Goal: Task Accomplishment & Management: Complete application form

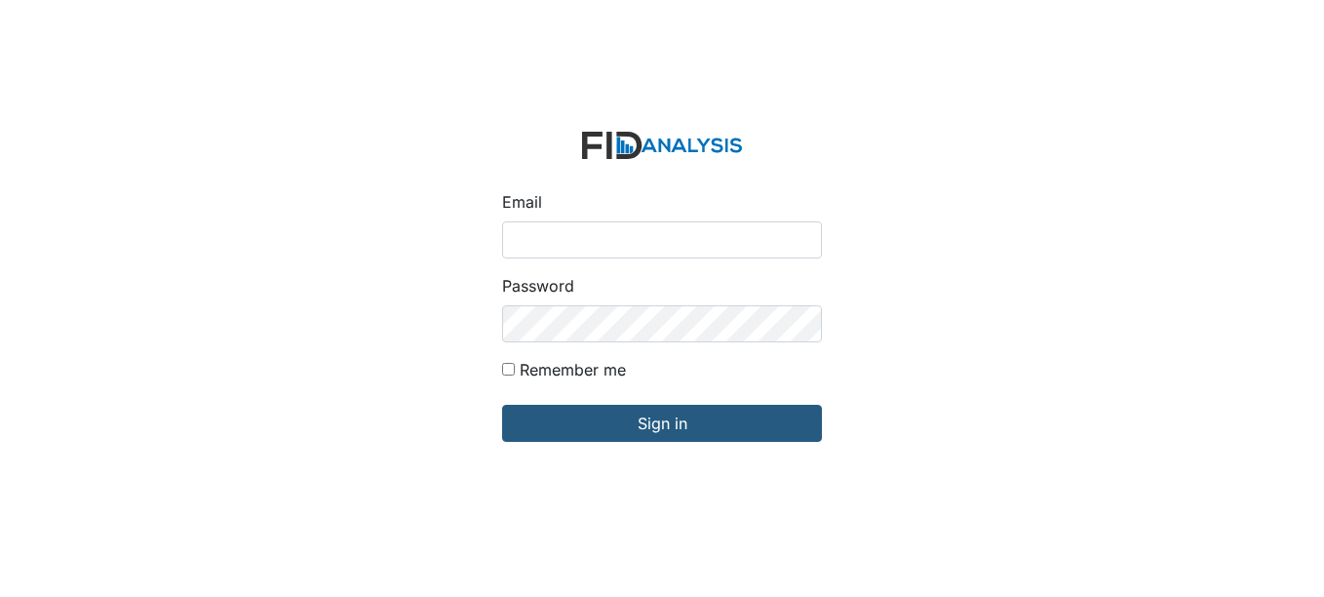
click at [645, 241] on input "Email" at bounding box center [662, 239] width 320 height 37
type input "[EMAIL_ADDRESS][DOMAIN_NAME]"
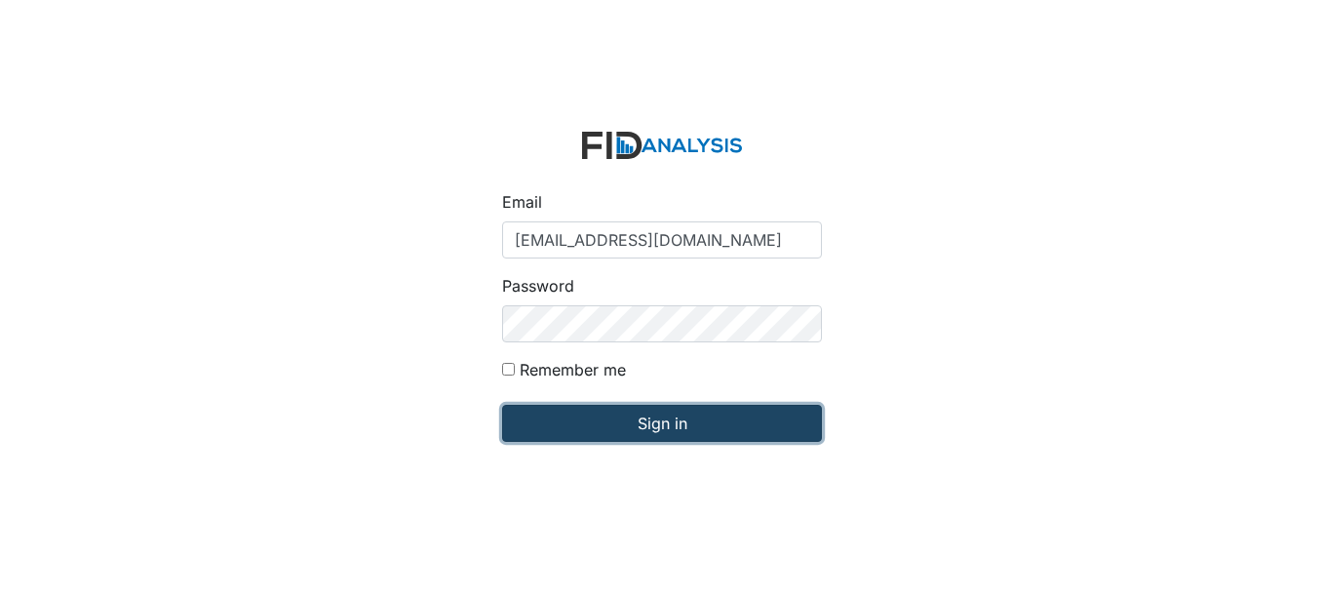
click at [686, 422] on input "Sign in" at bounding box center [662, 423] width 320 height 37
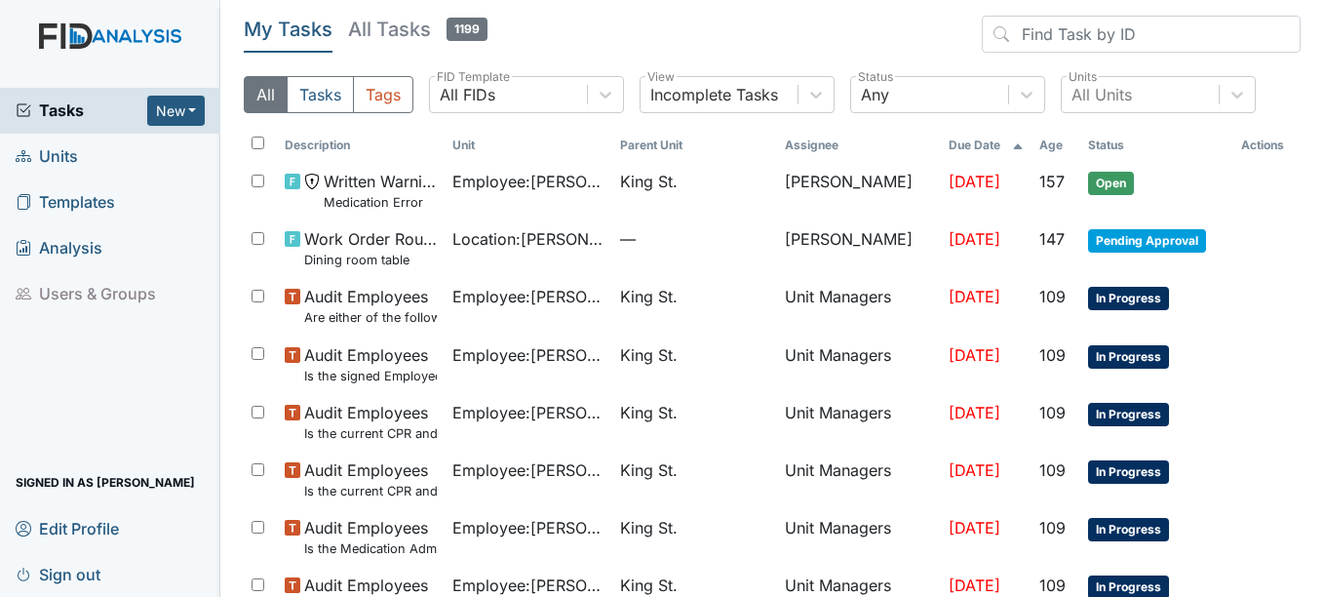
click at [59, 153] on span "Units" at bounding box center [47, 156] width 62 height 30
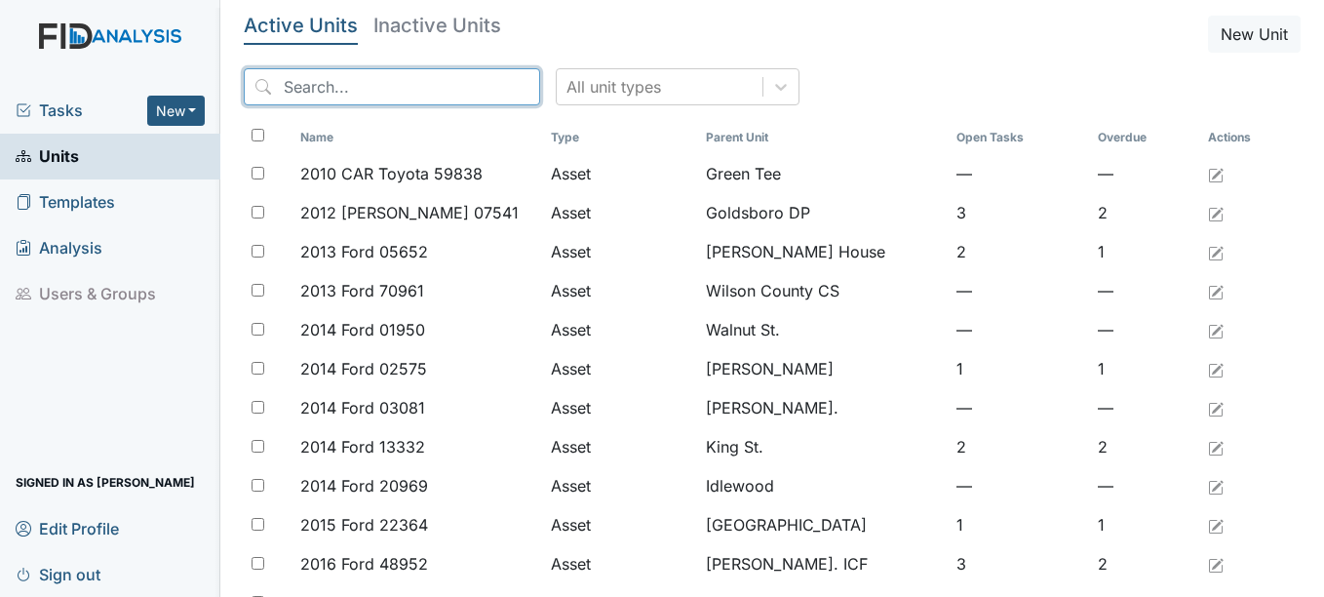
click at [354, 80] on input "search" at bounding box center [392, 86] width 296 height 37
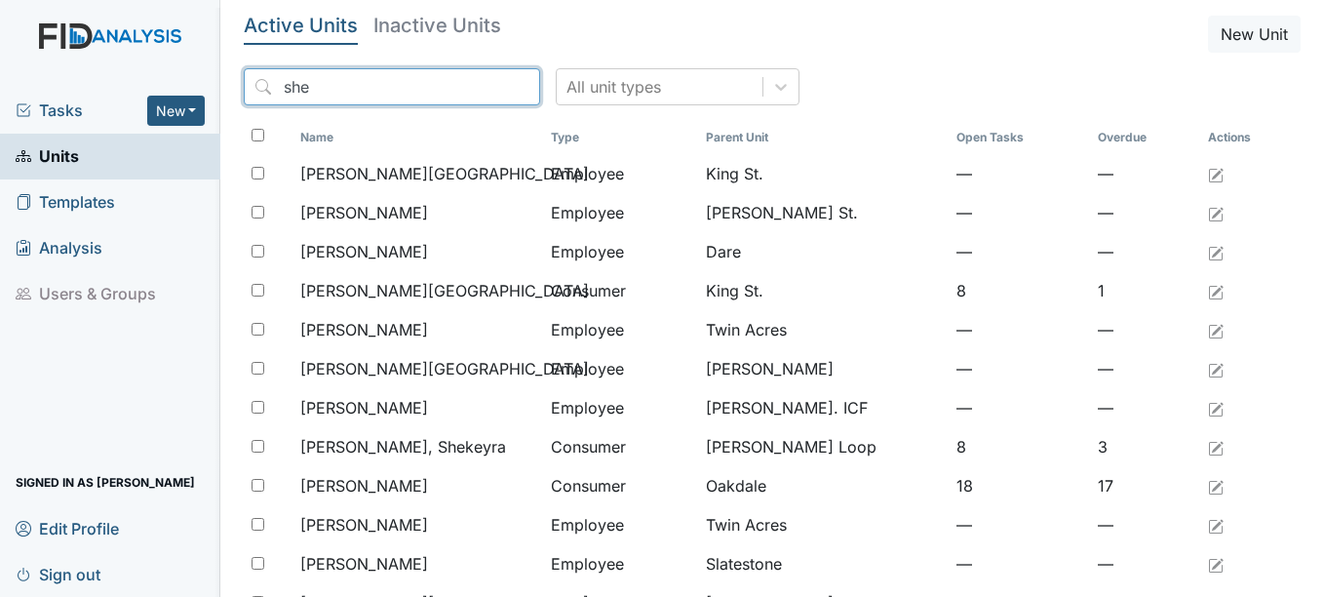
click at [326, 85] on input "she" at bounding box center [392, 86] width 296 height 37
type input "s"
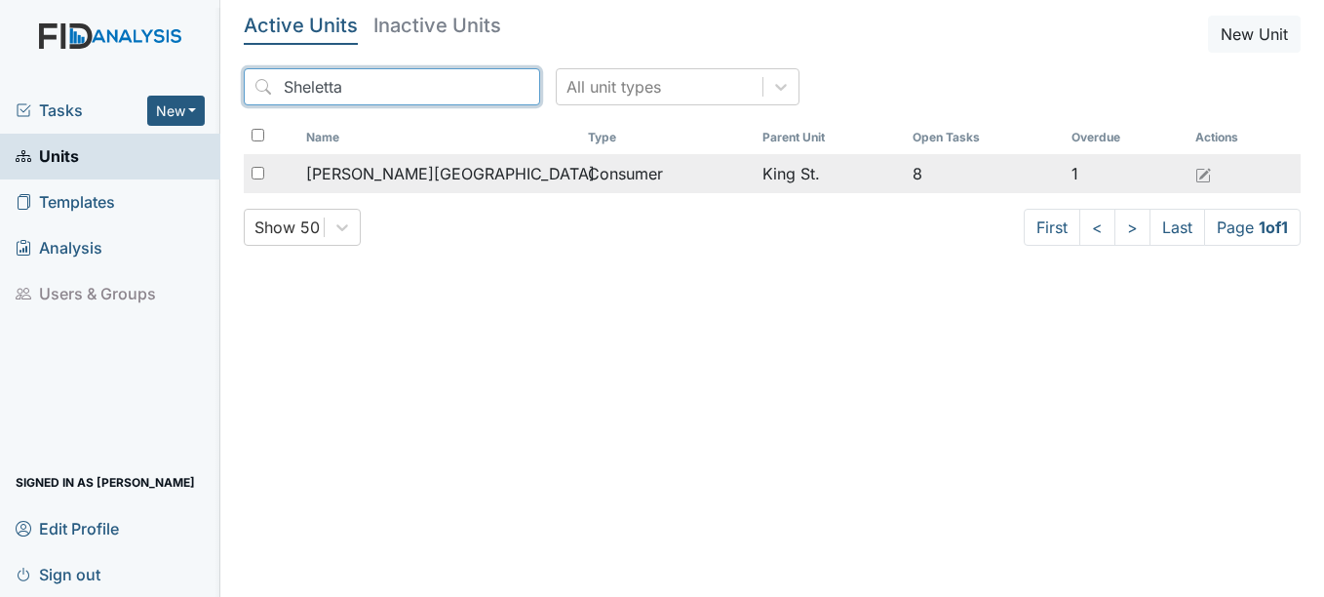
type input "Sheletta"
click at [407, 172] on span "Bowens, Sheletta" at bounding box center [450, 173] width 289 height 23
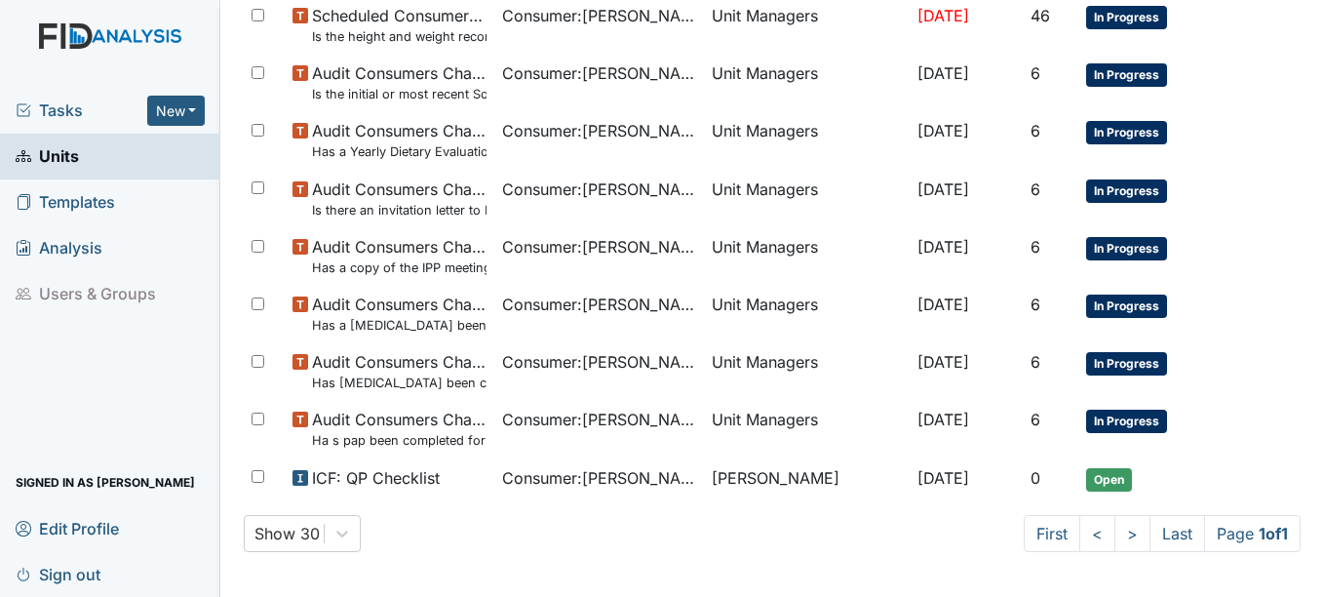
scroll to position [287, 0]
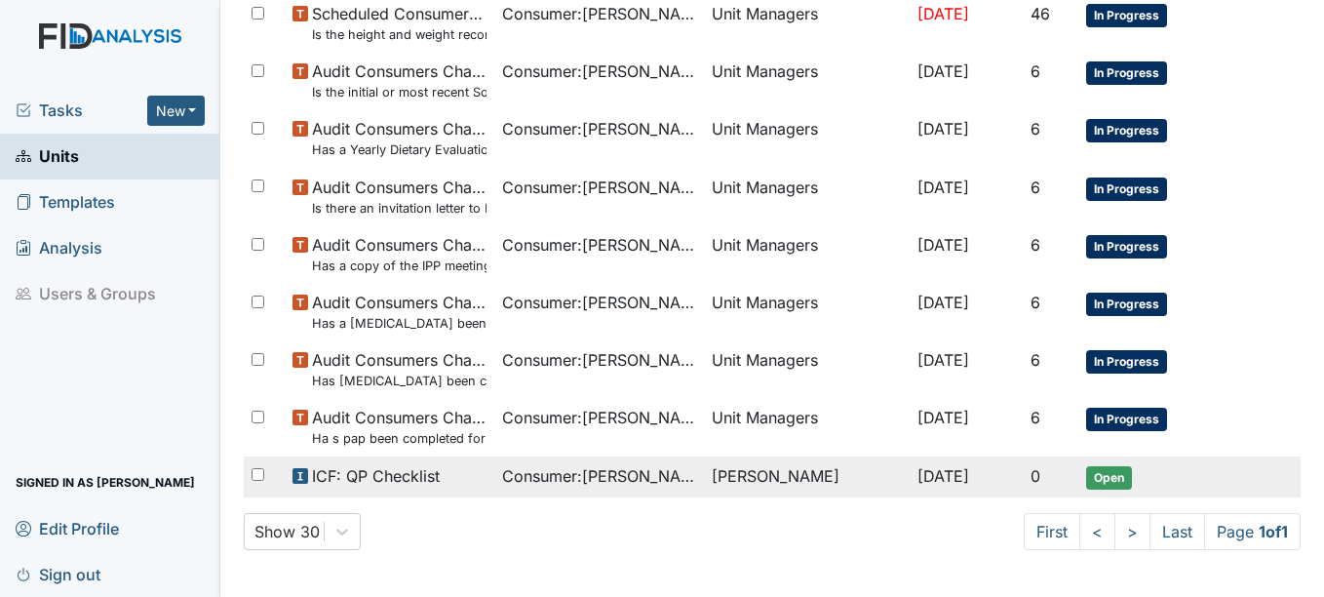
click at [1105, 471] on span "Open" at bounding box center [1109, 477] width 46 height 23
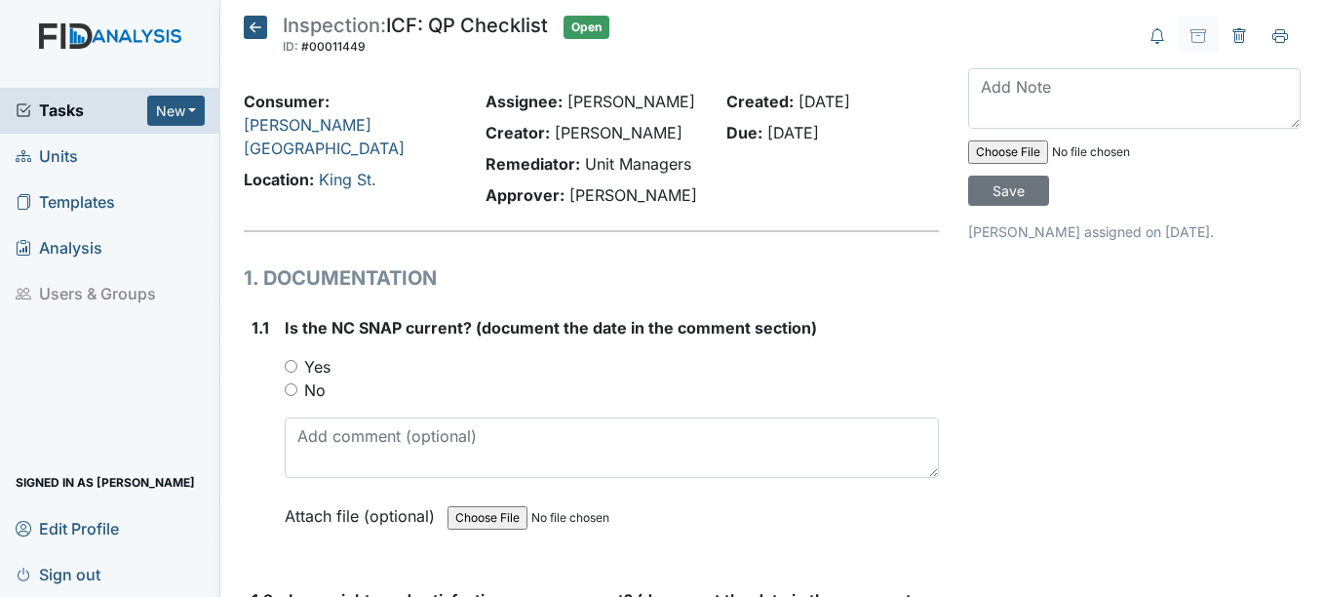
click at [291, 368] on input "Yes" at bounding box center [291, 366] width 13 height 13
radio input "true"
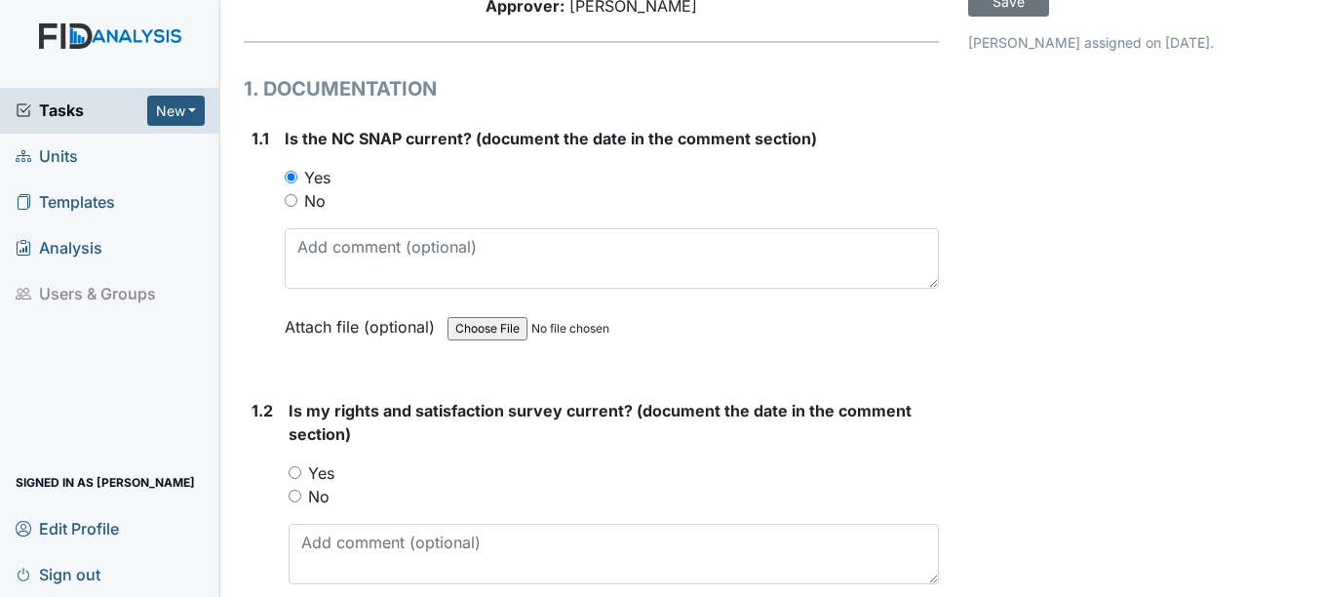
scroll to position [195, 0]
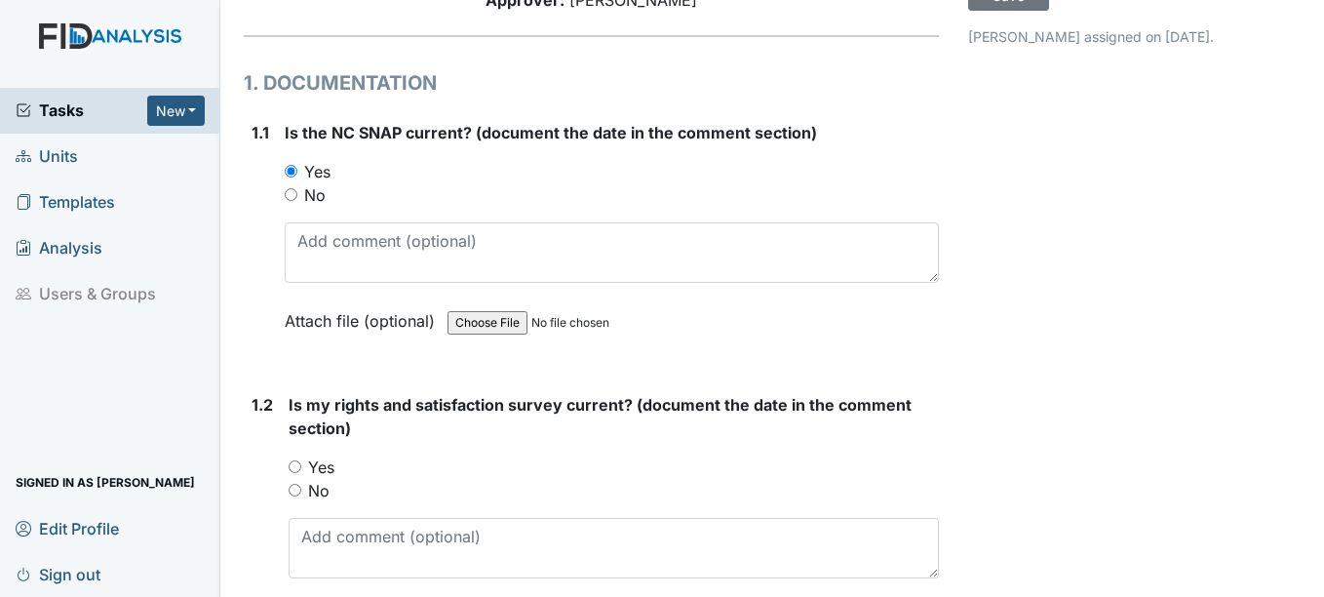
click at [295, 468] on input "Yes" at bounding box center [295, 466] width 13 height 13
radio input "true"
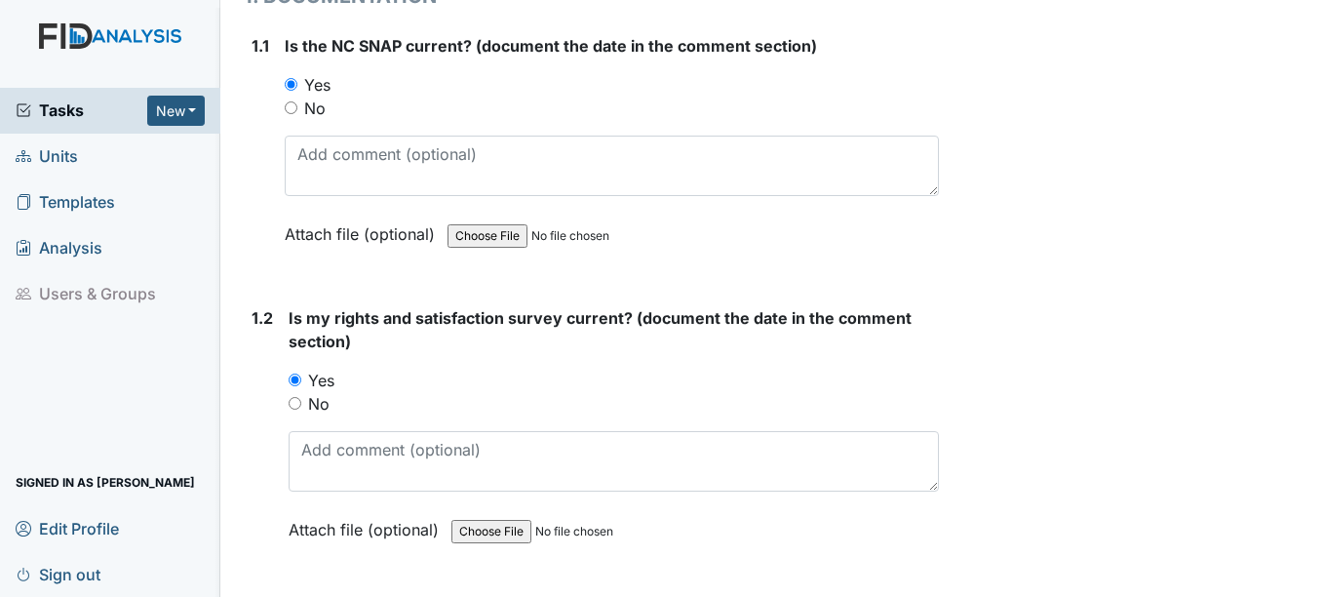
scroll to position [390, 0]
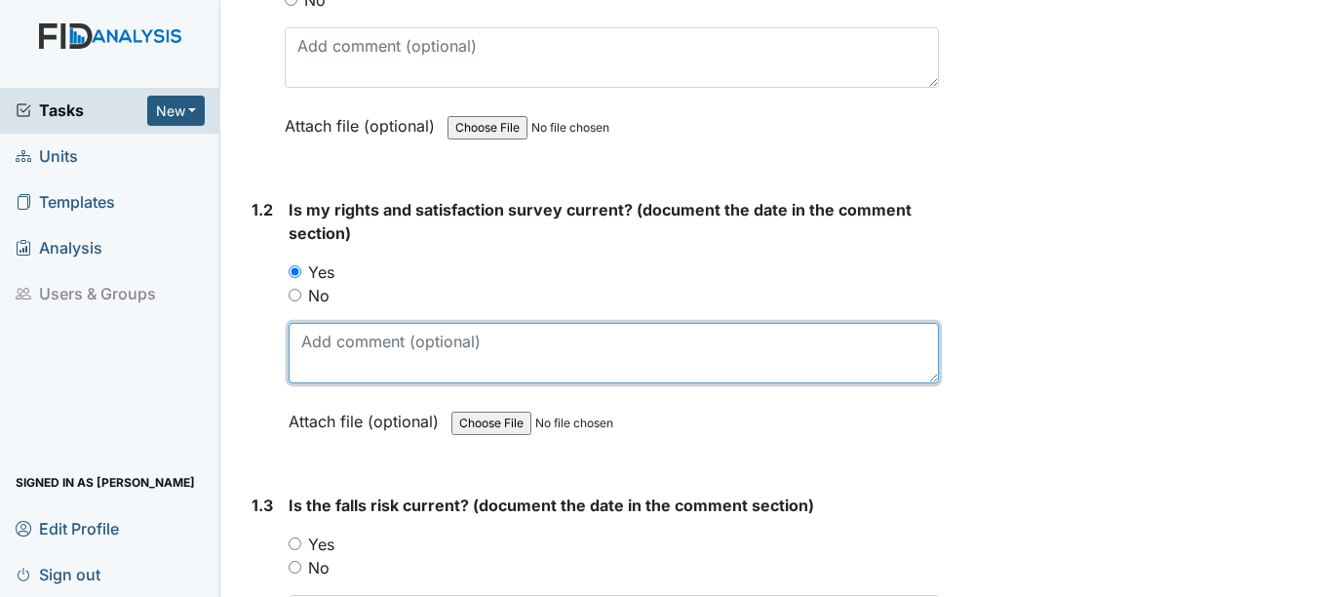
click at [337, 356] on textarea at bounding box center [613, 353] width 649 height 60
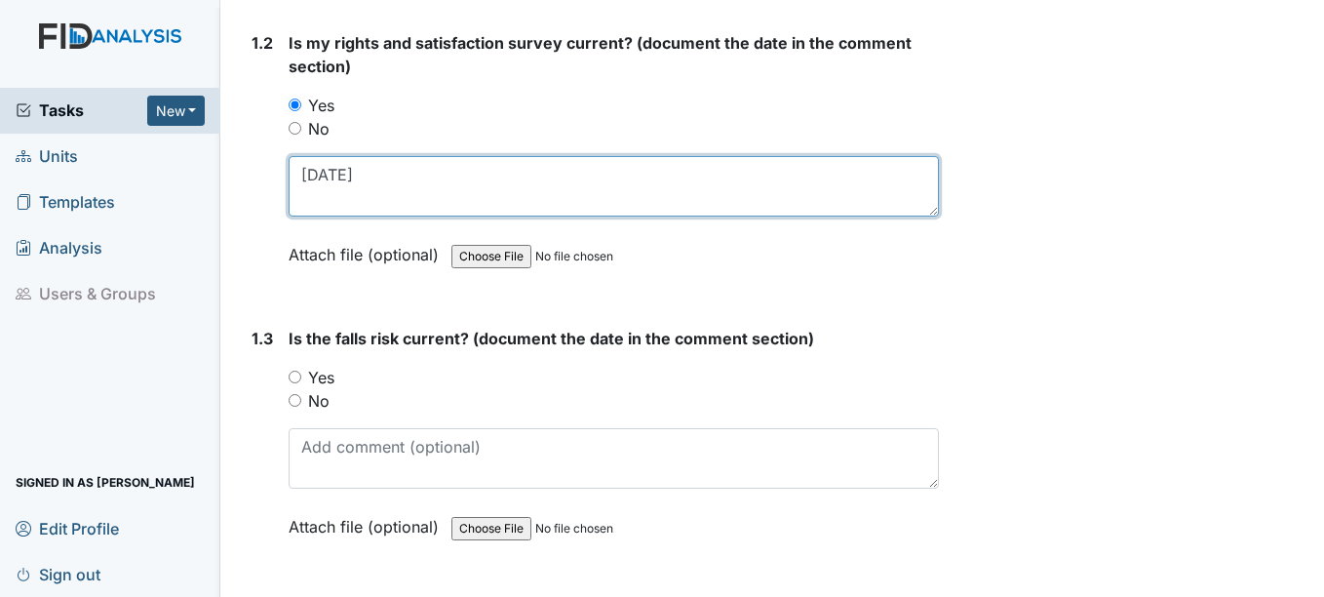
scroll to position [585, 0]
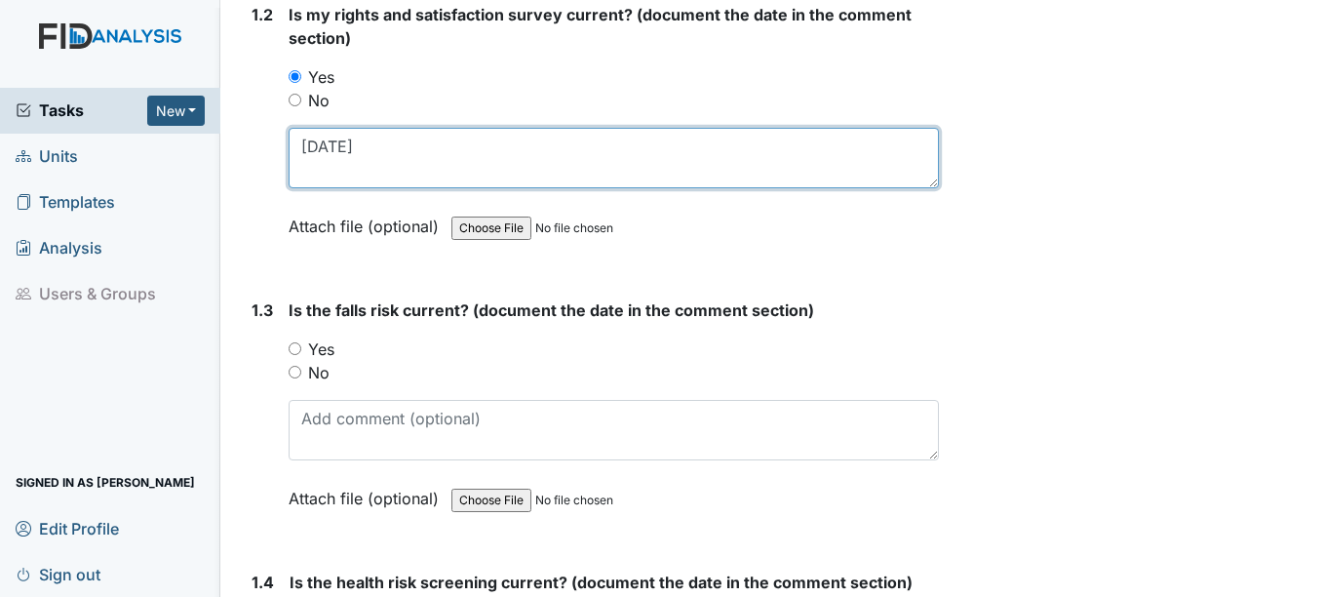
type textarea "11-27-2024"
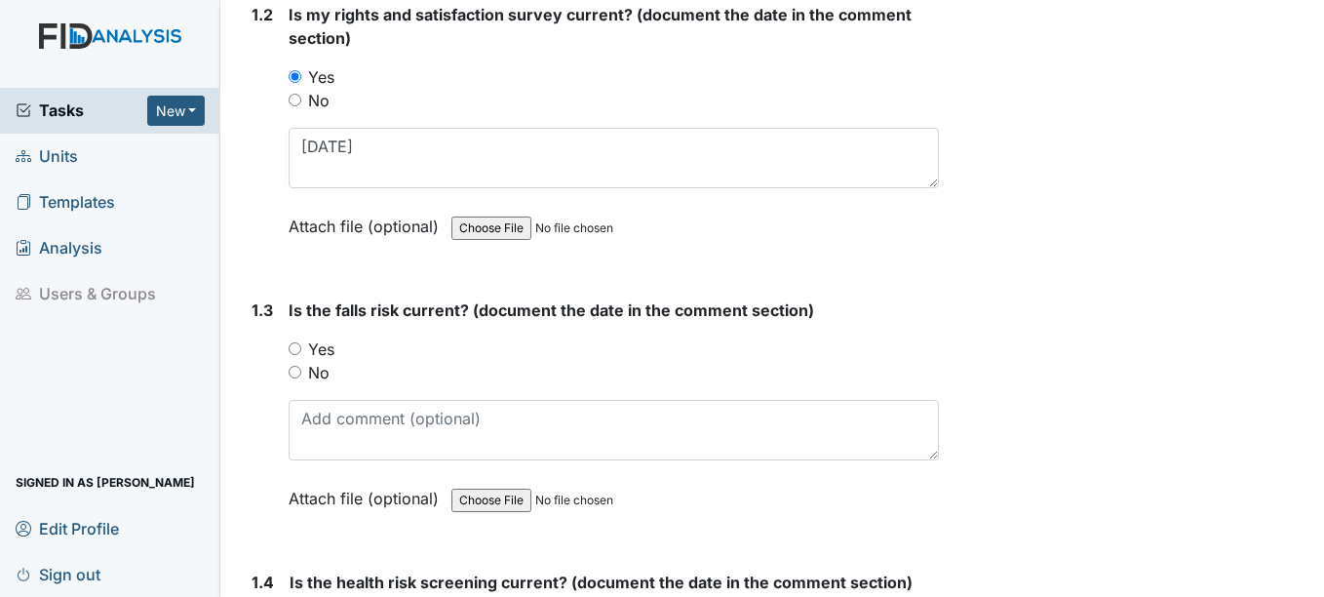
click at [300, 350] on input "Yes" at bounding box center [295, 348] width 13 height 13
radio input "true"
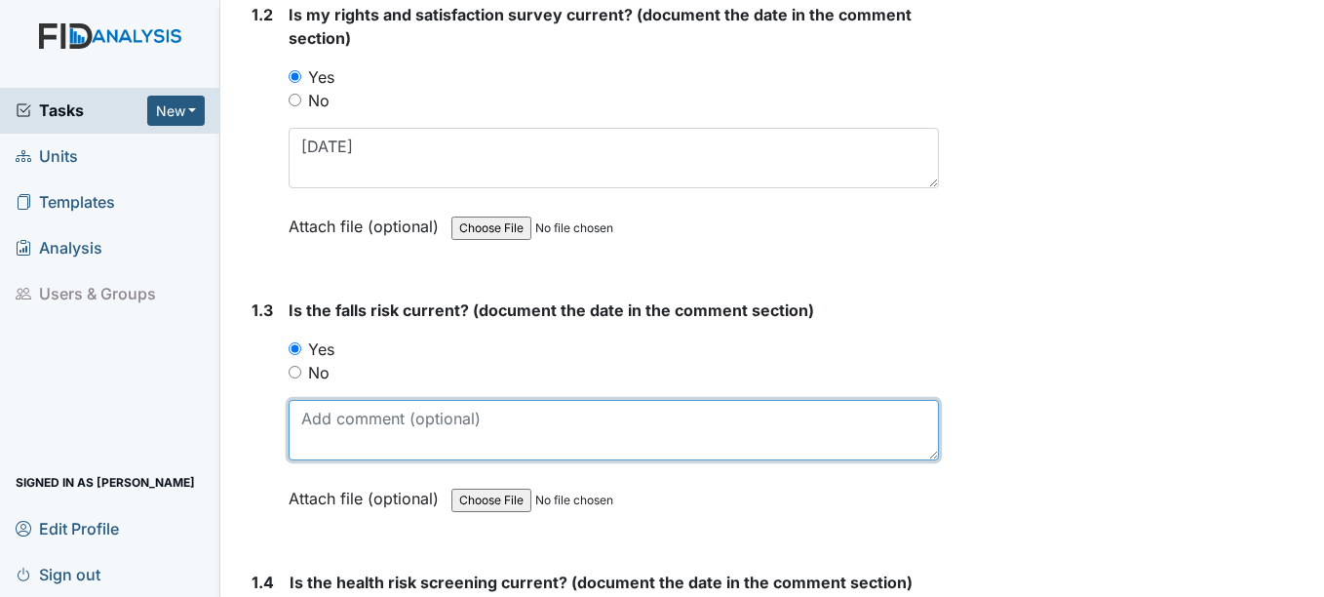
click at [320, 431] on textarea at bounding box center [613, 430] width 649 height 60
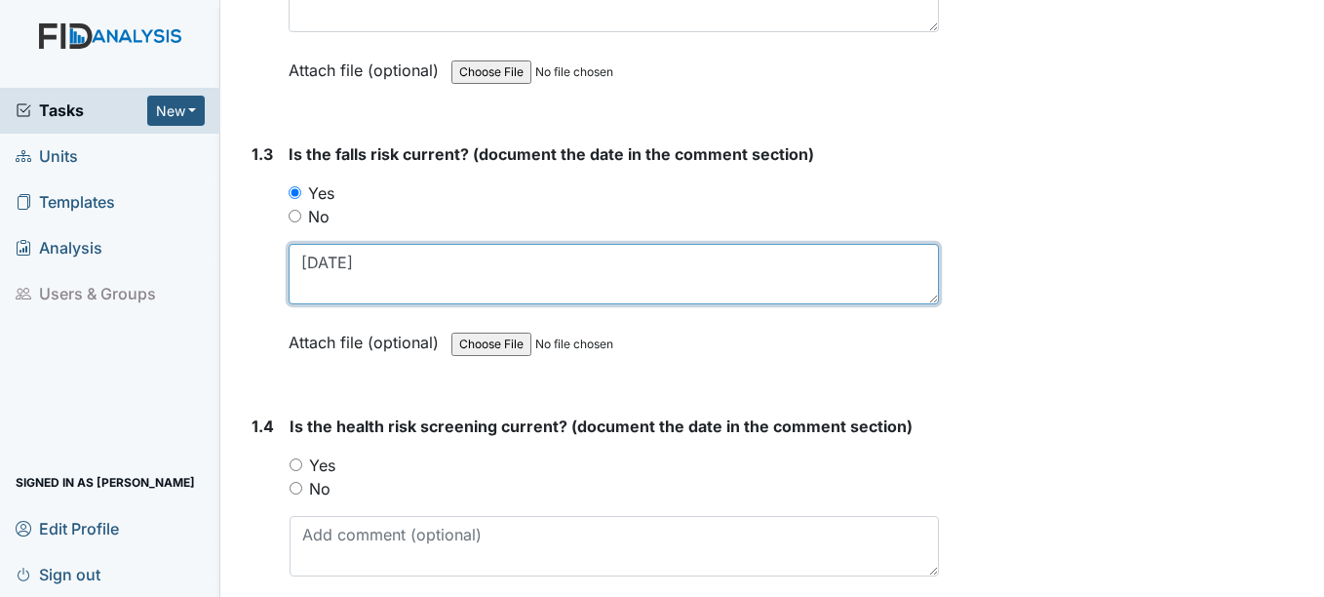
scroll to position [780, 0]
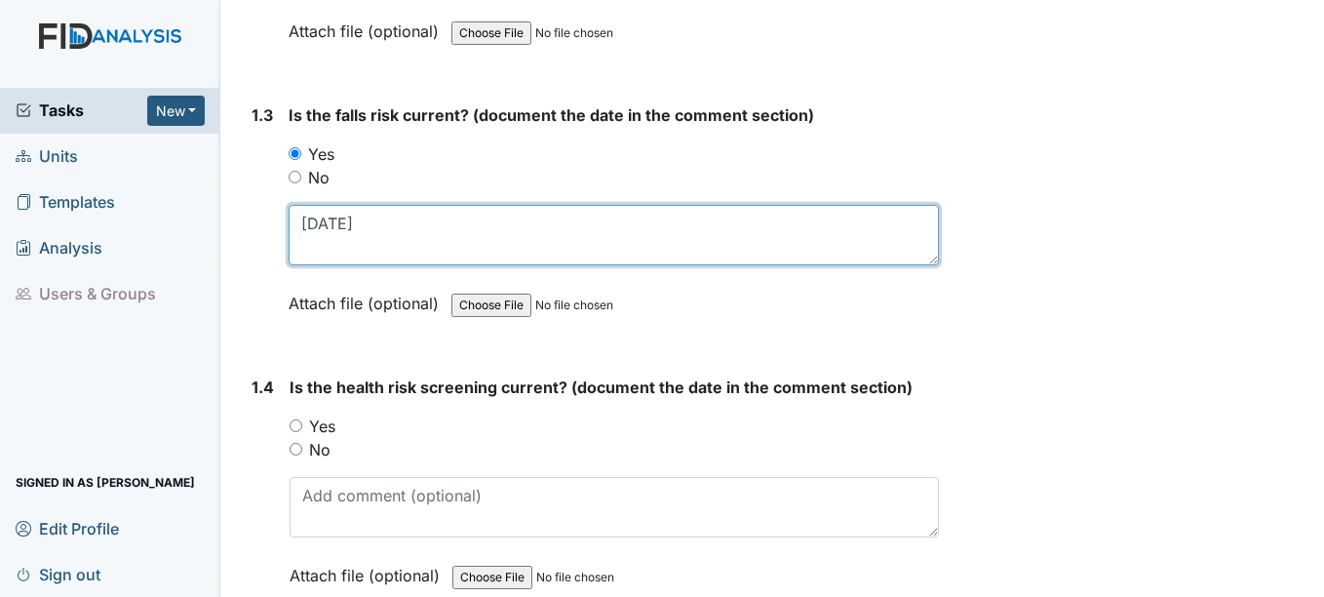
type textarea "12-16-2024"
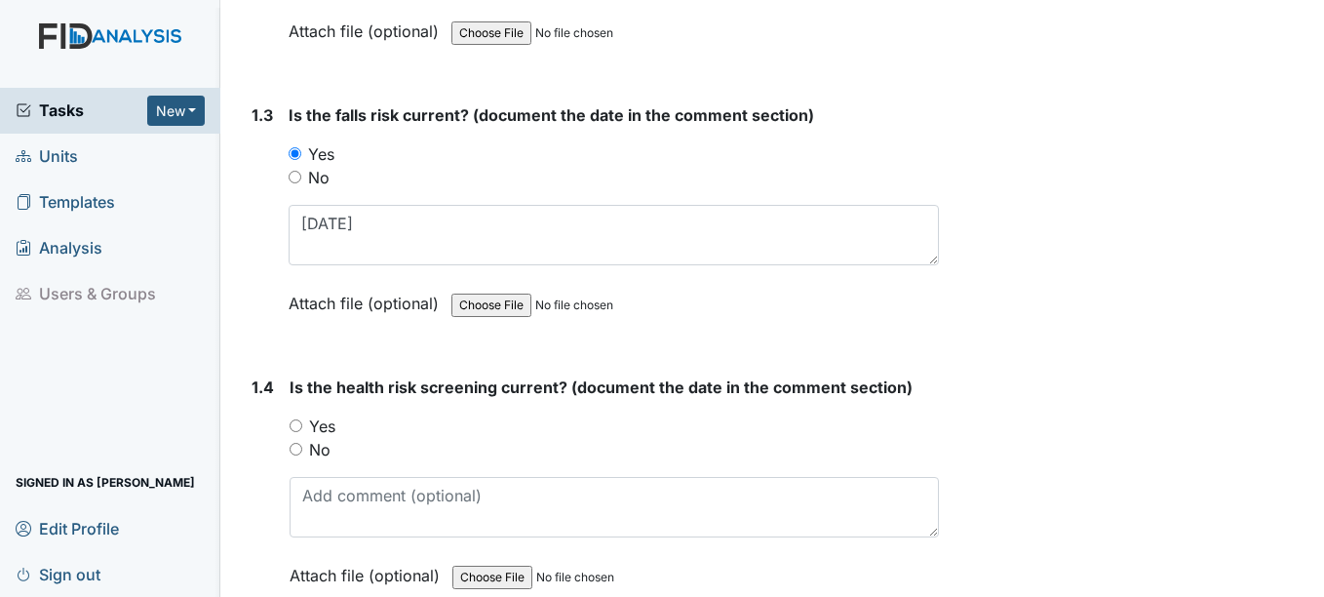
click at [298, 428] on input "Yes" at bounding box center [296, 425] width 13 height 13
radio input "true"
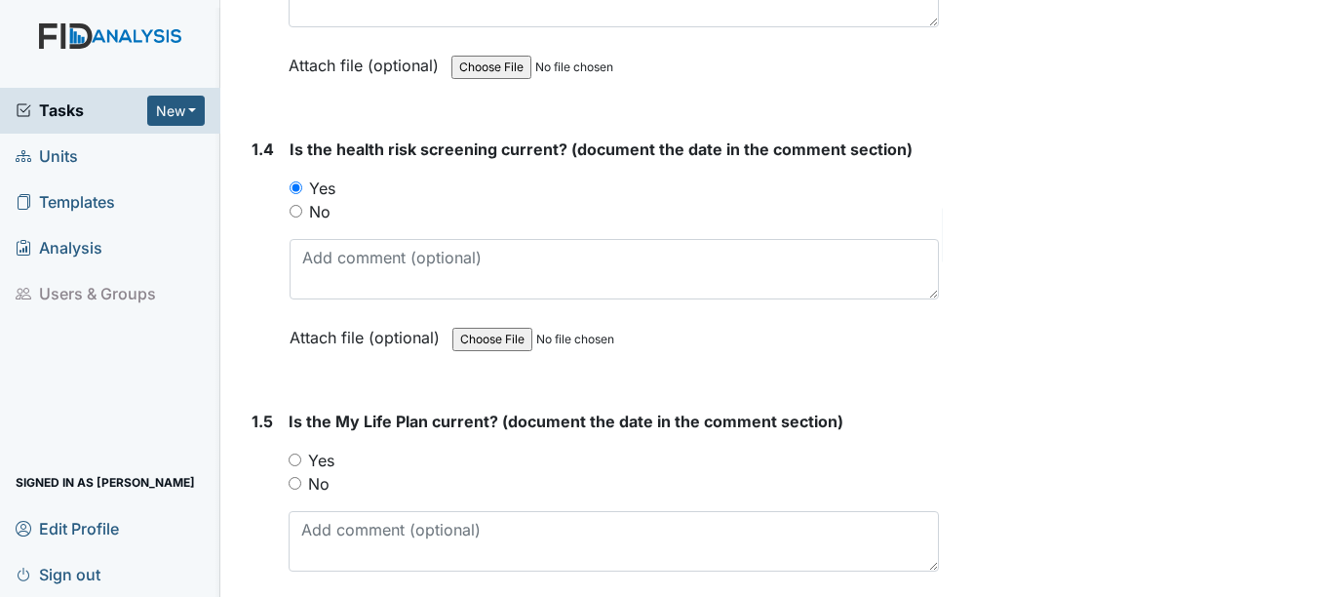
scroll to position [1072, 0]
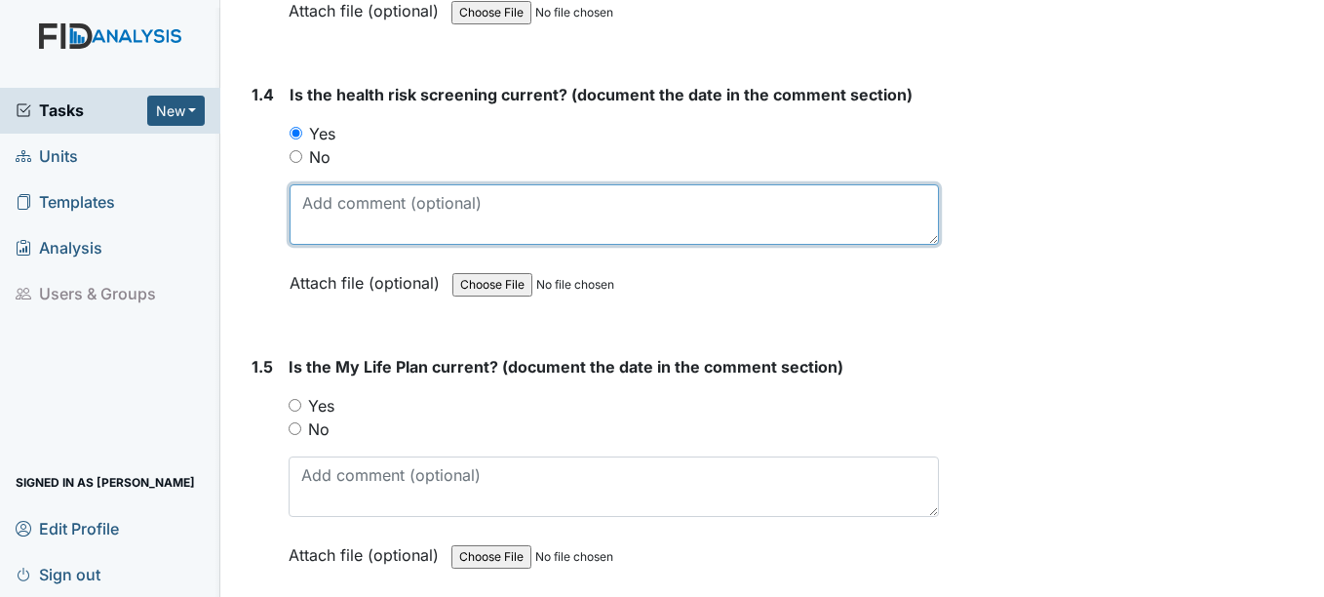
click at [334, 221] on textarea at bounding box center [614, 214] width 648 height 60
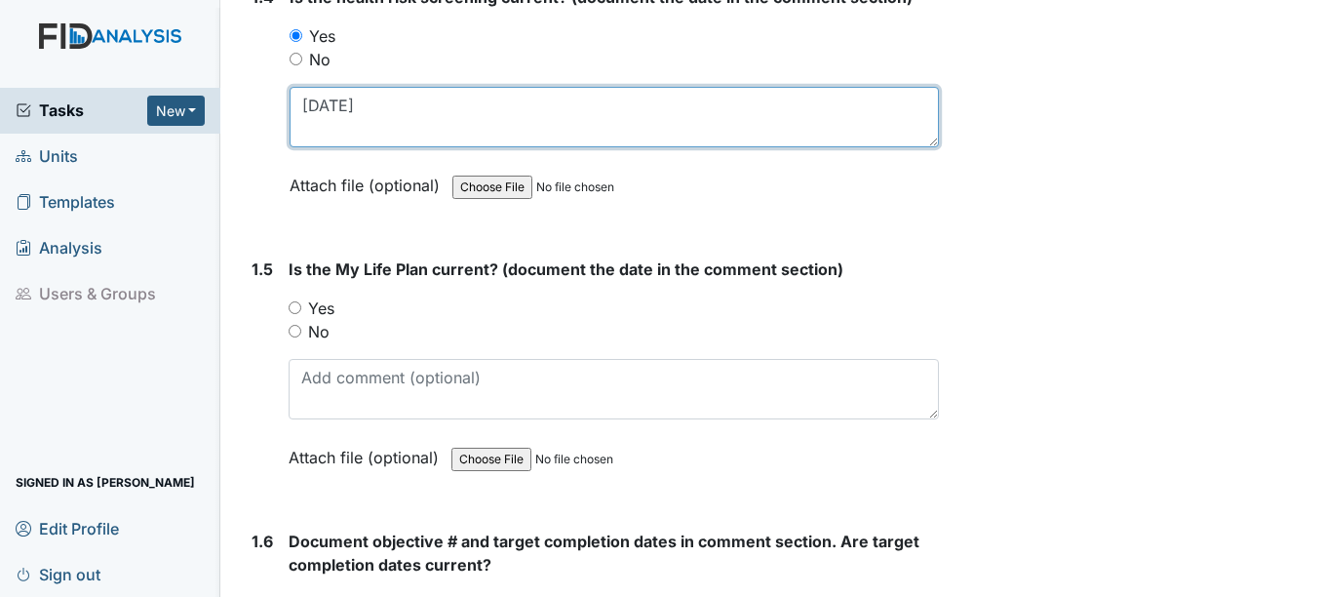
type textarea "11-27-2024"
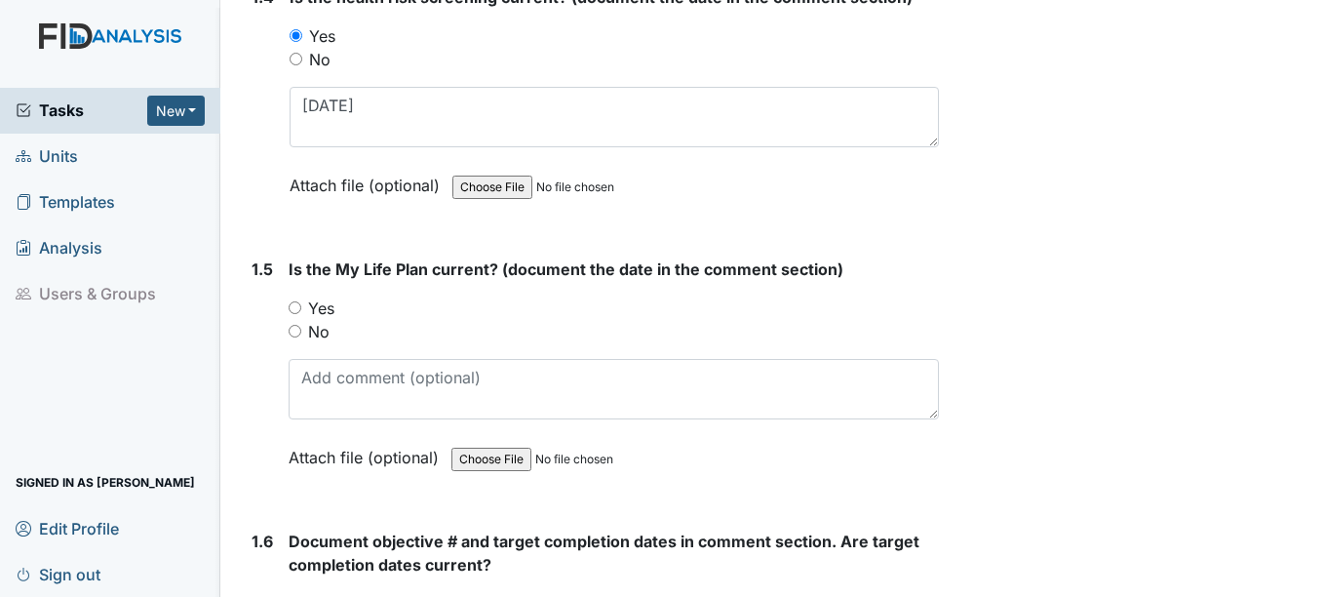
click at [294, 305] on input "Yes" at bounding box center [295, 307] width 13 height 13
radio input "true"
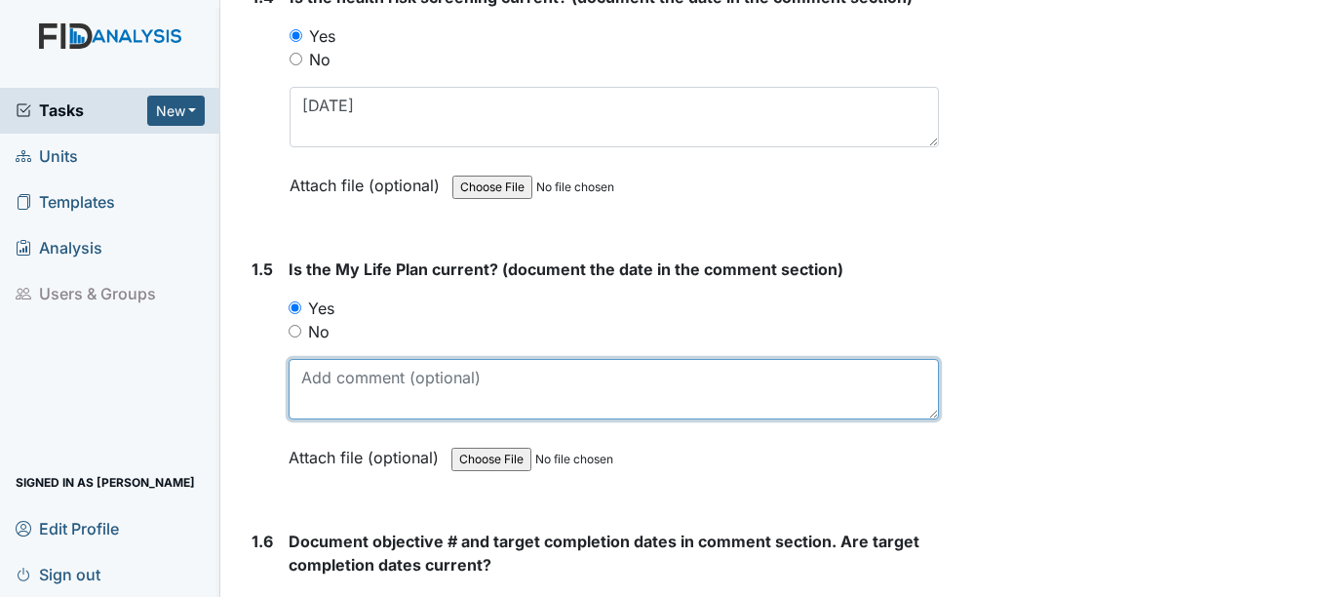
click at [324, 393] on textarea at bounding box center [613, 389] width 649 height 60
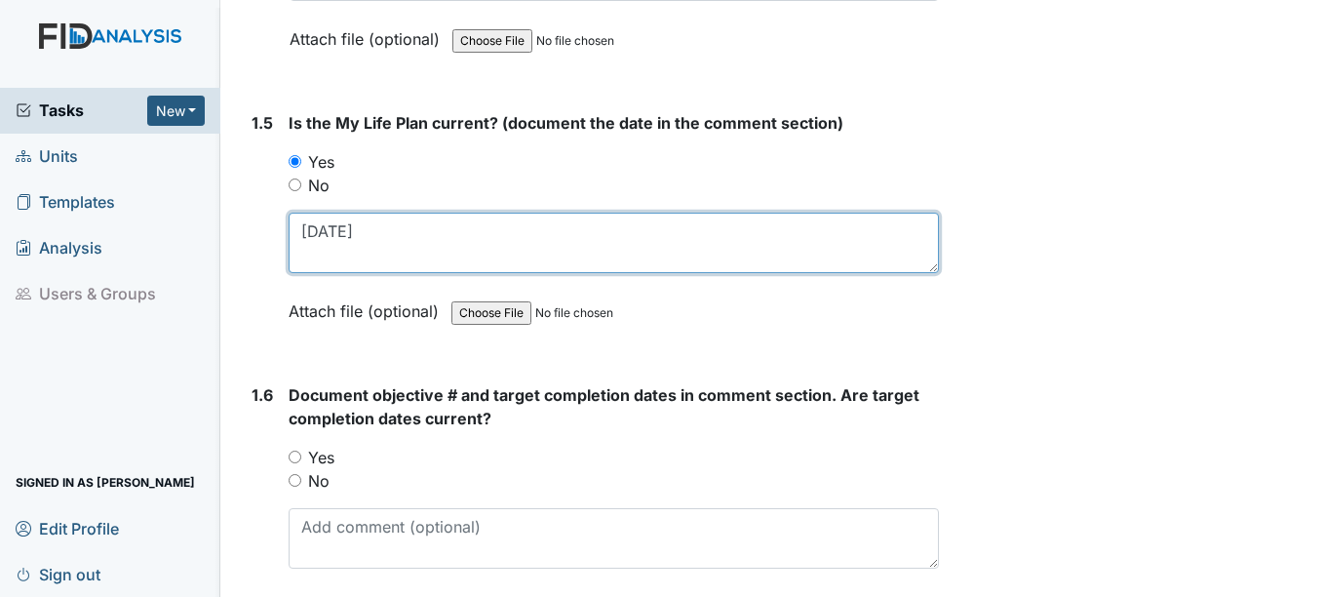
scroll to position [1365, 0]
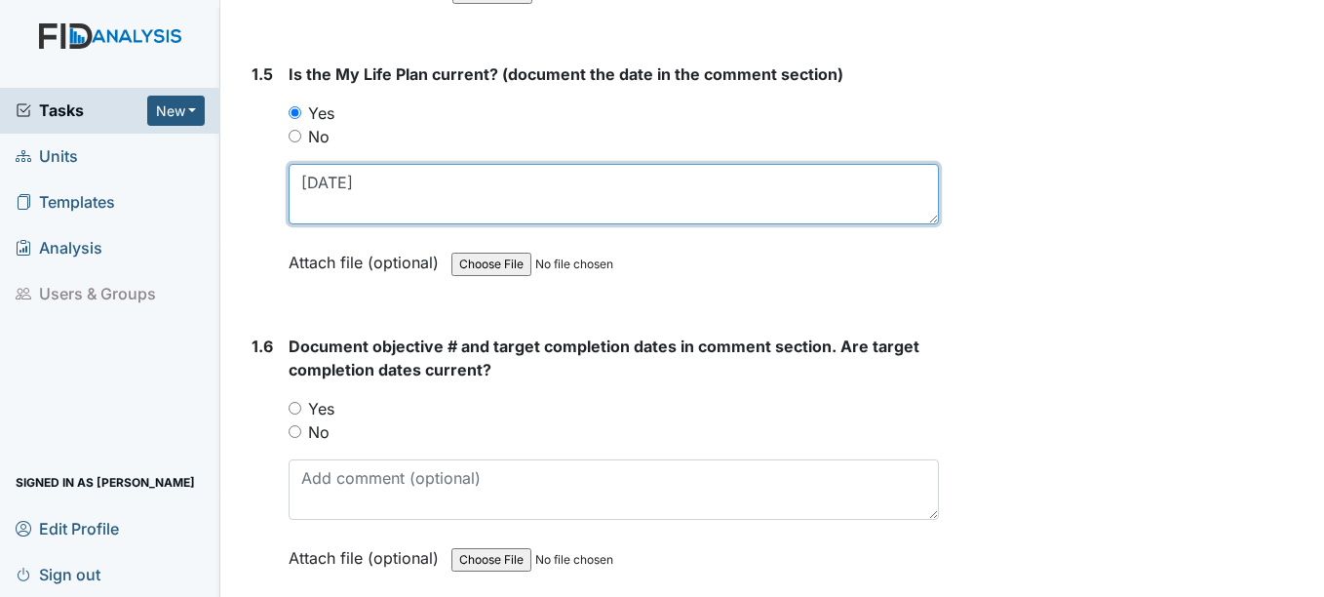
type textarea "11-27-24"
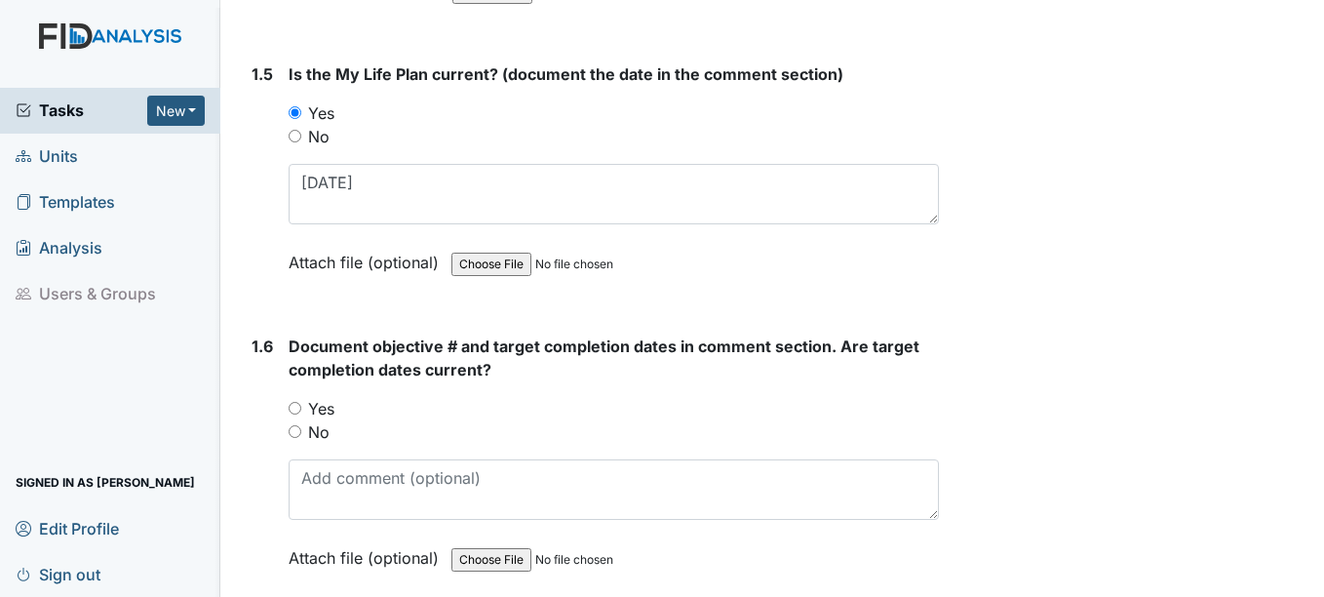
click at [297, 406] on input "Yes" at bounding box center [295, 408] width 13 height 13
radio input "true"
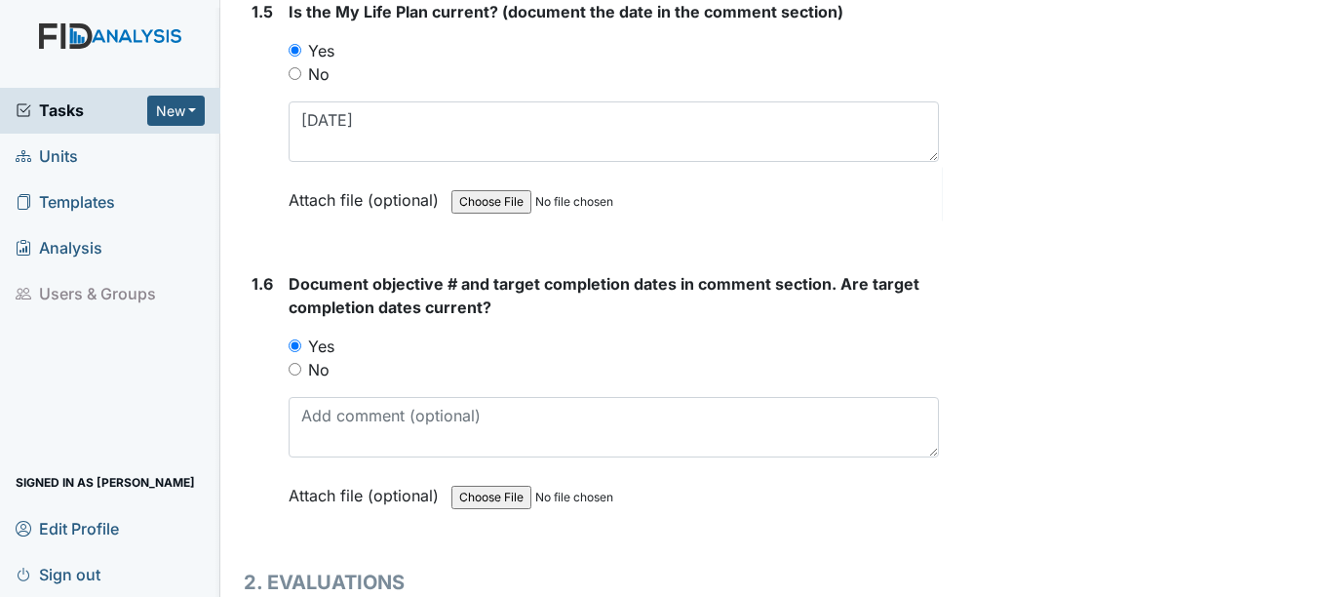
scroll to position [1462, 0]
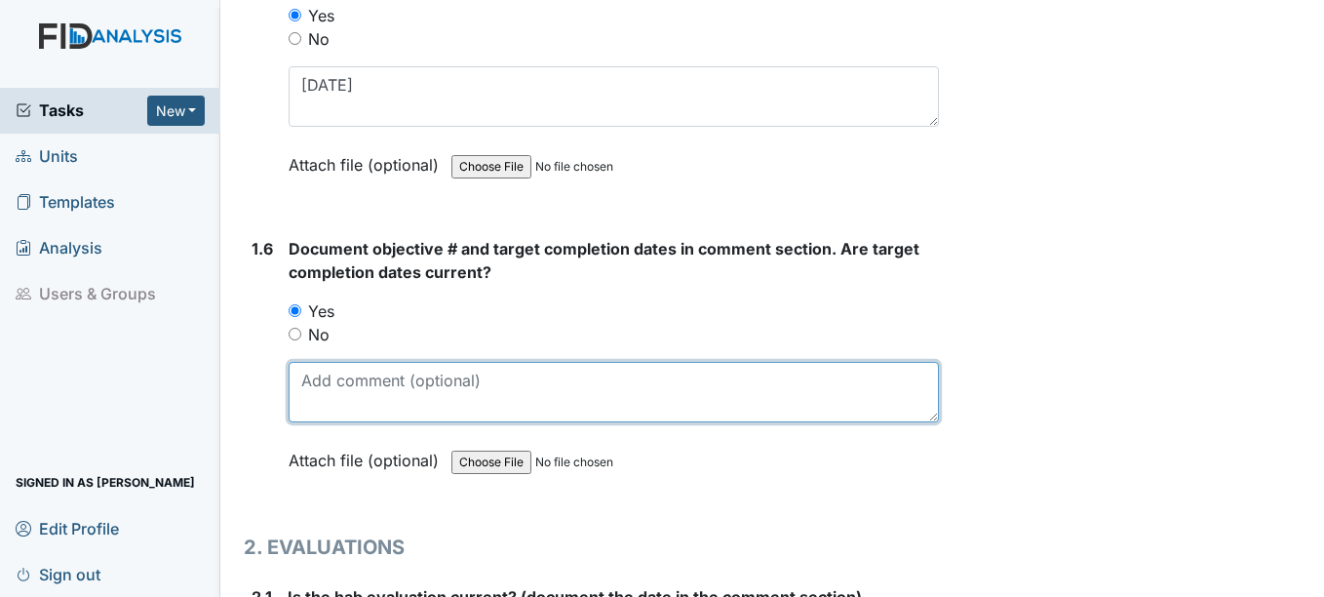
click at [320, 386] on textarea at bounding box center [613, 392] width 649 height 60
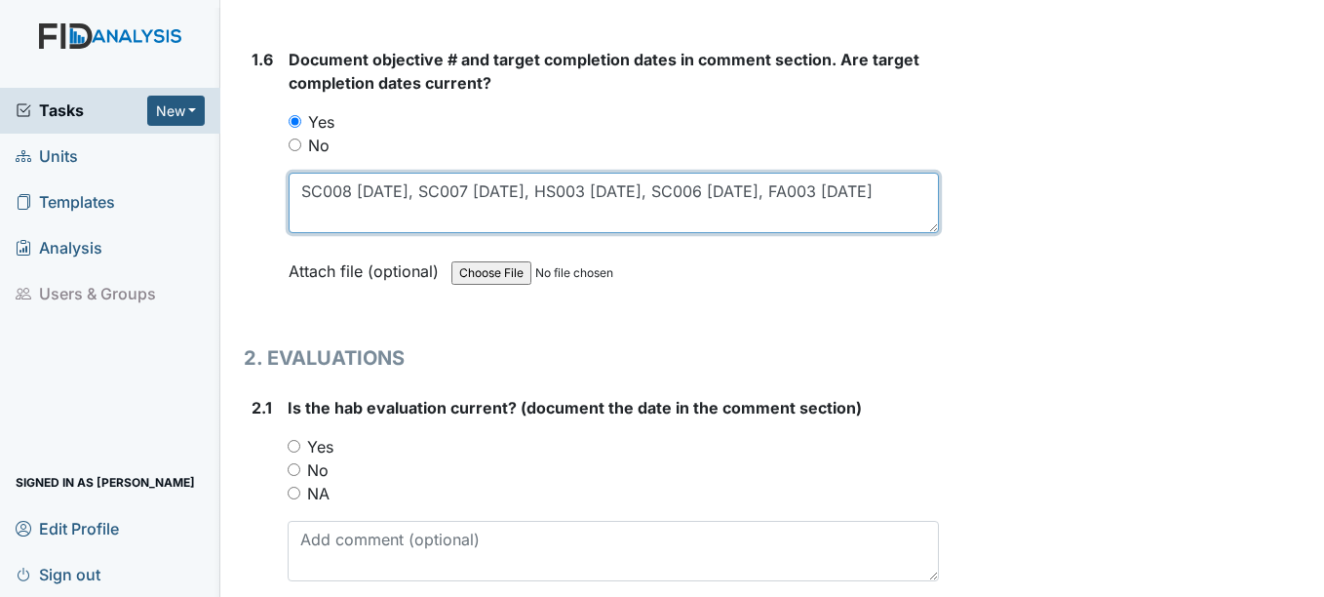
scroll to position [1755, 0]
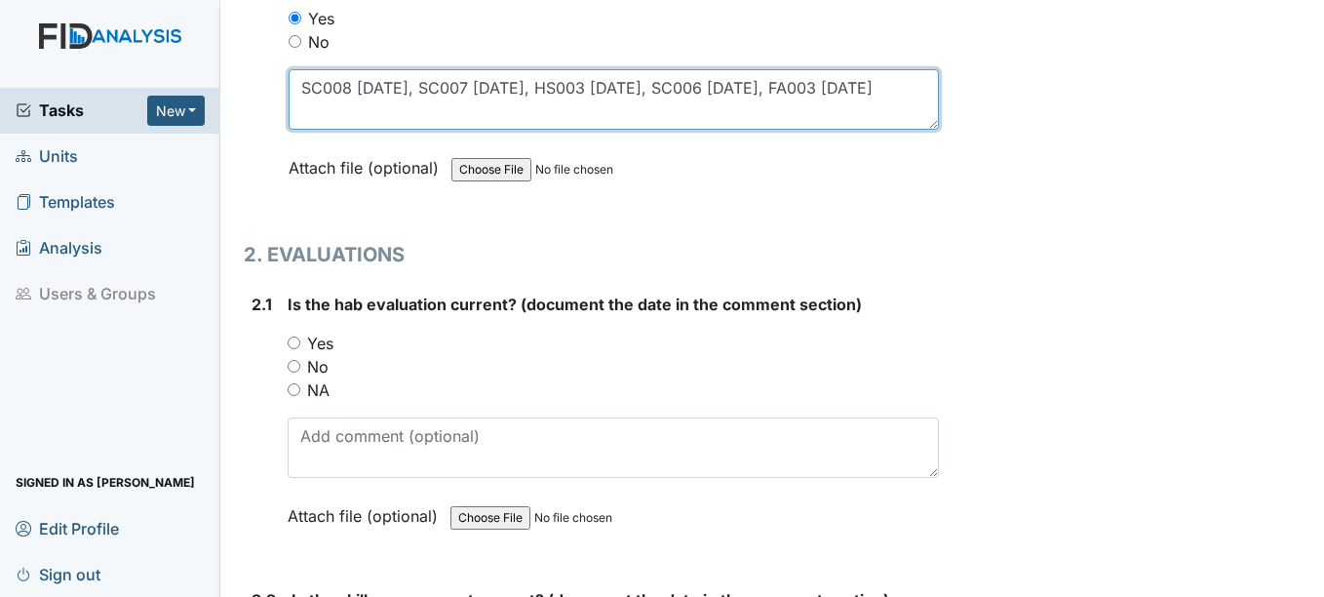
type textarea "SC008 4-15-26, SC007 2-15-26, HS003 11-15-25, SC006 10-15-25, FA003 9-15-25"
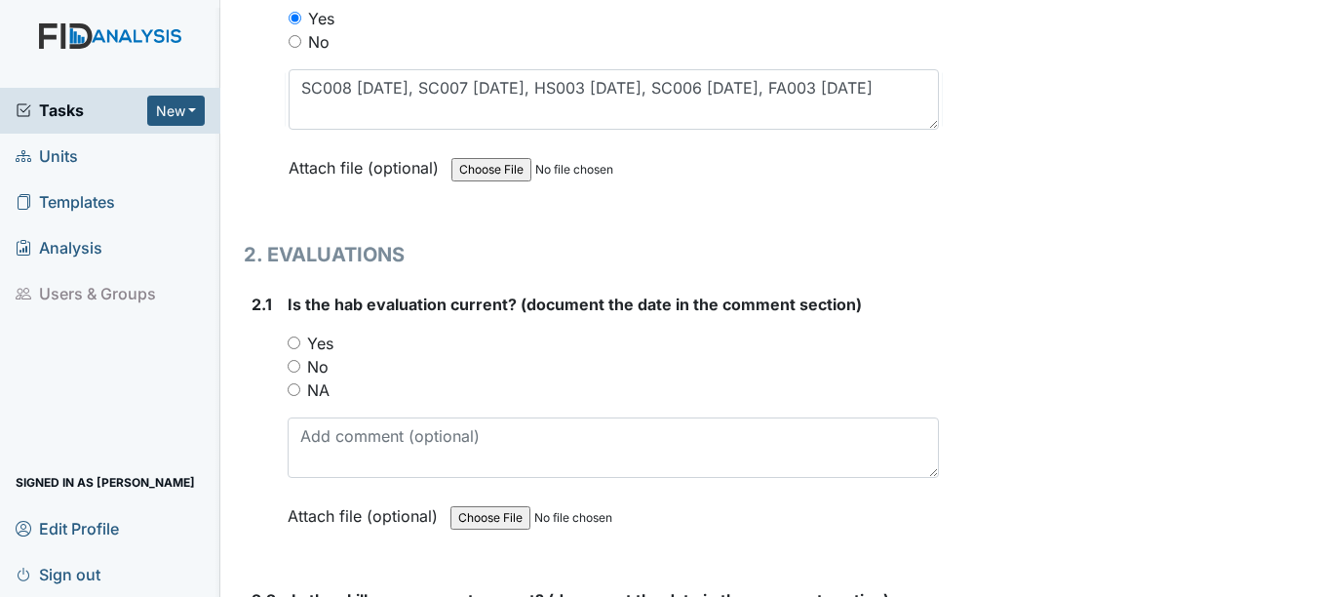
click at [293, 341] on input "Yes" at bounding box center [294, 342] width 13 height 13
radio input "true"
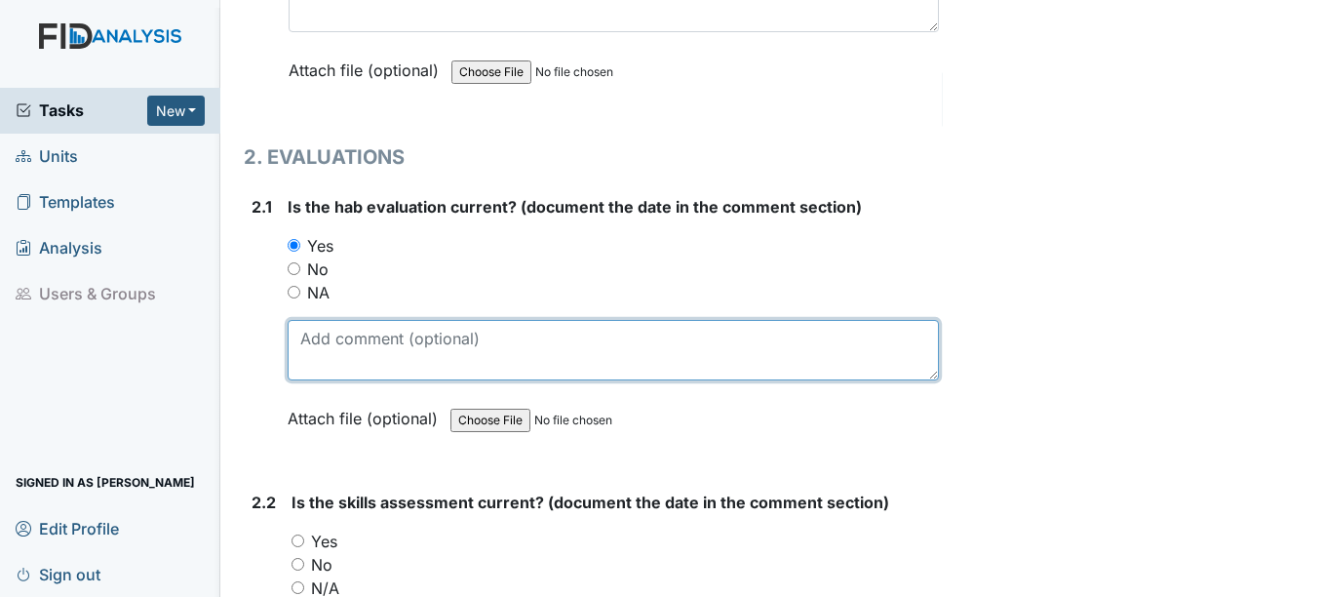
click at [319, 346] on textarea at bounding box center [613, 350] width 650 height 60
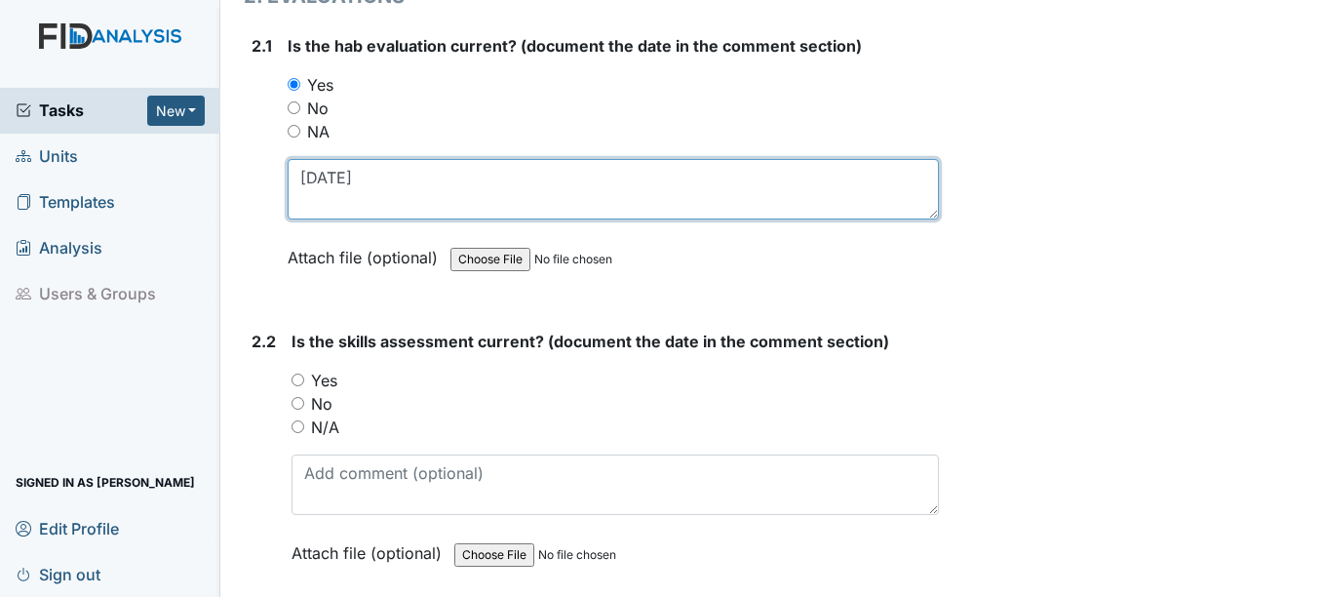
scroll to position [2047, 0]
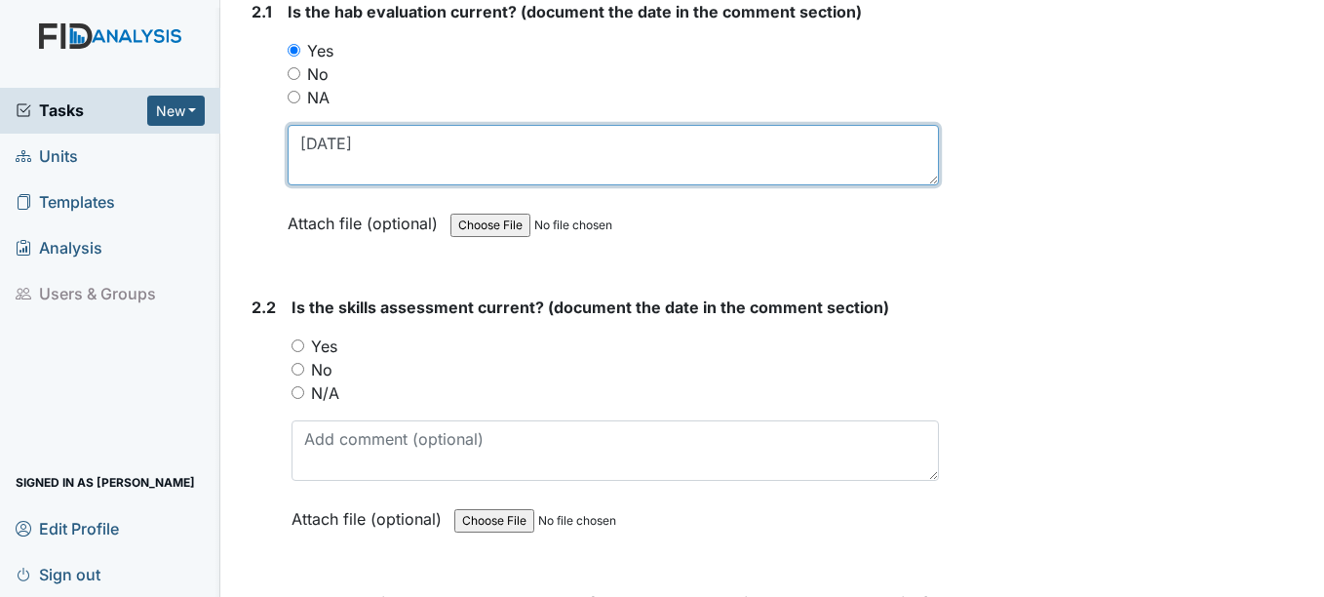
type textarea "11-15-24"
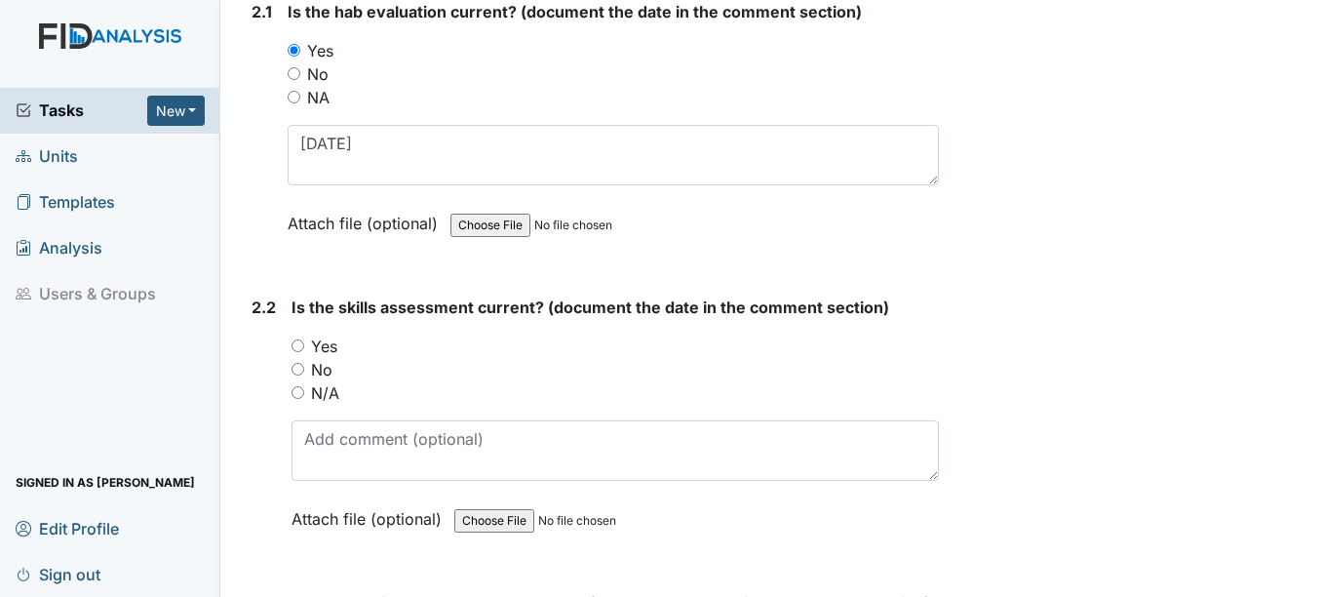
click at [300, 343] on input "Yes" at bounding box center [298, 345] width 13 height 13
radio input "true"
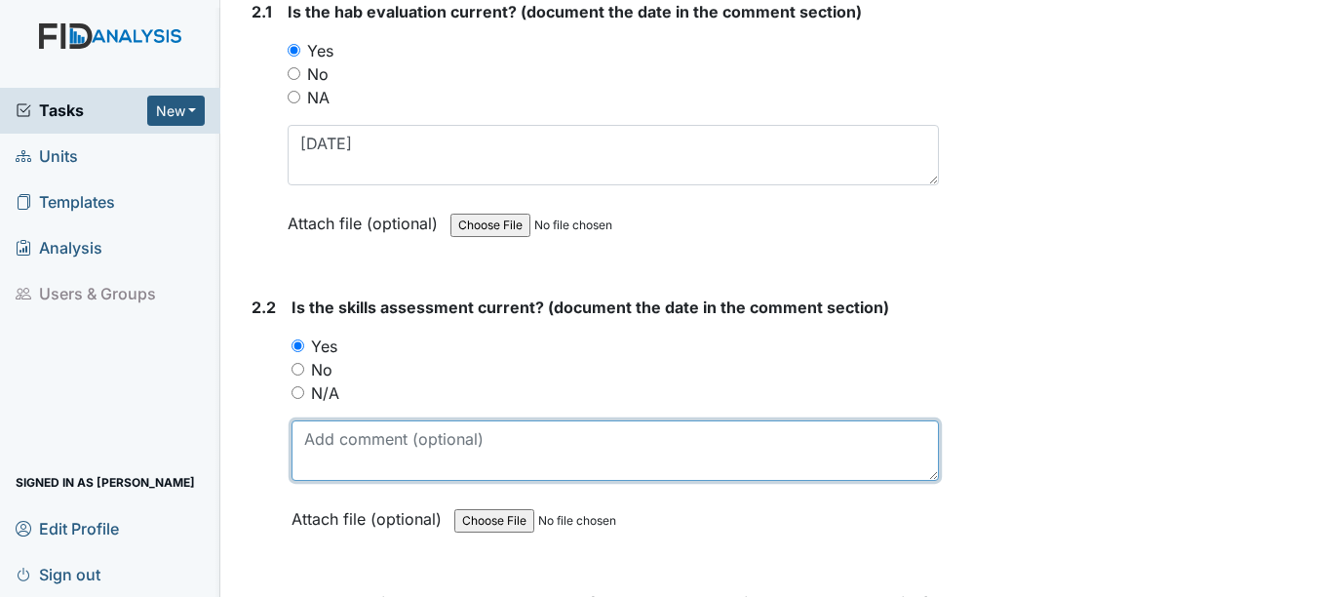
click at [339, 441] on textarea at bounding box center [615, 450] width 646 height 60
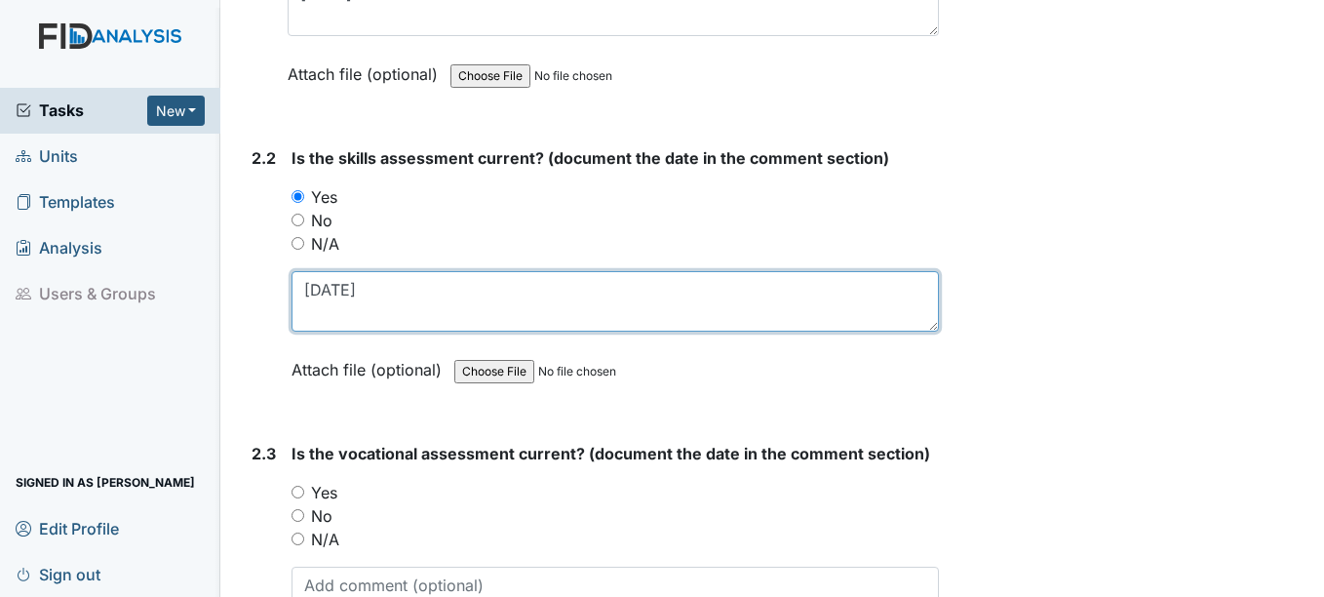
scroll to position [2242, 0]
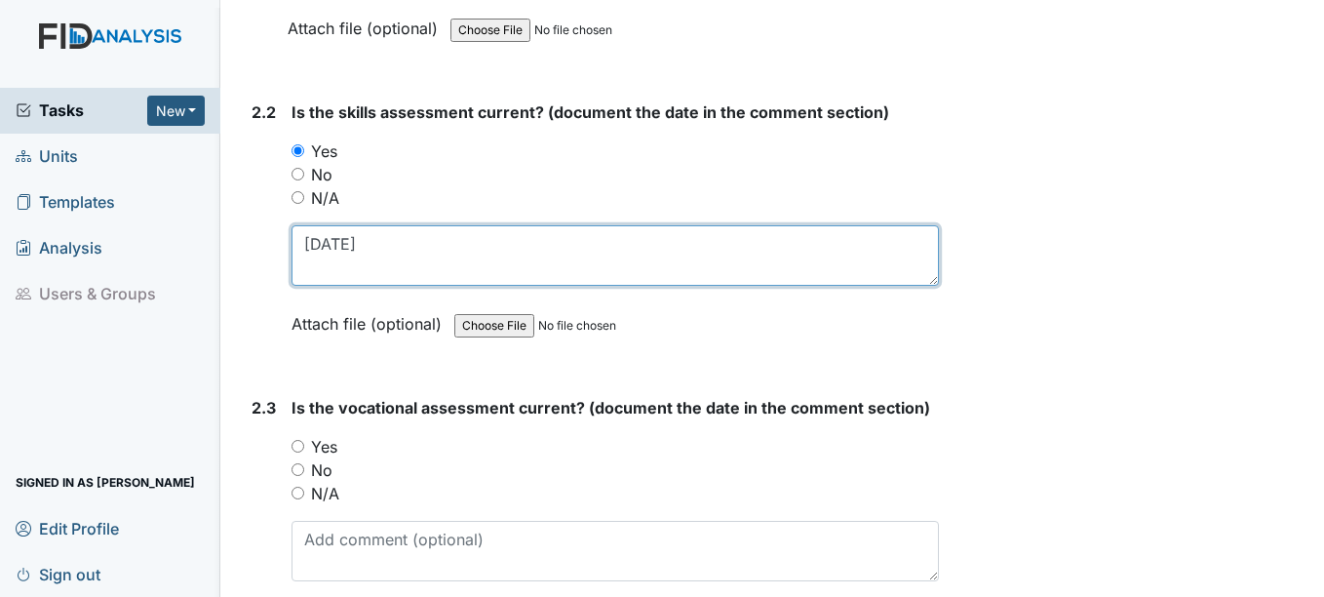
type textarea "11-15-24"
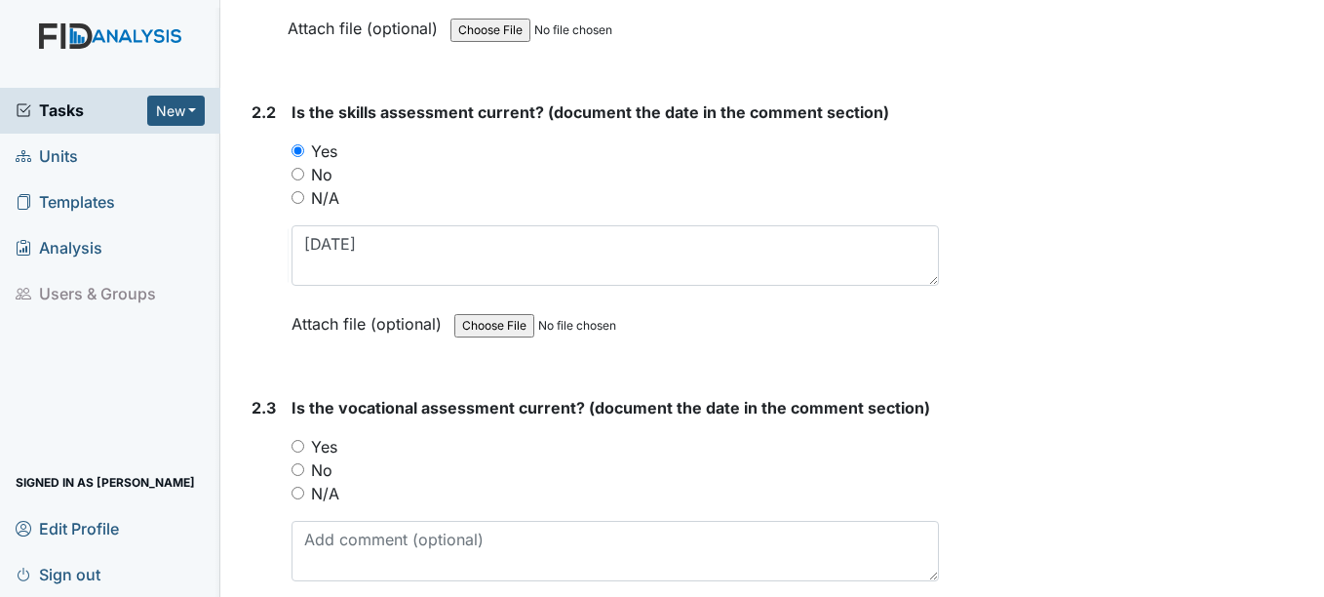
click at [300, 446] on input "Yes" at bounding box center [298, 446] width 13 height 13
radio input "true"
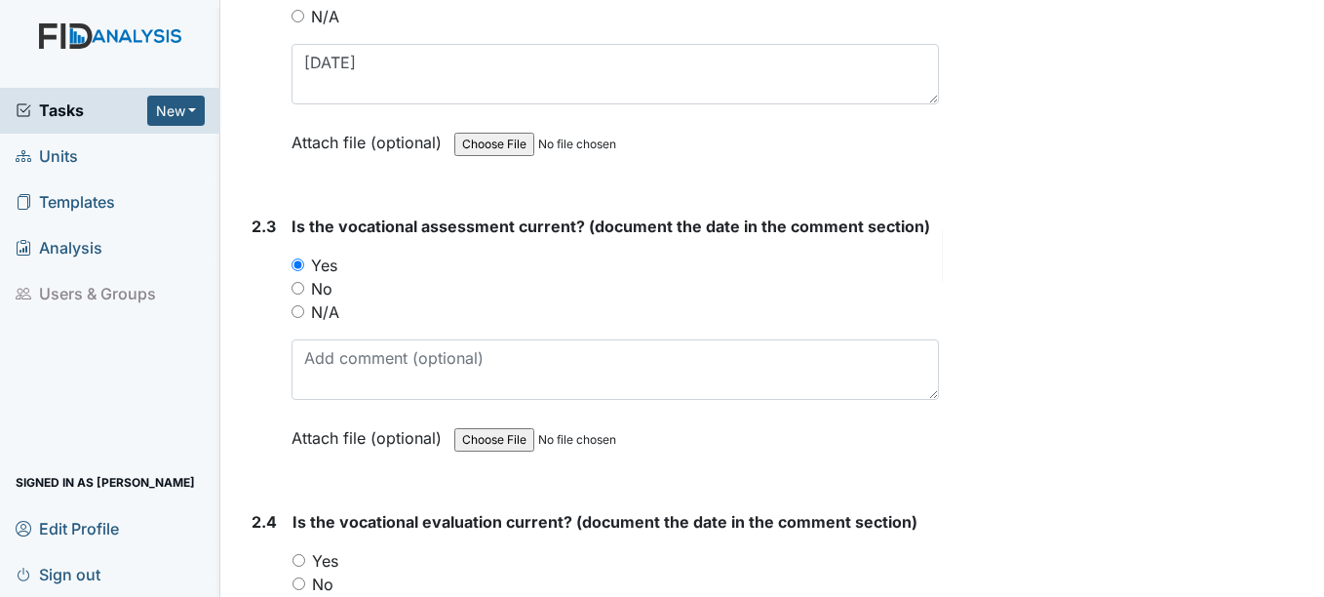
scroll to position [2437, 0]
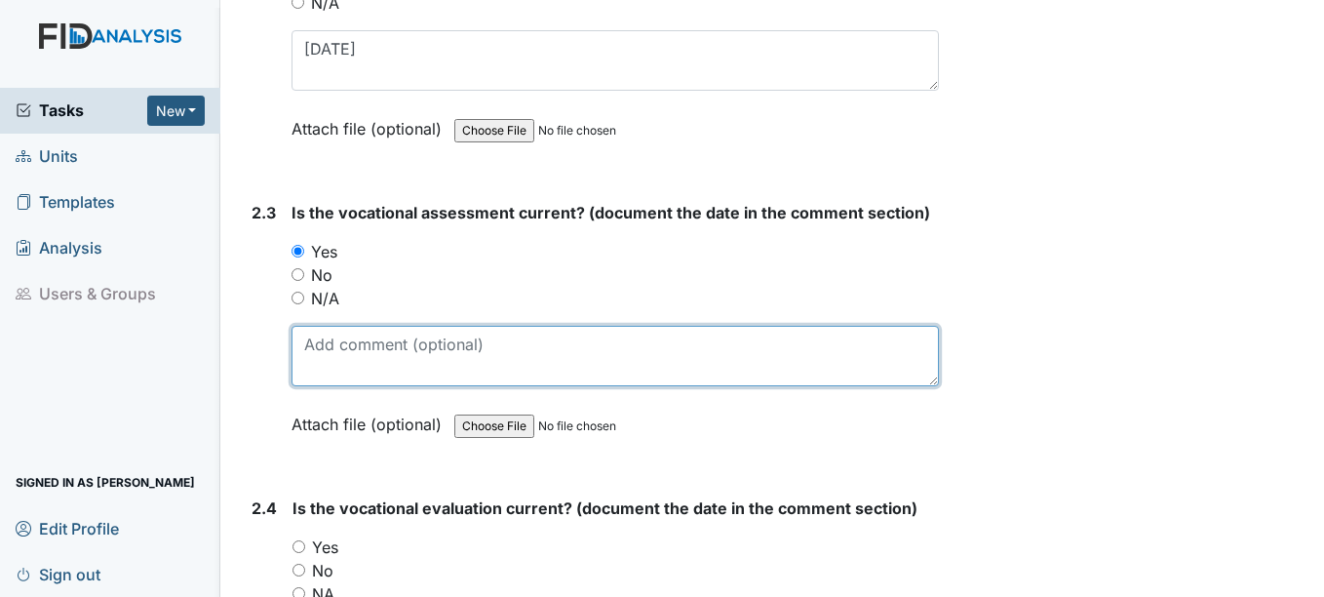
click at [336, 357] on textarea at bounding box center [615, 356] width 646 height 60
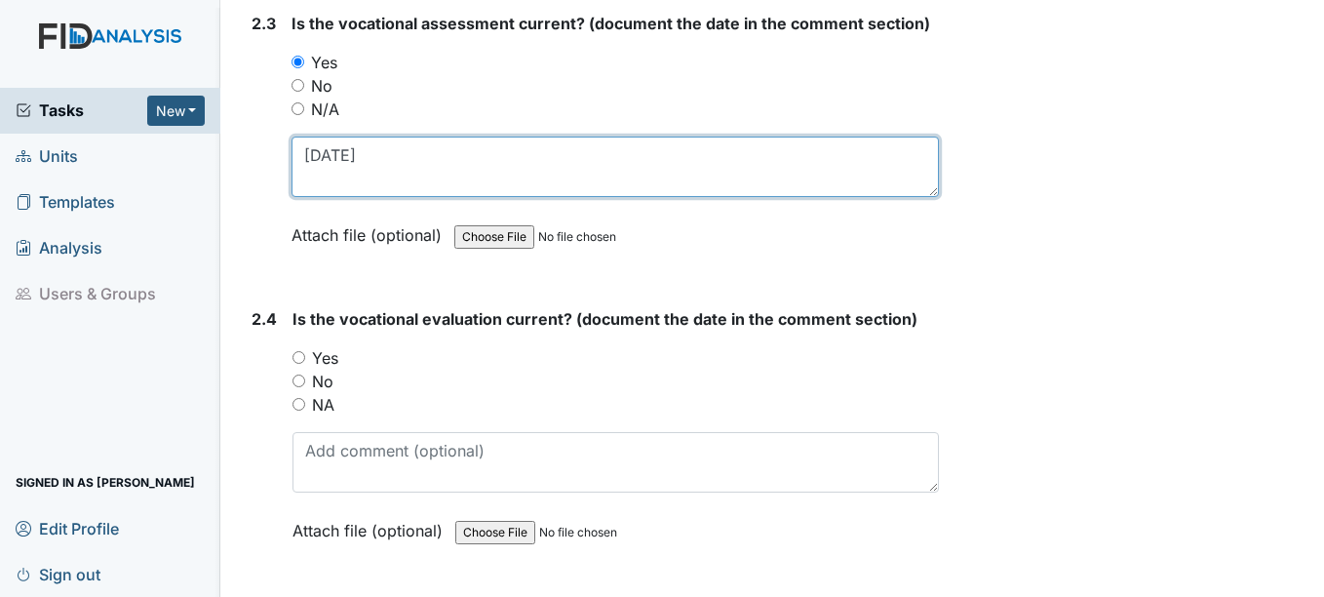
scroll to position [2632, 0]
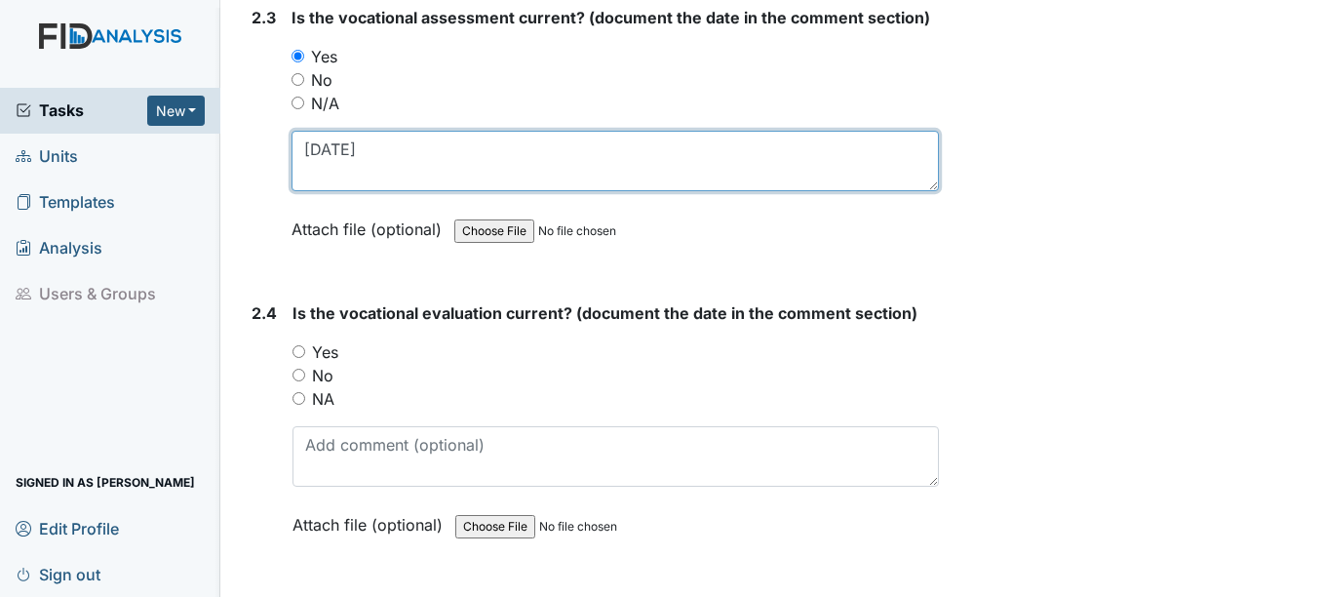
type textarea "11-15-24"
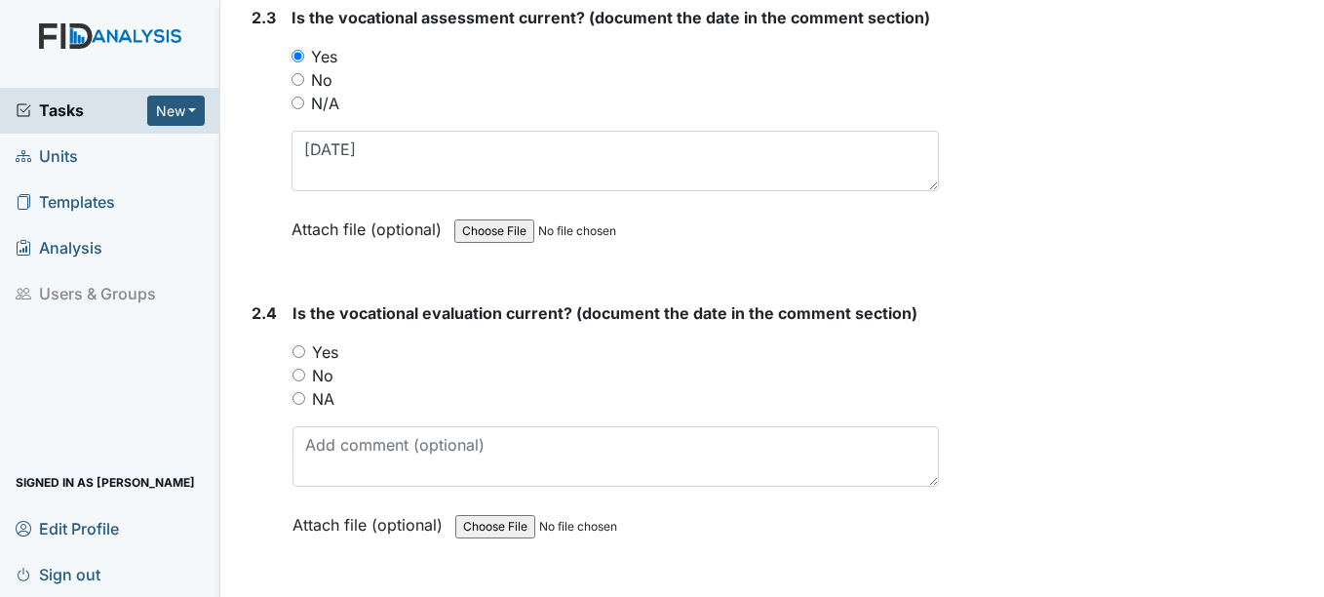
click at [299, 349] on input "Yes" at bounding box center [298, 351] width 13 height 13
radio input "true"
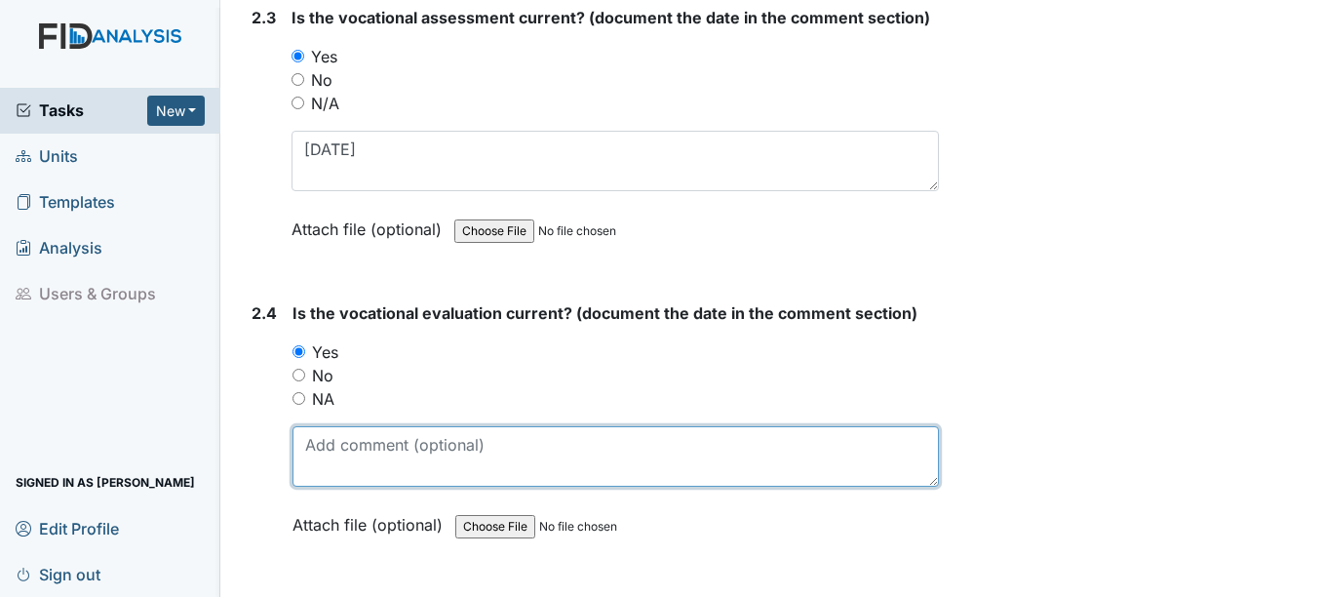
click at [311, 445] on textarea at bounding box center [614, 456] width 645 height 60
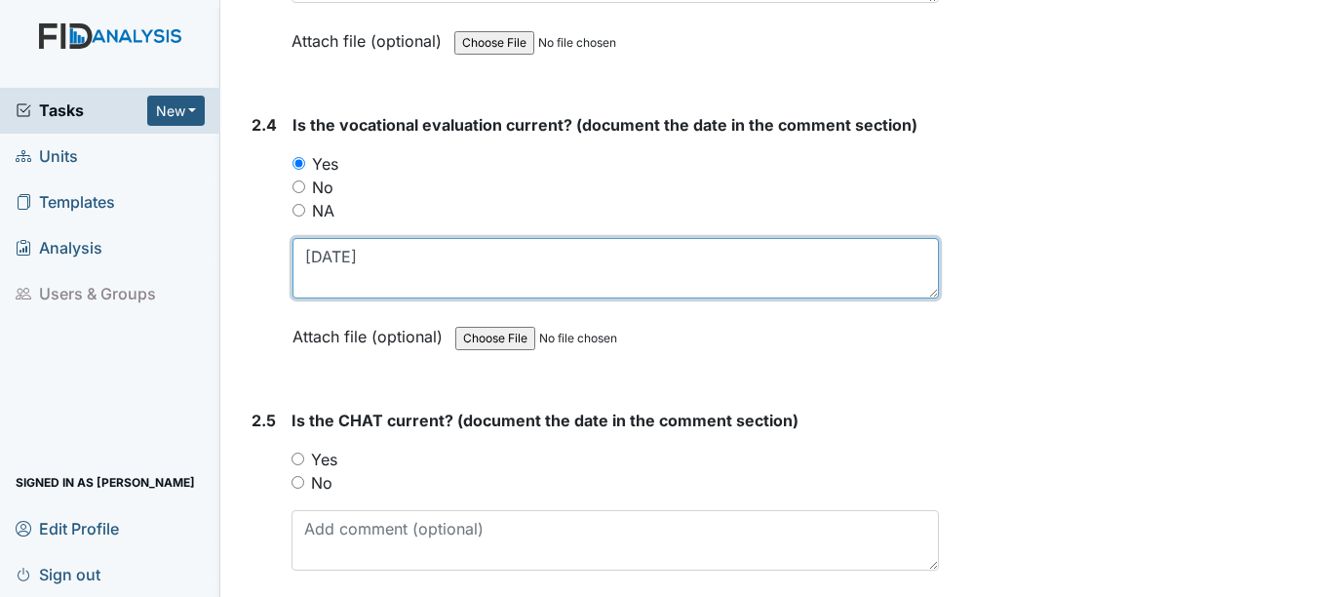
scroll to position [2827, 0]
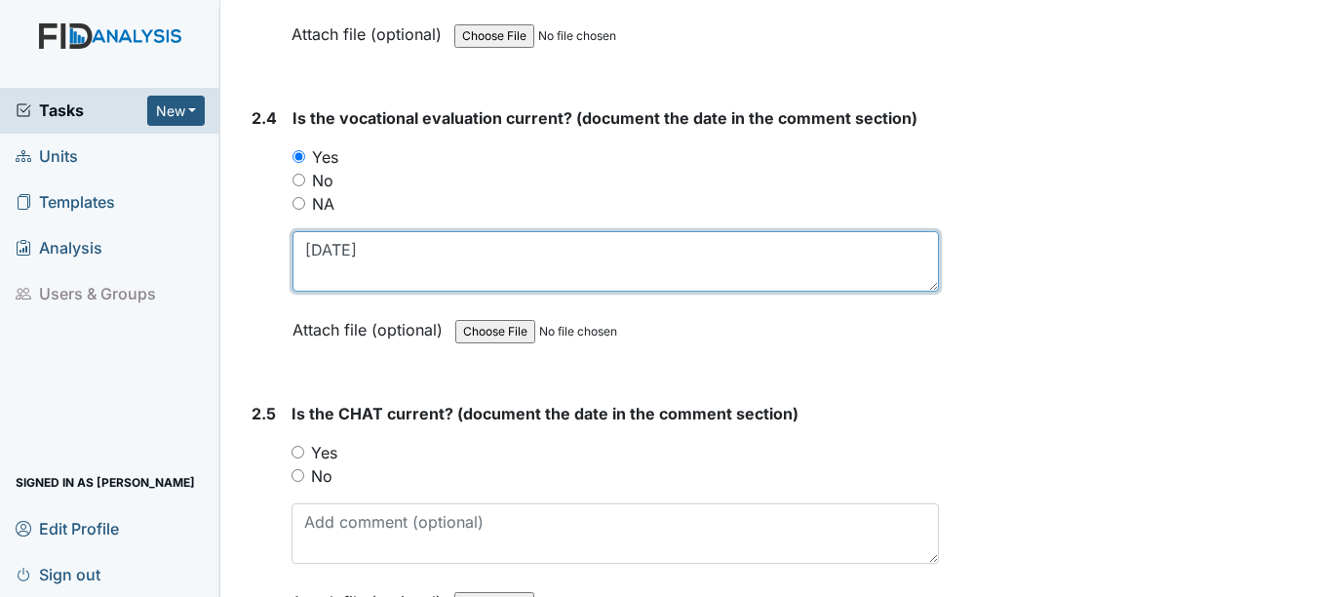
type textarea "11-15-24"
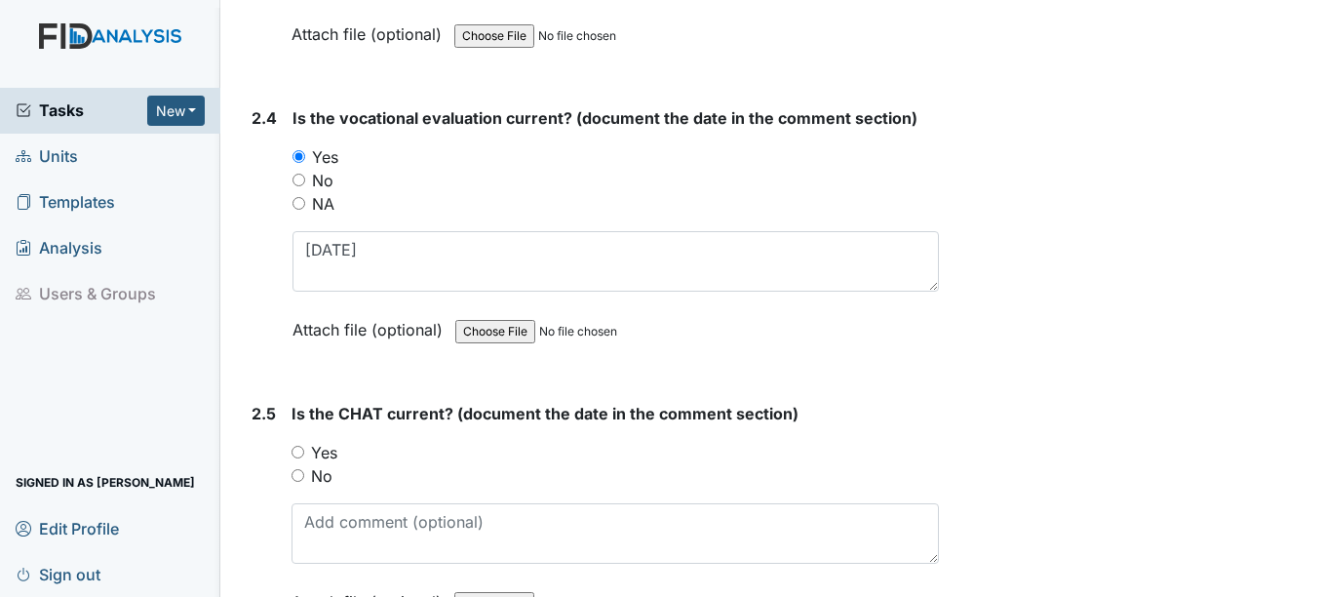
click at [301, 453] on input "Yes" at bounding box center [298, 452] width 13 height 13
radio input "true"
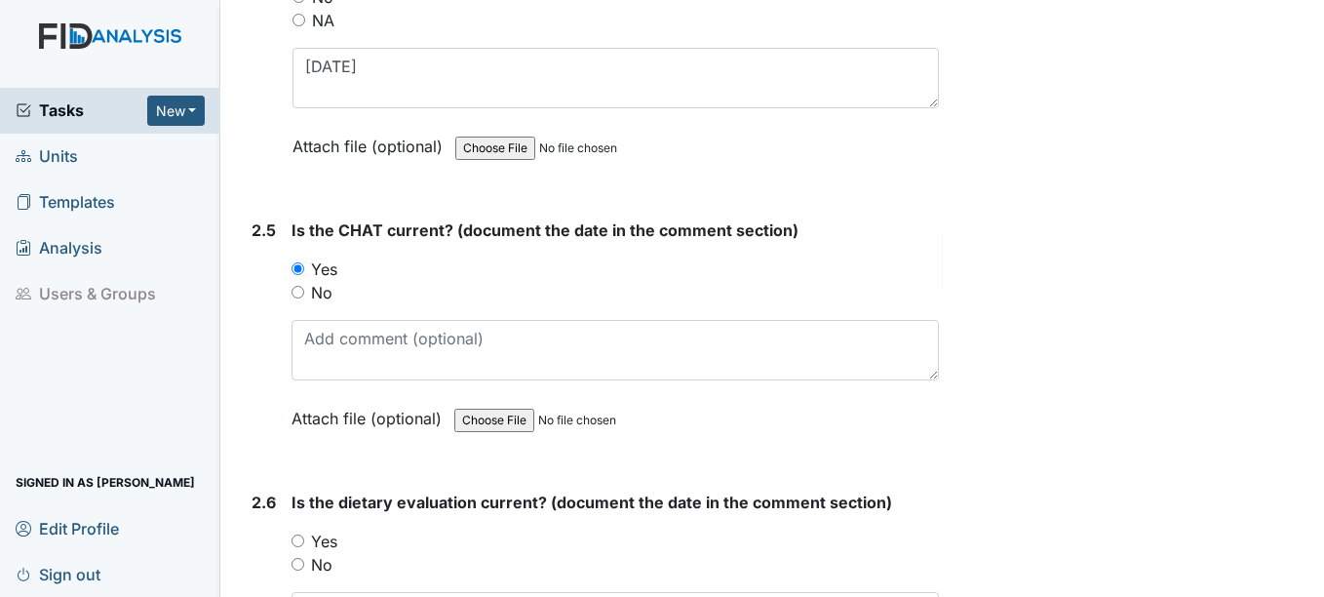
scroll to position [3022, 0]
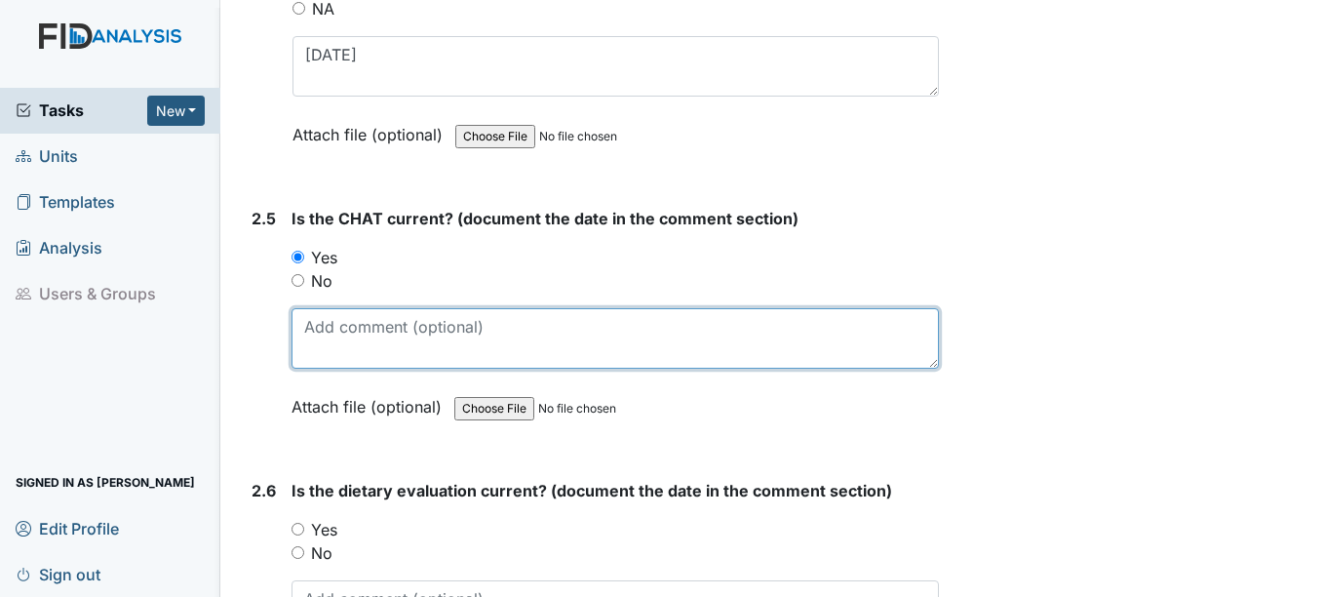
click at [335, 342] on textarea at bounding box center [615, 338] width 646 height 60
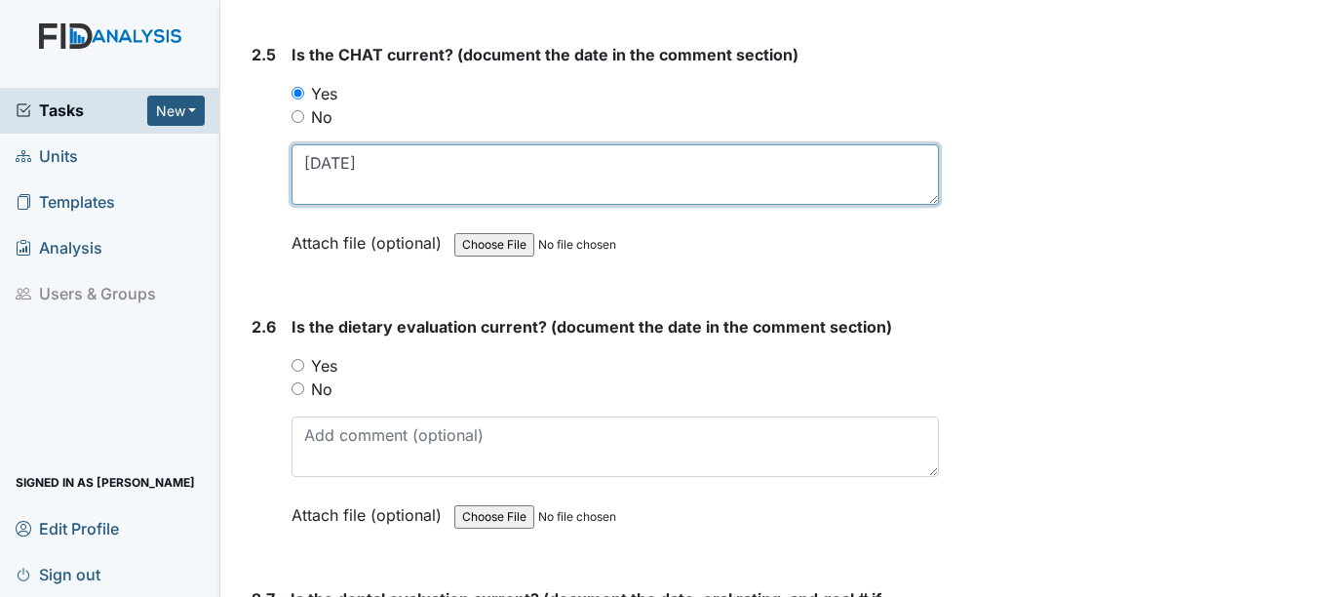
scroll to position [3217, 0]
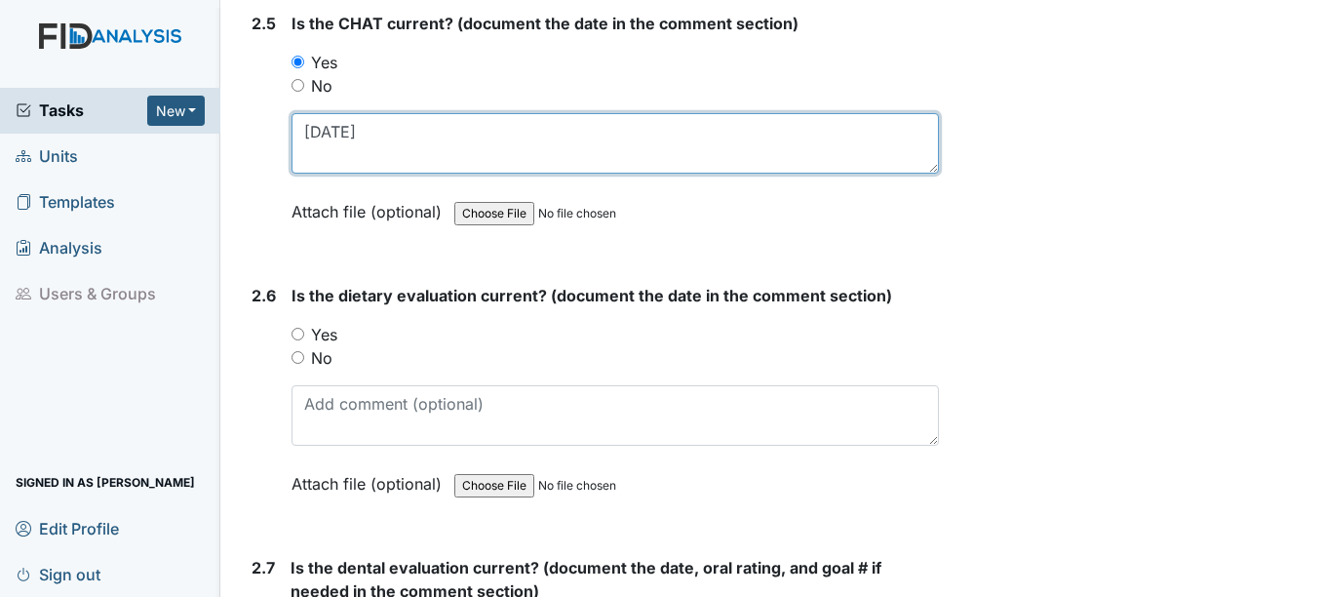
type textarea "11-27-24"
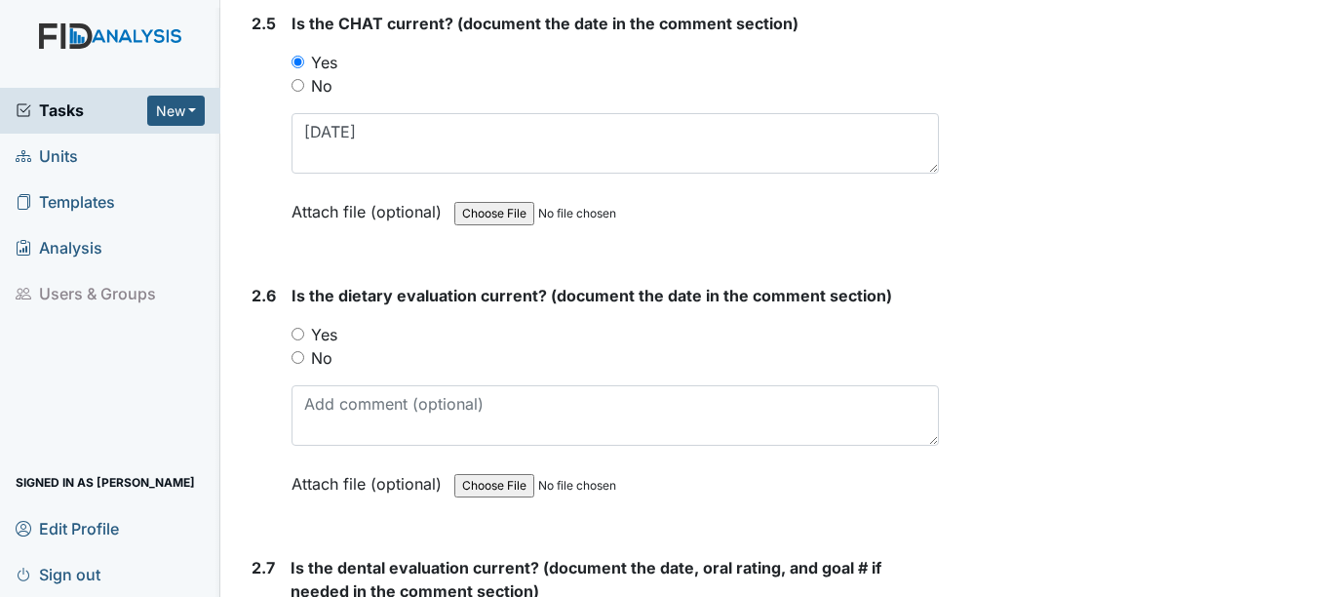
click at [300, 334] on input "Yes" at bounding box center [298, 334] width 13 height 13
radio input "true"
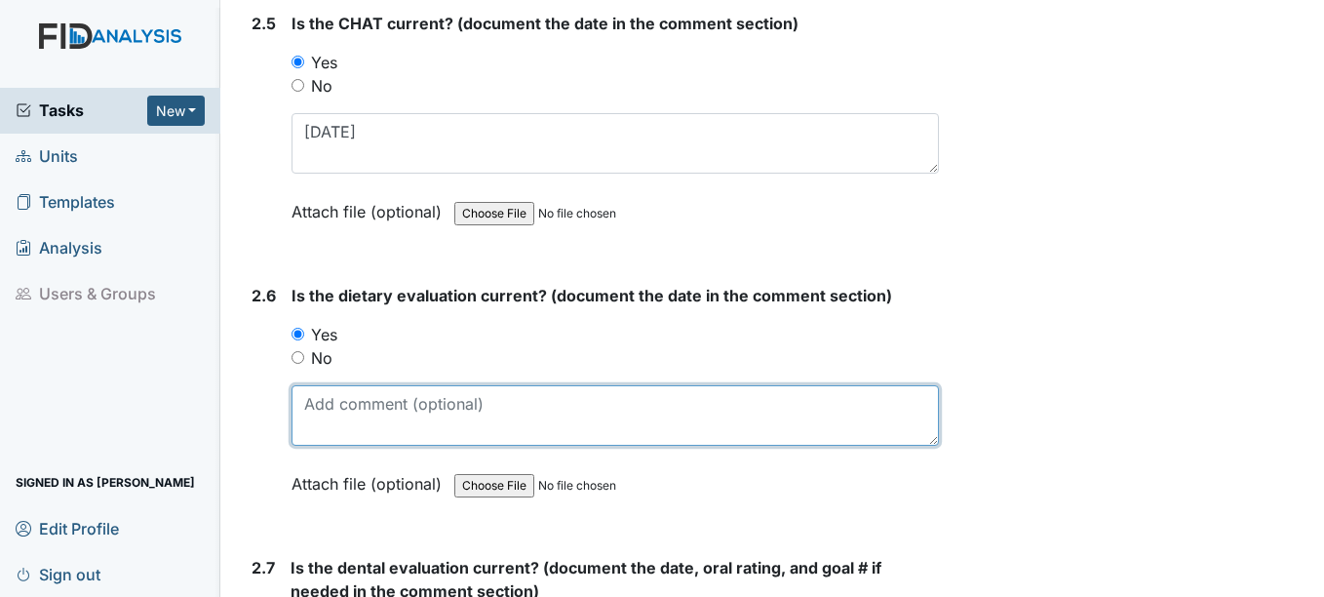
click at [353, 411] on textarea at bounding box center [615, 415] width 646 height 60
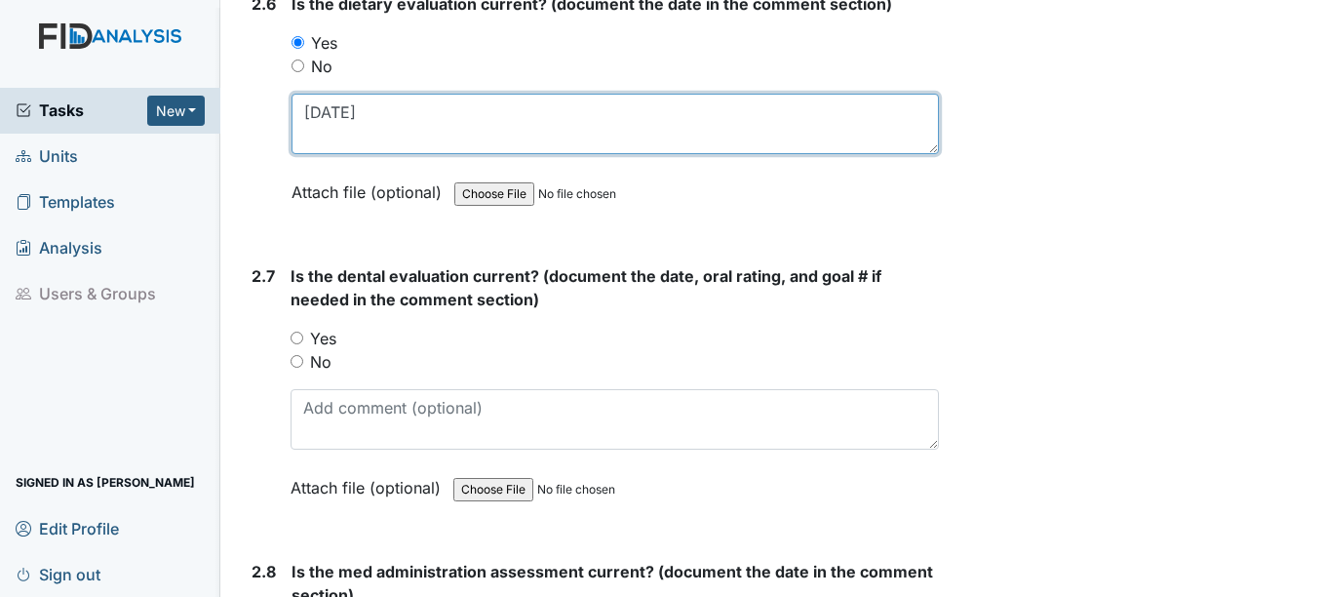
scroll to position [3510, 0]
type textarea "2-25-25"
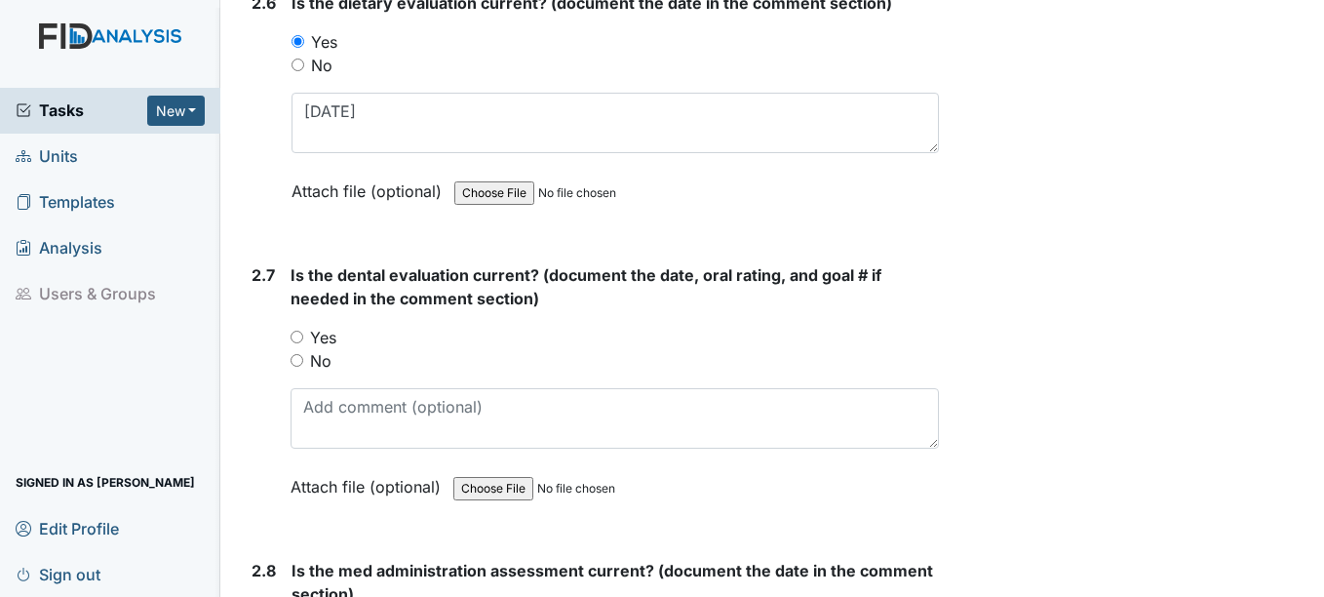
click at [296, 335] on input "Yes" at bounding box center [297, 337] width 13 height 13
radio input "true"
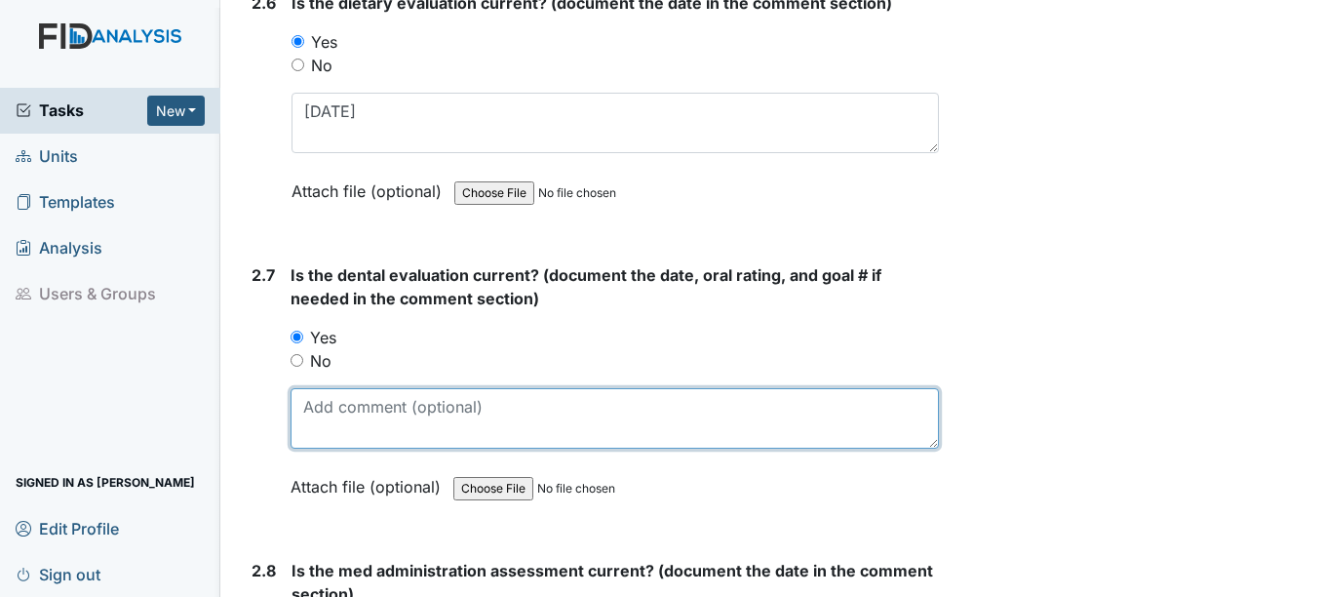
click at [315, 399] on textarea at bounding box center [614, 418] width 647 height 60
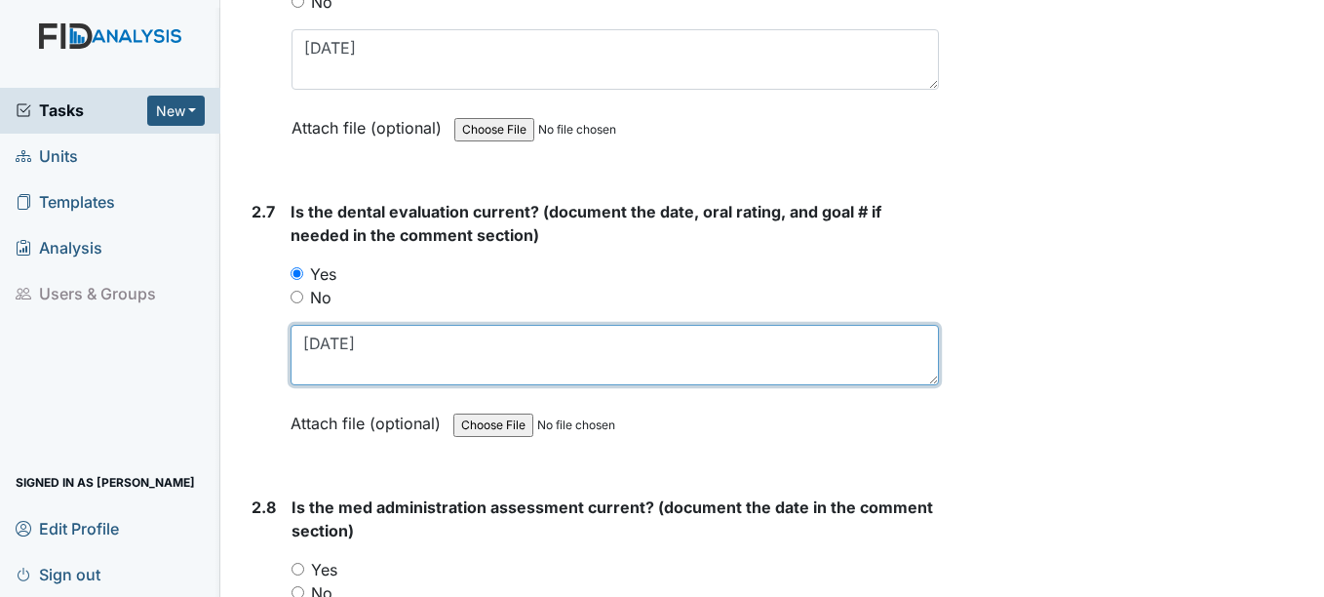
scroll to position [3607, 0]
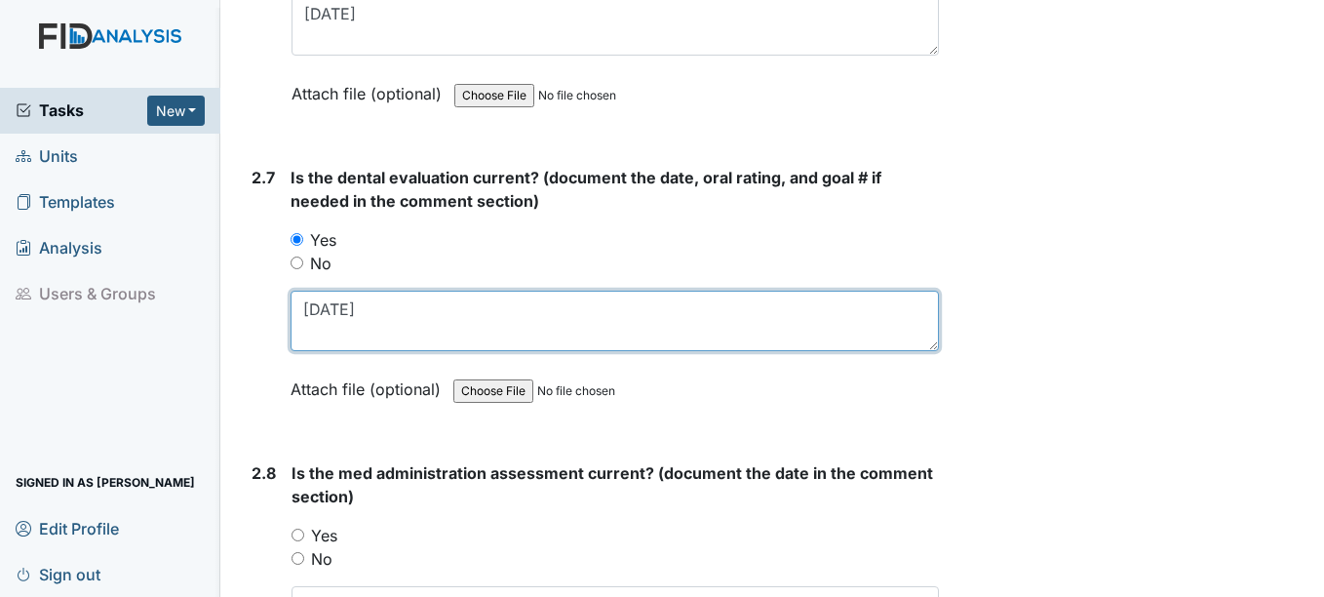
type textarea "[DATE]"
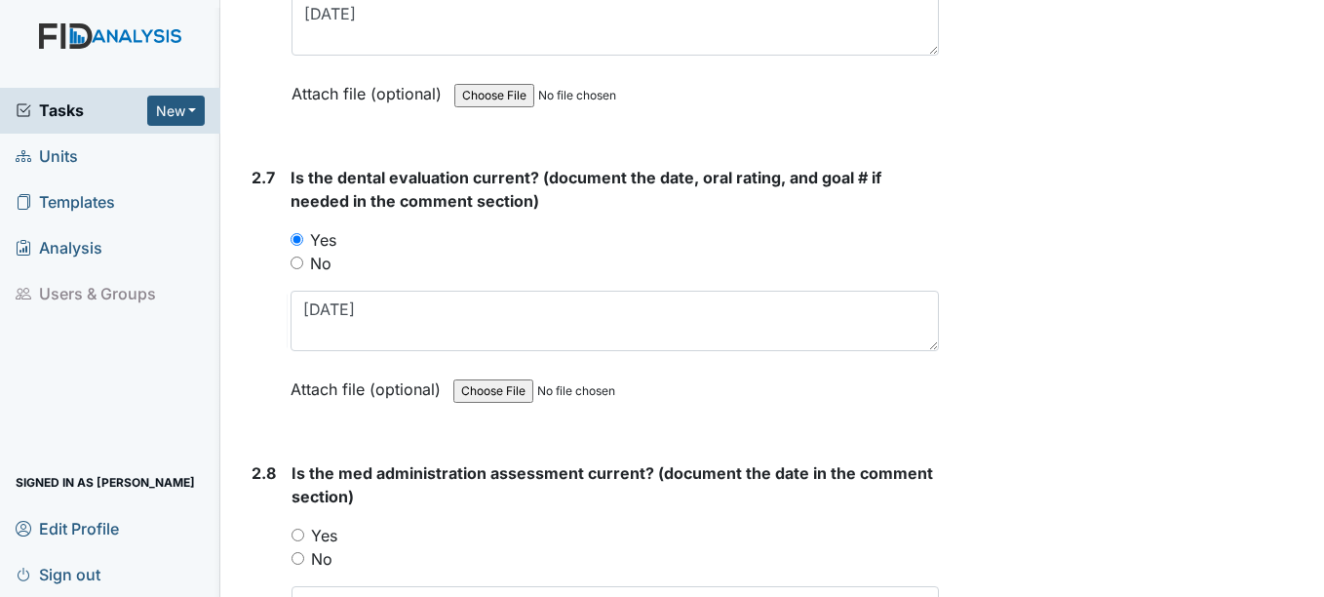
click at [300, 534] on input "Yes" at bounding box center [298, 534] width 13 height 13
radio input "true"
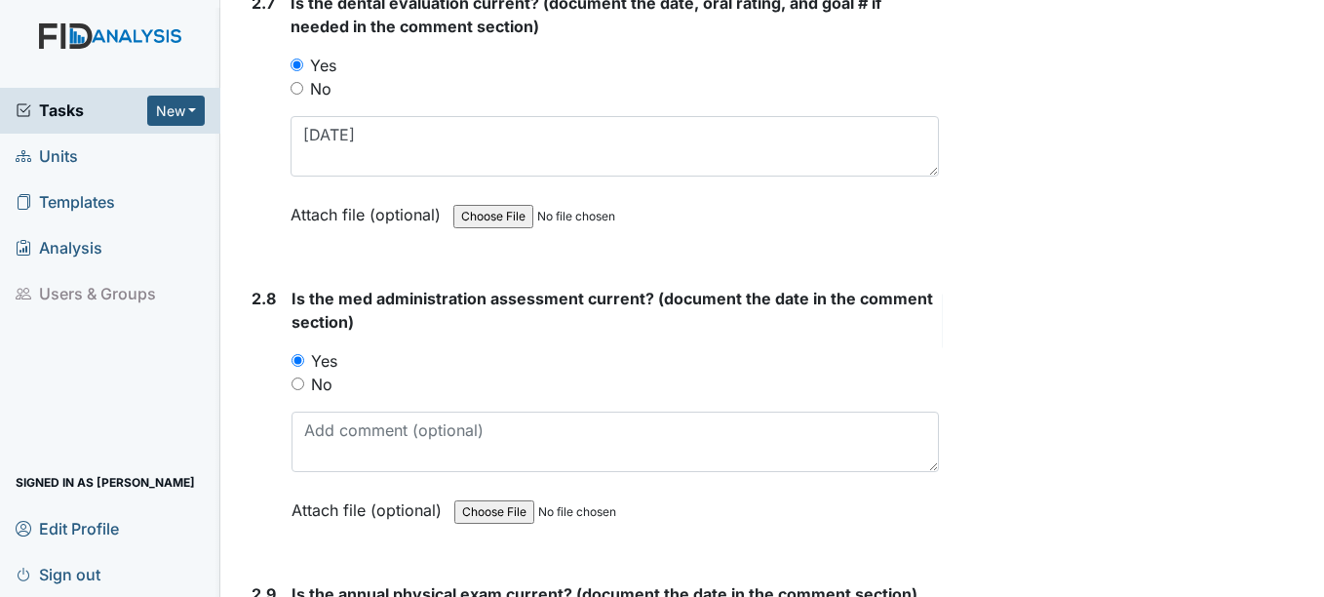
scroll to position [3802, 0]
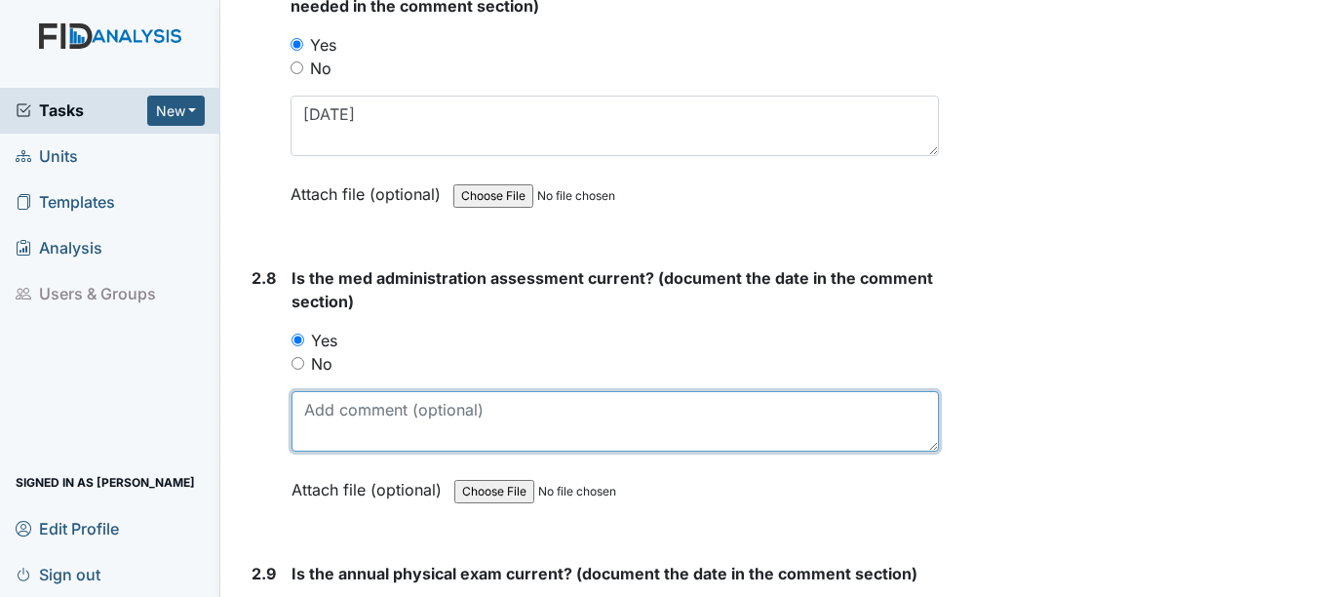
click at [353, 417] on textarea at bounding box center [615, 421] width 646 height 60
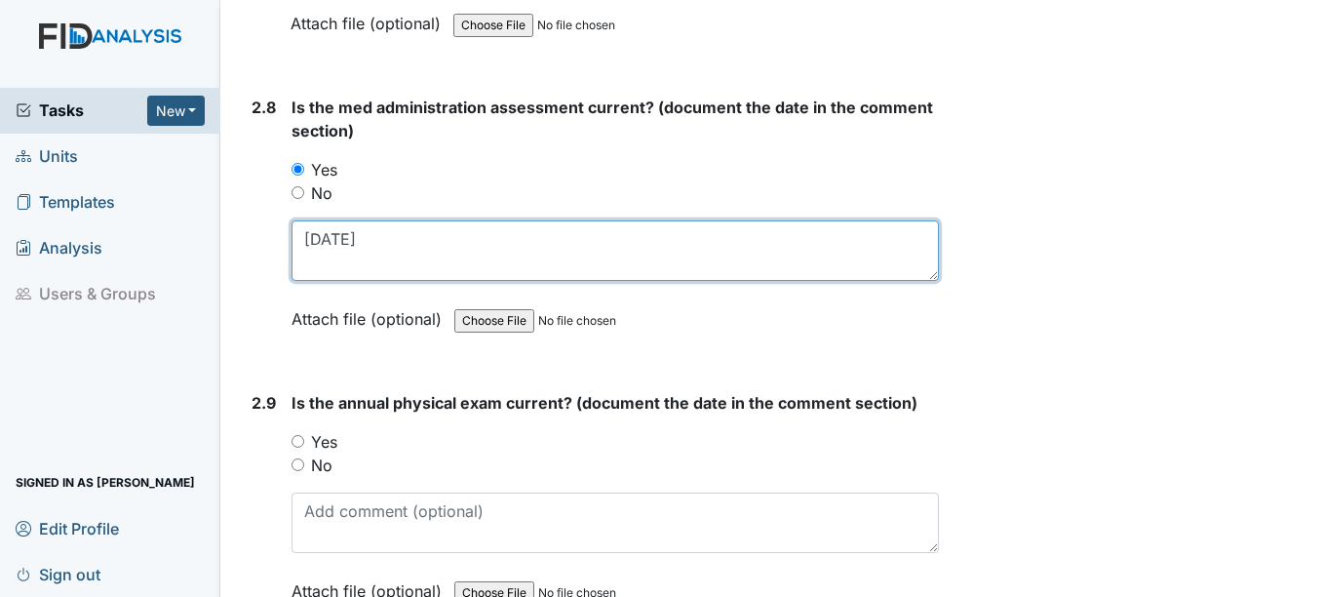
scroll to position [3997, 0]
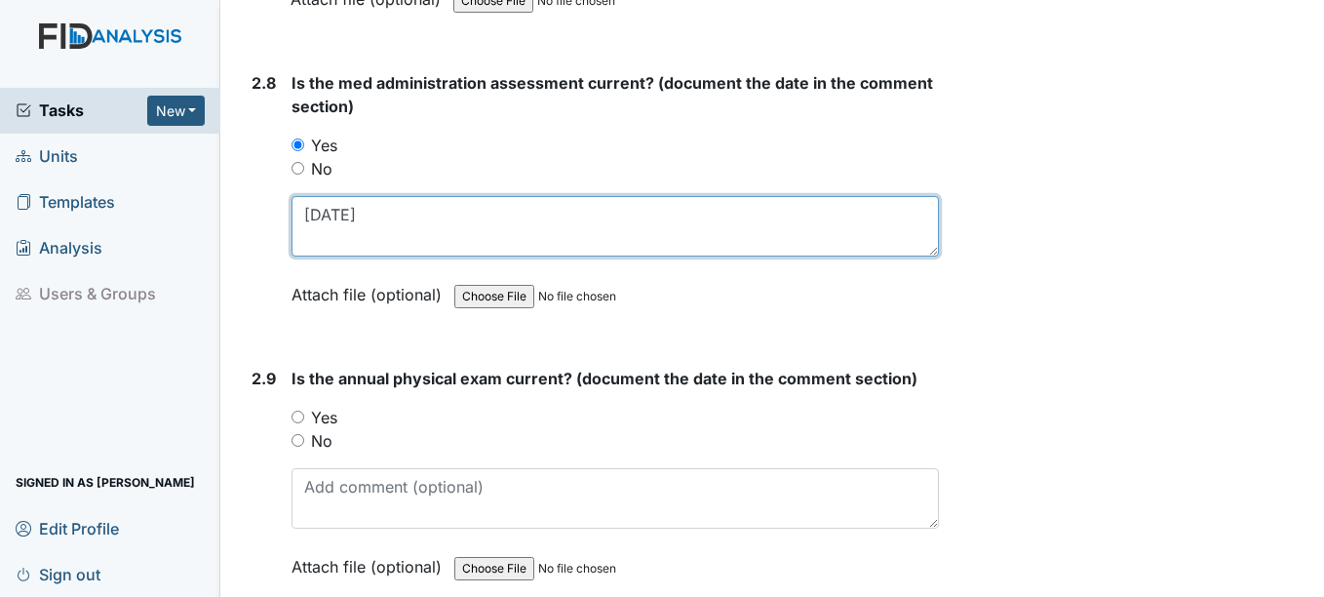
type textarea "2-25-25"
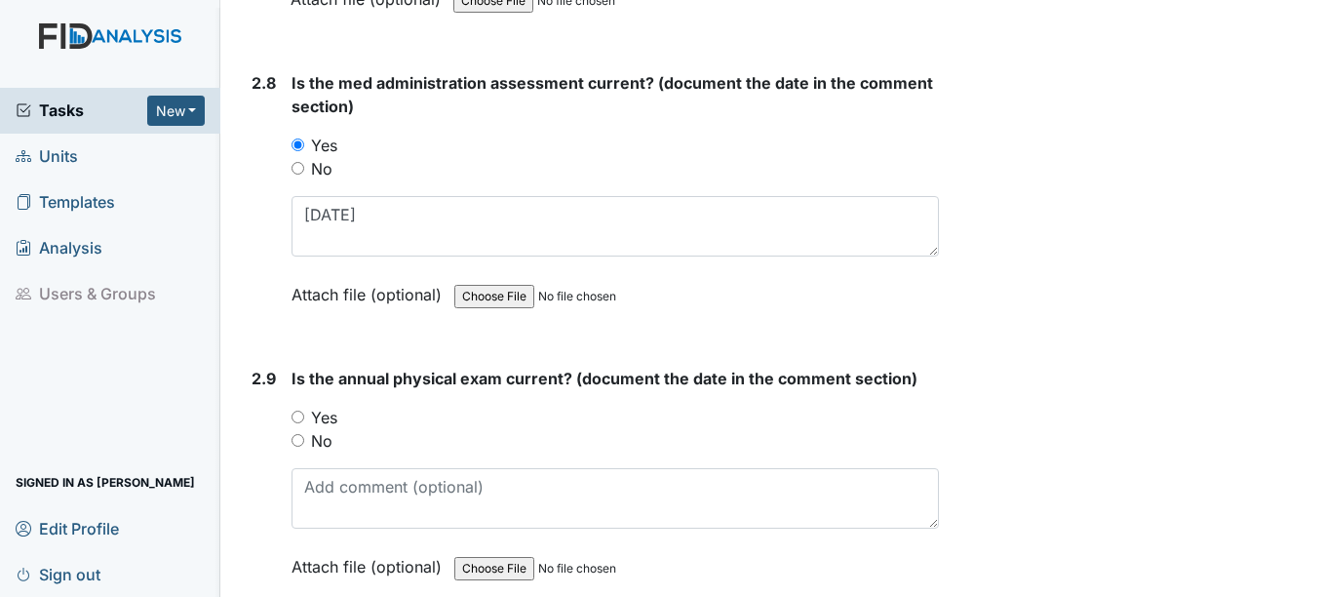
click at [298, 421] on input "Yes" at bounding box center [298, 416] width 13 height 13
radio input "true"
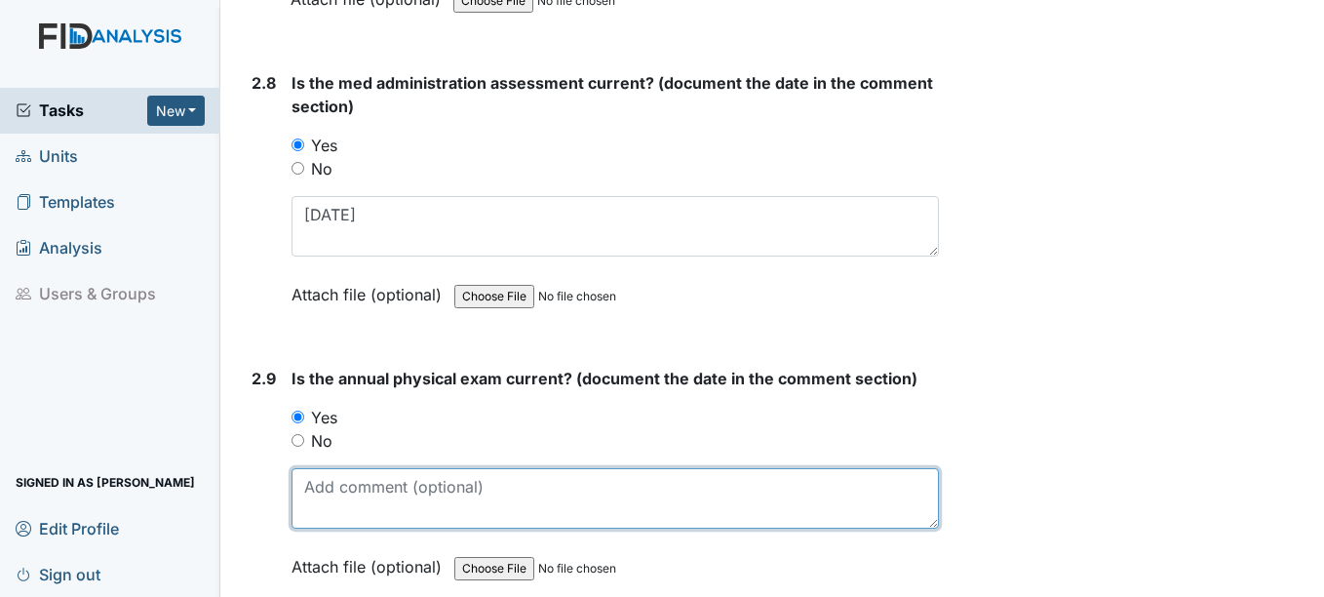
click at [372, 495] on textarea at bounding box center [615, 498] width 646 height 60
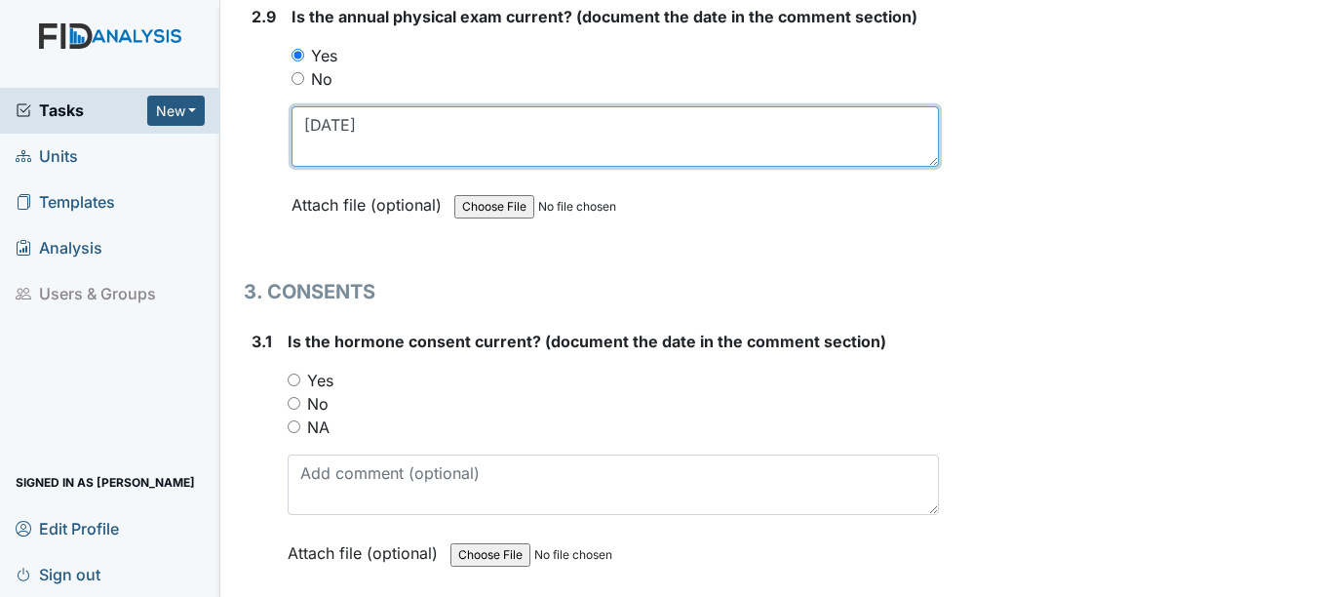
scroll to position [4387, 0]
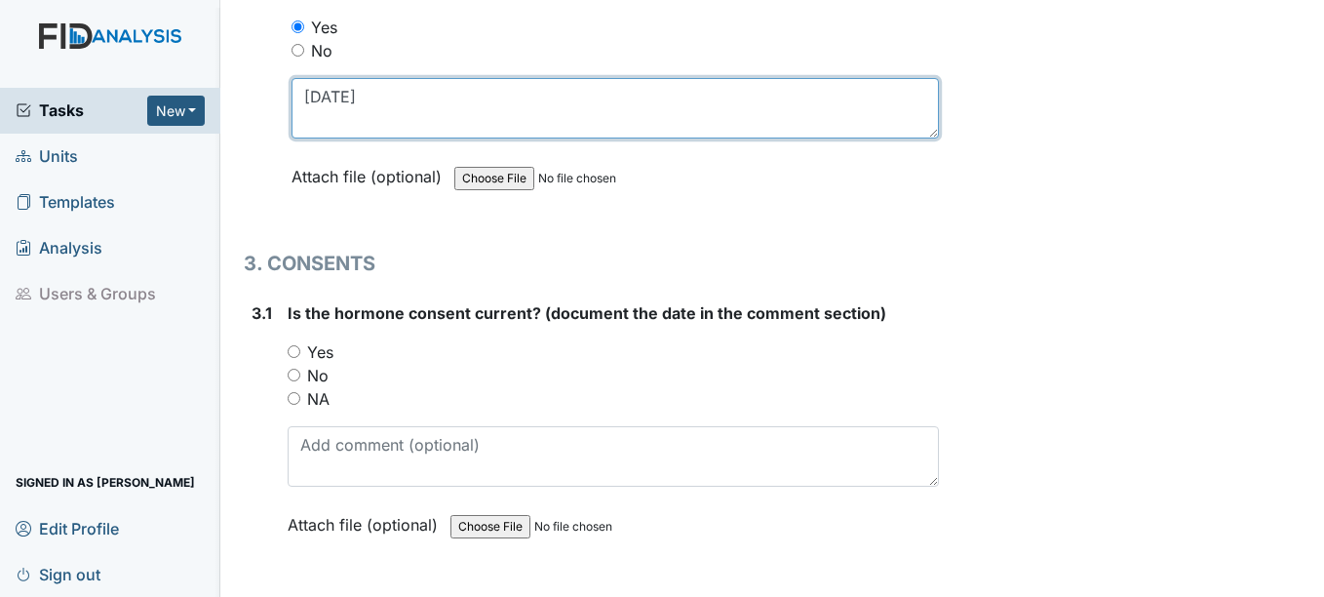
type textarea "11-6-24"
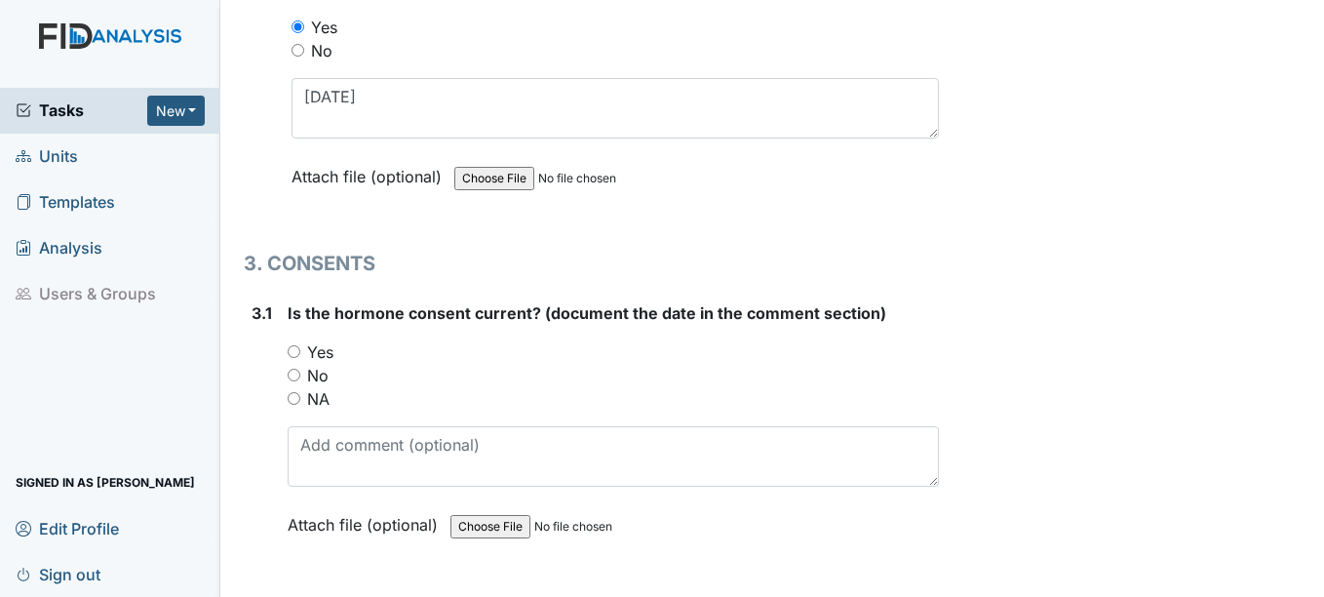
click at [296, 393] on input "NA" at bounding box center [294, 398] width 13 height 13
radio input "true"
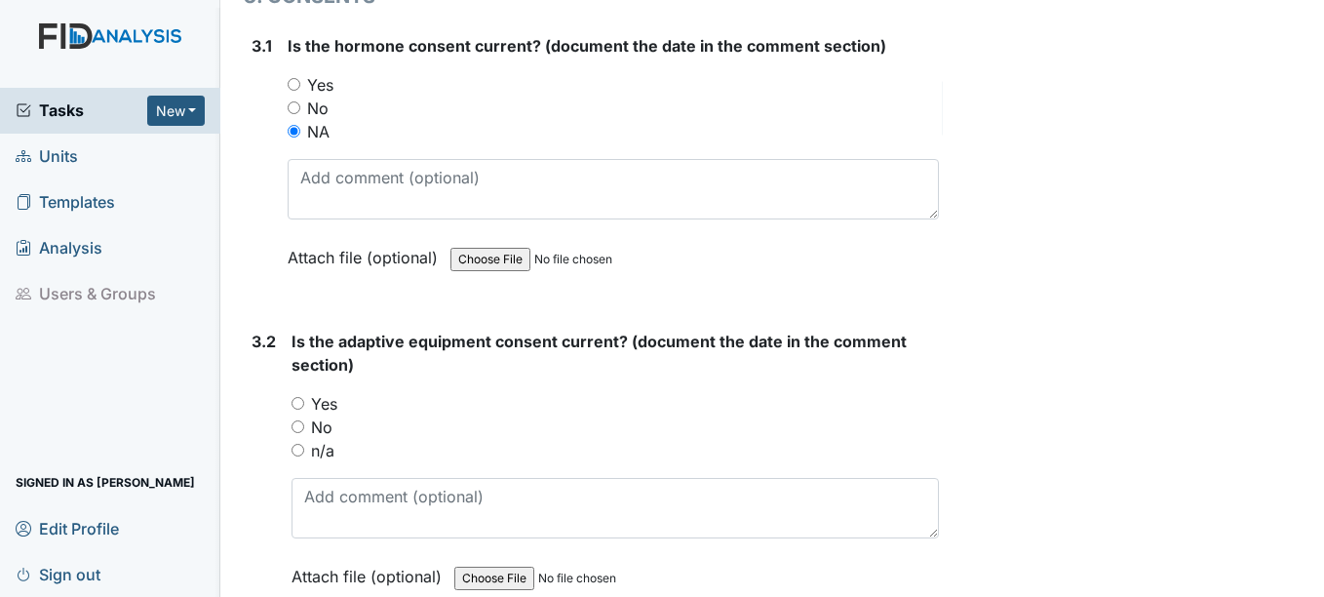
scroll to position [4680, 0]
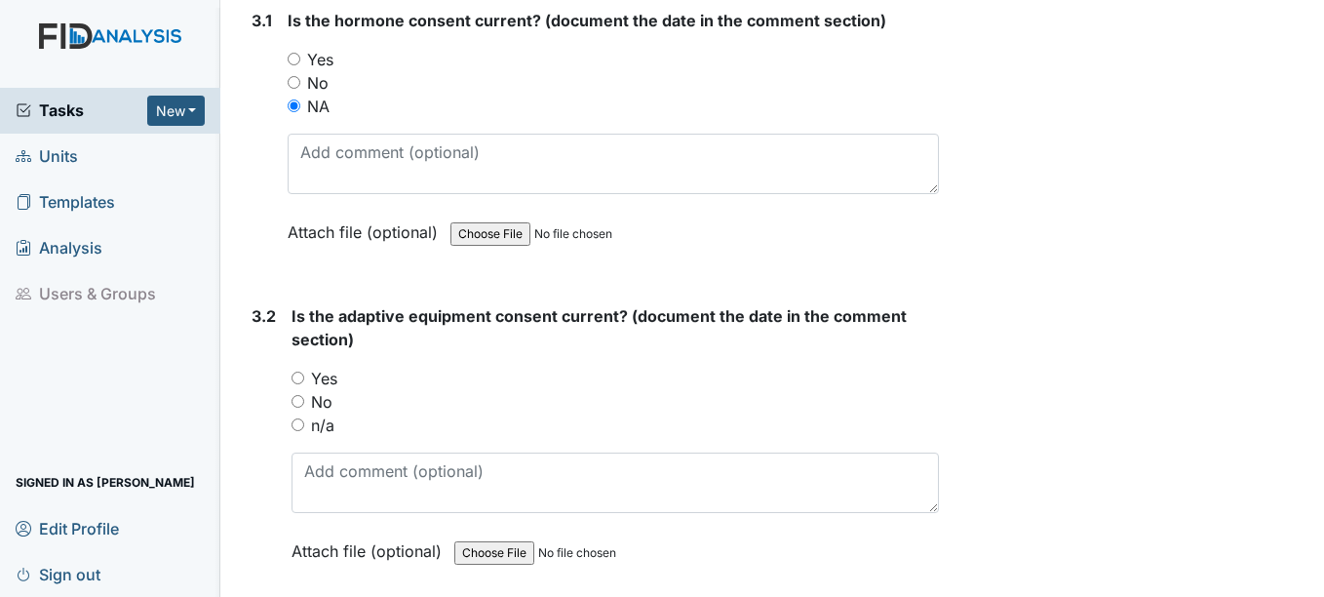
click at [300, 428] on input "n/a" at bounding box center [298, 424] width 13 height 13
radio input "true"
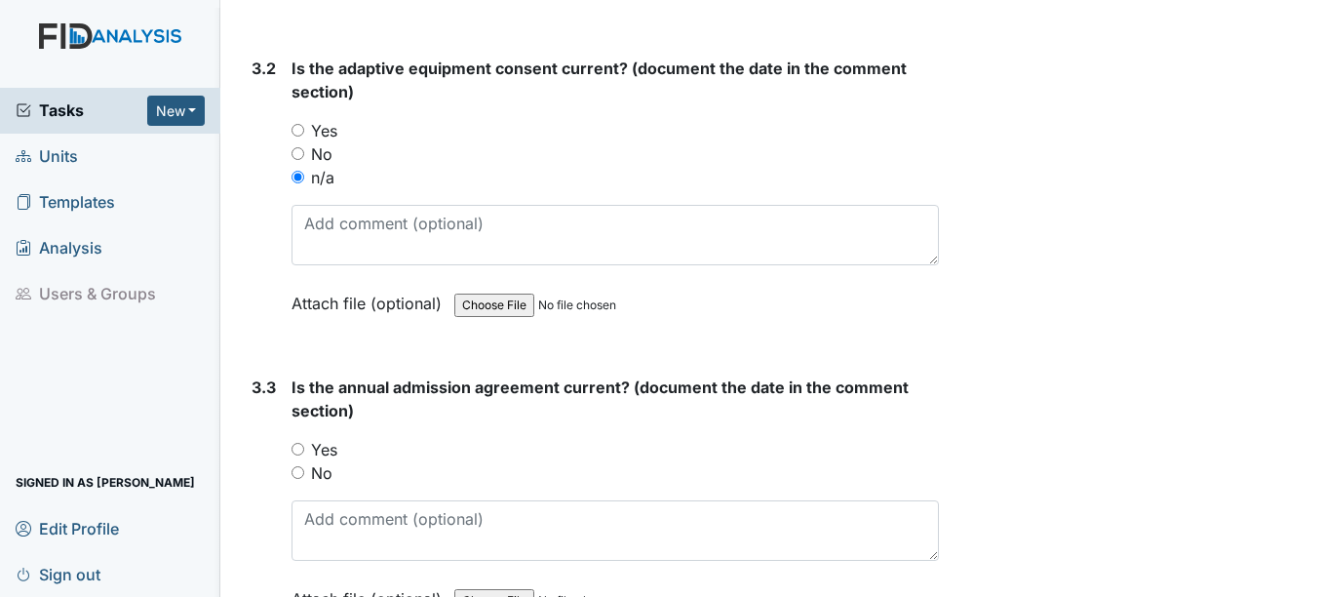
scroll to position [4972, 0]
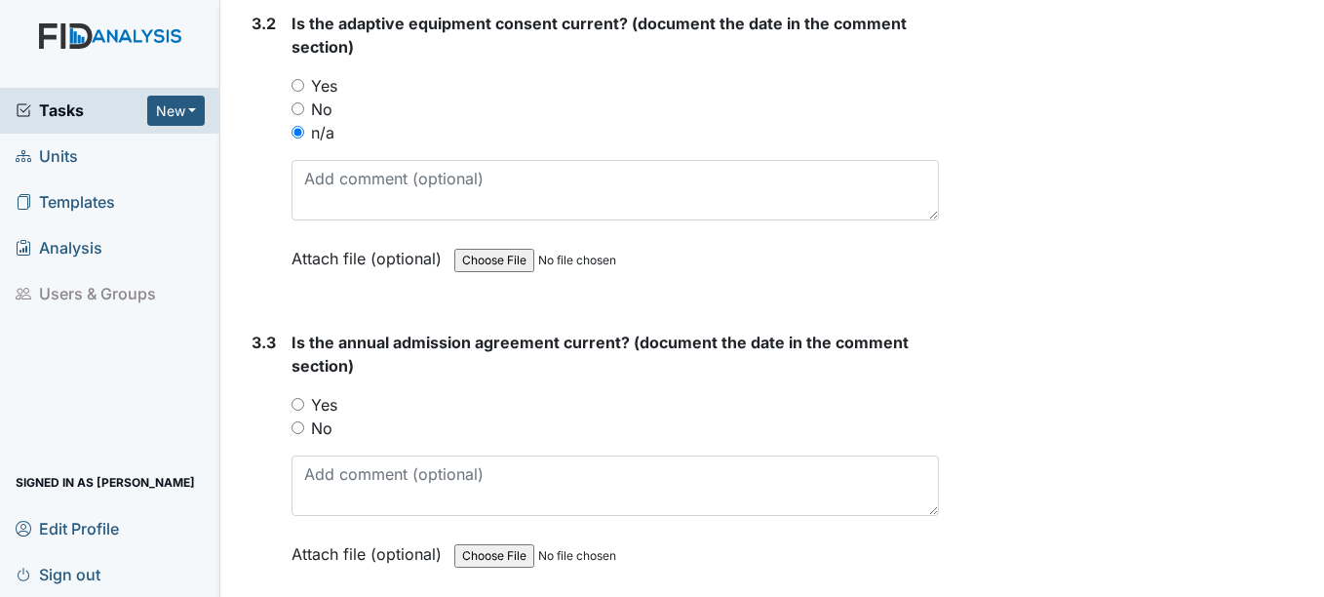
click at [296, 405] on input "Yes" at bounding box center [298, 404] width 13 height 13
radio input "true"
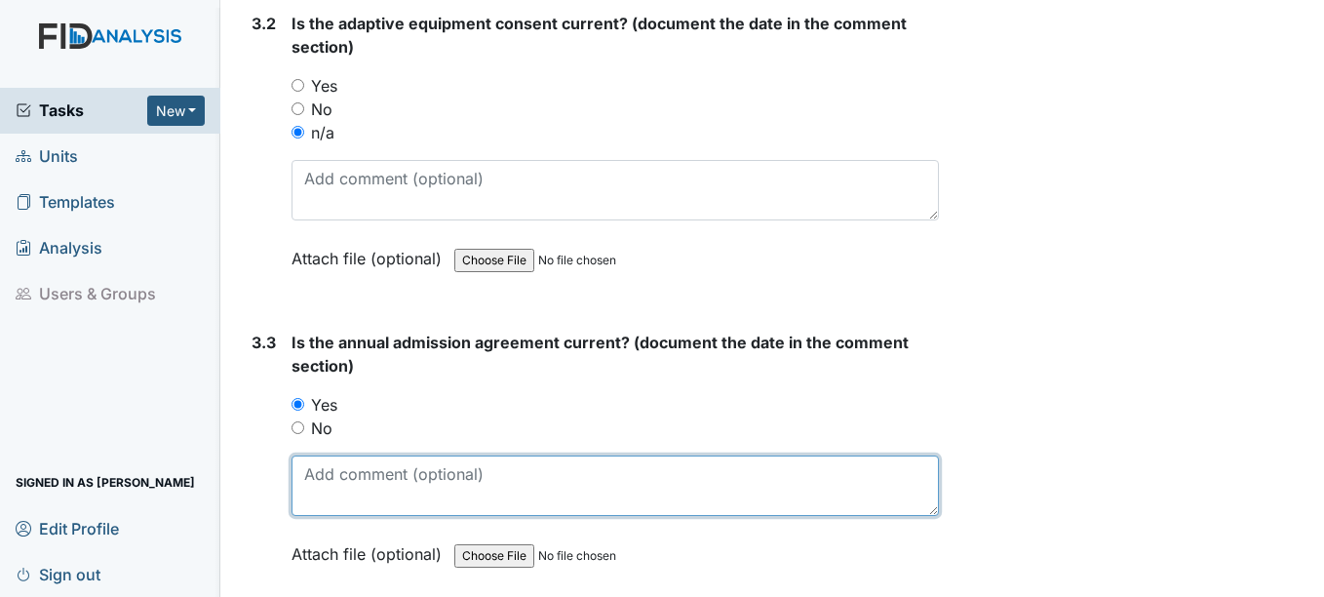
click at [351, 484] on textarea at bounding box center [615, 485] width 646 height 60
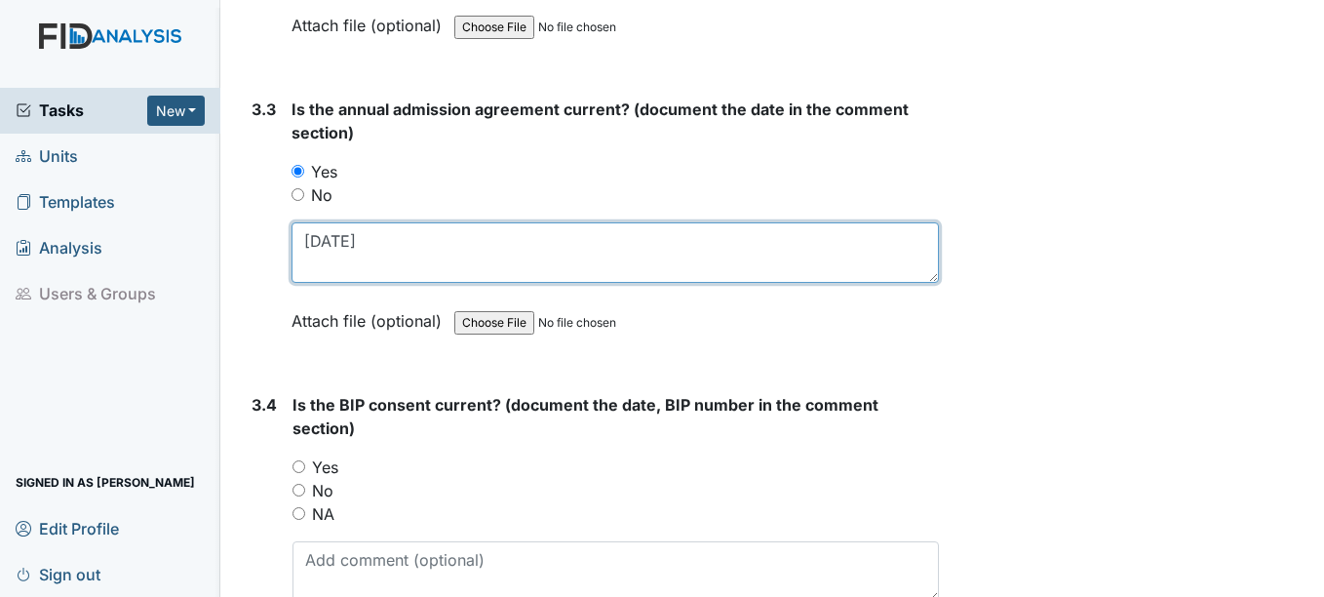
scroll to position [5265, 0]
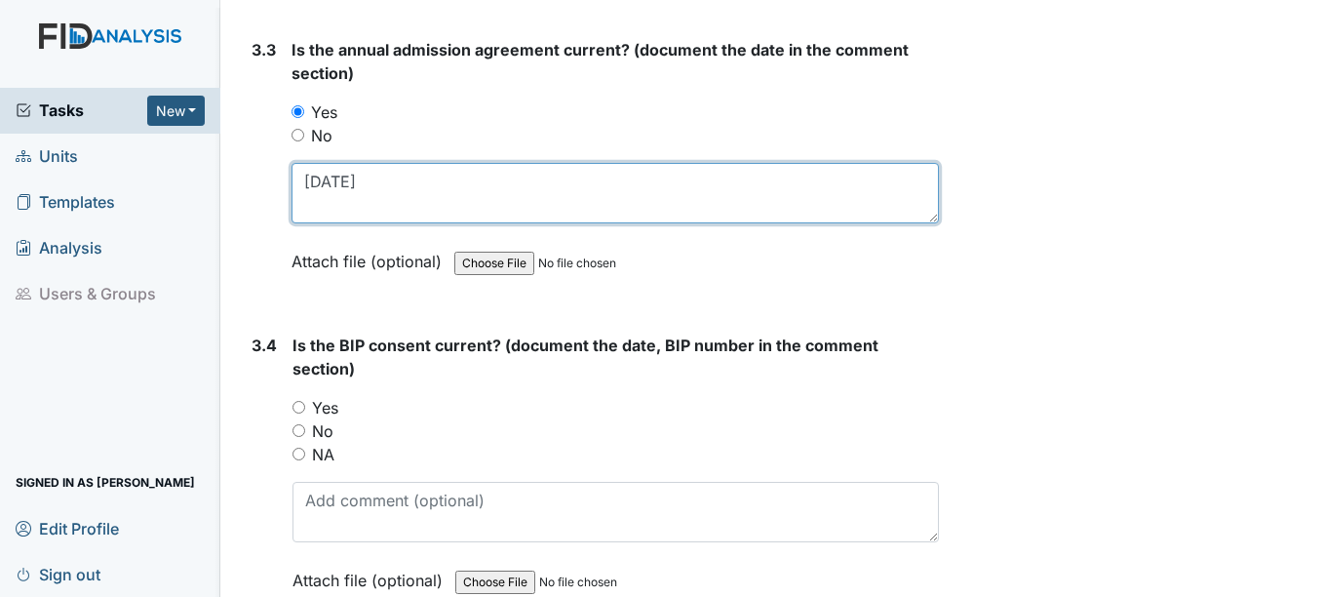
type textarea "10-1-25"
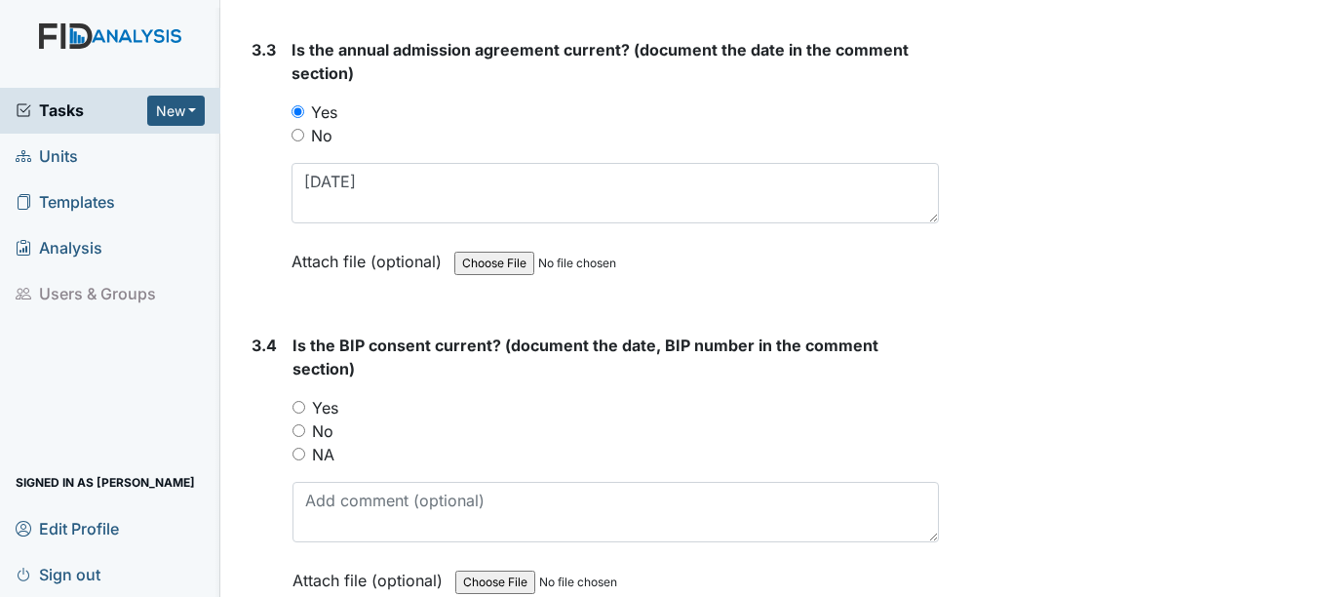
click at [301, 406] on input "Yes" at bounding box center [298, 407] width 13 height 13
radio input "true"
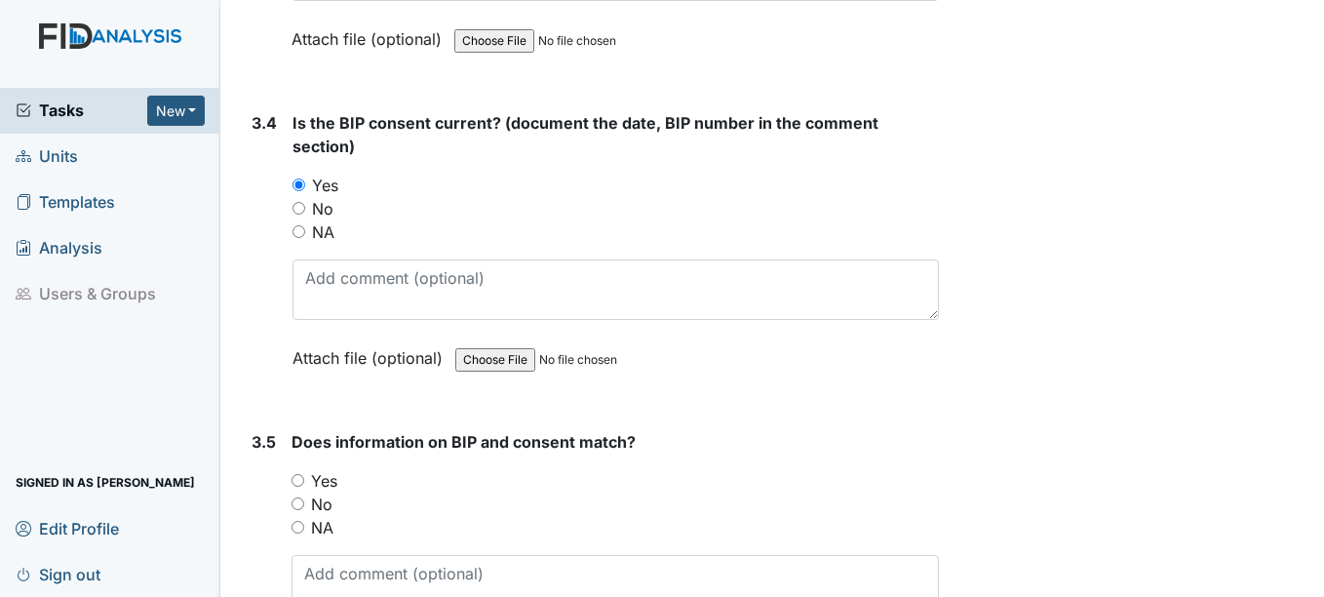
scroll to position [5557, 0]
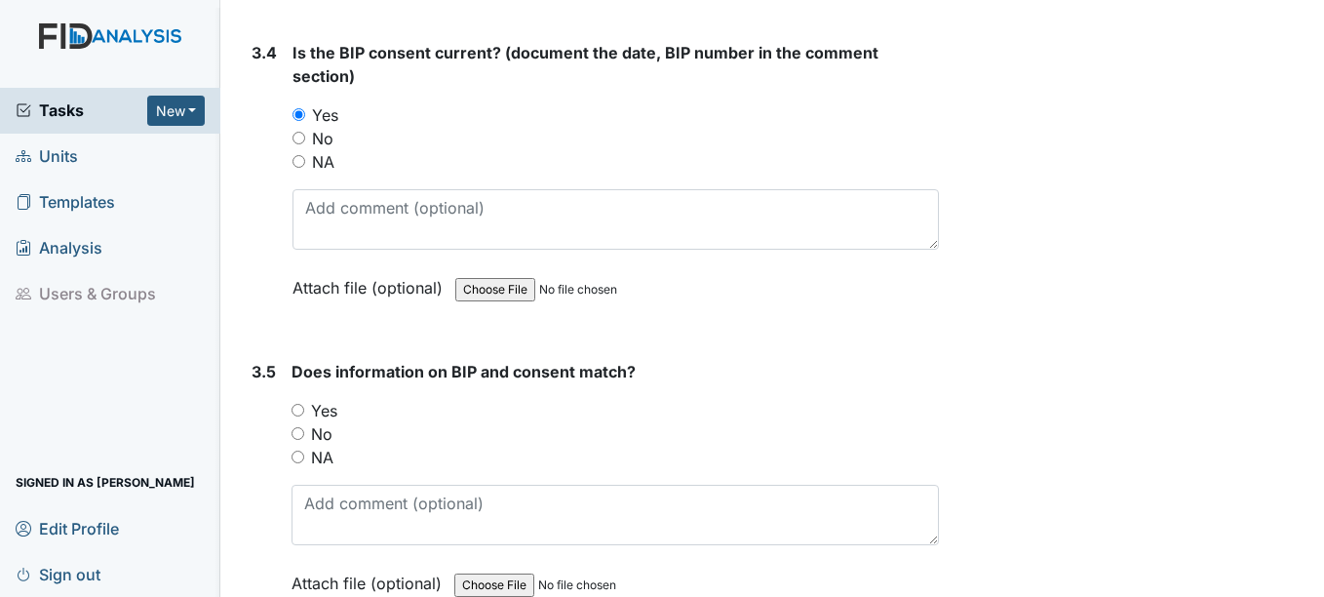
click at [300, 411] on input "Yes" at bounding box center [298, 410] width 13 height 13
radio input "true"
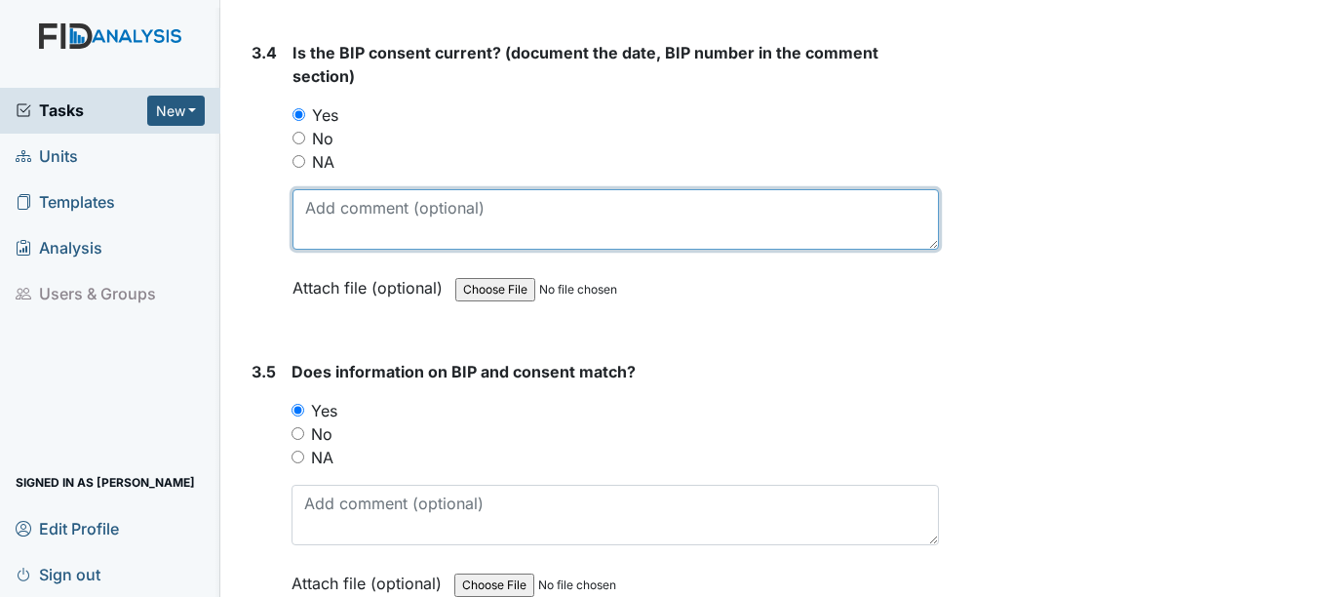
click at [335, 215] on textarea at bounding box center [614, 219] width 645 height 60
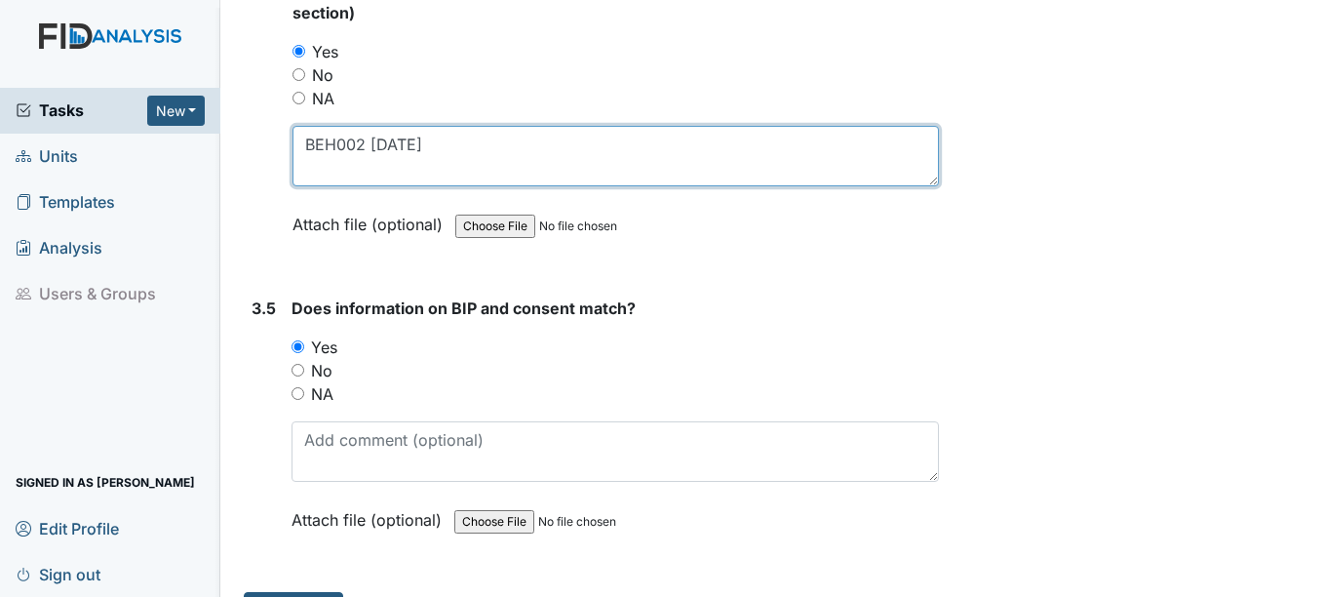
scroll to position [5669, 0]
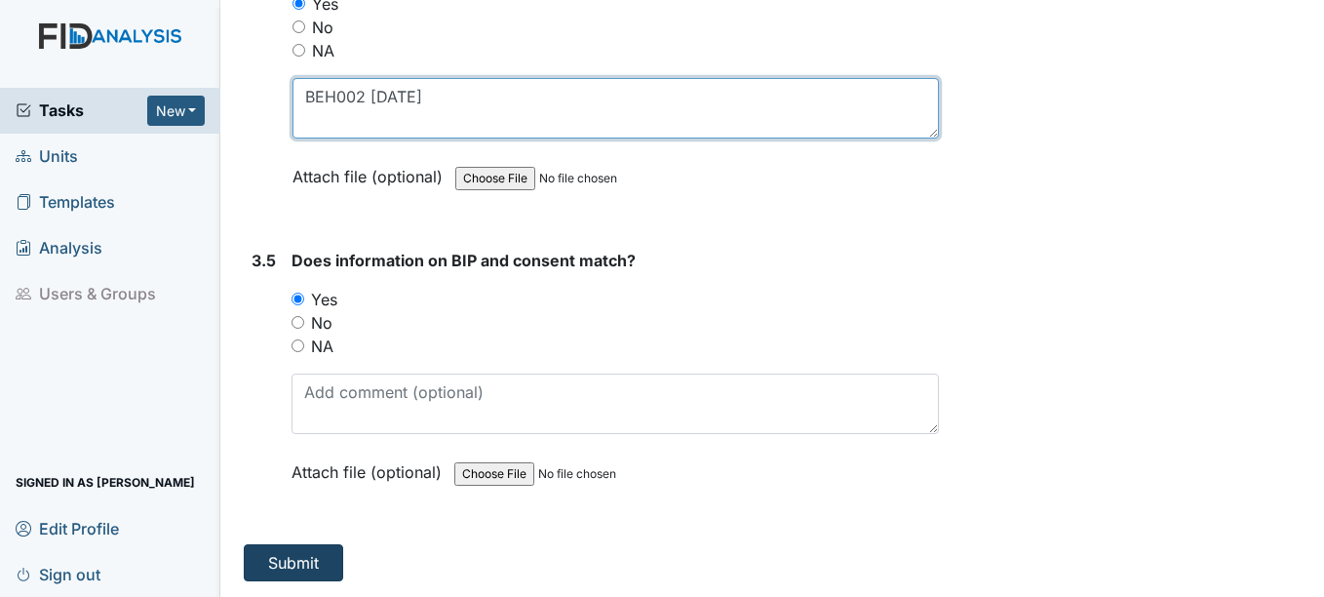
type textarea "BEH002 9-12-25"
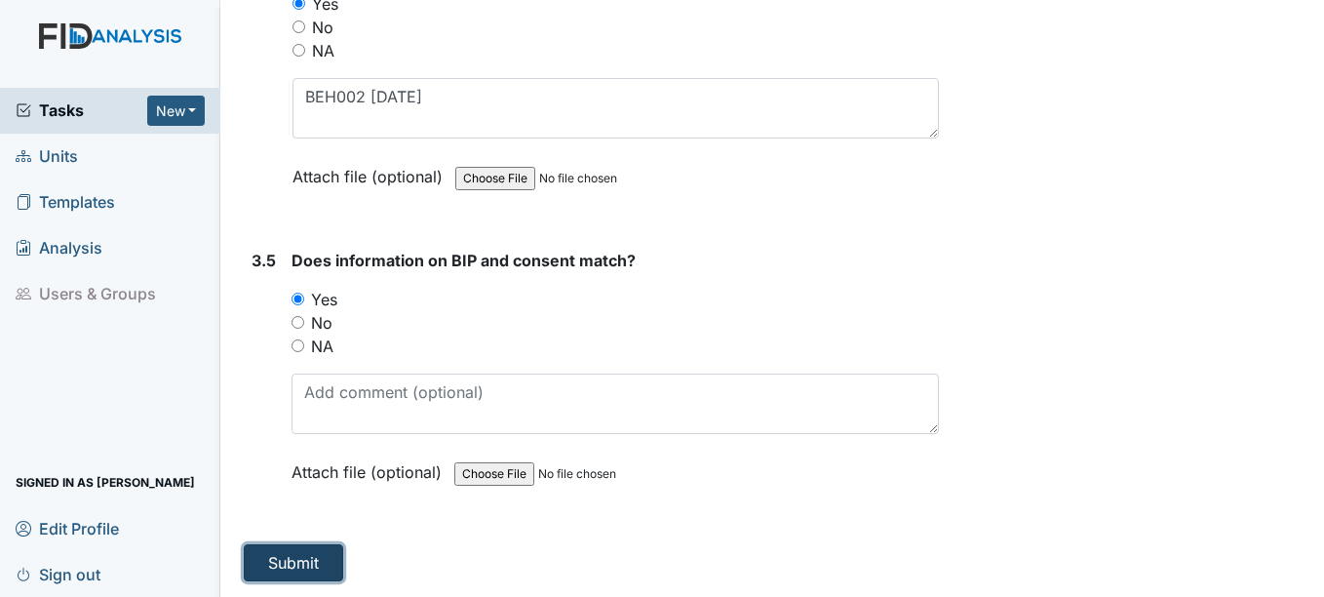
click at [316, 561] on button "Submit" at bounding box center [293, 562] width 99 height 37
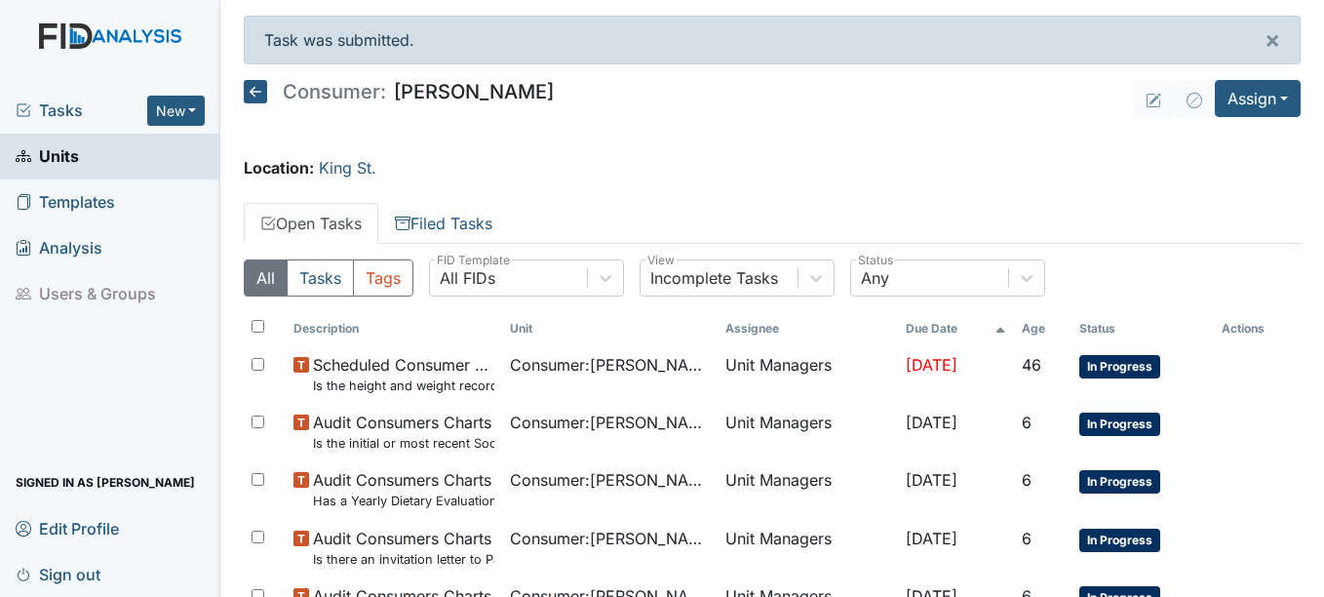
click at [71, 159] on span "Units" at bounding box center [47, 156] width 63 height 30
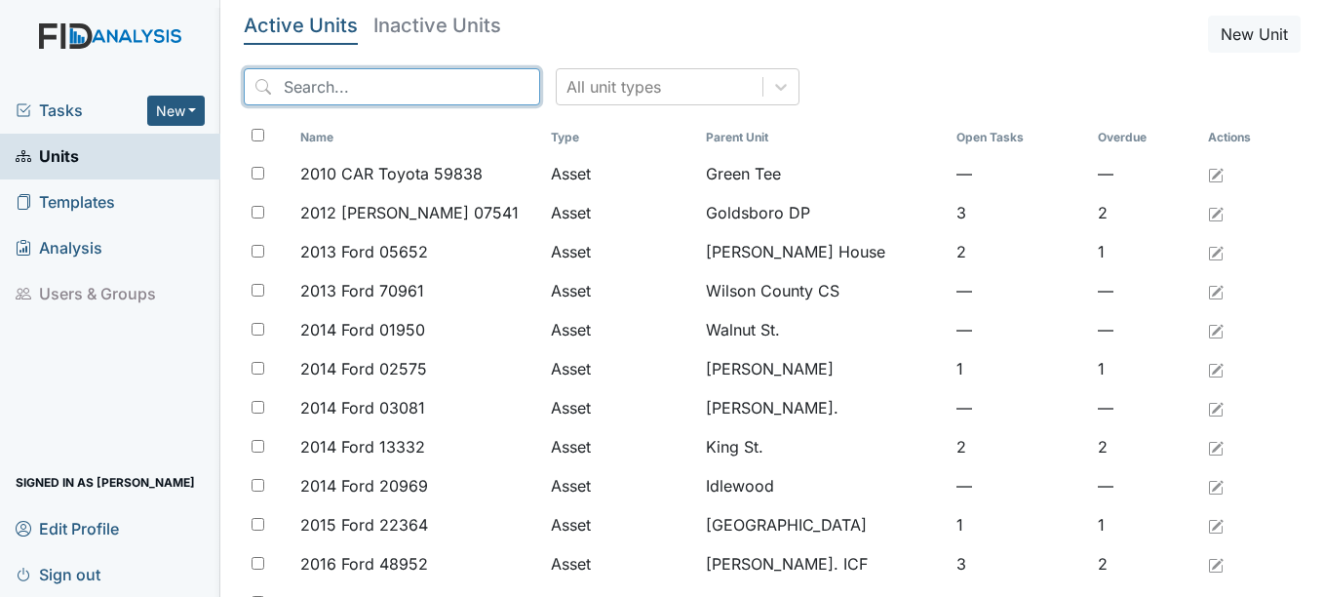
click at [365, 88] on input "search" at bounding box center [392, 86] width 296 height 37
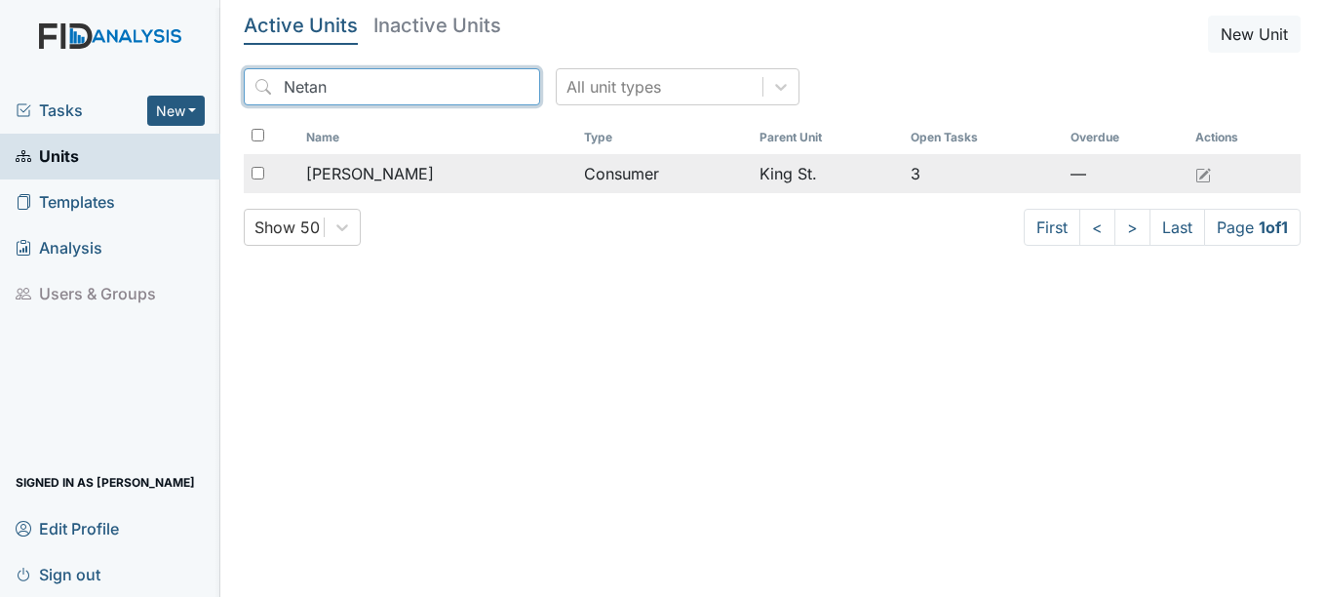
type input "Netan"
click at [391, 171] on span "[PERSON_NAME]" at bounding box center [370, 173] width 128 height 23
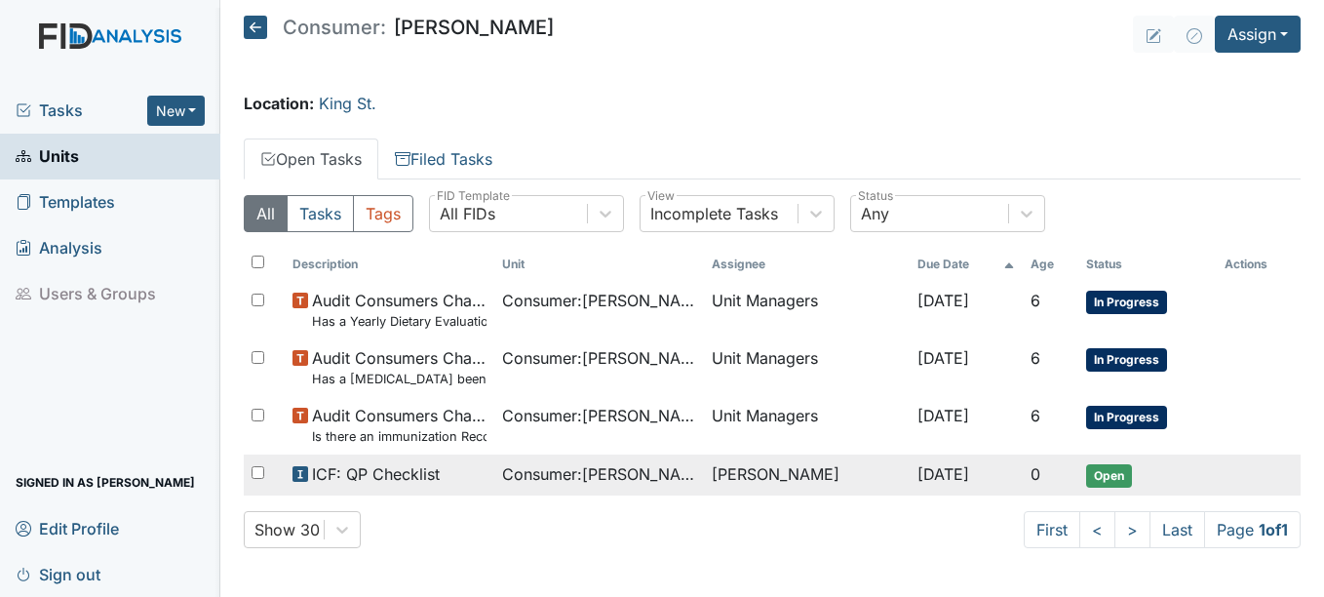
click at [1114, 476] on span "Open" at bounding box center [1109, 475] width 46 height 23
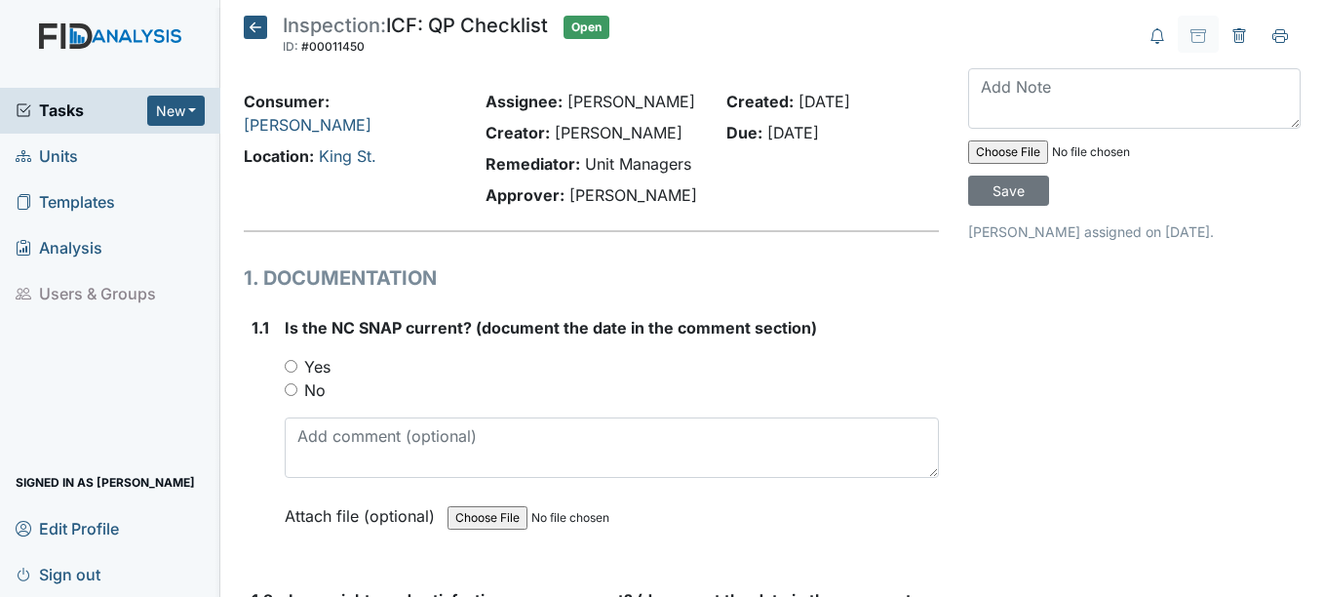
click at [289, 363] on input "Yes" at bounding box center [291, 366] width 13 height 13
radio input "true"
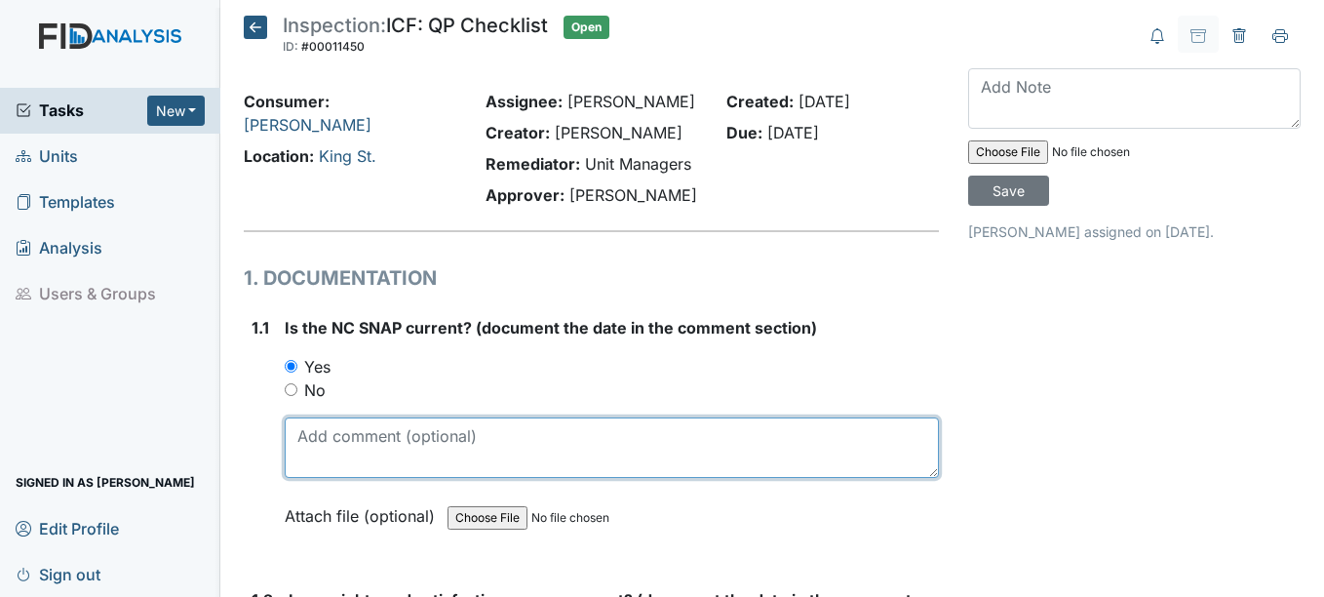
drag, startPoint x: 327, startPoint y: 445, endPoint x: 316, endPoint y: 442, distance: 11.1
click at [320, 443] on textarea at bounding box center [611, 447] width 653 height 60
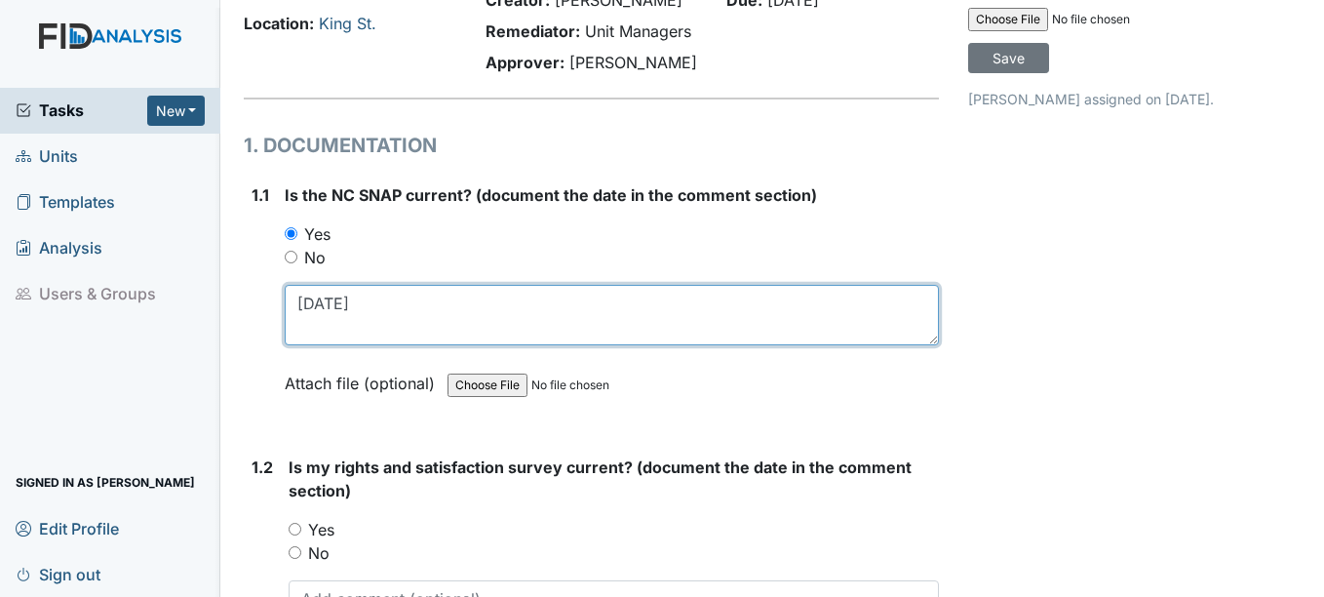
scroll to position [195, 0]
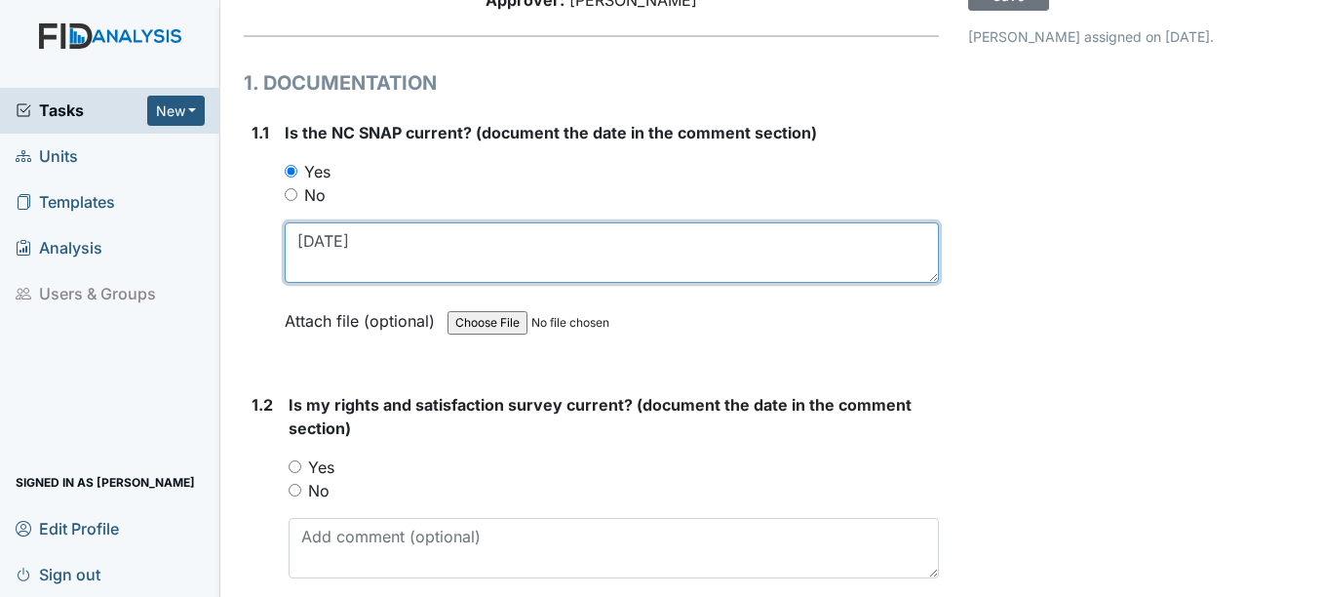
type textarea "7-4-25"
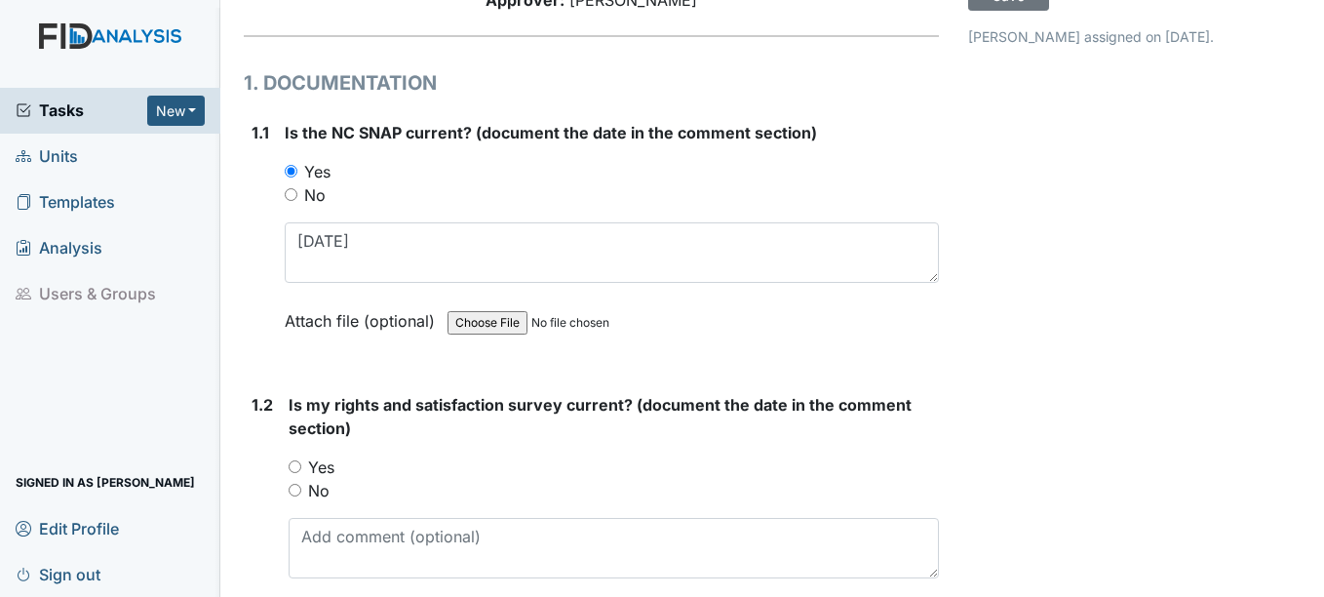
click at [293, 466] on input "Yes" at bounding box center [295, 466] width 13 height 13
radio input "true"
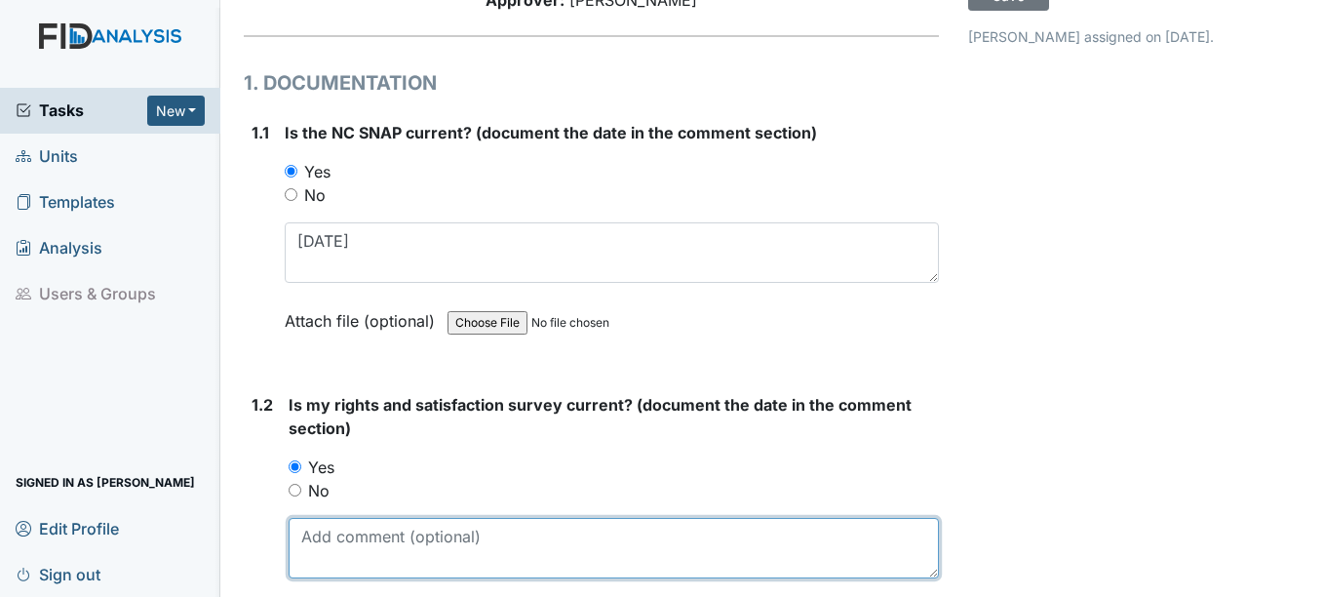
click at [342, 543] on textarea at bounding box center [613, 548] width 649 height 60
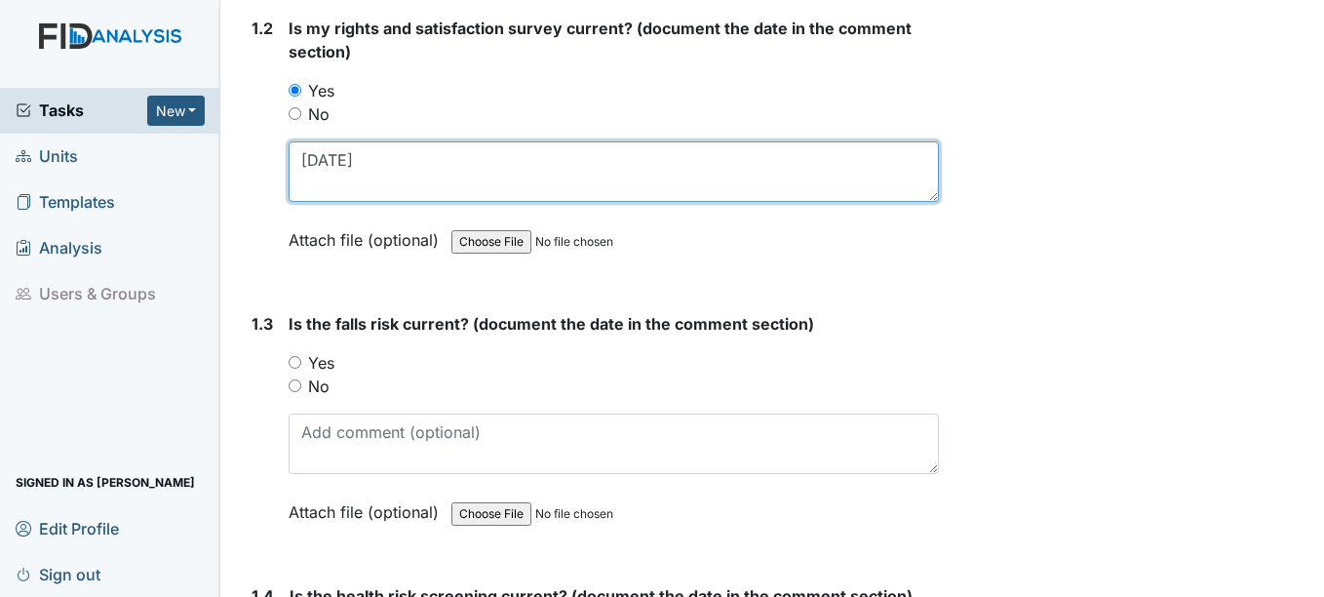
scroll to position [585, 0]
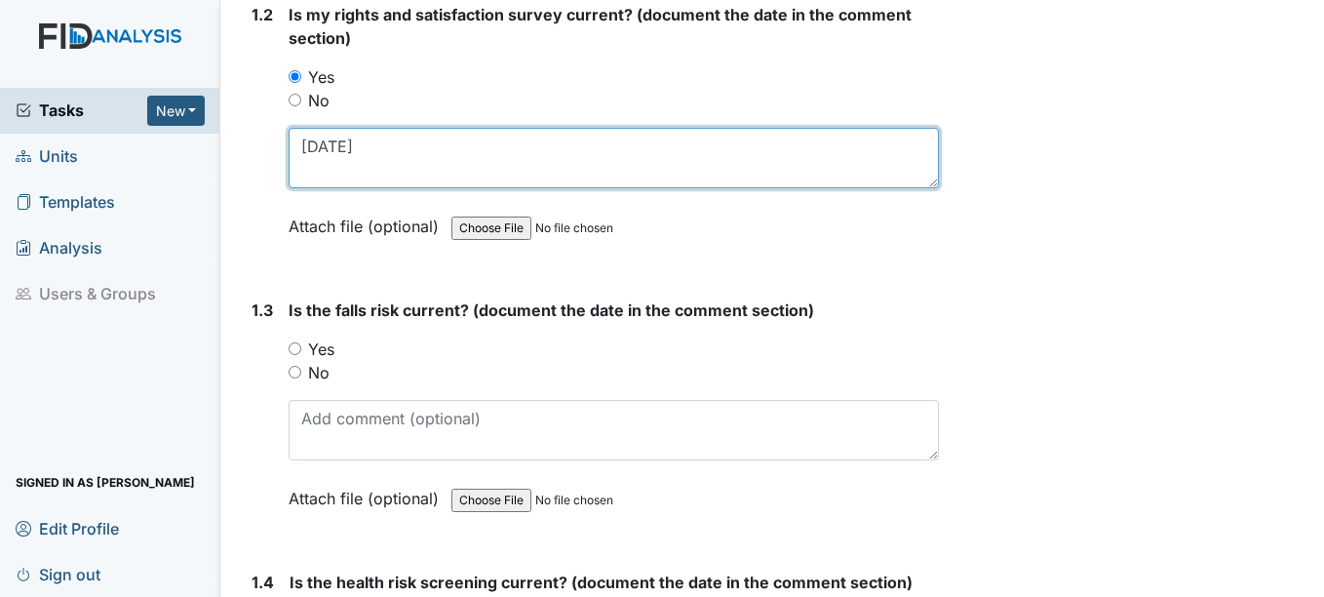
type textarea "4-23-25"
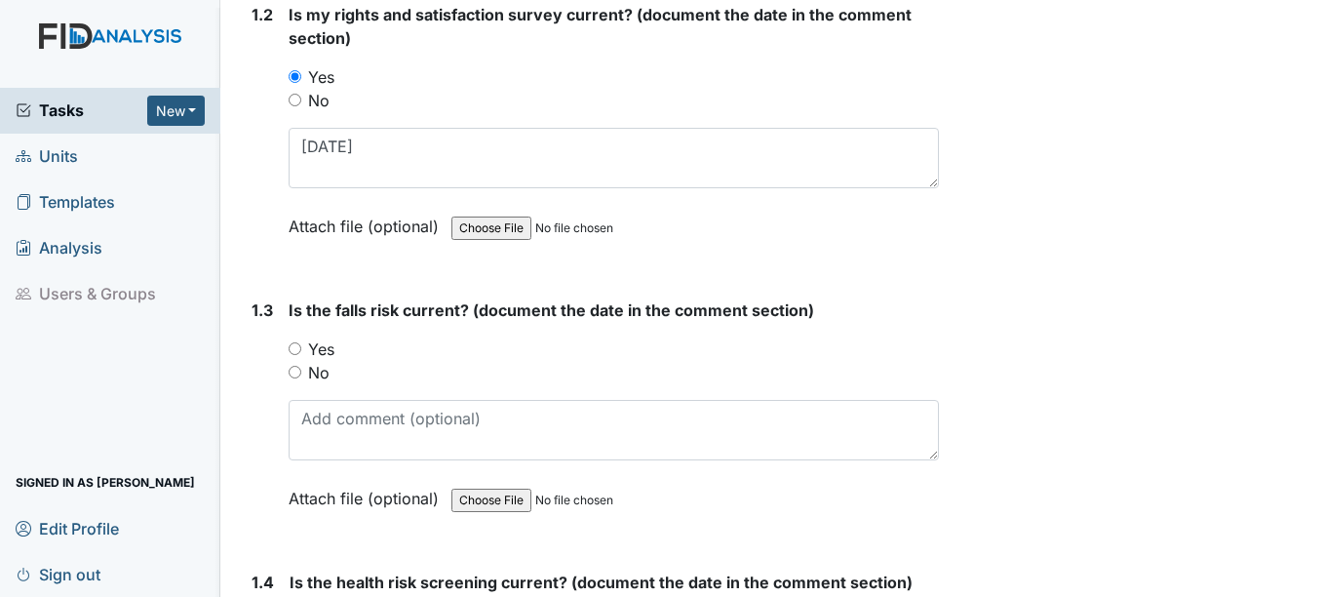
click at [296, 350] on input "Yes" at bounding box center [295, 348] width 13 height 13
radio input "true"
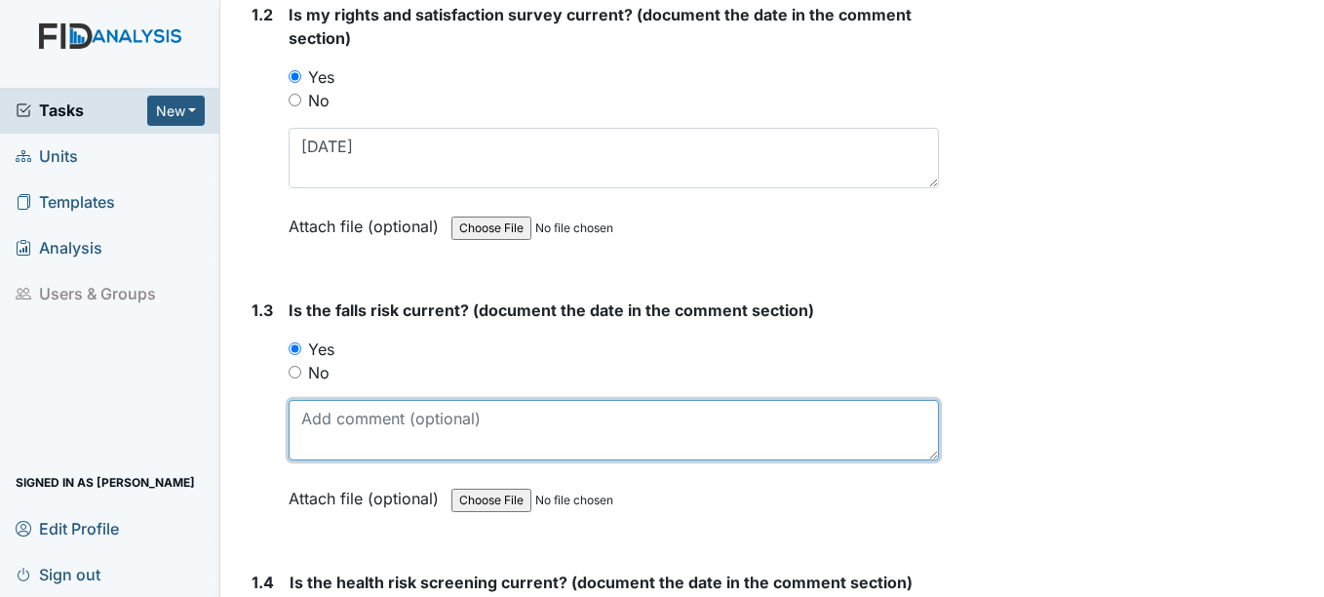
click at [344, 439] on textarea at bounding box center [613, 430] width 649 height 60
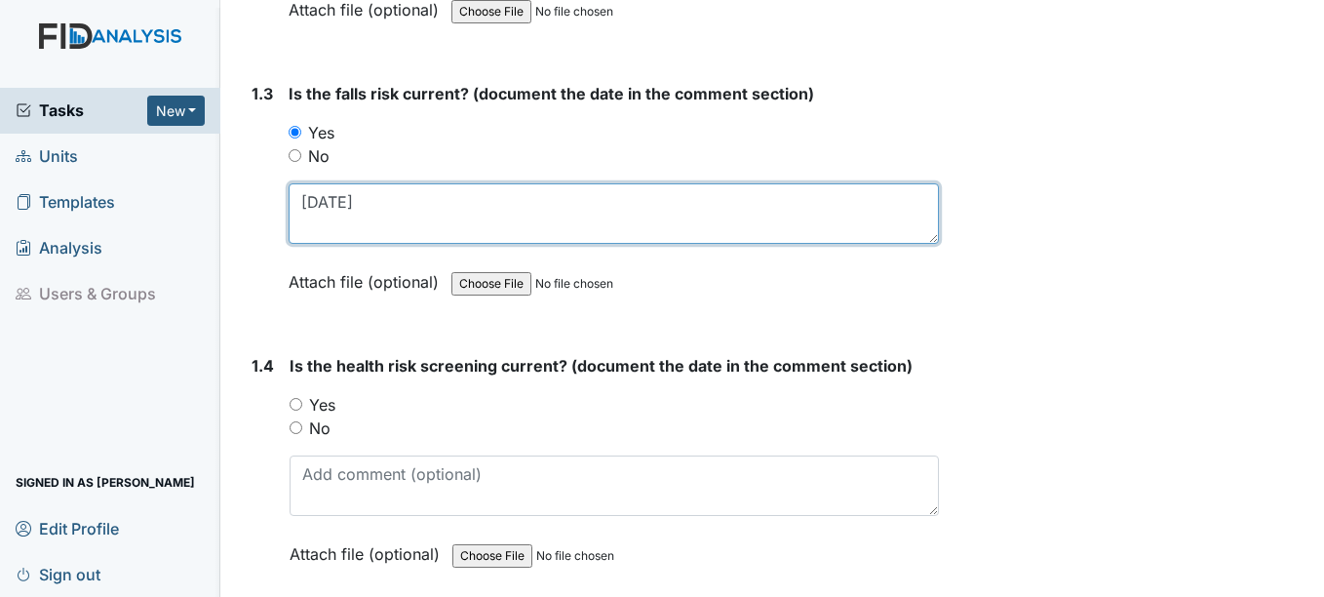
scroll to position [877, 0]
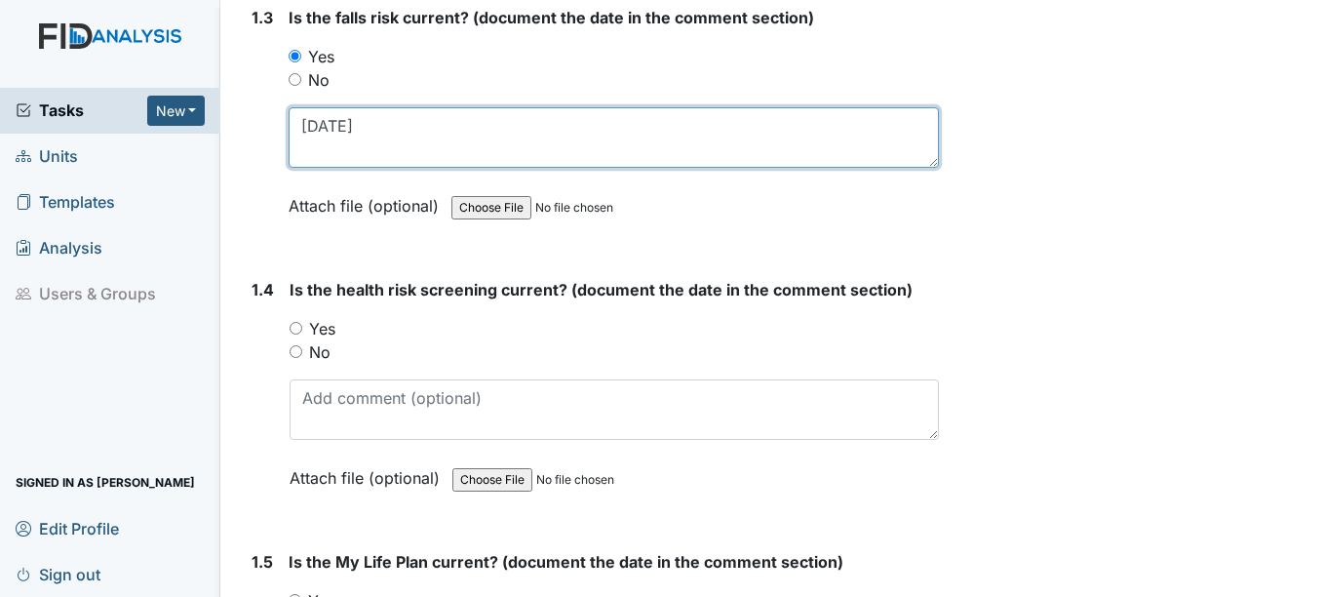
type textarea "4-23-25"
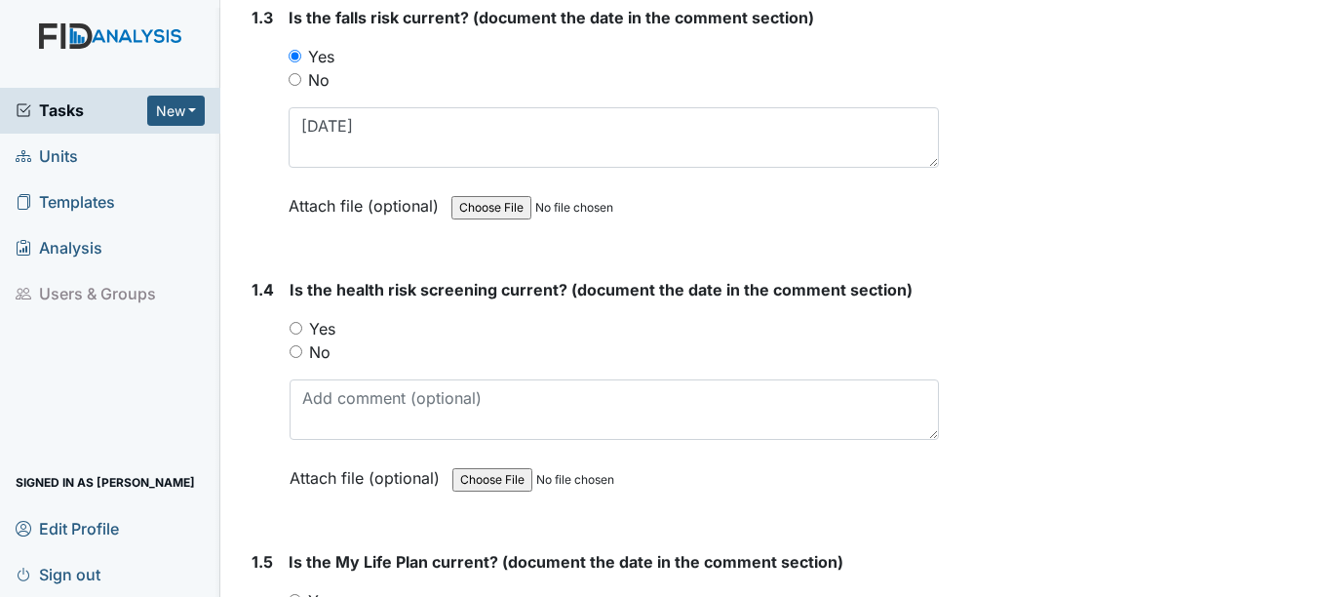
click at [297, 326] on input "Yes" at bounding box center [296, 328] width 13 height 13
radio input "true"
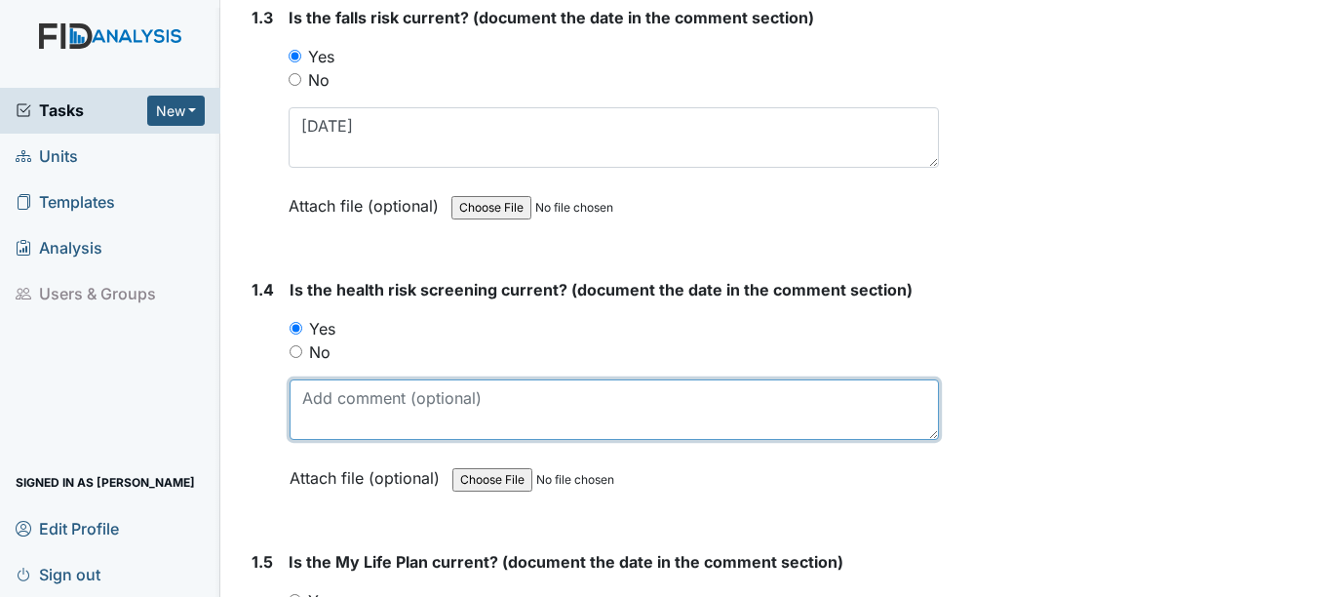
click at [358, 411] on textarea at bounding box center [614, 409] width 648 height 60
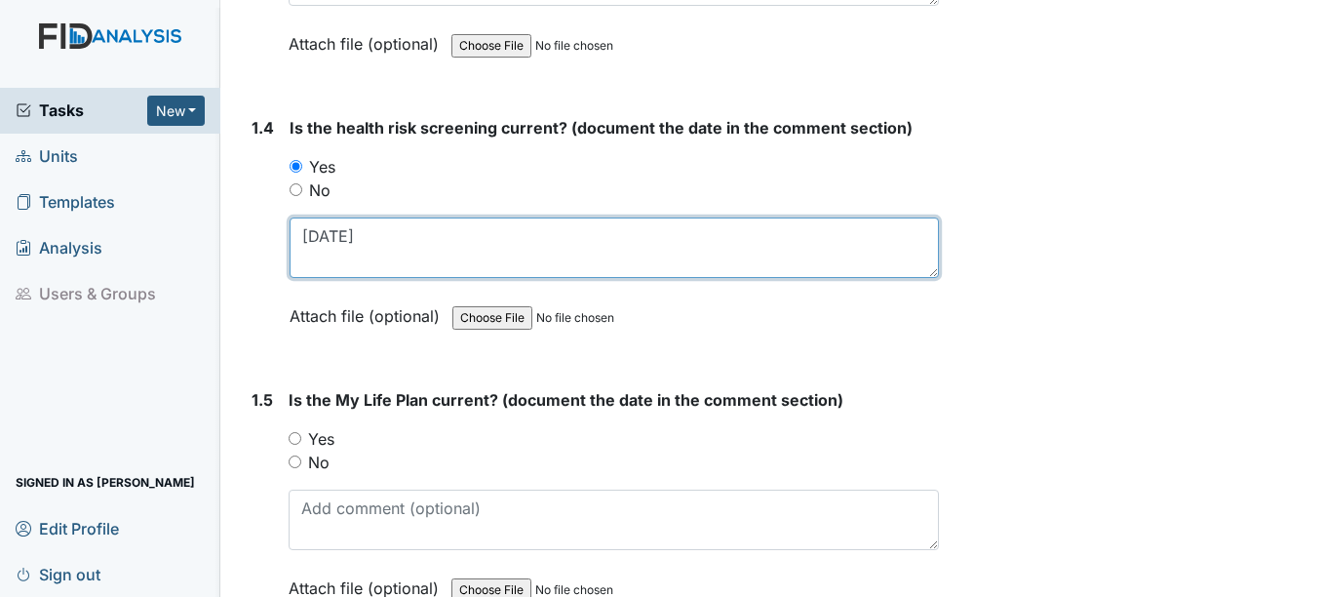
scroll to position [1072, 0]
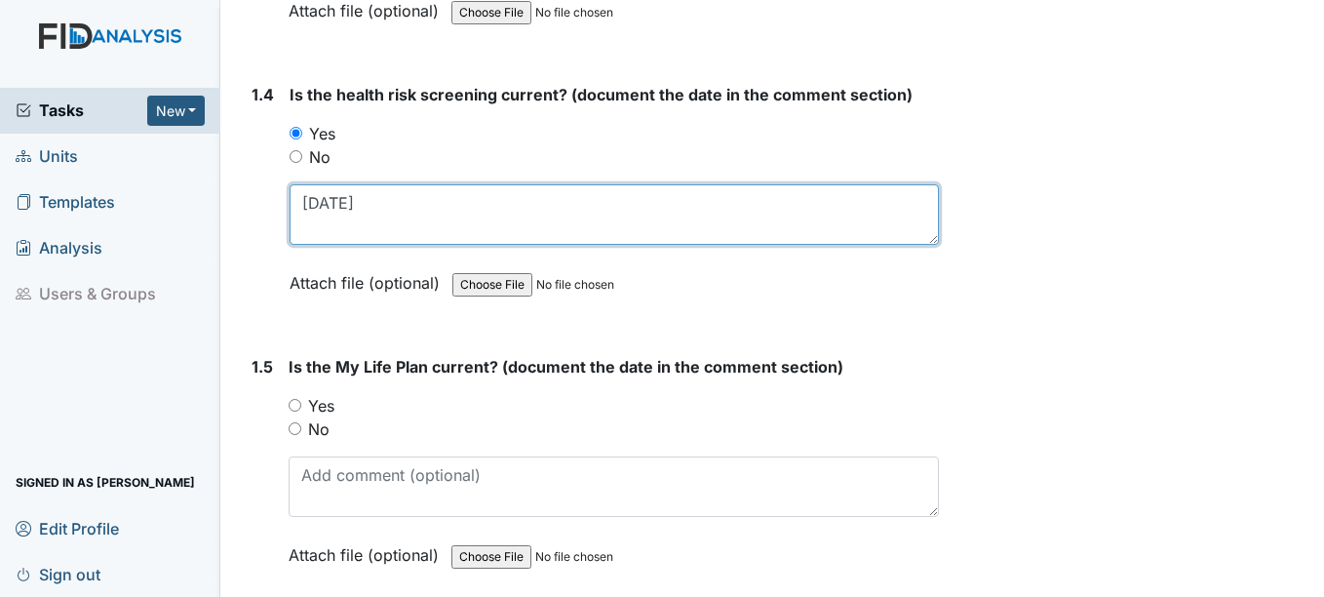
type textarea "4-23-25"
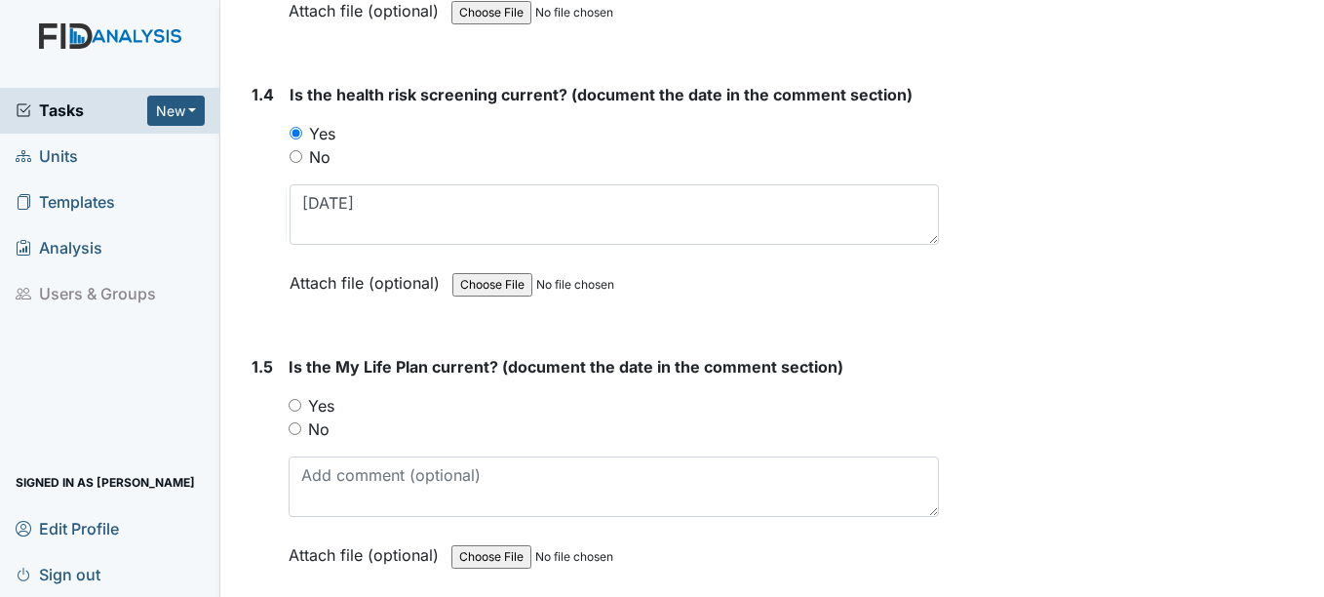
click at [295, 403] on input "Yes" at bounding box center [295, 405] width 13 height 13
radio input "true"
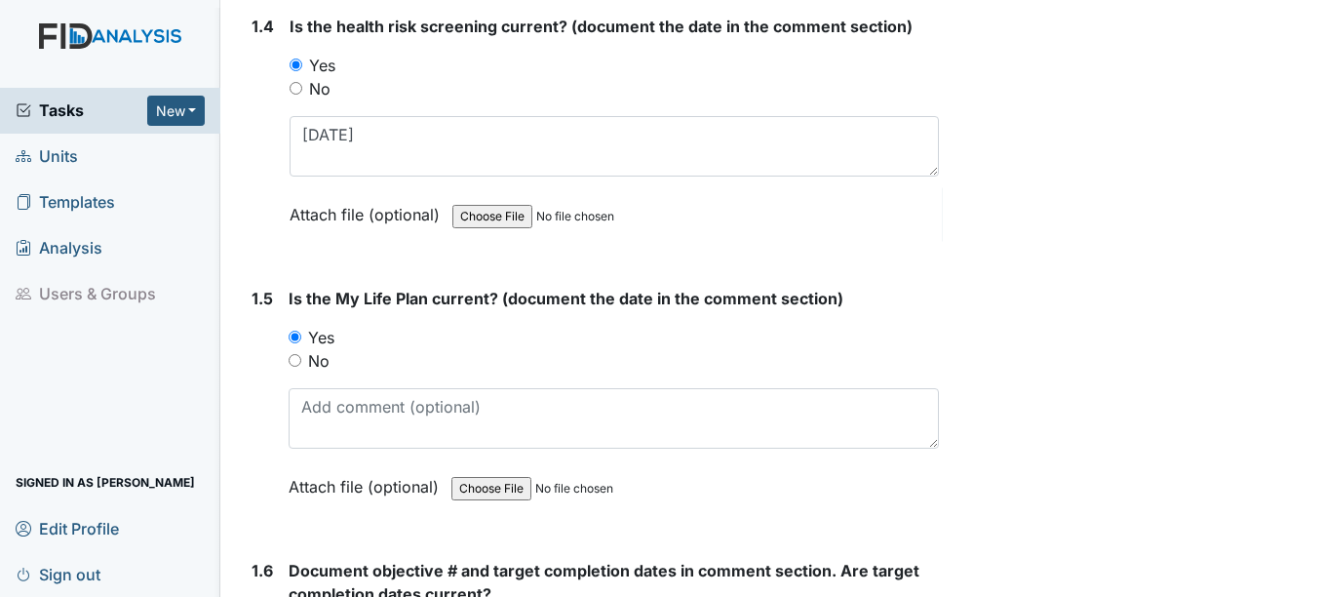
scroll to position [1170, 0]
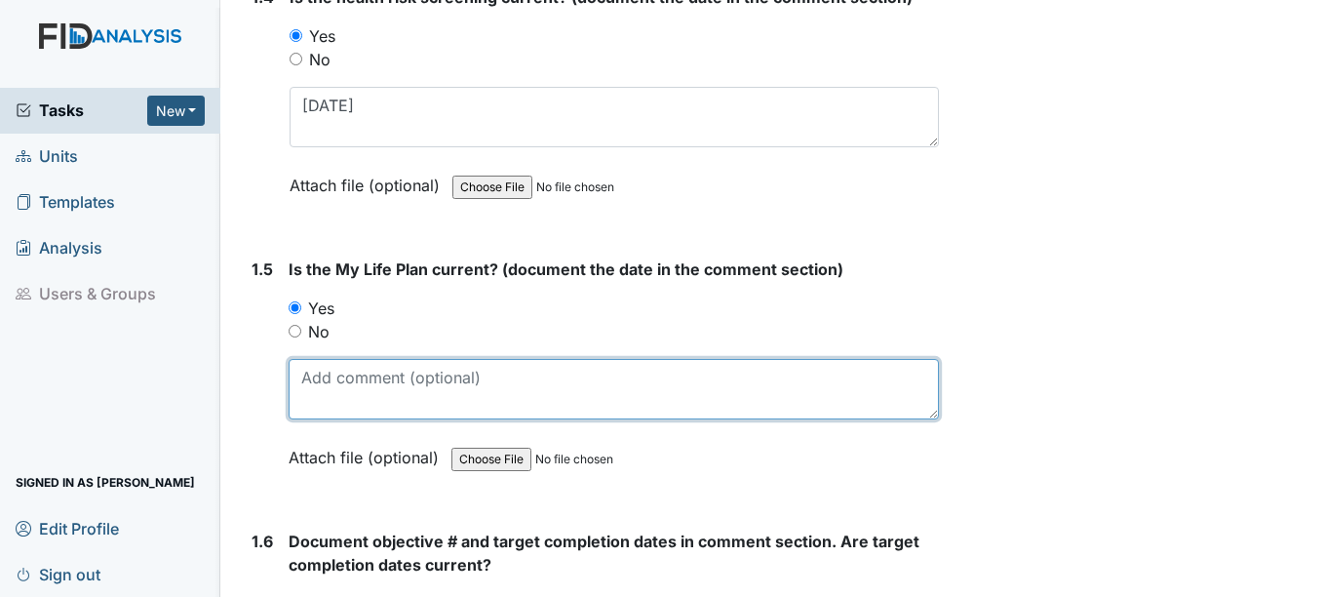
click at [326, 390] on textarea at bounding box center [613, 389] width 649 height 60
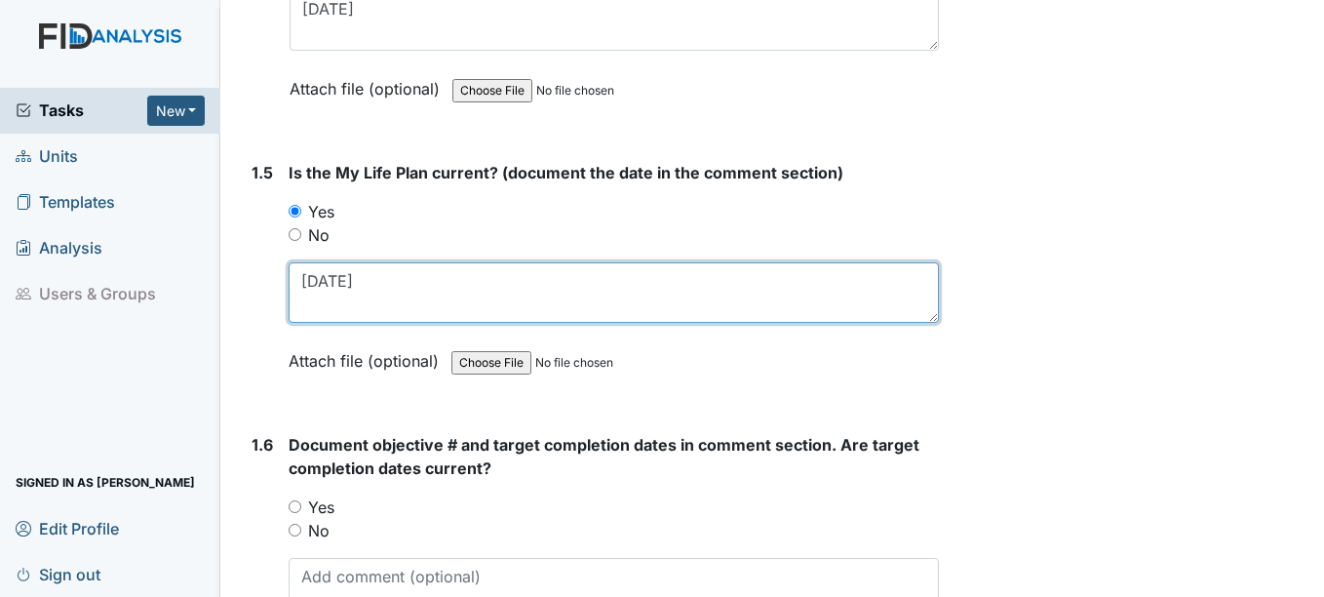
scroll to position [1267, 0]
type textarea "4-23-25"
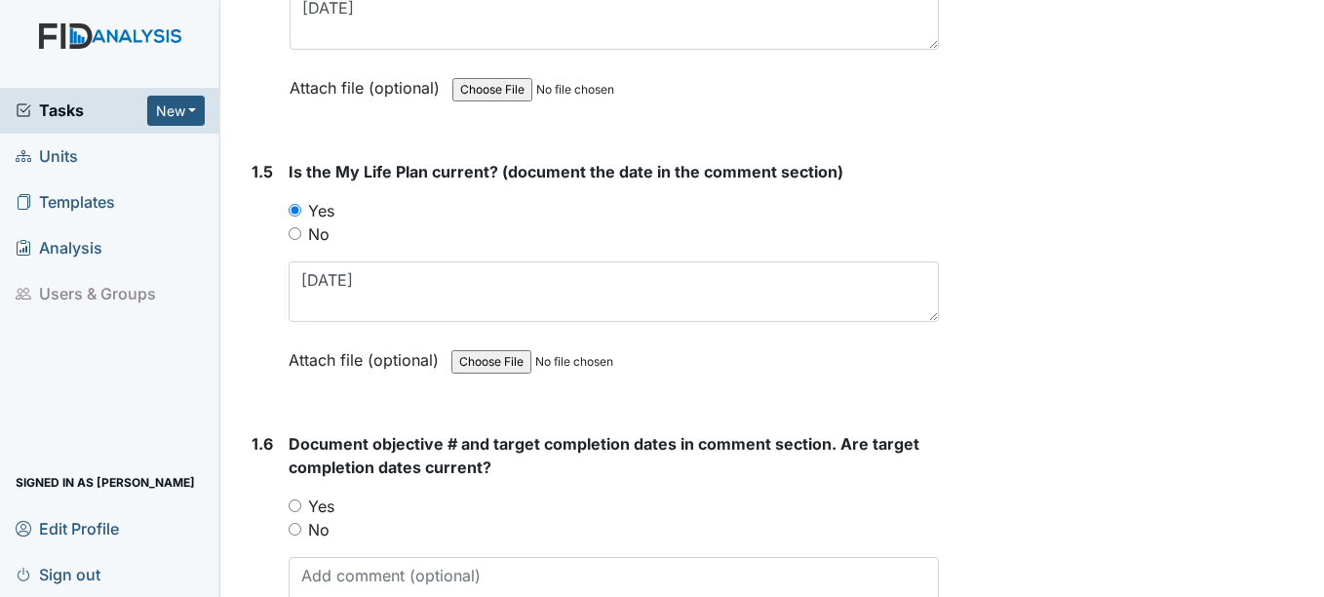
click at [294, 505] on input "Yes" at bounding box center [295, 505] width 13 height 13
radio input "true"
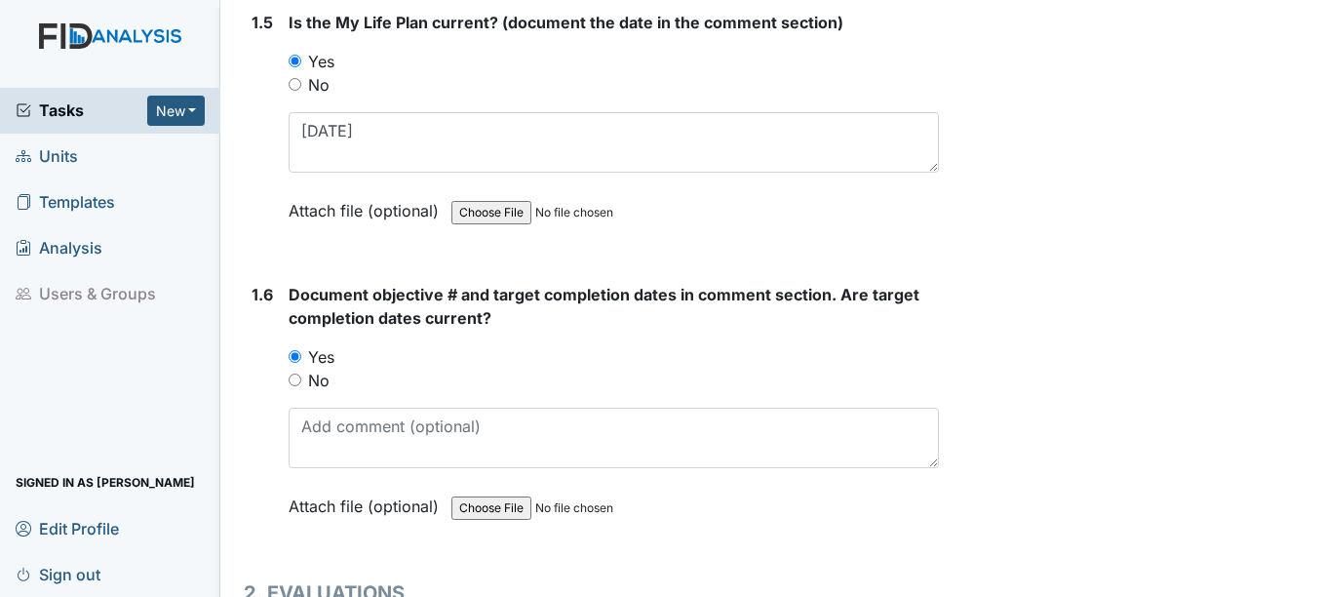
scroll to position [1462, 0]
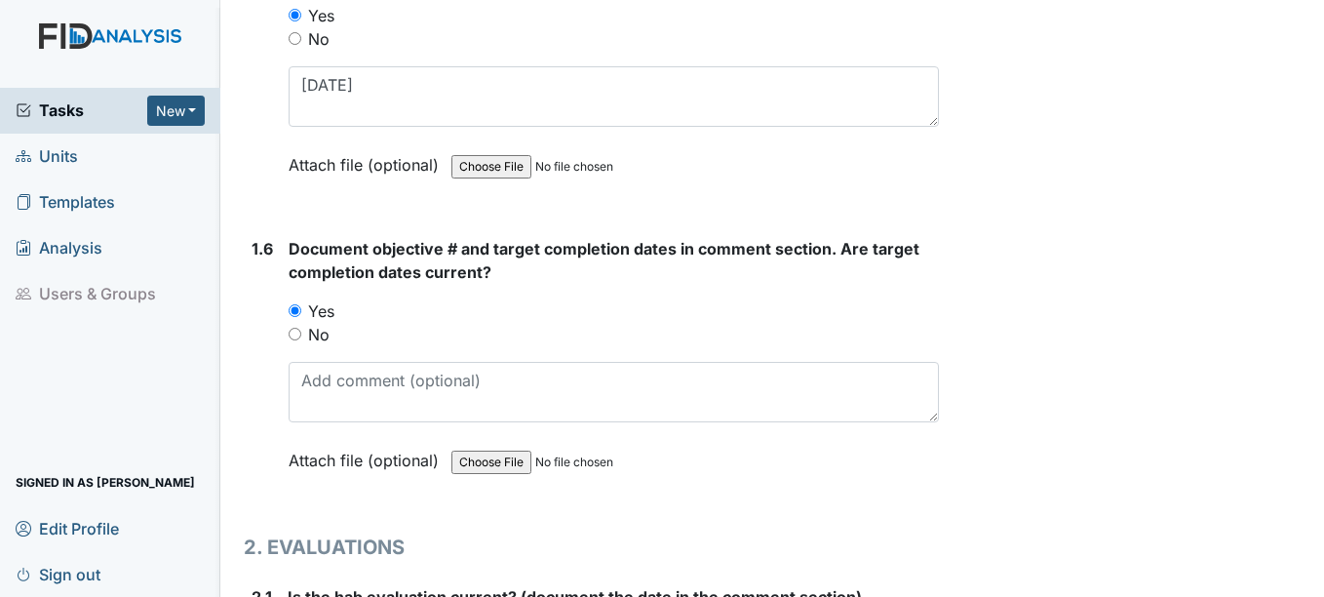
click at [57, 157] on span "Units" at bounding box center [47, 156] width 62 height 30
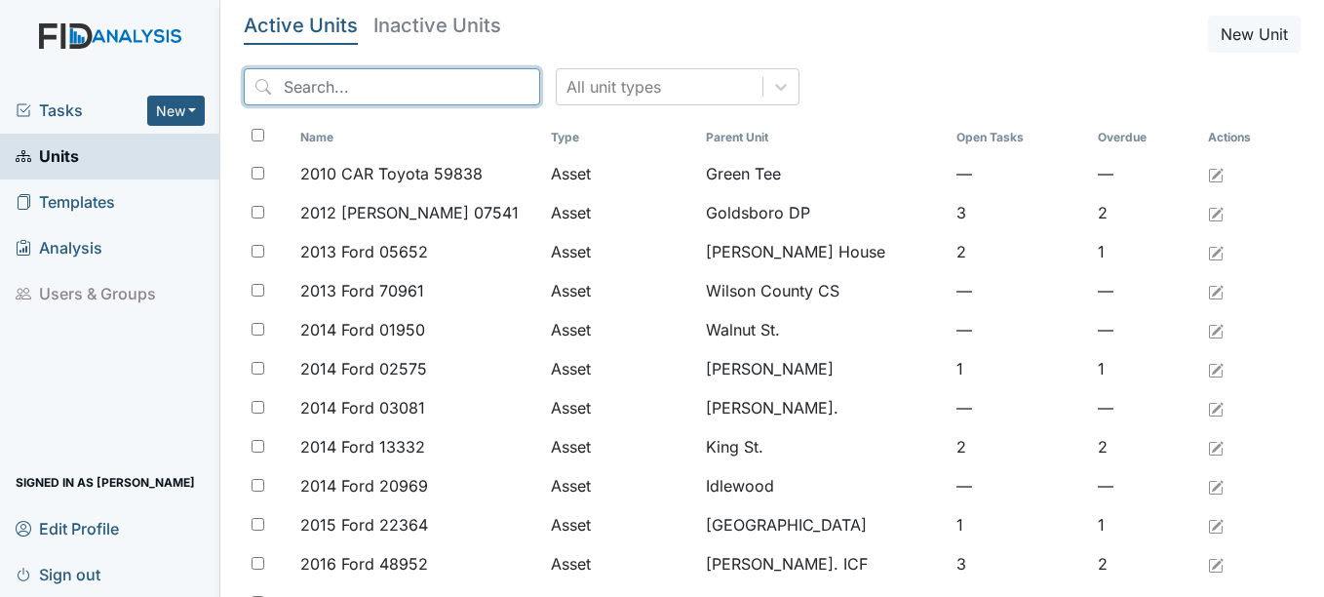
click at [394, 86] on input "search" at bounding box center [392, 86] width 296 height 37
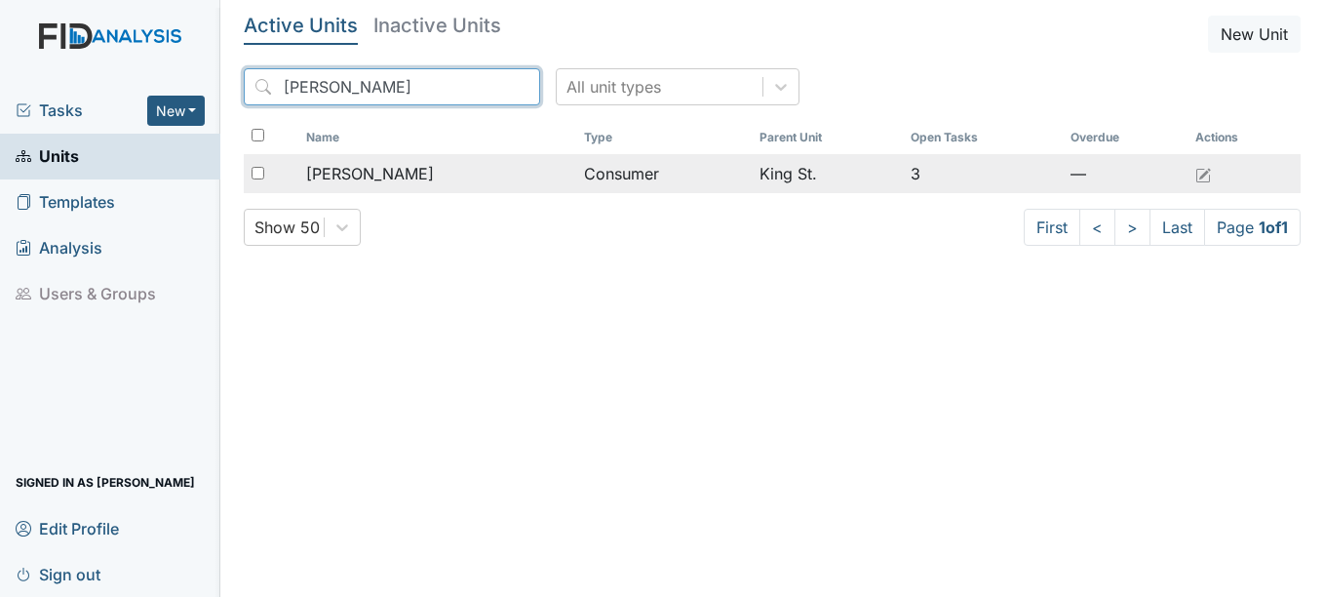
type input "kather"
click at [408, 173] on span "[PERSON_NAME]" at bounding box center [370, 173] width 128 height 23
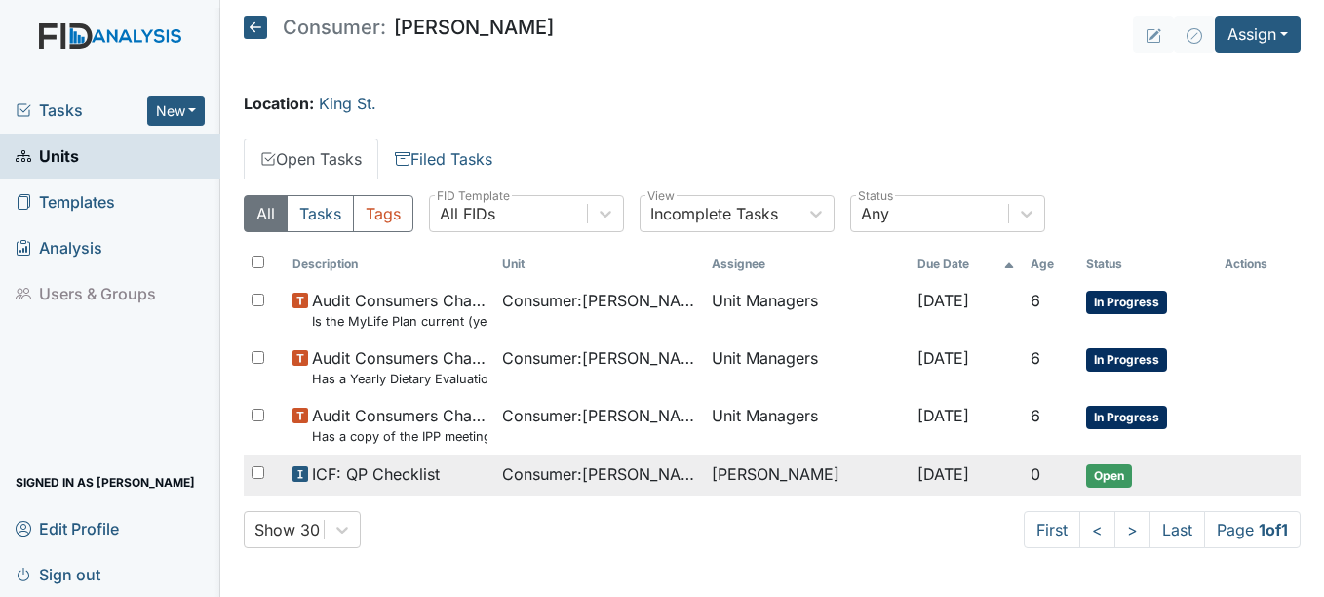
click at [1112, 472] on span "Open" at bounding box center [1109, 475] width 46 height 23
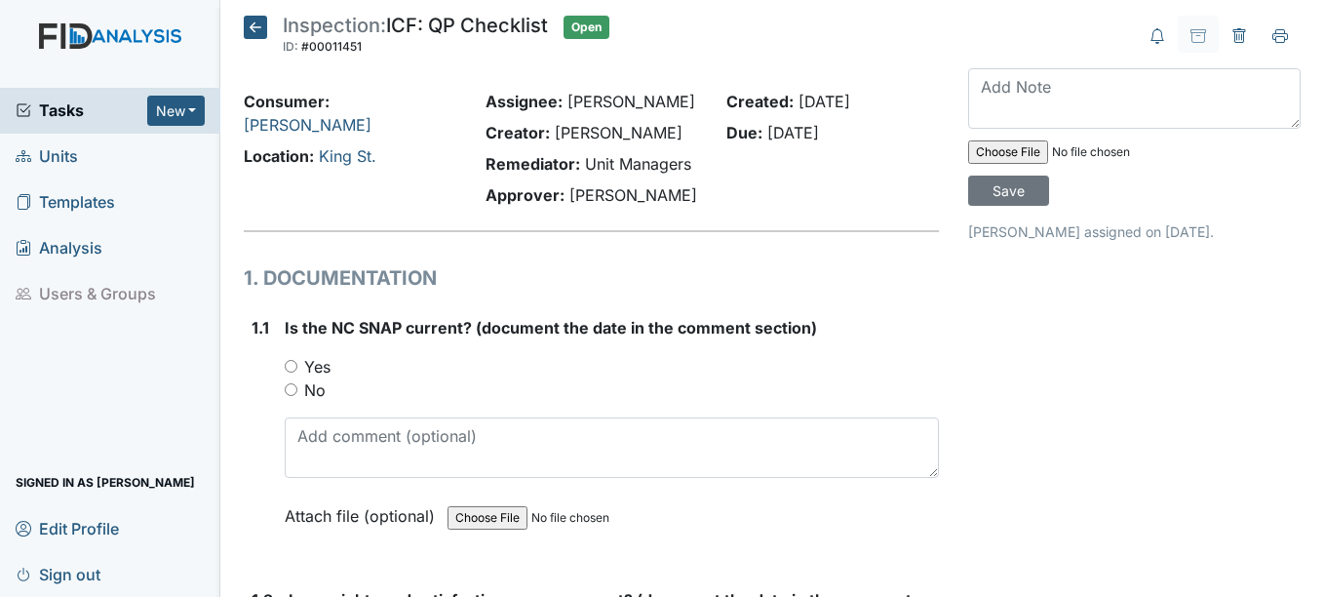
click at [292, 366] on input "Yes" at bounding box center [291, 366] width 13 height 13
radio input "true"
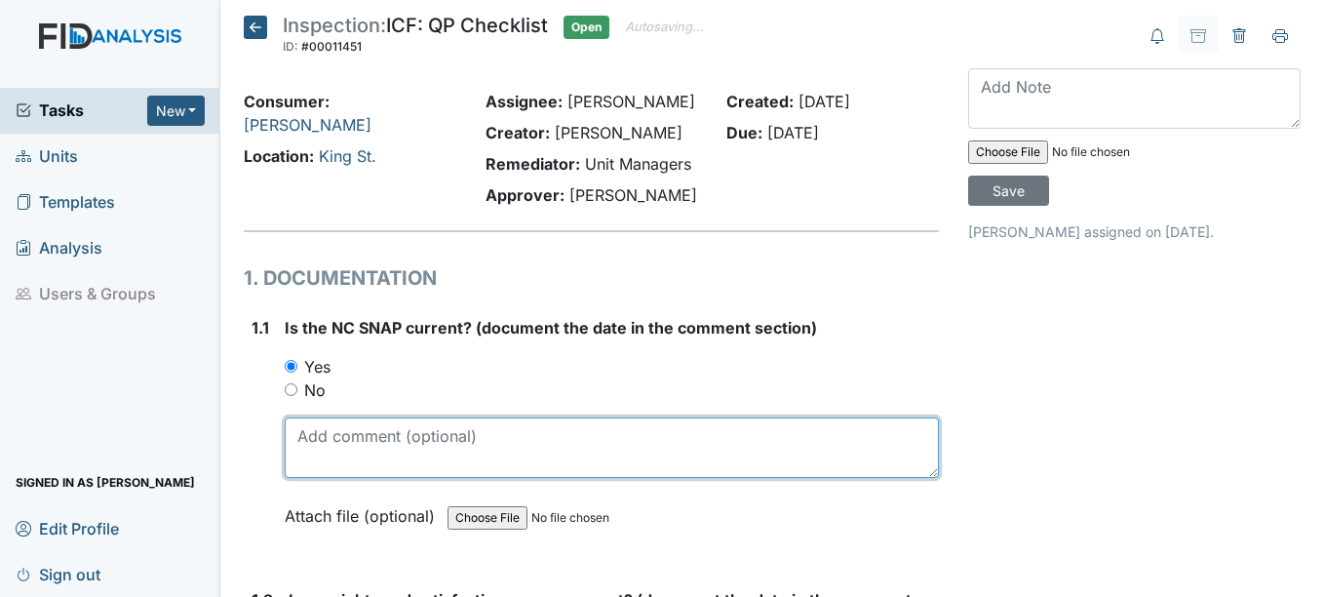
click at [335, 442] on textarea at bounding box center [611, 447] width 653 height 60
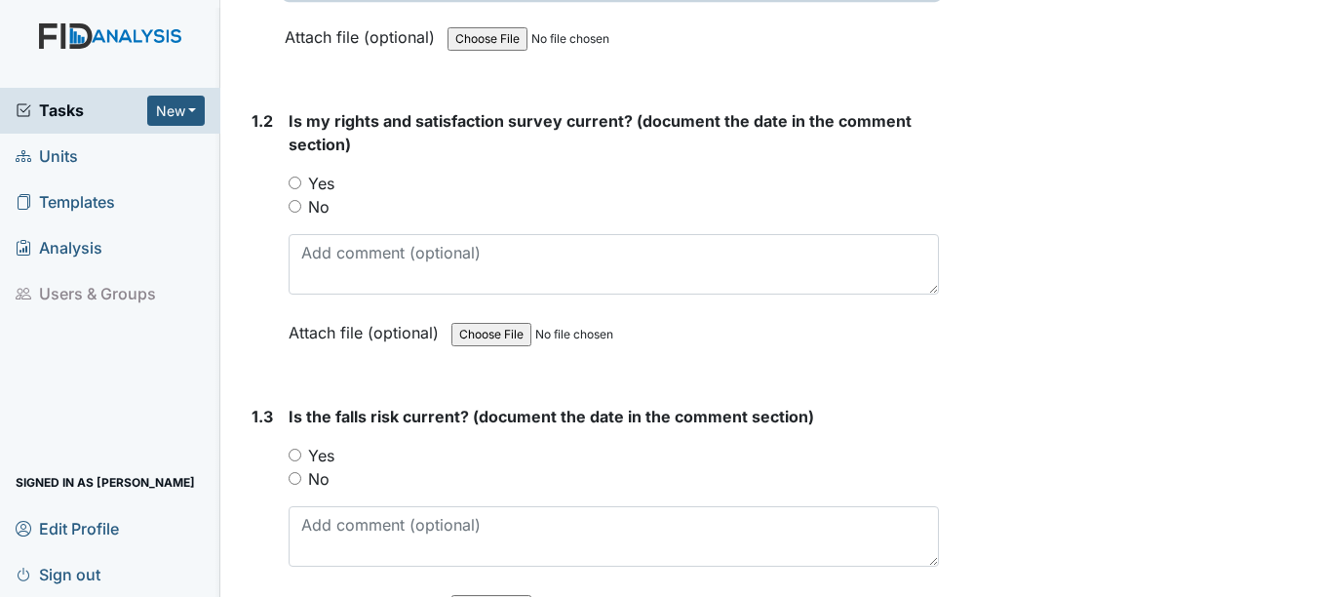
scroll to position [487, 0]
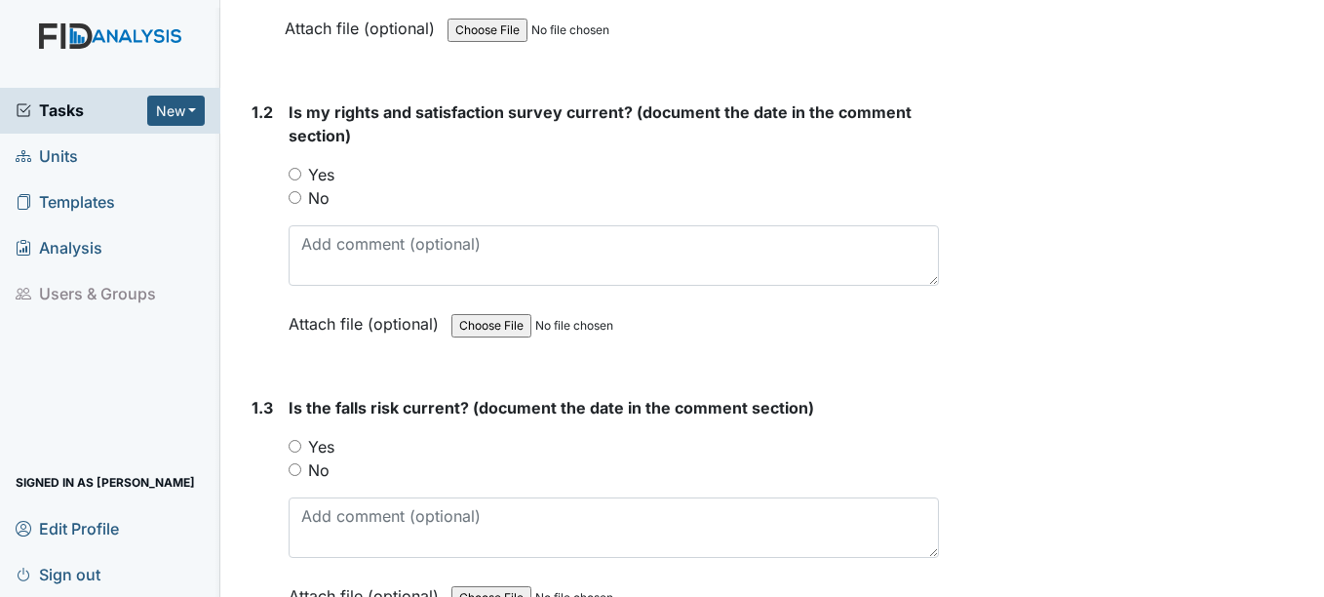
type textarea "1-28-25"
click at [298, 169] on input "Yes" at bounding box center [295, 174] width 13 height 13
radio input "true"
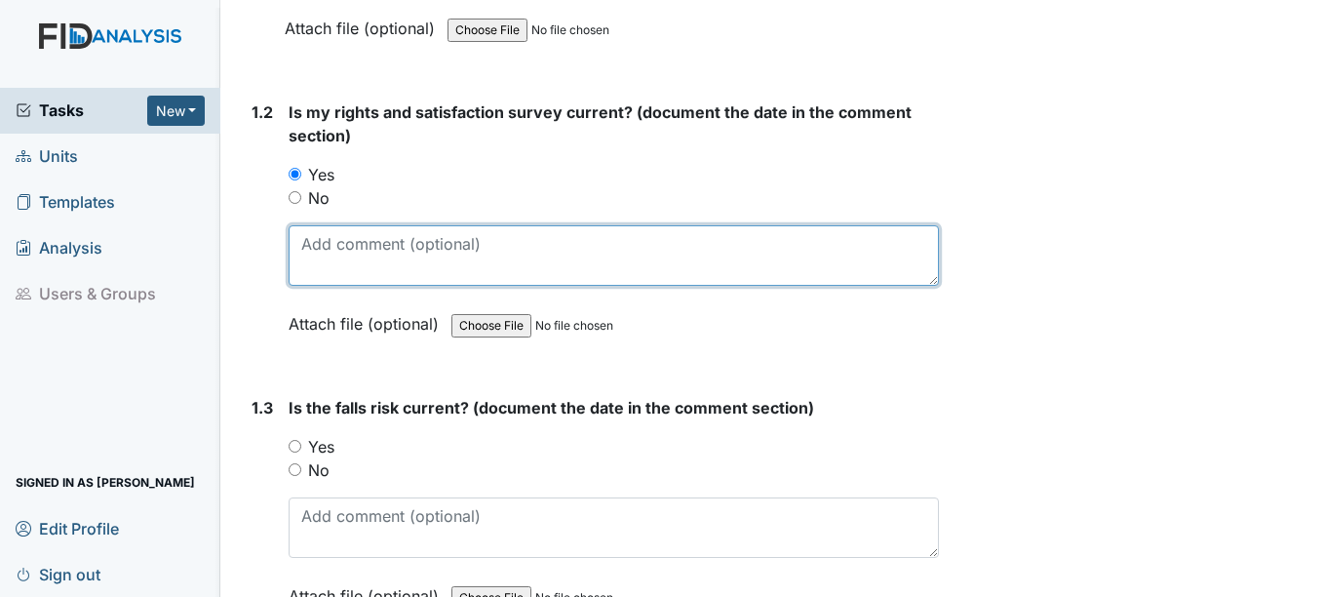
click at [303, 254] on textarea at bounding box center [613, 255] width 649 height 60
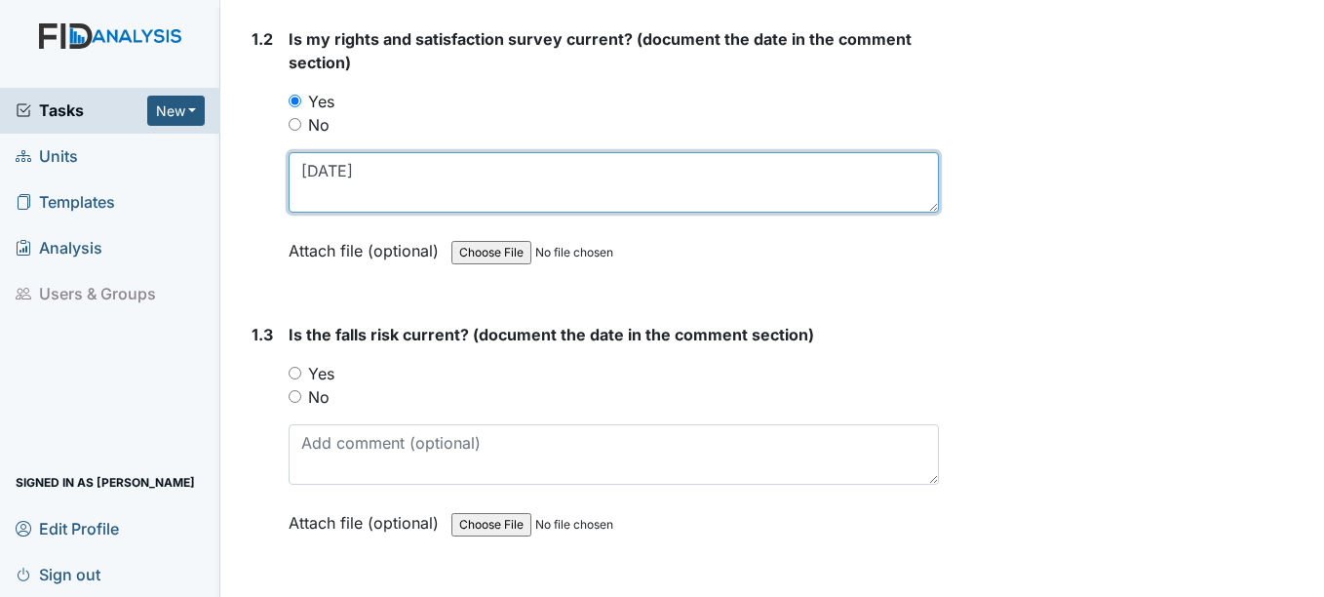
scroll to position [682, 0]
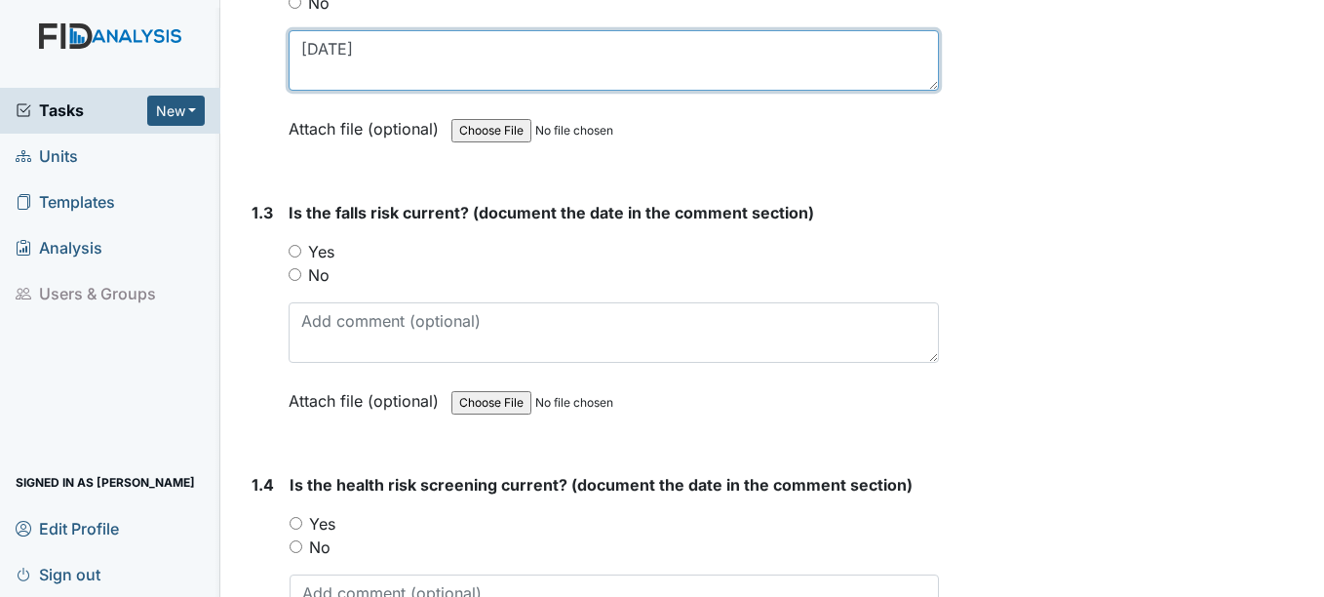
type textarea "8-14-25"
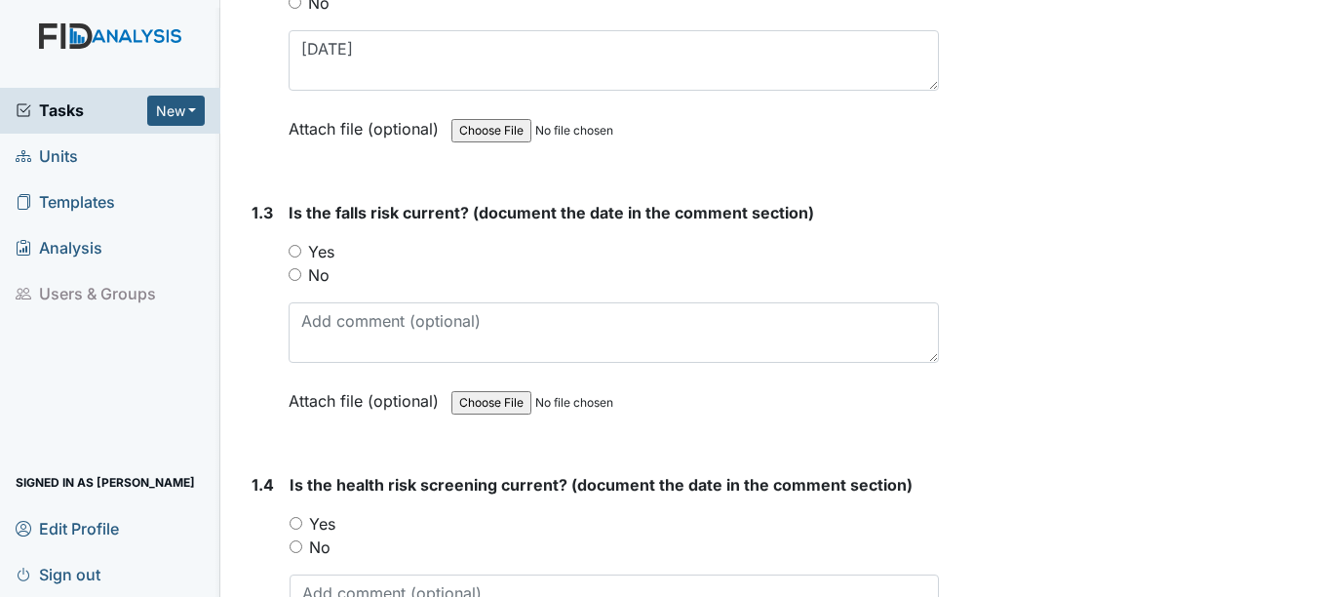
click at [298, 250] on input "Yes" at bounding box center [295, 251] width 13 height 13
radio input "true"
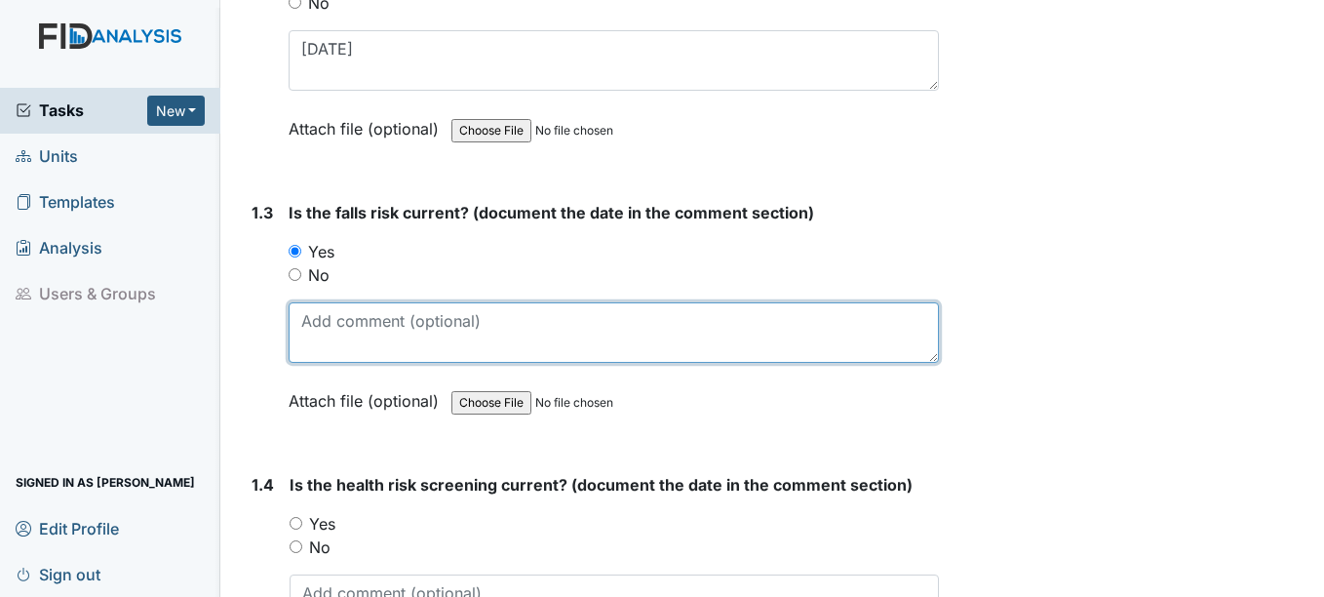
click at [314, 329] on textarea at bounding box center [613, 332] width 649 height 60
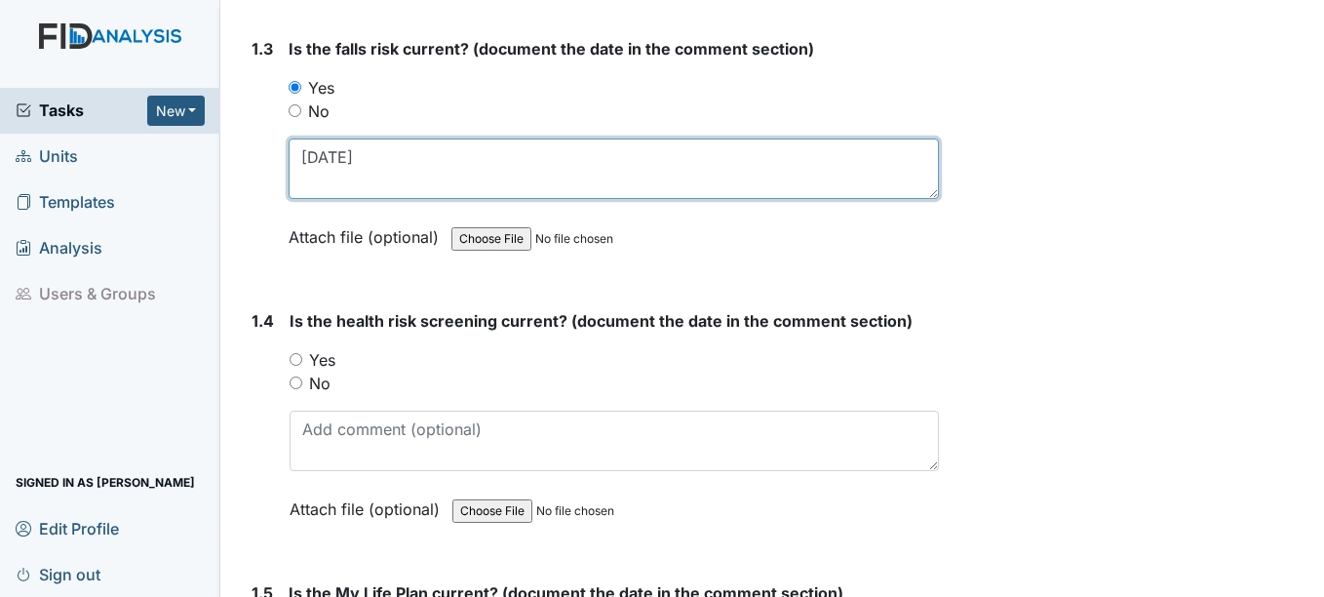
scroll to position [877, 0]
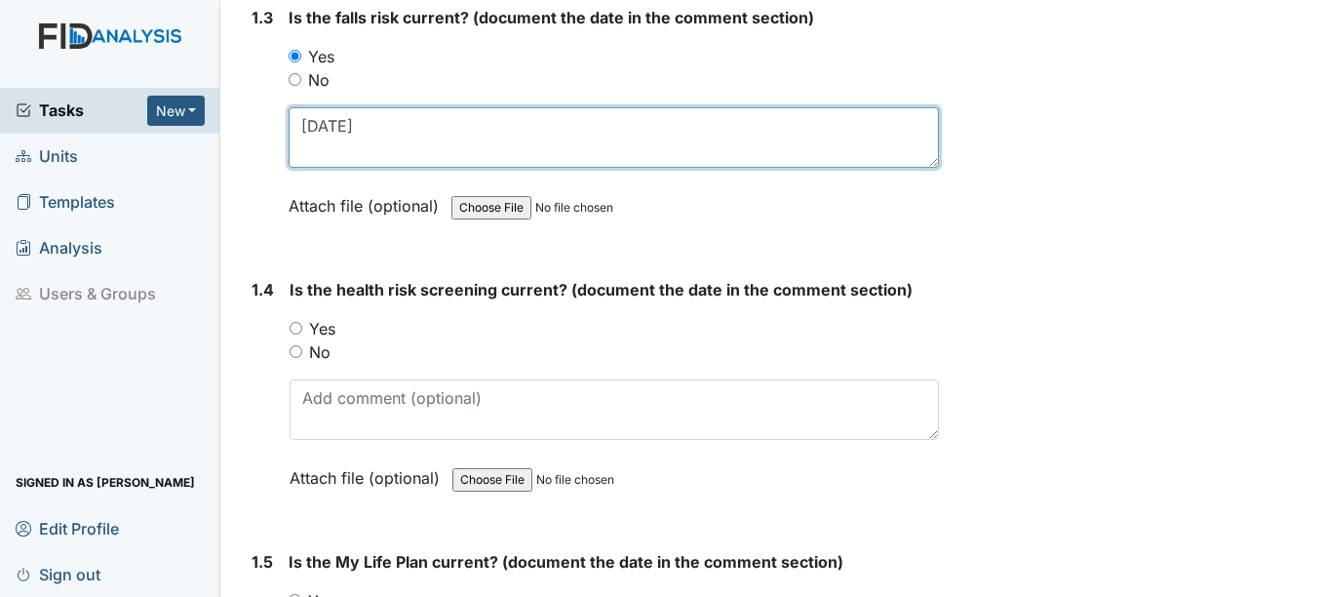
type textarea "8-1-25"
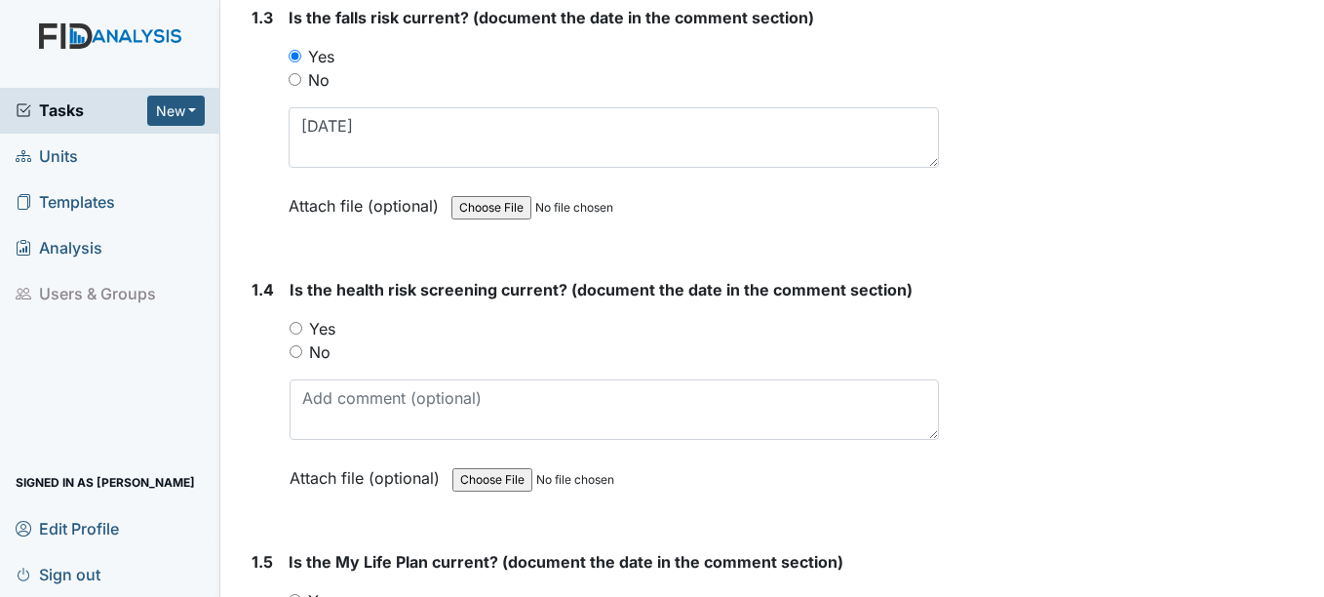
click at [297, 328] on input "Yes" at bounding box center [296, 328] width 13 height 13
radio input "true"
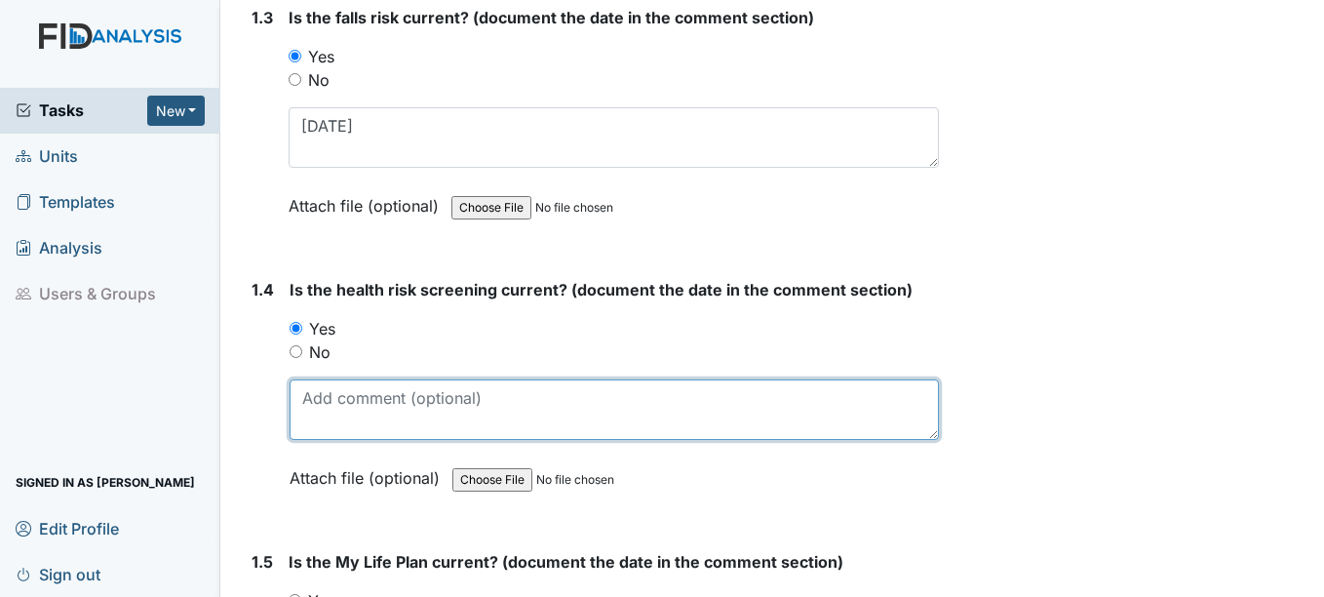
click at [298, 393] on textarea at bounding box center [614, 409] width 648 height 60
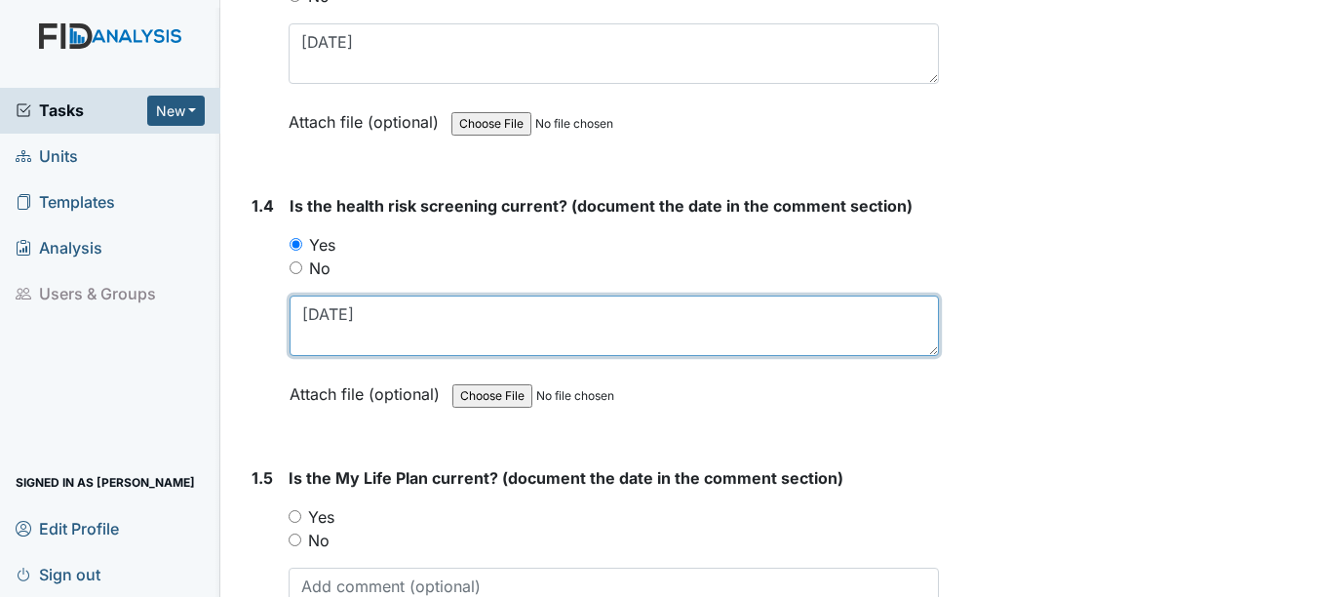
scroll to position [1072, 0]
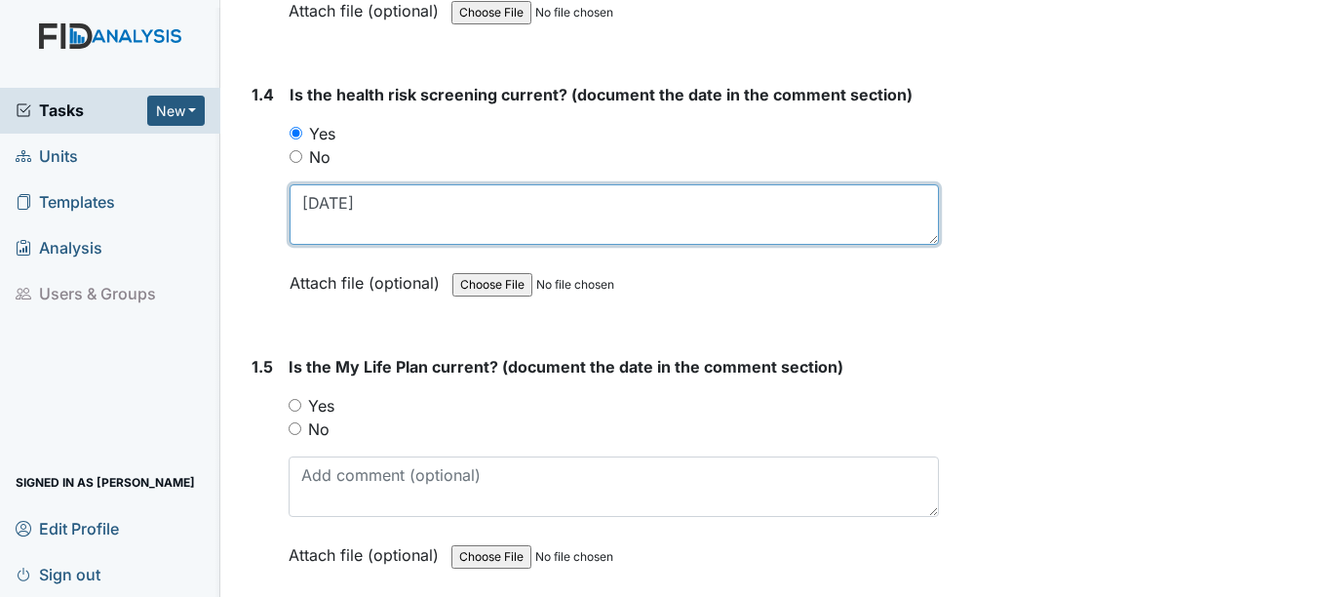
type textarea "8-1-25"
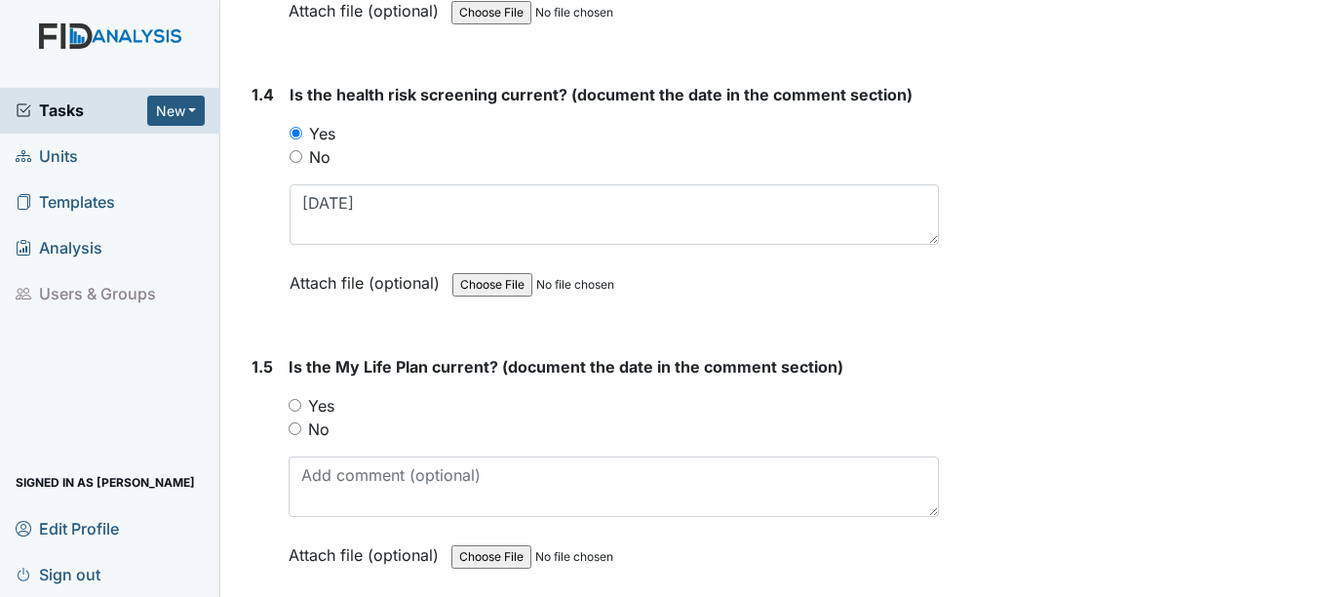
click at [293, 406] on input "Yes" at bounding box center [295, 405] width 13 height 13
radio input "true"
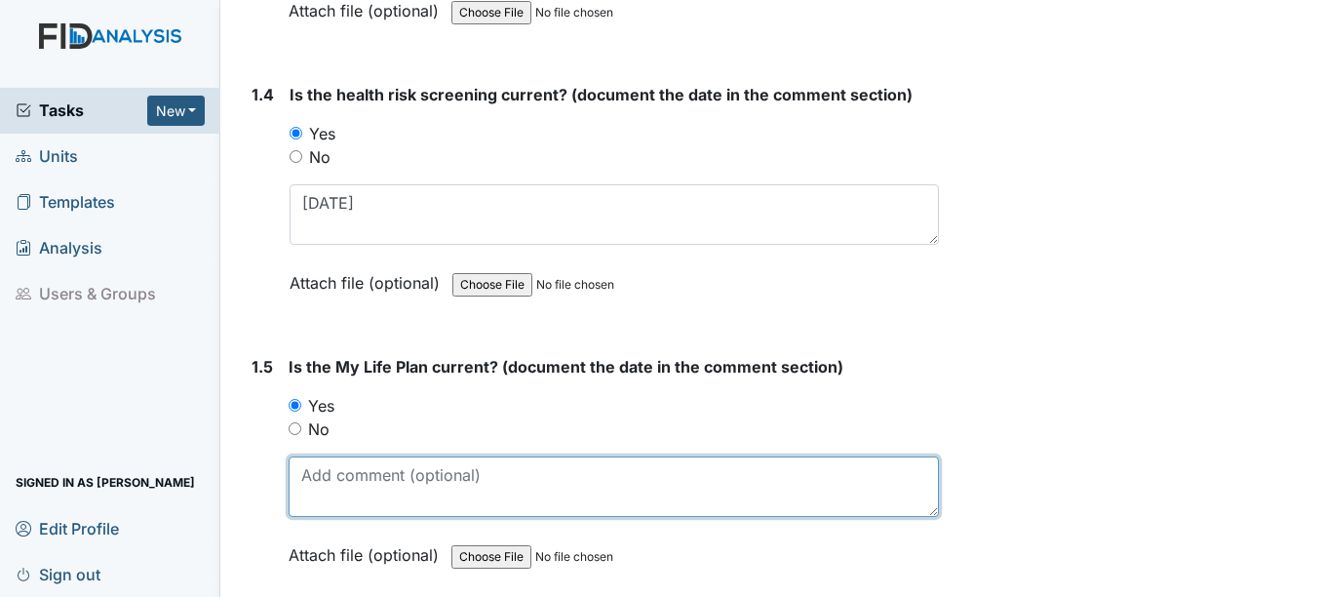
click at [331, 487] on textarea at bounding box center [613, 486] width 649 height 60
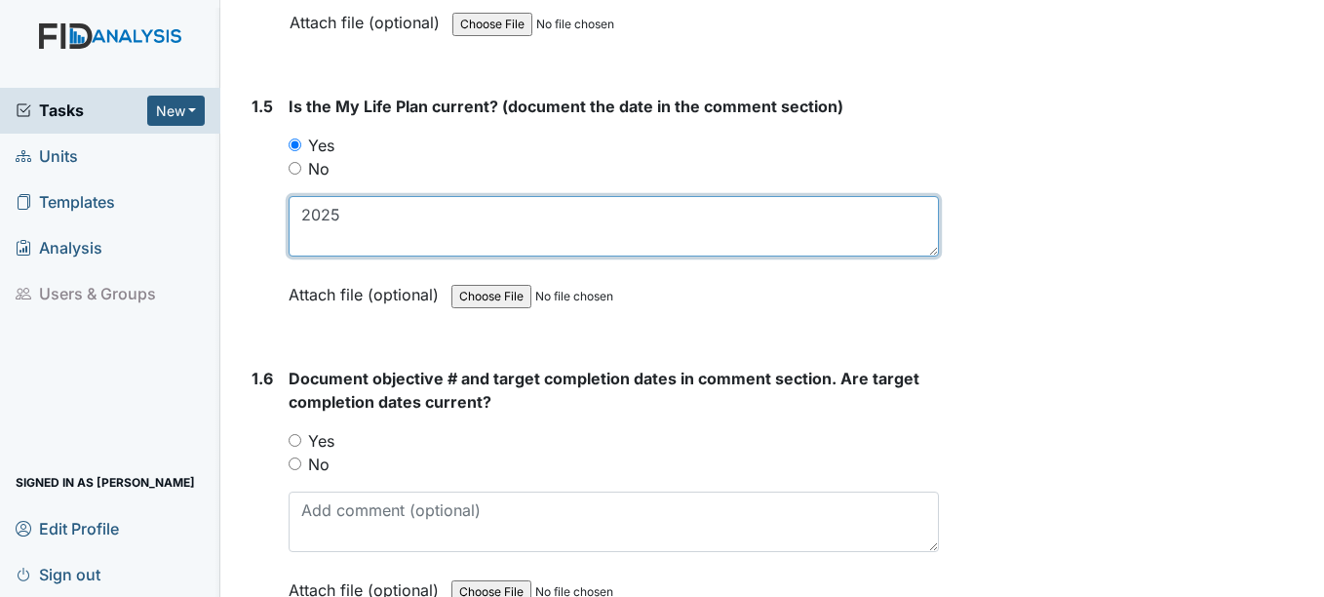
scroll to position [1365, 0]
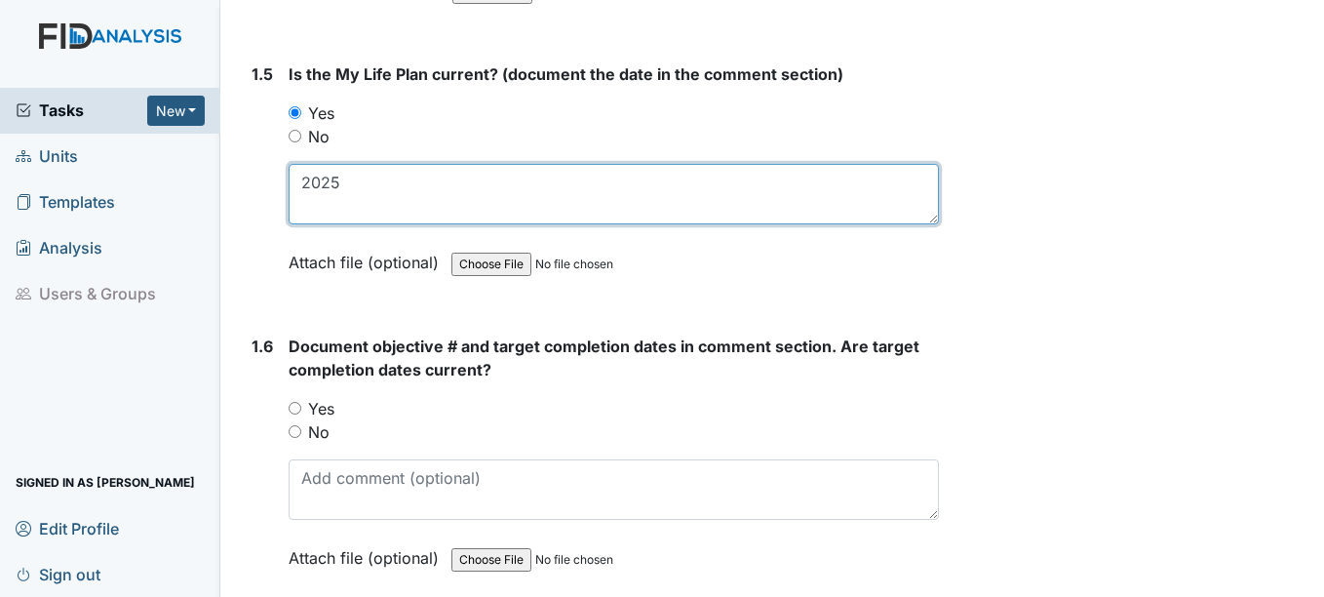
type textarea "2025"
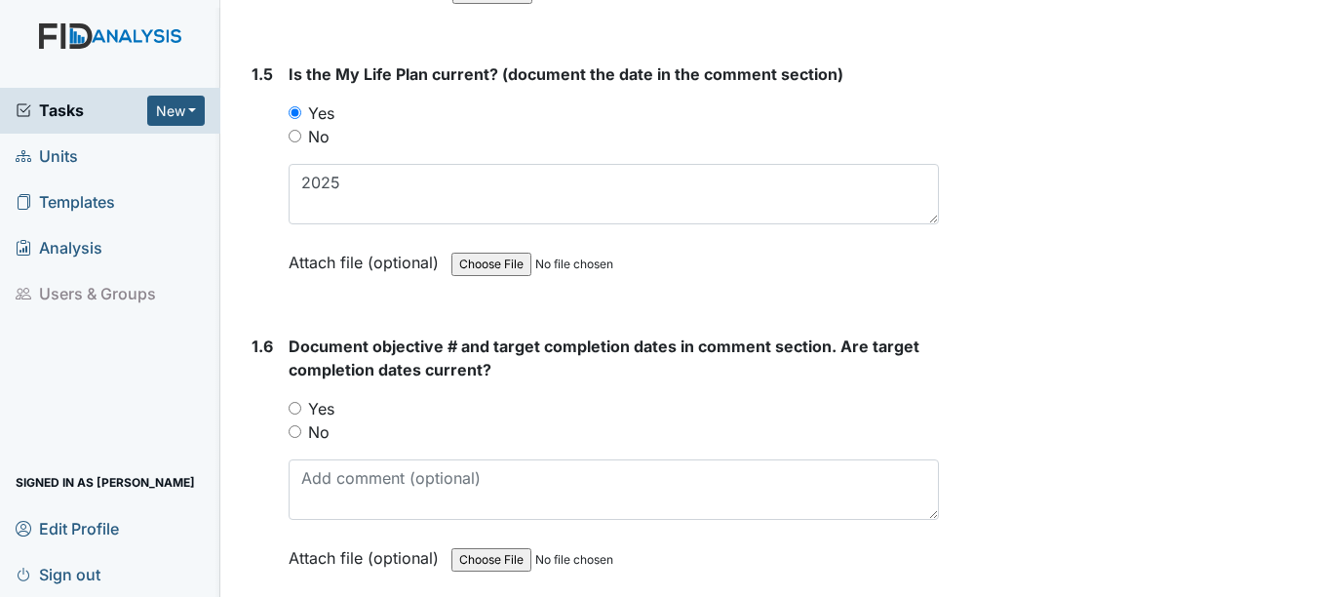
click at [295, 405] on input "Yes" at bounding box center [295, 408] width 13 height 13
radio input "true"
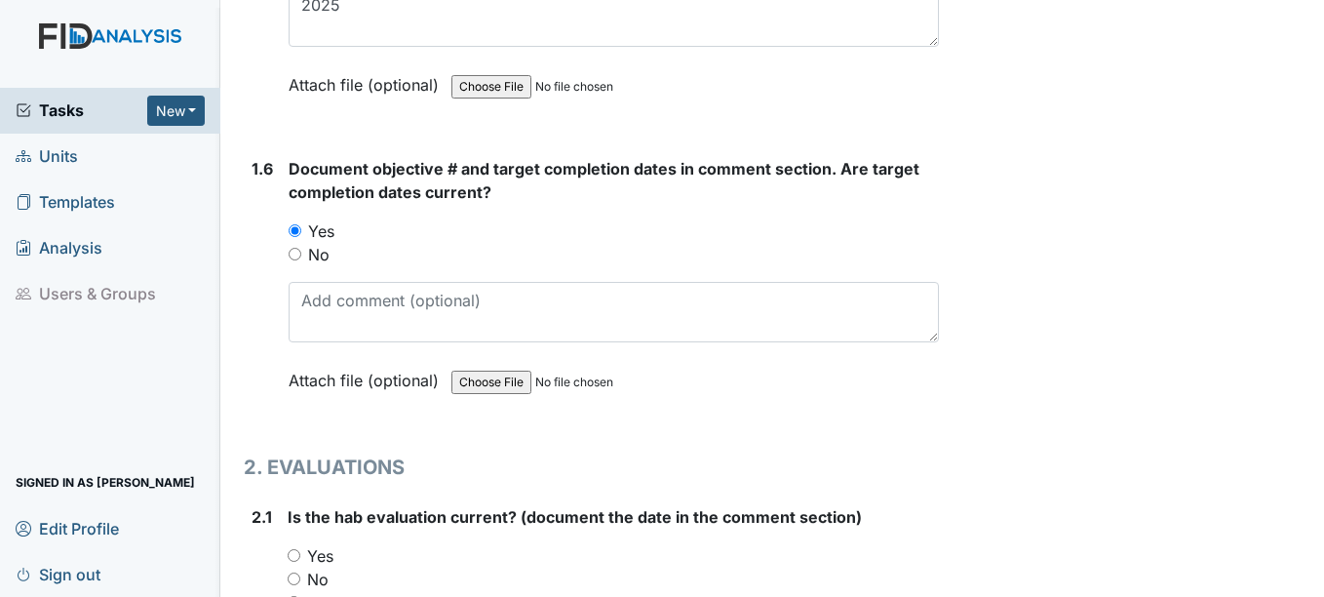
scroll to position [1560, 0]
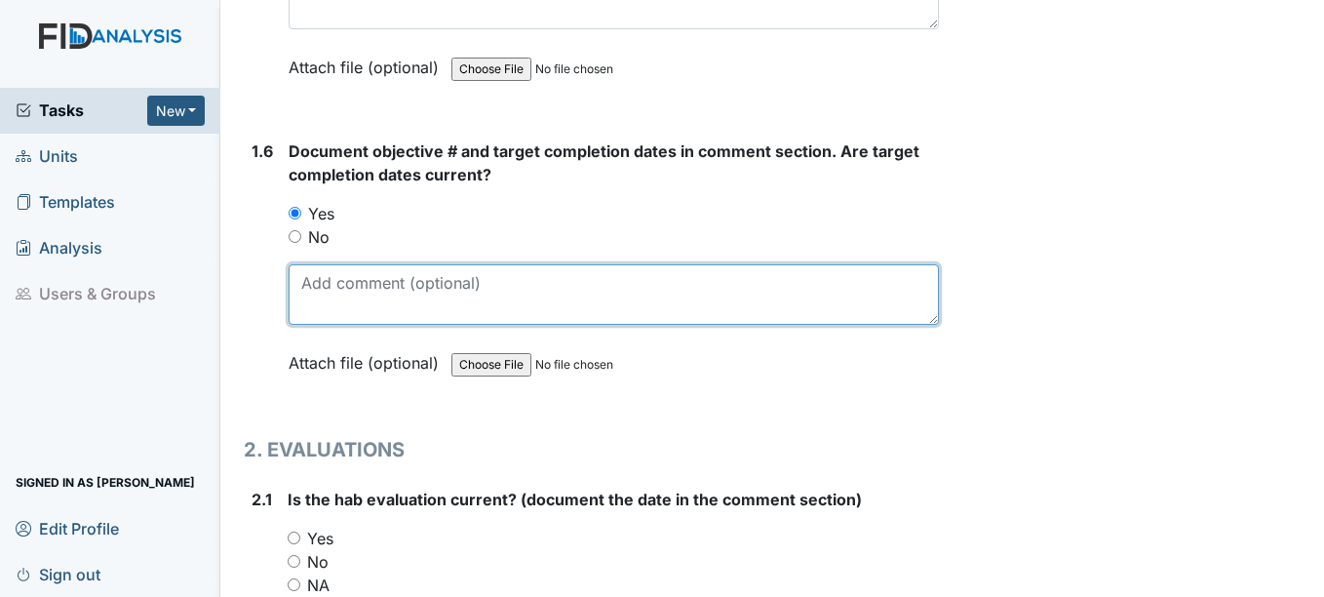
click at [345, 291] on textarea at bounding box center [613, 294] width 649 height 60
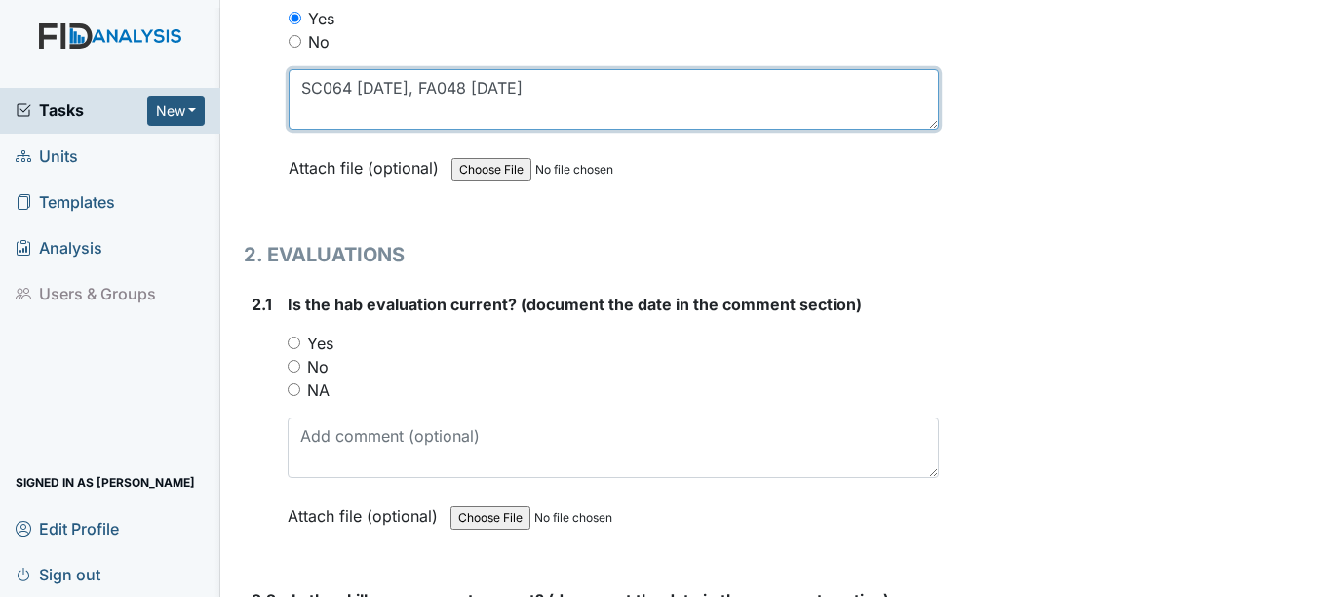
type textarea "SC064 4-15-26, FA048 9-15-25"
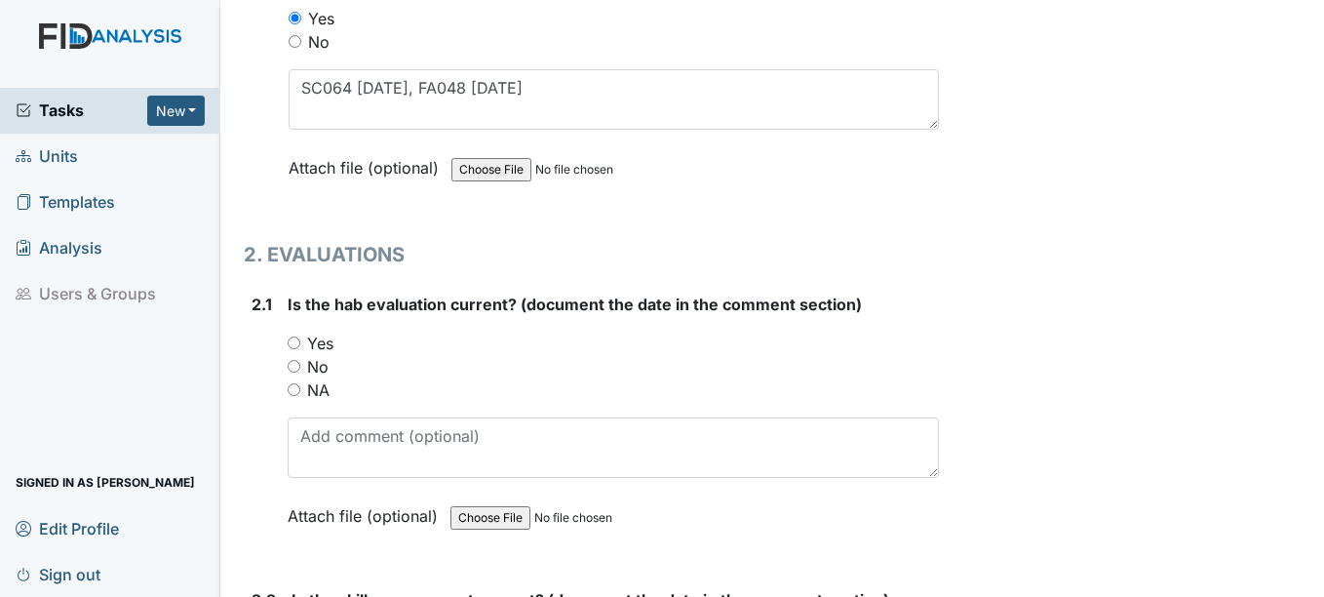
click at [293, 343] on input "Yes" at bounding box center [294, 342] width 13 height 13
radio input "true"
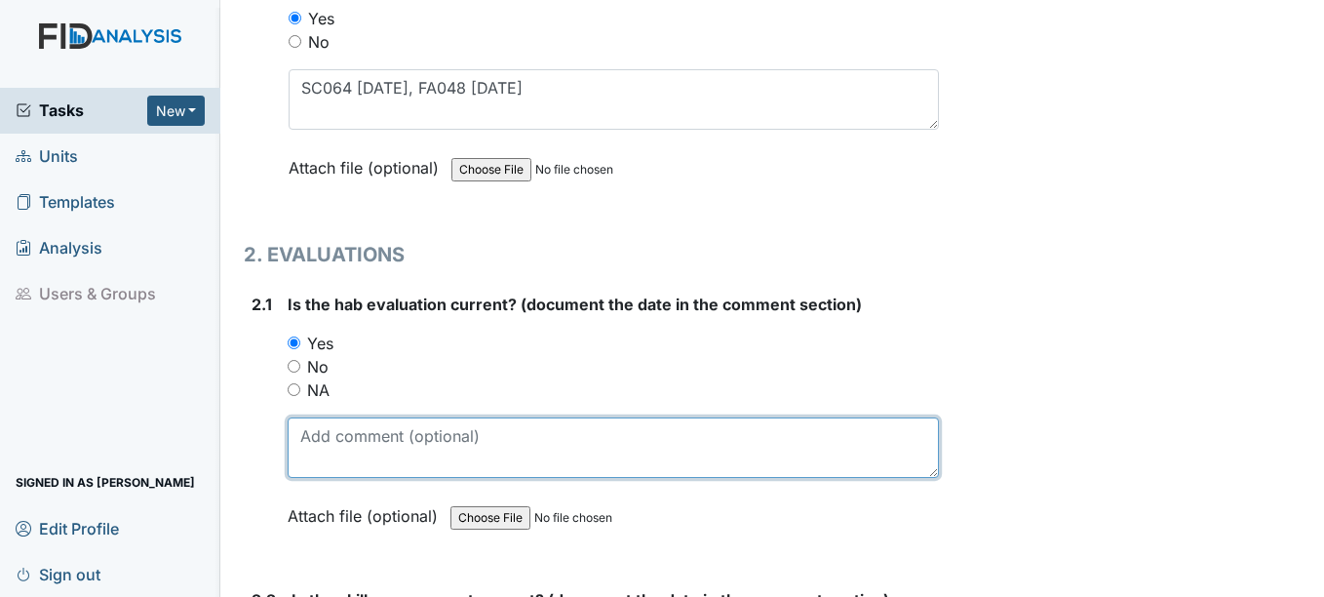
click at [339, 446] on textarea at bounding box center [613, 447] width 650 height 60
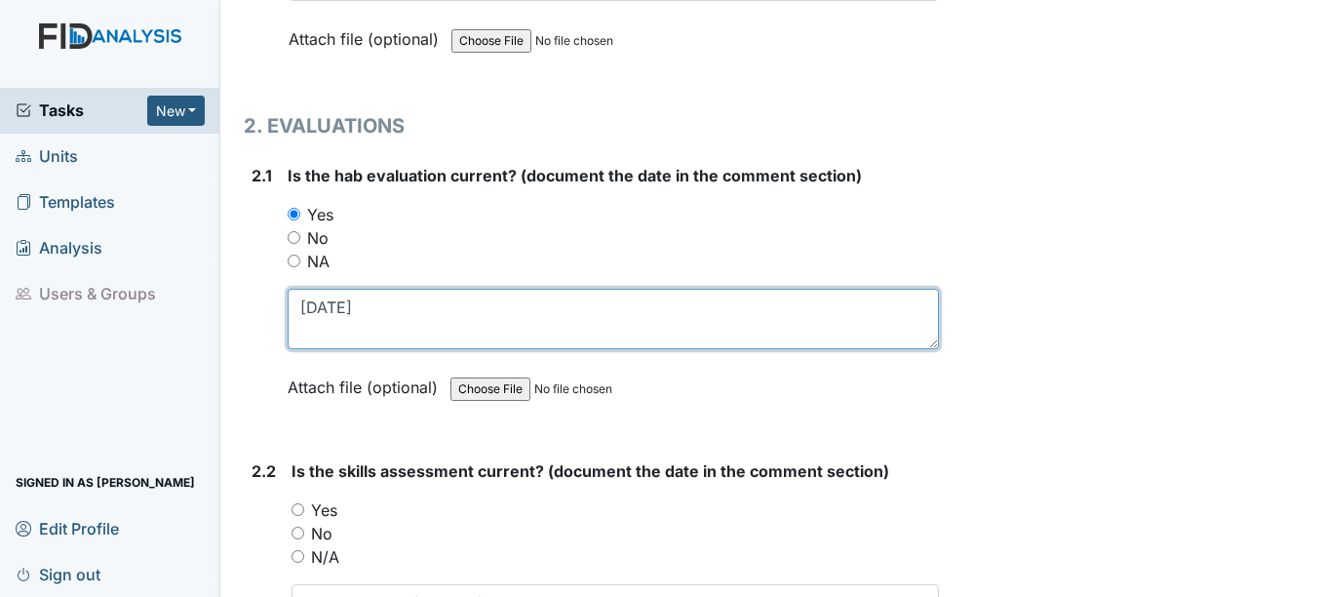
scroll to position [2145, 0]
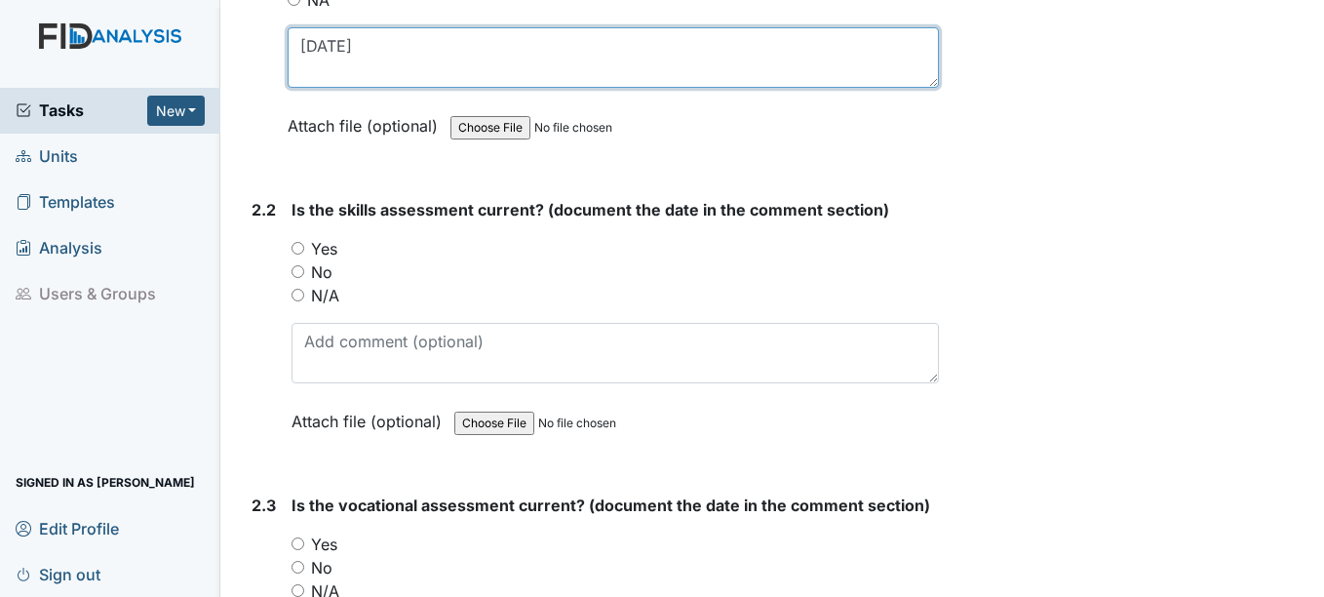
type textarea "7-1-25"
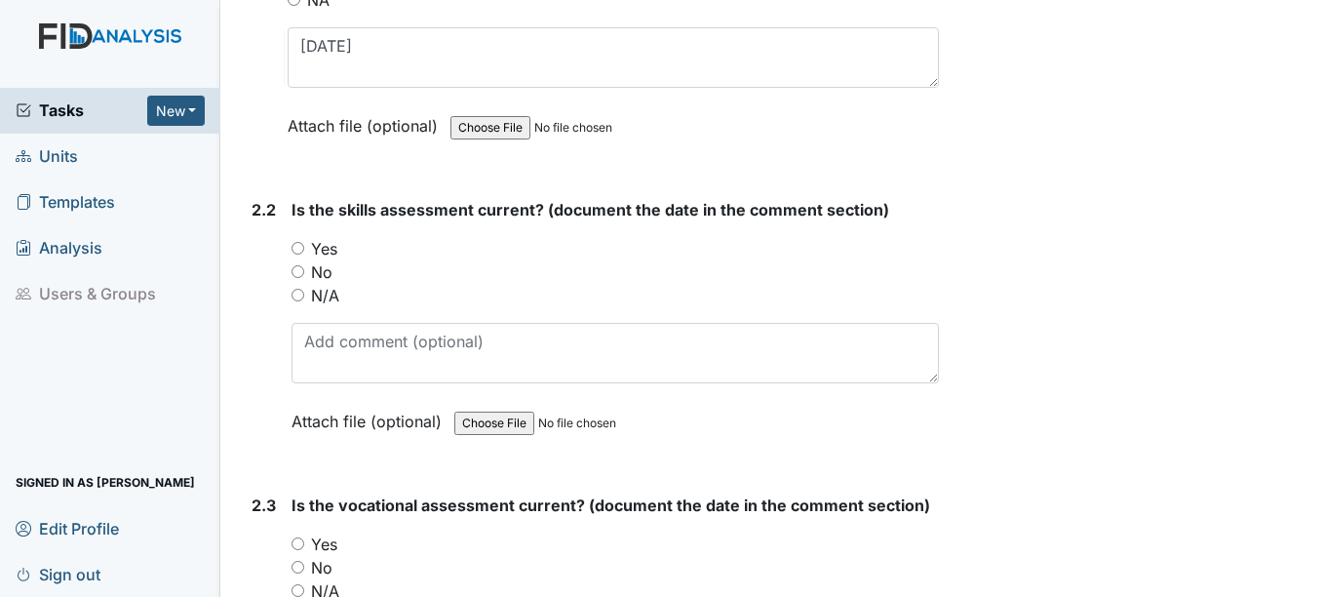
click at [301, 245] on input "Yes" at bounding box center [298, 248] width 13 height 13
radio input "true"
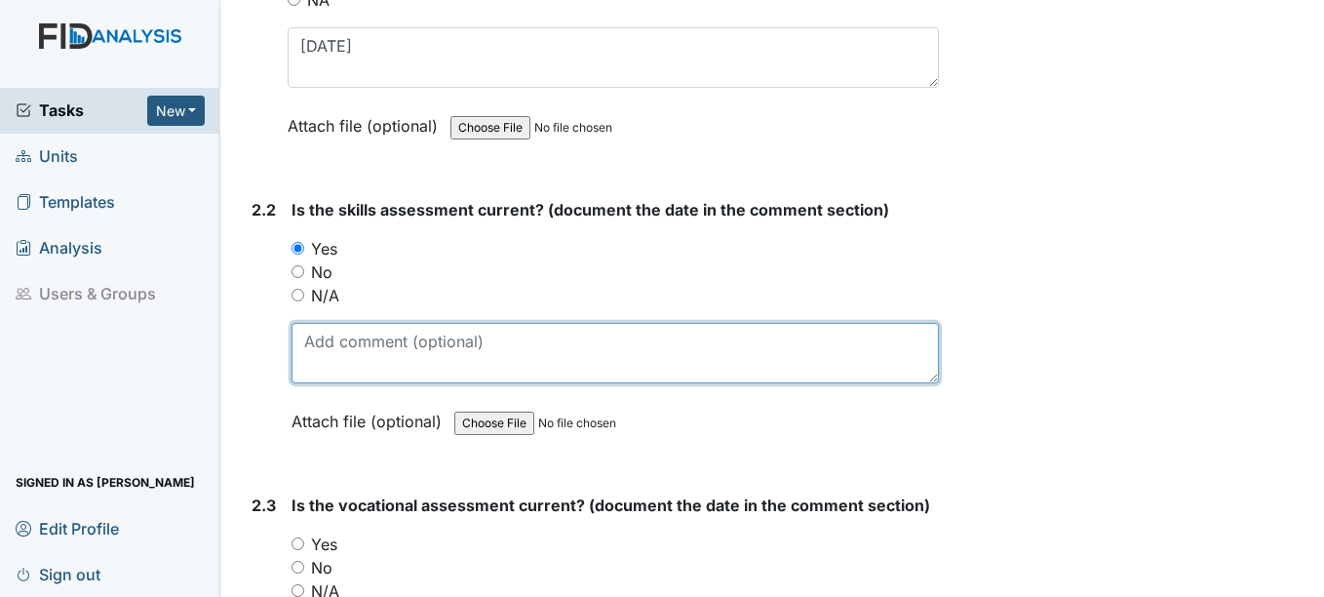
click at [363, 354] on textarea at bounding box center [615, 353] width 646 height 60
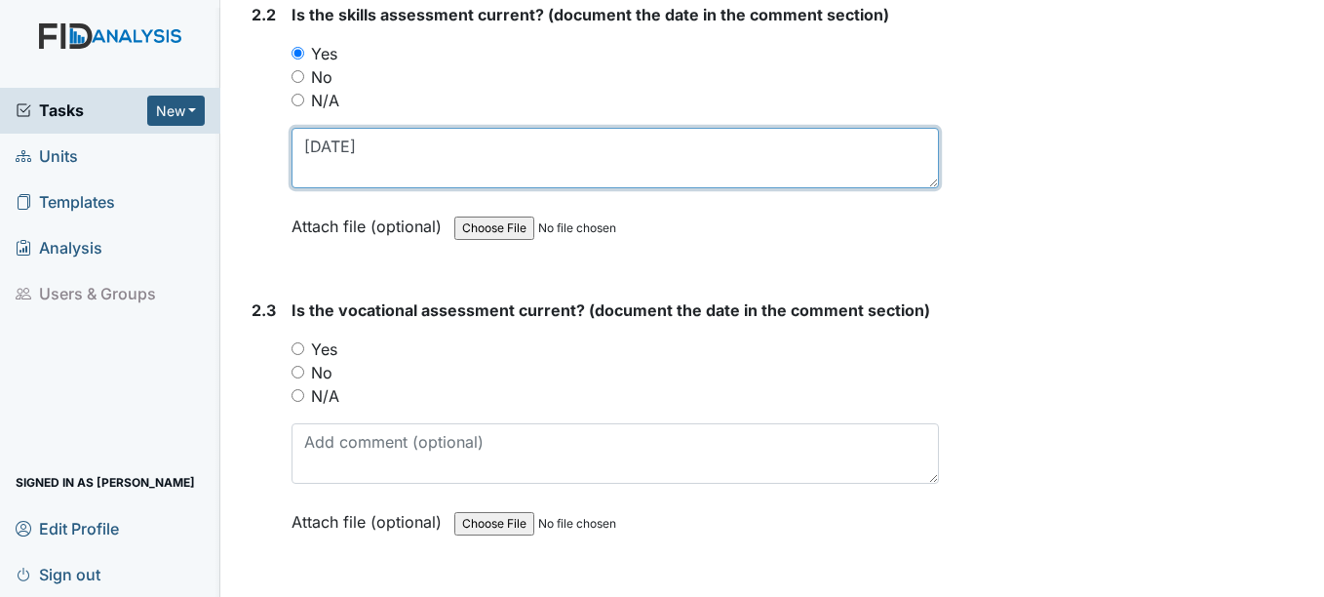
scroll to position [2437, 0]
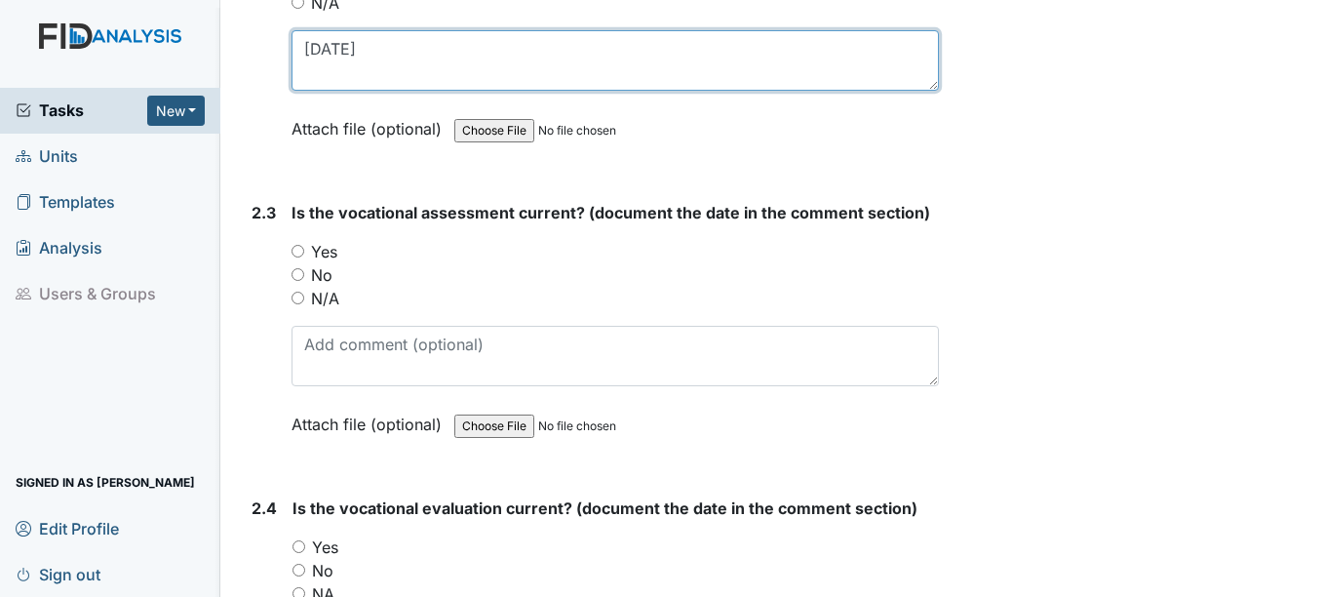
type textarea "7-1-25"
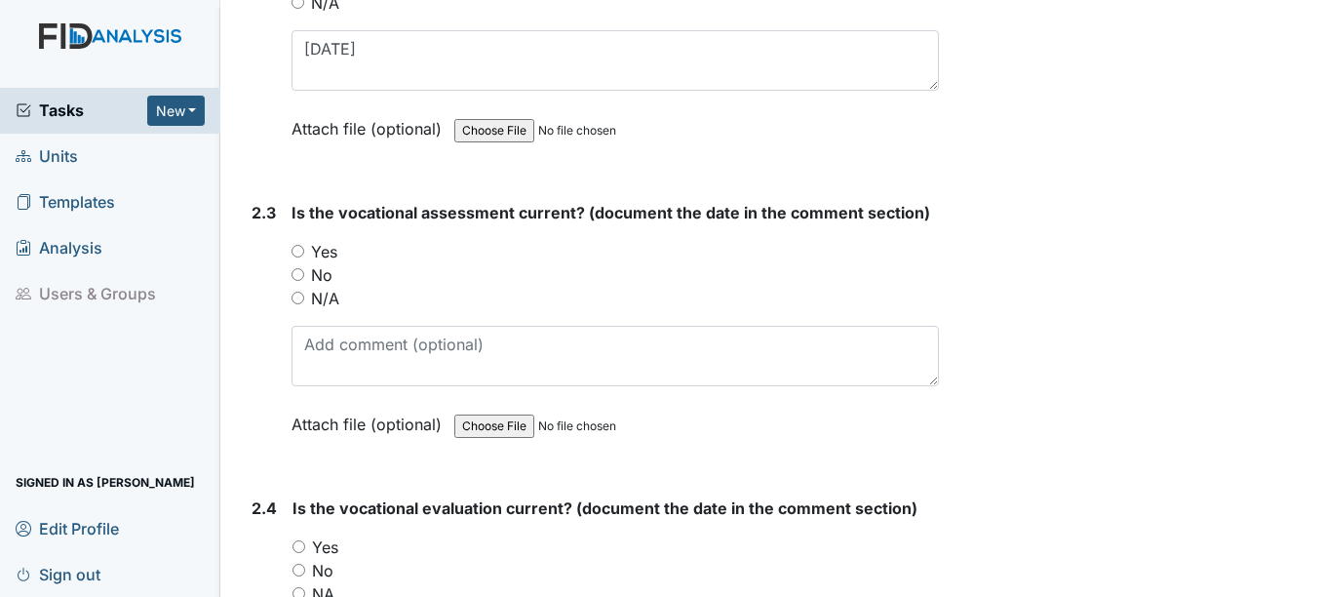
drag, startPoint x: 300, startPoint y: 247, endPoint x: 331, endPoint y: 370, distance: 126.5
click at [300, 248] on input "Yes" at bounding box center [298, 251] width 13 height 13
radio input "true"
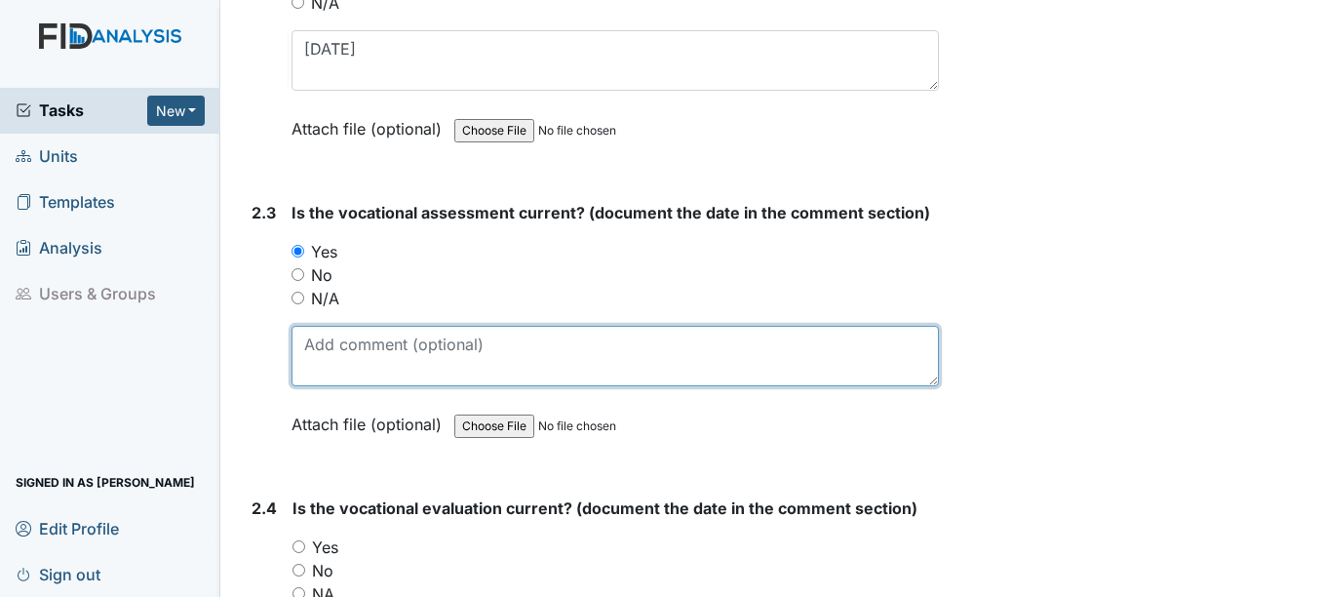
click at [332, 355] on textarea at bounding box center [615, 356] width 646 height 60
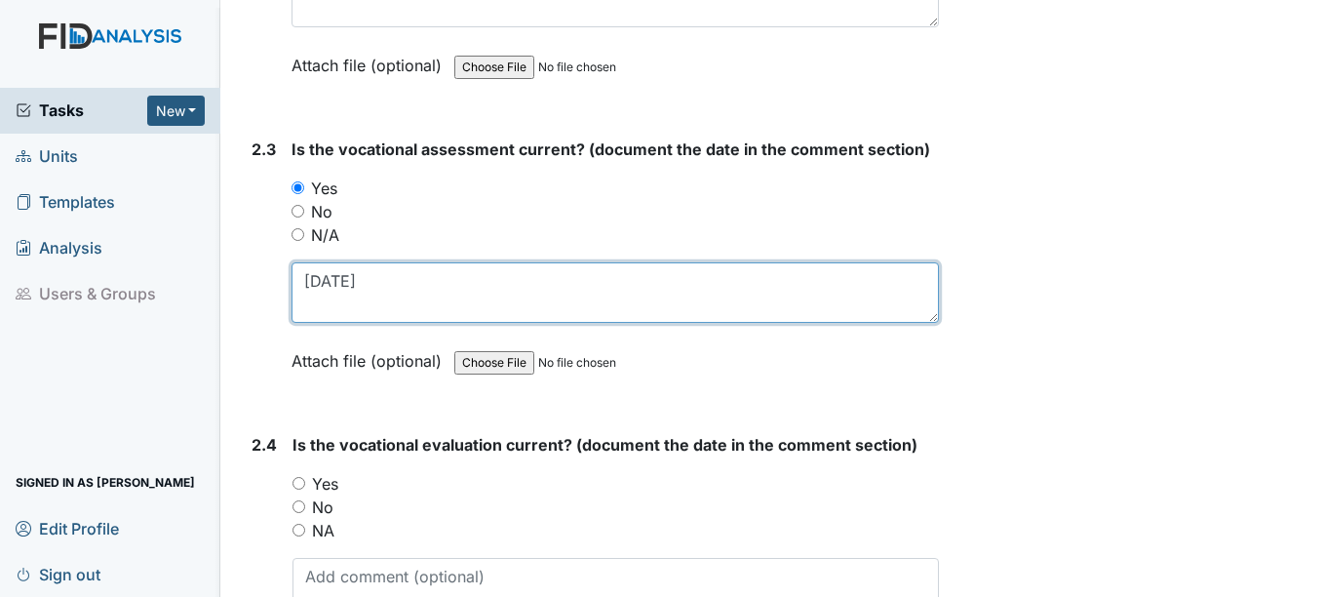
scroll to position [2535, 0]
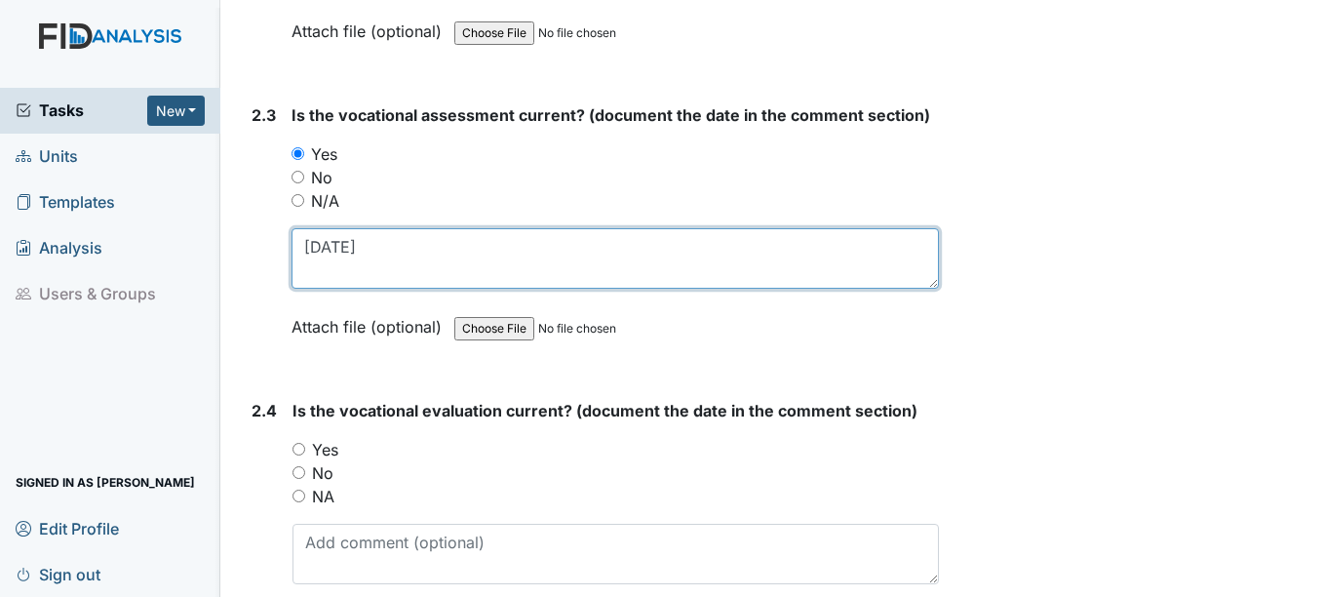
type textarea "7-22-25"
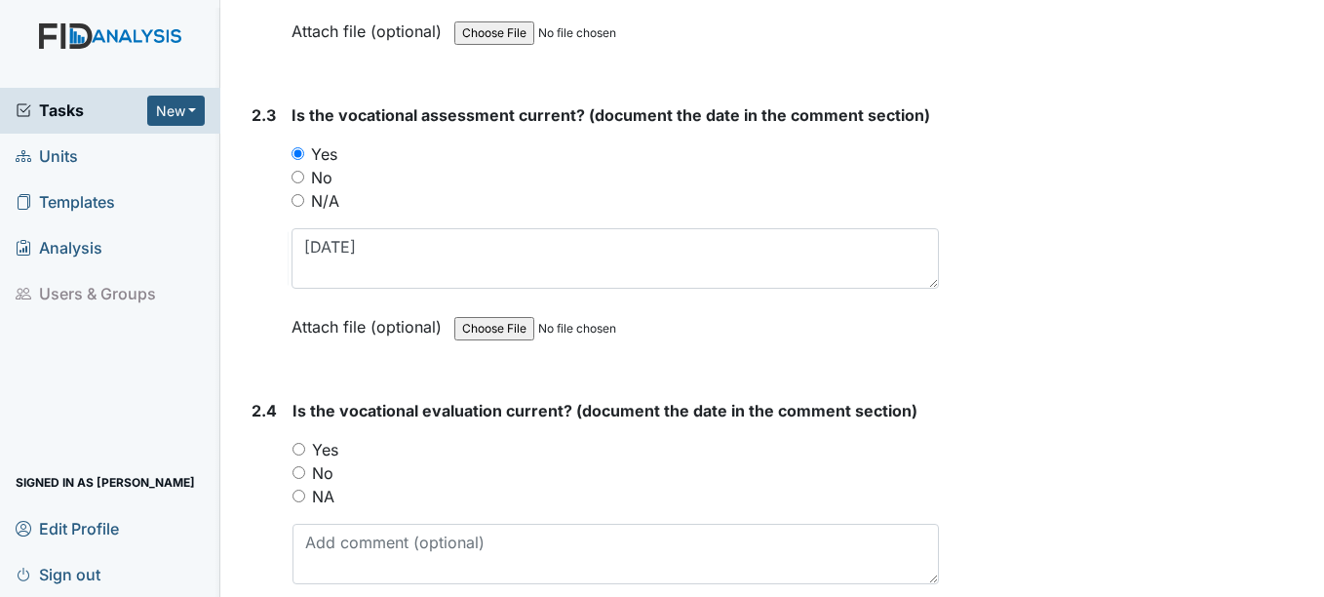
click at [306, 444] on div "Yes" at bounding box center [614, 449] width 645 height 23
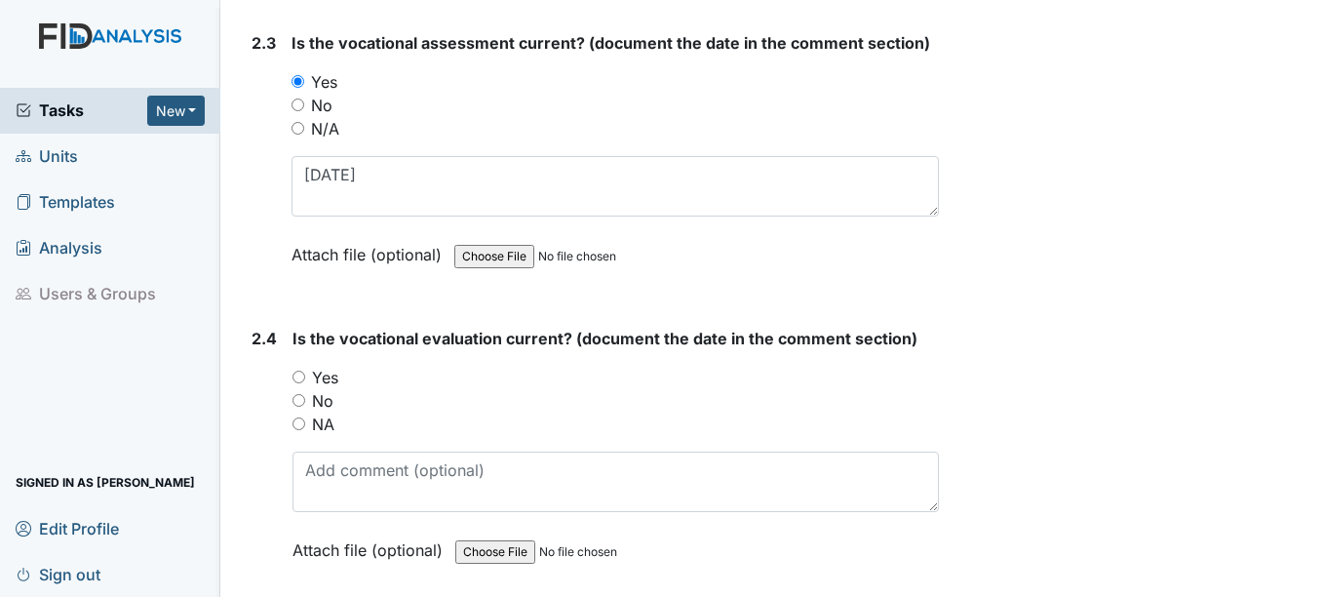
scroll to position [2730, 0]
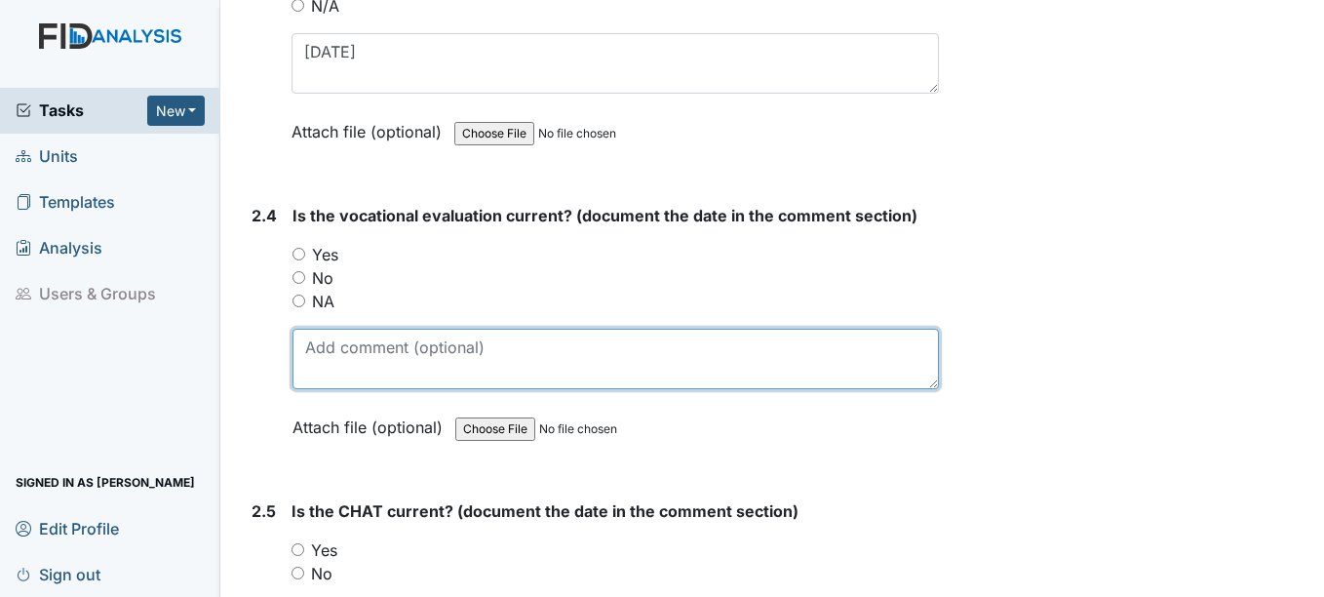
click at [379, 363] on textarea at bounding box center [614, 359] width 645 height 60
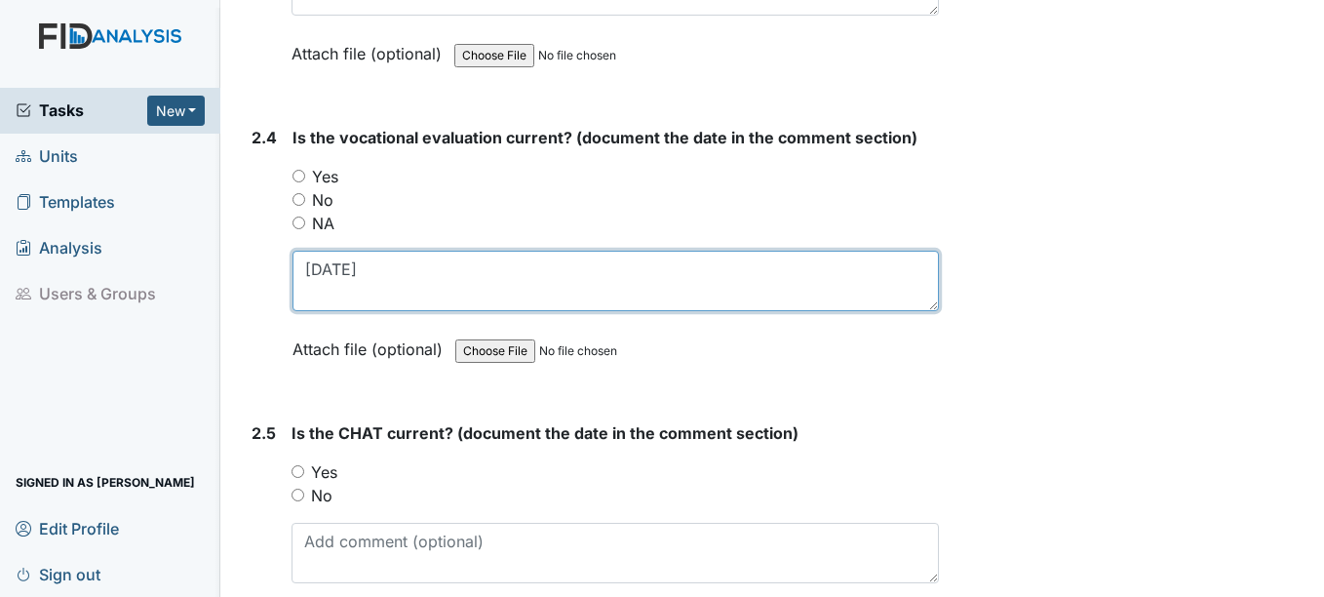
scroll to position [2925, 0]
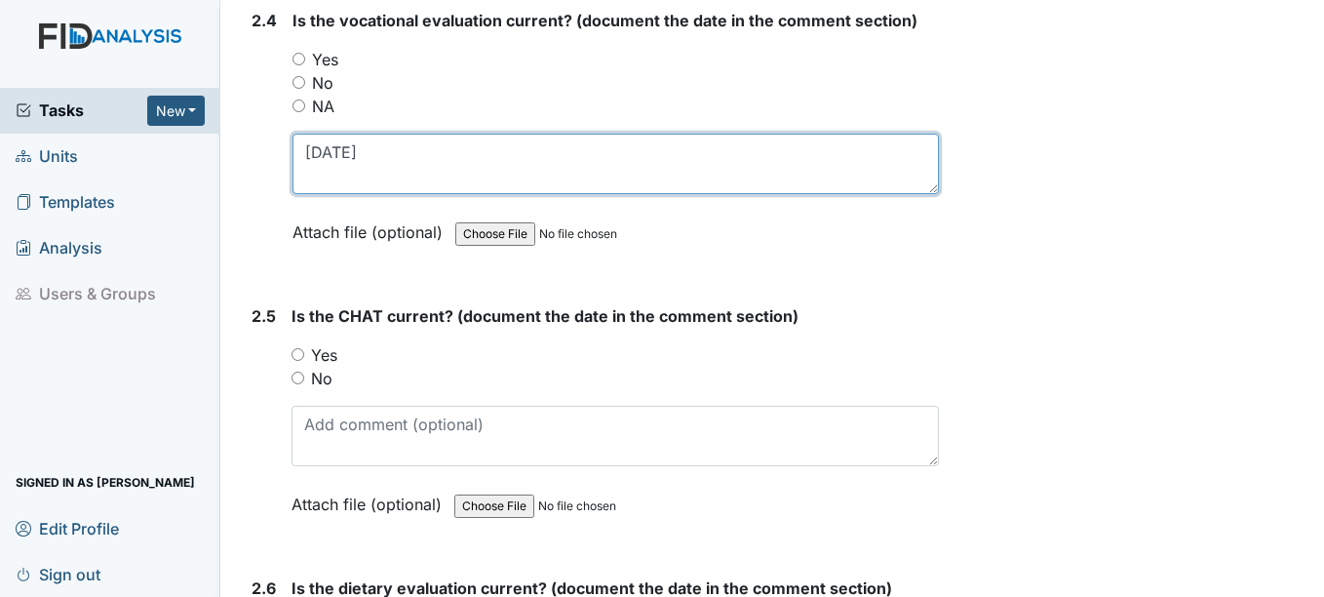
type textarea "7-23-25"
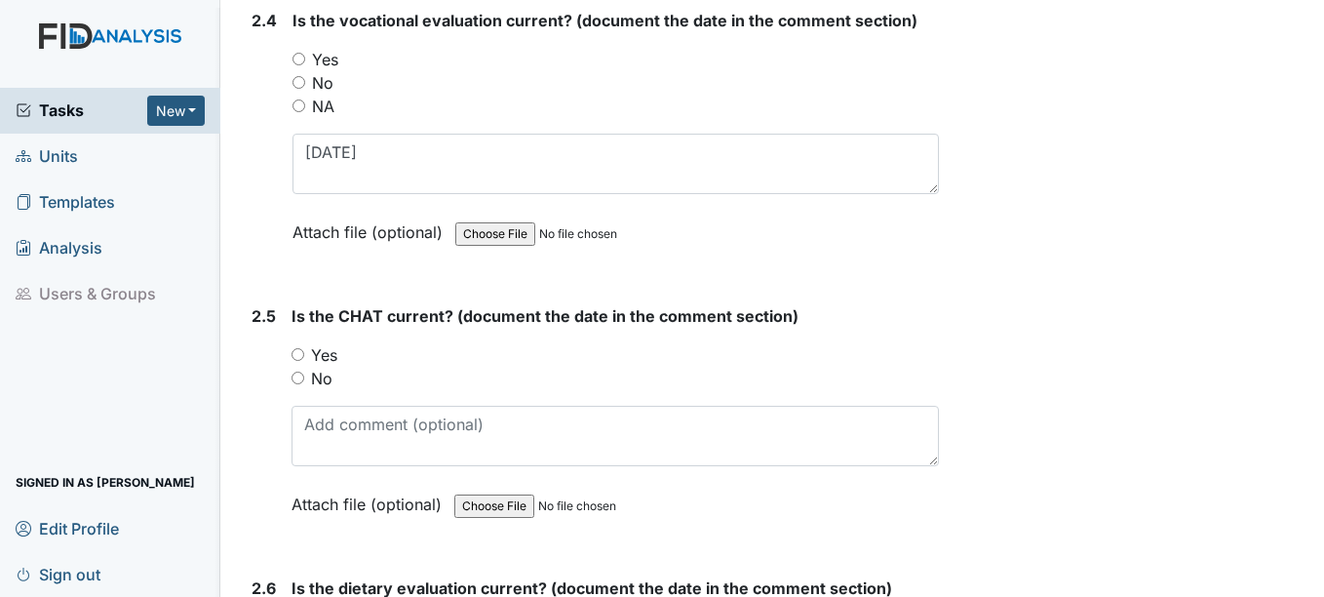
click at [299, 355] on input "Yes" at bounding box center [298, 354] width 13 height 13
radio input "true"
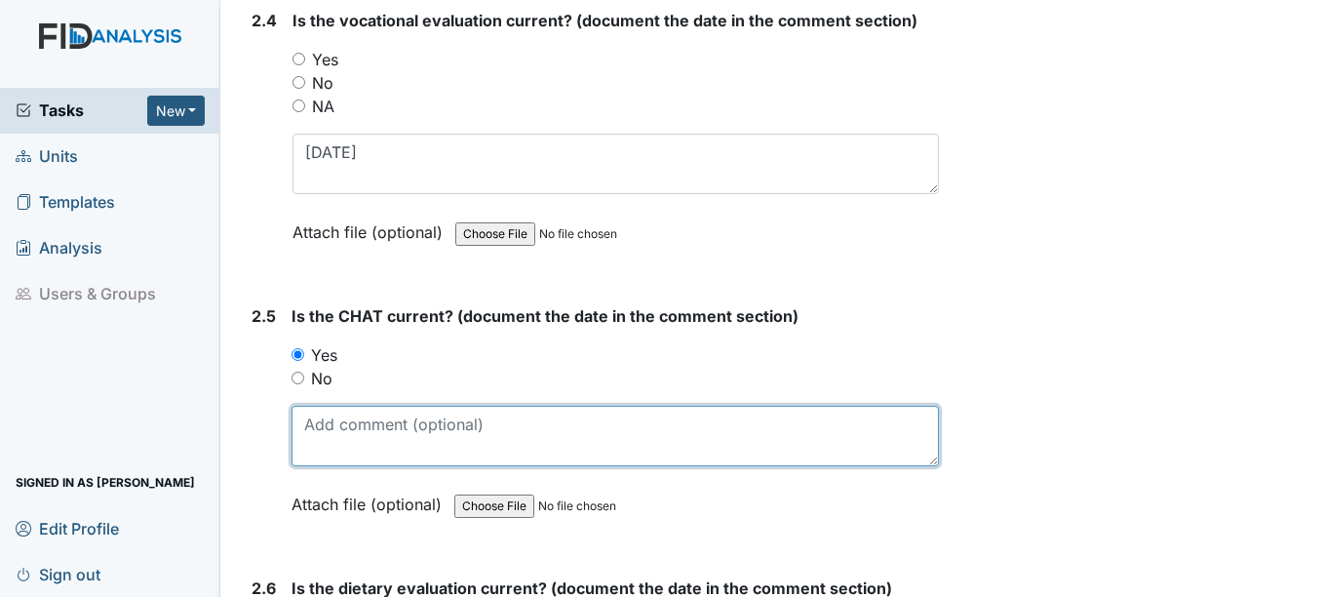
click at [320, 429] on textarea at bounding box center [615, 436] width 646 height 60
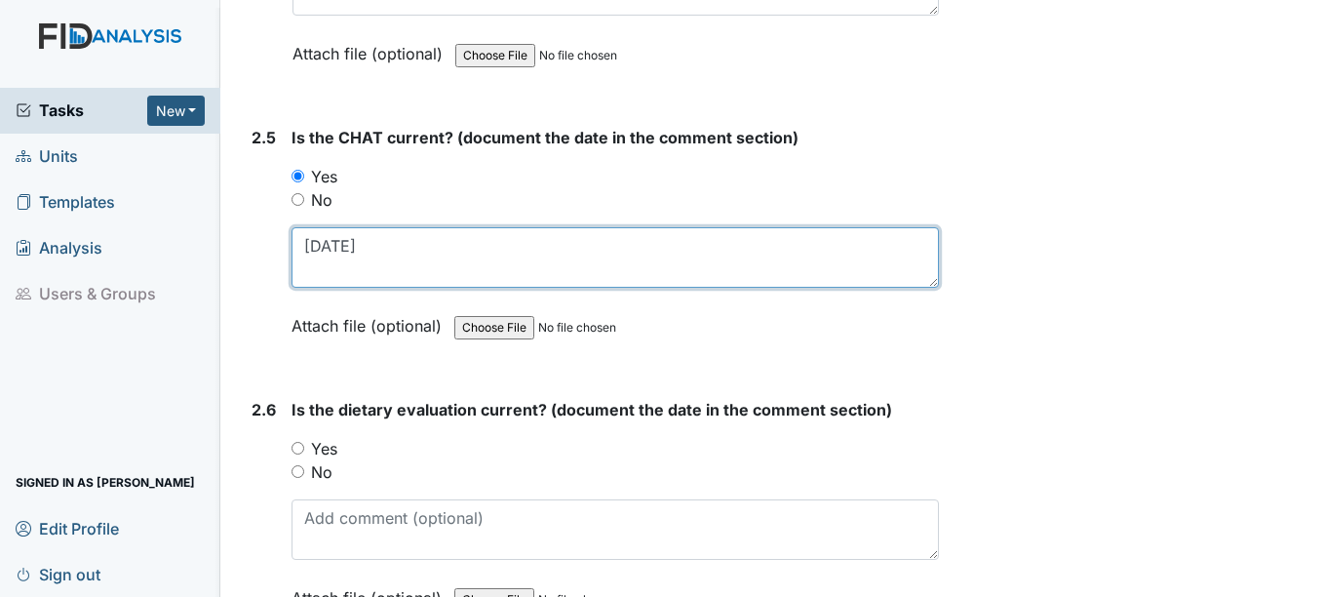
scroll to position [3120, 0]
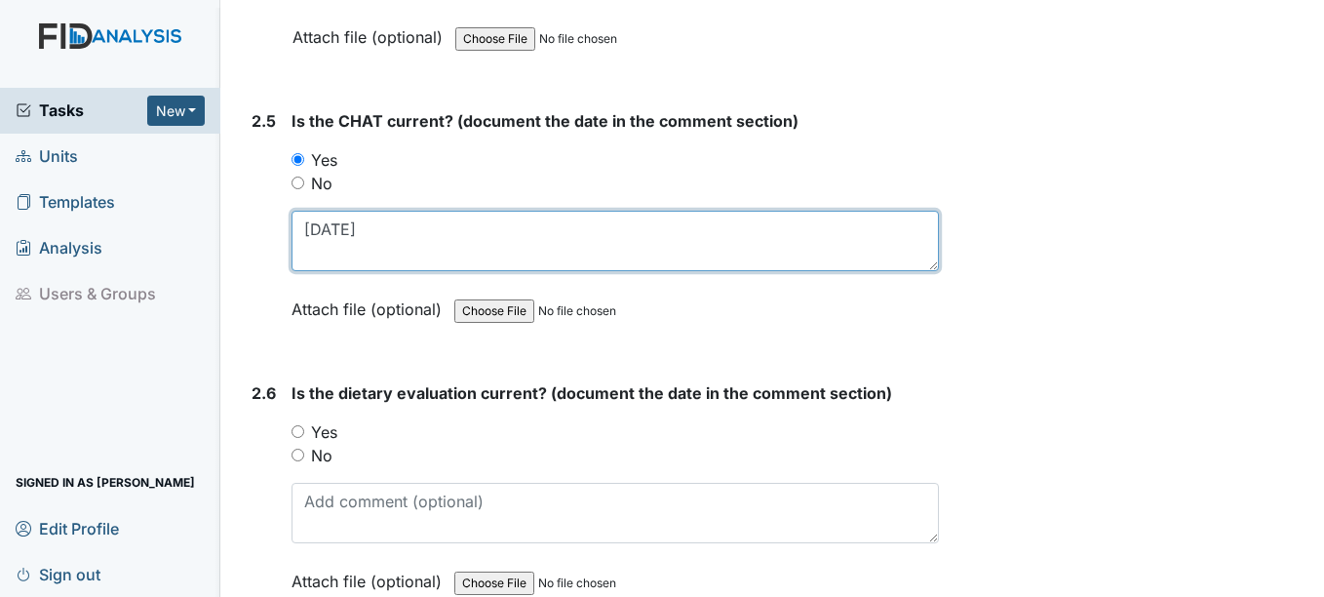
type textarea "7-30-25"
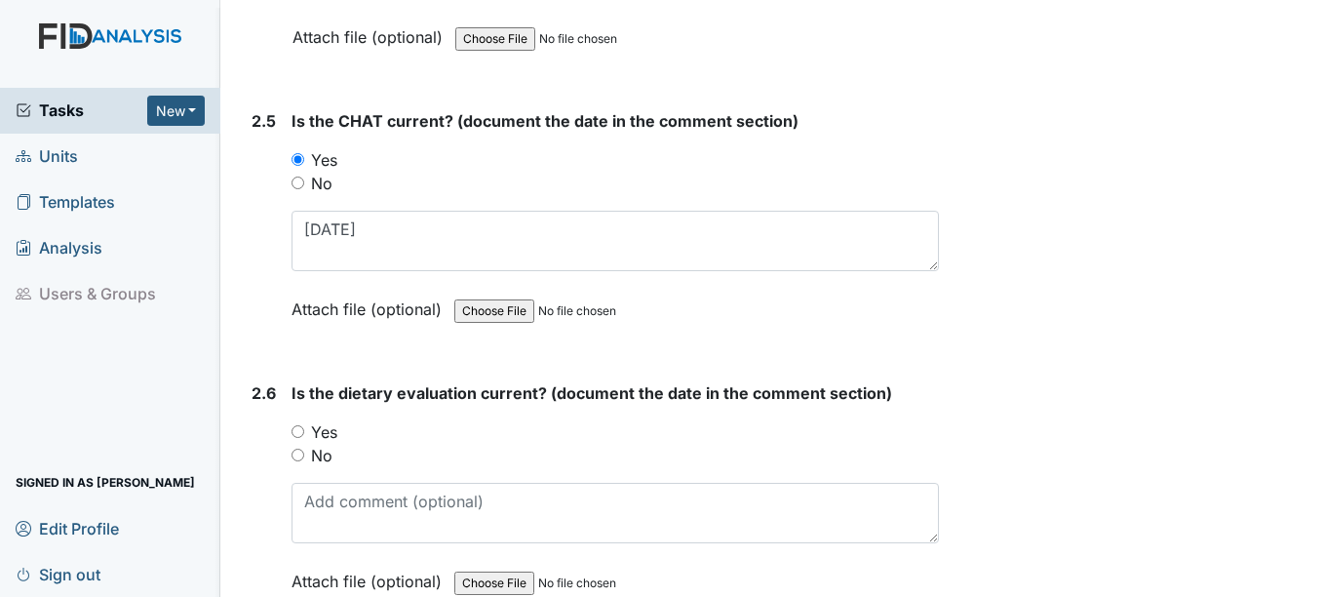
drag, startPoint x: 301, startPoint y: 433, endPoint x: 323, endPoint y: 502, distance: 72.5
click at [300, 435] on input "Yes" at bounding box center [298, 431] width 13 height 13
radio input "true"
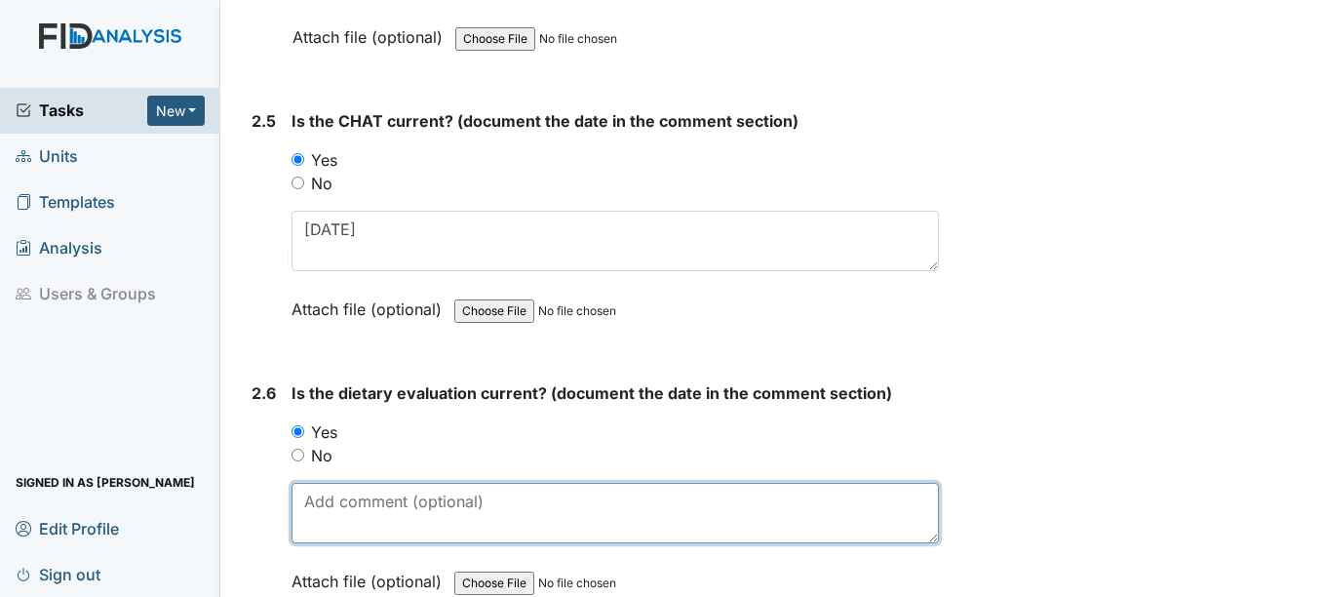
click at [325, 523] on textarea at bounding box center [615, 513] width 646 height 60
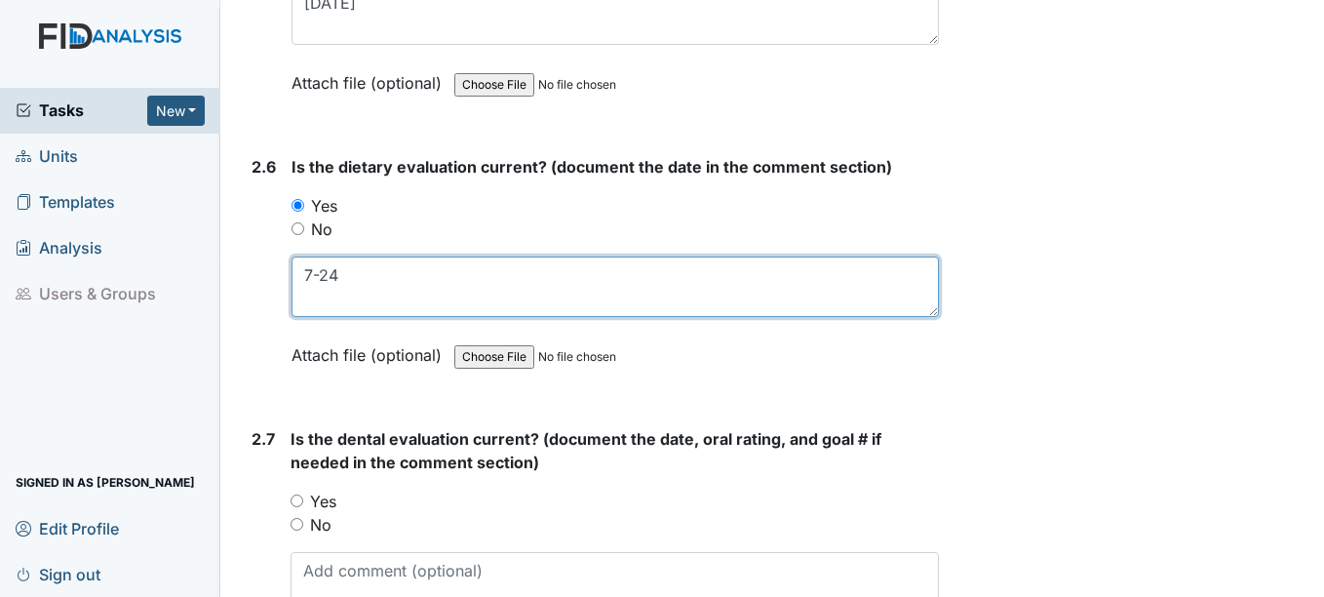
scroll to position [3412, 0]
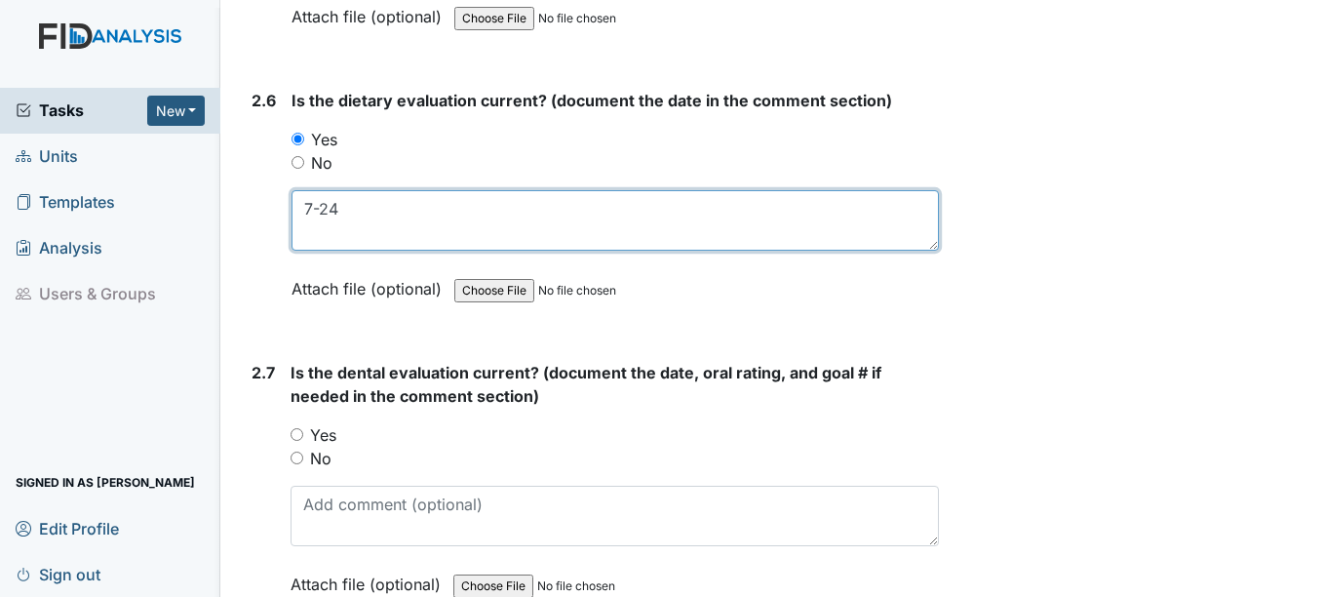
type textarea "7-24"
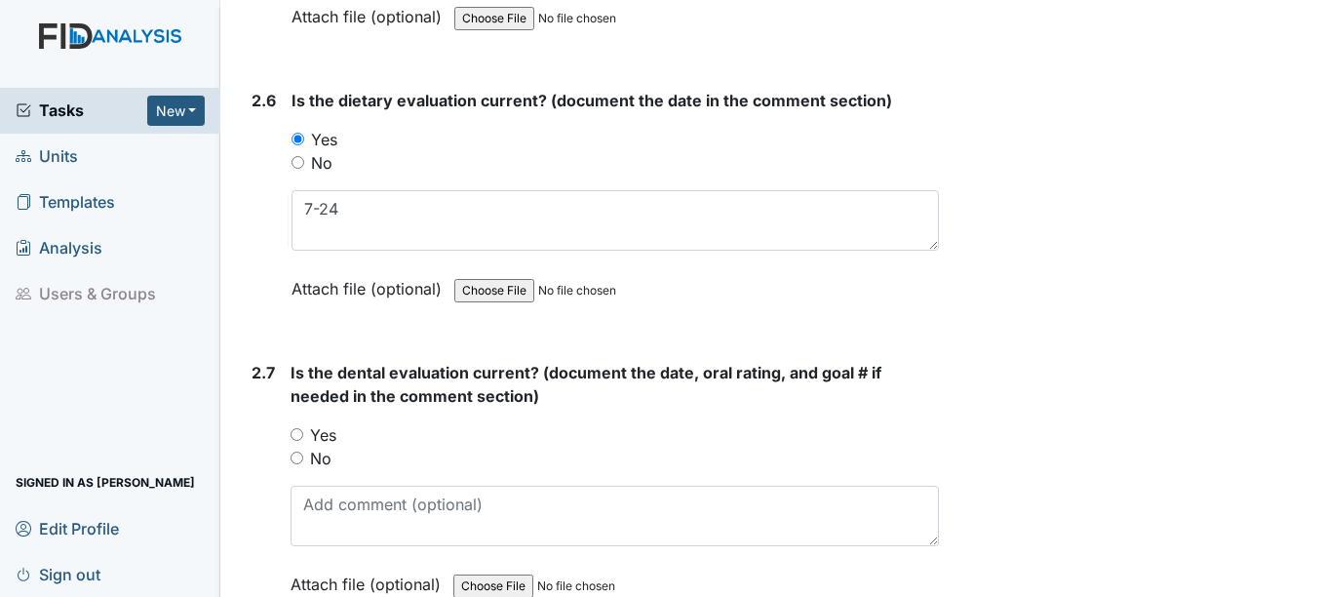
click at [296, 436] on input "Yes" at bounding box center [297, 434] width 13 height 13
radio input "true"
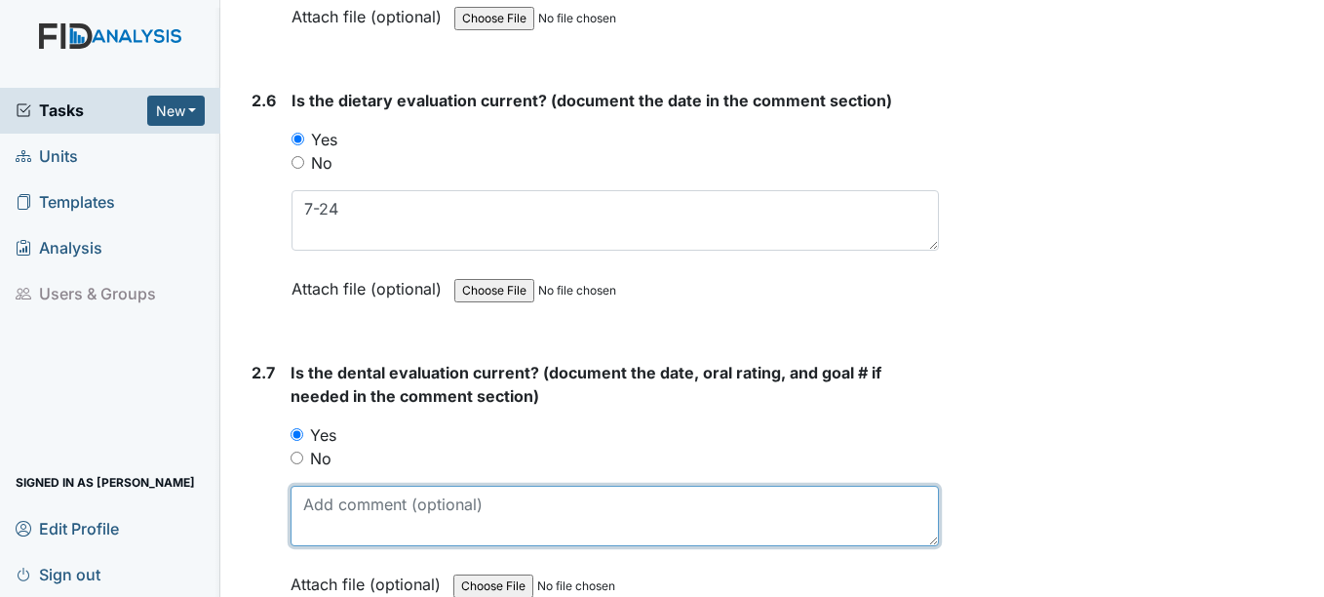
click at [332, 524] on textarea at bounding box center [614, 516] width 647 height 60
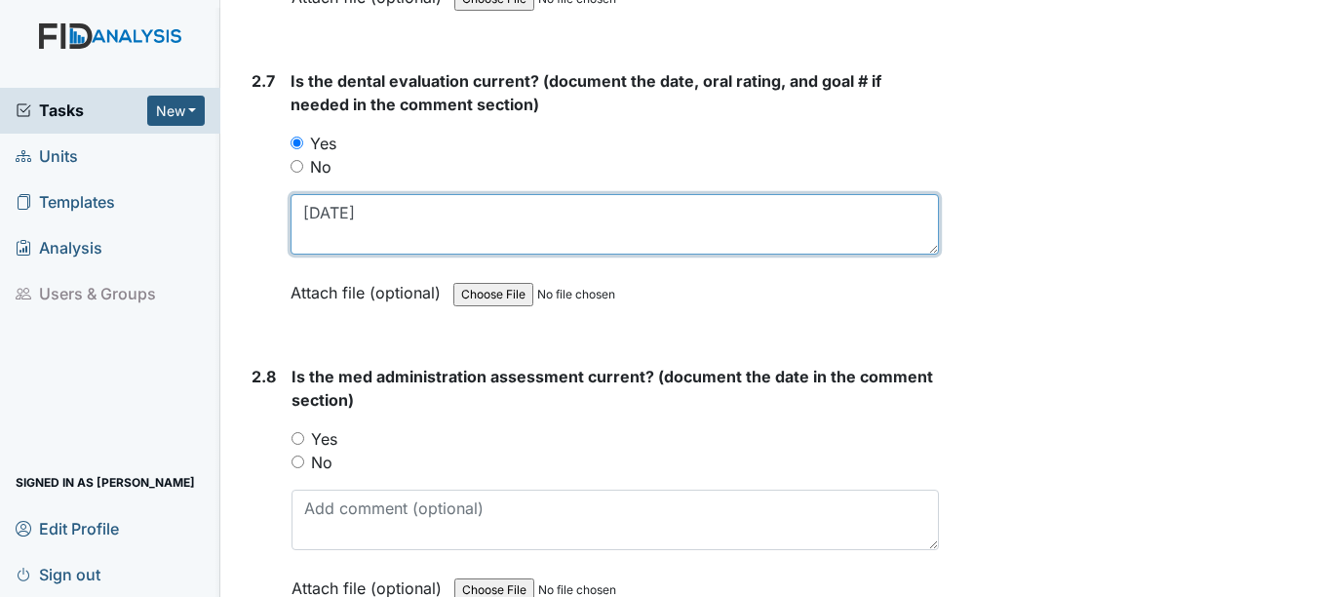
scroll to position [3705, 0]
type textarea "4-7-25"
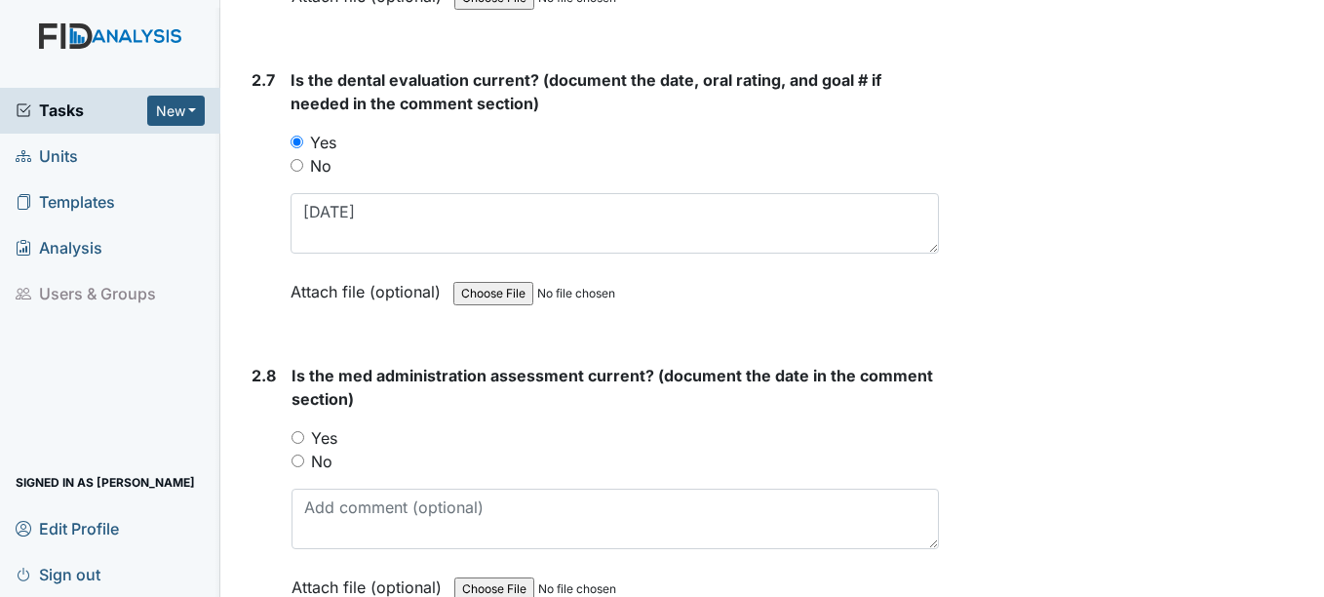
click at [297, 439] on input "Yes" at bounding box center [298, 437] width 13 height 13
radio input "true"
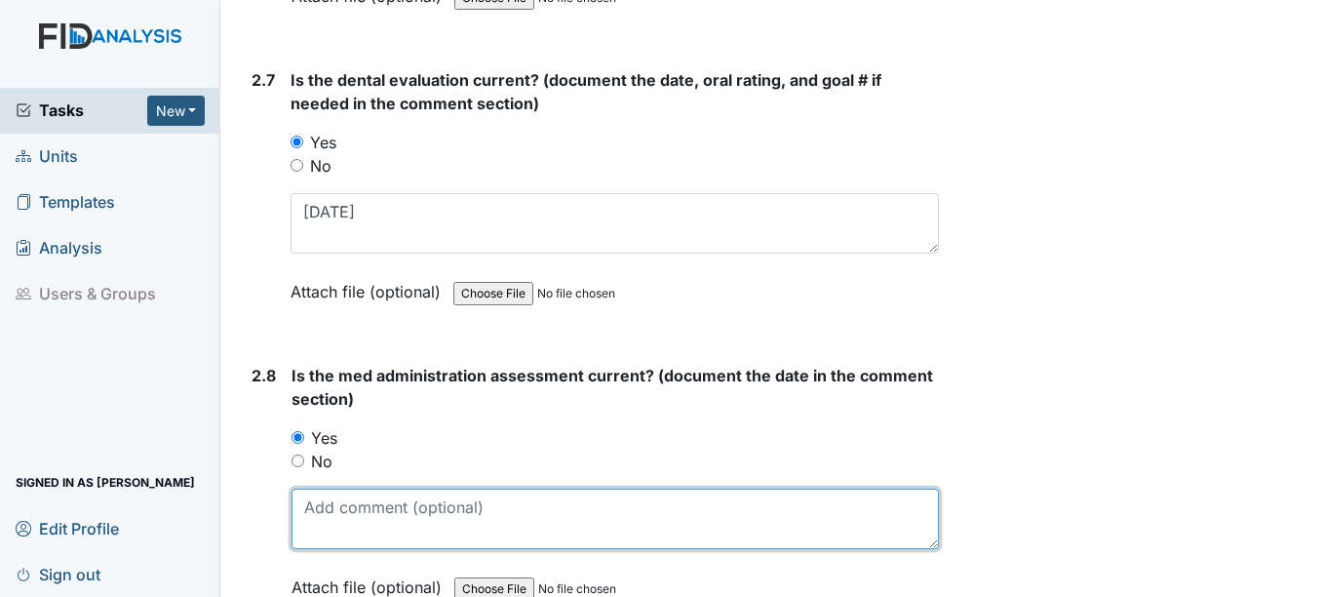
click at [367, 523] on textarea at bounding box center [615, 518] width 646 height 60
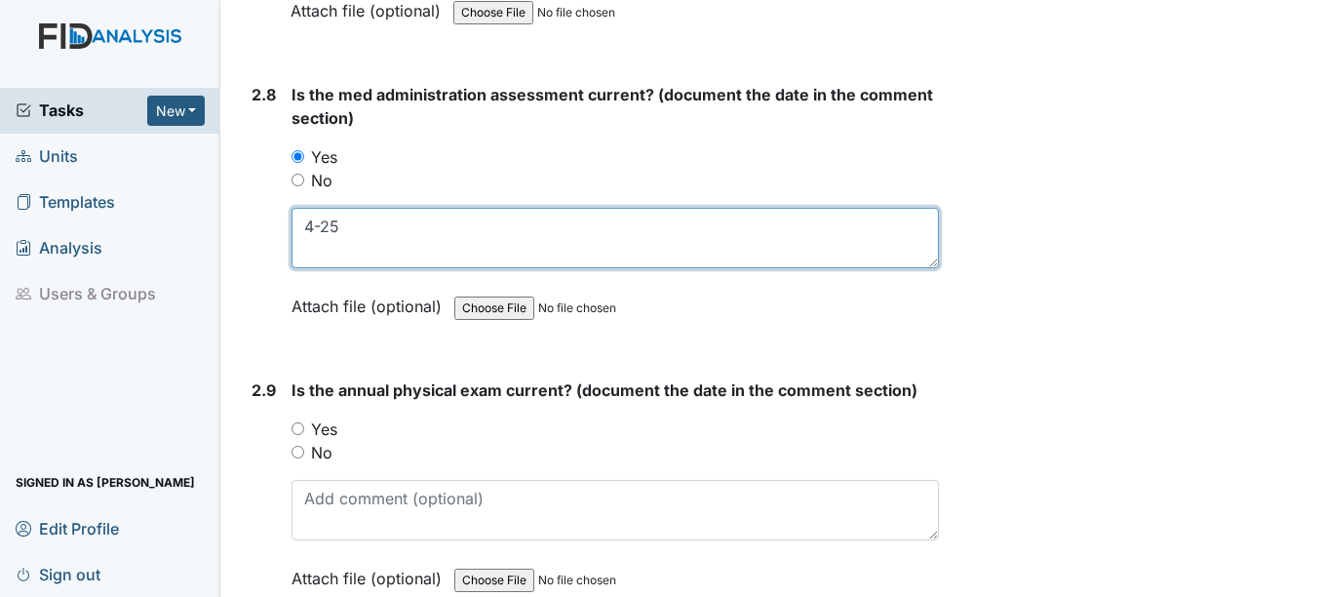
scroll to position [3997, 0]
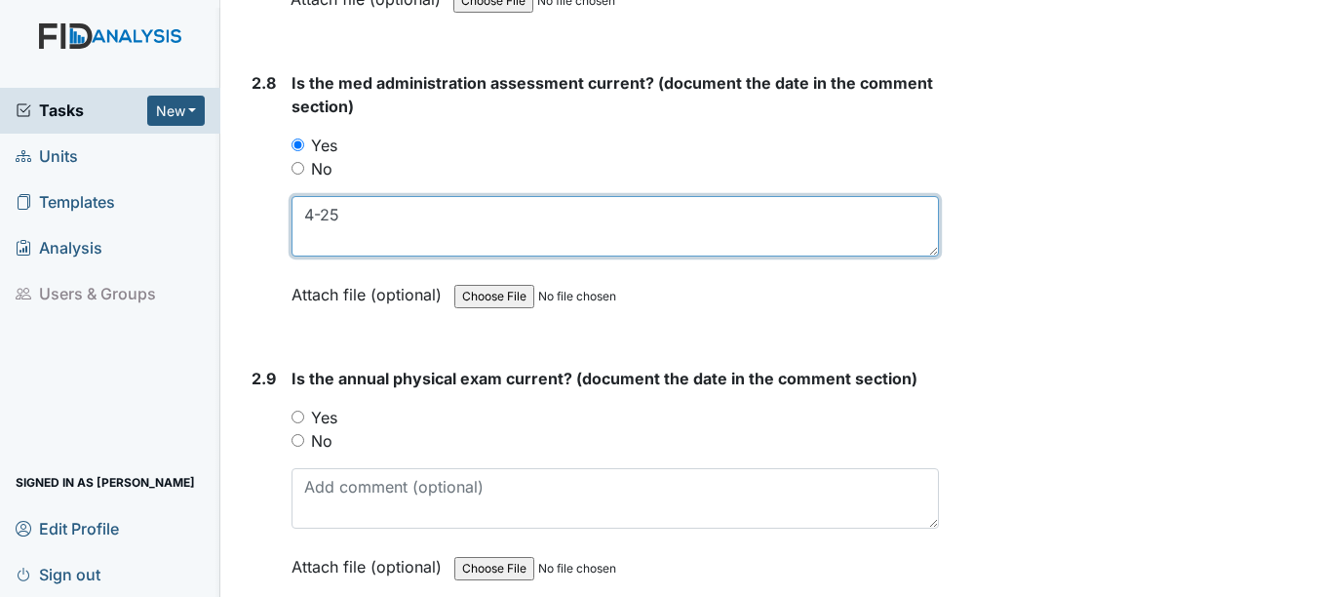
type textarea "4-25"
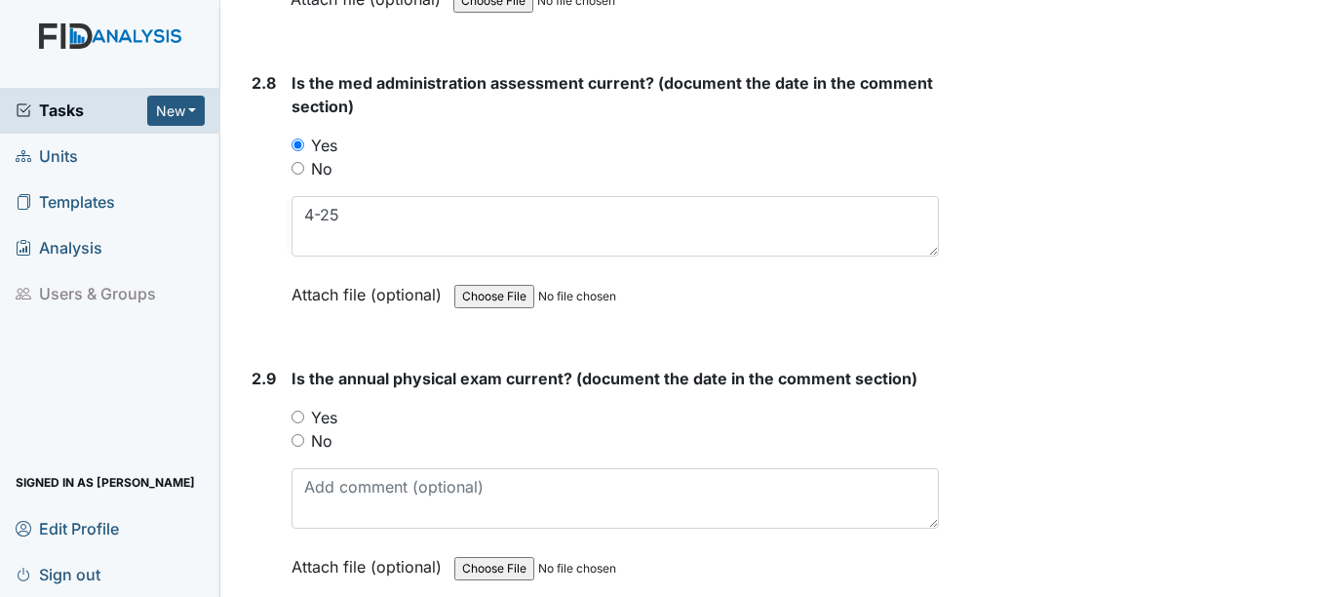
click at [300, 417] on input "Yes" at bounding box center [298, 416] width 13 height 13
radio input "true"
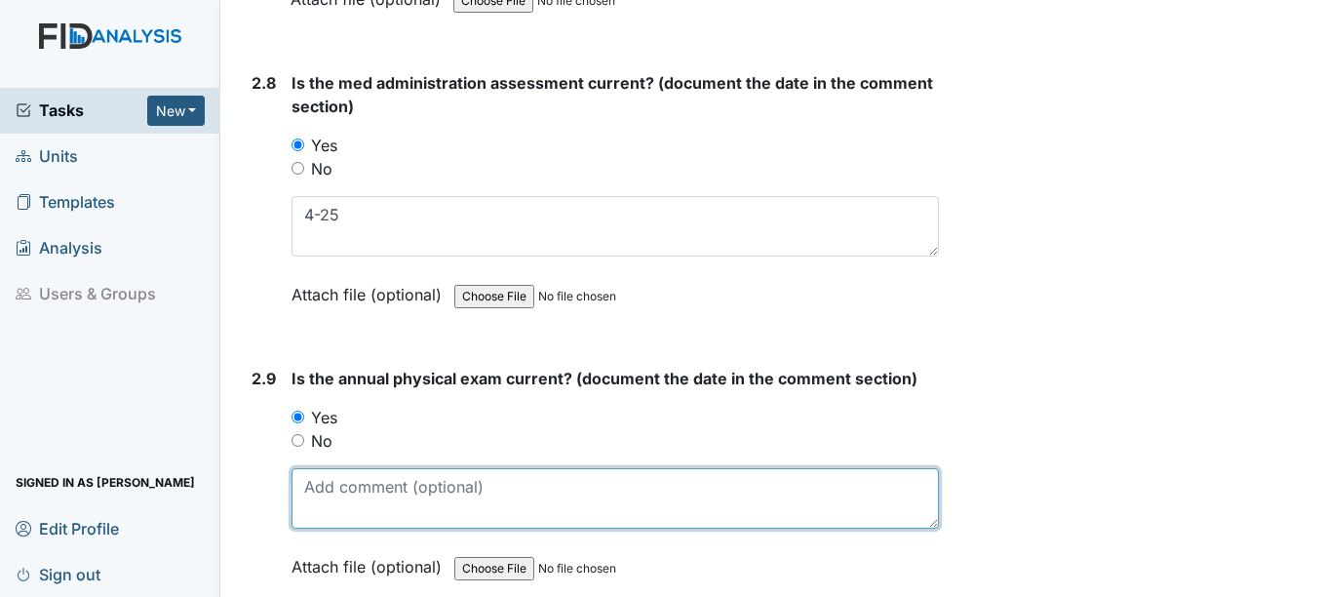
click at [337, 511] on textarea at bounding box center [615, 498] width 646 height 60
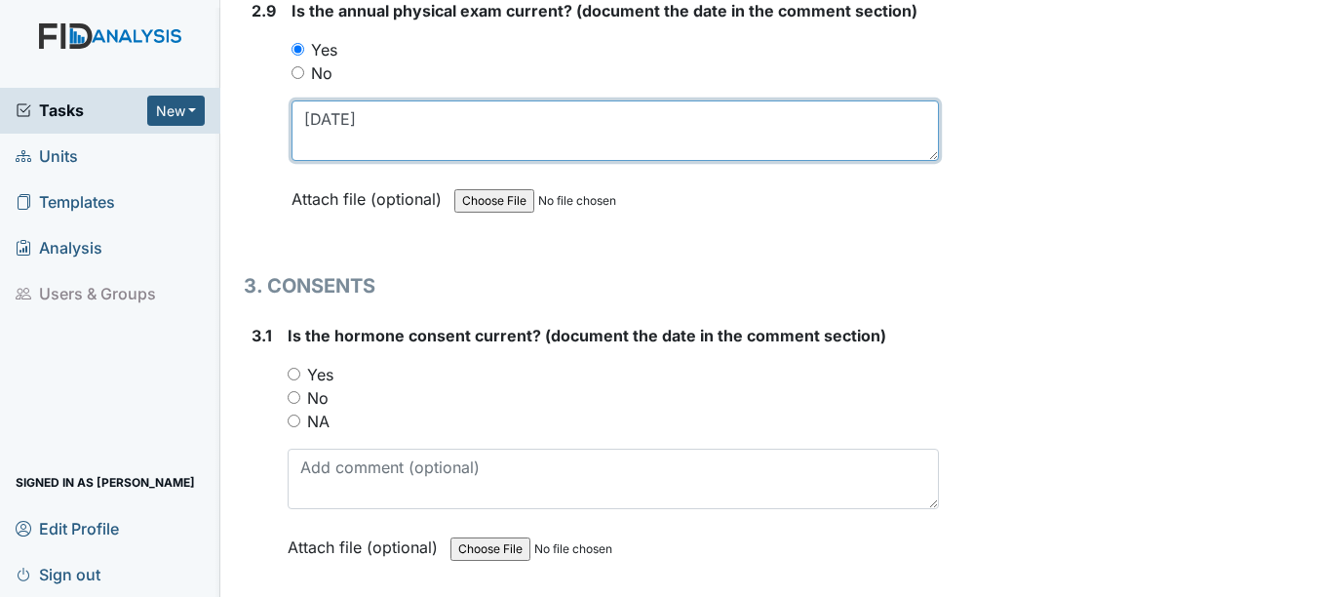
scroll to position [4387, 0]
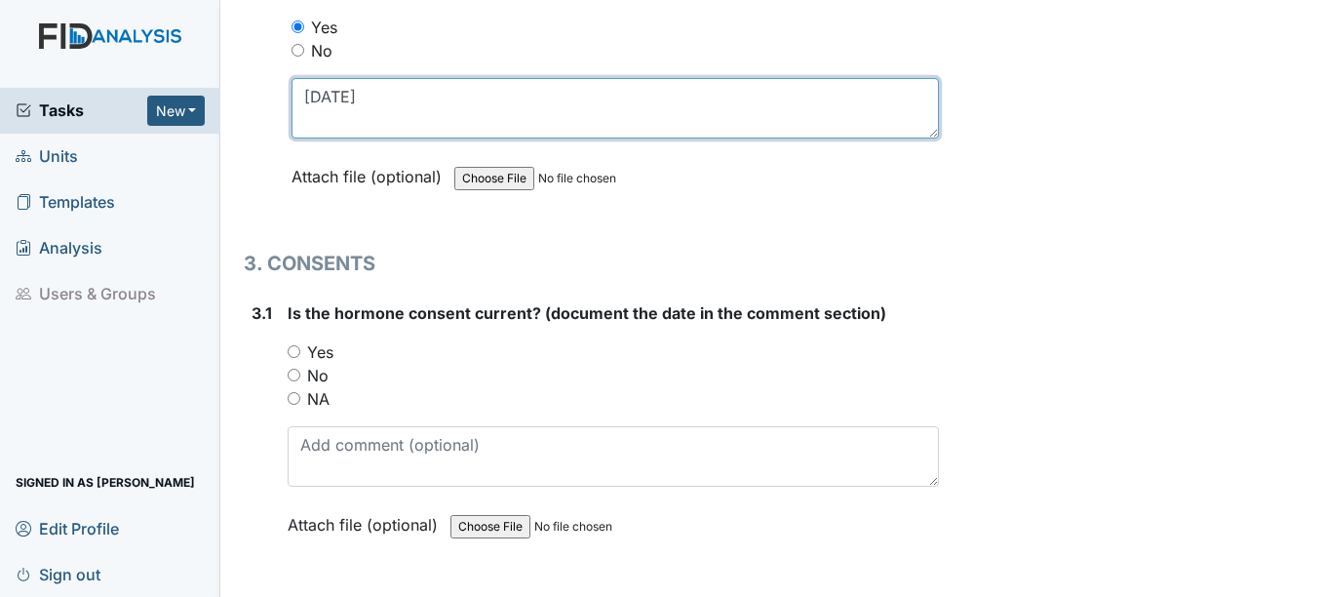
type textarea "11-27-24"
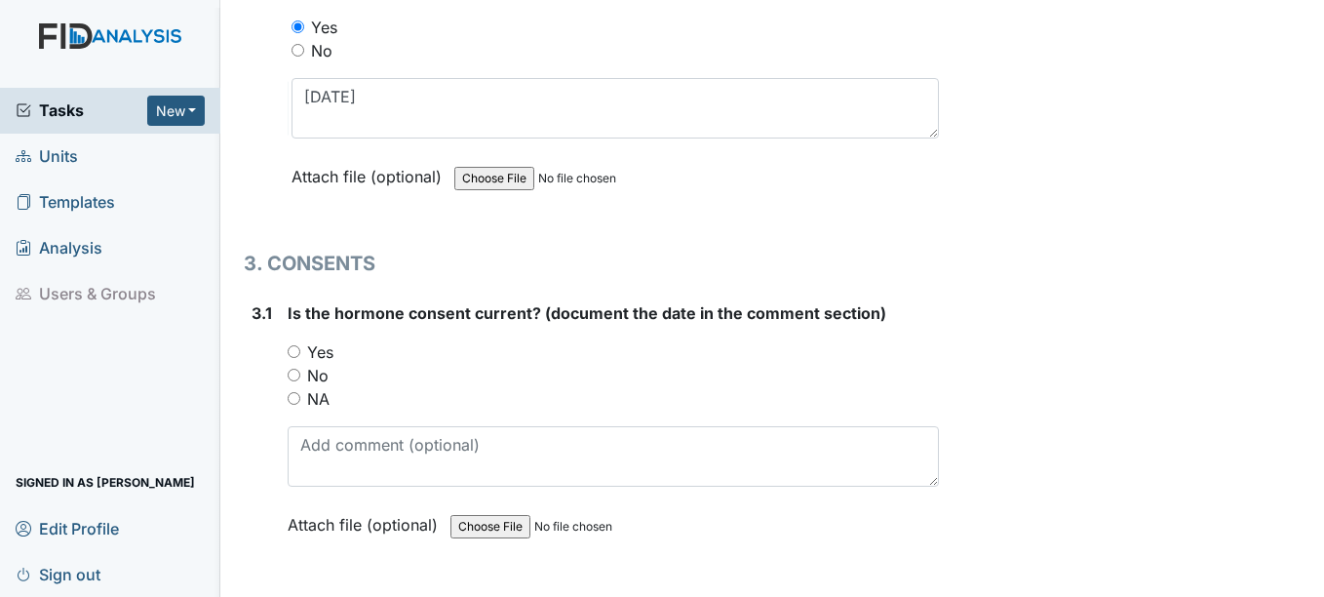
click at [296, 353] on input "Yes" at bounding box center [294, 351] width 13 height 13
radio input "true"
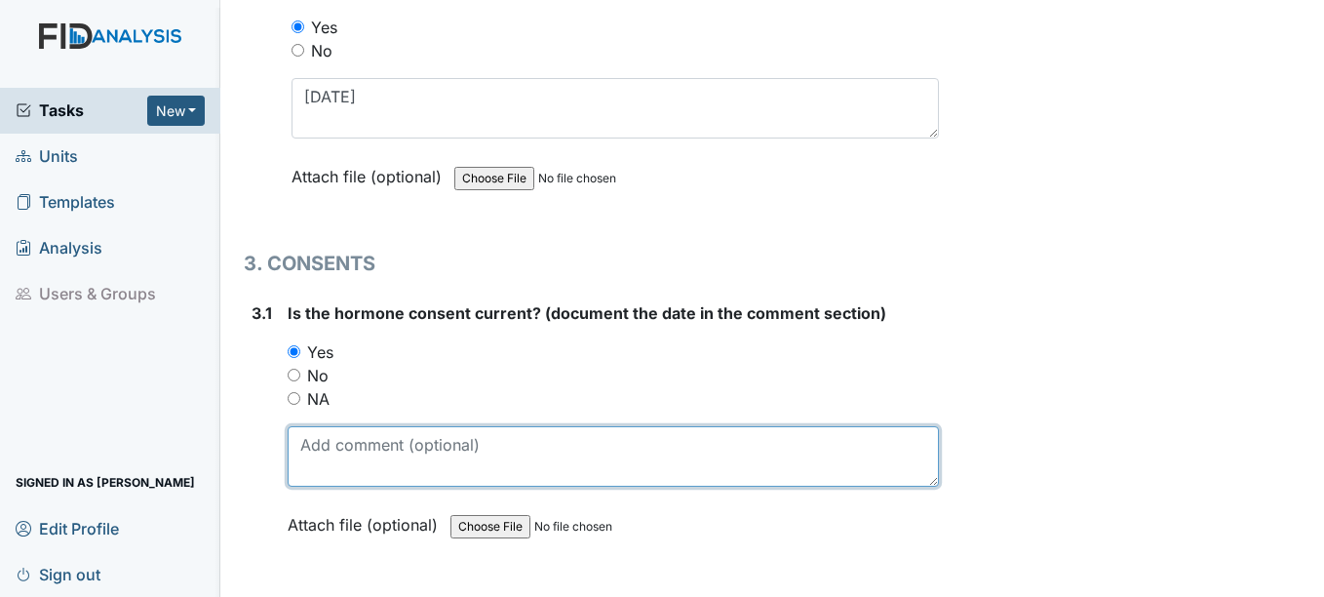
click at [316, 456] on textarea at bounding box center [613, 456] width 650 height 60
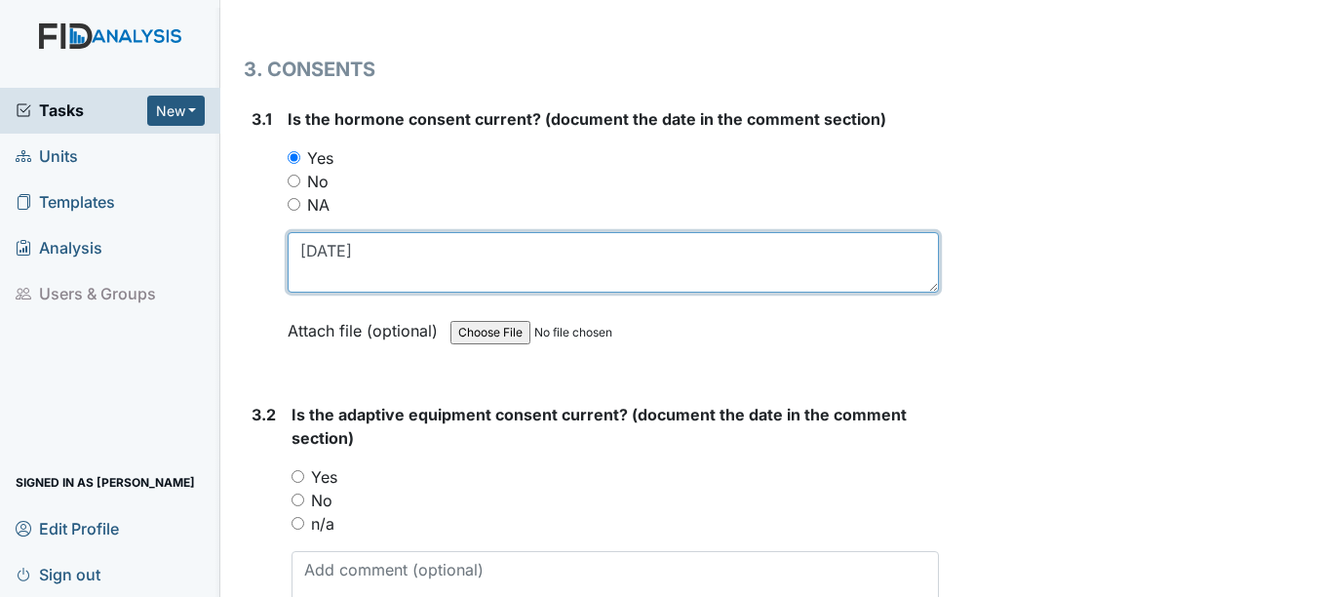
scroll to position [4582, 0]
type textarea "2-26-26"
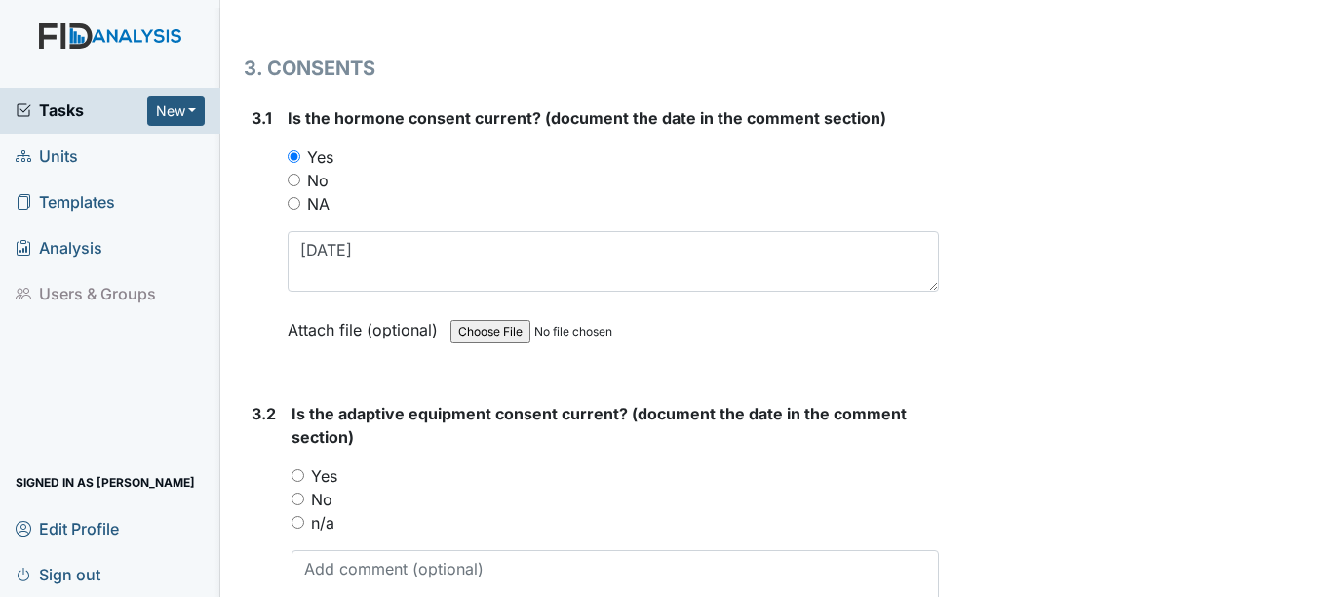
click at [301, 521] on input "n/a" at bounding box center [298, 522] width 13 height 13
radio input "true"
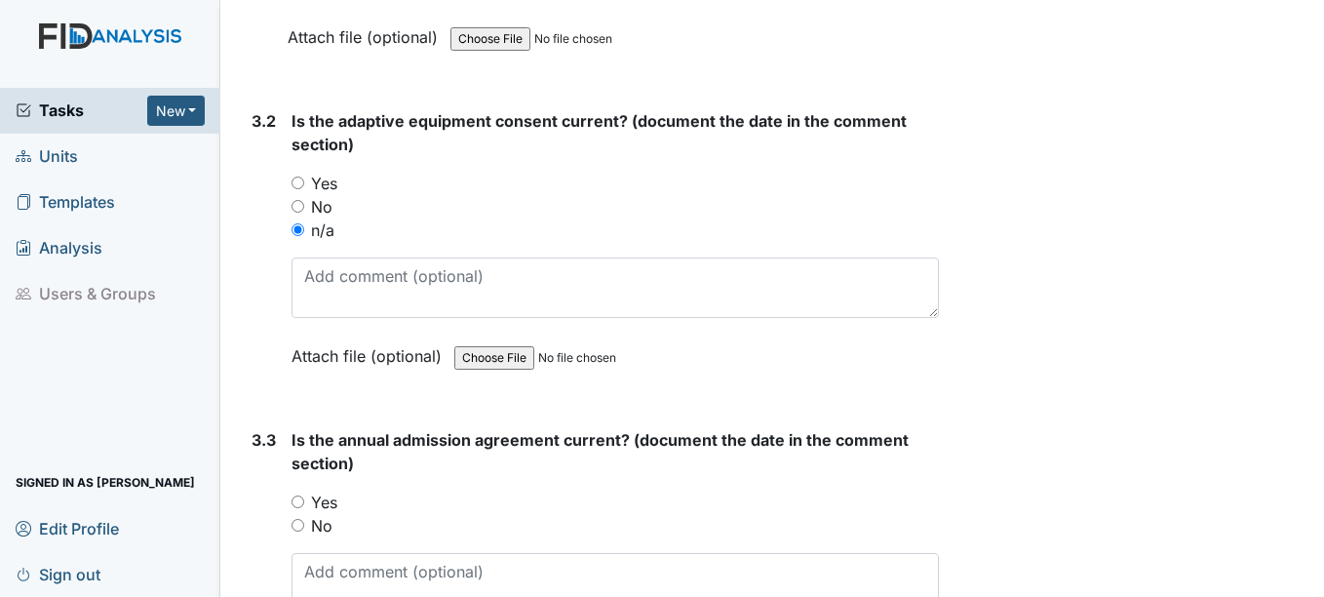
scroll to position [4972, 0]
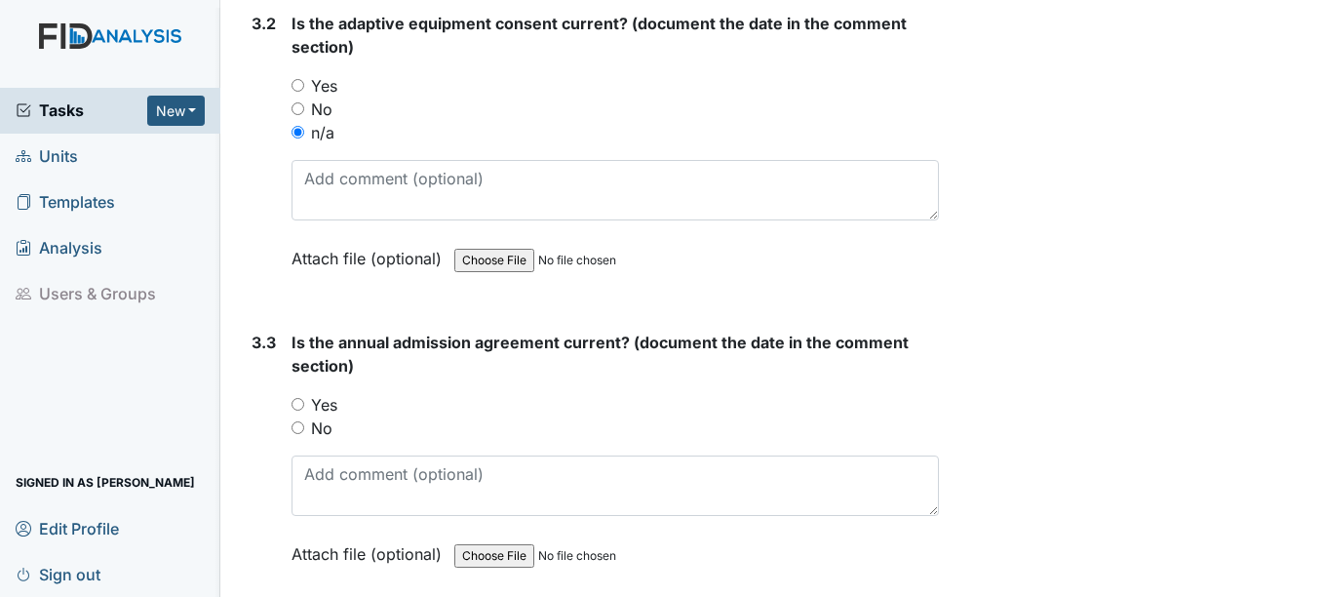
click at [304, 402] on input "Yes" at bounding box center [298, 404] width 13 height 13
radio input "true"
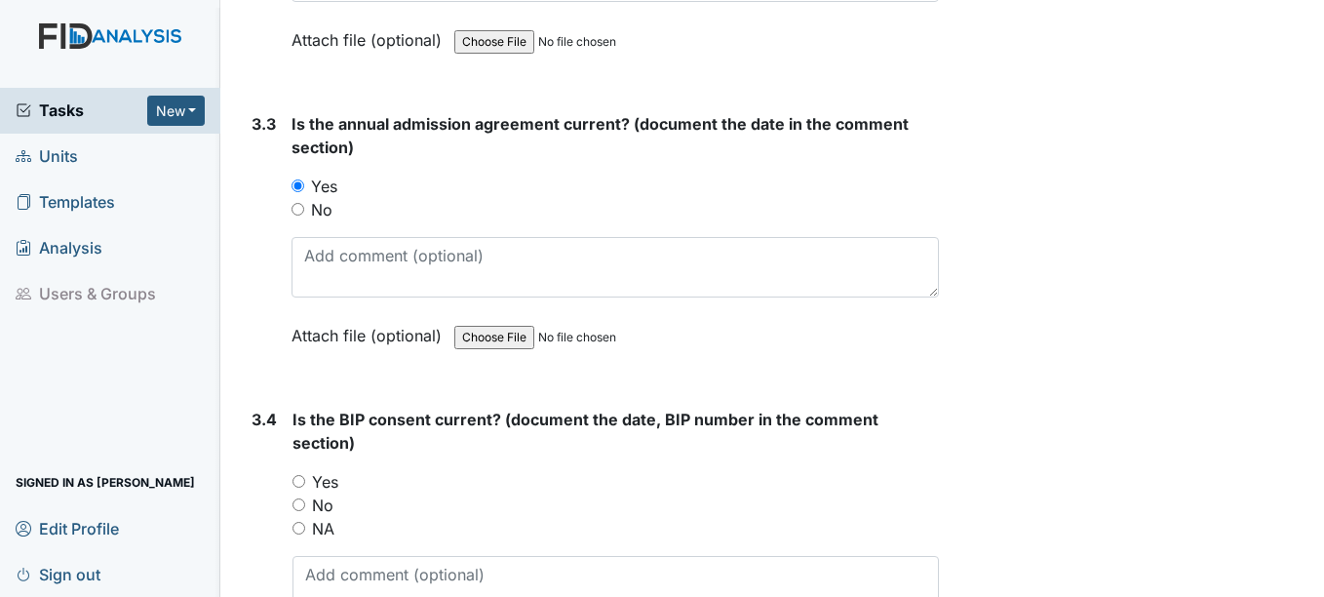
scroll to position [5265, 0]
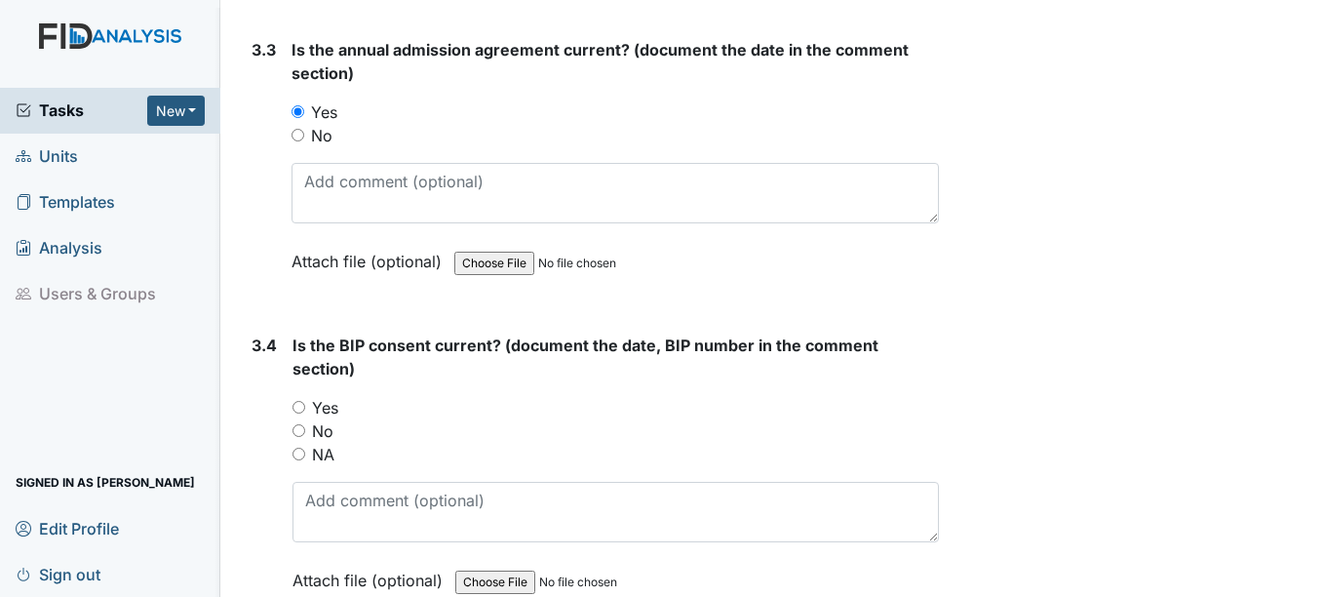
click at [304, 409] on input "Yes" at bounding box center [298, 407] width 13 height 13
radio input "true"
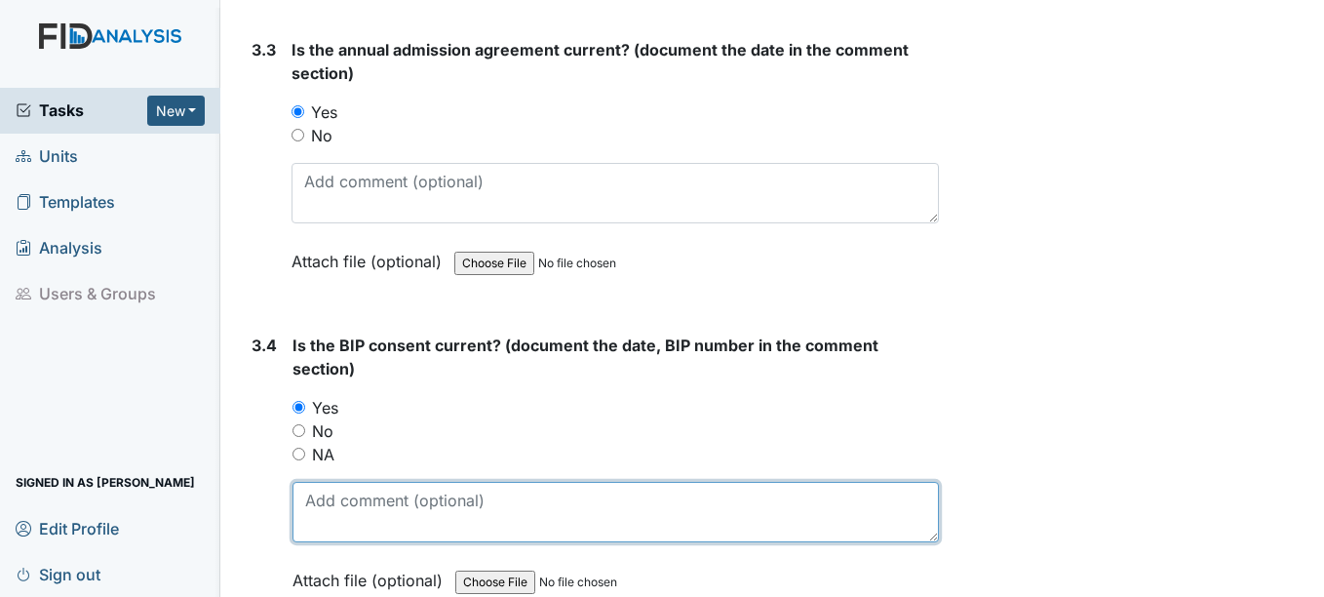
click at [312, 505] on textarea at bounding box center [614, 512] width 645 height 60
type textarea "9-26-25"
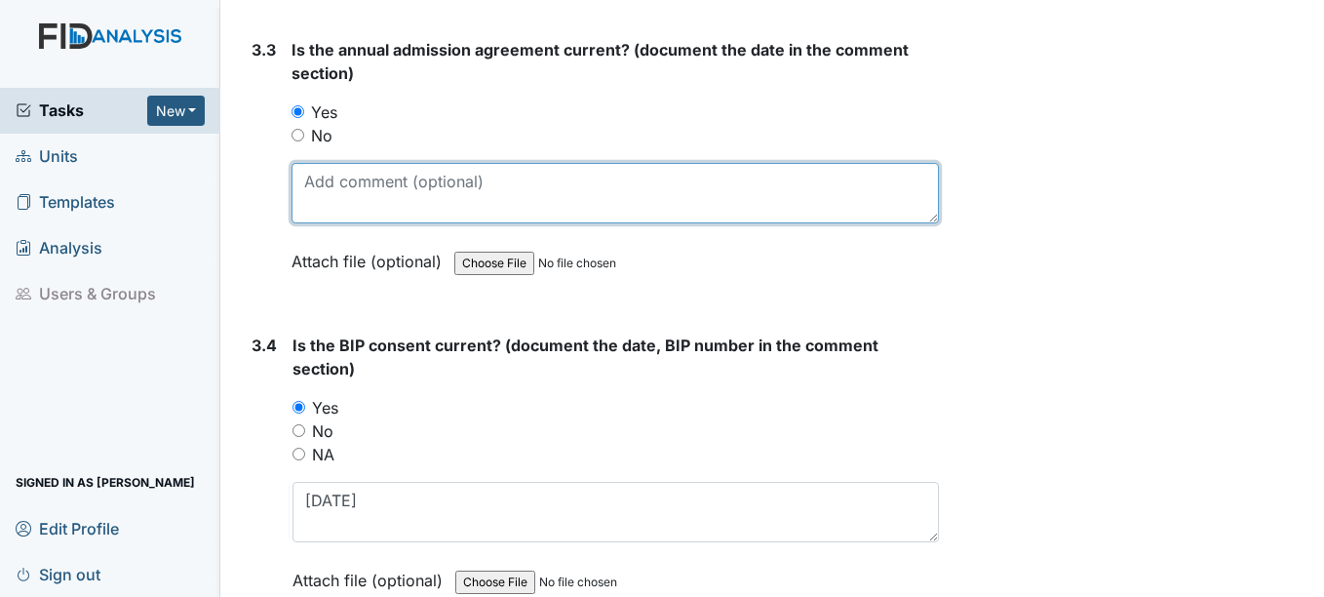
click at [324, 198] on textarea at bounding box center [615, 193] width 646 height 60
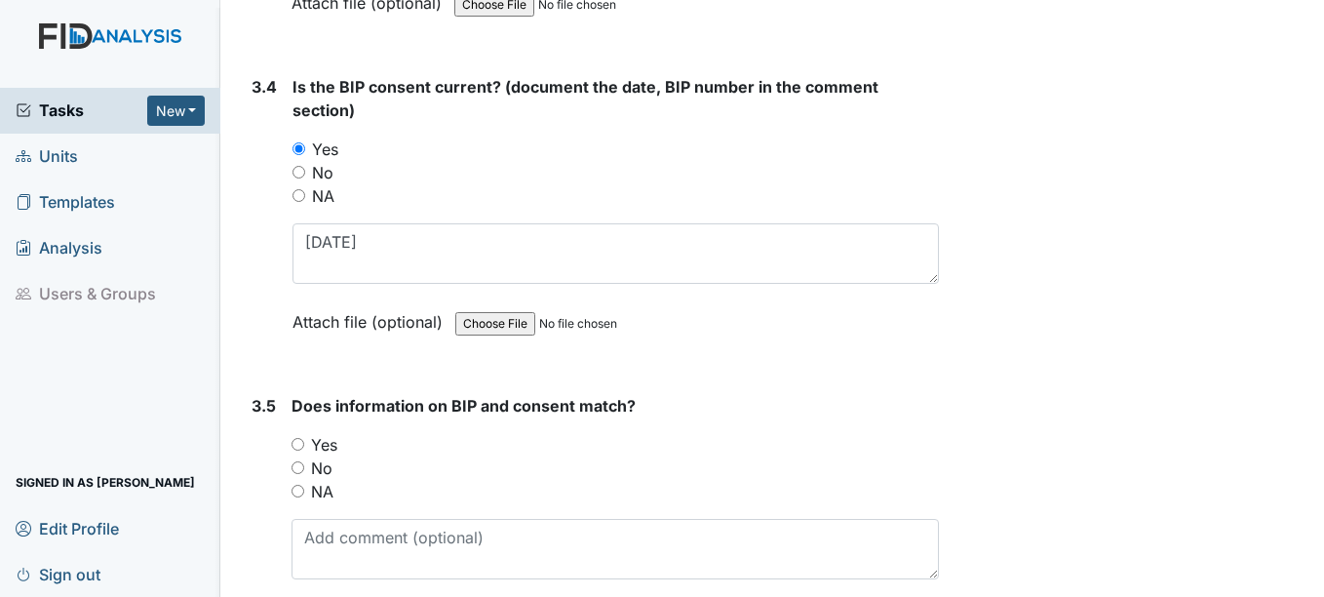
scroll to position [5557, 0]
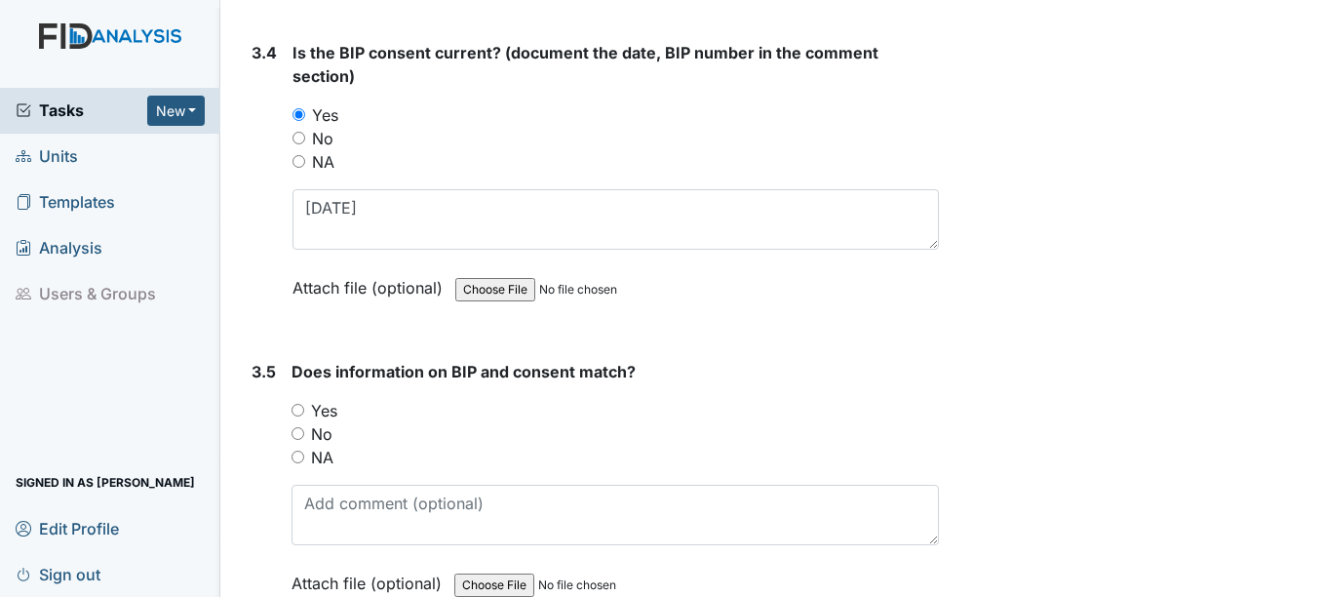
type textarea "5-19-26"
click at [297, 410] on input "Yes" at bounding box center [298, 410] width 13 height 13
radio input "true"
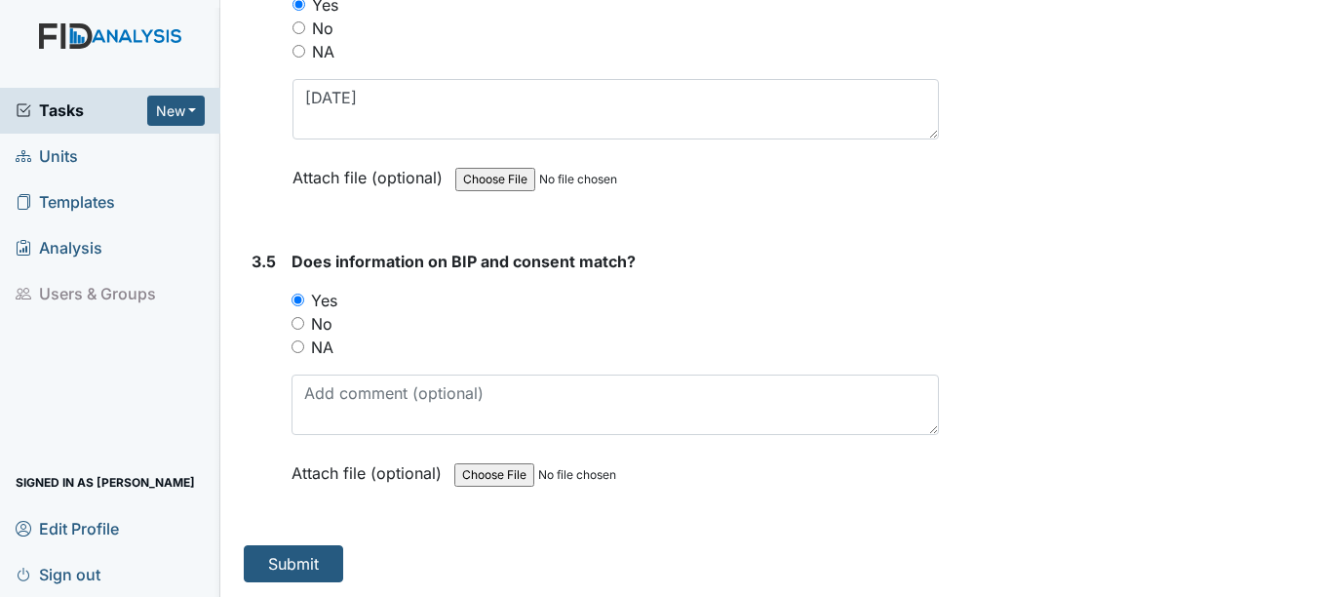
scroll to position [5669, 0]
click at [306, 560] on button "Submit" at bounding box center [293, 562] width 99 height 37
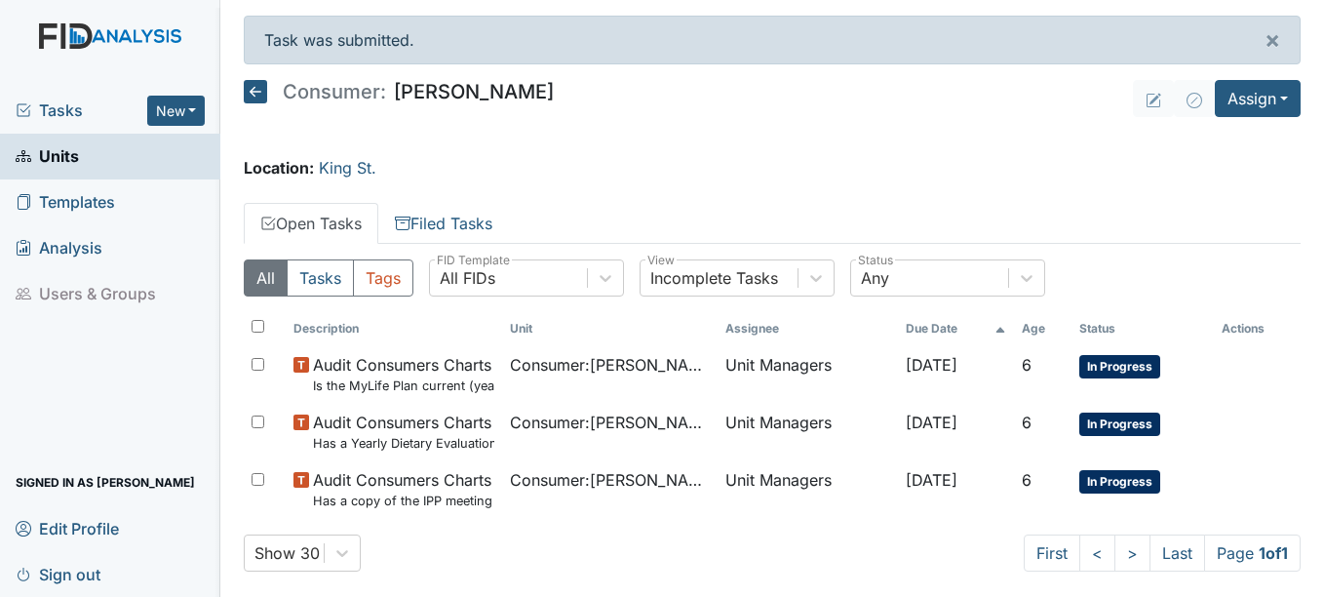
click at [68, 155] on span "Units" at bounding box center [47, 156] width 63 height 30
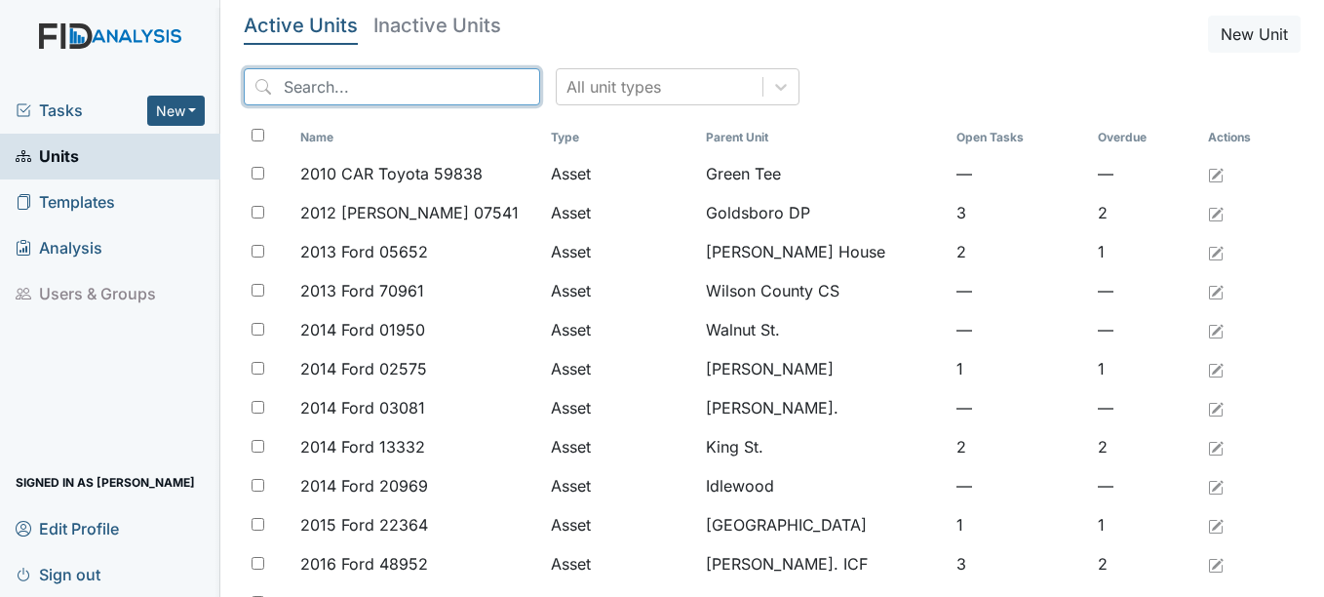
click at [321, 85] on input "search" at bounding box center [392, 86] width 296 height 37
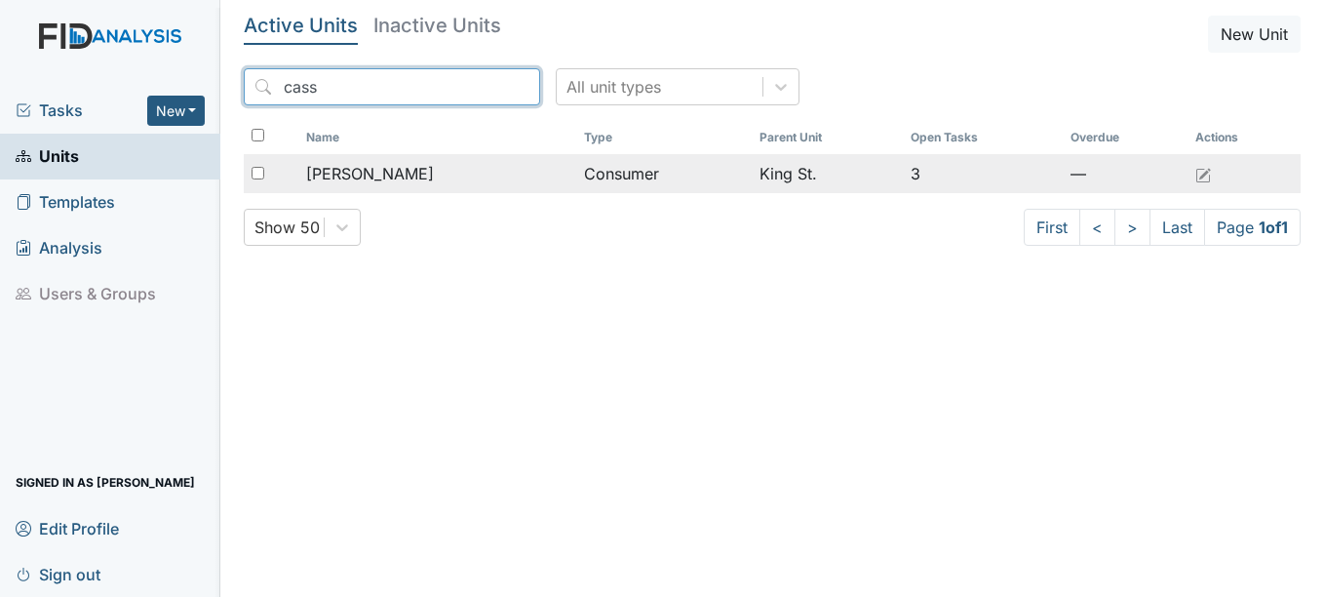
type input "cass"
click at [381, 169] on span "[PERSON_NAME]" at bounding box center [370, 173] width 128 height 23
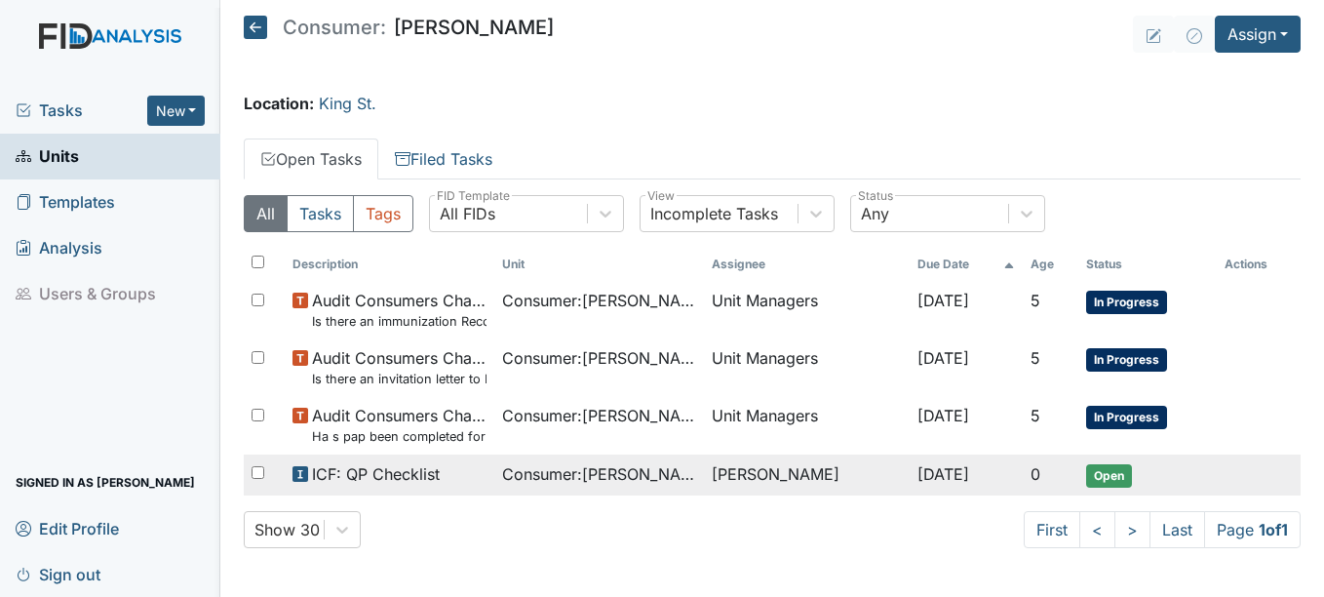
click at [406, 472] on span "ICF: QP Checklist" at bounding box center [376, 473] width 128 height 23
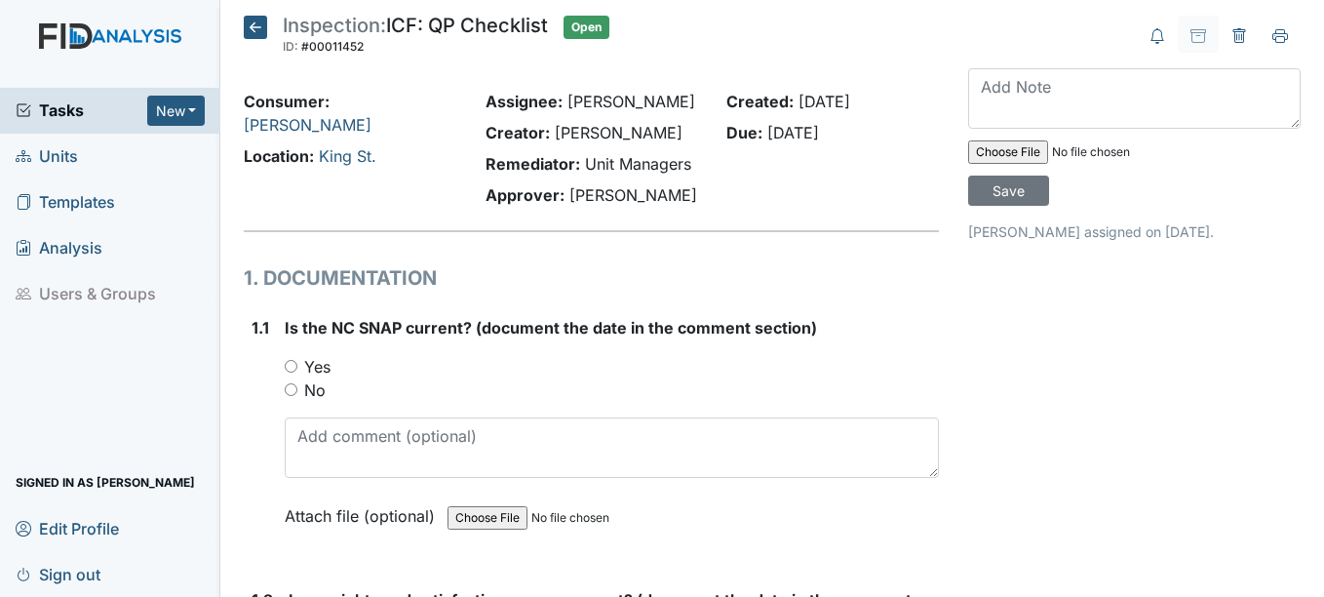
click at [71, 158] on span "Units" at bounding box center [47, 156] width 62 height 30
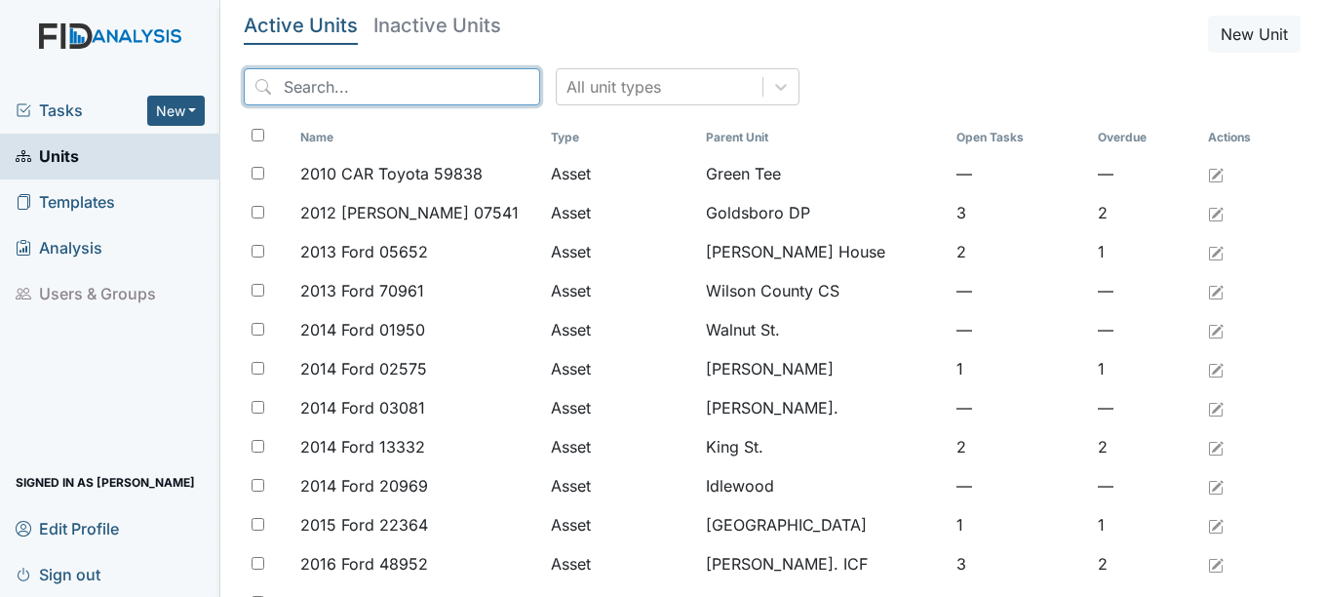
click at [362, 87] on input "search" at bounding box center [392, 86] width 296 height 37
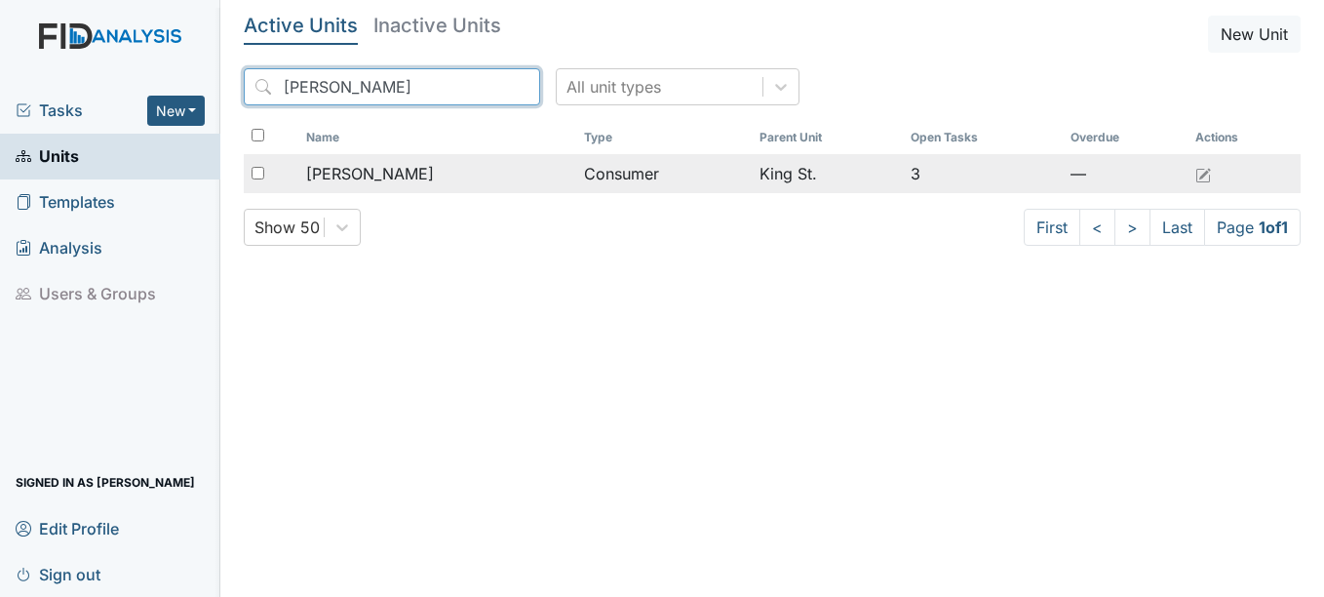
type input "[PERSON_NAME]"
click at [382, 178] on span "[PERSON_NAME]" at bounding box center [370, 173] width 128 height 23
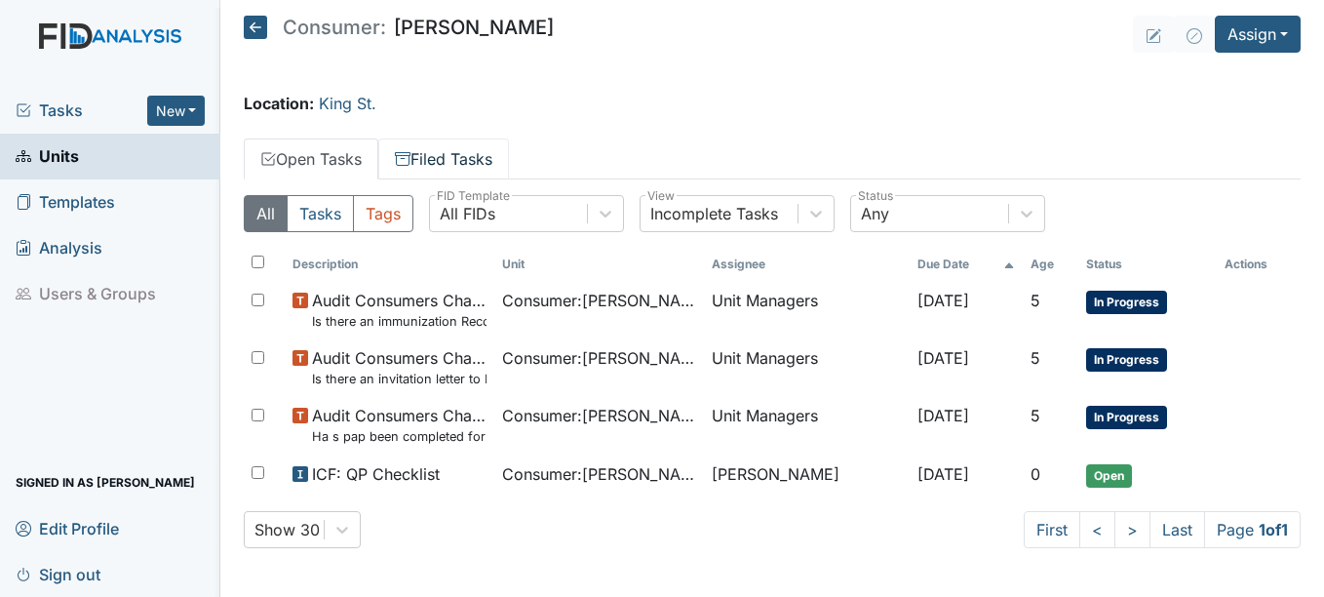
click at [434, 158] on link "Filed Tasks" at bounding box center [443, 158] width 131 height 41
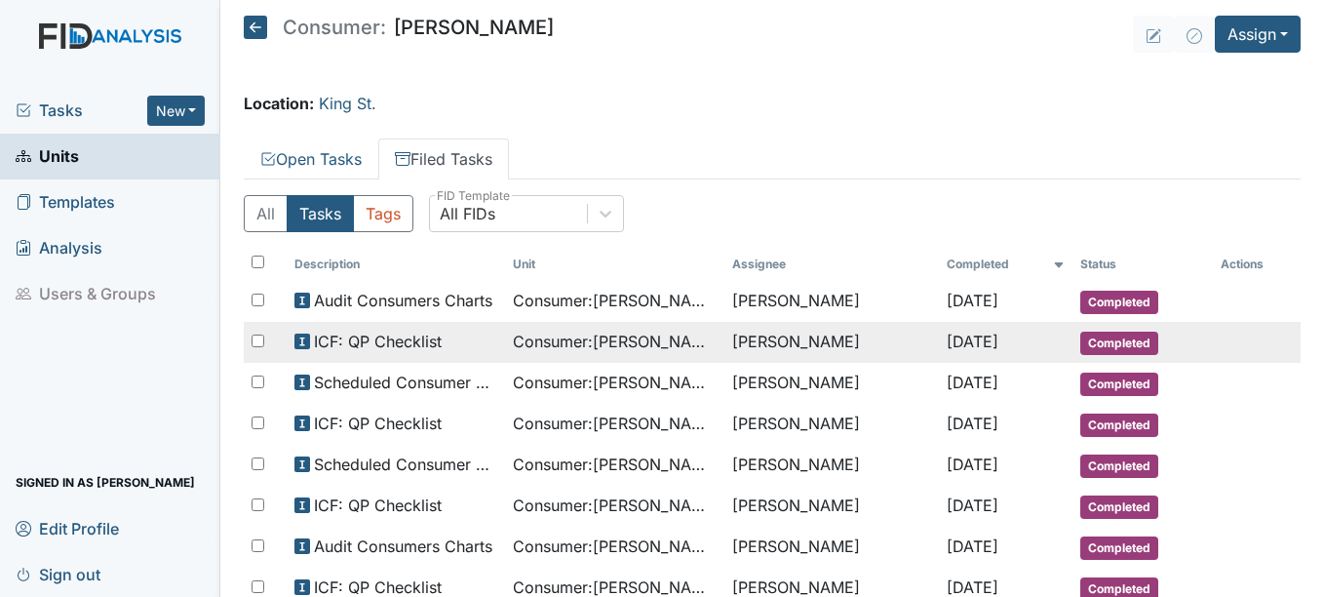
click at [1119, 340] on span "Completed" at bounding box center [1119, 342] width 78 height 23
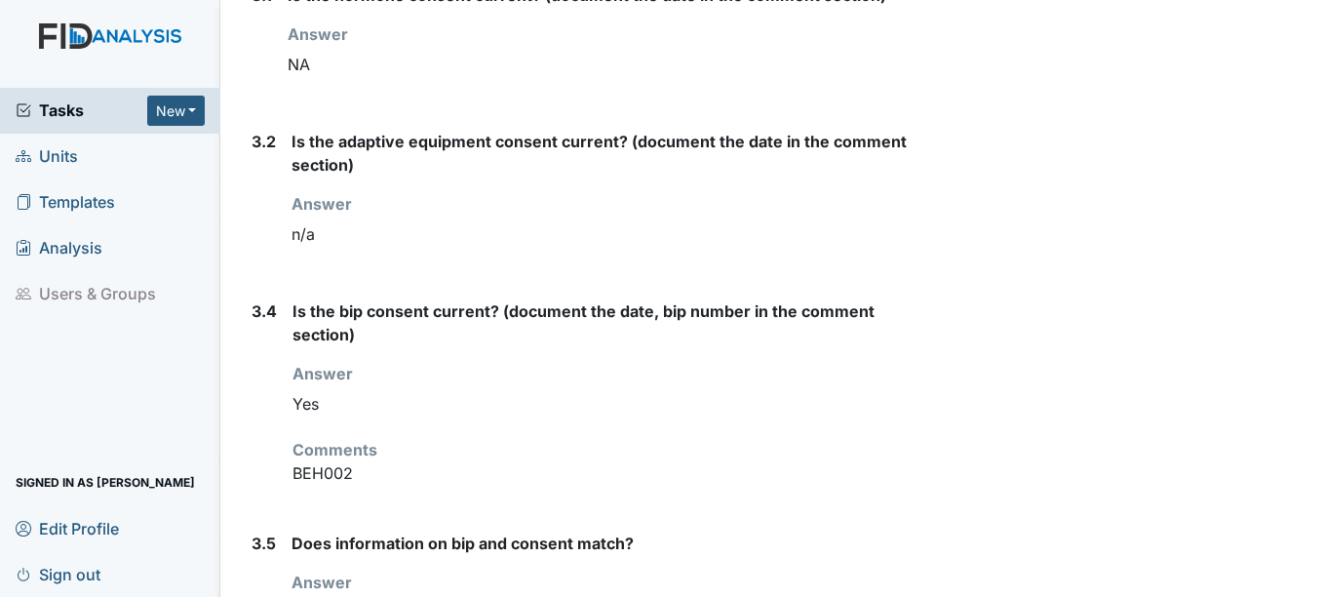
scroll to position [3826, 0]
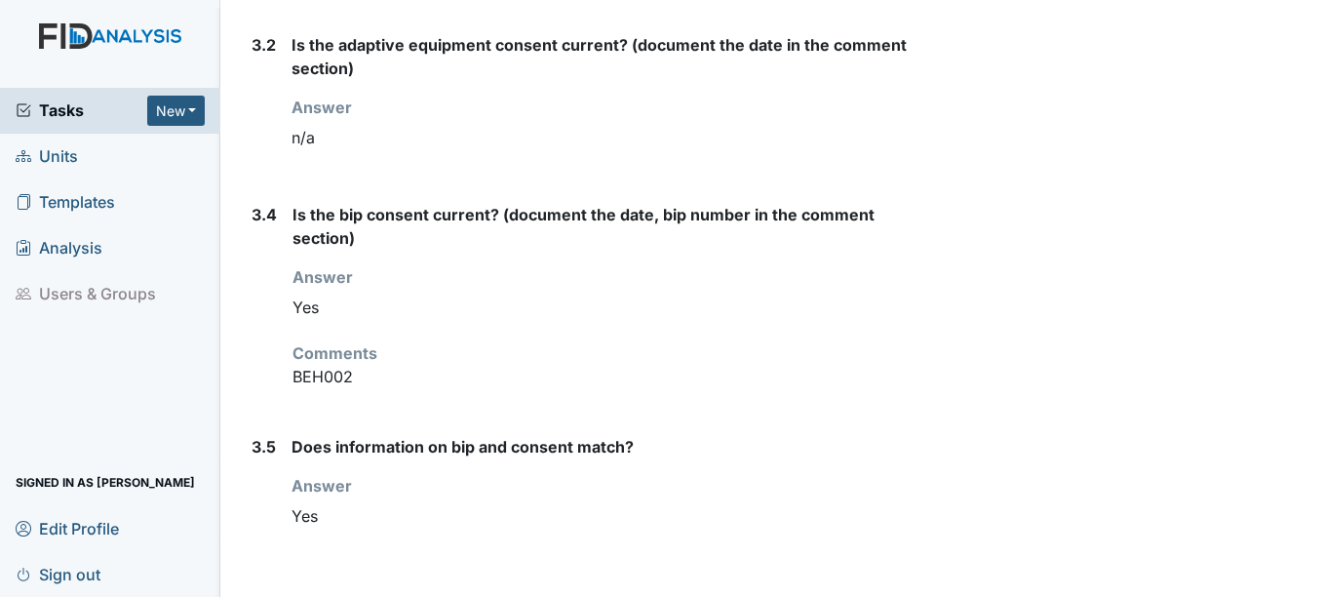
click at [62, 153] on span "Units" at bounding box center [47, 156] width 62 height 30
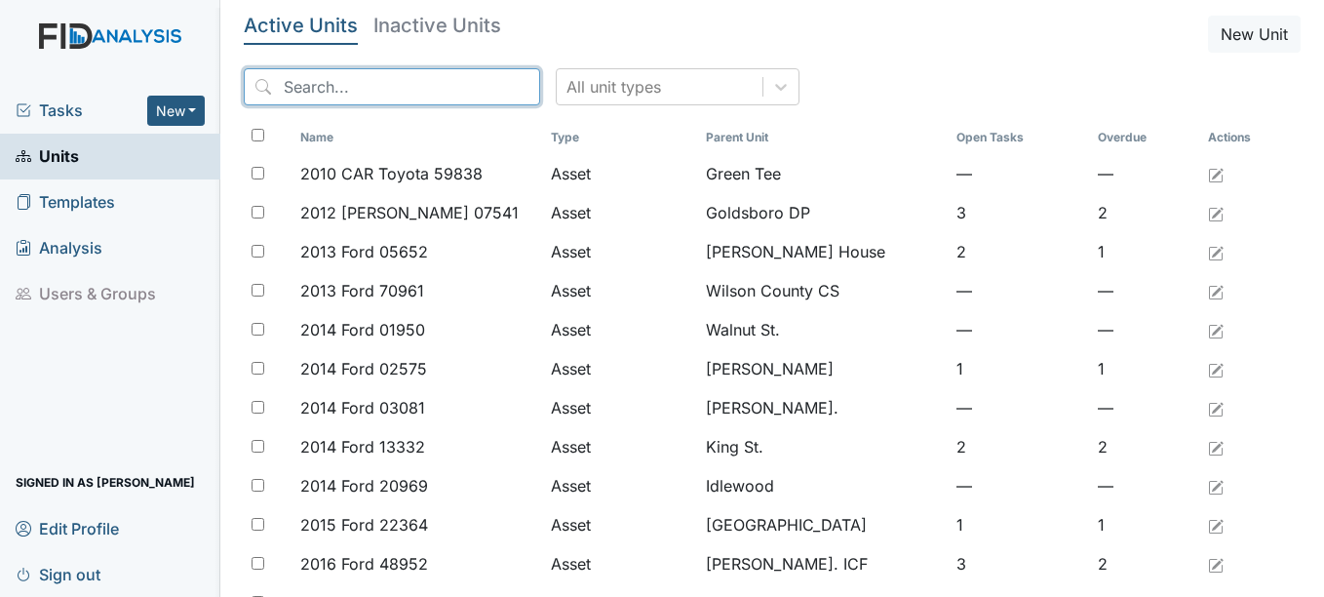
click at [403, 86] on input "search" at bounding box center [392, 86] width 296 height 37
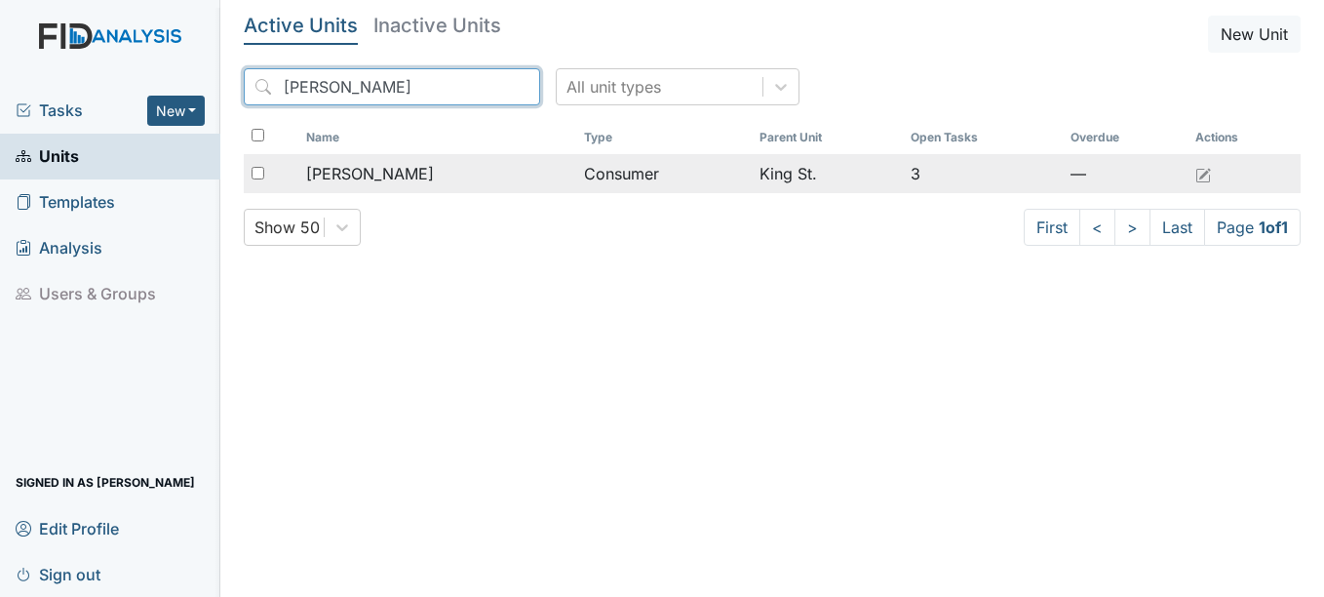
type input "cassidy"
click at [392, 174] on span "[PERSON_NAME]" at bounding box center [370, 173] width 128 height 23
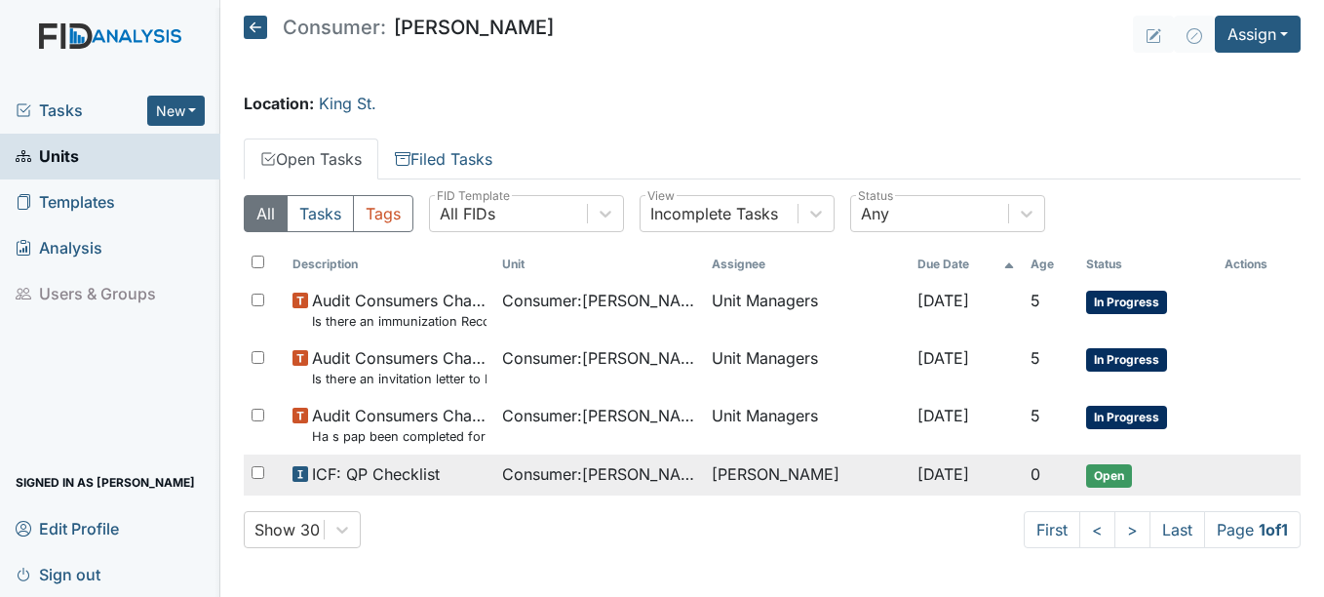
click at [393, 471] on span "ICF: QP Checklist" at bounding box center [376, 473] width 128 height 23
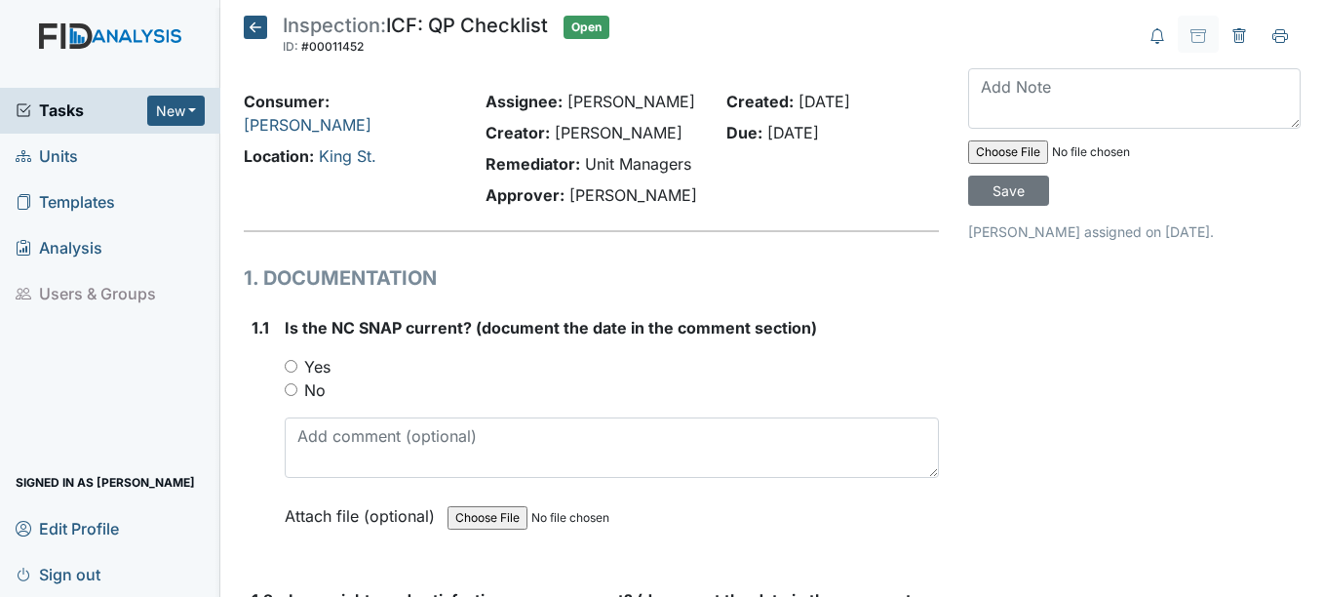
click at [292, 368] on input "Yes" at bounding box center [291, 366] width 13 height 13
radio input "true"
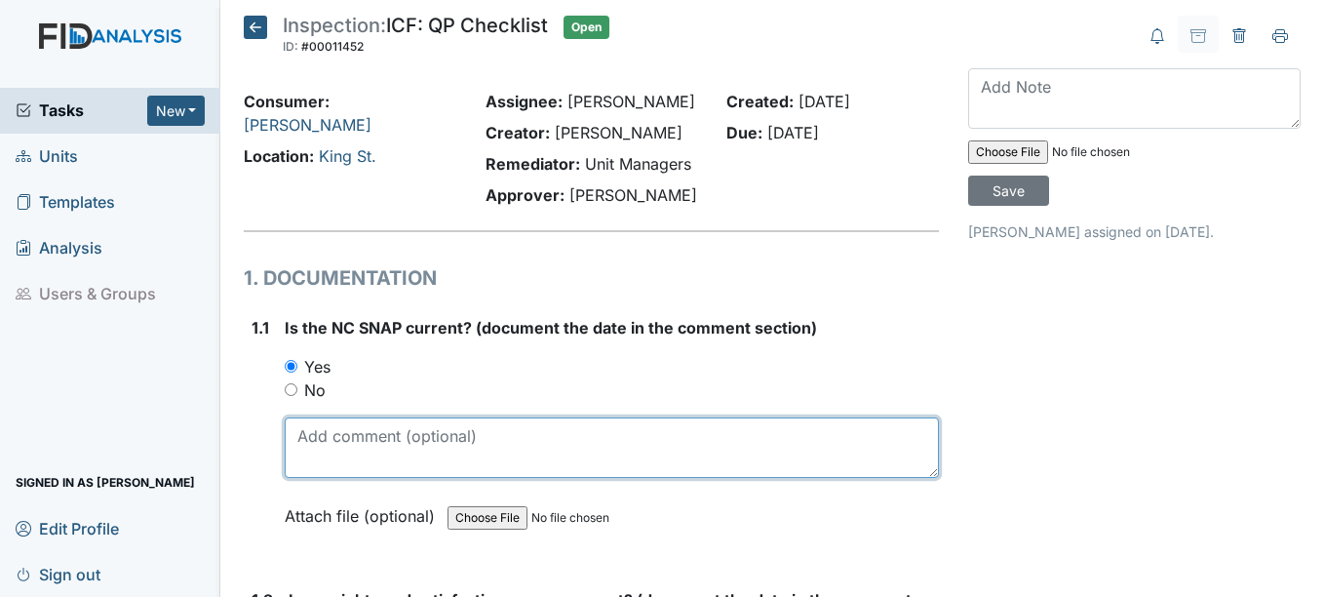
click at [312, 451] on textarea at bounding box center [611, 447] width 653 height 60
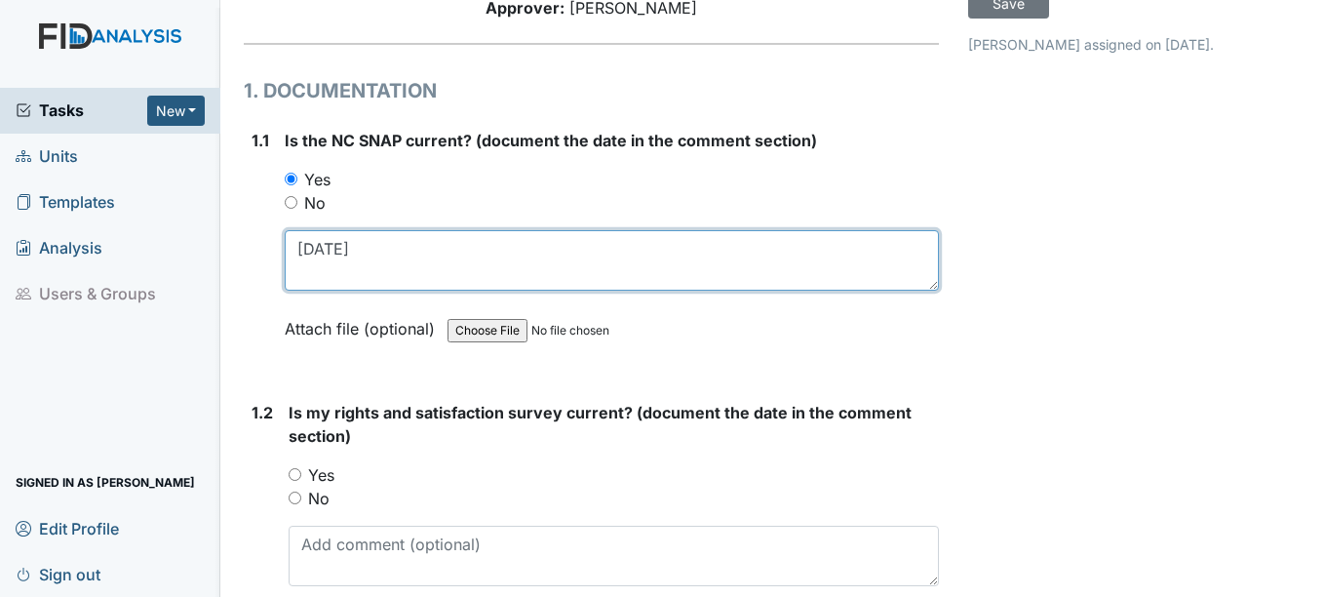
scroll to position [195, 0]
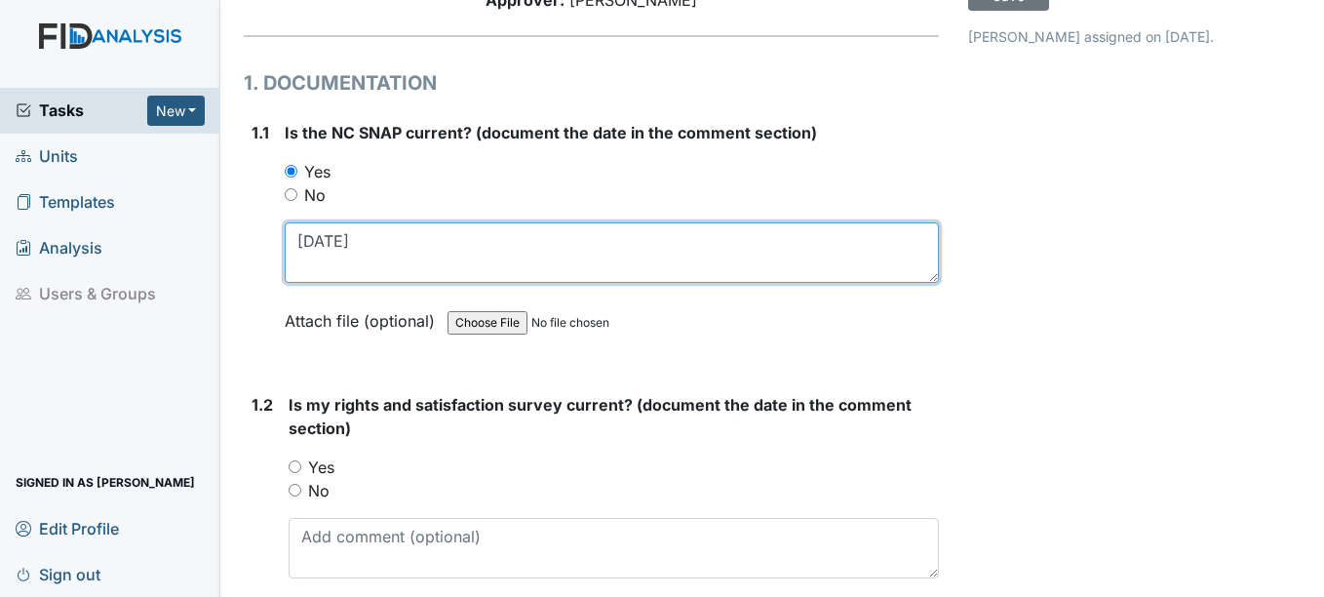
type textarea "12-19-25"
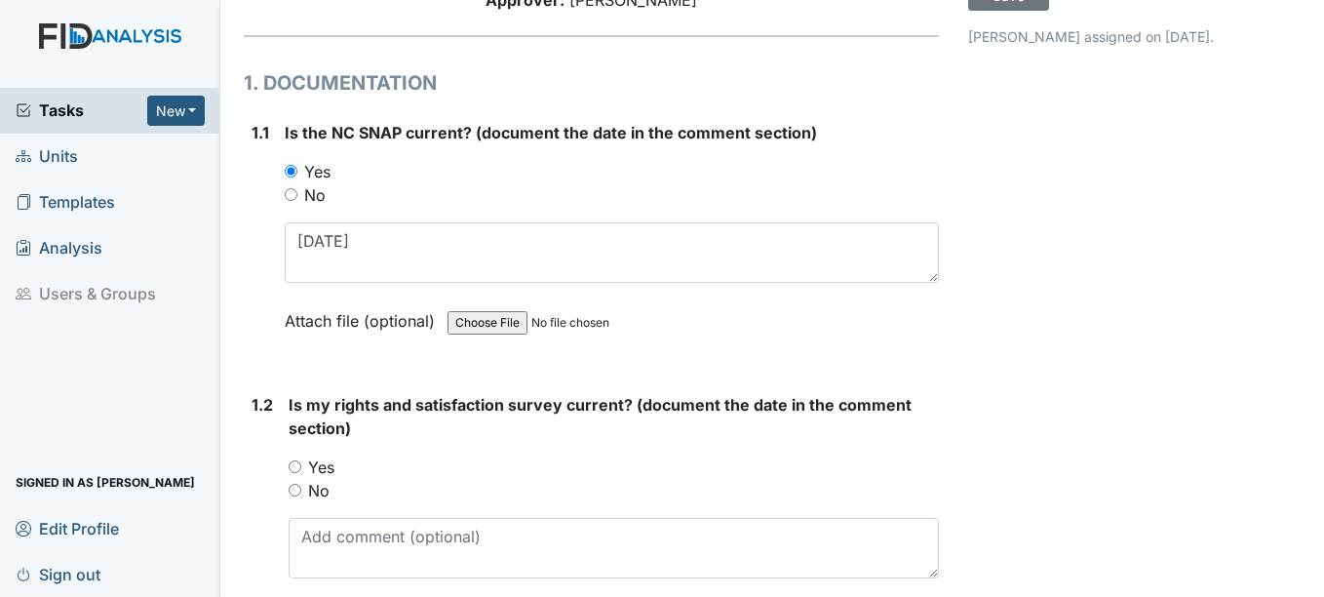
click at [298, 467] on input "Yes" at bounding box center [295, 466] width 13 height 13
radio input "true"
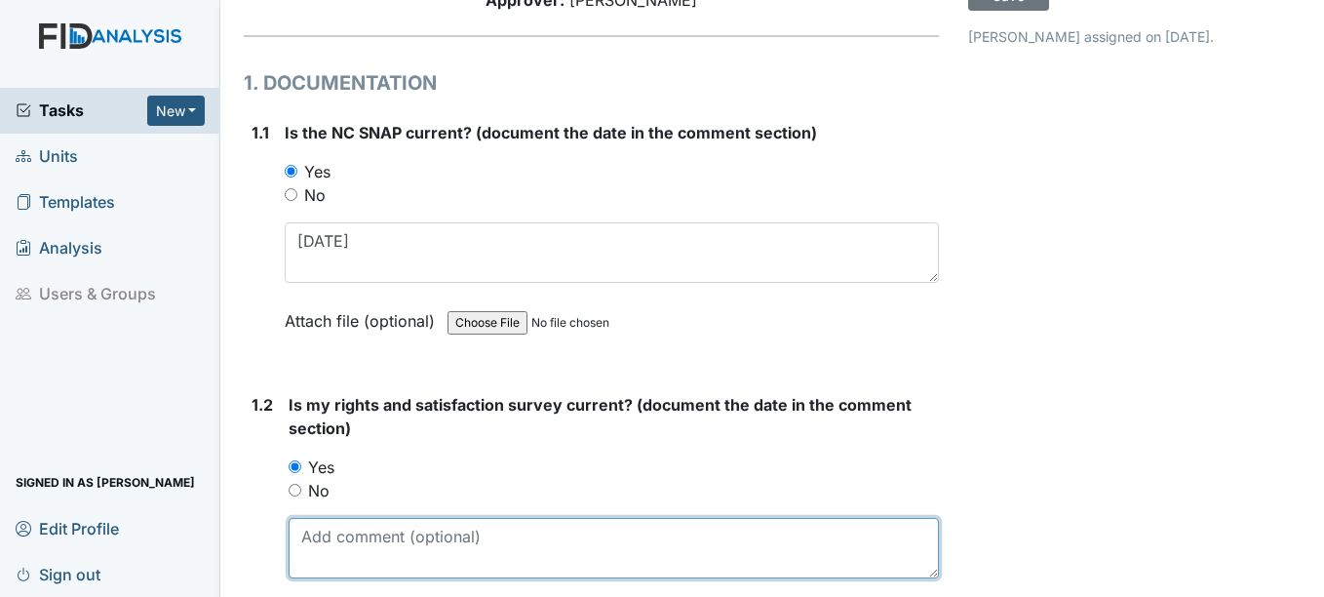
click at [377, 551] on textarea at bounding box center [613, 548] width 649 height 60
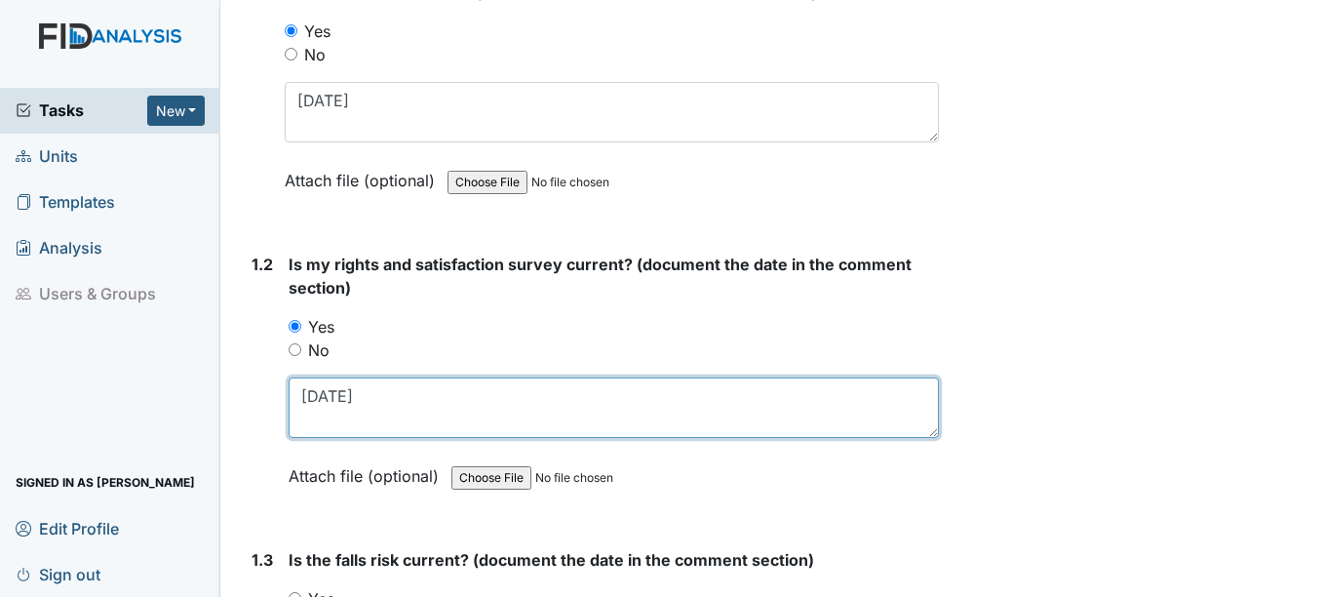
scroll to position [390, 0]
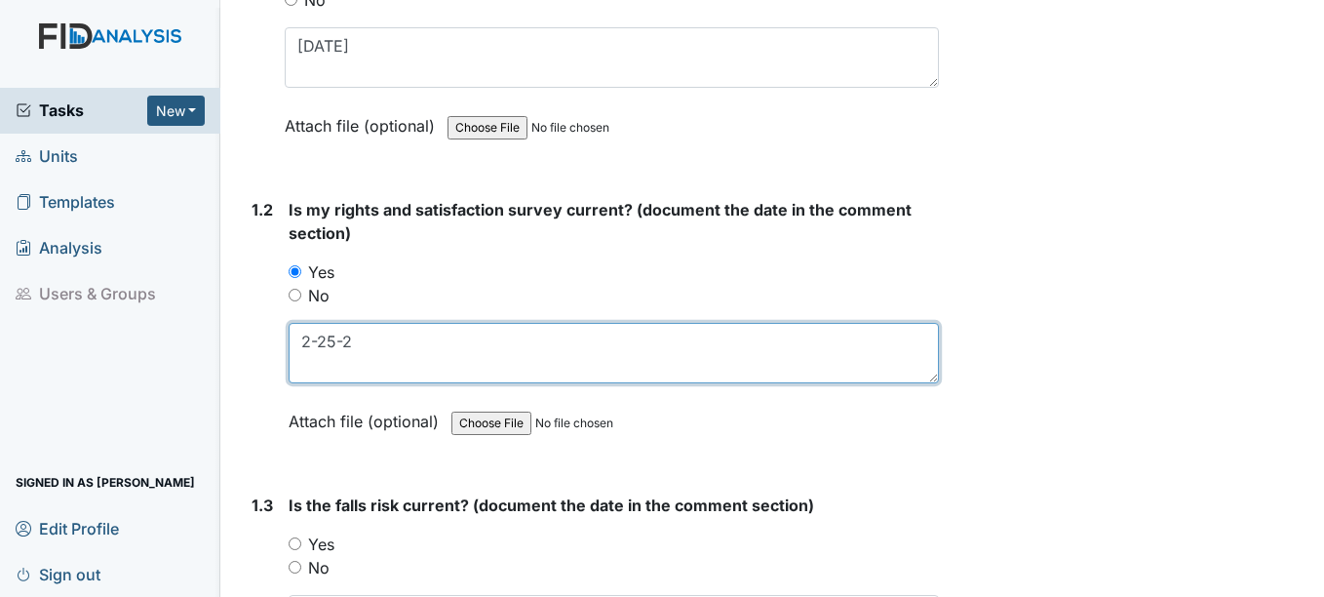
type textarea "2-25-2"
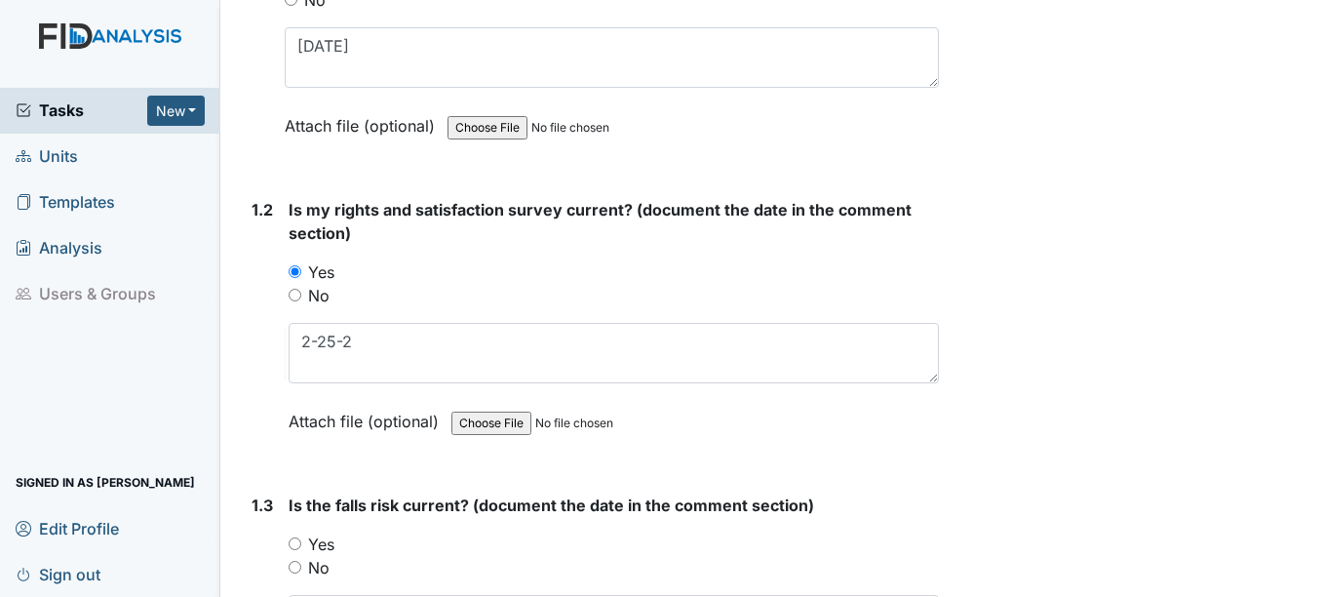
click at [67, 160] on span "Units" at bounding box center [47, 156] width 62 height 30
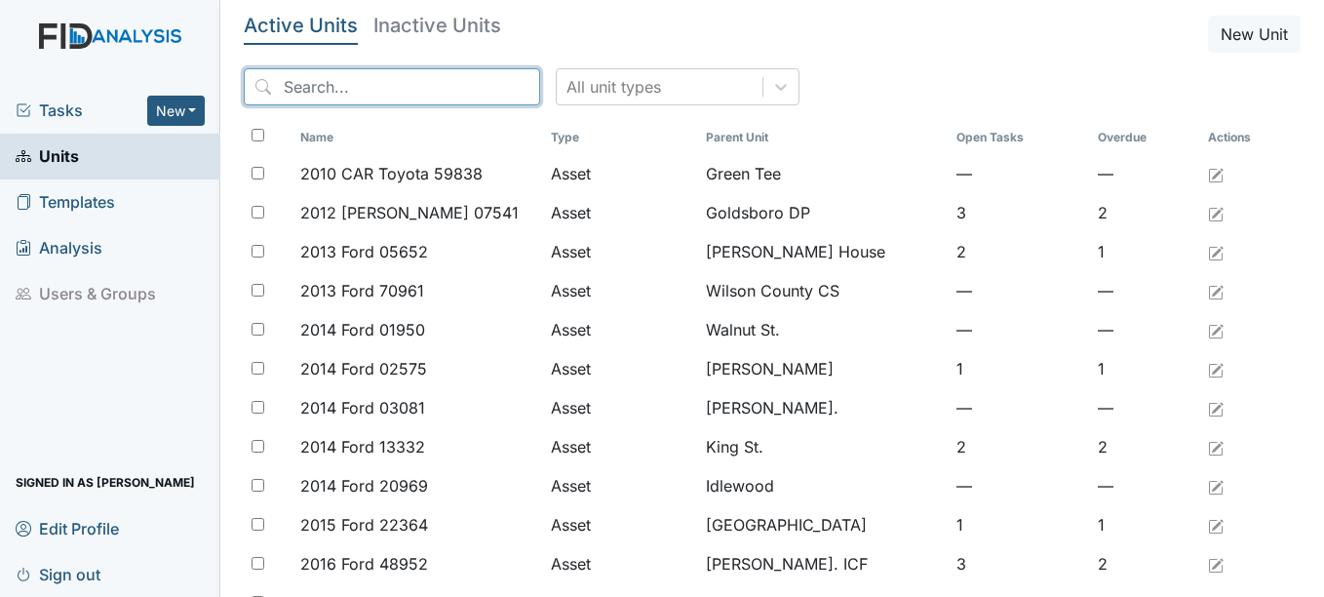
click at [375, 85] on input "search" at bounding box center [392, 86] width 296 height 37
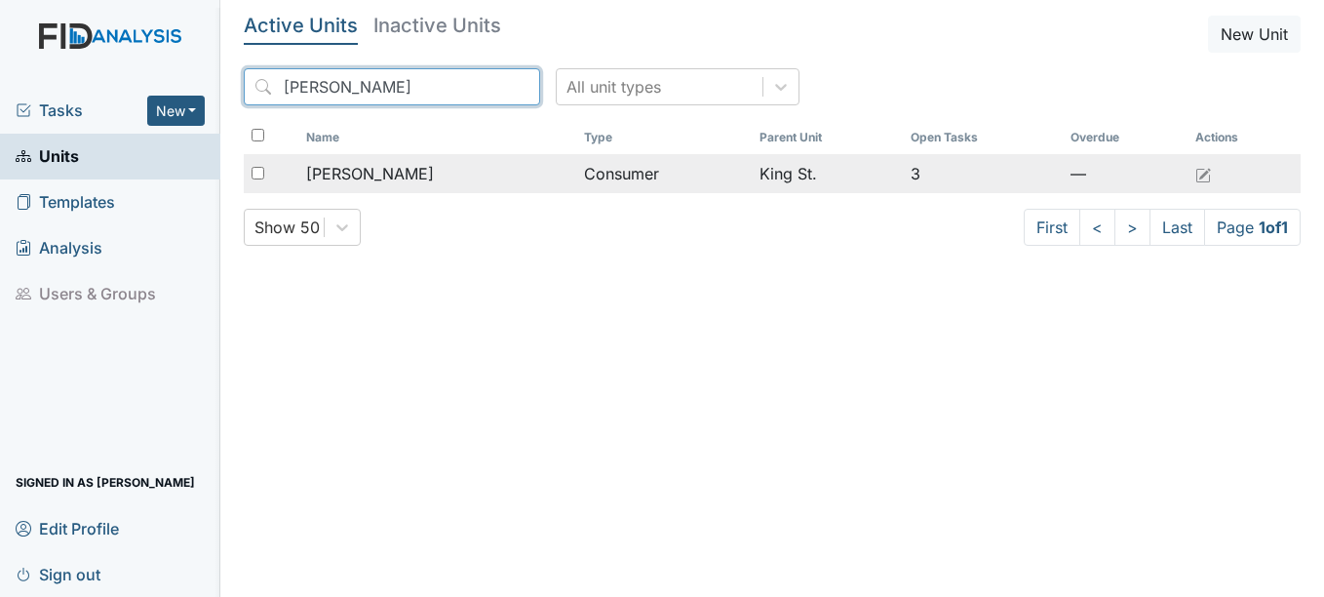
type input "[PERSON_NAME]"
click at [395, 174] on span "[PERSON_NAME]" at bounding box center [370, 173] width 128 height 23
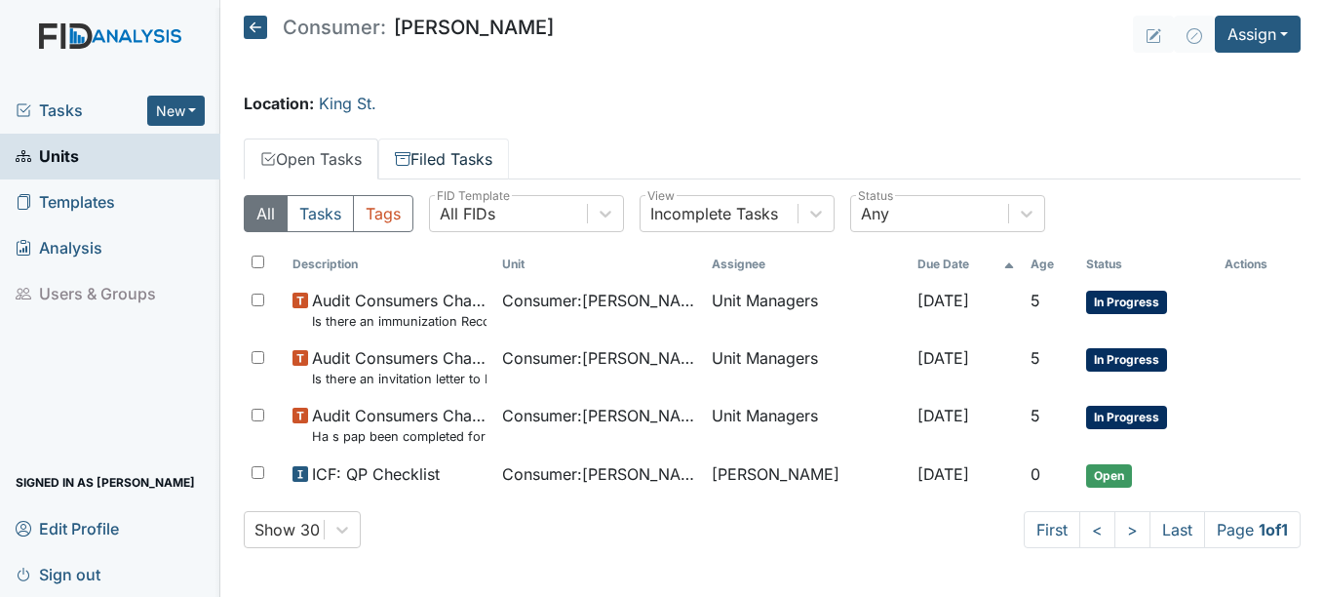
click at [448, 162] on link "Filed Tasks" at bounding box center [443, 158] width 131 height 41
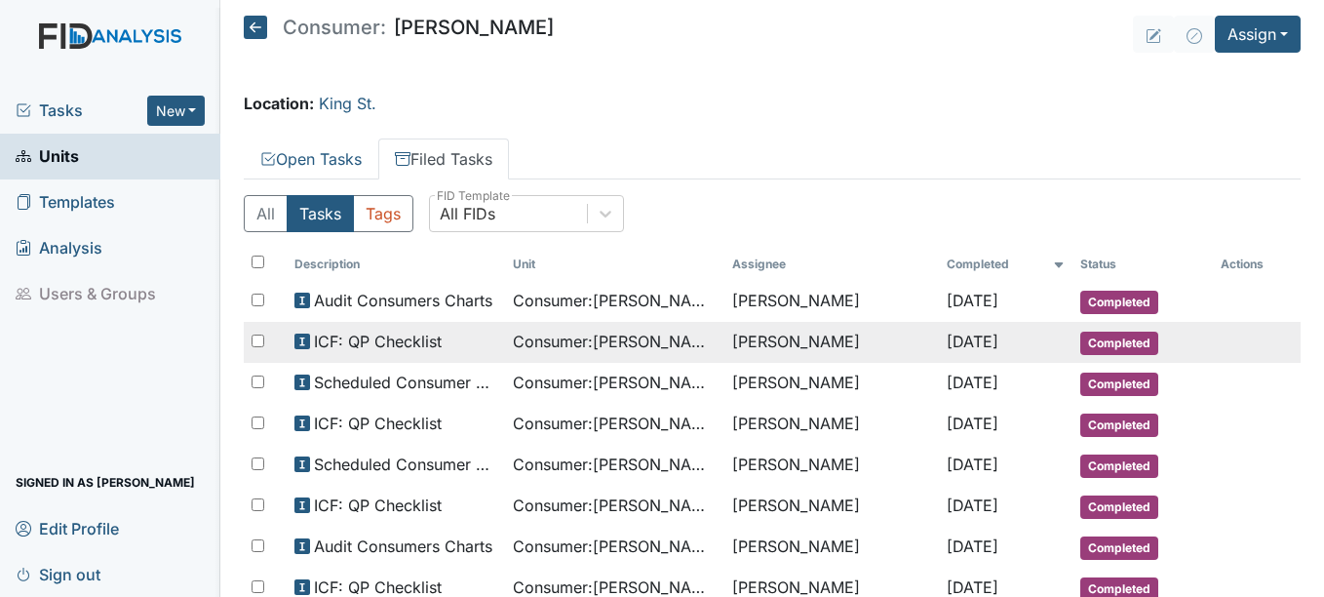
click at [1122, 343] on span "Completed" at bounding box center [1119, 342] width 78 height 23
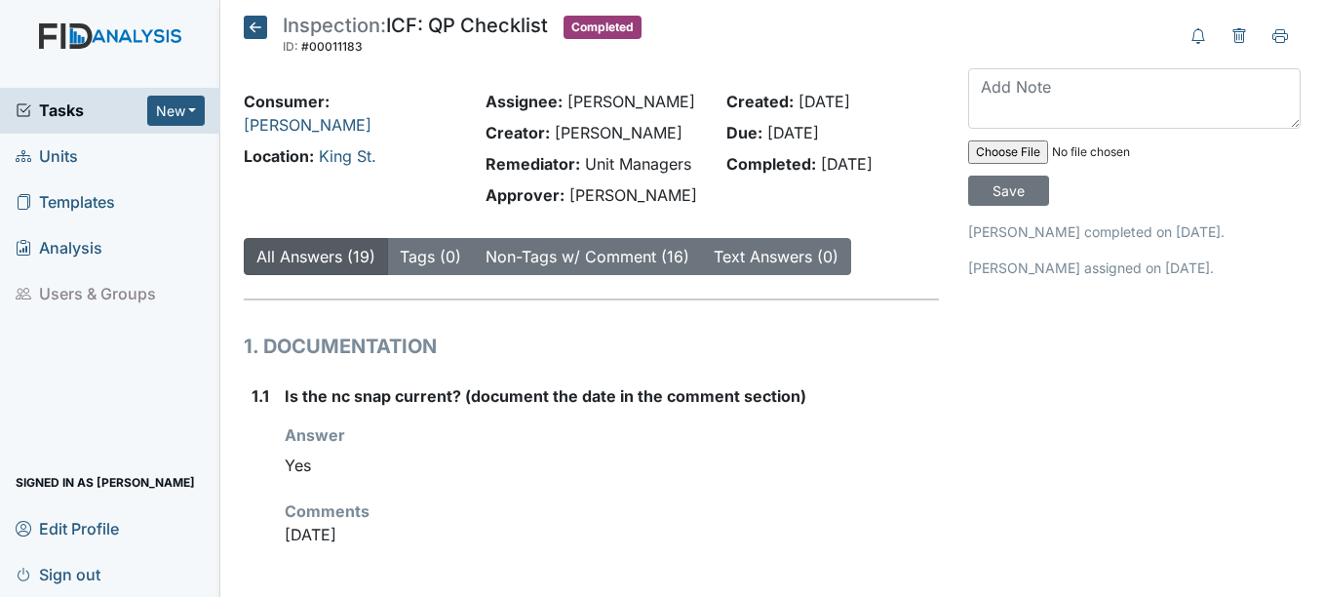
click at [259, 26] on icon at bounding box center [255, 27] width 23 height 23
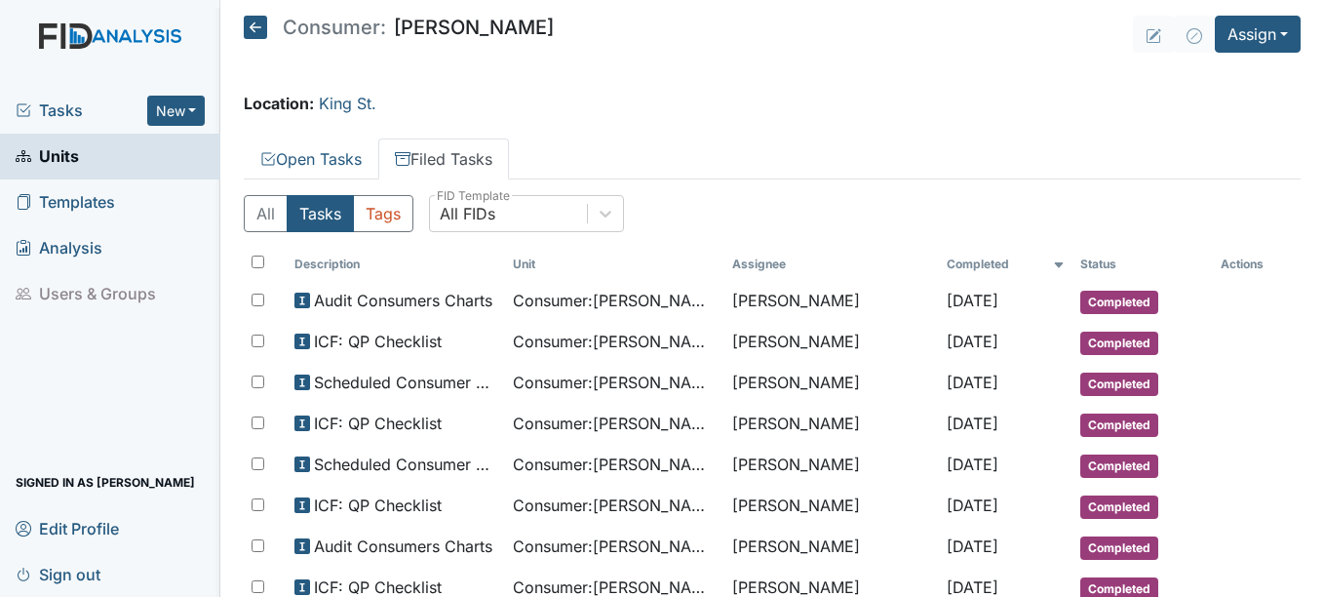
click at [66, 159] on span "Units" at bounding box center [47, 156] width 63 height 30
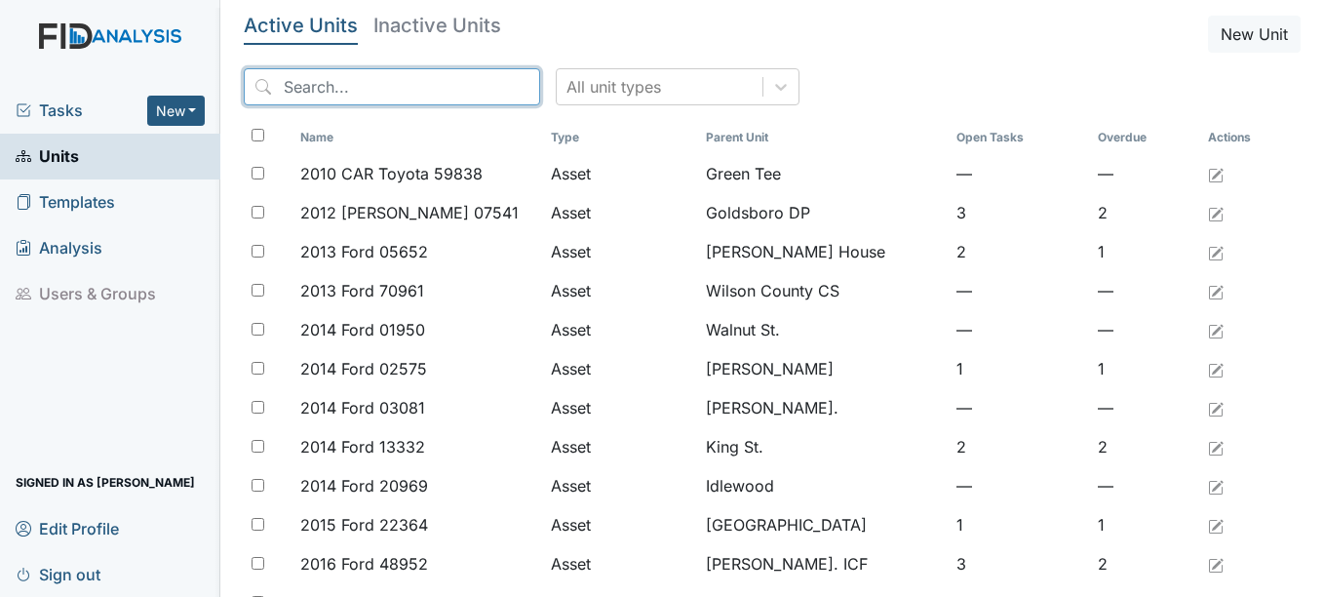
click at [362, 89] on input "search" at bounding box center [392, 86] width 296 height 37
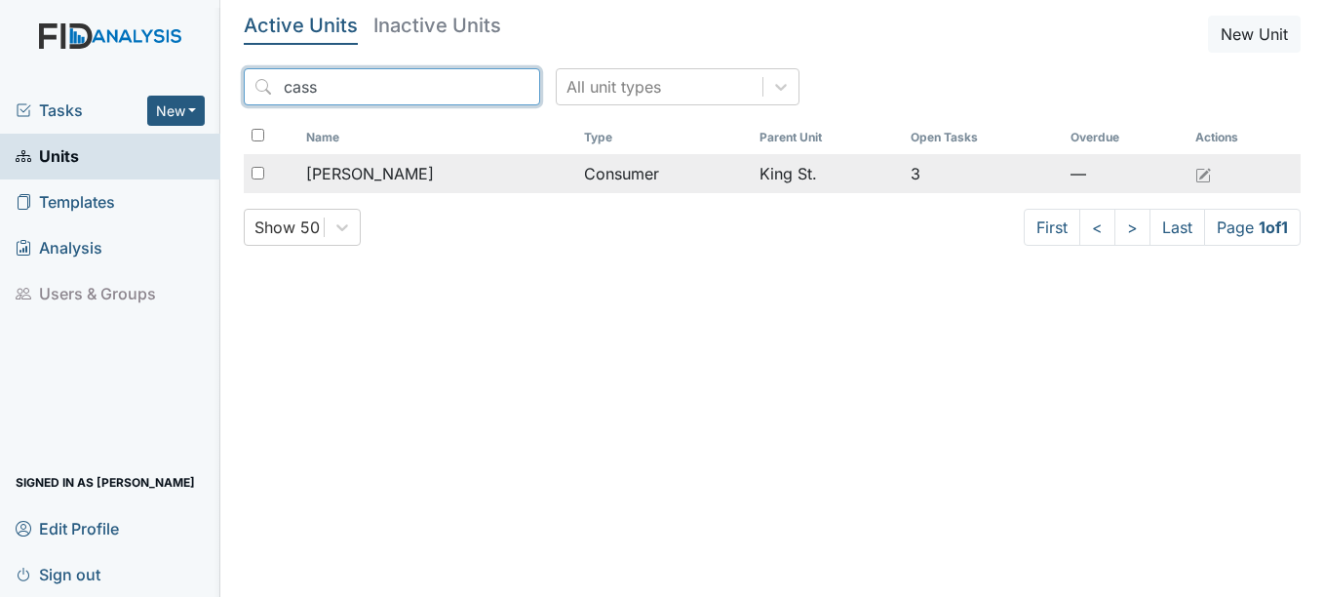
type input "cass"
click at [409, 172] on span "[PERSON_NAME]" at bounding box center [370, 173] width 128 height 23
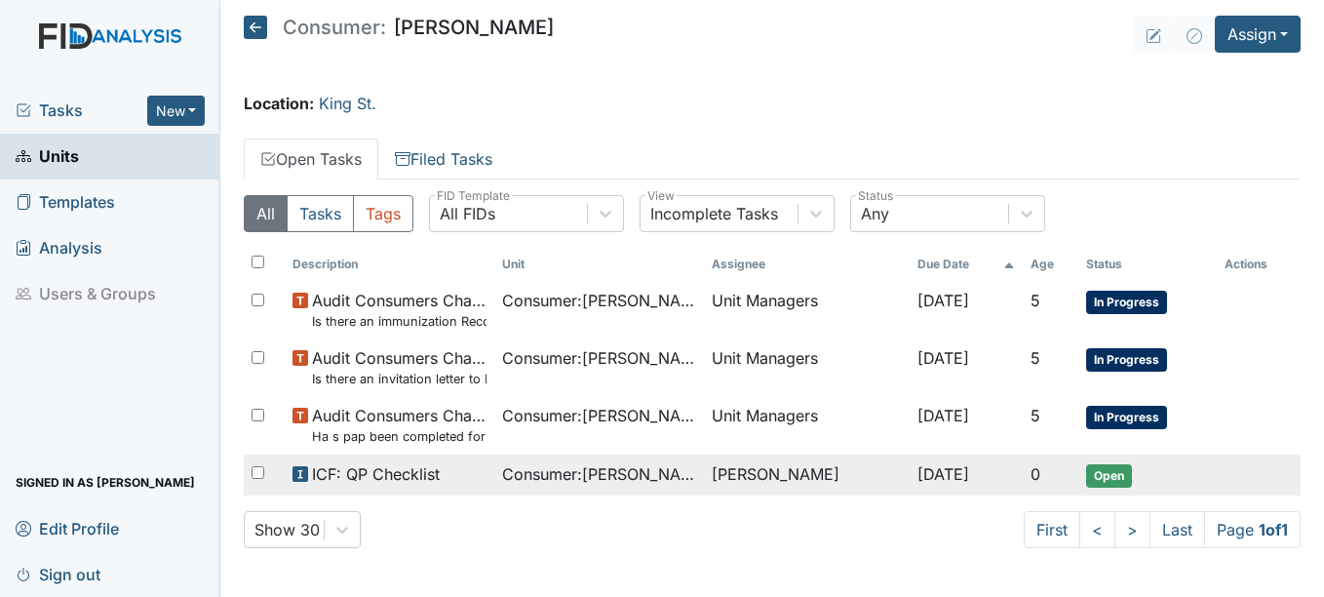
click at [1121, 475] on span "Open" at bounding box center [1109, 475] width 46 height 23
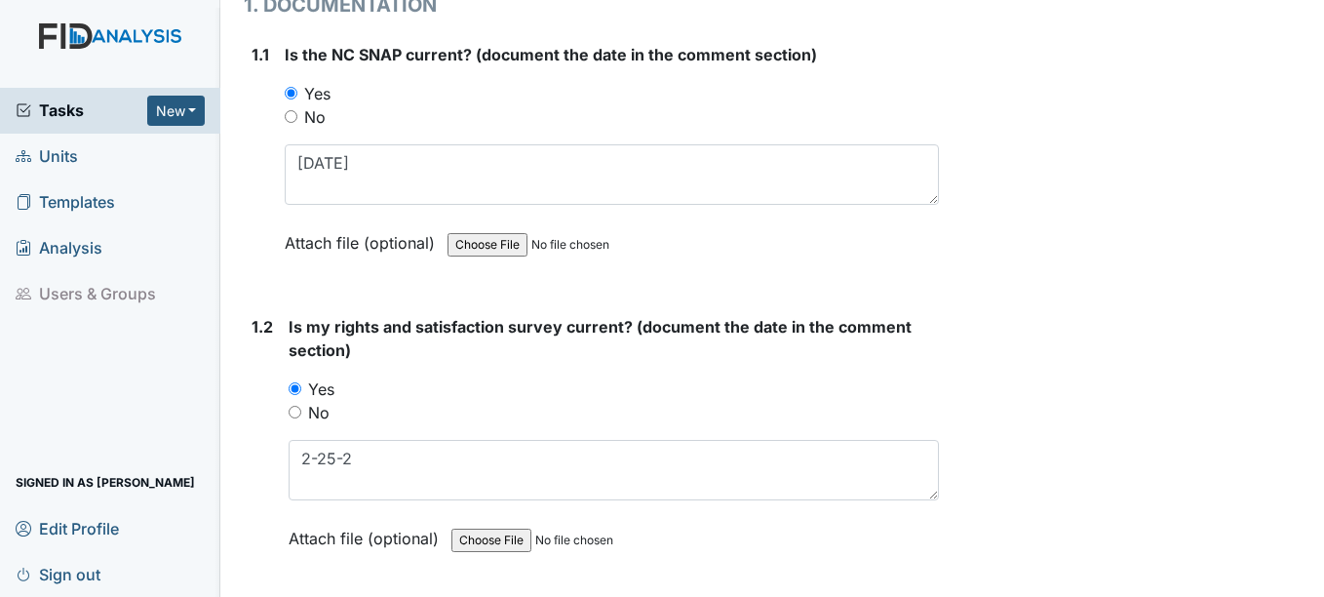
scroll to position [292, 0]
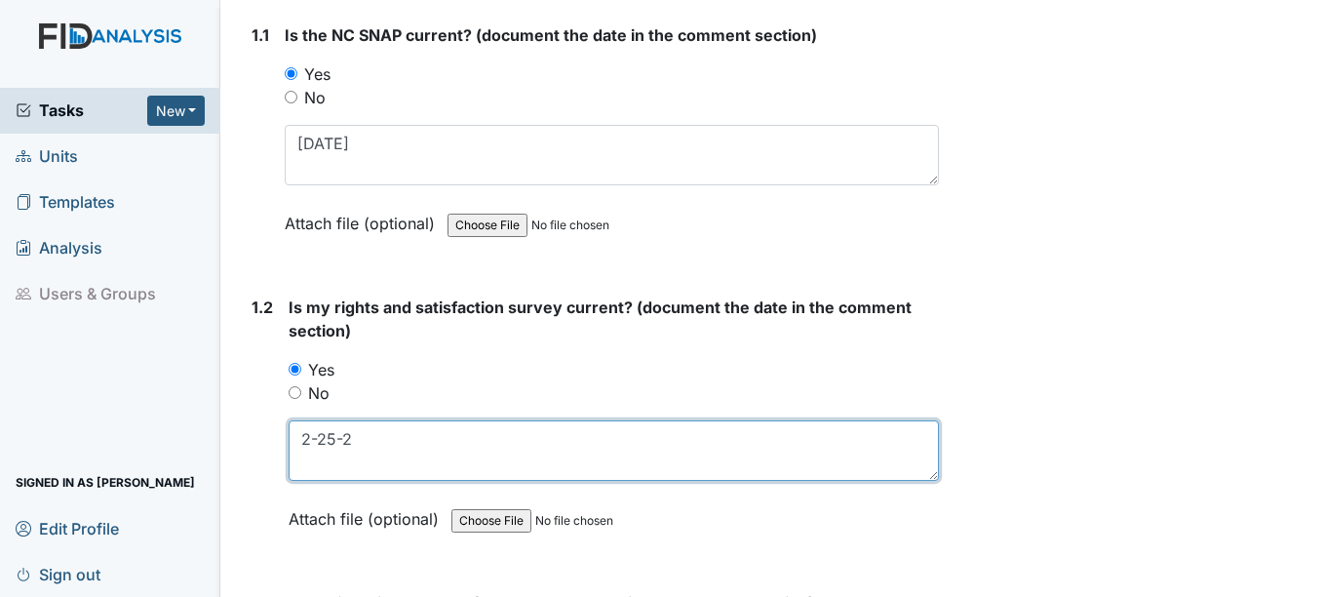
click at [366, 440] on textarea "2-25-2" at bounding box center [613, 450] width 649 height 60
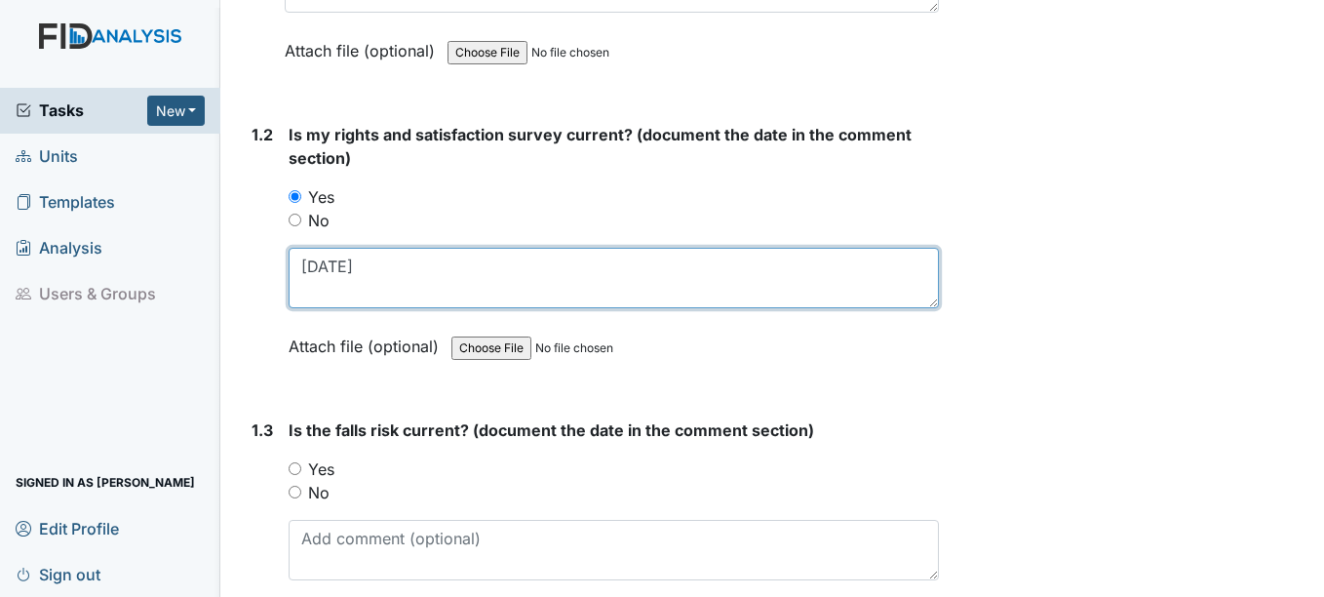
scroll to position [487, 0]
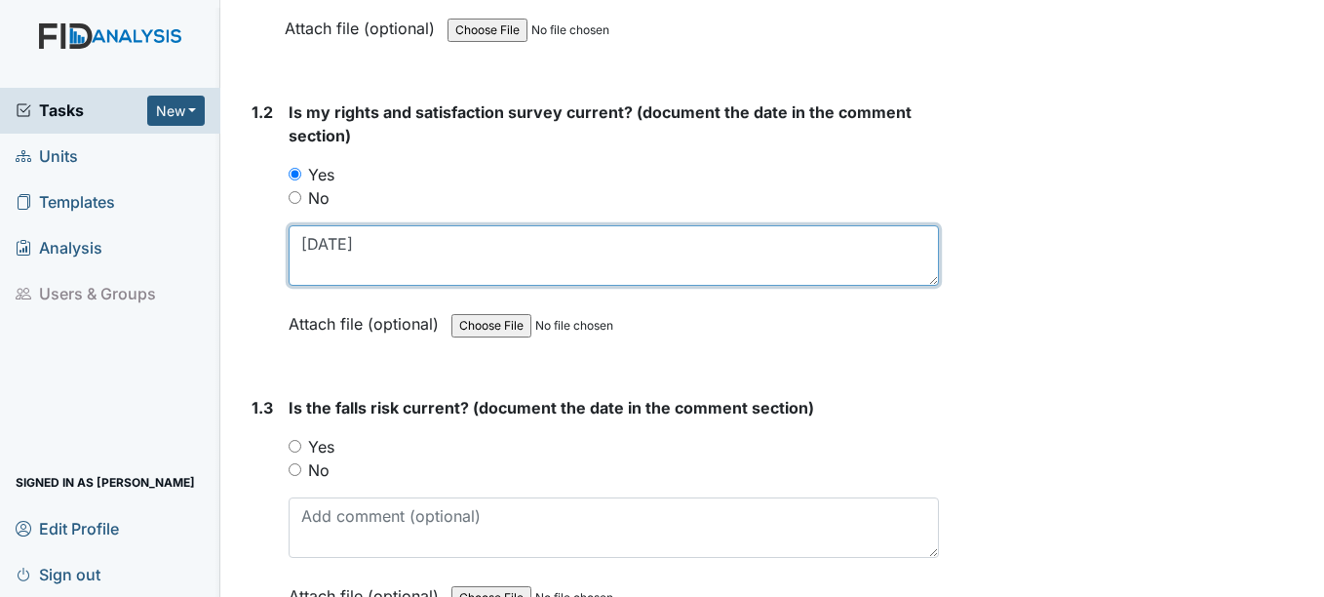
type textarea "2-25-25"
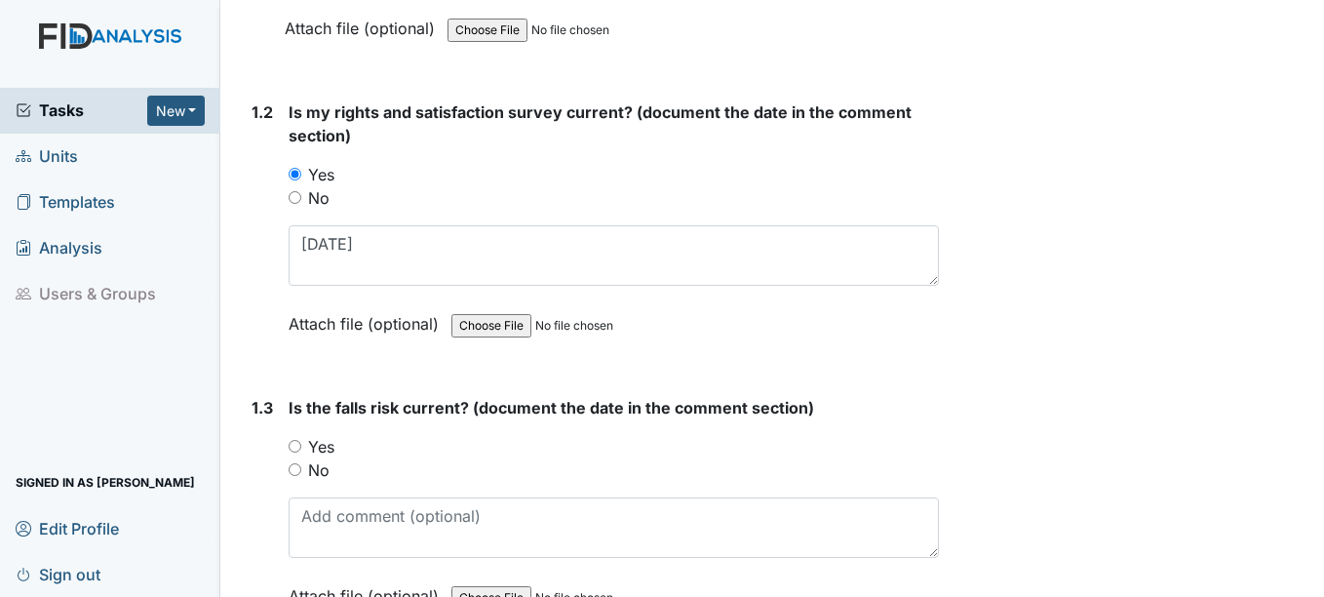
drag, startPoint x: 295, startPoint y: 442, endPoint x: 312, endPoint y: 505, distance: 65.5
click at [295, 443] on input "Yes" at bounding box center [295, 446] width 13 height 13
radio input "true"
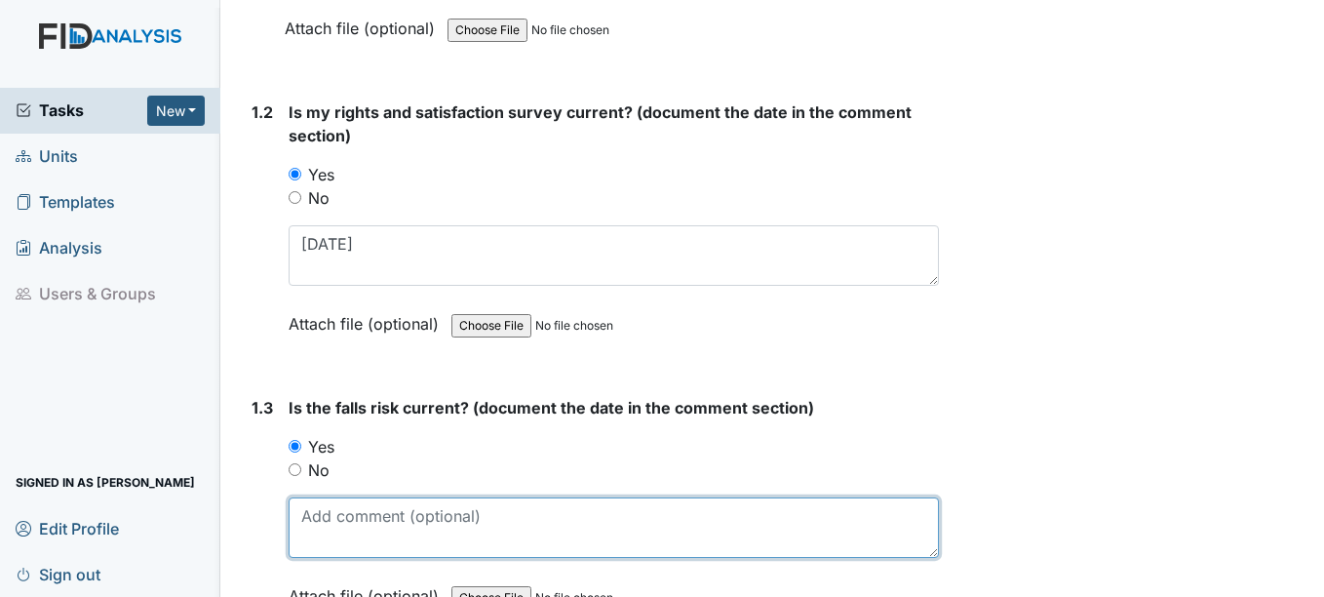
click at [312, 505] on textarea at bounding box center [613, 527] width 649 height 60
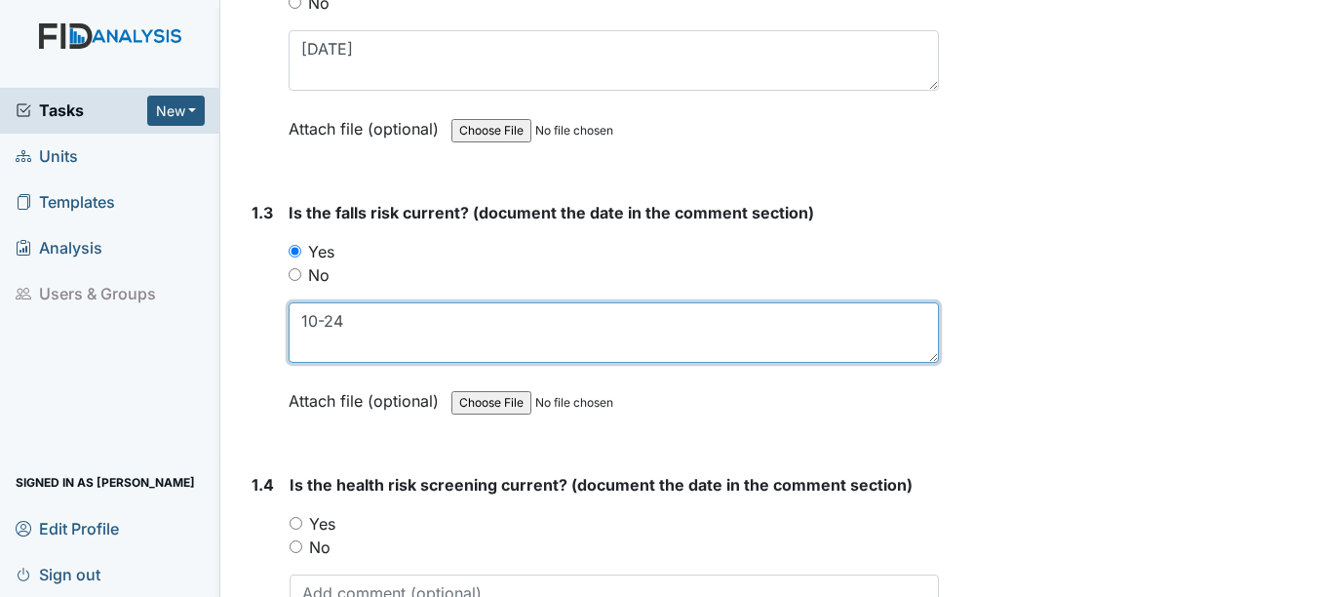
scroll to position [780, 0]
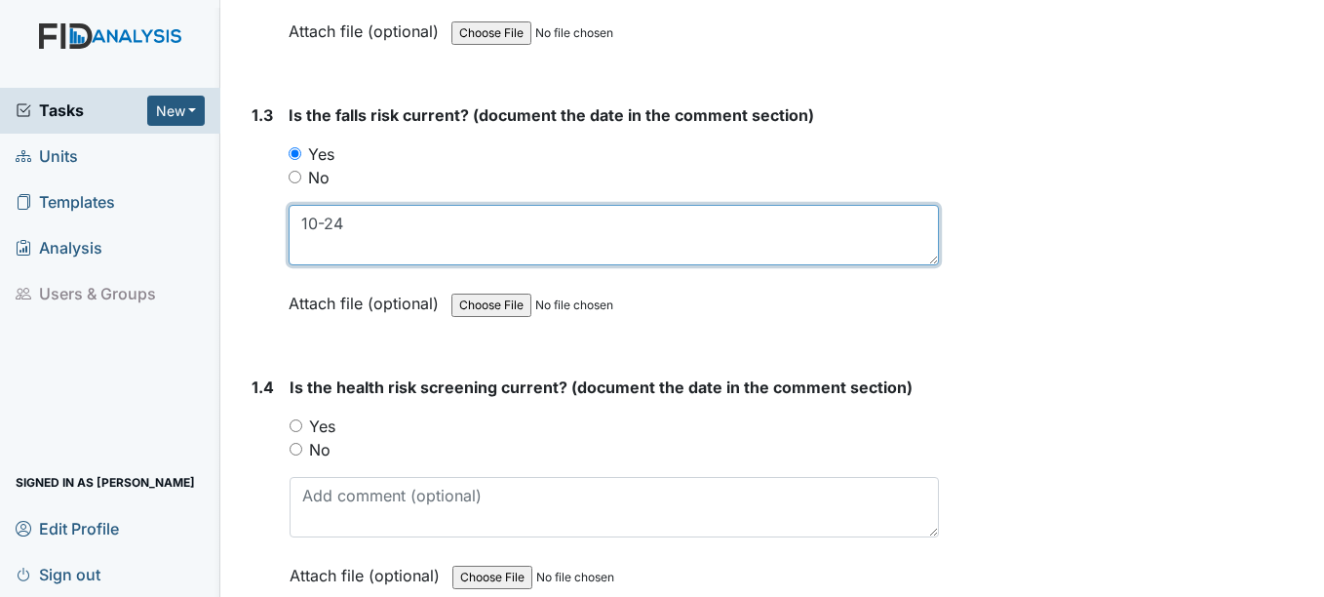
type textarea "10-24"
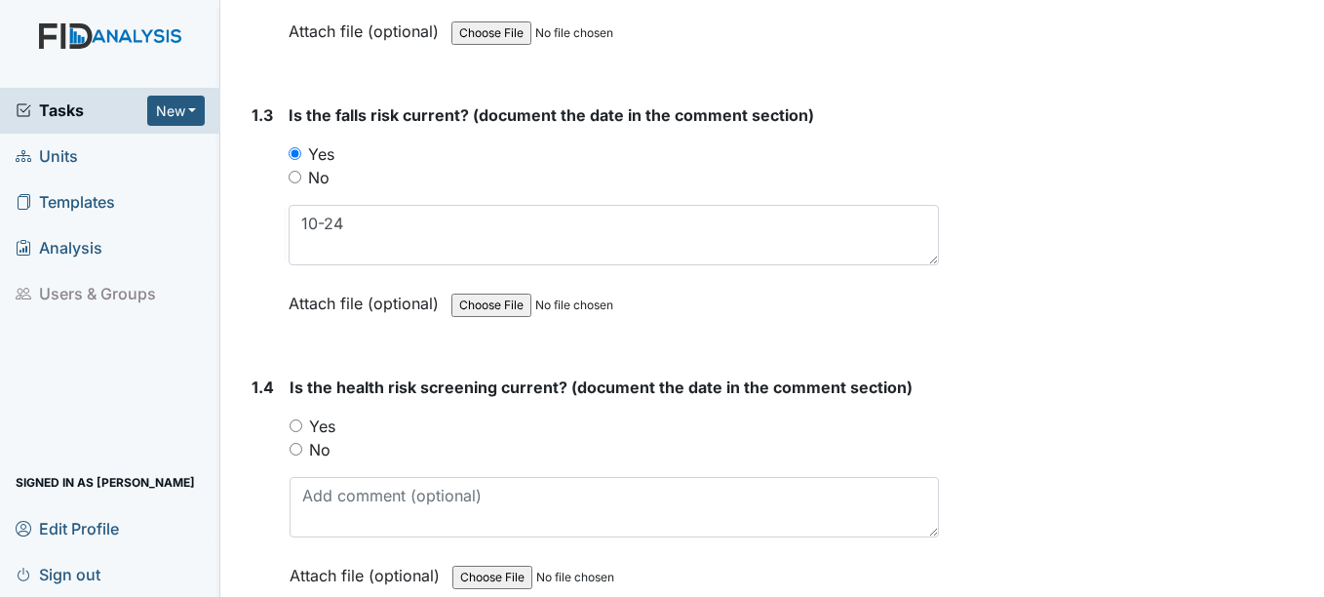
click at [301, 425] on input "Yes" at bounding box center [296, 425] width 13 height 13
radio input "true"
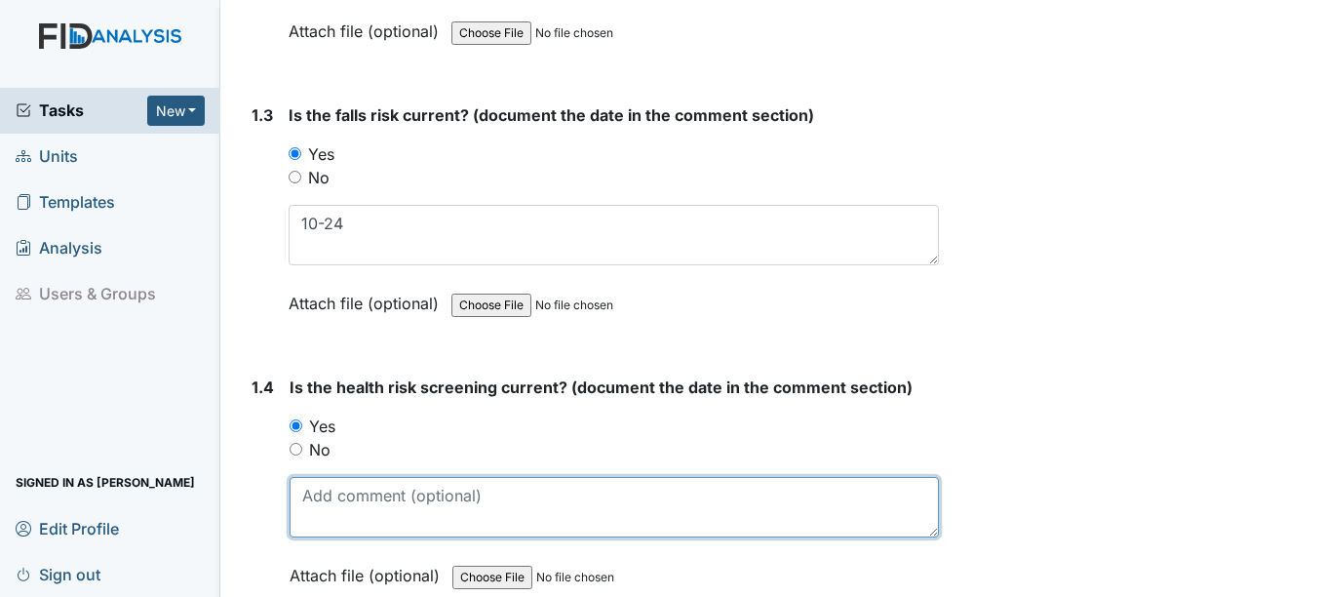
click at [308, 500] on textarea at bounding box center [614, 507] width 648 height 60
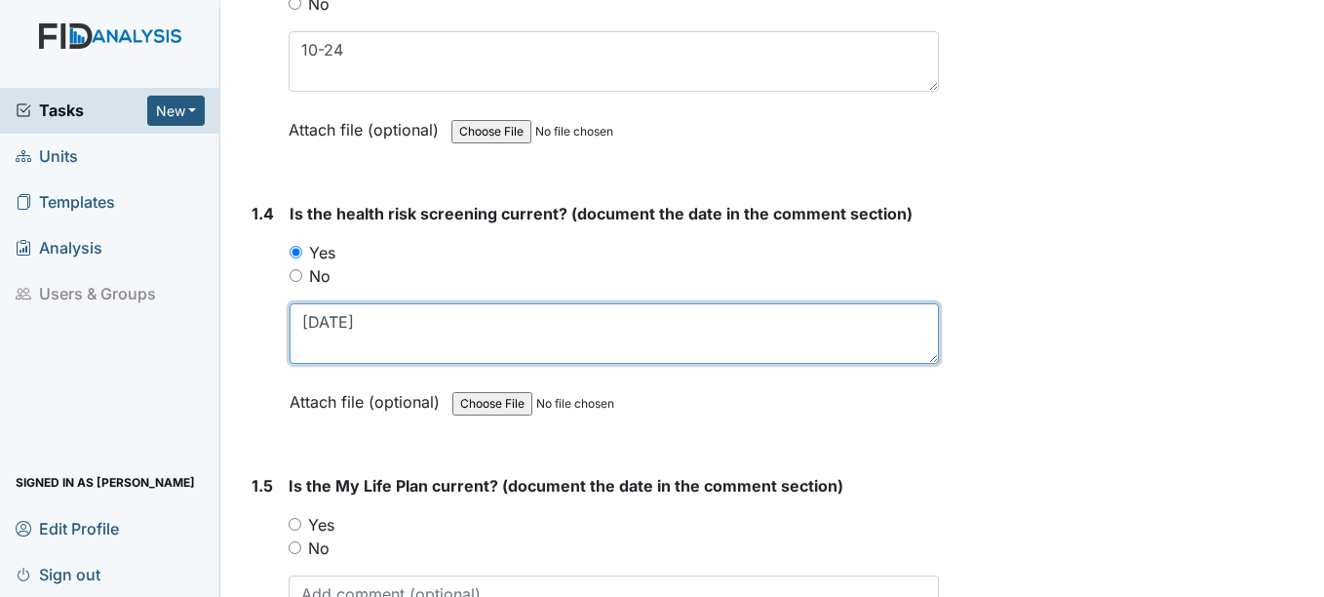
scroll to position [975, 0]
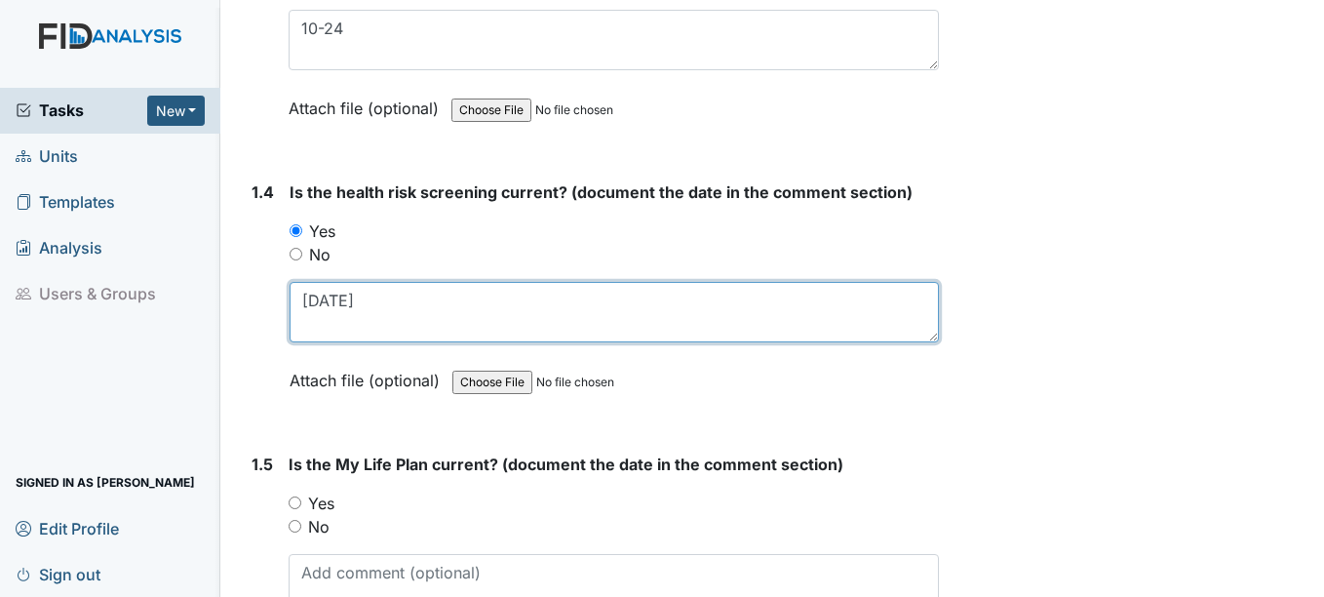
type textarea "10-30-24"
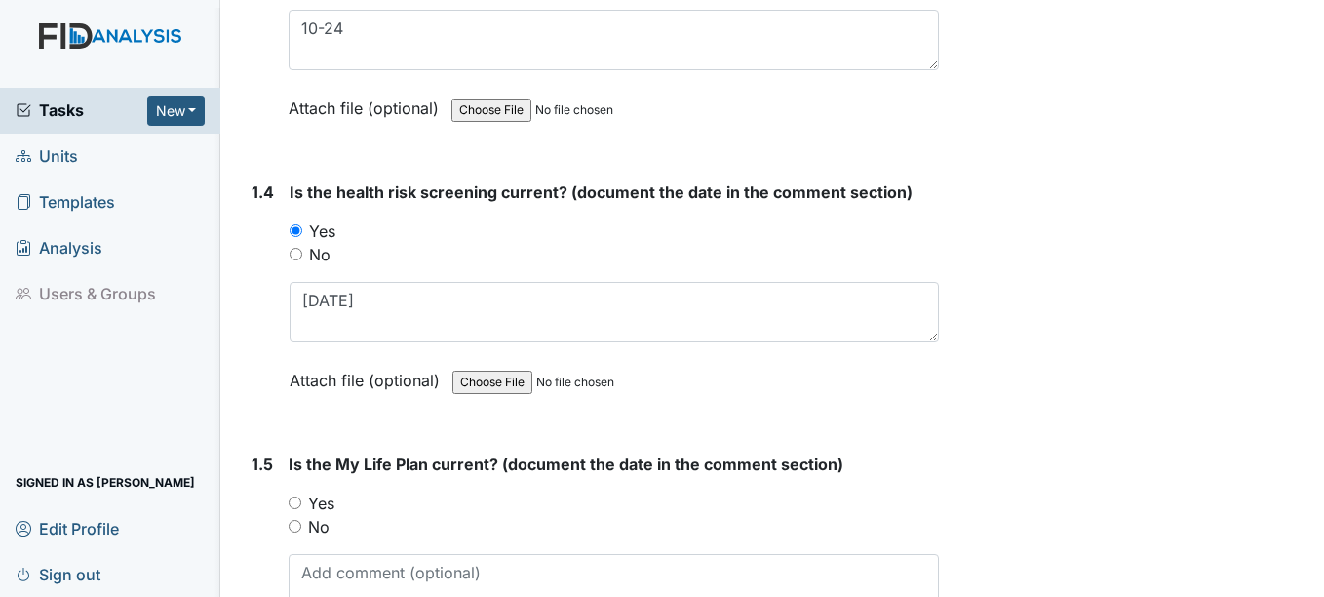
click at [292, 503] on input "Yes" at bounding box center [295, 502] width 13 height 13
radio input "true"
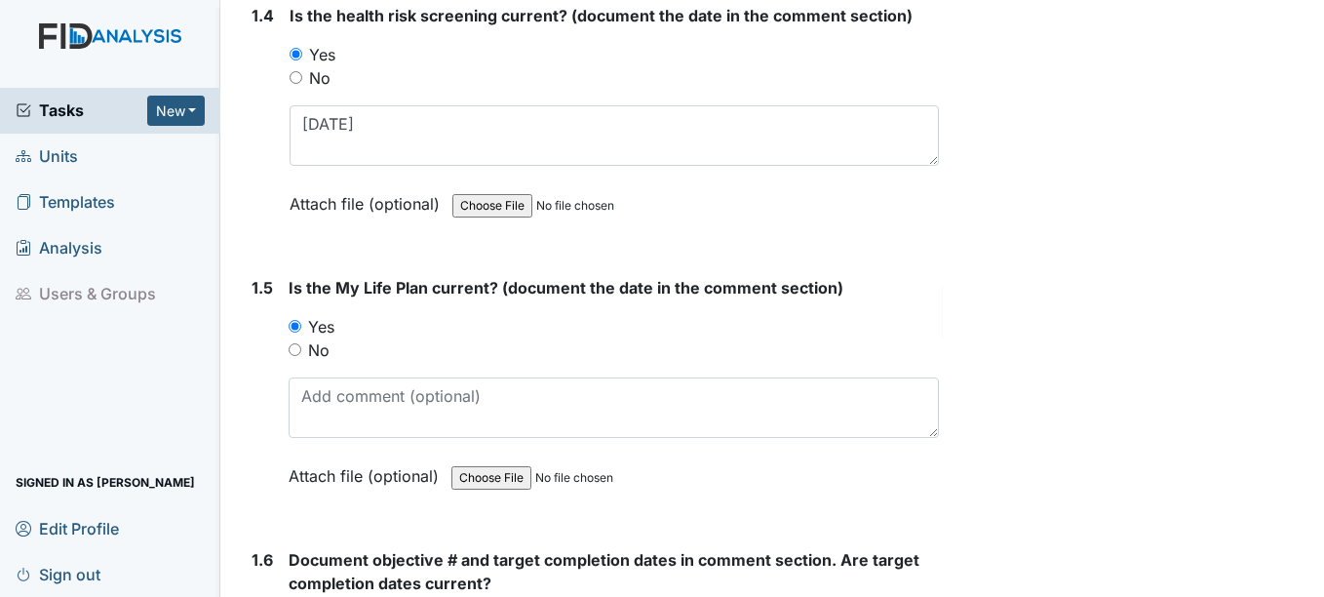
scroll to position [1170, 0]
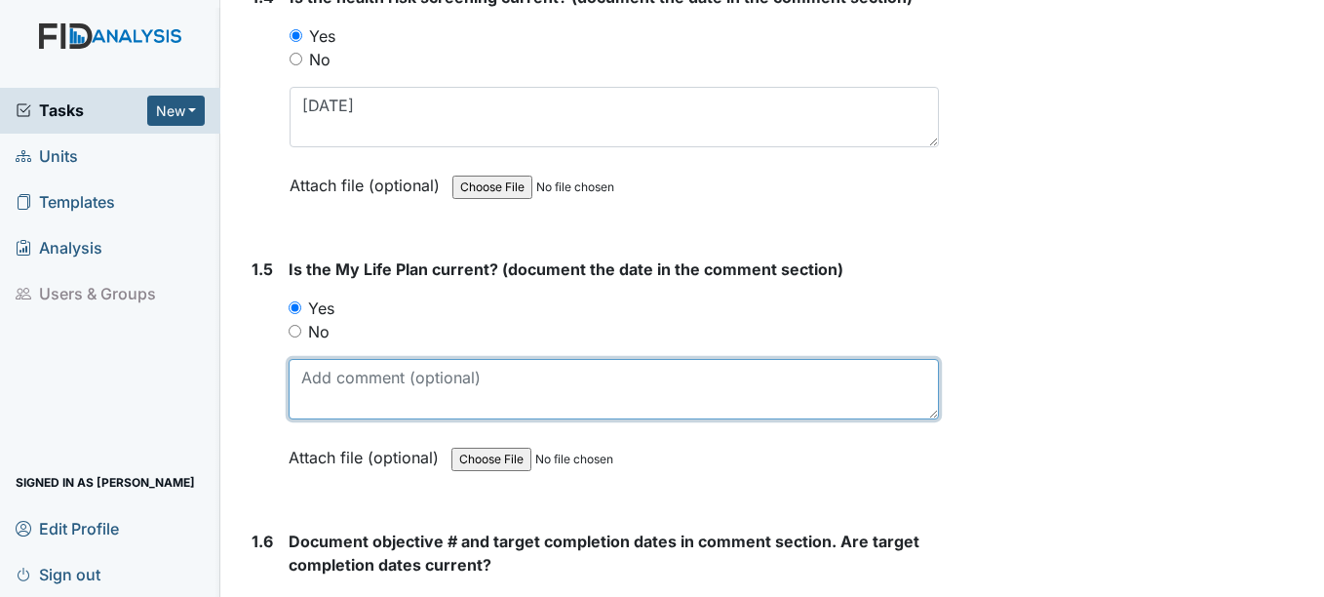
click at [334, 387] on textarea at bounding box center [613, 389] width 649 height 60
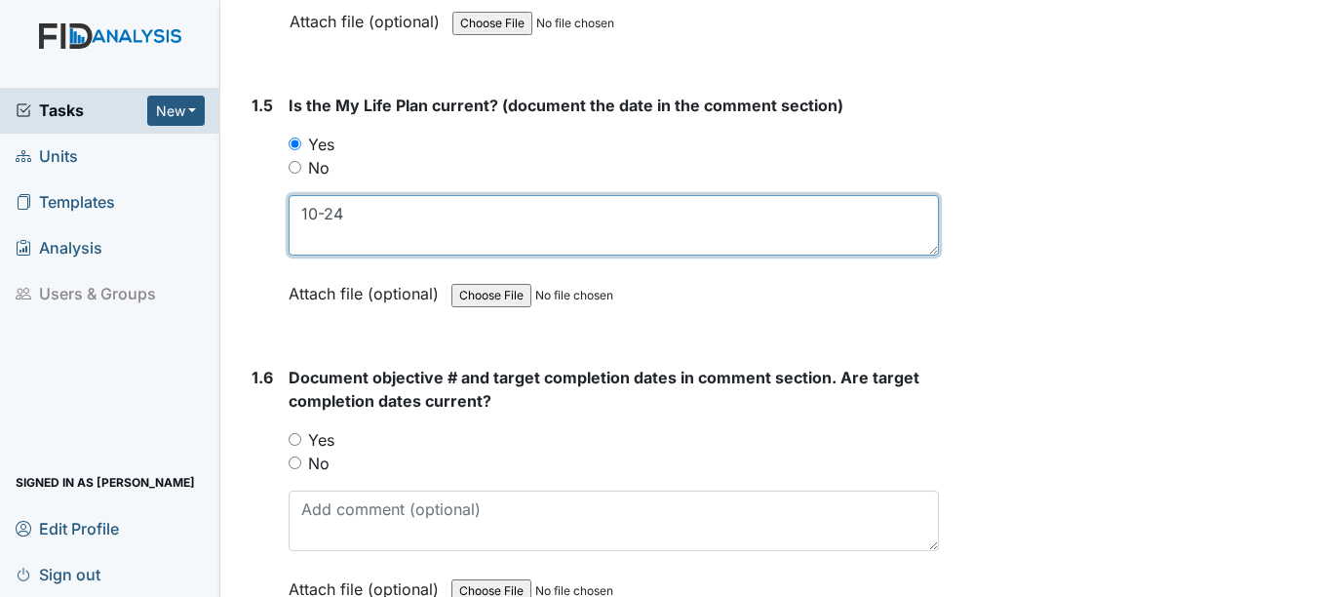
scroll to position [1365, 0]
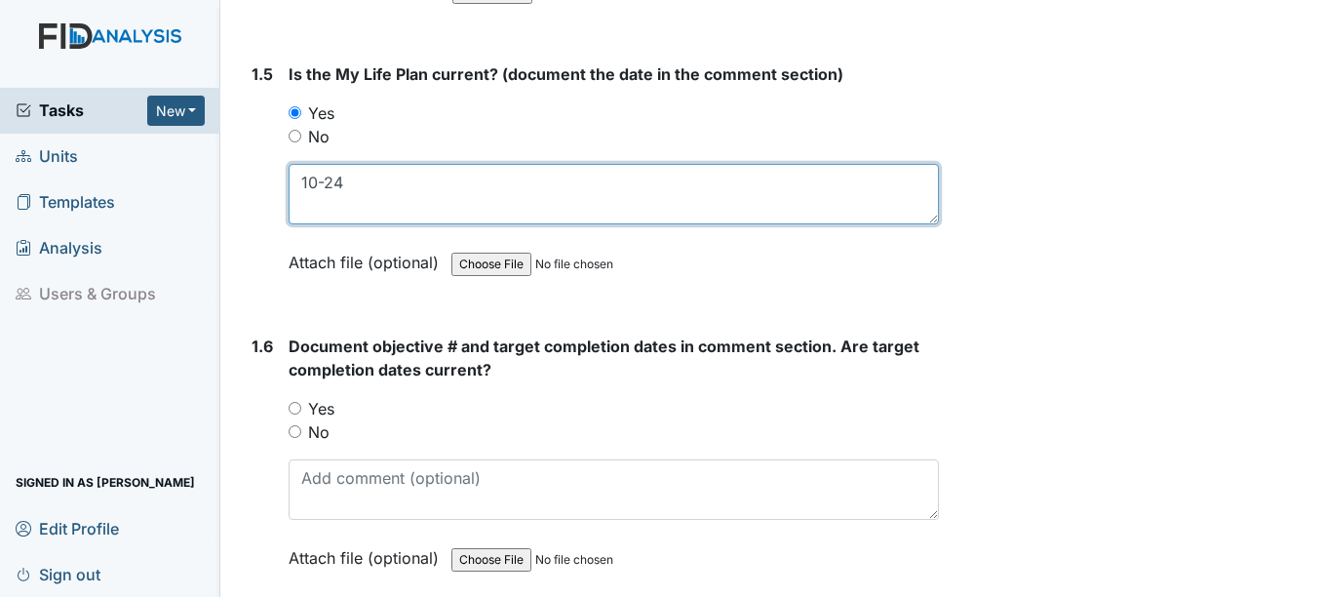
type textarea "10-24"
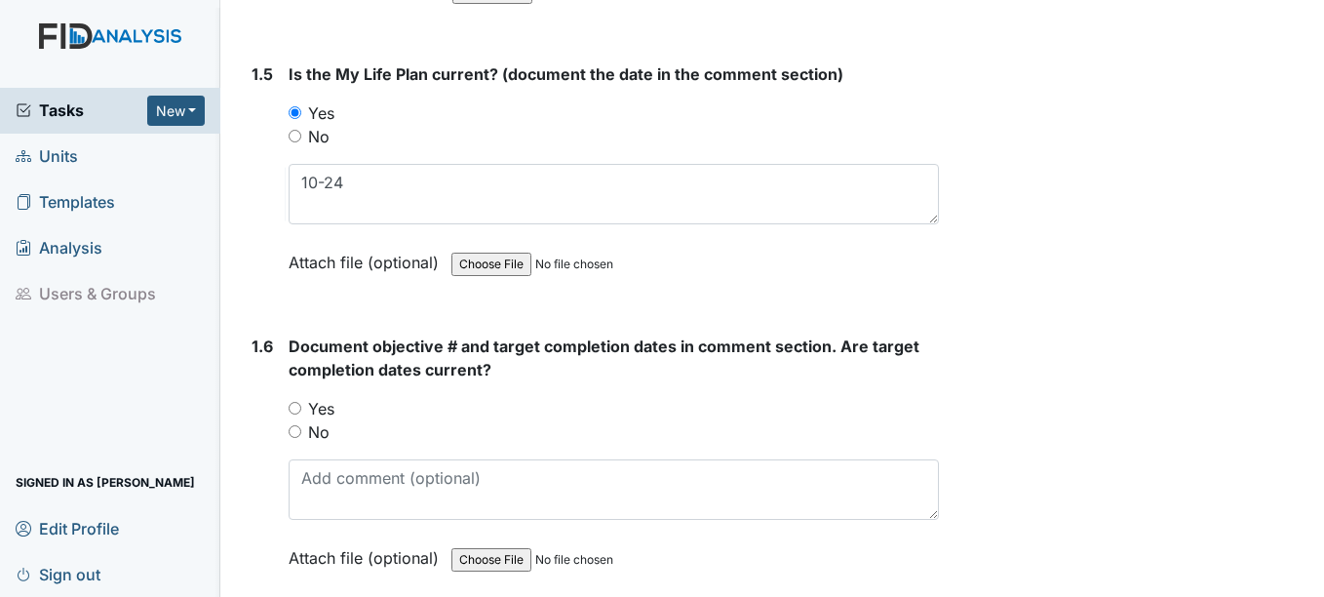
click at [296, 410] on input "Yes" at bounding box center [295, 408] width 13 height 13
radio input "true"
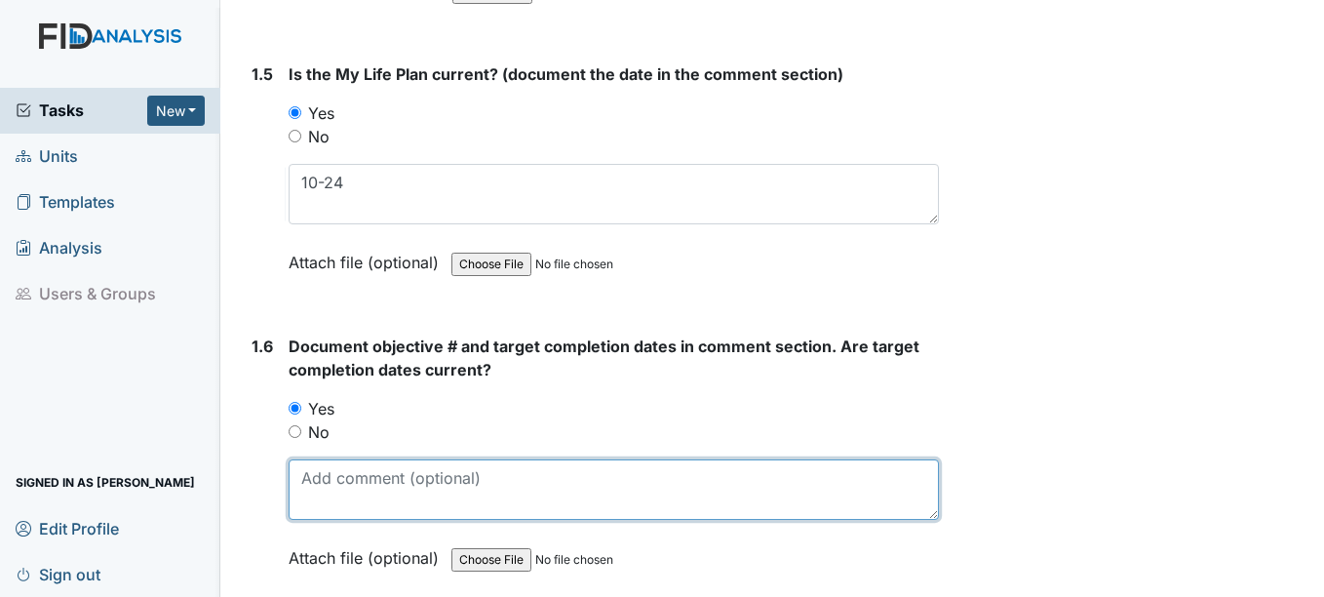
click at [351, 499] on textarea at bounding box center [613, 489] width 649 height 60
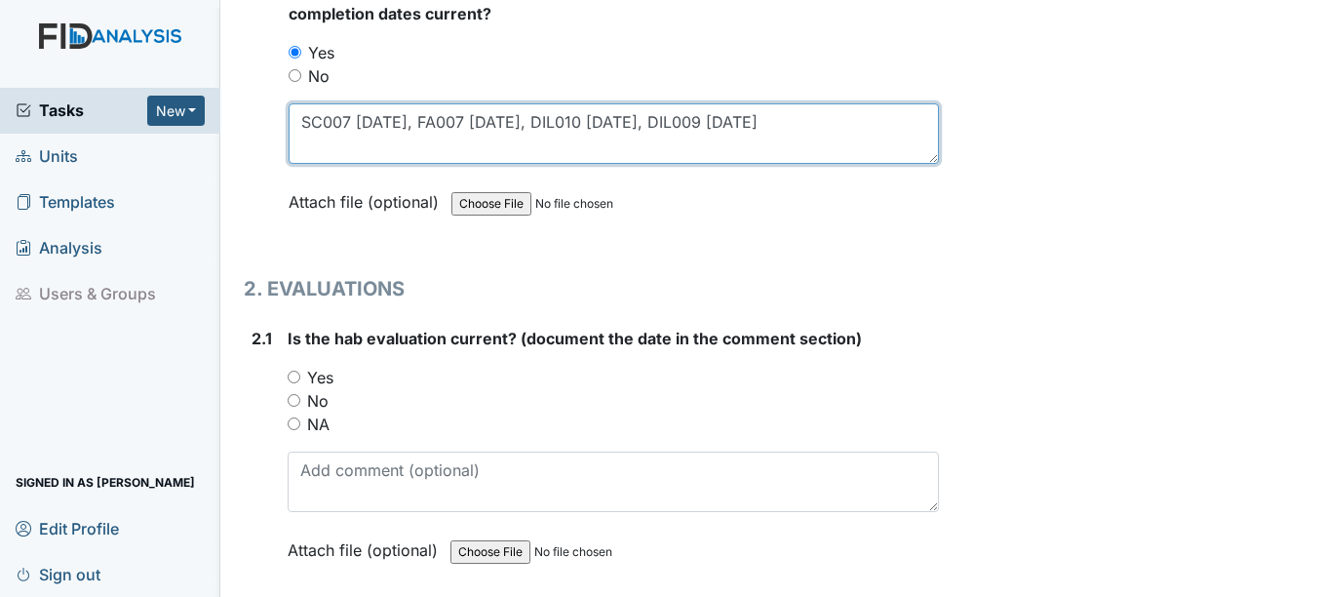
scroll to position [1755, 0]
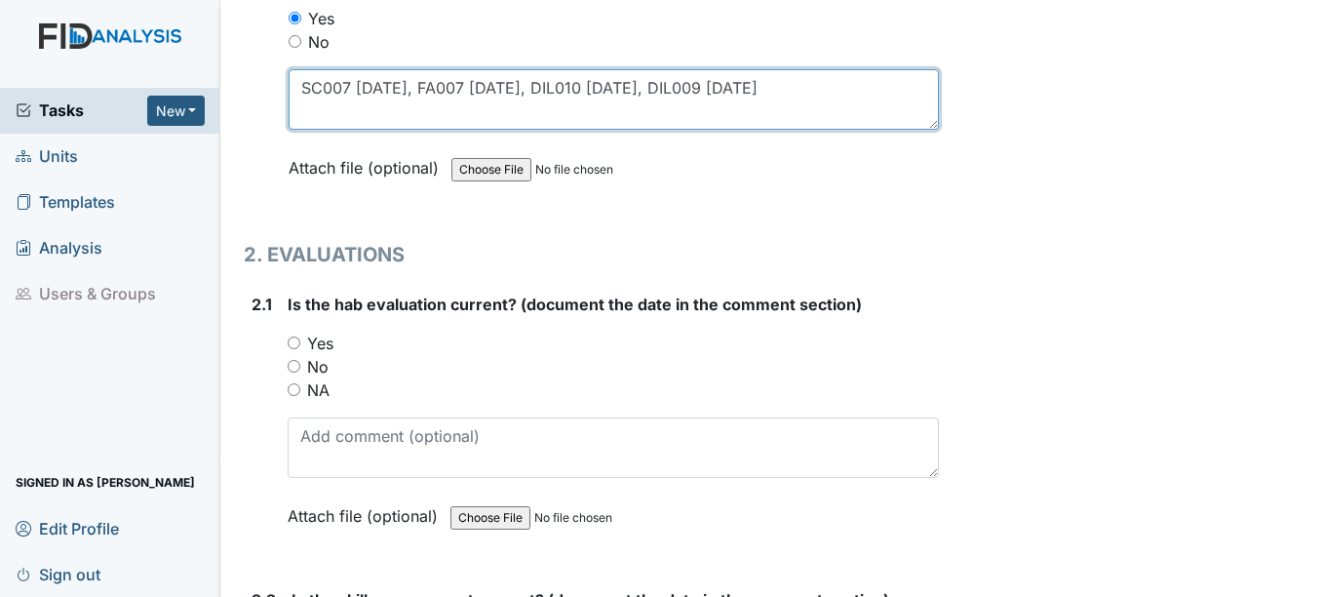
type textarea "SC007 4-15-26, FA007 4-15-26, DIL010 4-15-26, DIL009 4-15-26"
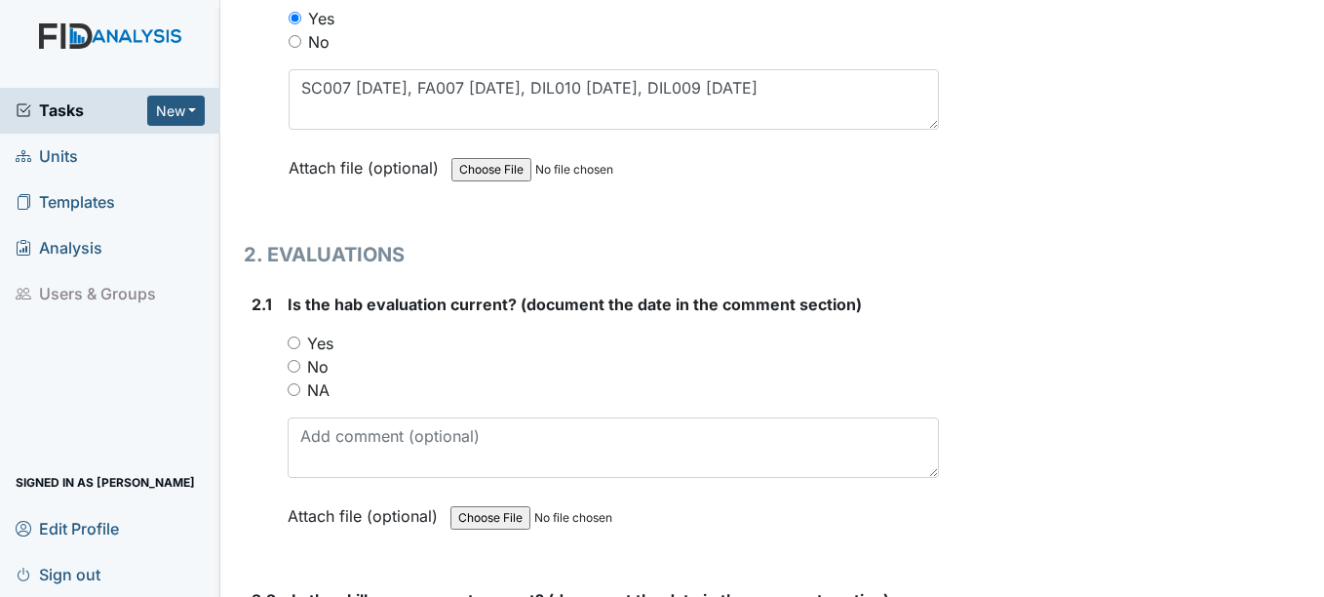
click at [294, 339] on input "Yes" at bounding box center [294, 342] width 13 height 13
radio input "true"
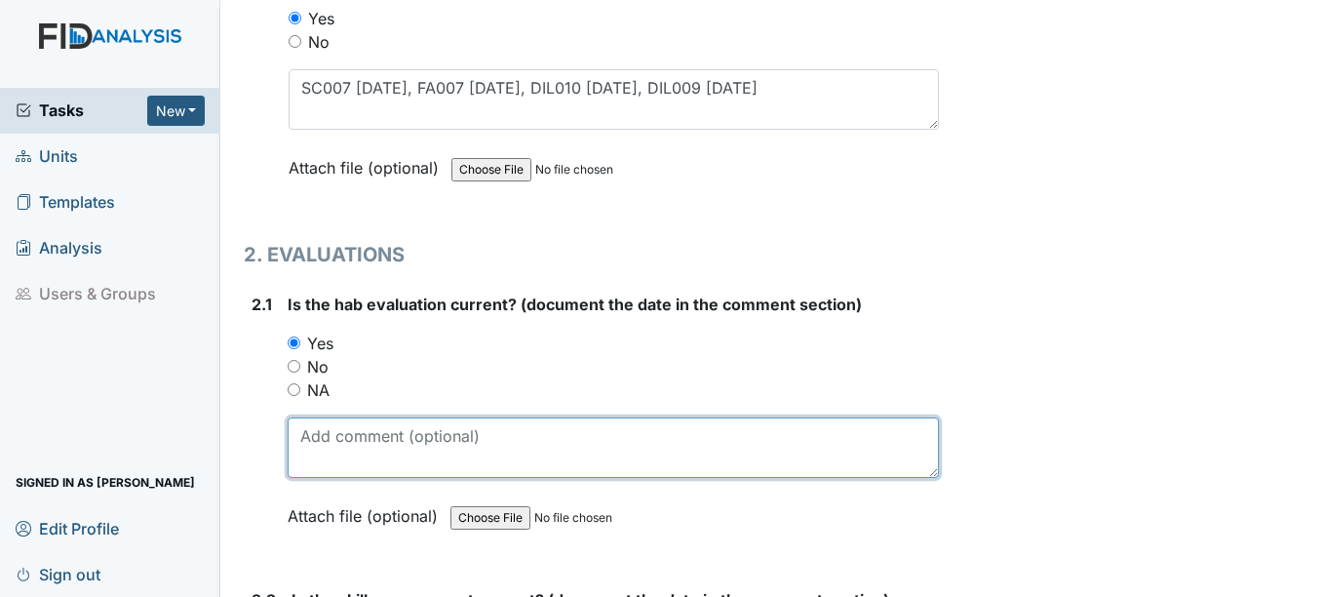
click at [321, 454] on textarea at bounding box center [613, 447] width 650 height 60
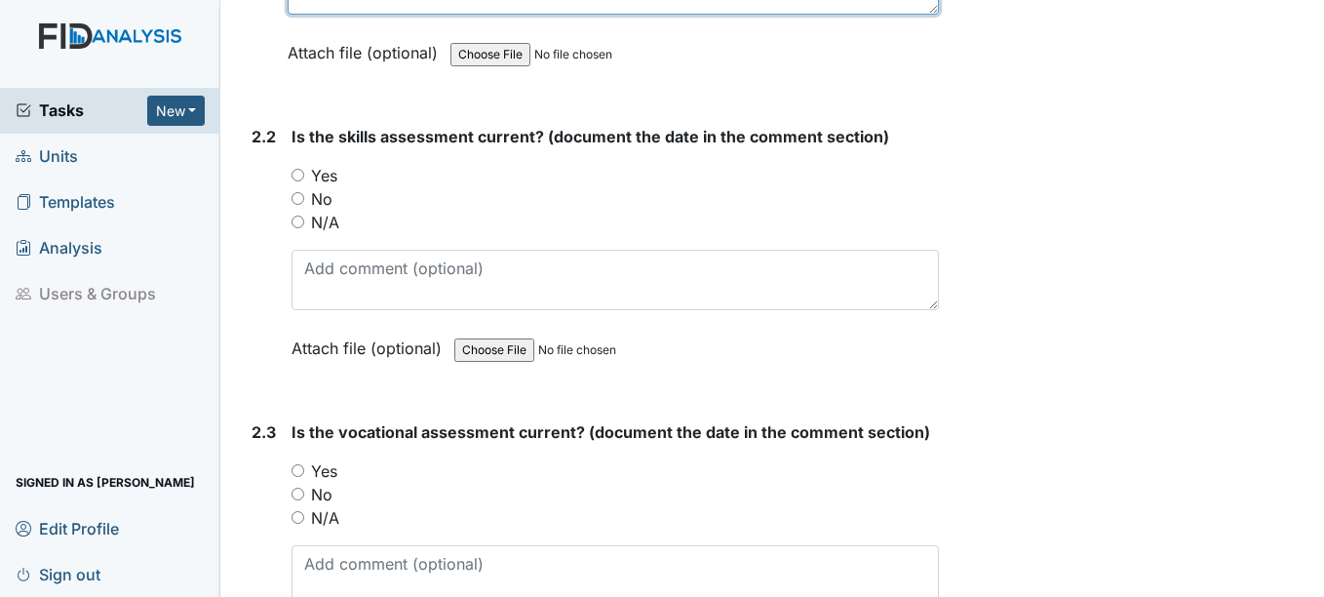
scroll to position [2242, 0]
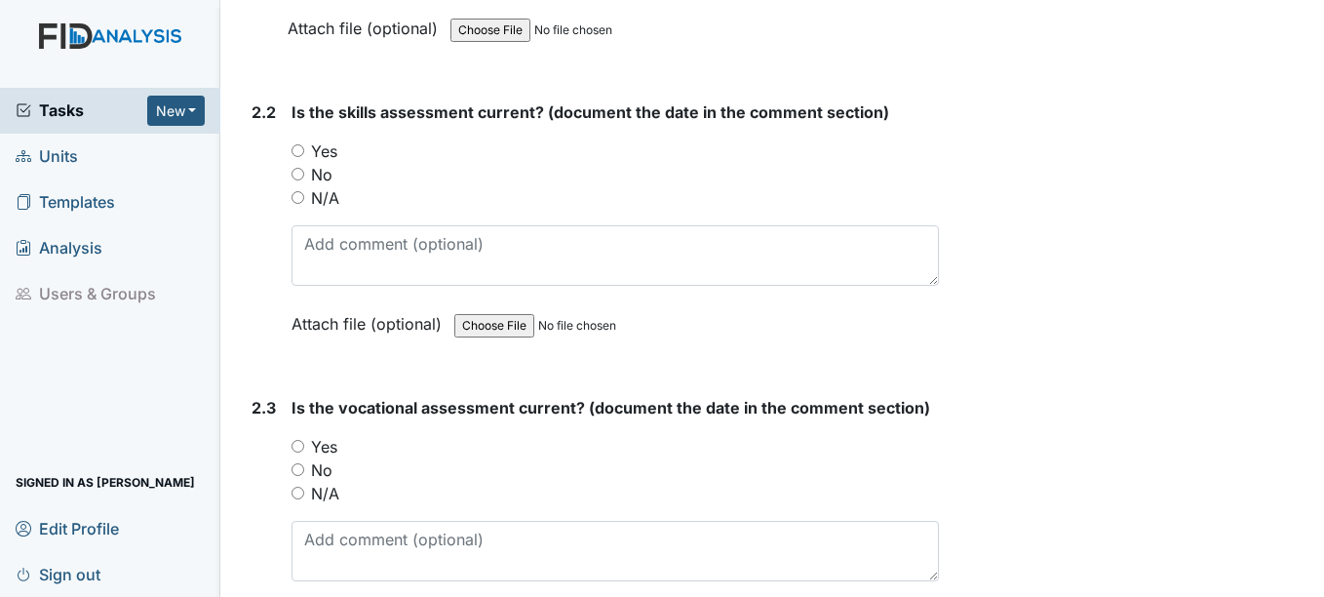
click at [302, 445] on input "Yes" at bounding box center [298, 446] width 13 height 13
radio input "true"
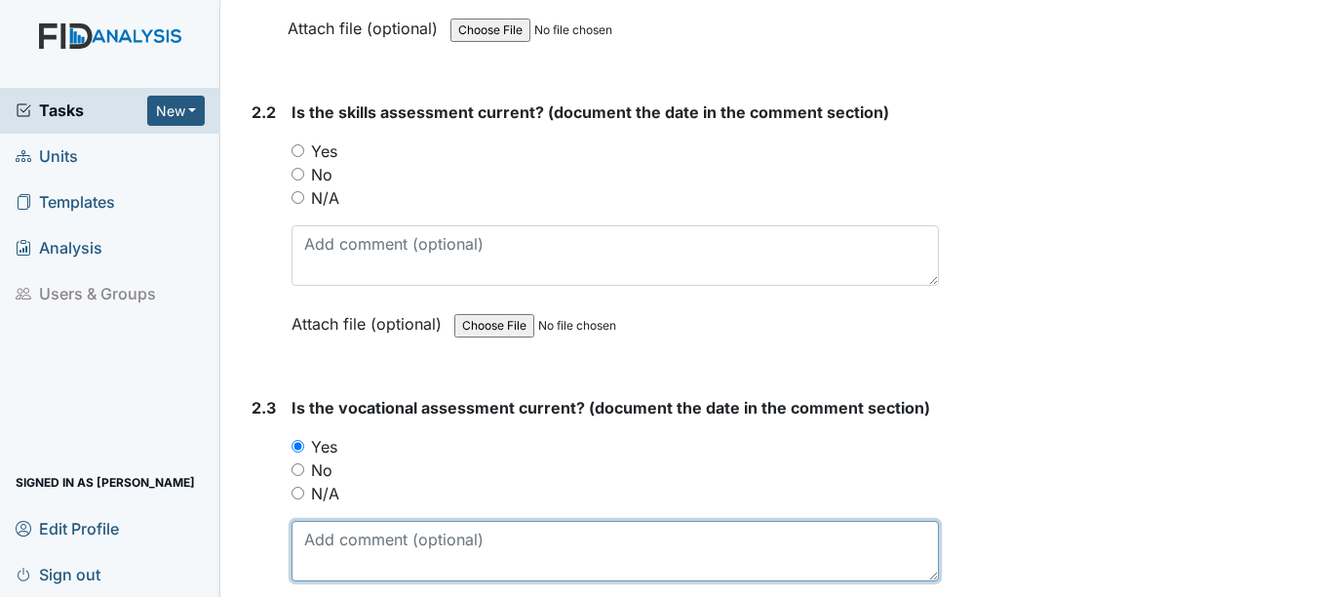
click at [326, 542] on textarea at bounding box center [615, 551] width 646 height 60
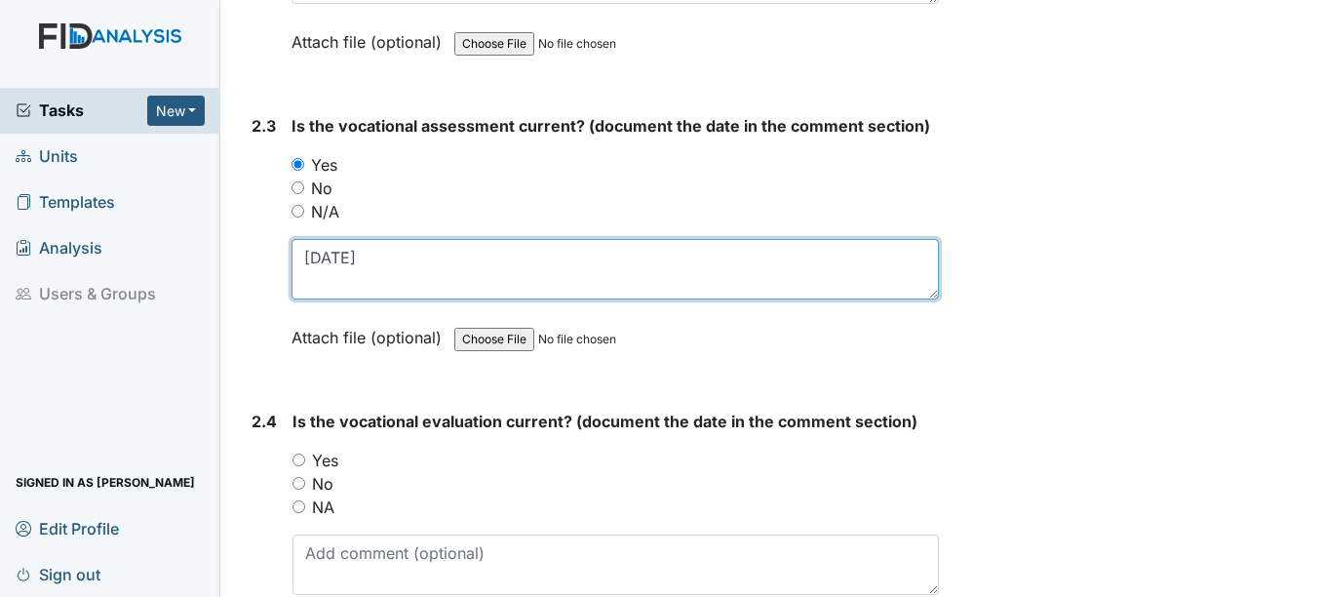
scroll to position [2535, 0]
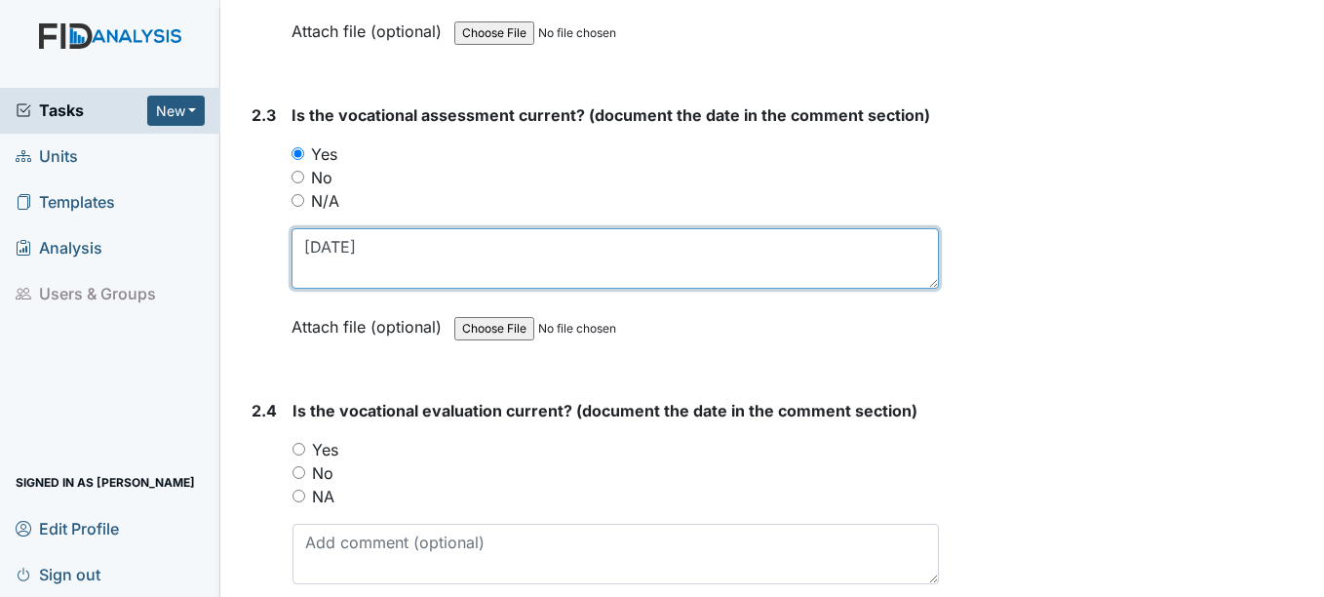
type textarea "11-24-25"
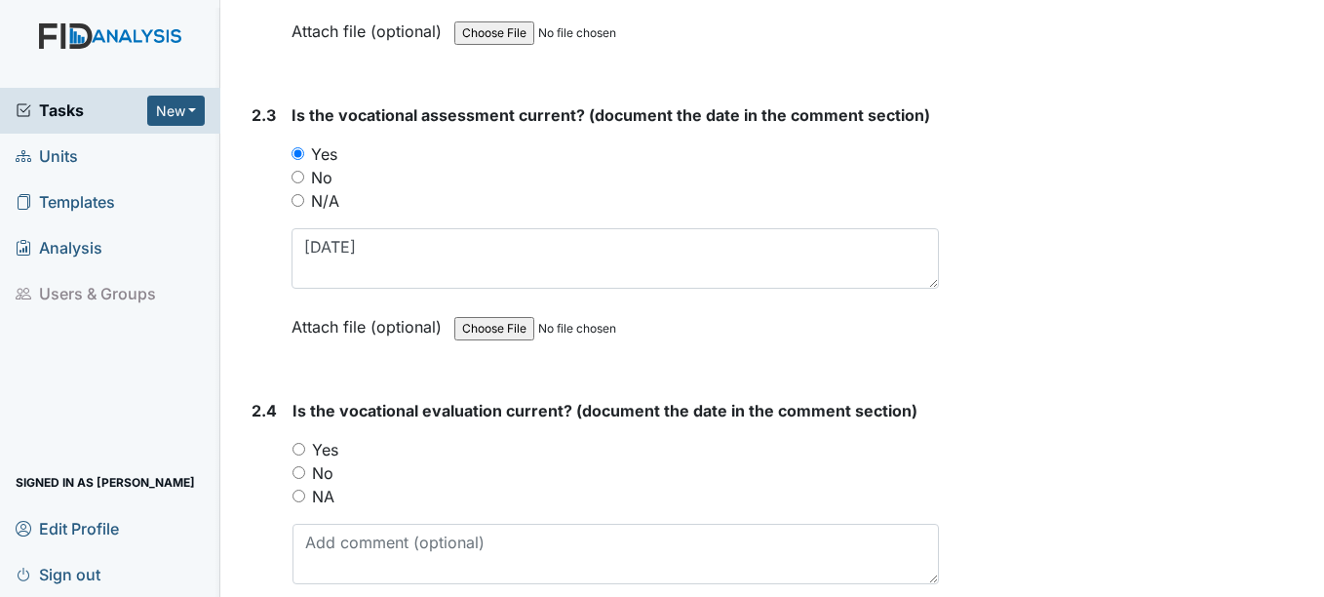
click at [301, 450] on input "Yes" at bounding box center [298, 449] width 13 height 13
radio input "true"
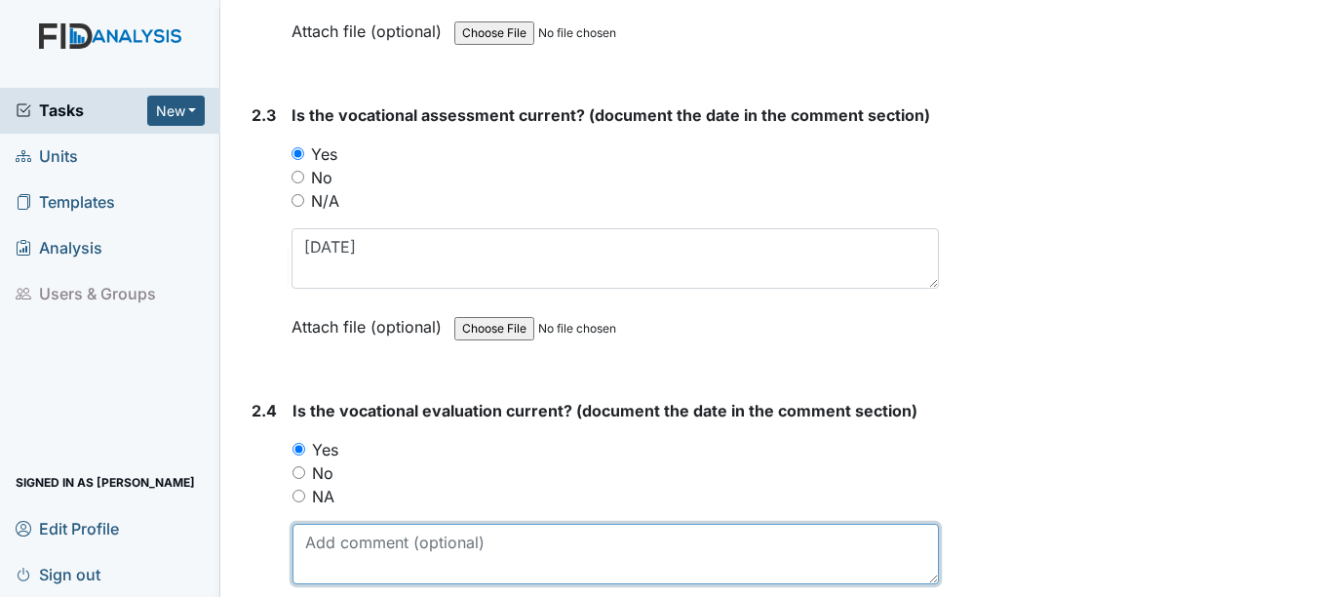
click at [341, 555] on textarea at bounding box center [614, 554] width 645 height 60
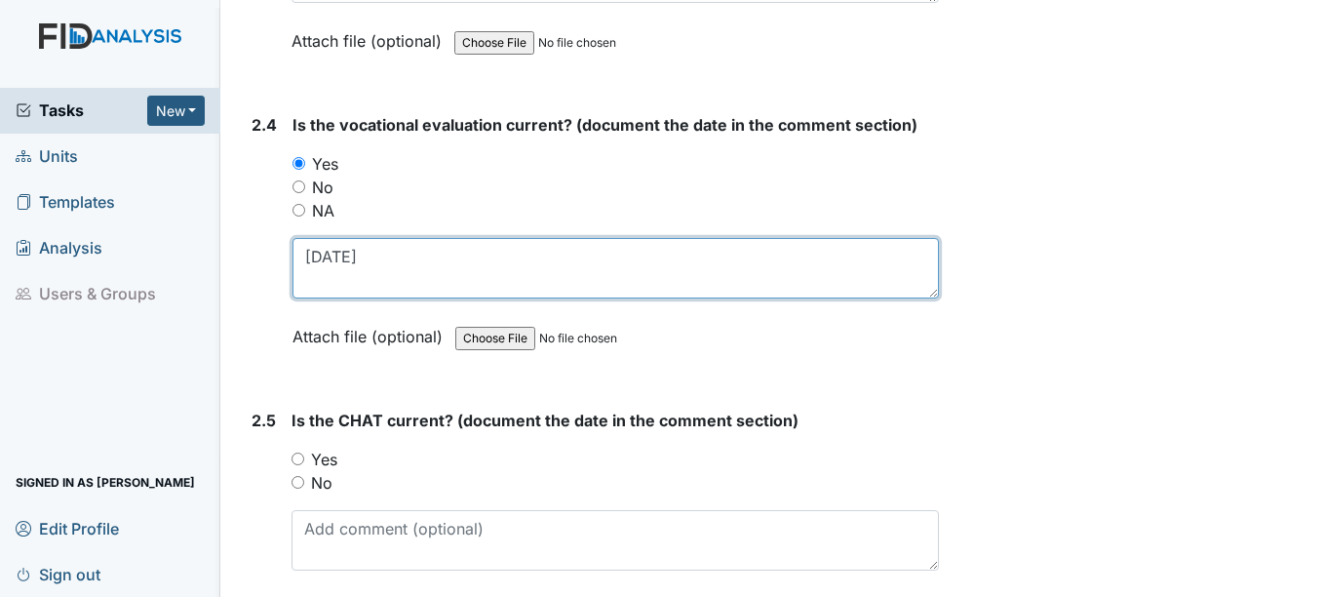
scroll to position [2925, 0]
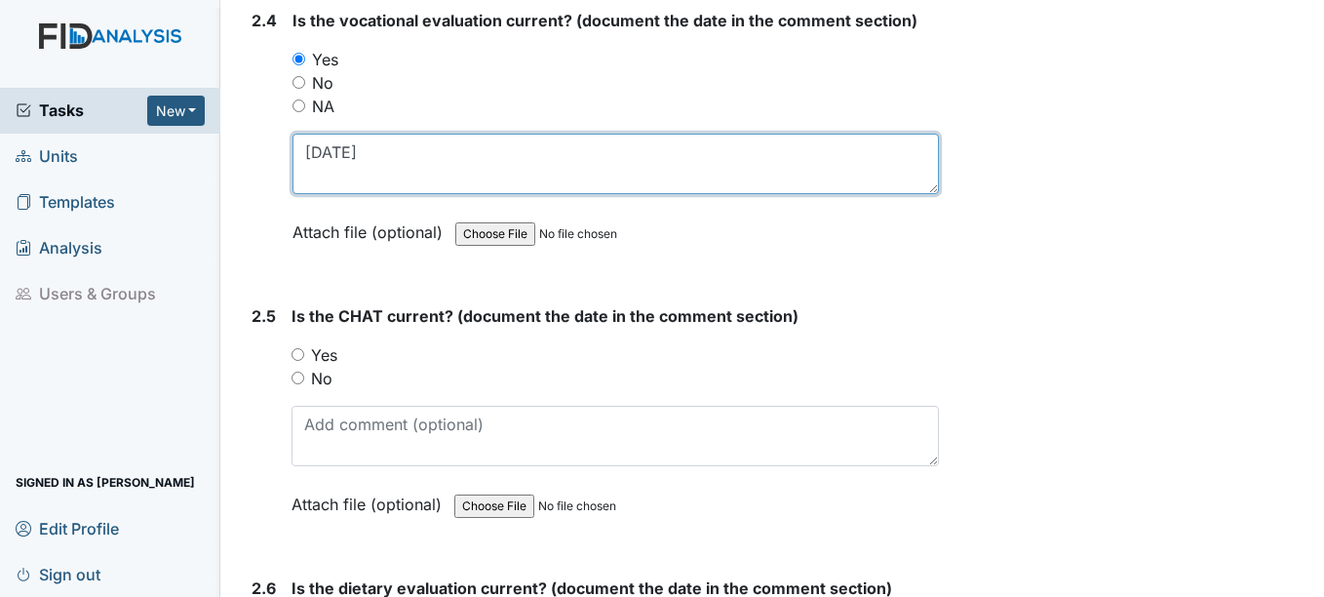
type textarea "11-24-24"
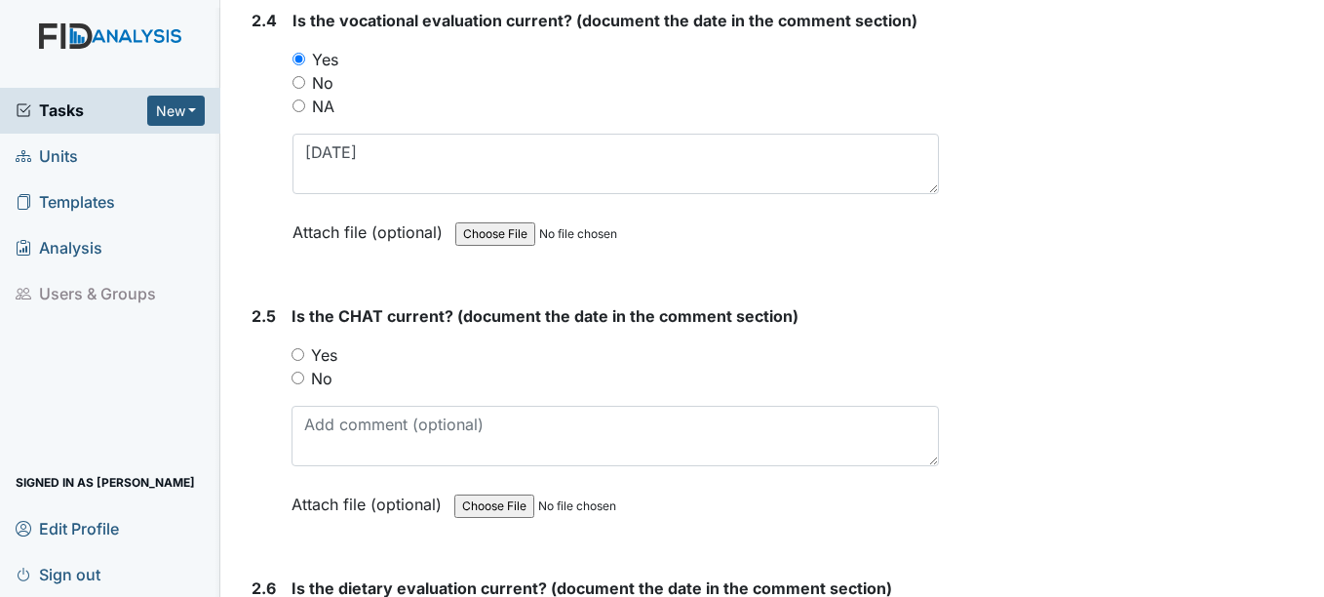
click at [301, 353] on input "Yes" at bounding box center [298, 354] width 13 height 13
radio input "true"
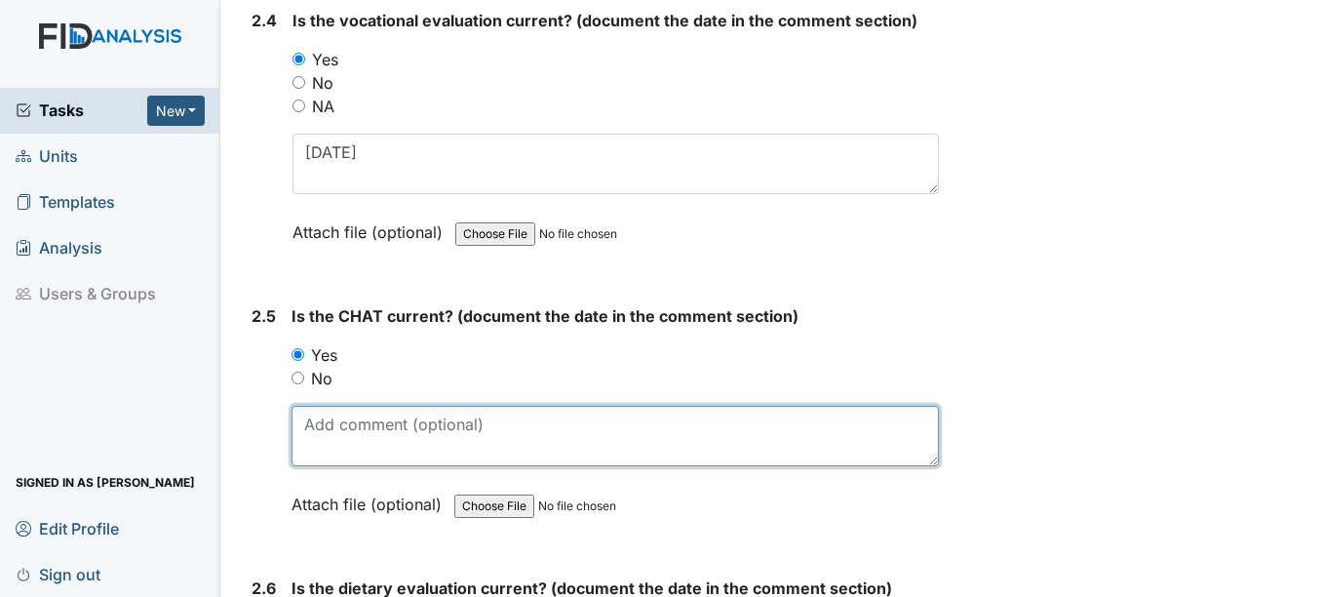
click at [314, 434] on textarea at bounding box center [615, 436] width 646 height 60
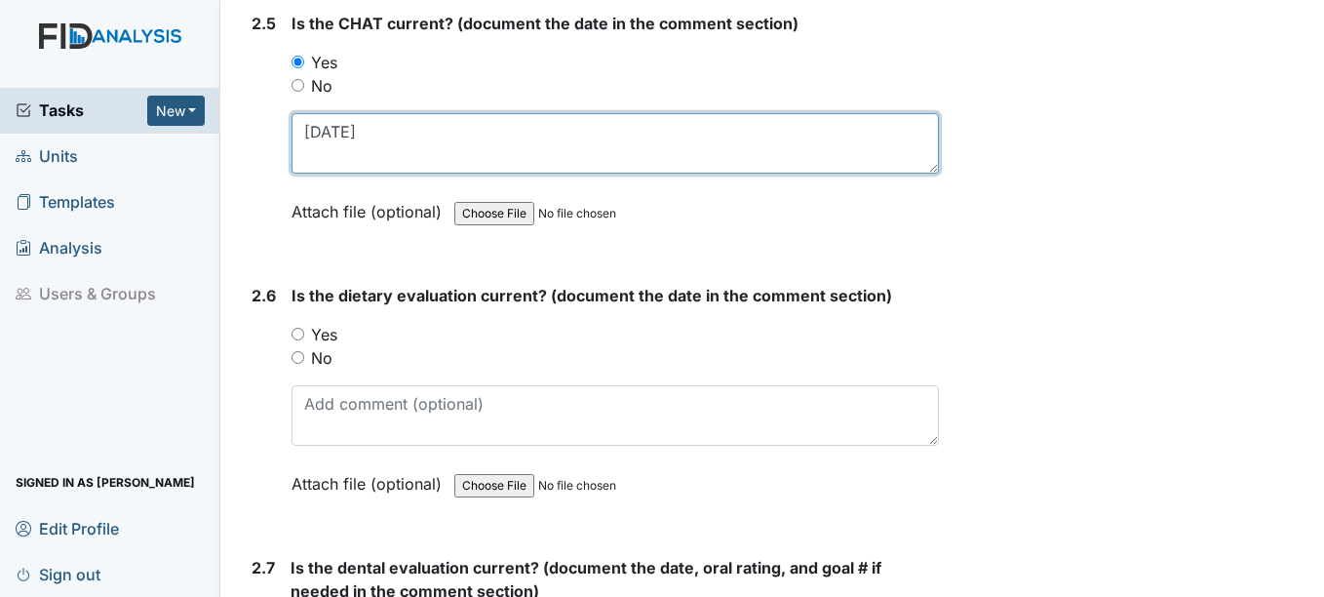
type textarea "11-22-24"
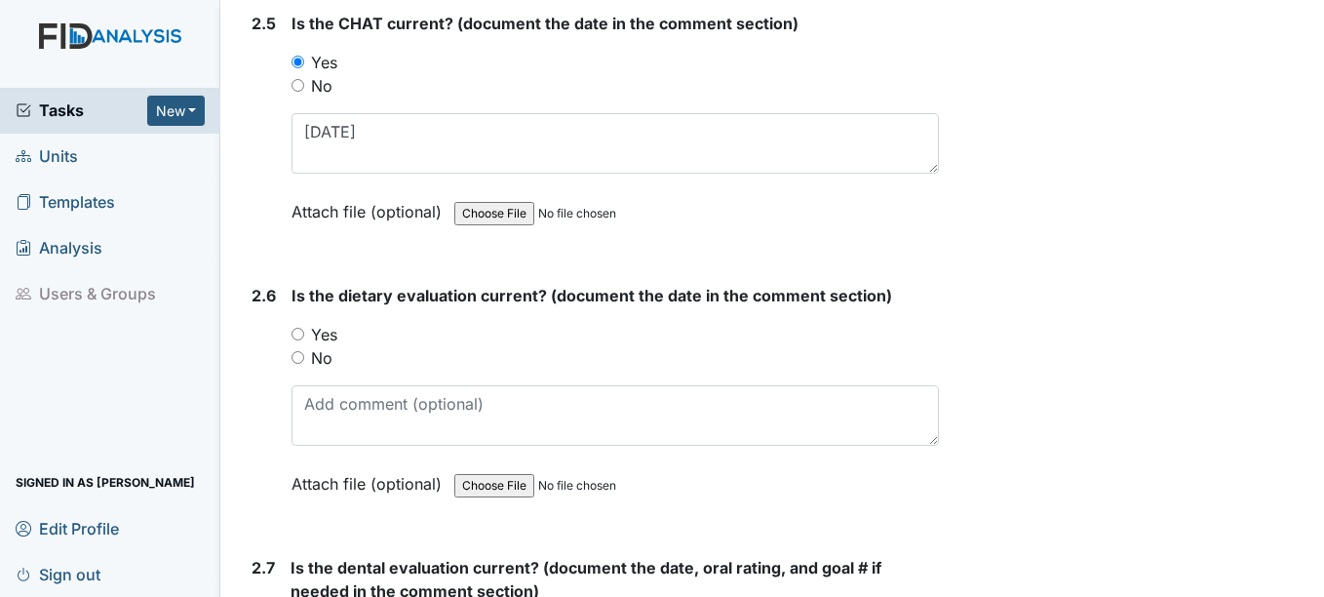
drag, startPoint x: 303, startPoint y: 332, endPoint x: 290, endPoint y: 414, distance: 83.0
click at [302, 338] on input "Yes" at bounding box center [298, 334] width 13 height 13
radio input "true"
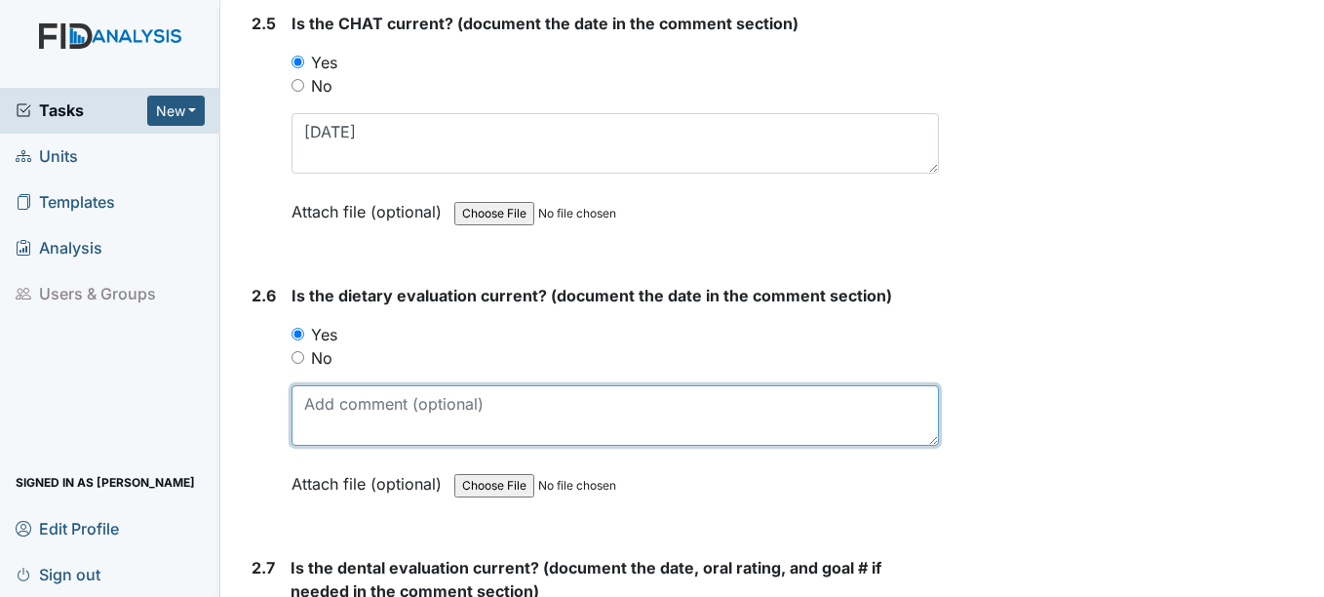
click at [312, 438] on textarea at bounding box center [615, 415] width 646 height 60
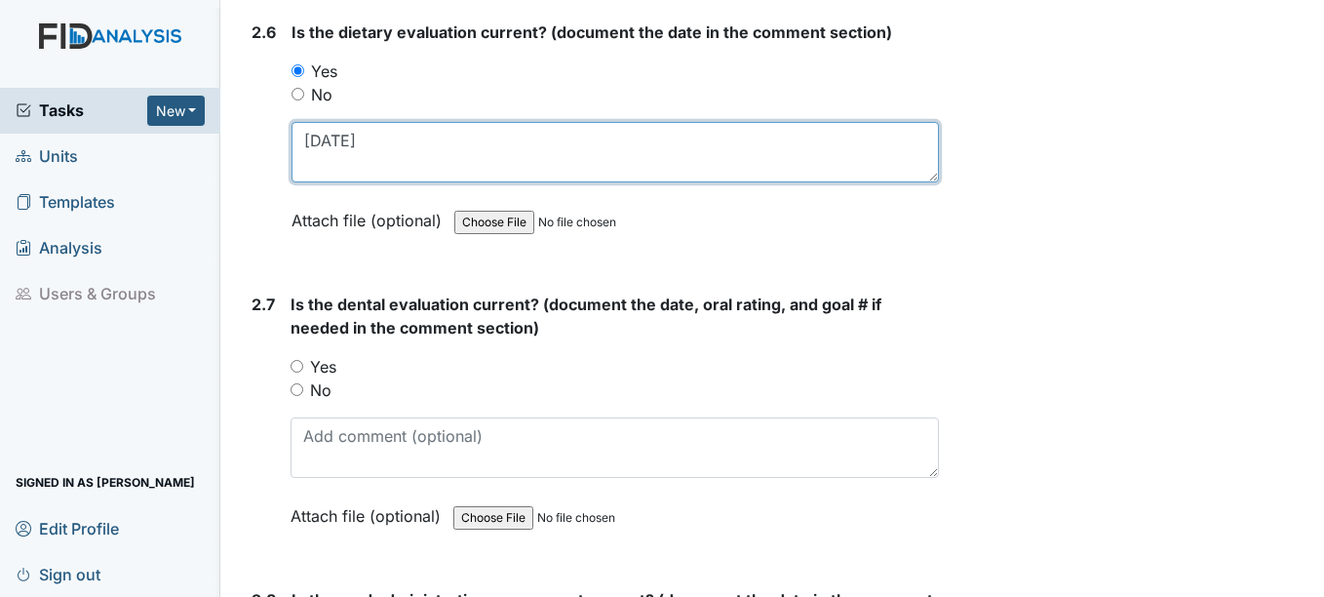
scroll to position [3510, 0]
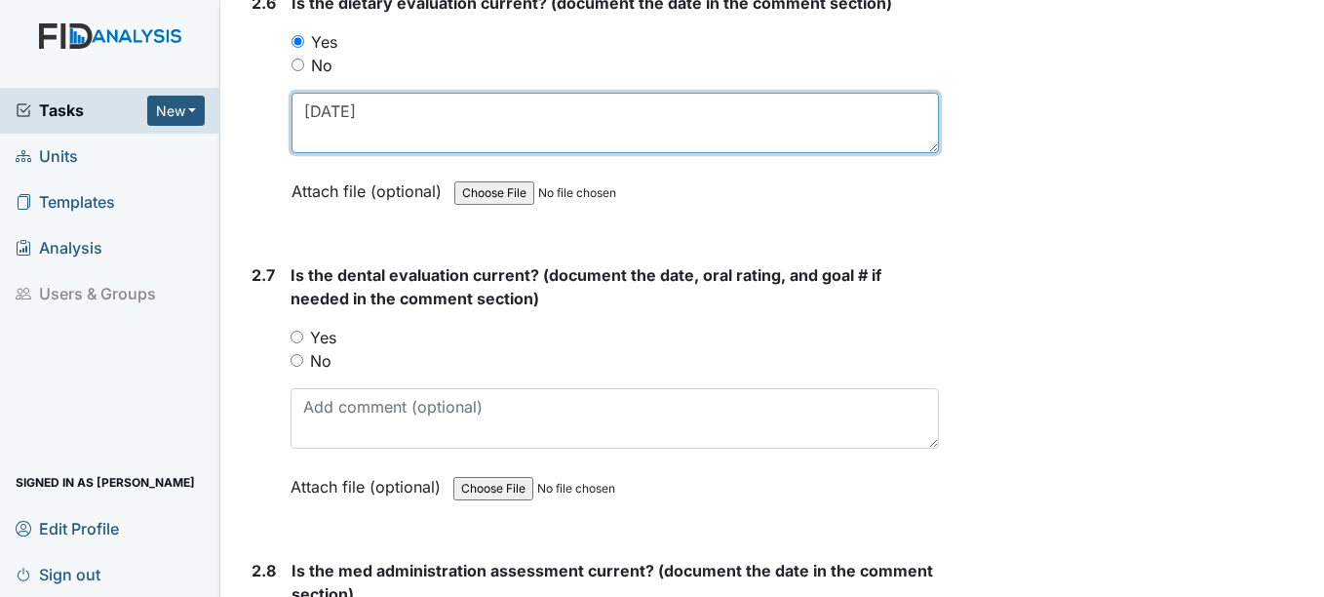
type textarea "9-12-24"
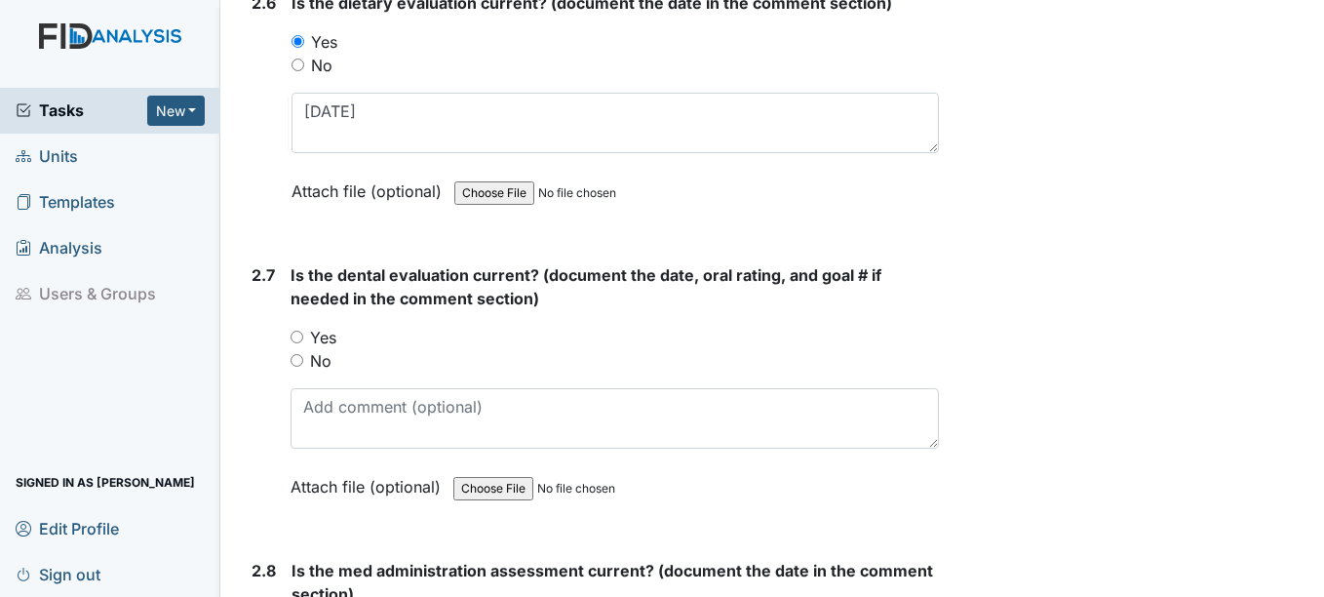
click at [300, 333] on input "Yes" at bounding box center [297, 337] width 13 height 13
radio input "true"
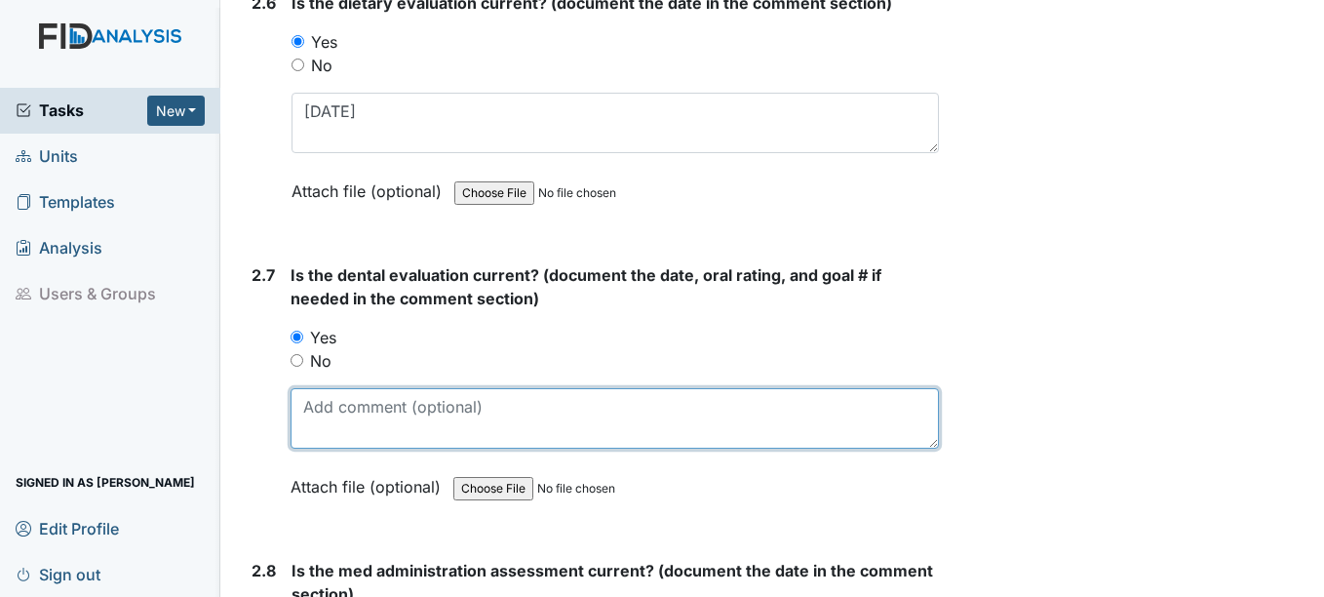
click at [331, 413] on textarea at bounding box center [614, 418] width 647 height 60
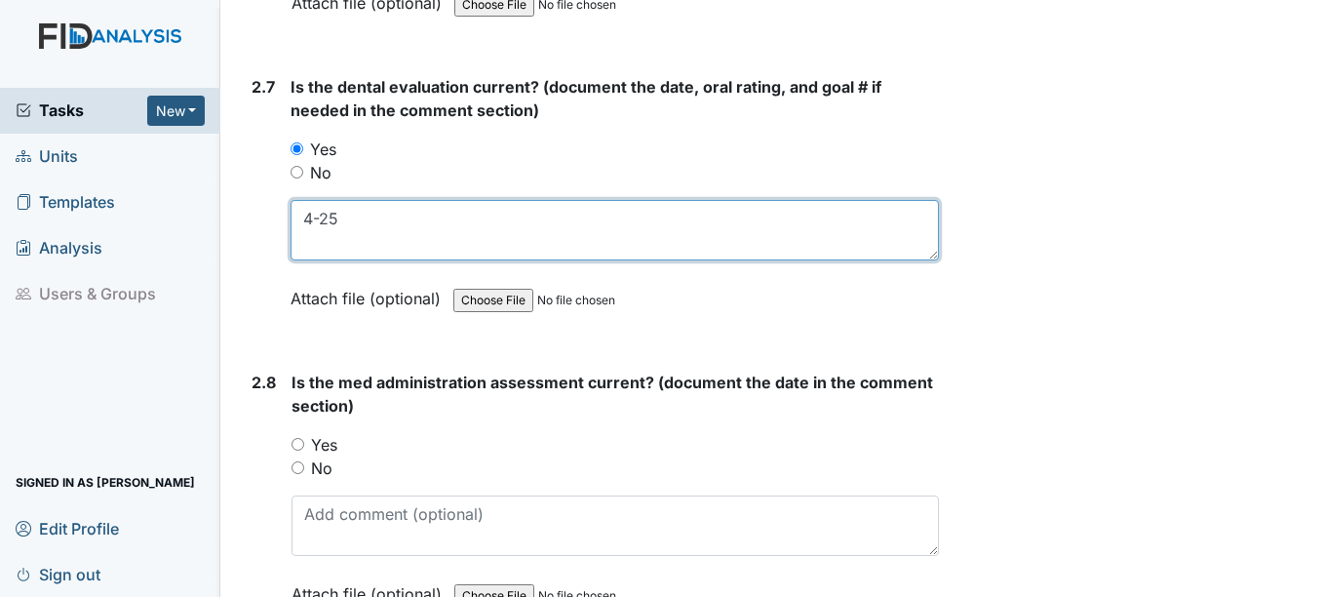
scroll to position [3705, 0]
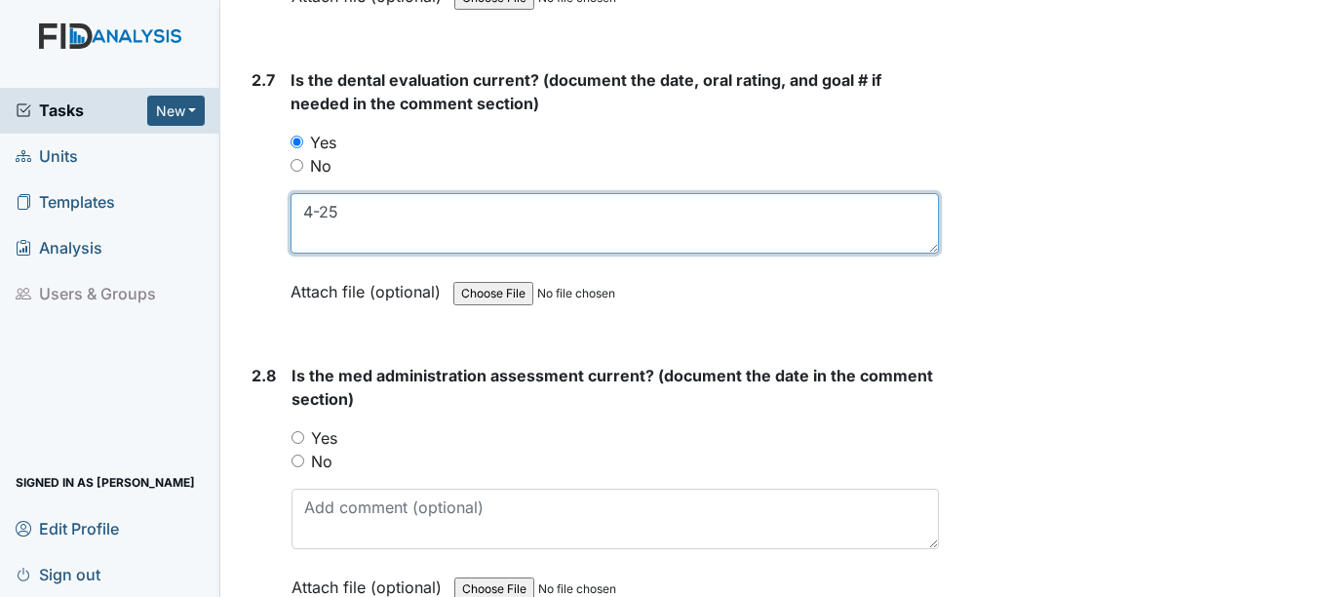
type textarea "4-25"
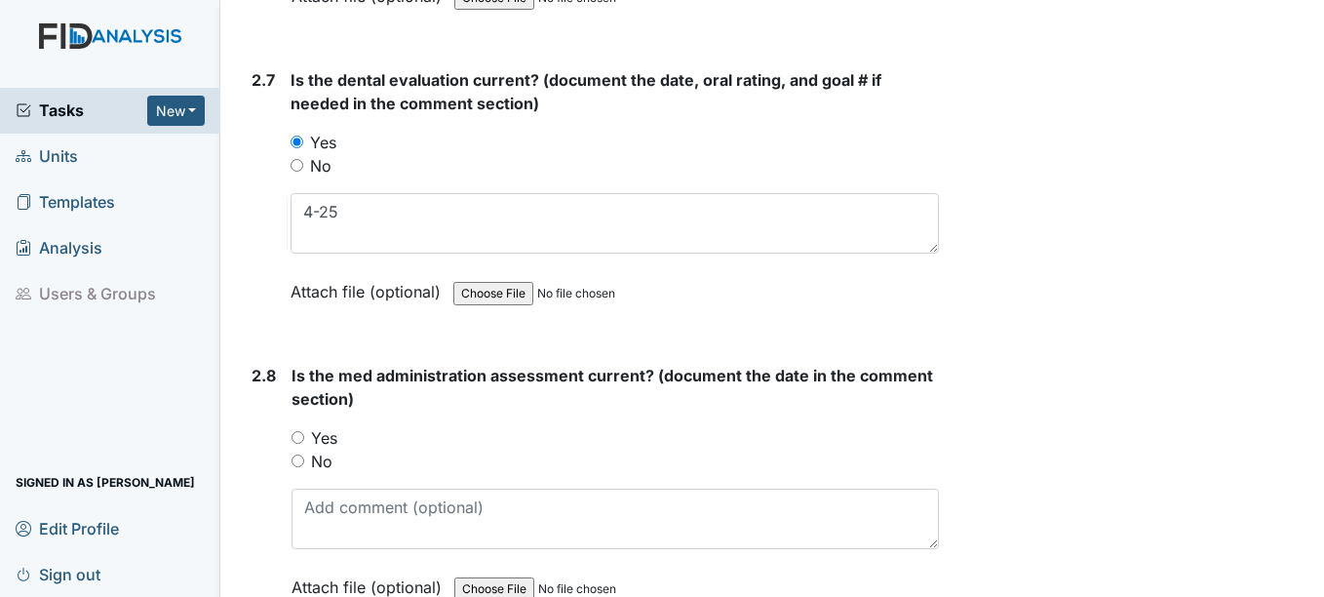
click at [299, 439] on input "Yes" at bounding box center [298, 437] width 13 height 13
radio input "true"
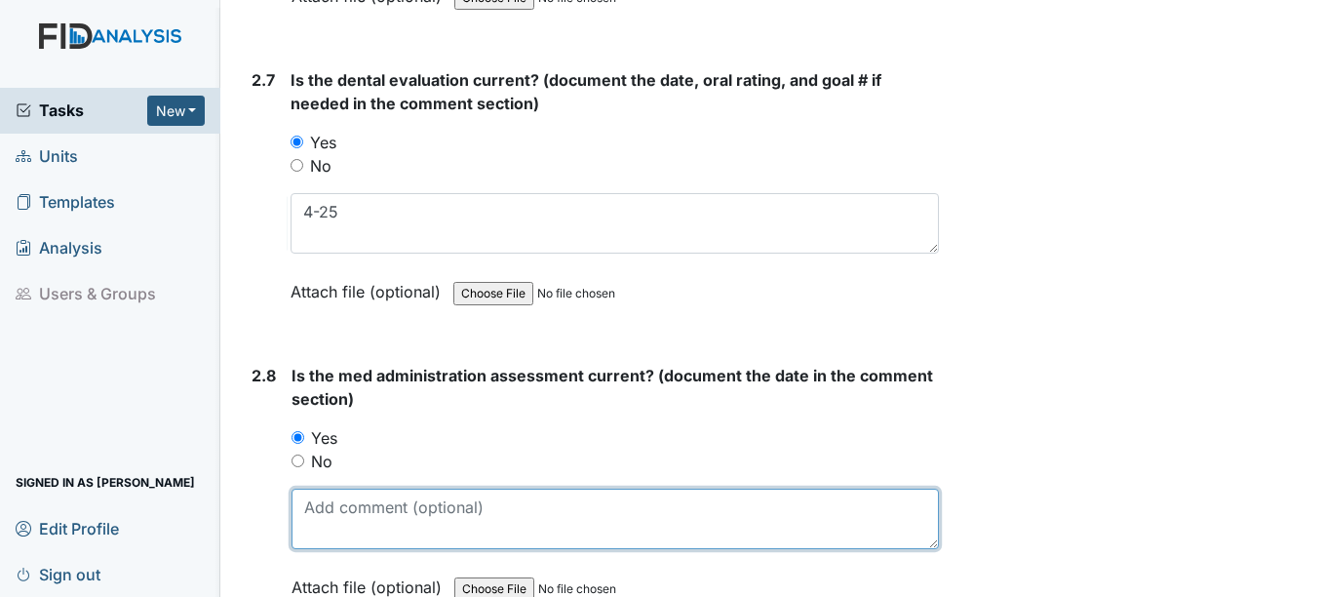
click at [319, 503] on textarea at bounding box center [615, 518] width 646 height 60
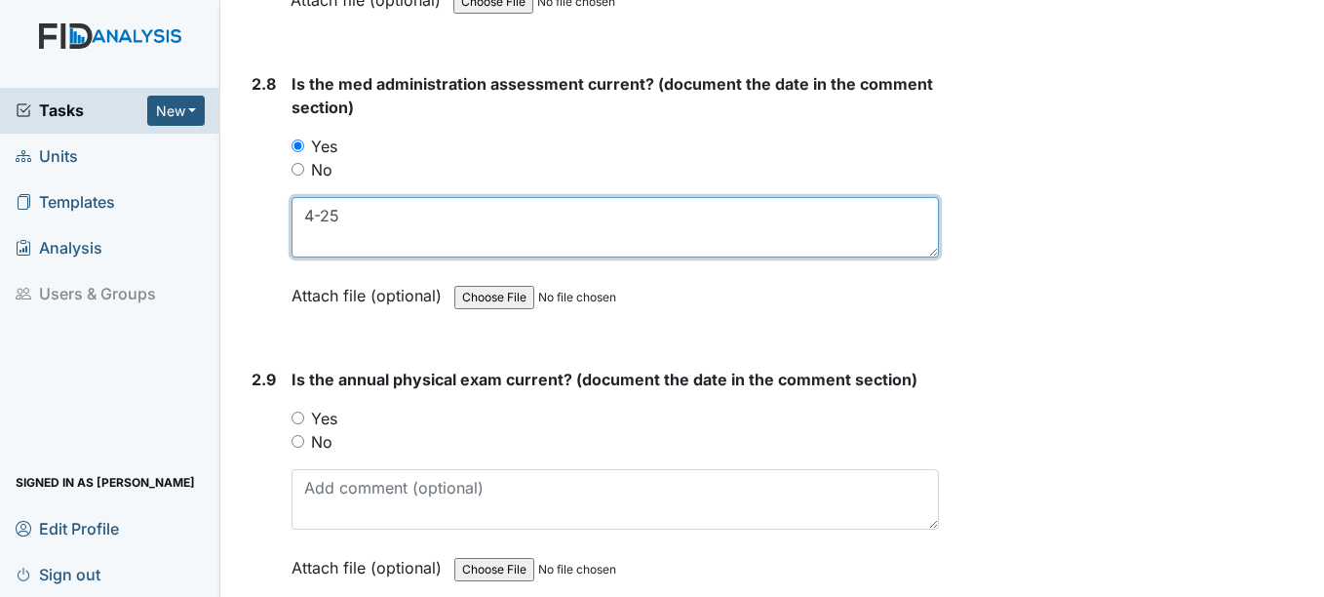
scroll to position [3997, 0]
type textarea "4-25"
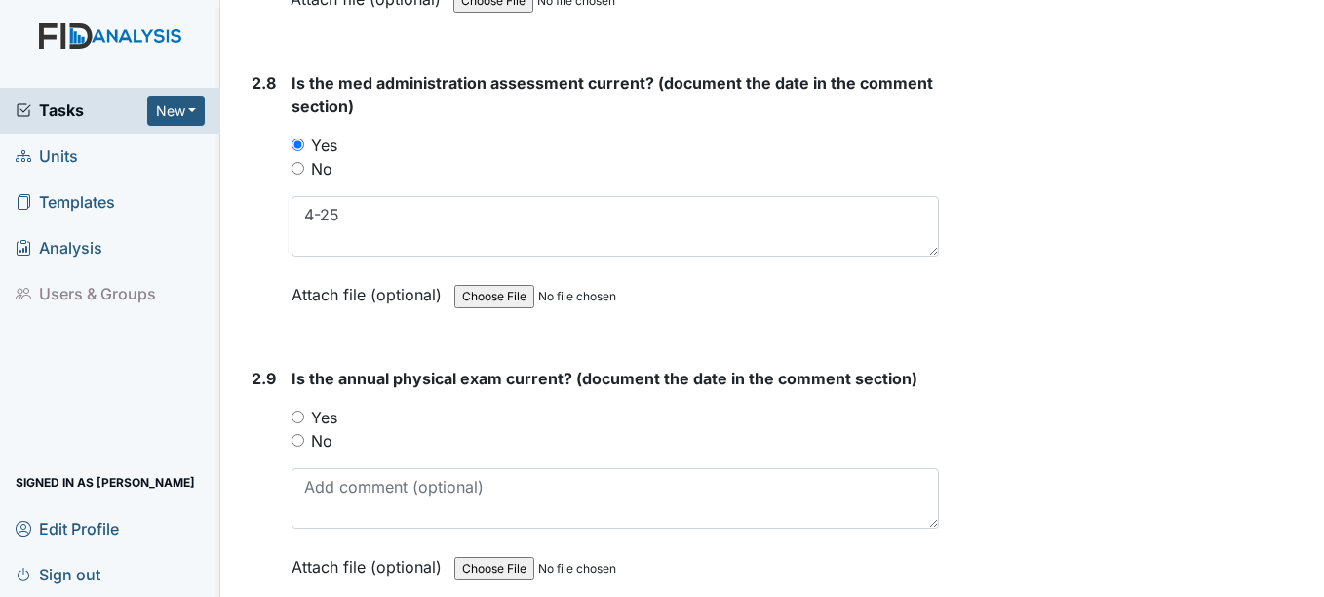
click at [302, 421] on input "Yes" at bounding box center [298, 416] width 13 height 13
radio input "true"
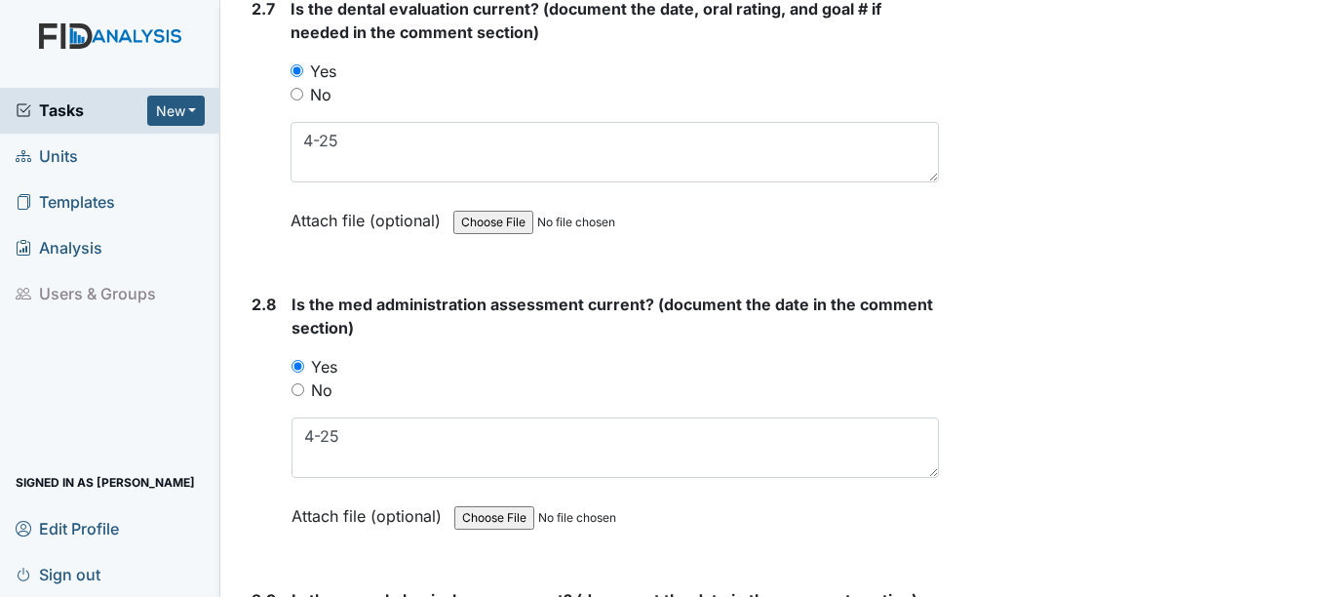
scroll to position [3802, 0]
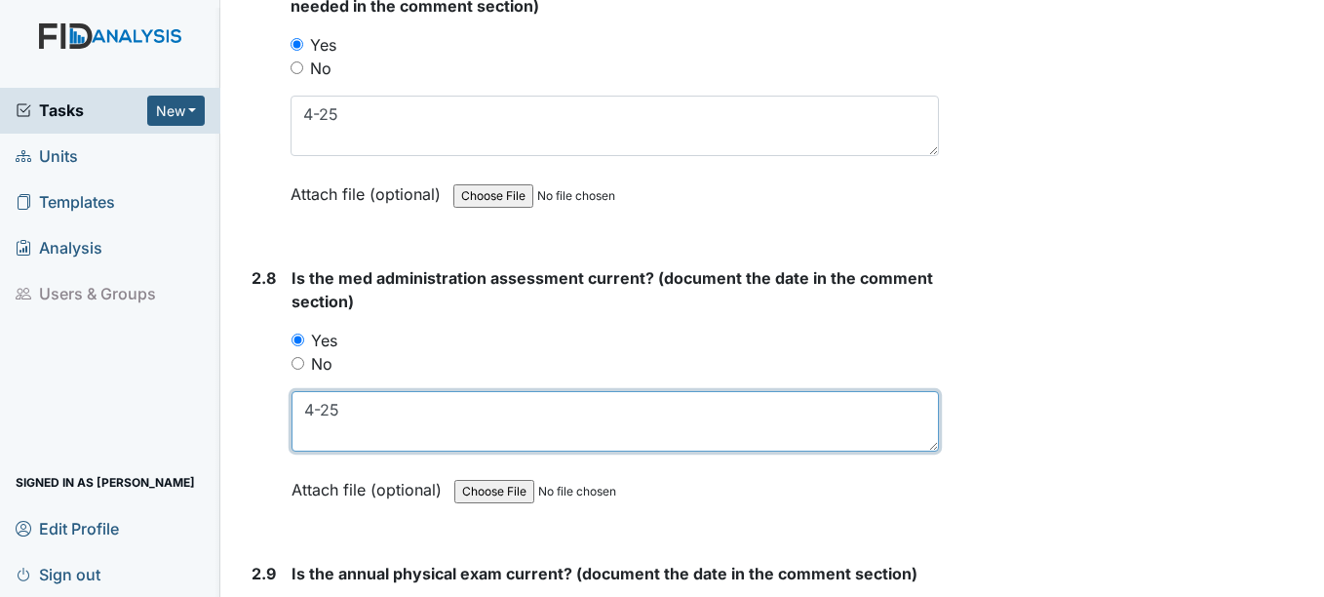
click at [315, 409] on textarea "4-25" at bounding box center [615, 421] width 646 height 60
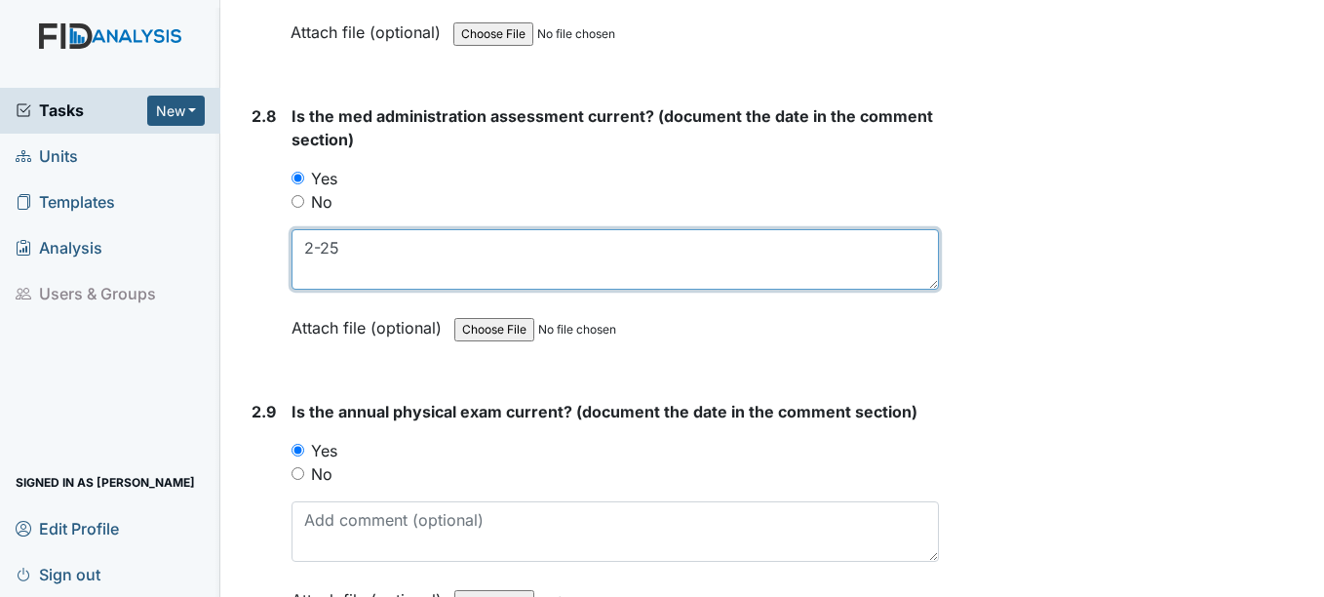
scroll to position [3997, 0]
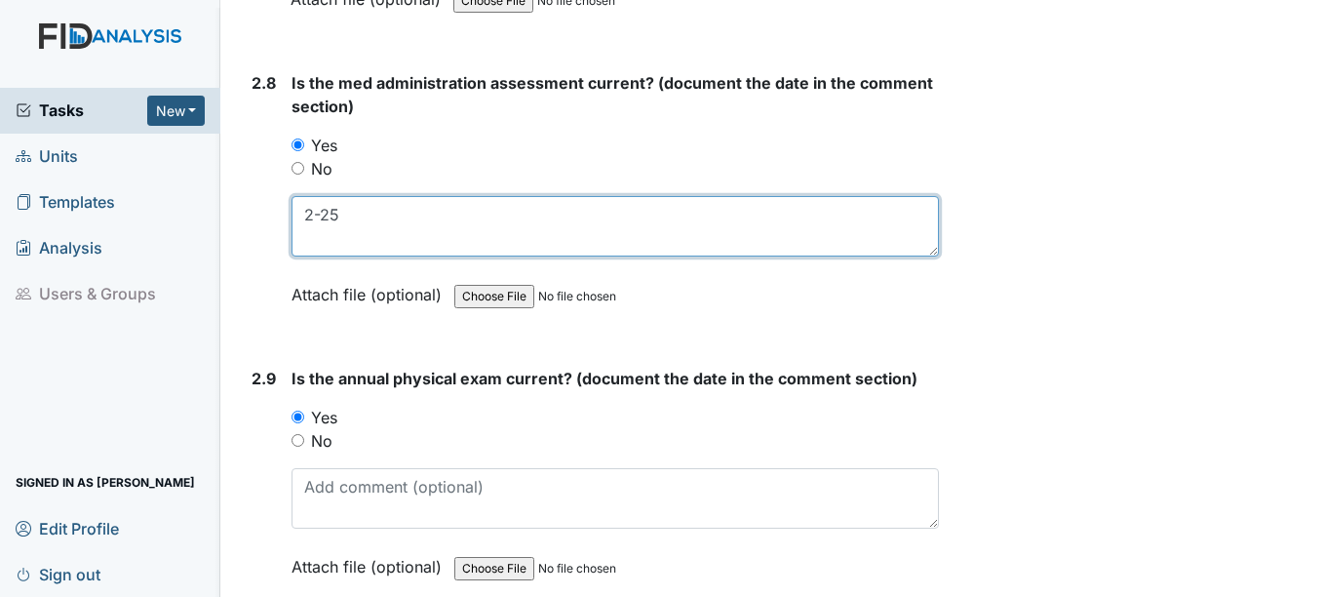
type textarea "2-25"
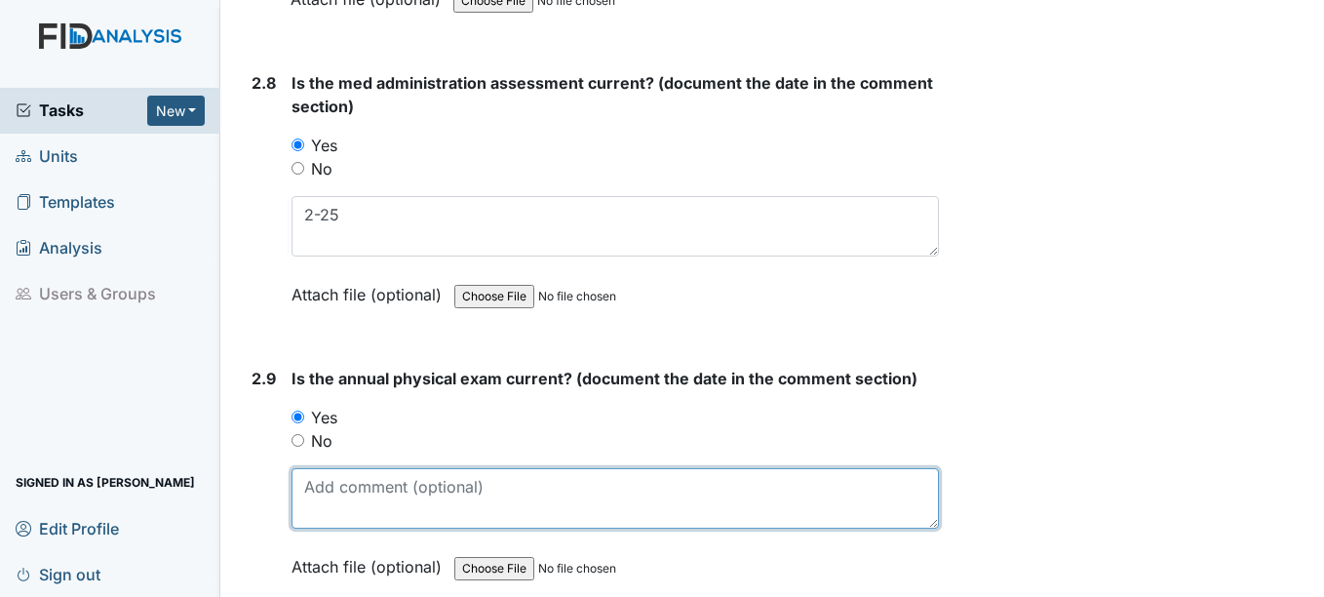
click at [330, 486] on textarea at bounding box center [615, 498] width 646 height 60
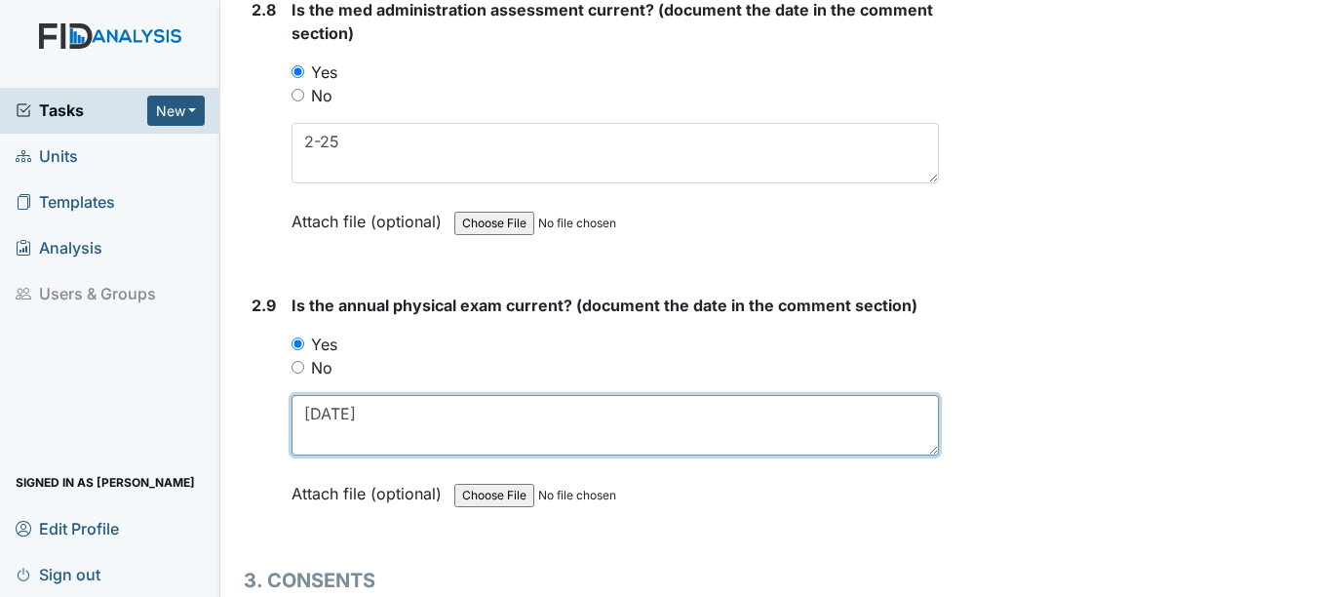
scroll to position [4290, 0]
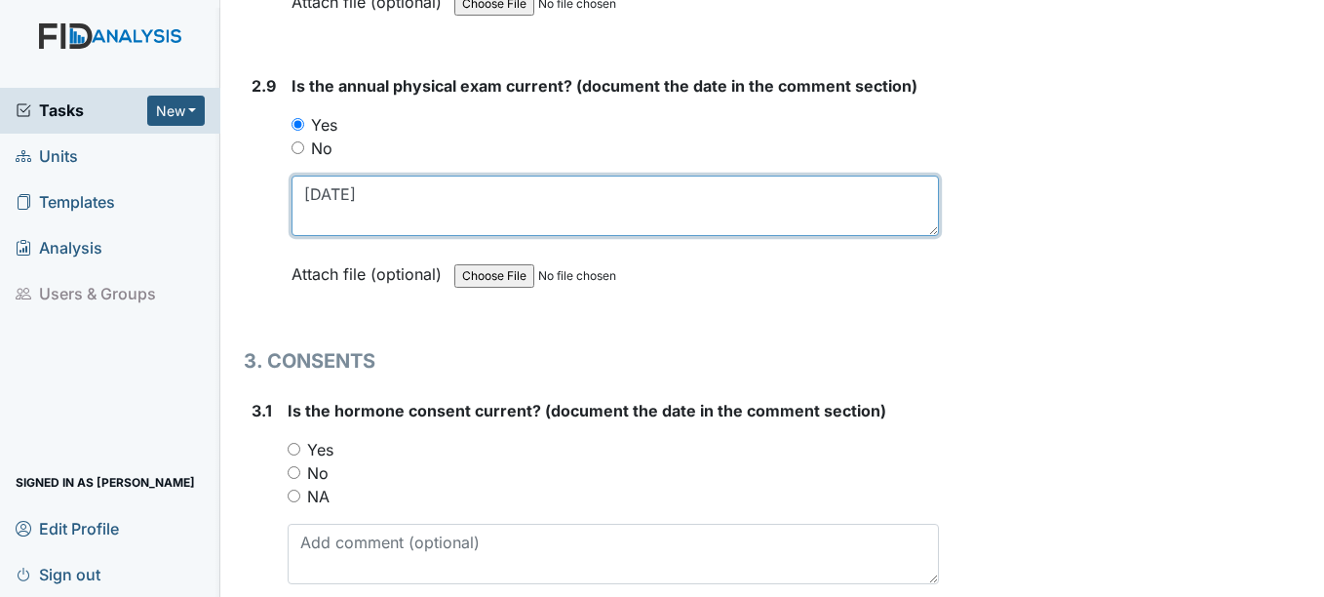
type textarea "10-30-24"
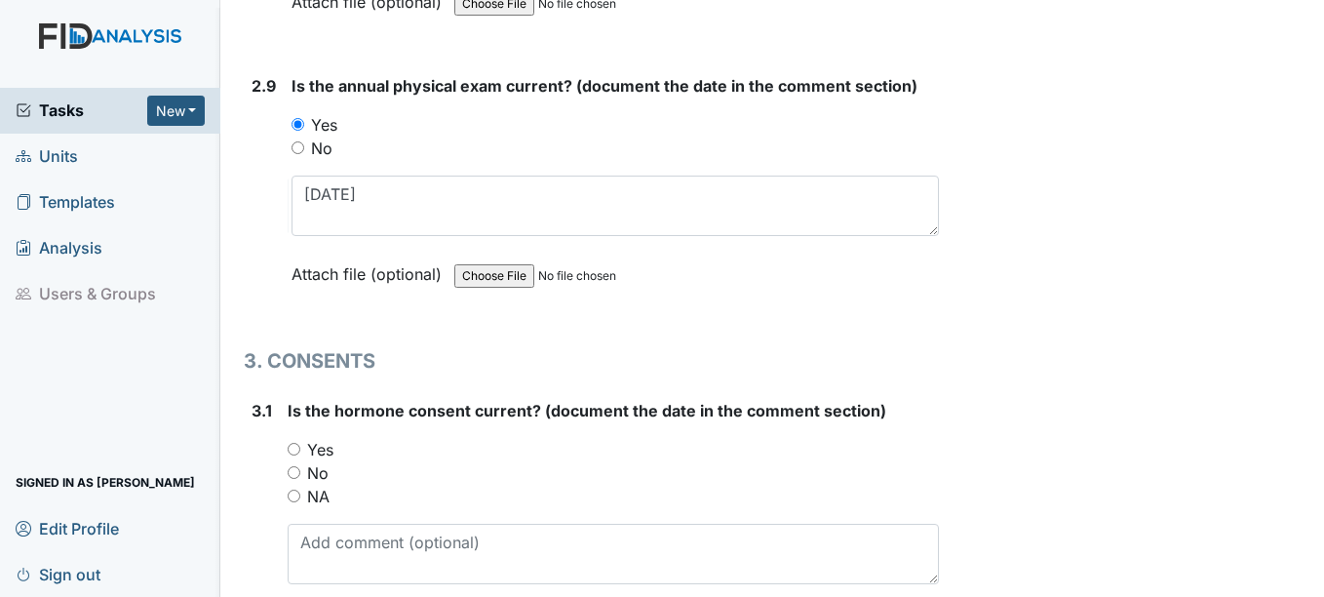
click at [295, 497] on input "NA" at bounding box center [294, 495] width 13 height 13
radio input "true"
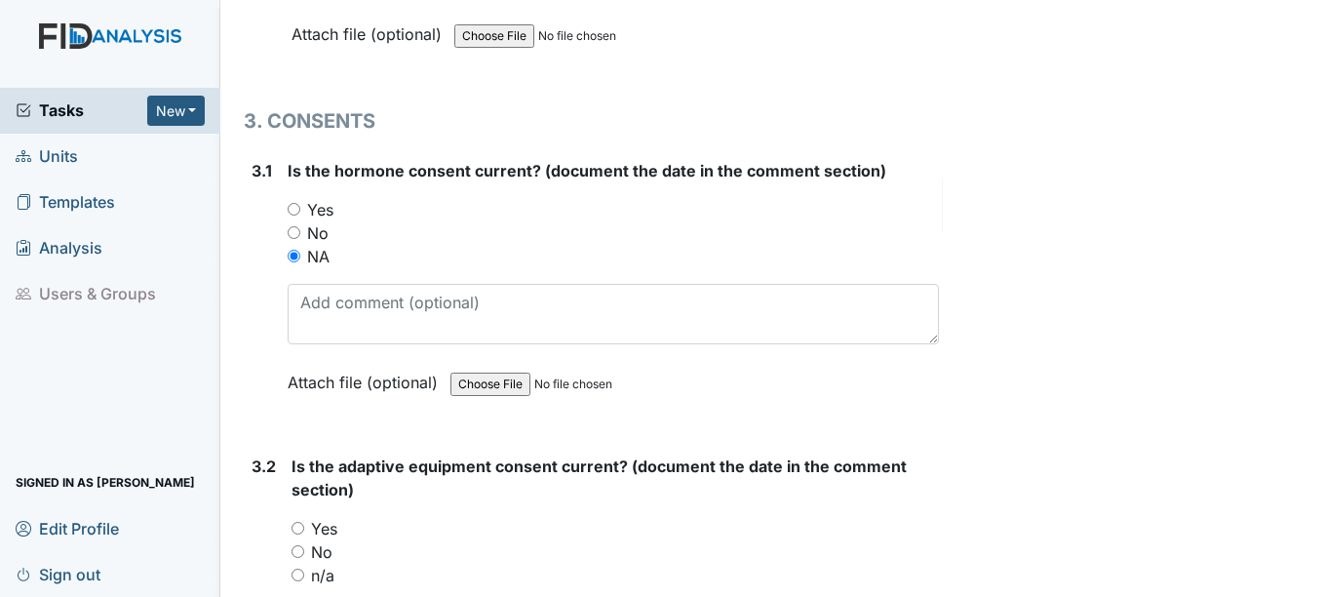
scroll to position [4582, 0]
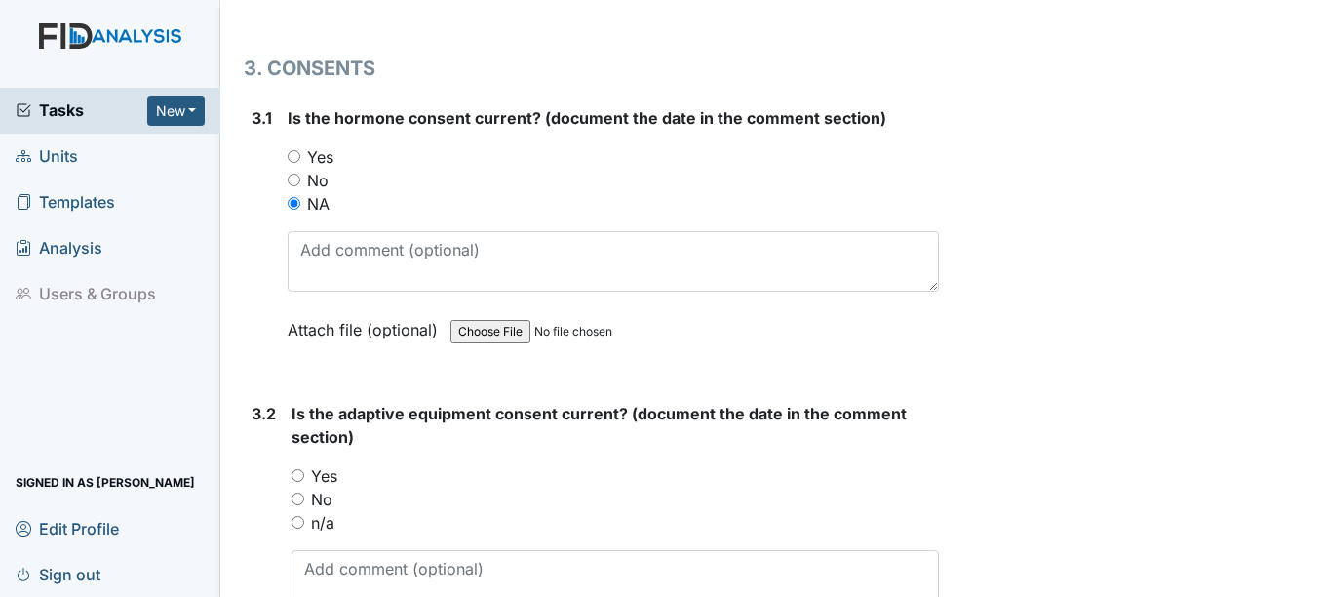
click at [304, 523] on input "n/a" at bounding box center [298, 522] width 13 height 13
radio input "true"
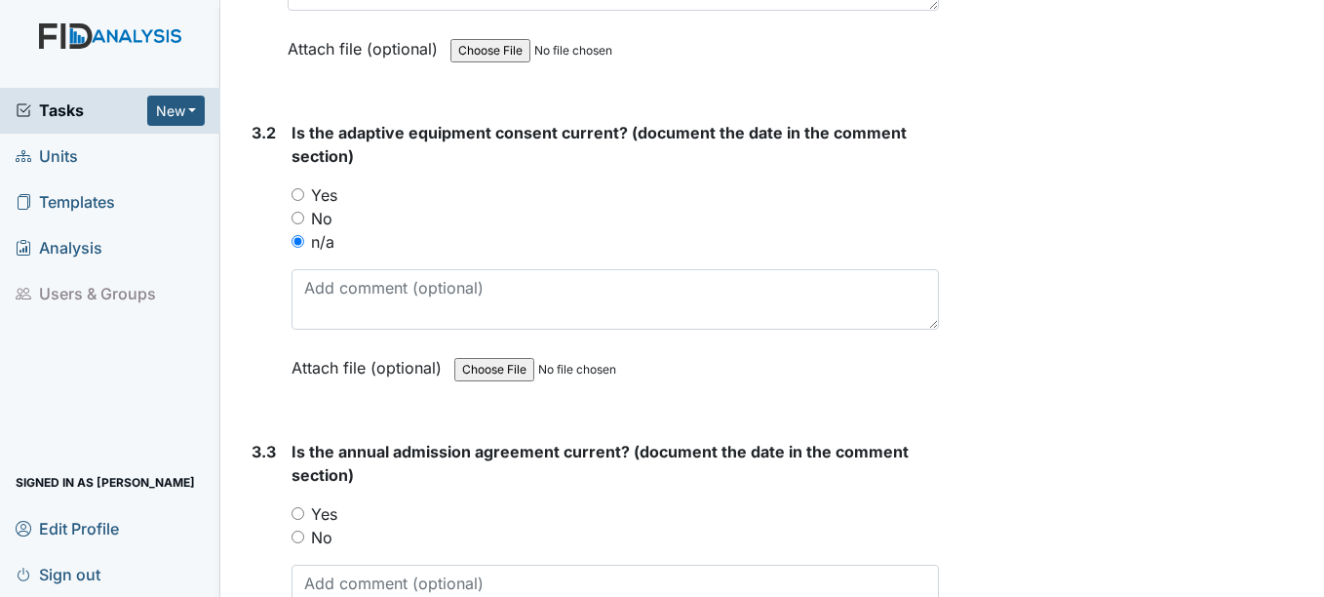
scroll to position [4875, 0]
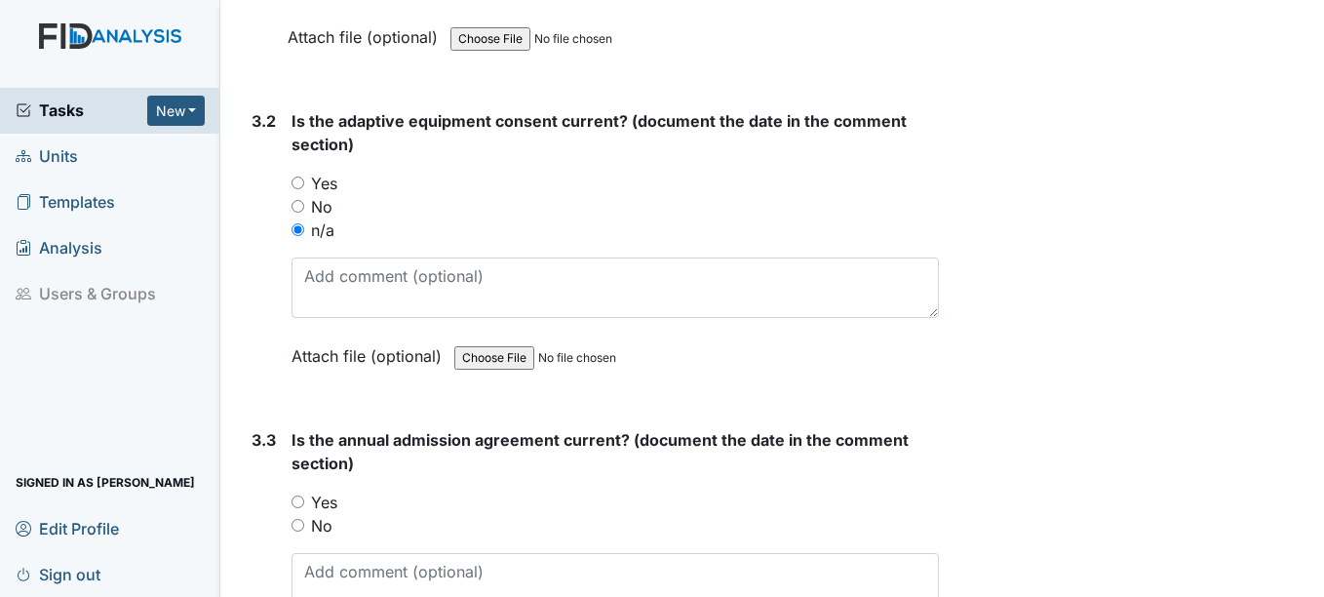
drag, startPoint x: 296, startPoint y: 499, endPoint x: 322, endPoint y: 497, distance: 25.4
click at [303, 497] on input "Yes" at bounding box center [298, 501] width 13 height 13
radio input "true"
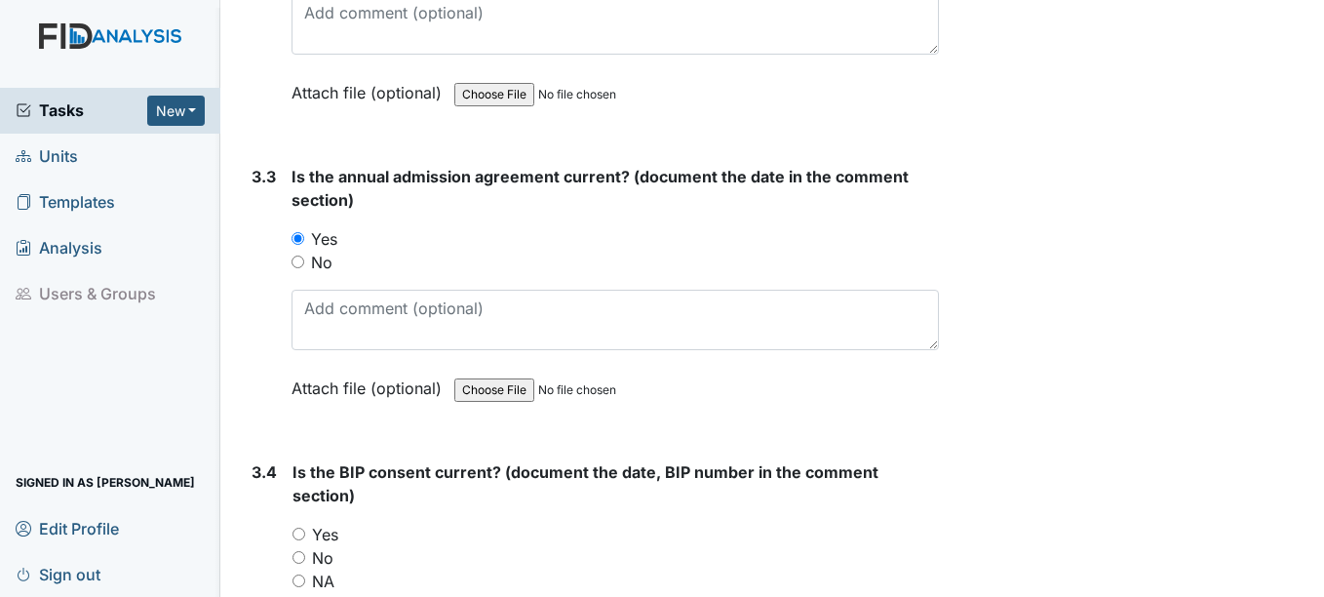
scroll to position [5167, 0]
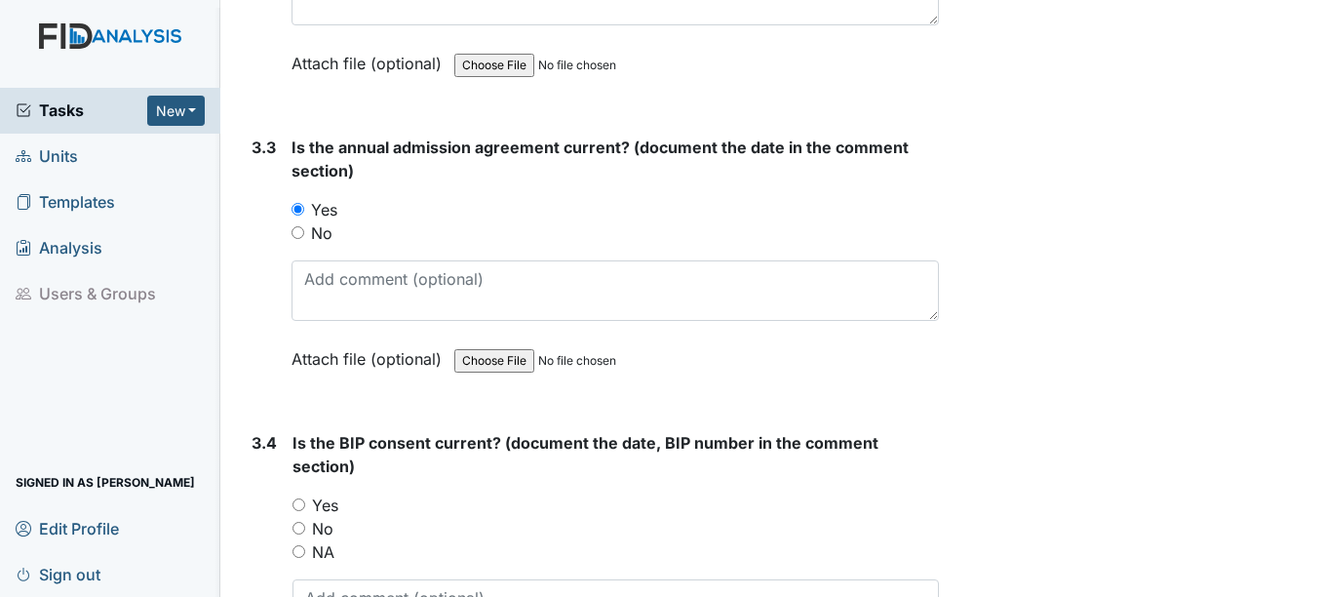
click at [303, 504] on input "Yes" at bounding box center [298, 504] width 13 height 13
radio input "true"
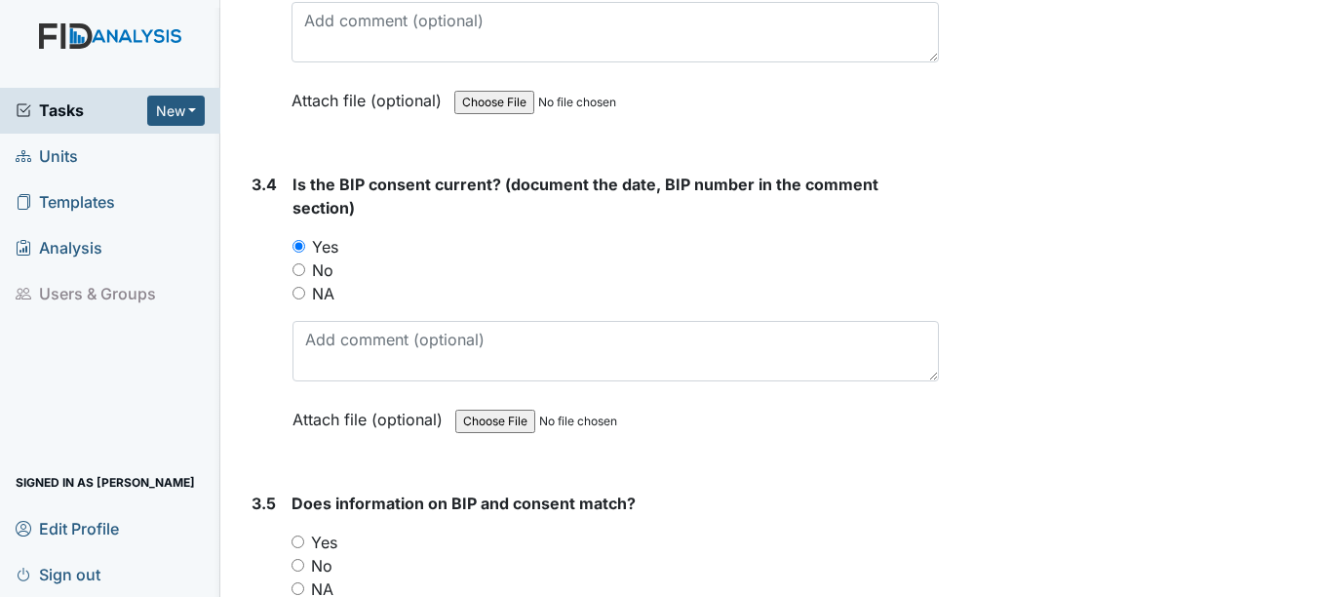
scroll to position [5460, 0]
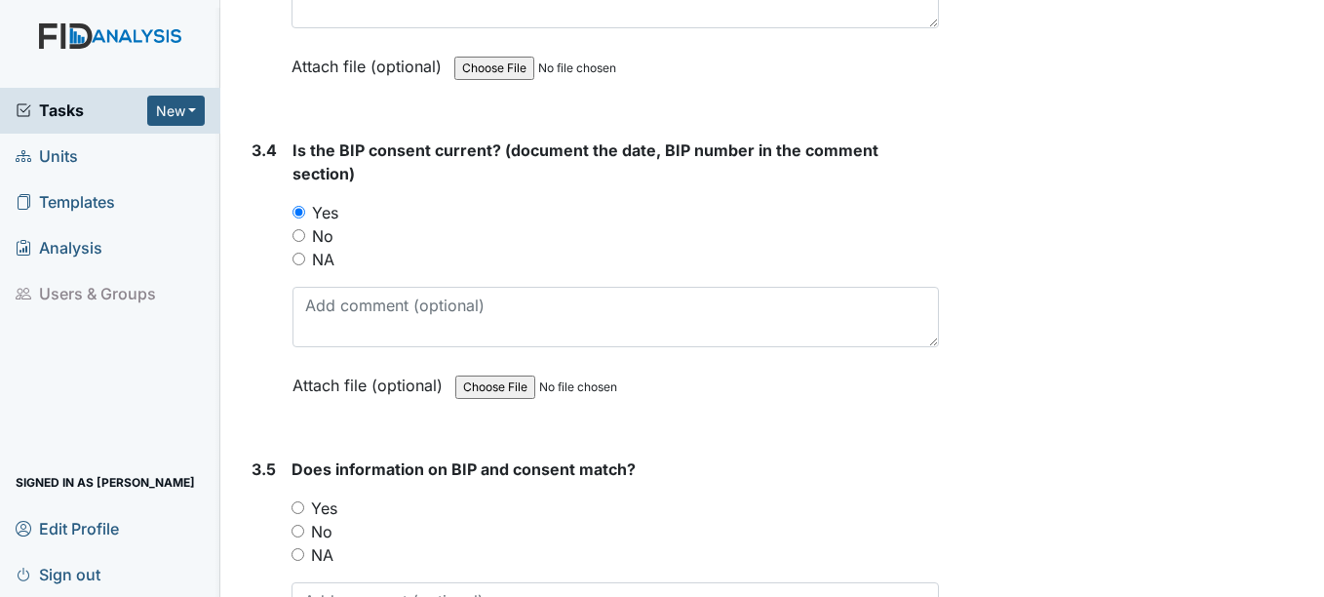
click at [301, 507] on input "Yes" at bounding box center [298, 507] width 13 height 13
radio input "true"
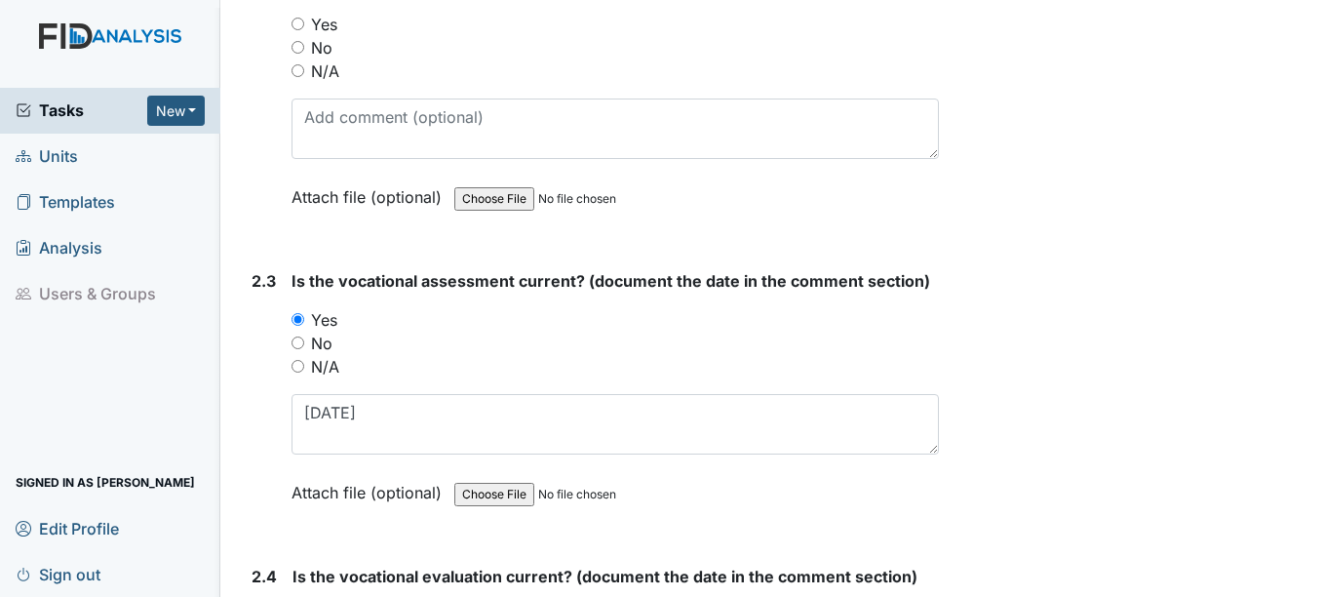
scroll to position [2256, 0]
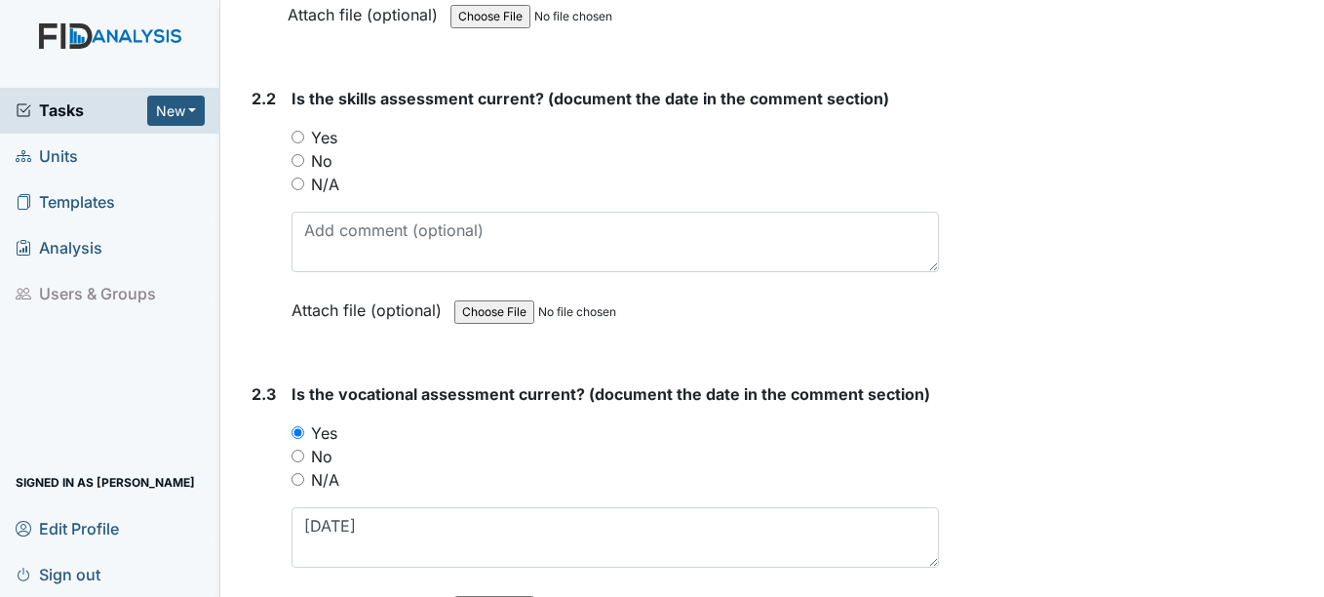
click at [294, 141] on input "Yes" at bounding box center [298, 137] width 13 height 13
radio input "true"
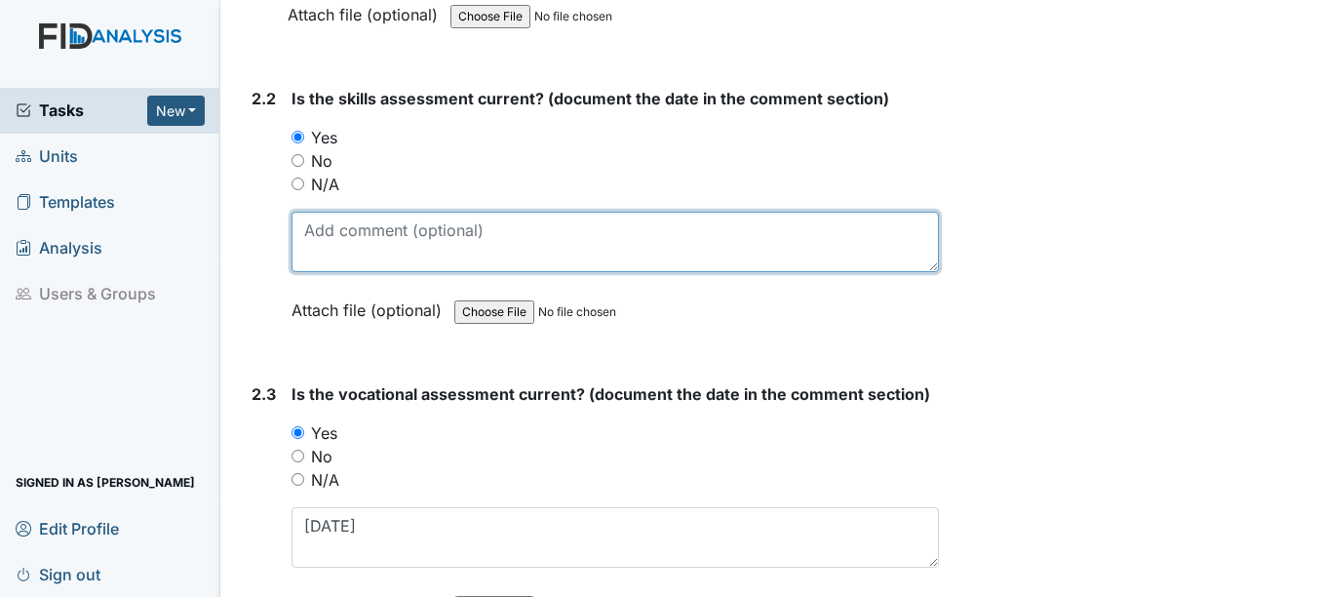
click at [361, 237] on textarea at bounding box center [615, 242] width 646 height 60
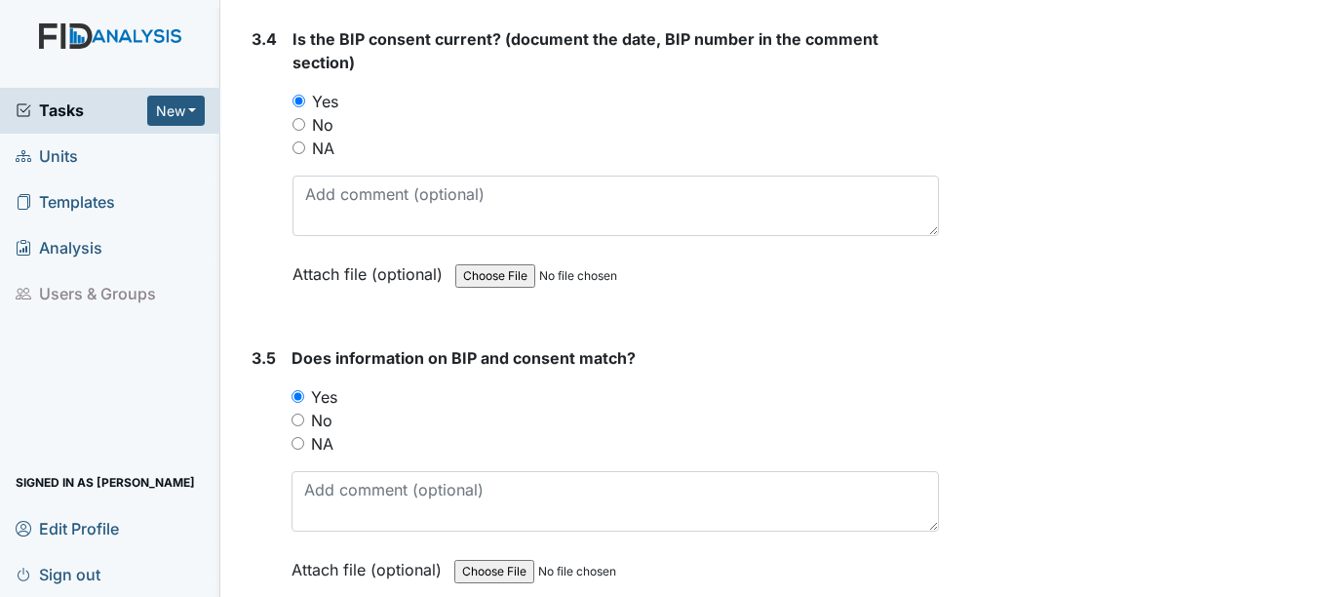
scroll to position [5669, 0]
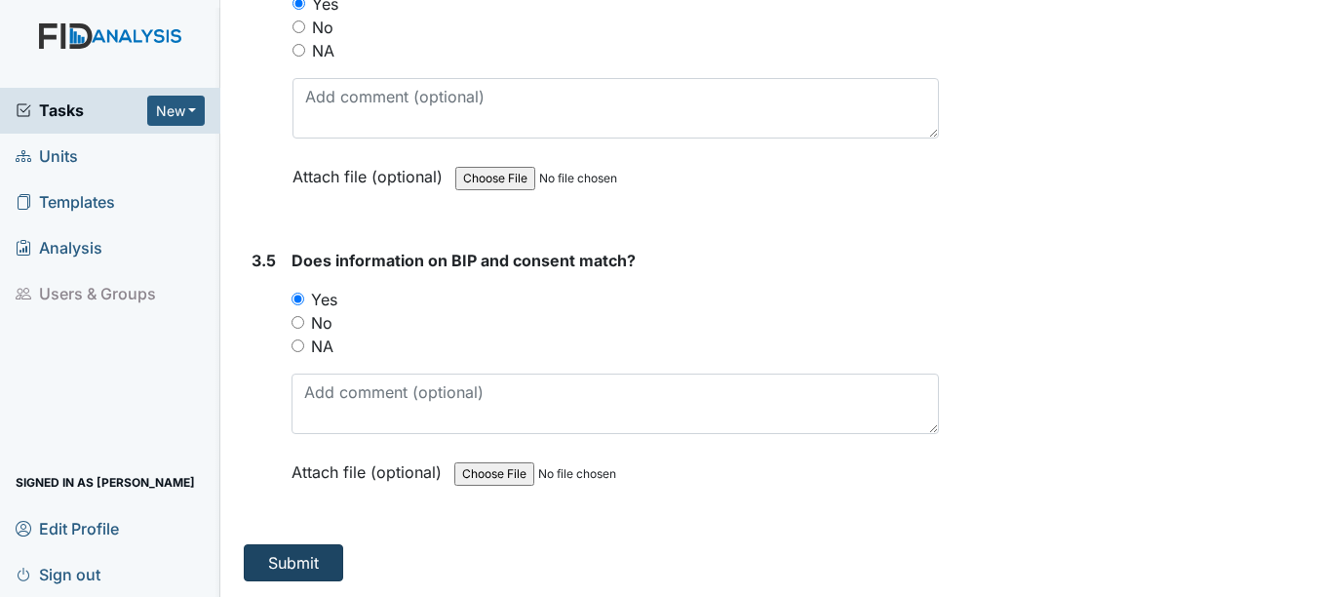
type textarea "10-24-24"
click at [302, 559] on button "Submit" at bounding box center [293, 562] width 99 height 37
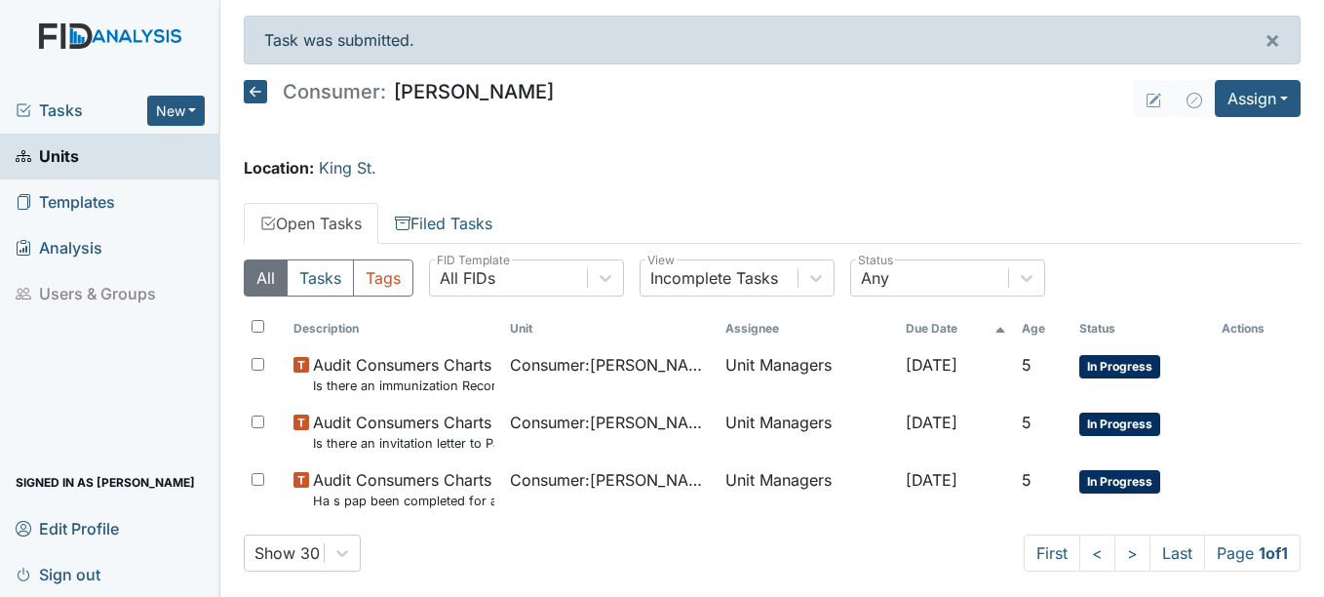
click at [60, 152] on span "Units" at bounding box center [47, 156] width 63 height 30
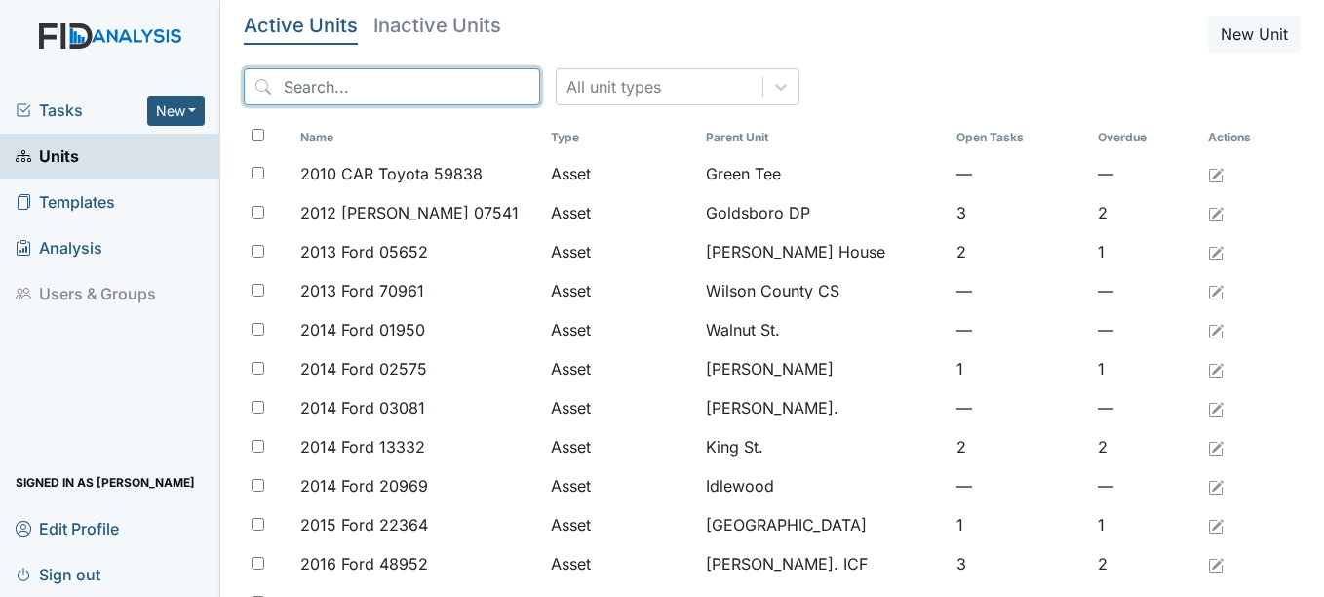
click at [314, 85] on input "search" at bounding box center [392, 86] width 296 height 37
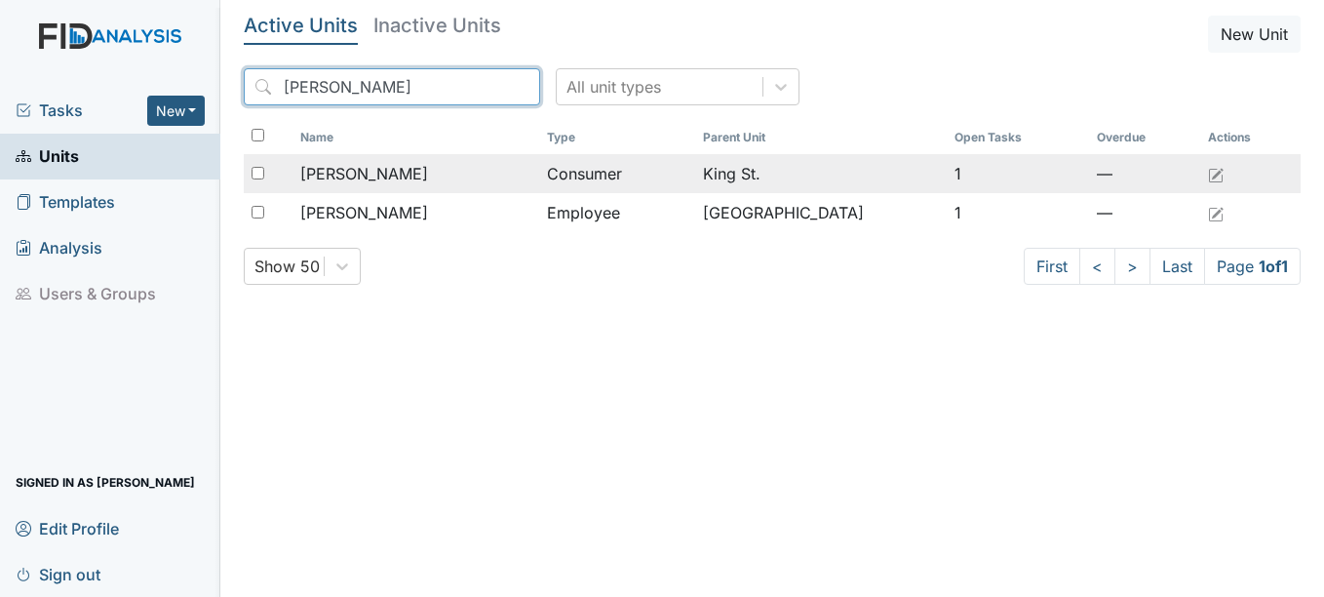
type input "Judy"
click at [404, 172] on span "[PERSON_NAME]" at bounding box center [364, 173] width 128 height 23
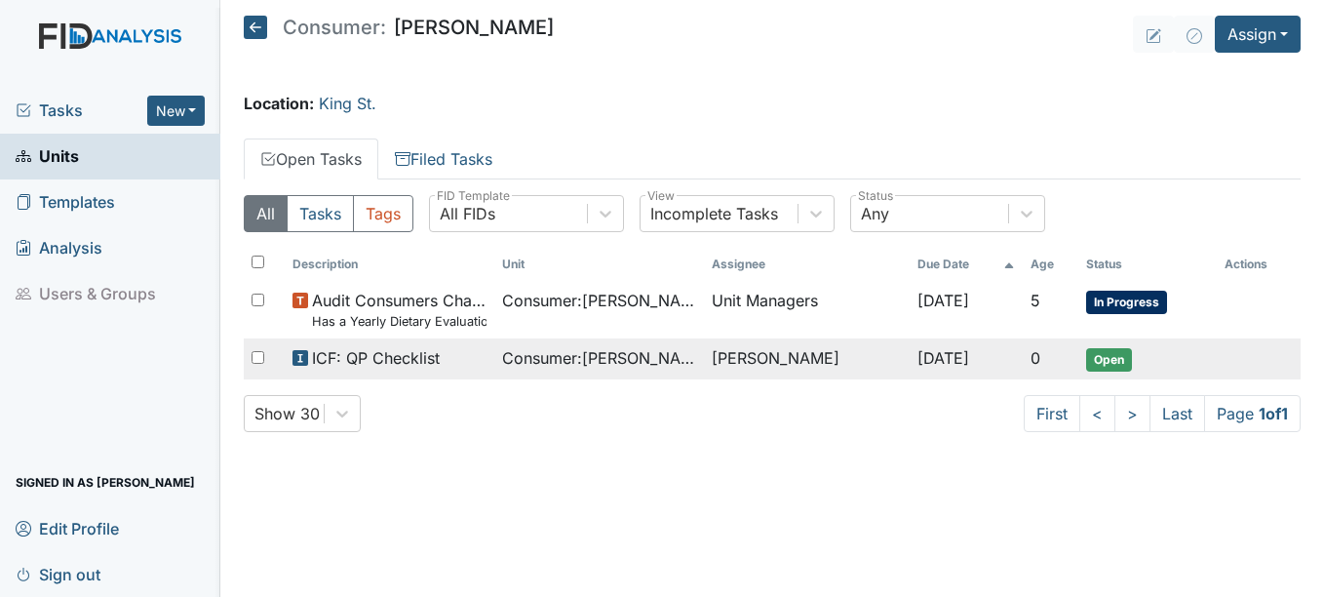
click at [389, 360] on span "ICF: QP Checklist" at bounding box center [376, 357] width 128 height 23
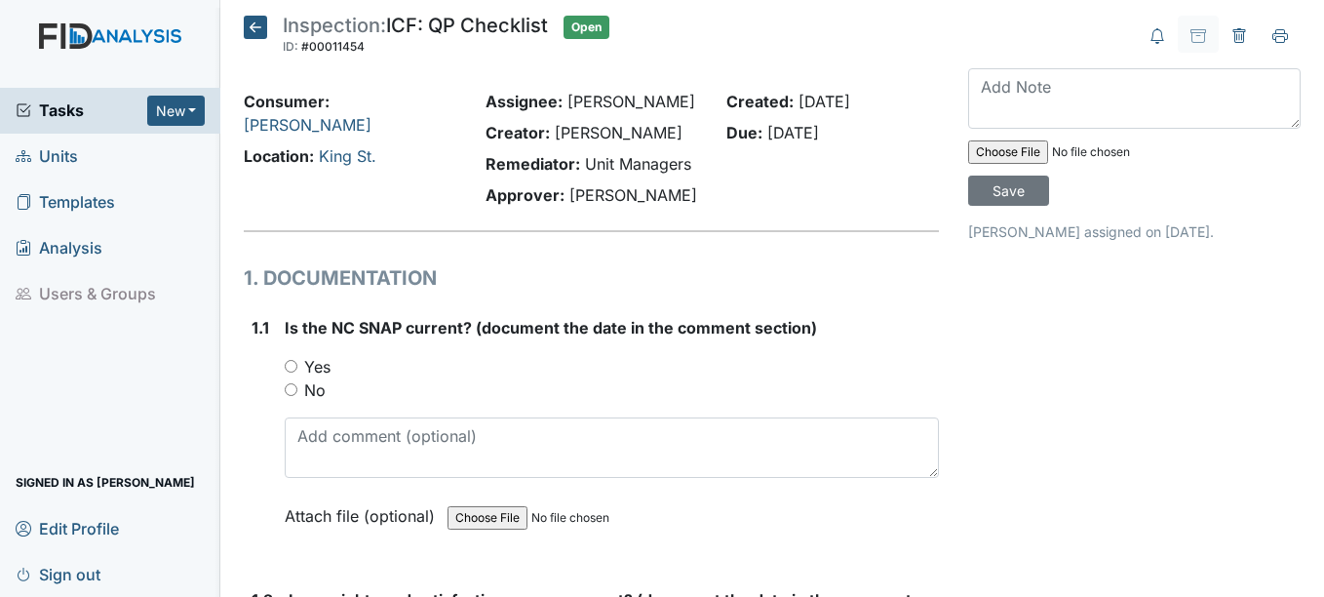
drag, startPoint x: 291, startPoint y: 366, endPoint x: 293, endPoint y: 397, distance: 31.3
click at [291, 365] on input "Yes" at bounding box center [291, 366] width 13 height 13
radio input "true"
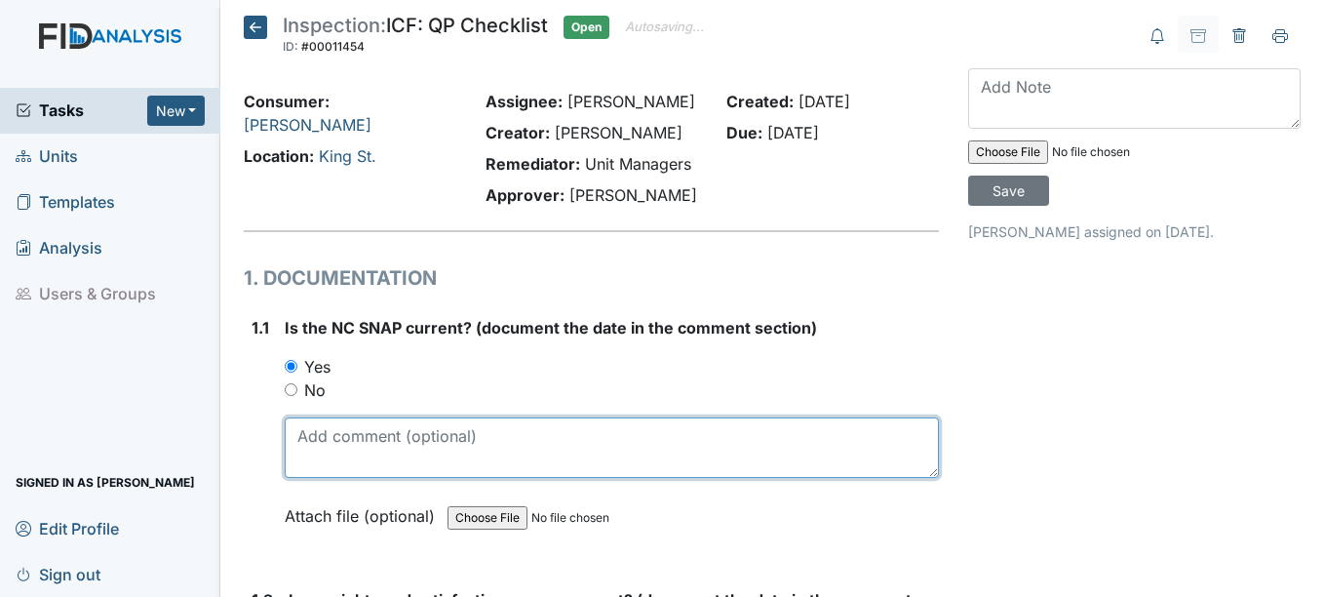
click at [327, 456] on textarea at bounding box center [611, 447] width 653 height 60
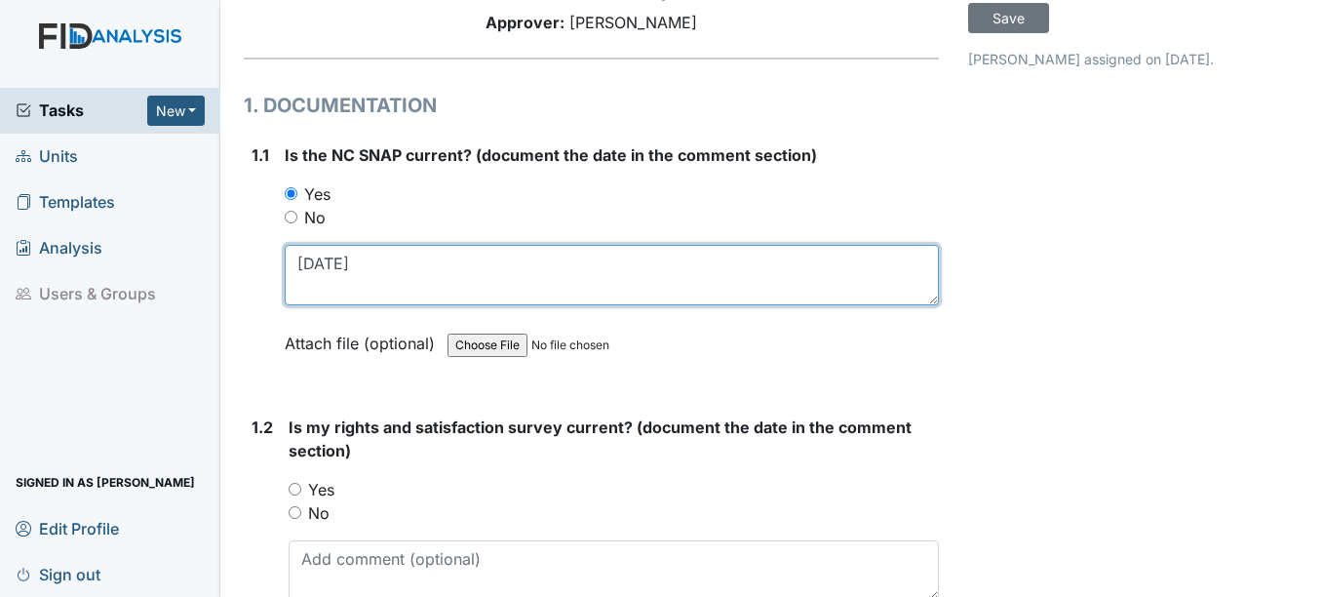
scroll to position [195, 0]
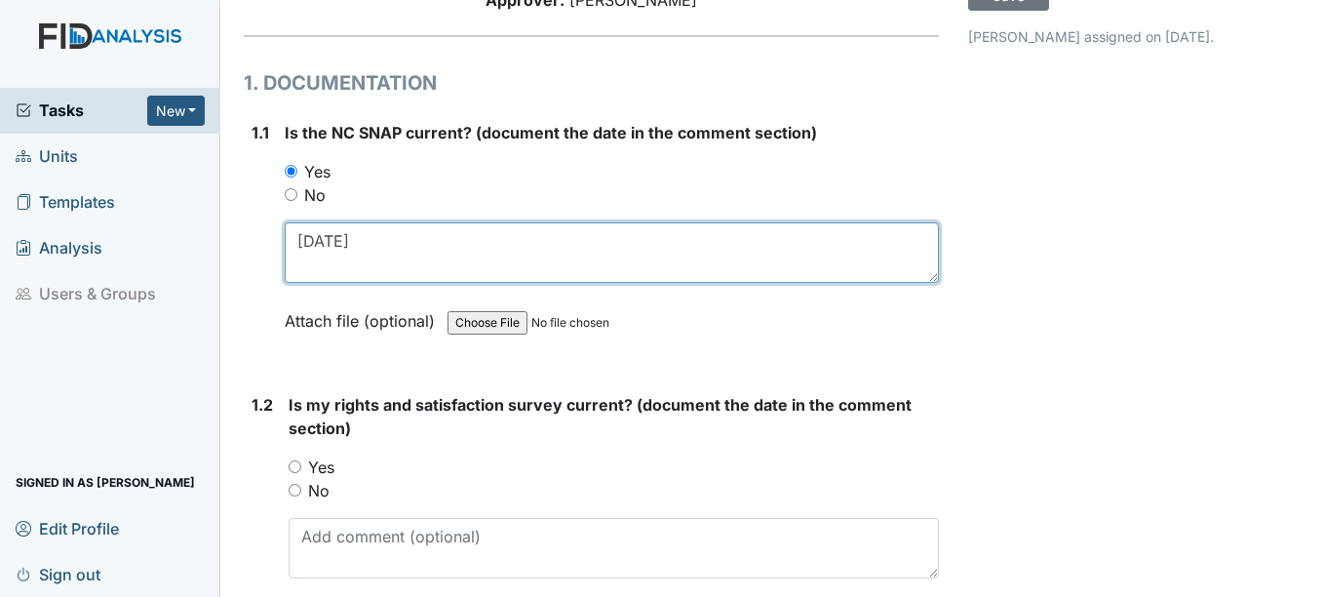
type textarea "4-7-25"
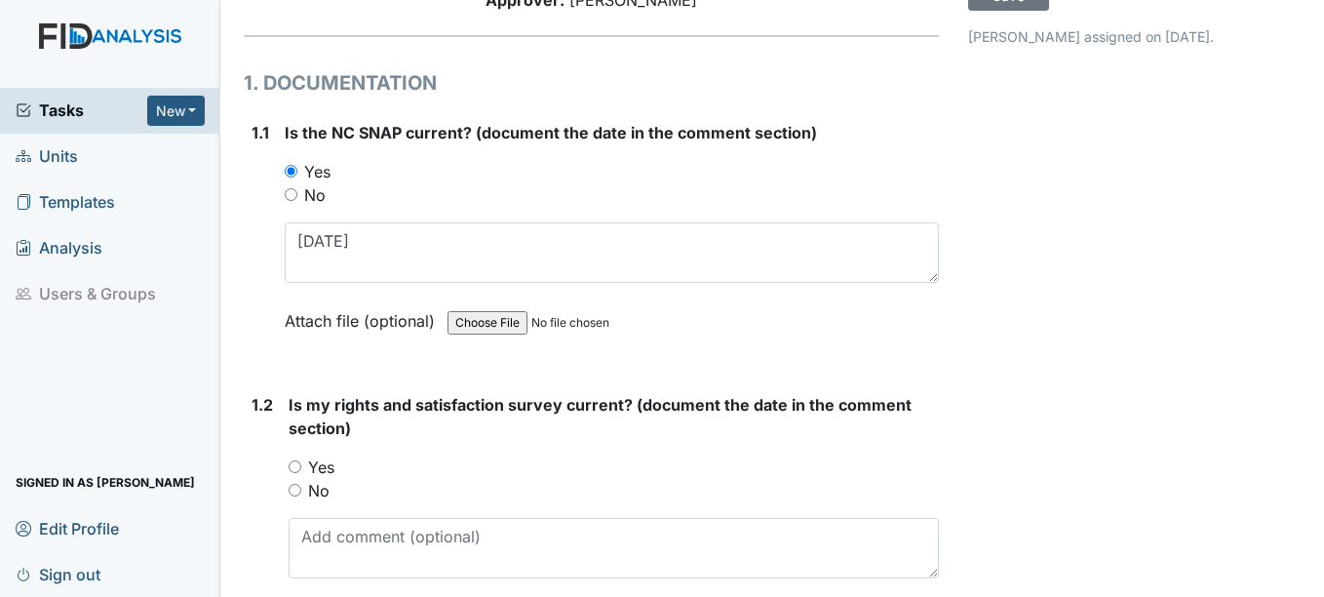
drag, startPoint x: 301, startPoint y: 460, endPoint x: 332, endPoint y: 549, distance: 94.0
click at [299, 472] on input "Yes" at bounding box center [295, 466] width 13 height 13
radio input "true"
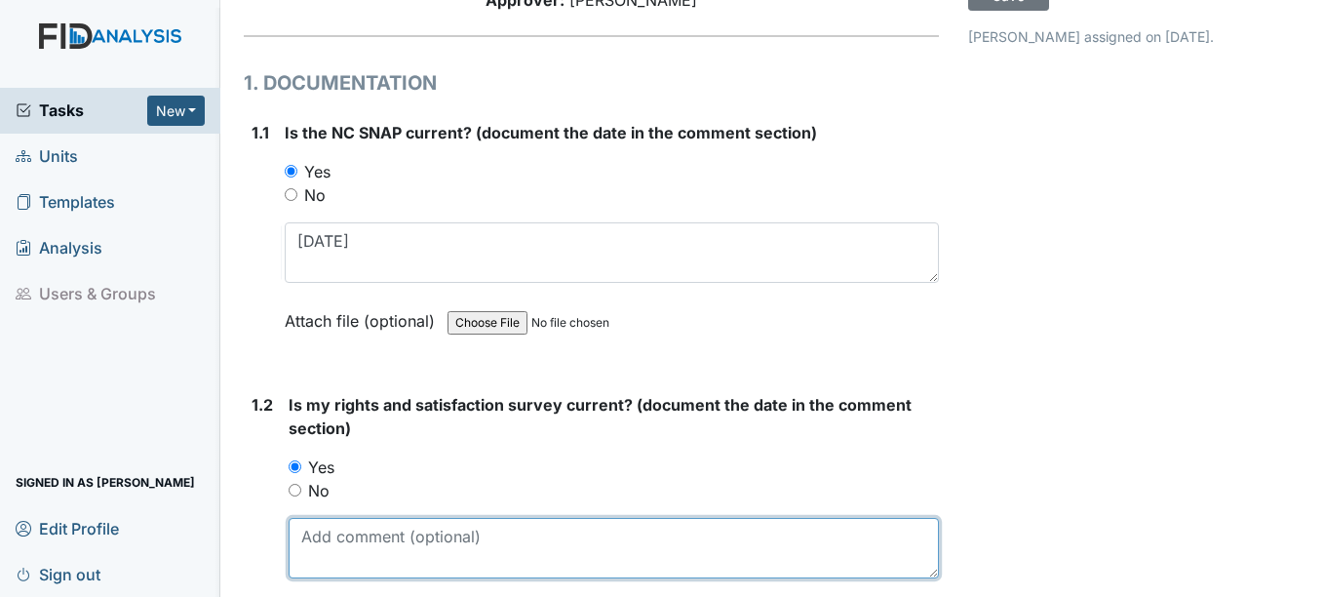
click at [323, 541] on textarea at bounding box center [613, 548] width 649 height 60
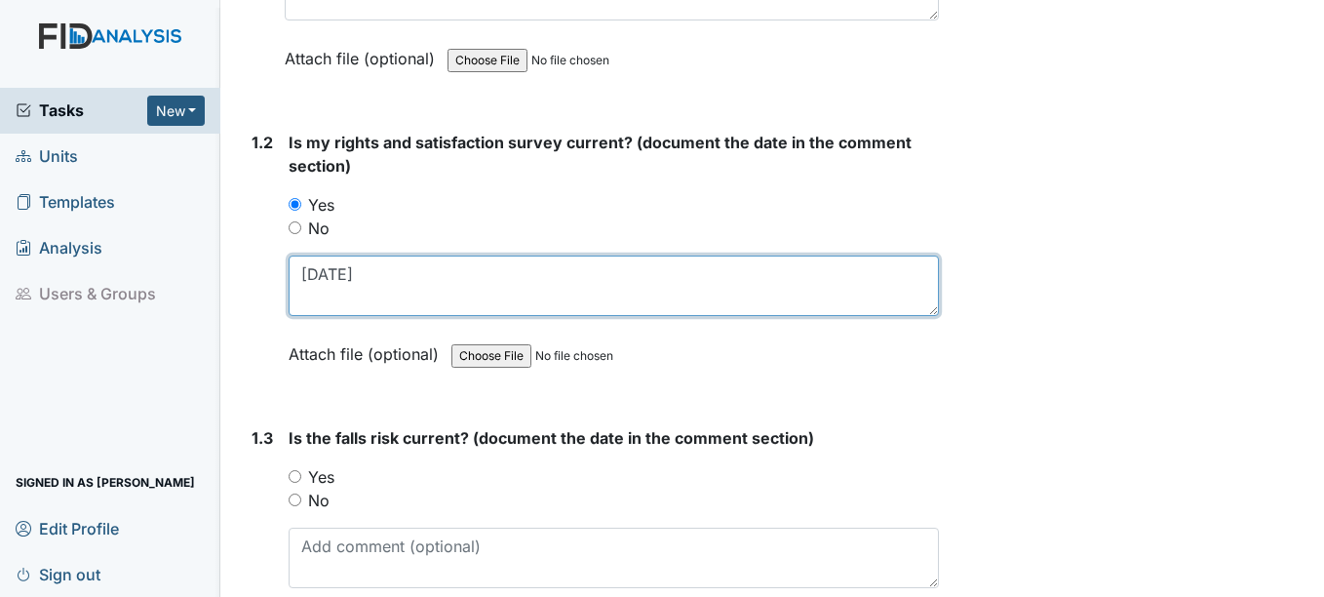
scroll to position [487, 0]
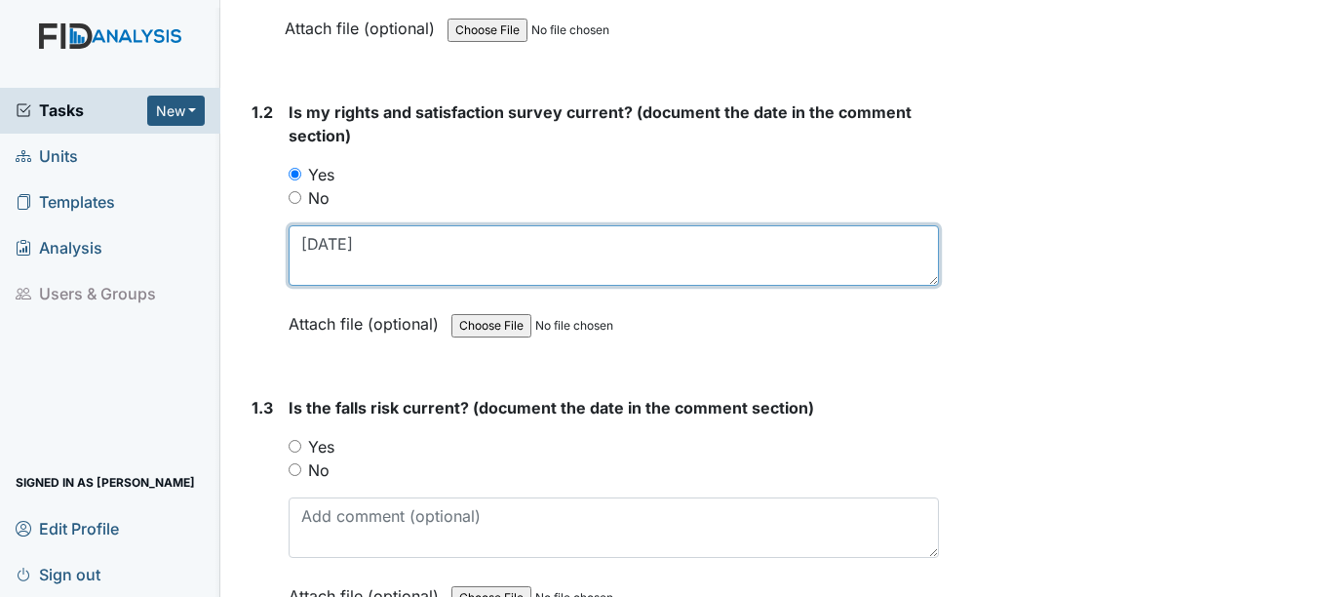
type textarea "5-28-25"
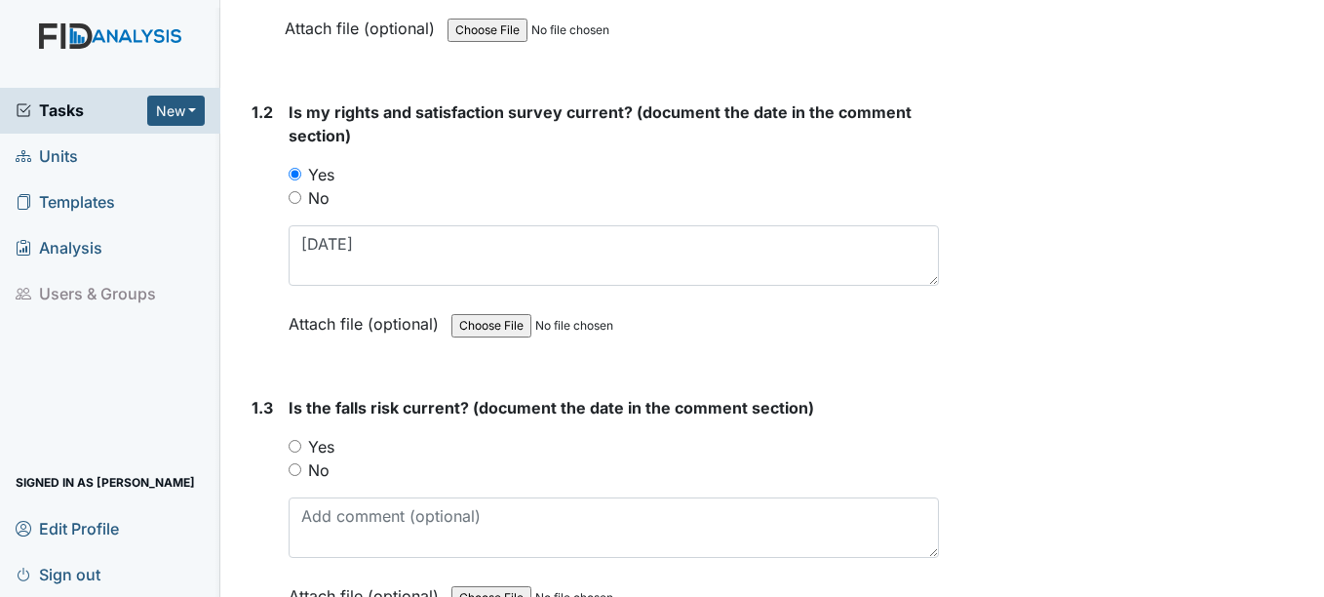
click at [294, 443] on input "Yes" at bounding box center [295, 446] width 13 height 13
radio input "true"
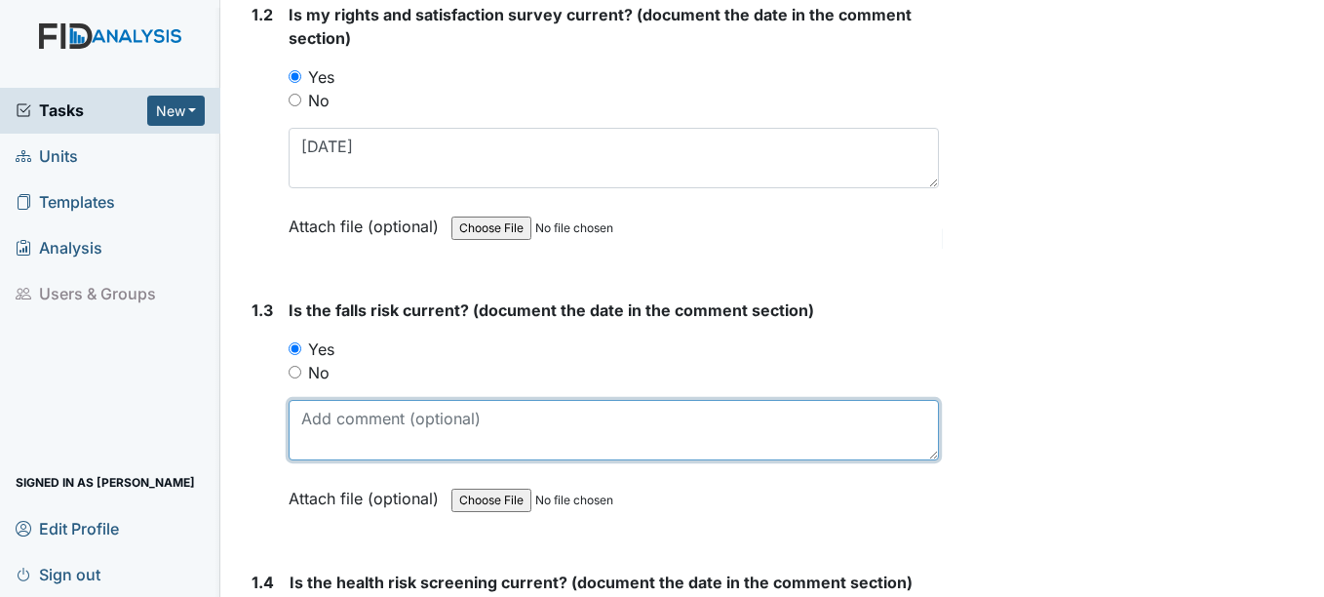
click at [317, 417] on textarea at bounding box center [613, 430] width 649 height 60
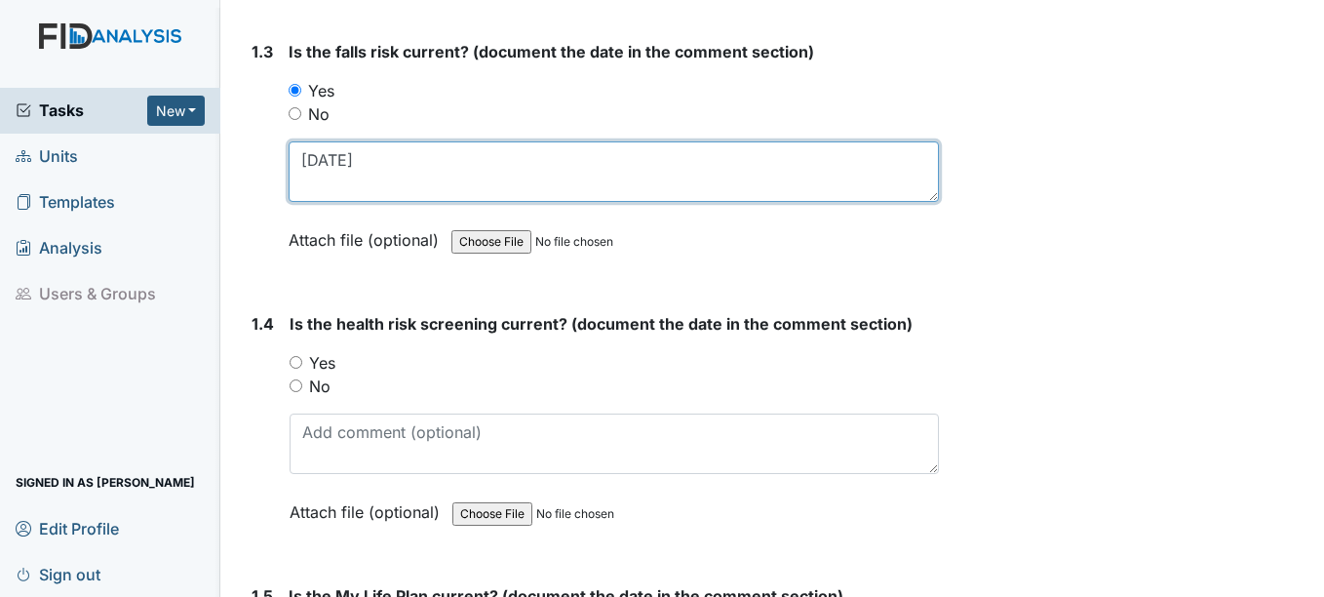
scroll to position [877, 0]
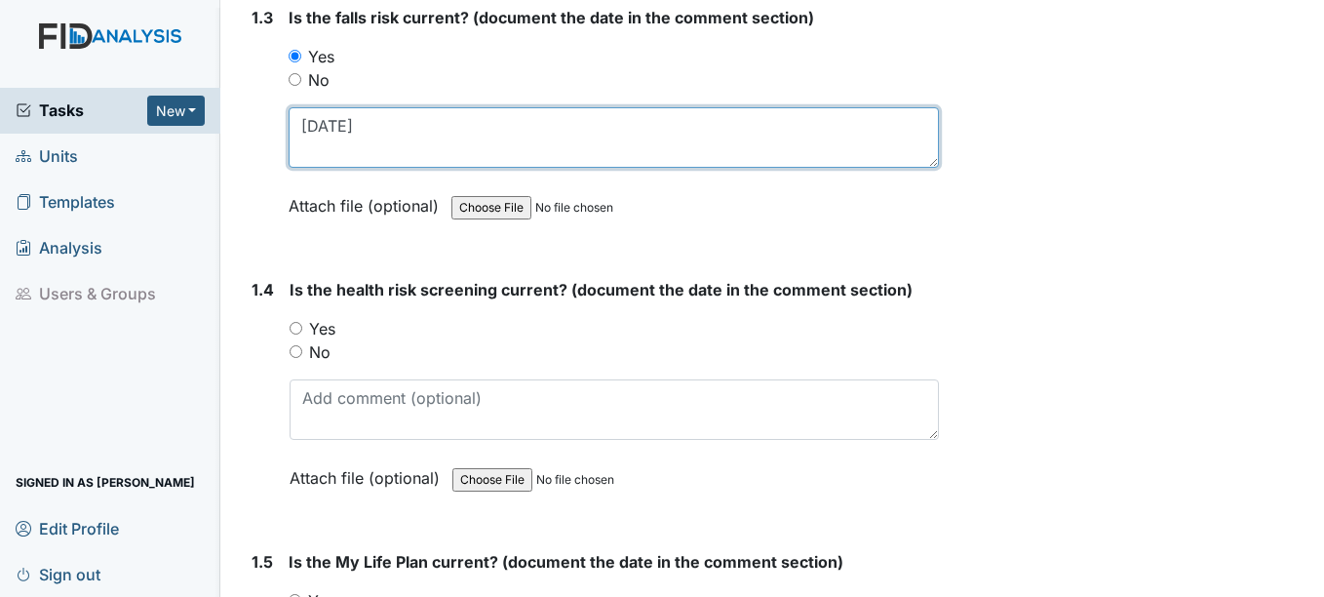
type textarea "5-28-25"
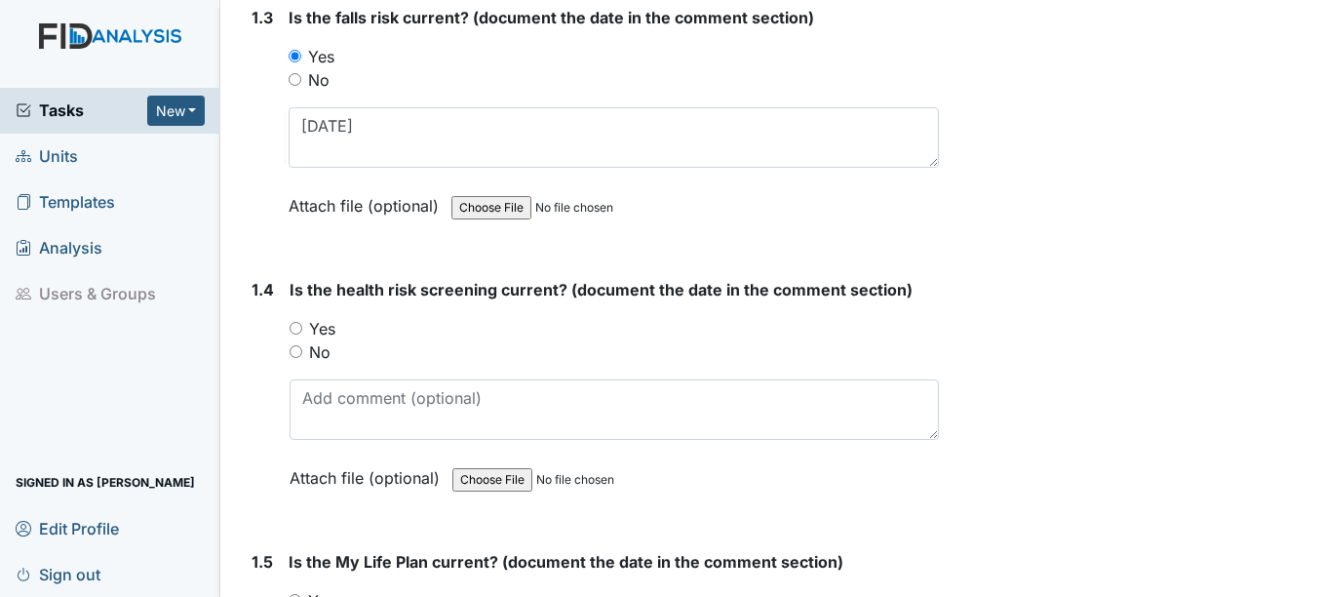
drag, startPoint x: 296, startPoint y: 329, endPoint x: 355, endPoint y: 465, distance: 148.5
click at [296, 334] on div "Yes" at bounding box center [614, 328] width 648 height 23
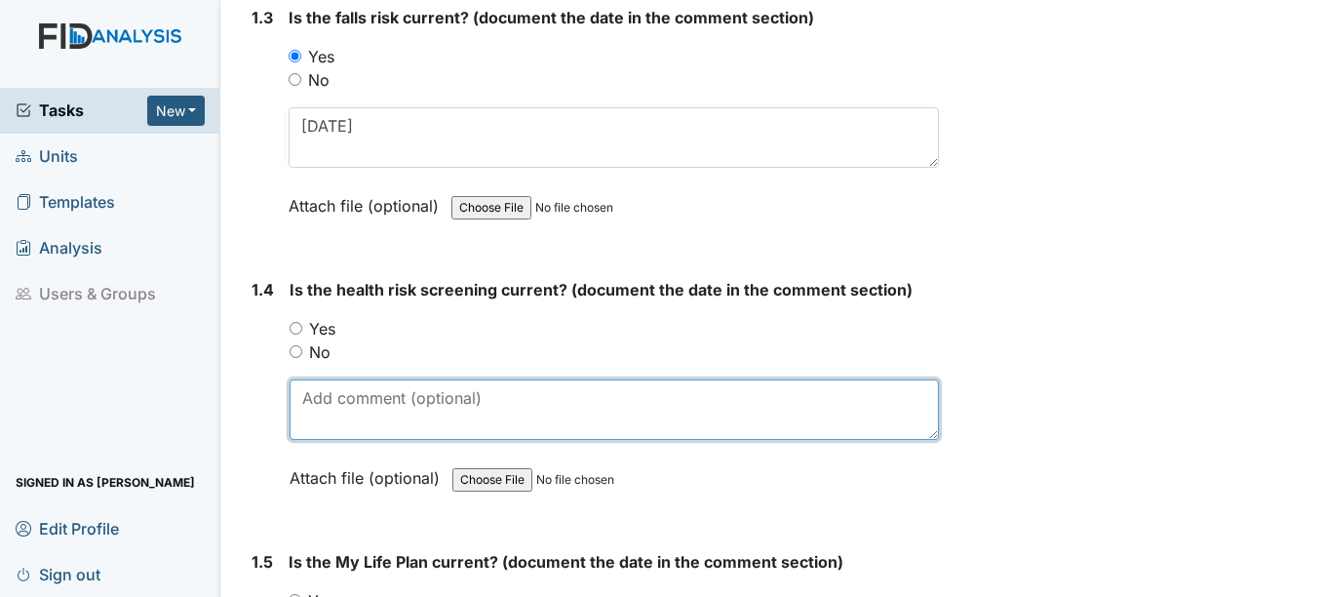
click at [356, 413] on textarea at bounding box center [614, 409] width 648 height 60
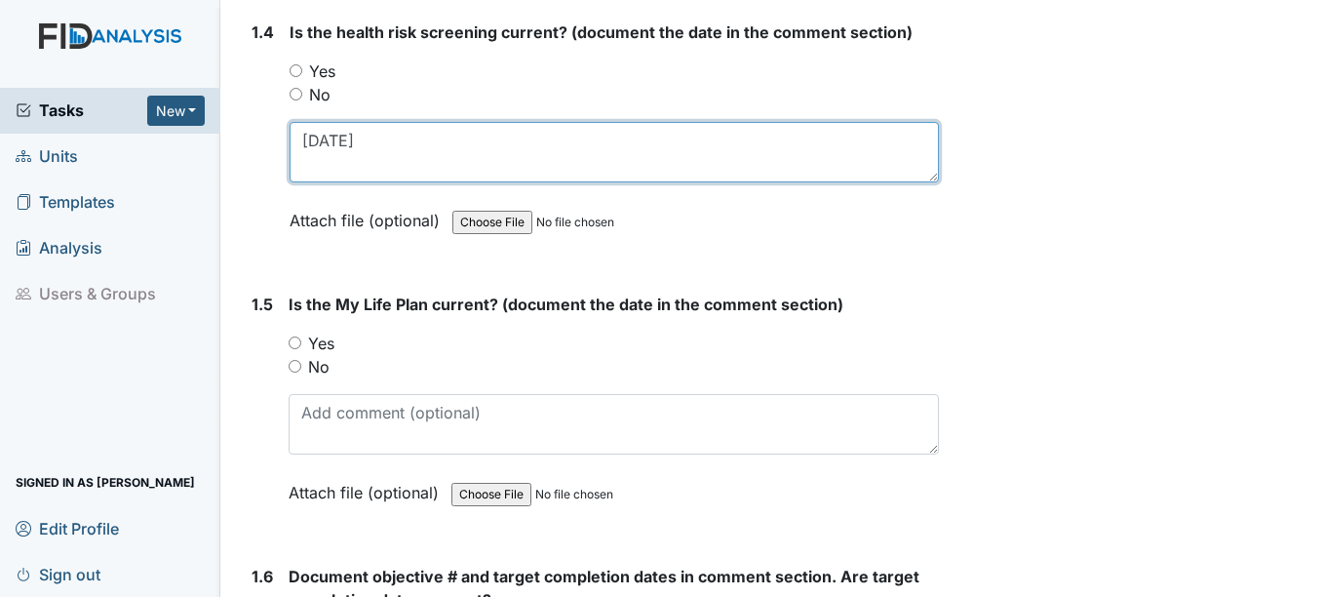
scroll to position [1170, 0]
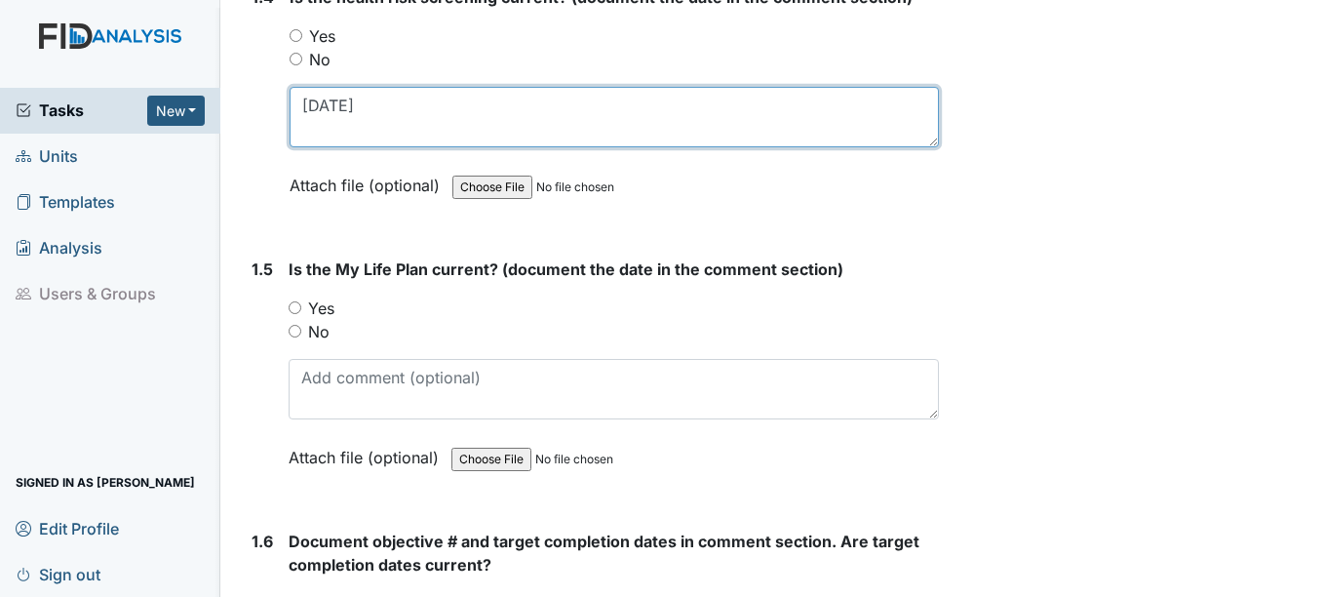
type textarea "5-28-25"
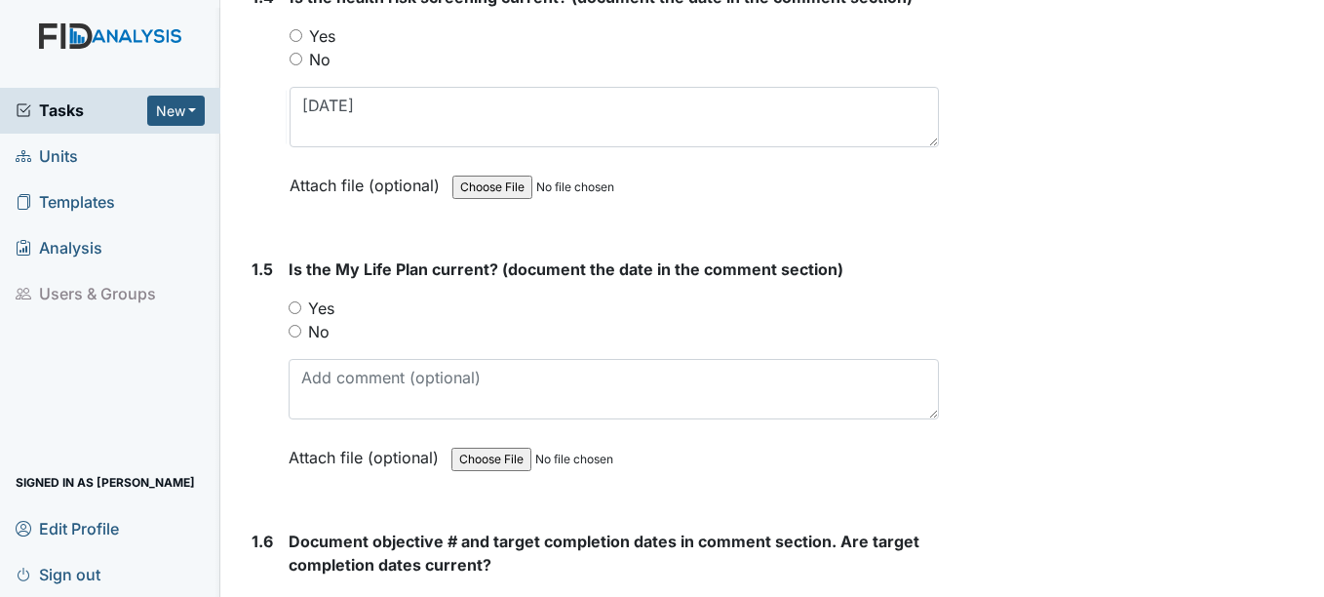
drag, startPoint x: 298, startPoint y: 303, endPoint x: 287, endPoint y: 384, distance: 81.8
click at [294, 318] on div "Yes" at bounding box center [613, 307] width 649 height 23
click at [295, 307] on input "Yes" at bounding box center [295, 307] width 13 height 13
radio input "true"
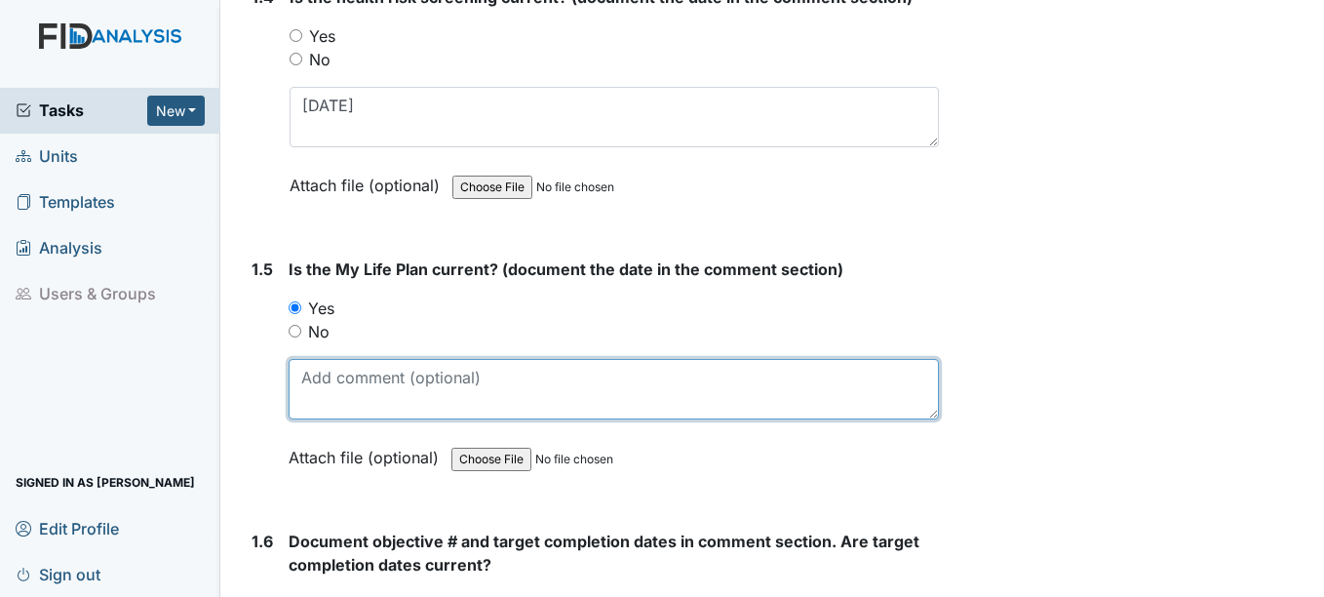
click at [320, 391] on textarea at bounding box center [613, 389] width 649 height 60
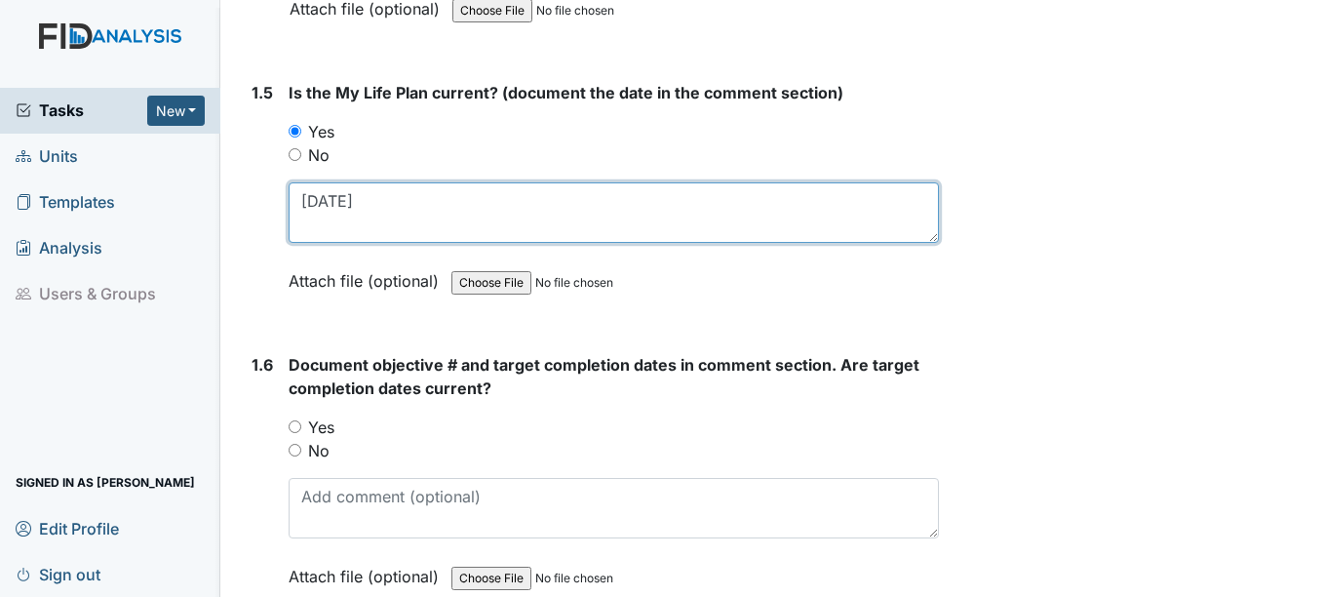
scroll to position [1462, 0]
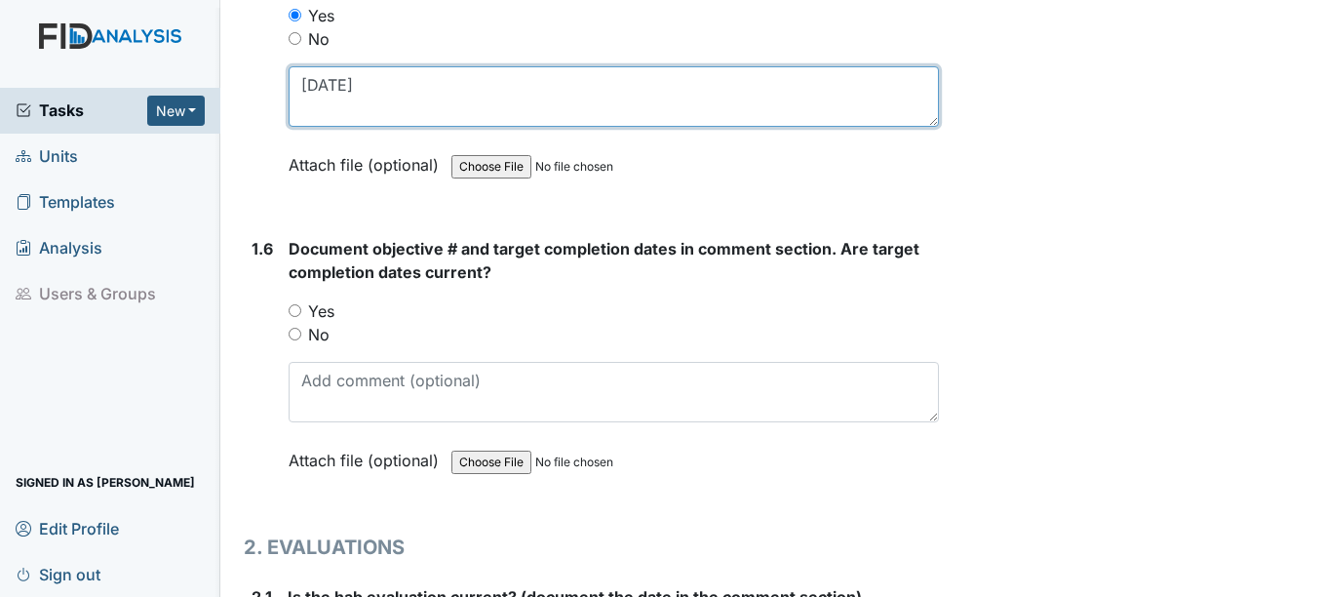
type textarea "5-28-28"
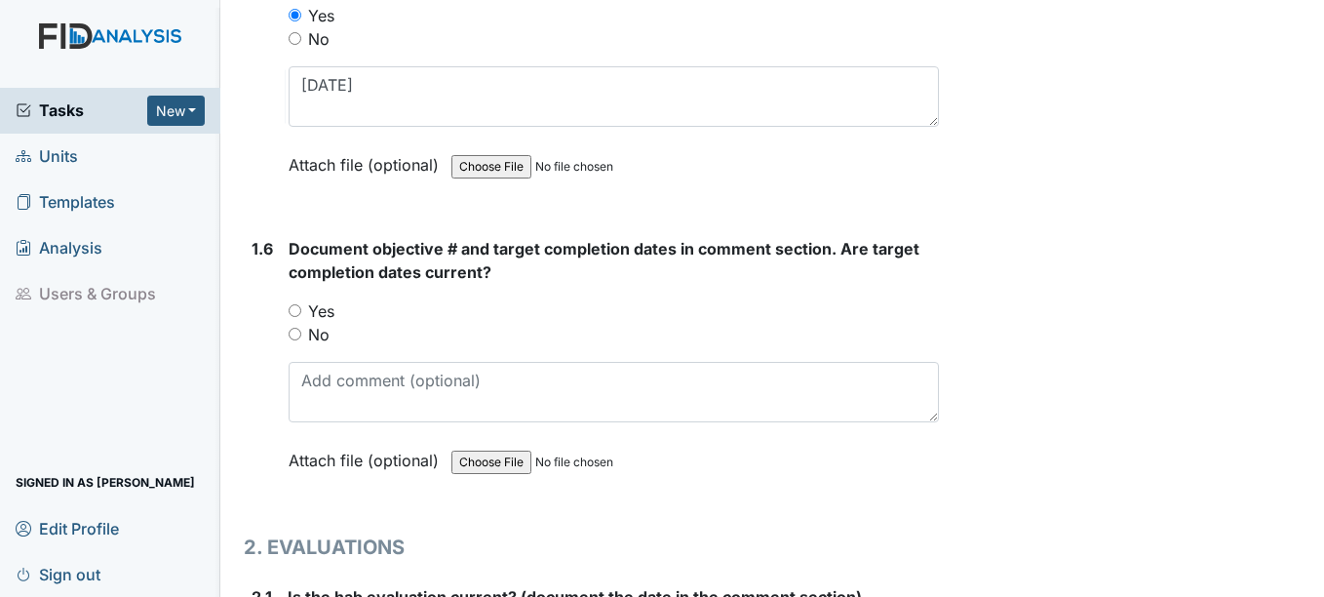
click at [292, 310] on input "Yes" at bounding box center [295, 310] width 13 height 13
radio input "true"
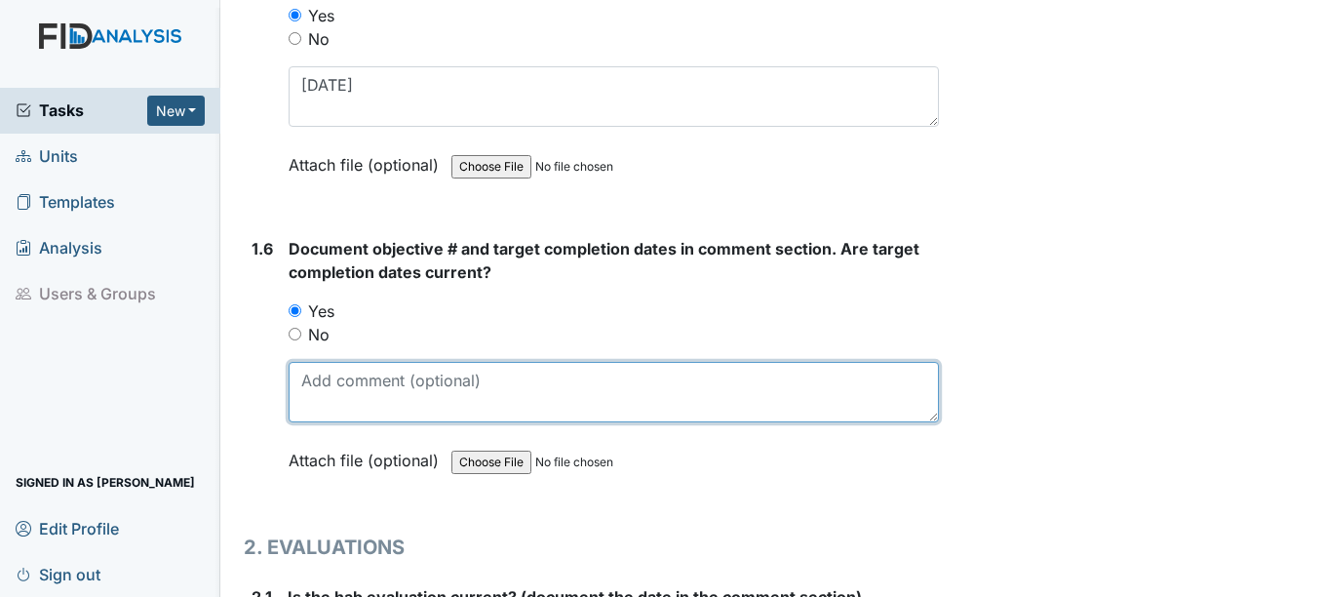
click at [305, 387] on textarea at bounding box center [613, 392] width 649 height 60
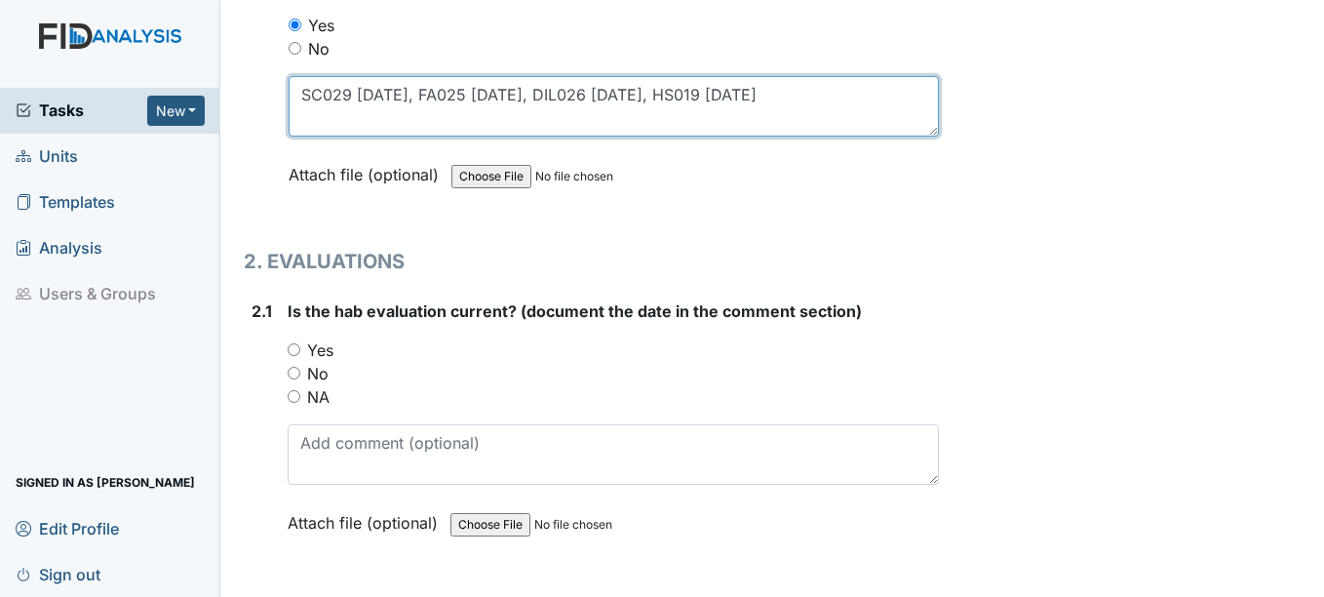
scroll to position [1755, 0]
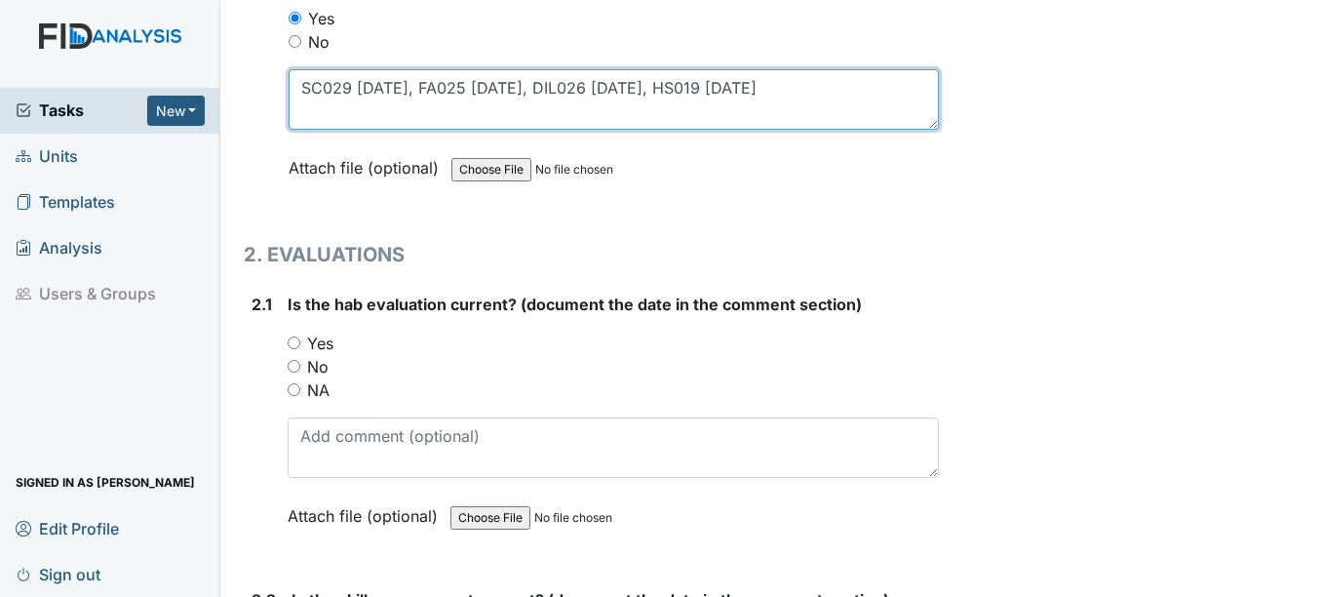
type textarea "SC029 4-15-26, FA025 4-15-26, DIL026 4-15-26, HS019 10-15-25"
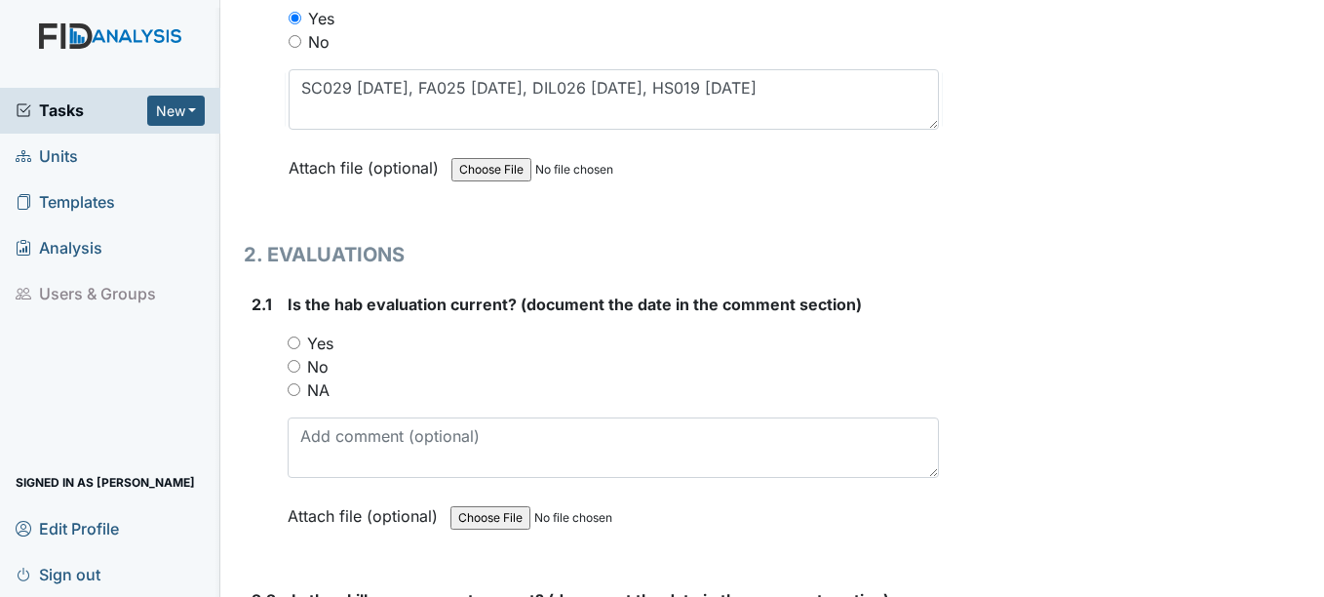
drag, startPoint x: 293, startPoint y: 343, endPoint x: 293, endPoint y: 365, distance: 21.4
click at [293, 345] on input "Yes" at bounding box center [294, 342] width 13 height 13
radio input "true"
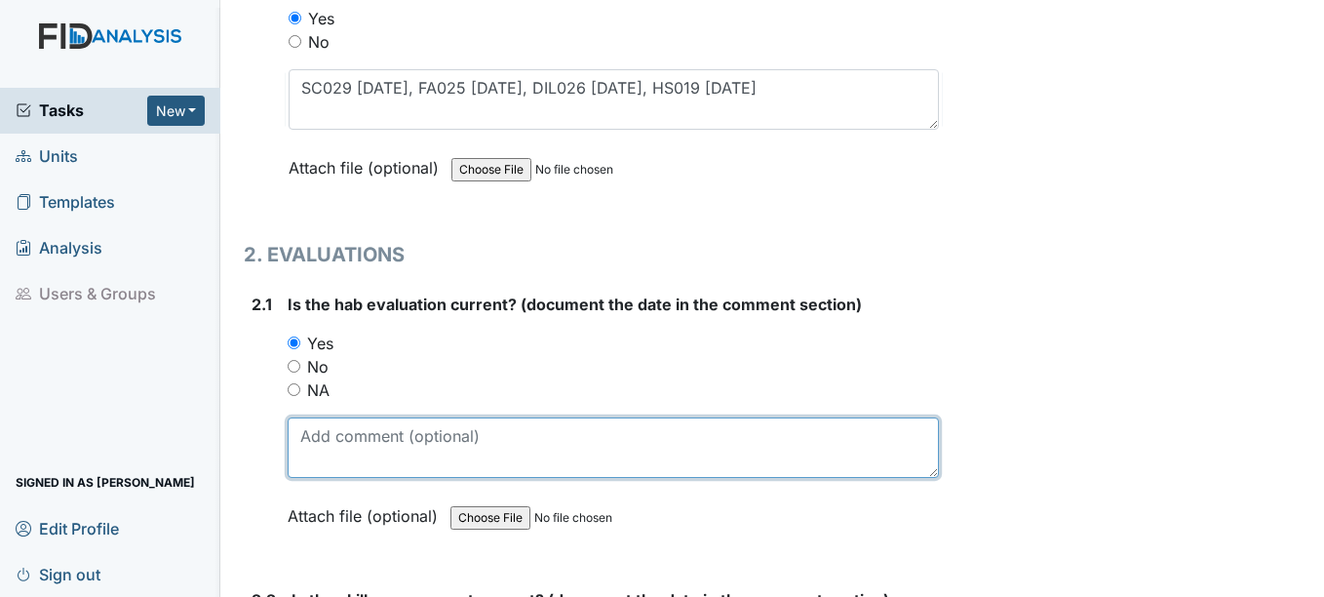
click at [317, 430] on textarea at bounding box center [613, 447] width 650 height 60
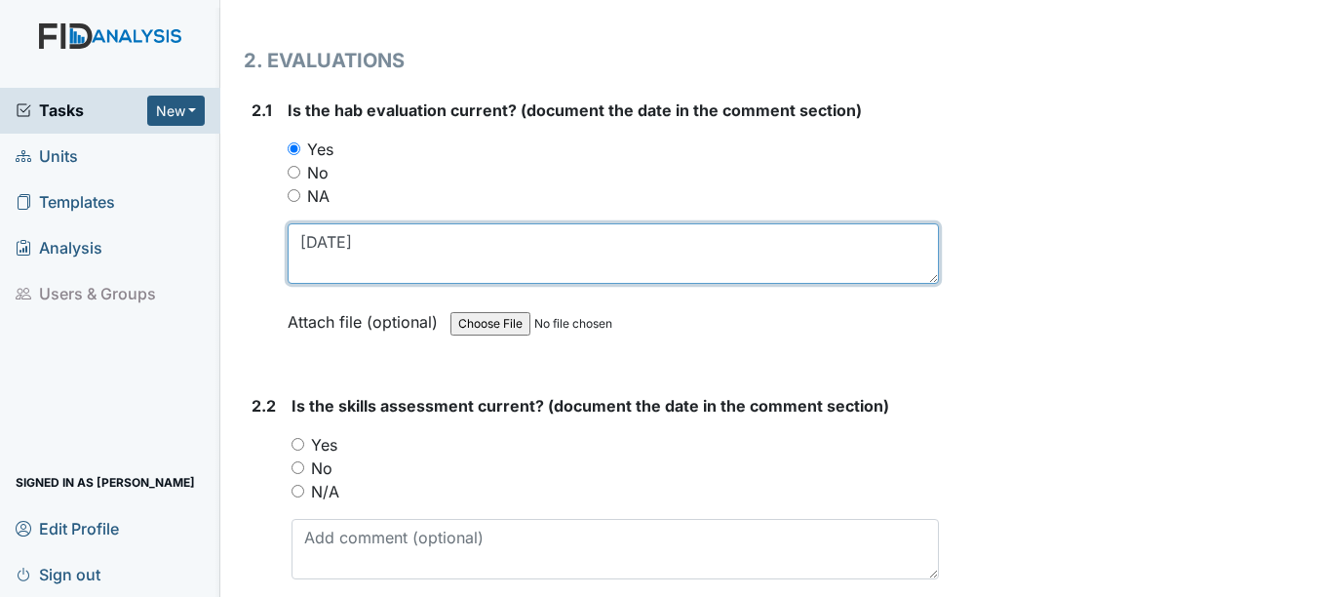
scroll to position [1950, 0]
type textarea "5-1-25"
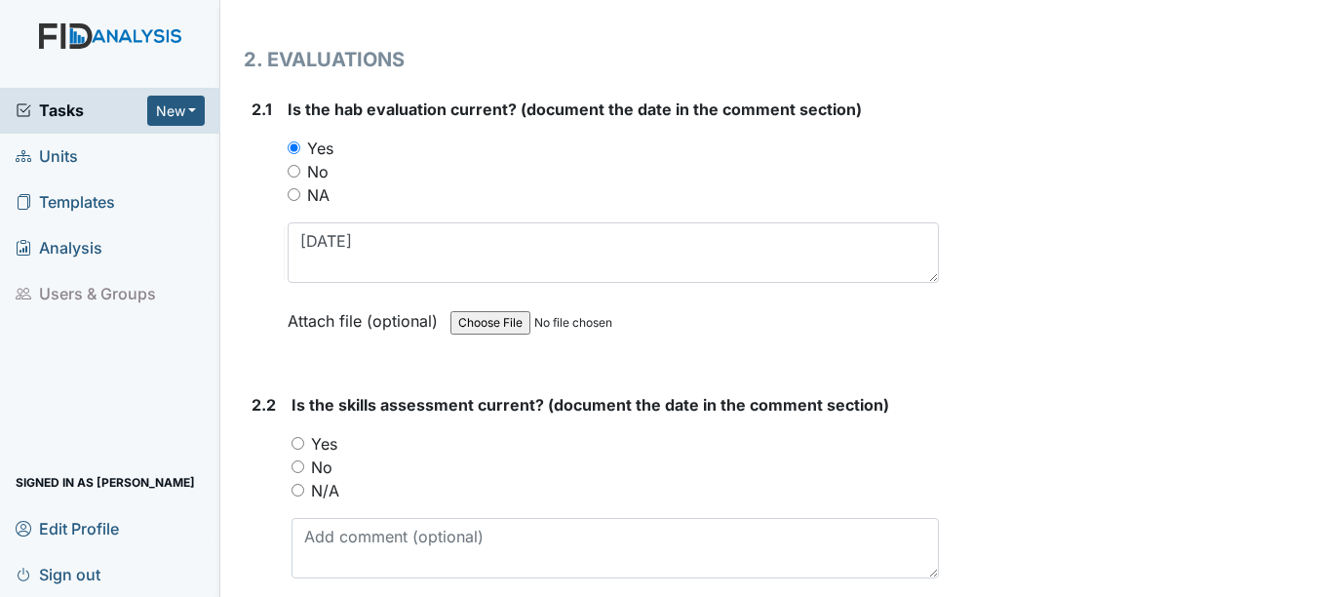
click at [297, 448] on input "Yes" at bounding box center [298, 443] width 13 height 13
radio input "true"
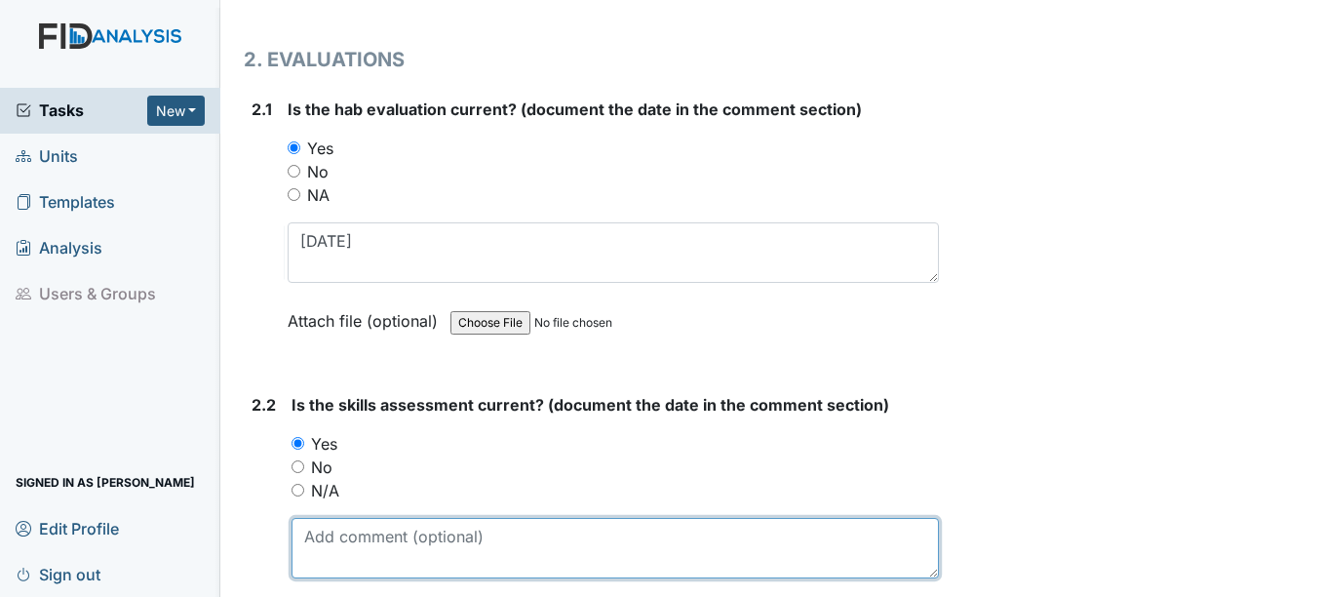
click at [323, 541] on textarea at bounding box center [615, 548] width 646 height 60
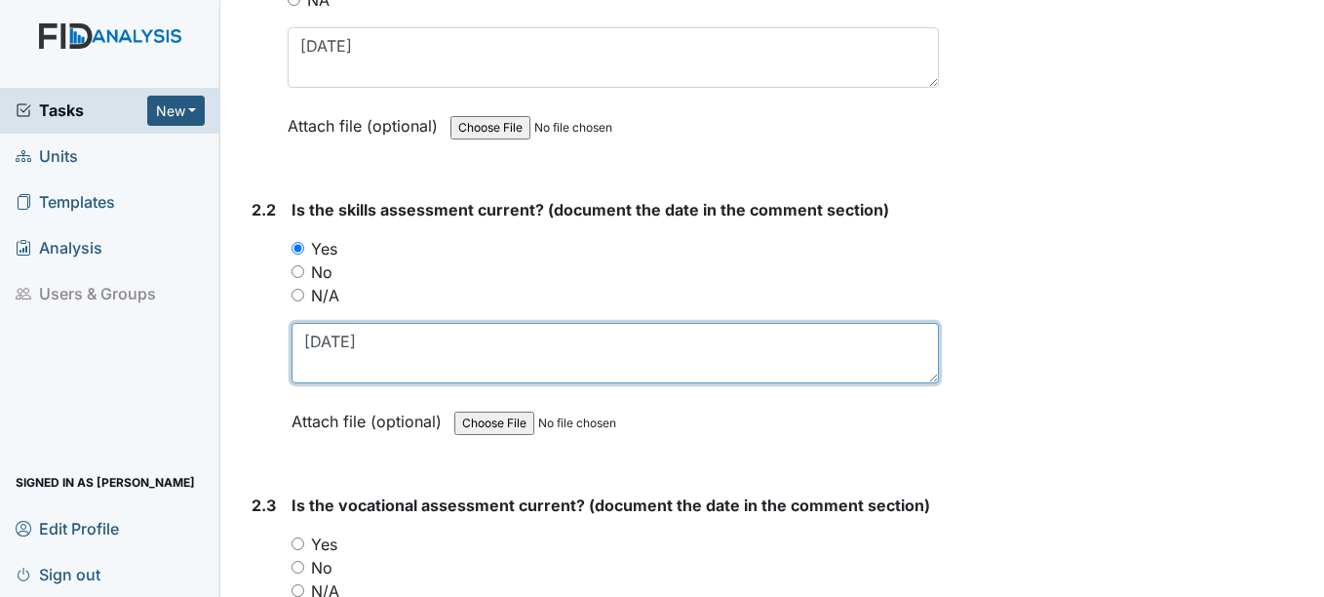
scroll to position [2242, 0]
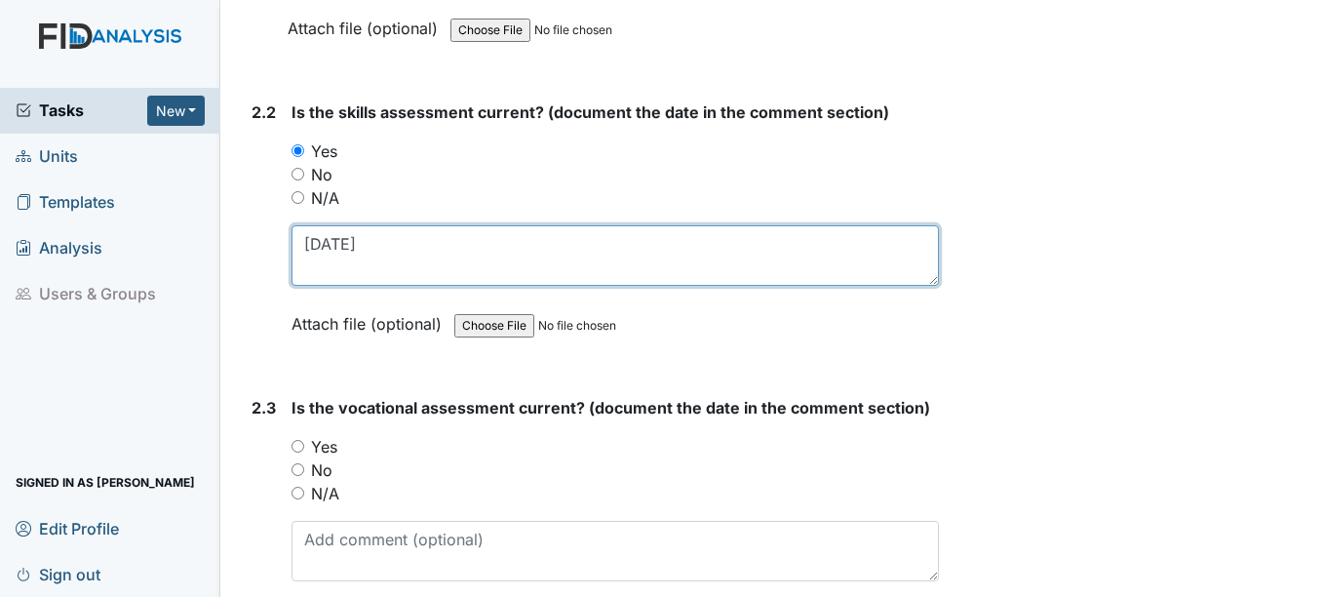
type textarea "5-1-25"
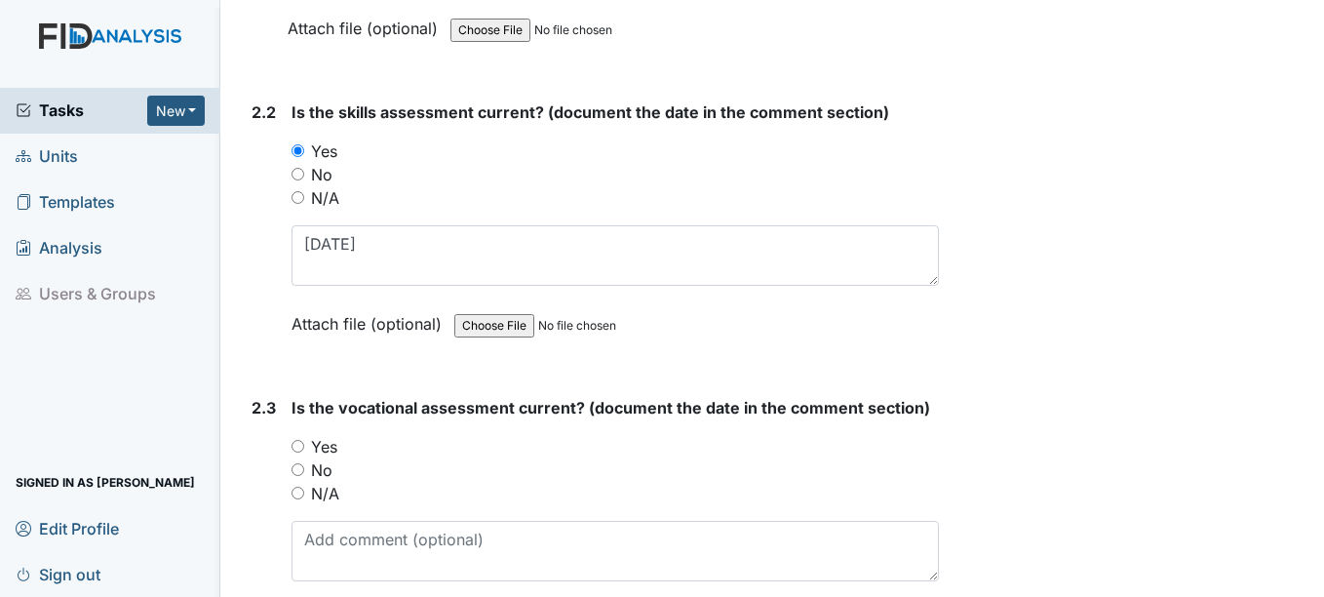
click at [299, 444] on input "Yes" at bounding box center [298, 446] width 13 height 13
radio input "true"
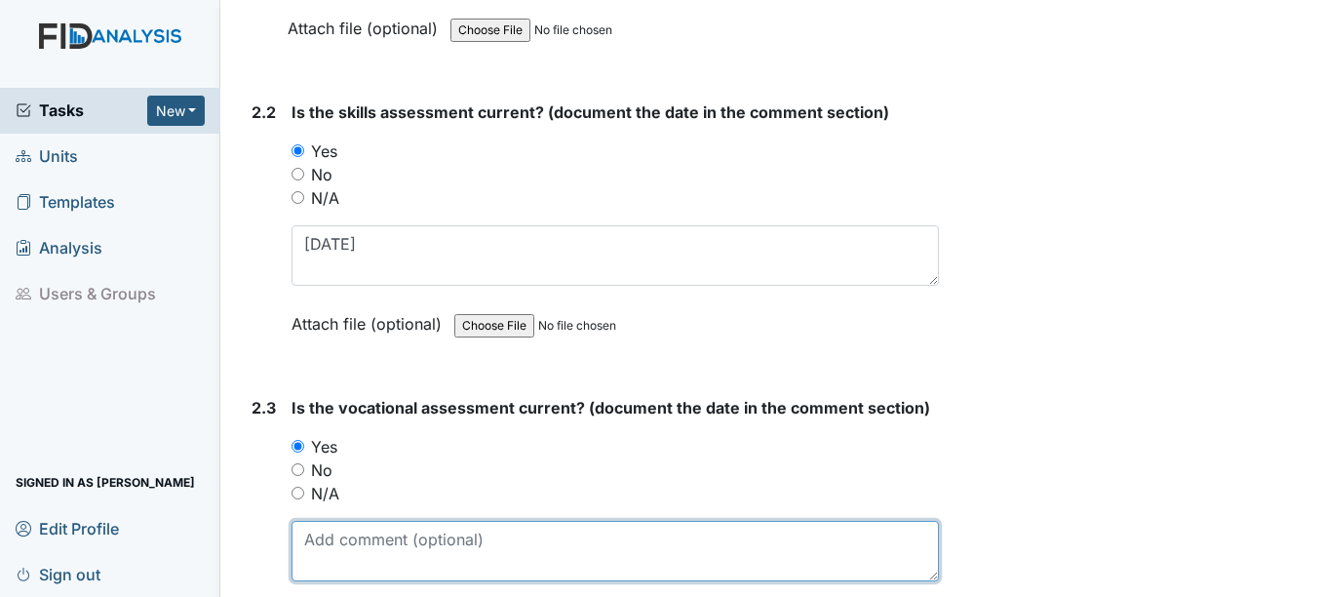
click at [351, 543] on textarea at bounding box center [615, 551] width 646 height 60
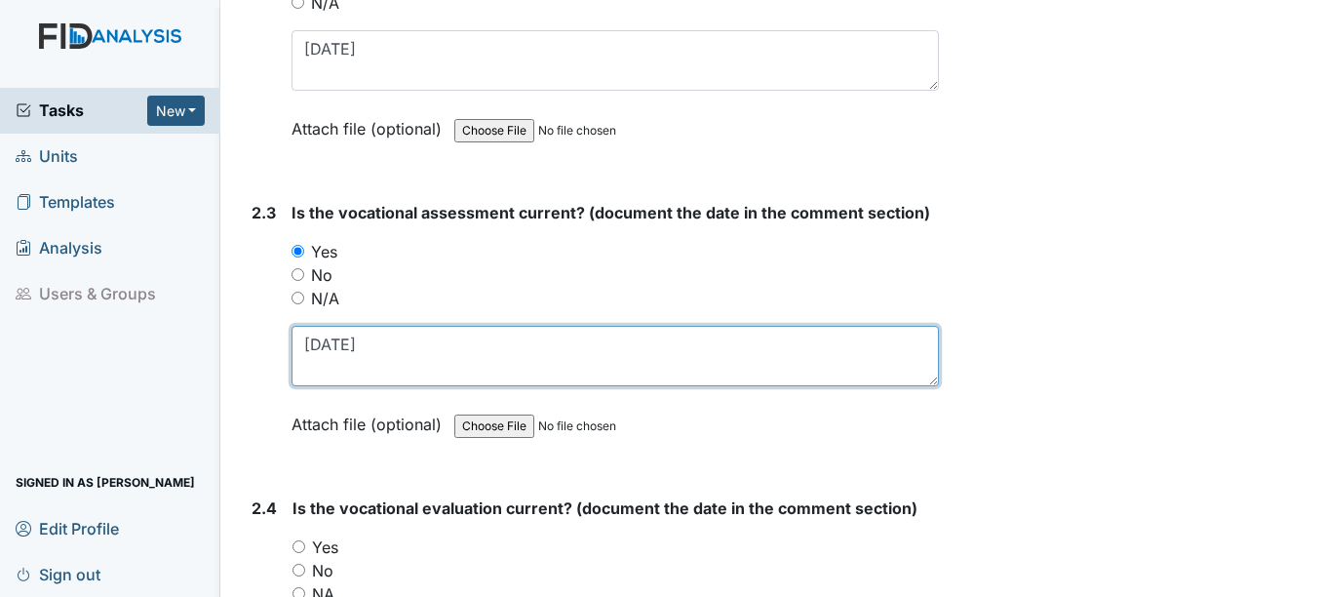
scroll to position [2535, 0]
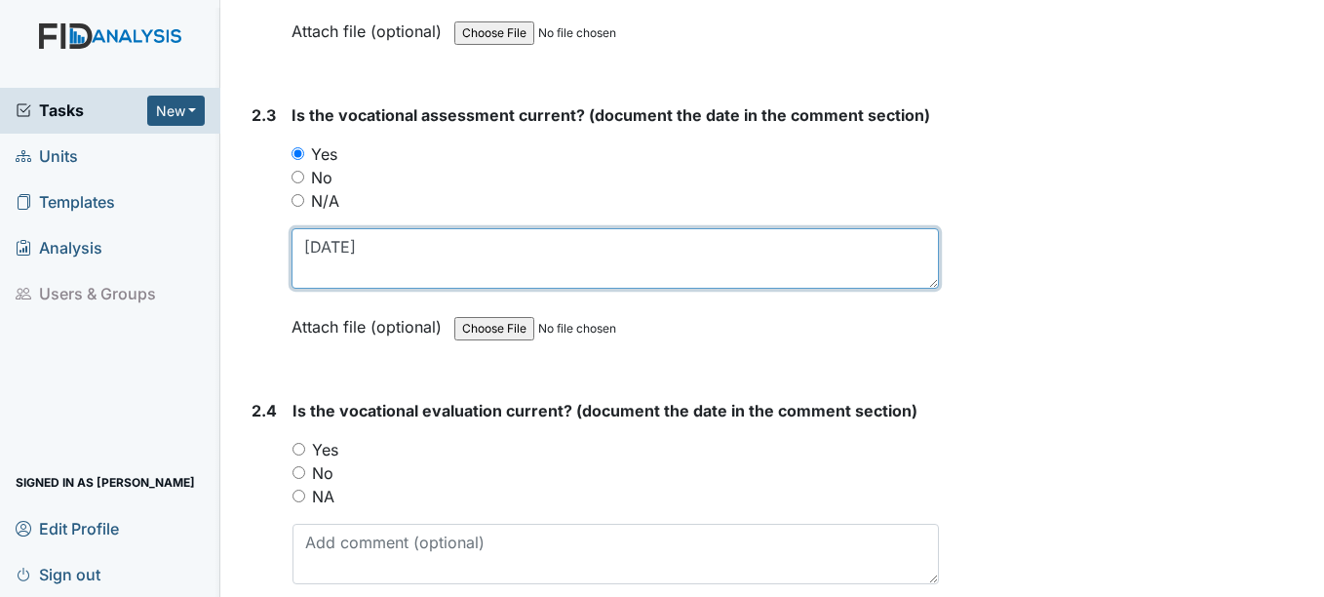
type textarea "5-13-25"
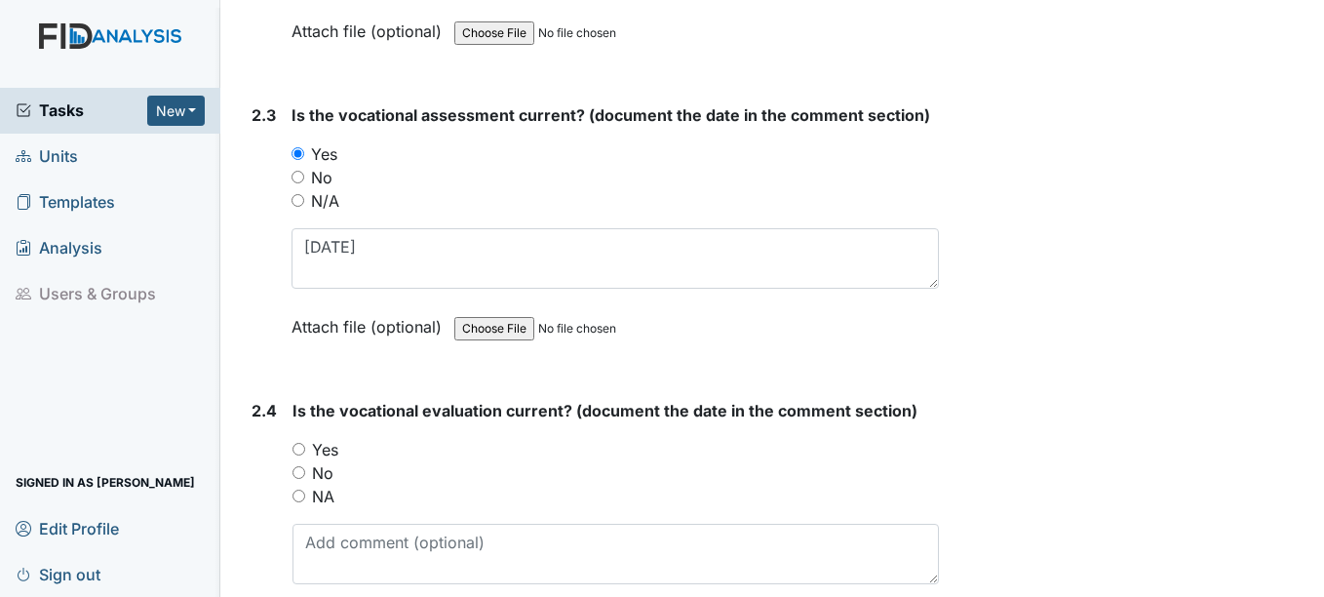
click at [300, 449] on input "Yes" at bounding box center [298, 449] width 13 height 13
radio input "true"
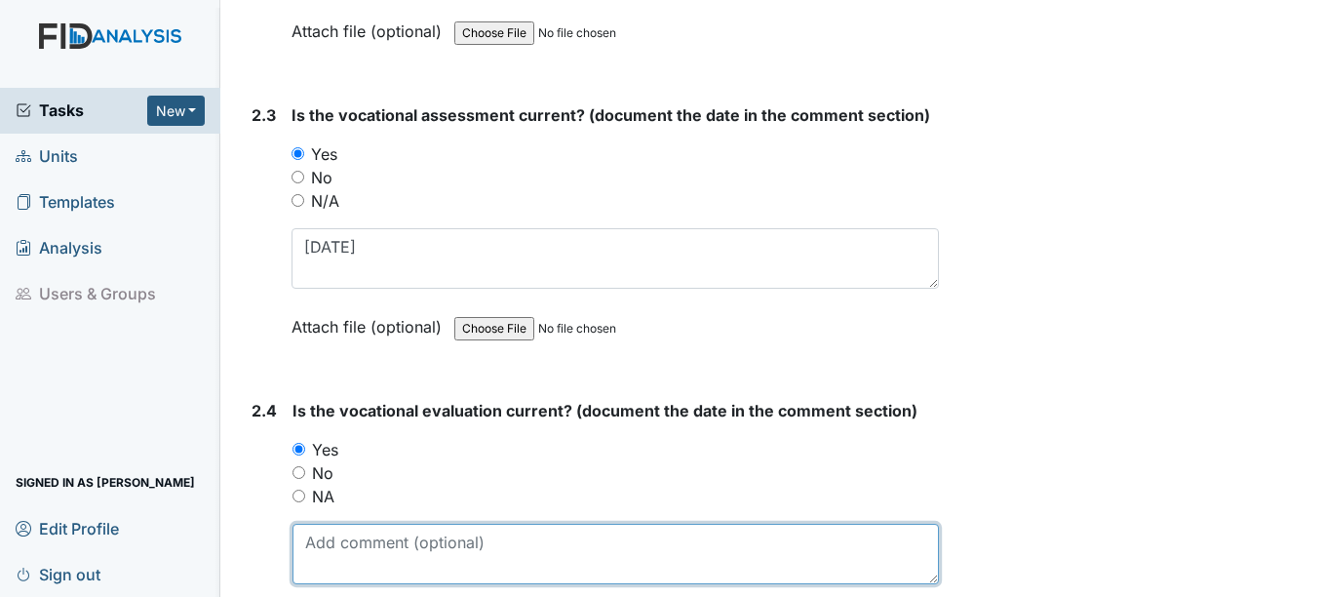
click at [351, 556] on textarea at bounding box center [614, 554] width 645 height 60
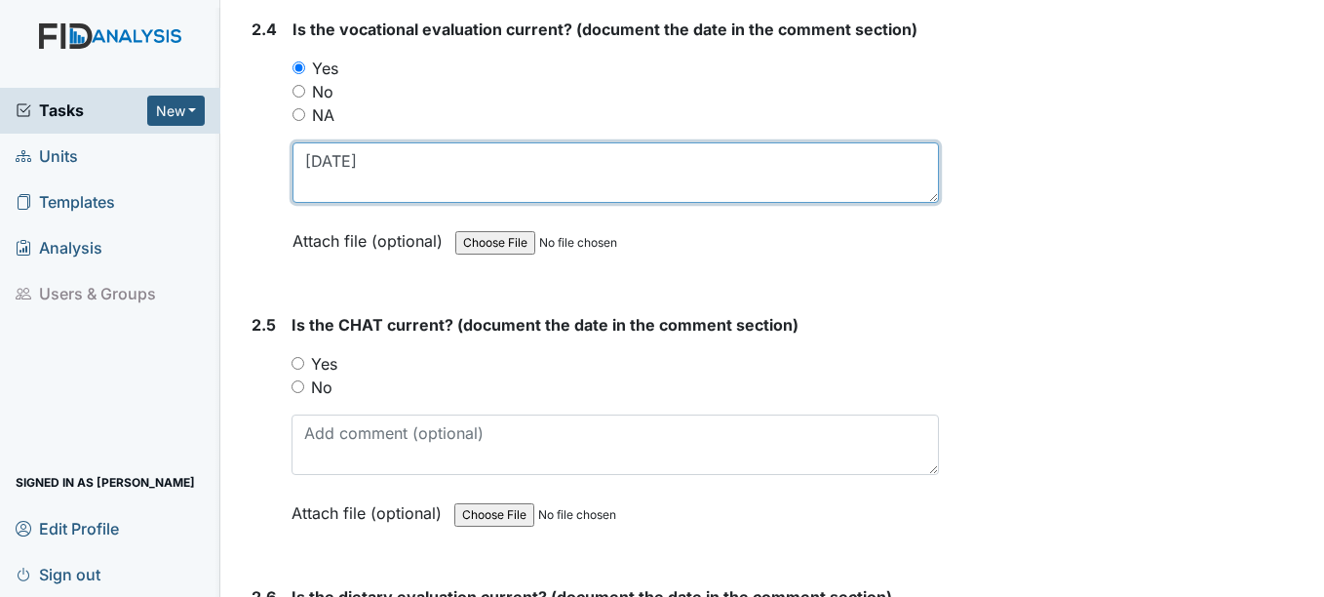
scroll to position [2925, 0]
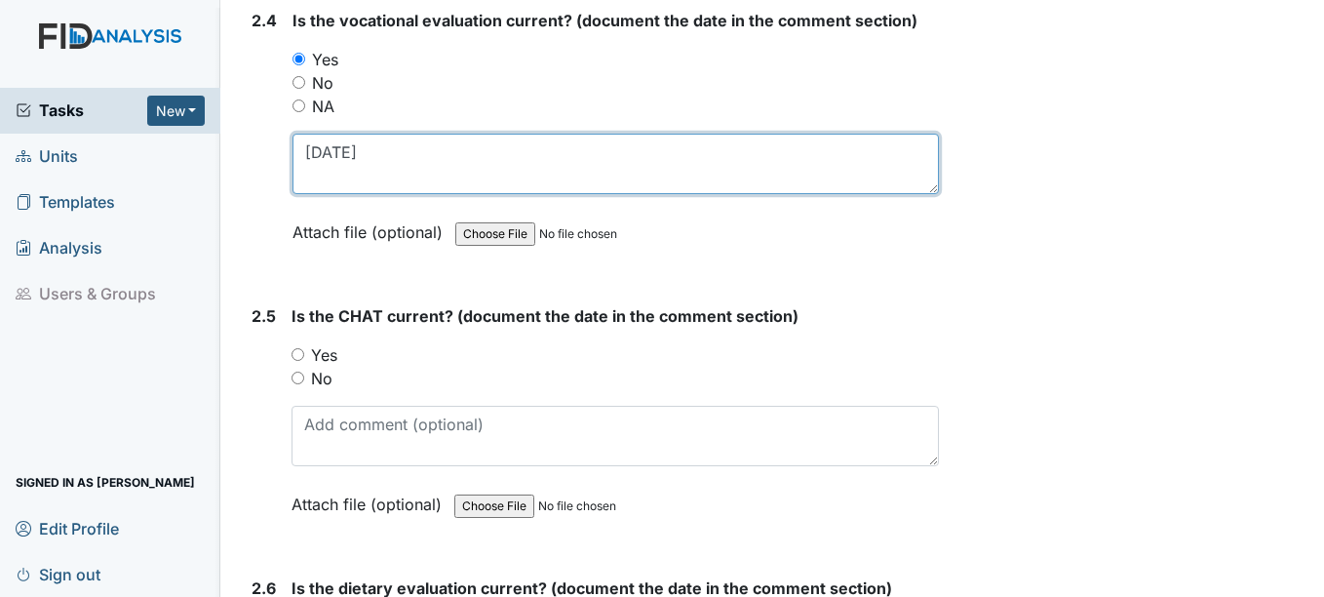
type textarea "5-13-25"
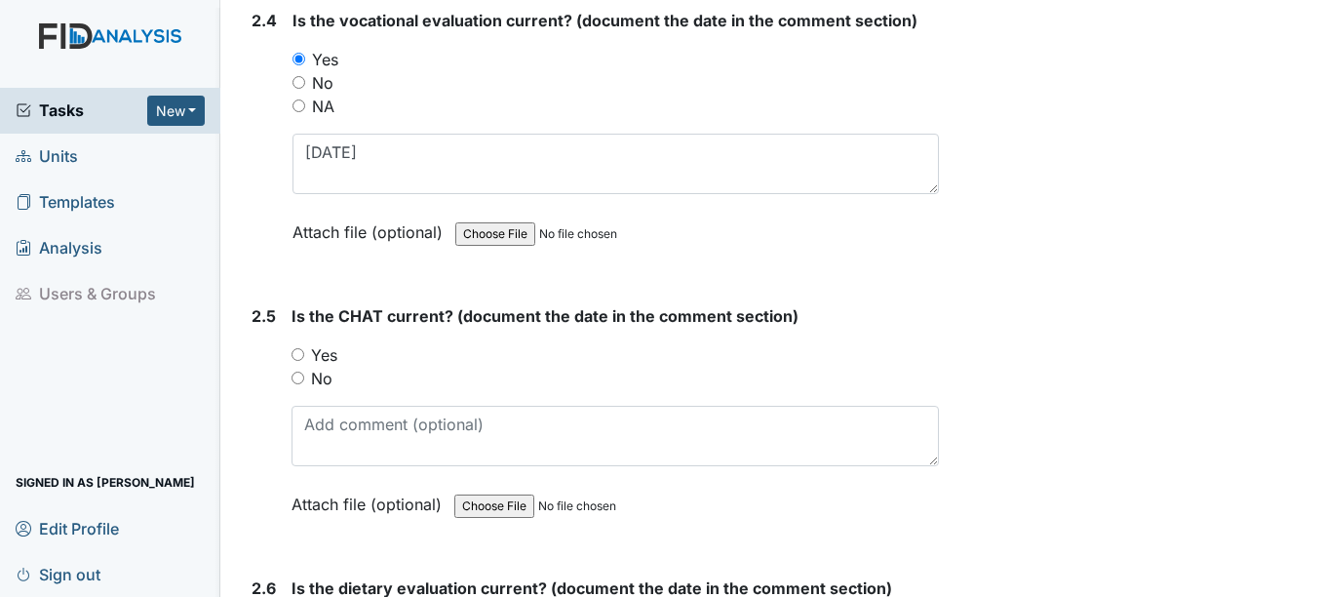
drag, startPoint x: 303, startPoint y: 353, endPoint x: 304, endPoint y: 405, distance: 51.7
click at [302, 358] on input "Yes" at bounding box center [298, 354] width 13 height 13
radio input "true"
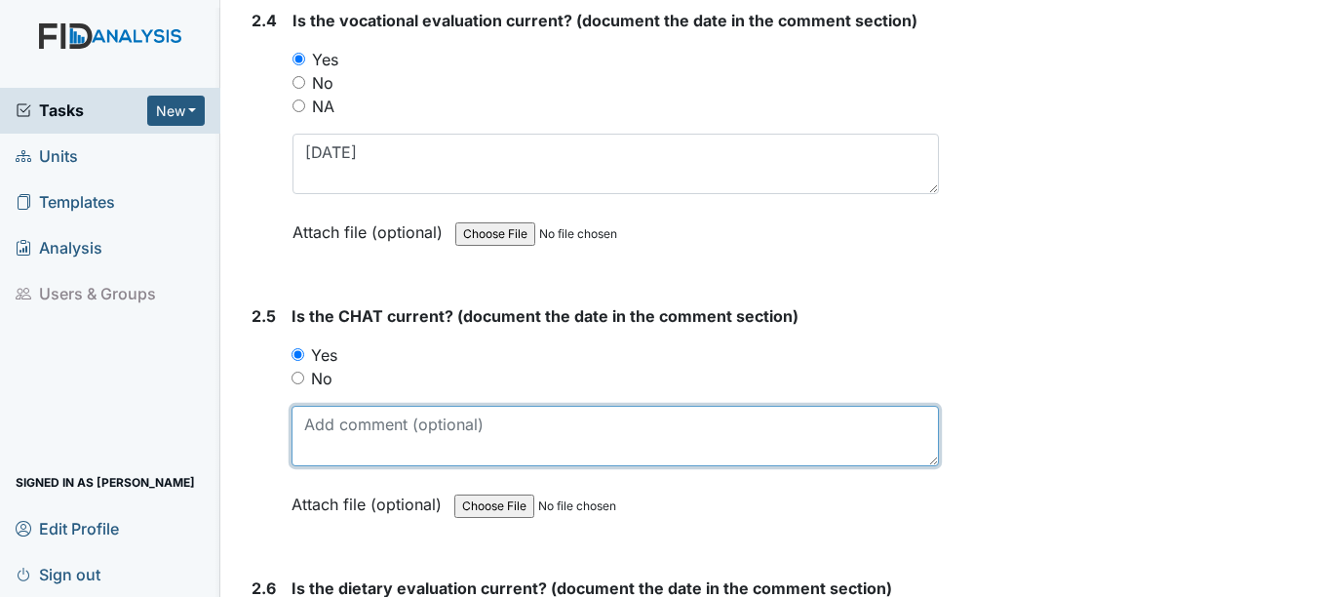
click at [327, 449] on textarea at bounding box center [615, 436] width 646 height 60
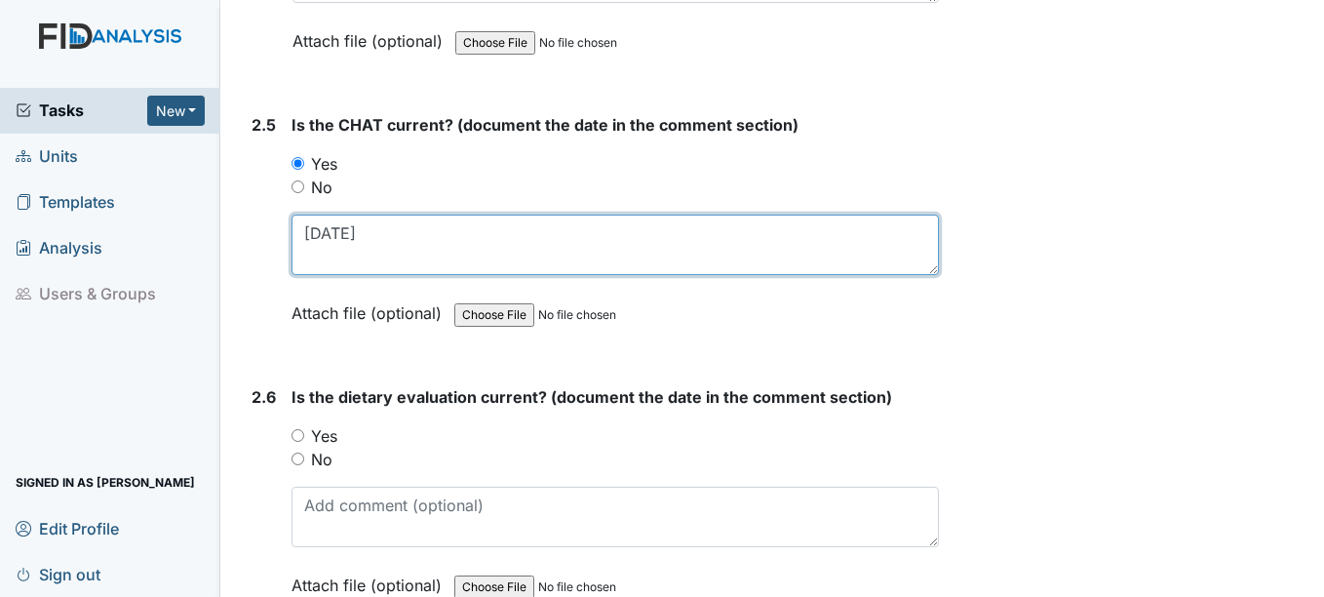
scroll to position [3217, 0]
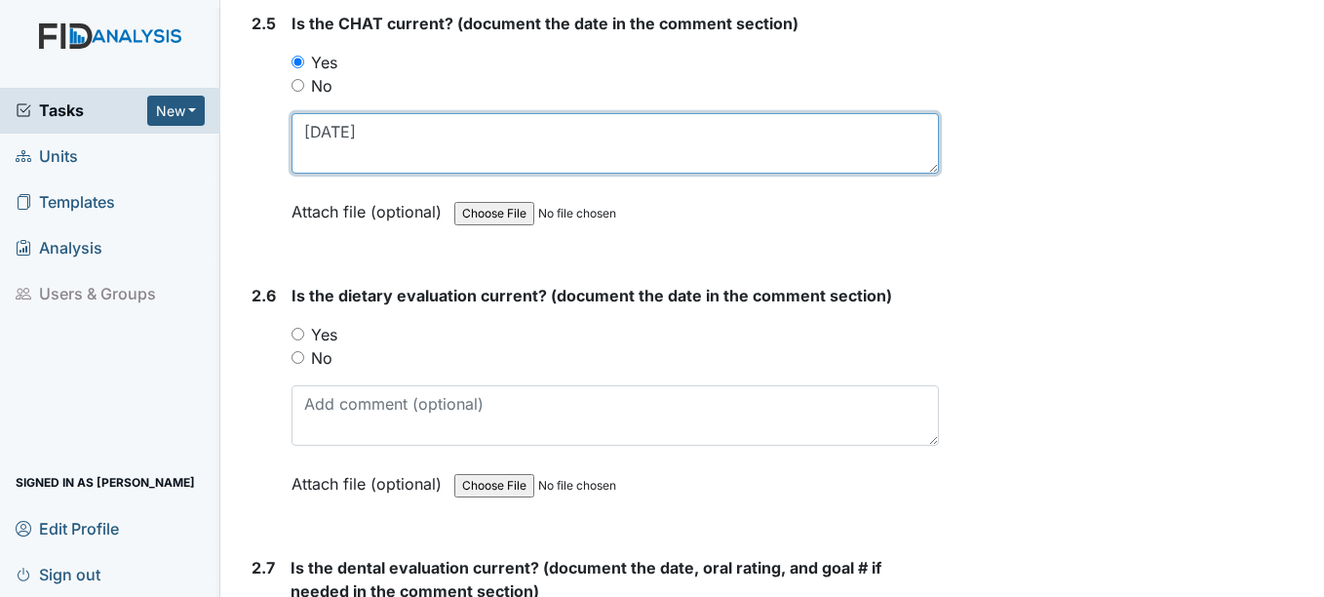
type textarea "6-20-25"
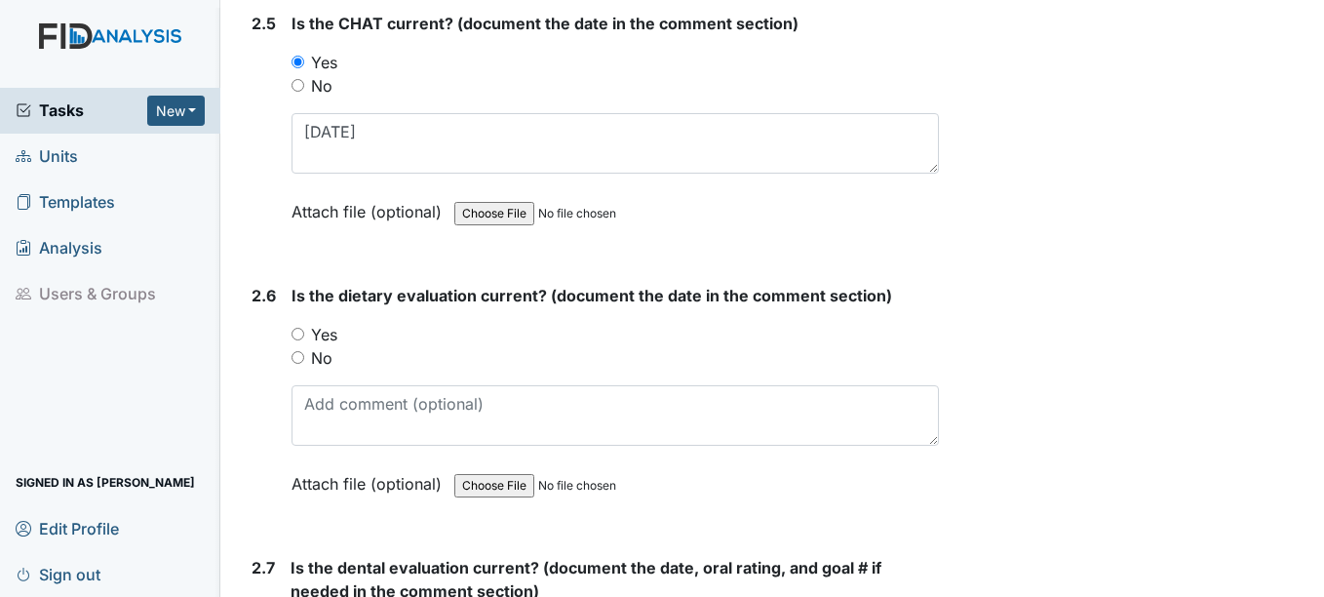
click at [297, 335] on input "Yes" at bounding box center [298, 334] width 13 height 13
radio input "true"
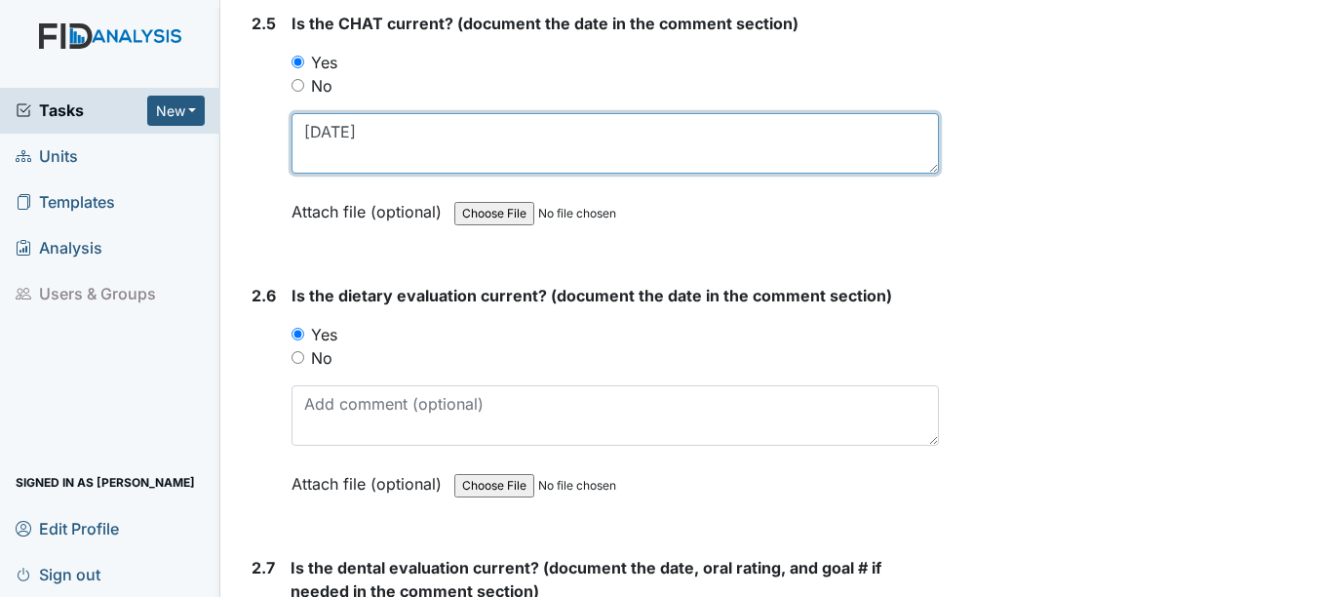
click at [396, 132] on textarea "6-20-25" at bounding box center [615, 143] width 646 height 60
type textarea "5-26-25"
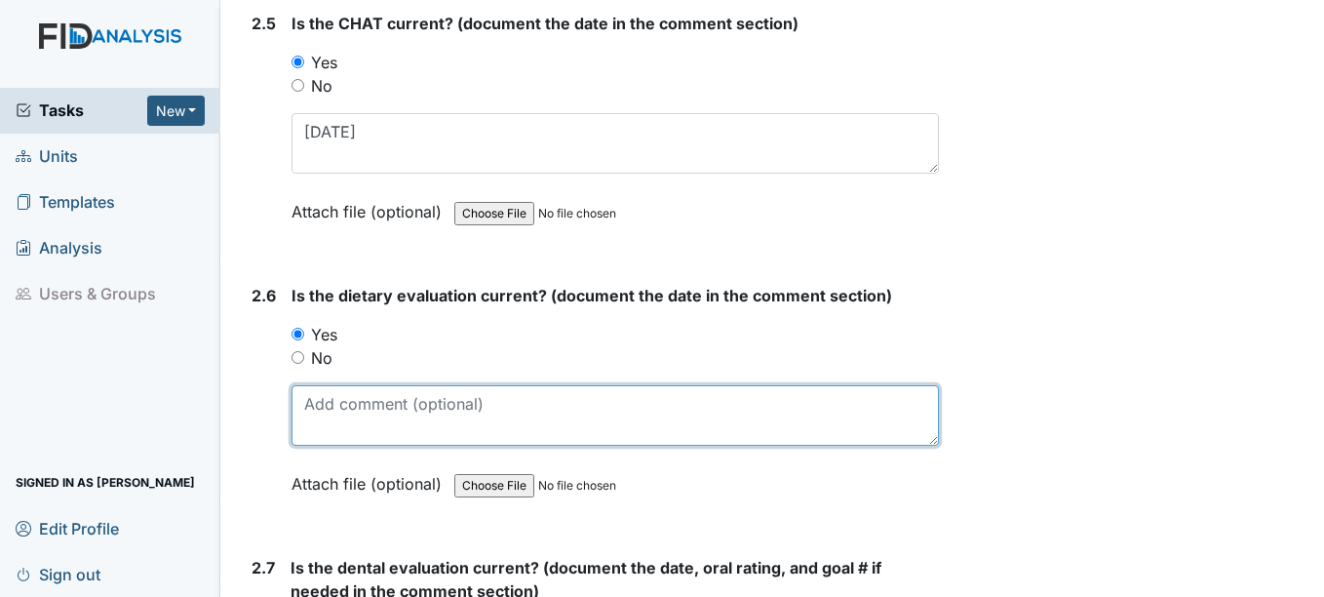
click at [374, 418] on textarea at bounding box center [615, 415] width 646 height 60
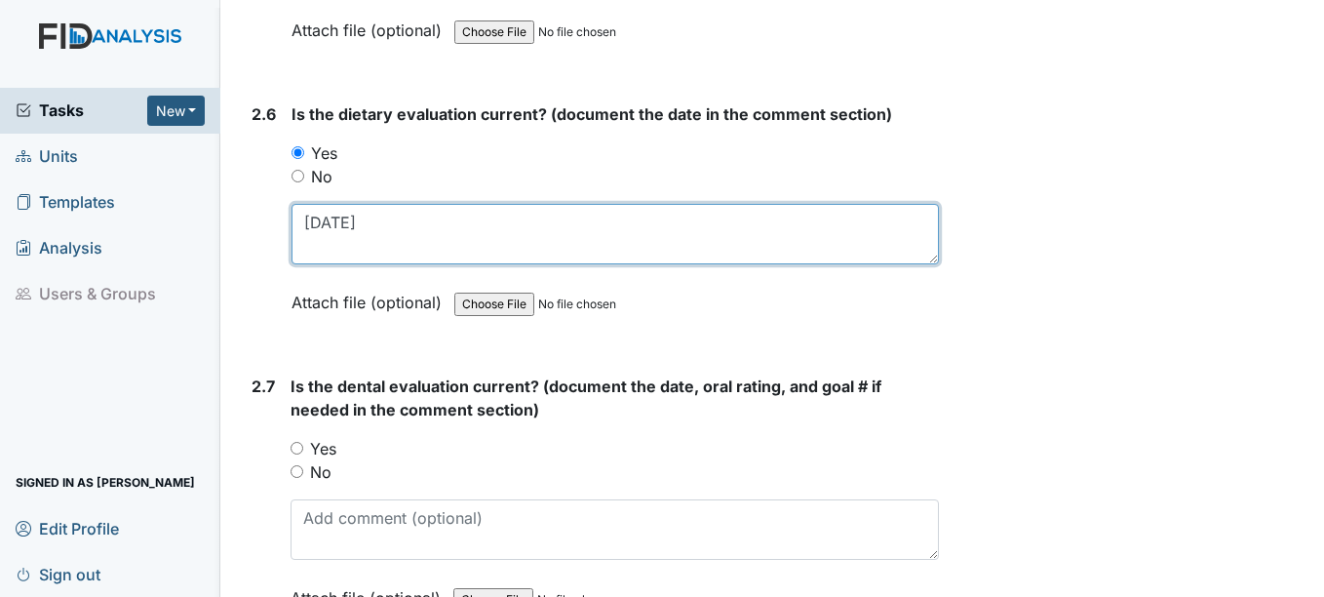
scroll to position [3412, 0]
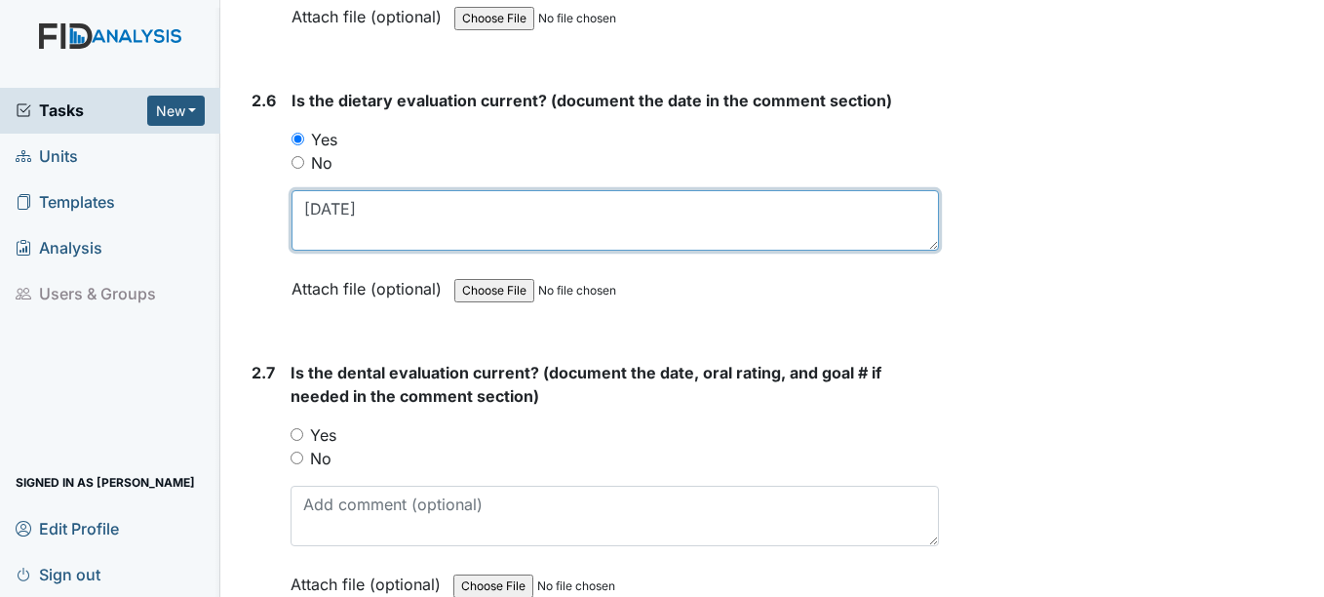
type textarea "6-20-25"
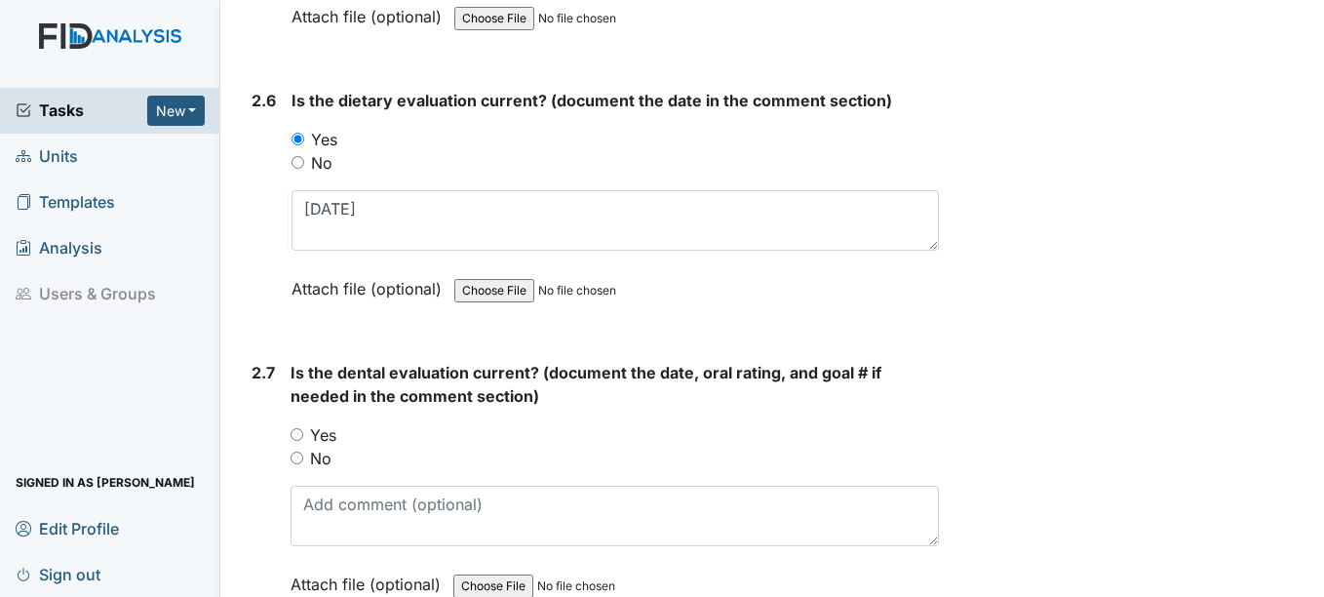
drag, startPoint x: 298, startPoint y: 434, endPoint x: 307, endPoint y: 465, distance: 32.4
click at [298, 434] on input "Yes" at bounding box center [297, 434] width 13 height 13
radio input "true"
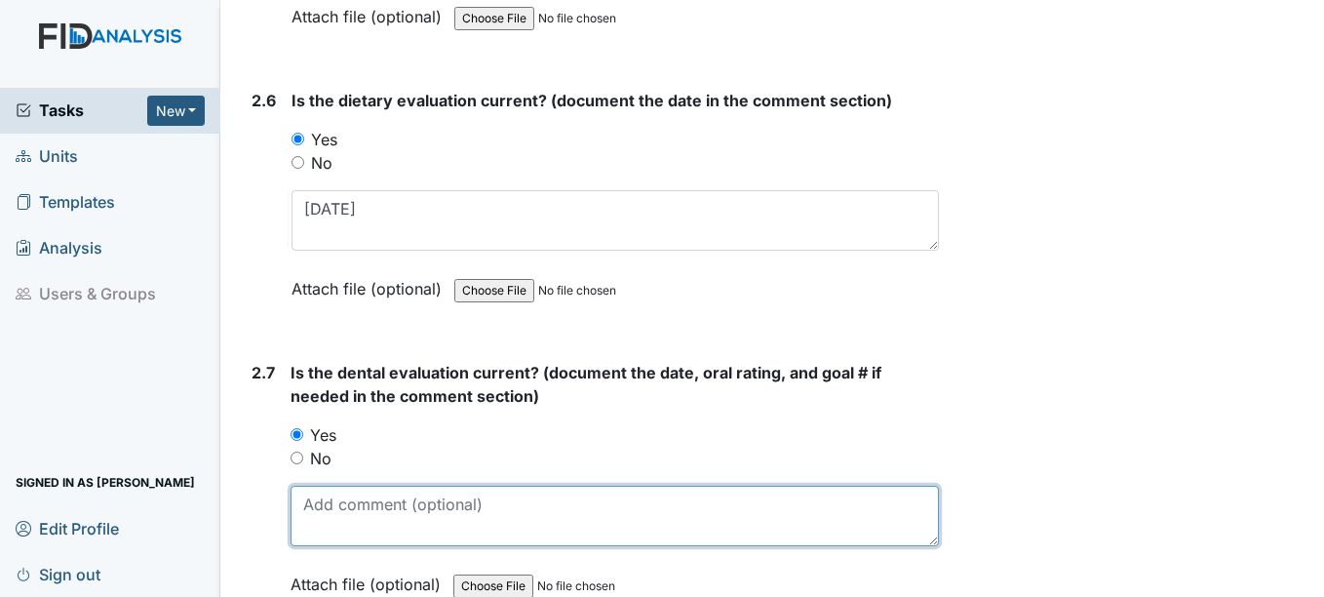
click at [325, 506] on textarea at bounding box center [614, 516] width 647 height 60
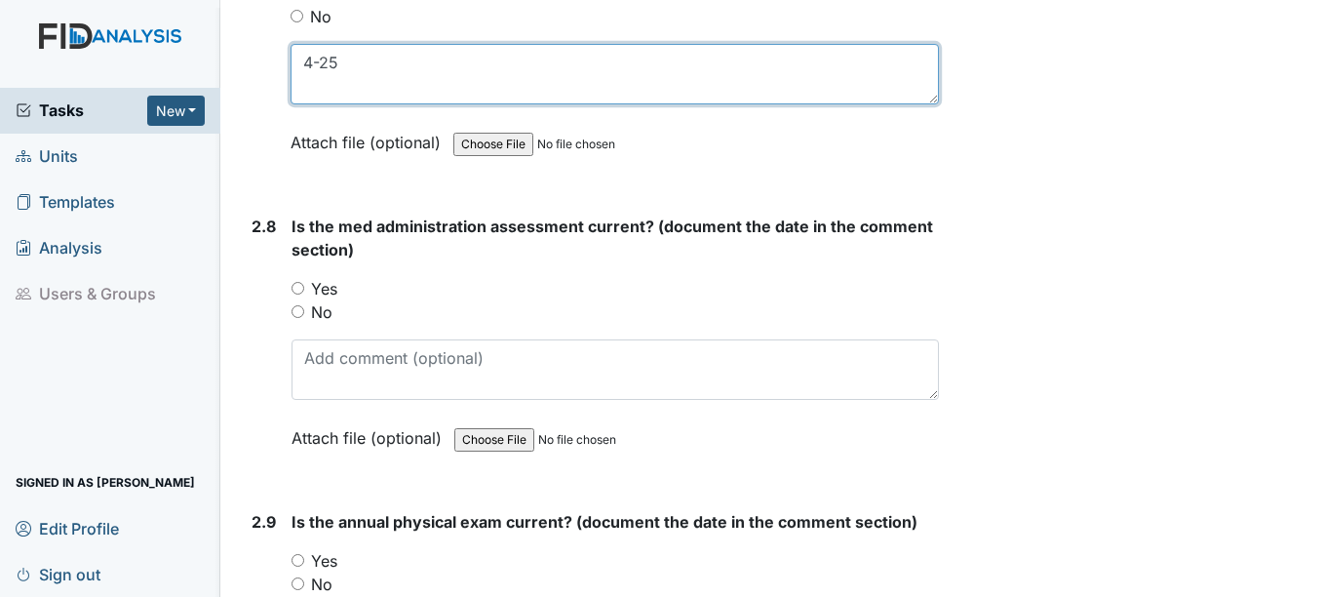
scroll to position [3900, 0]
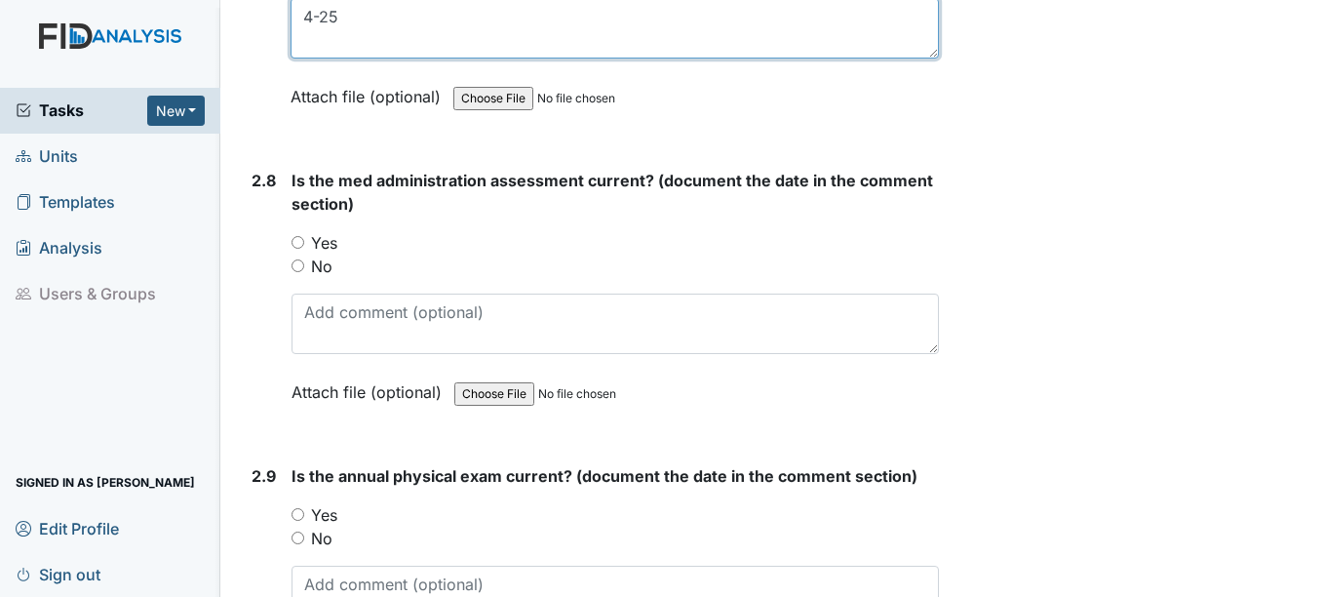
type textarea "4-25"
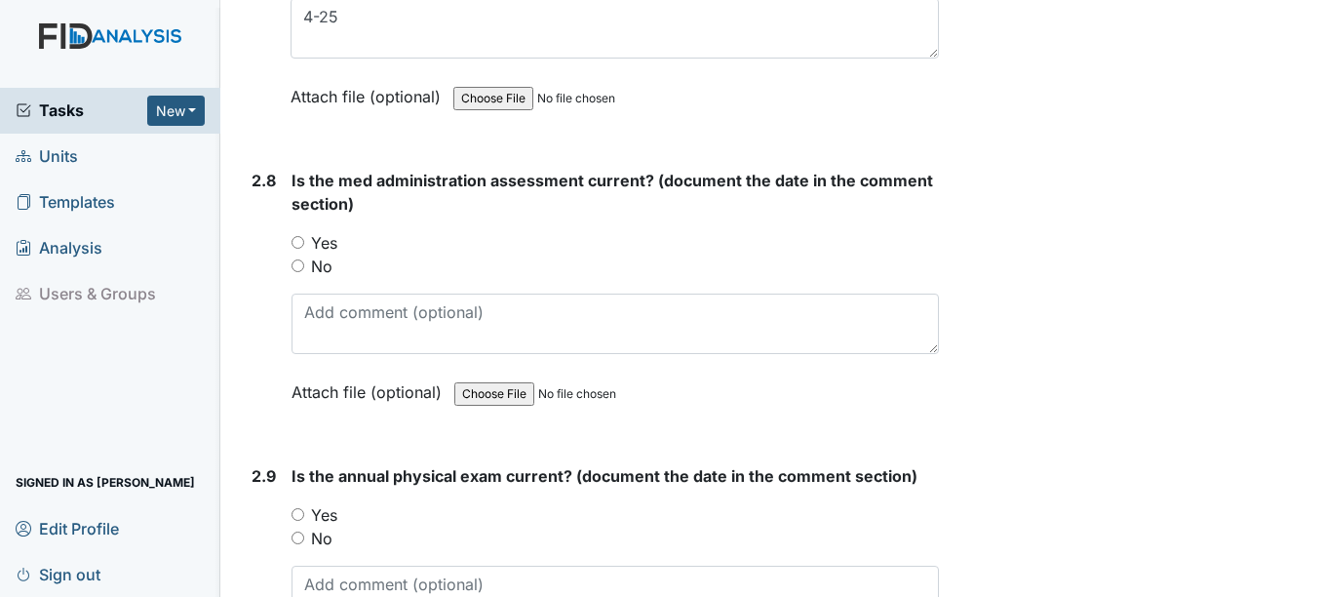
click at [300, 516] on input "Yes" at bounding box center [298, 514] width 13 height 13
radio input "true"
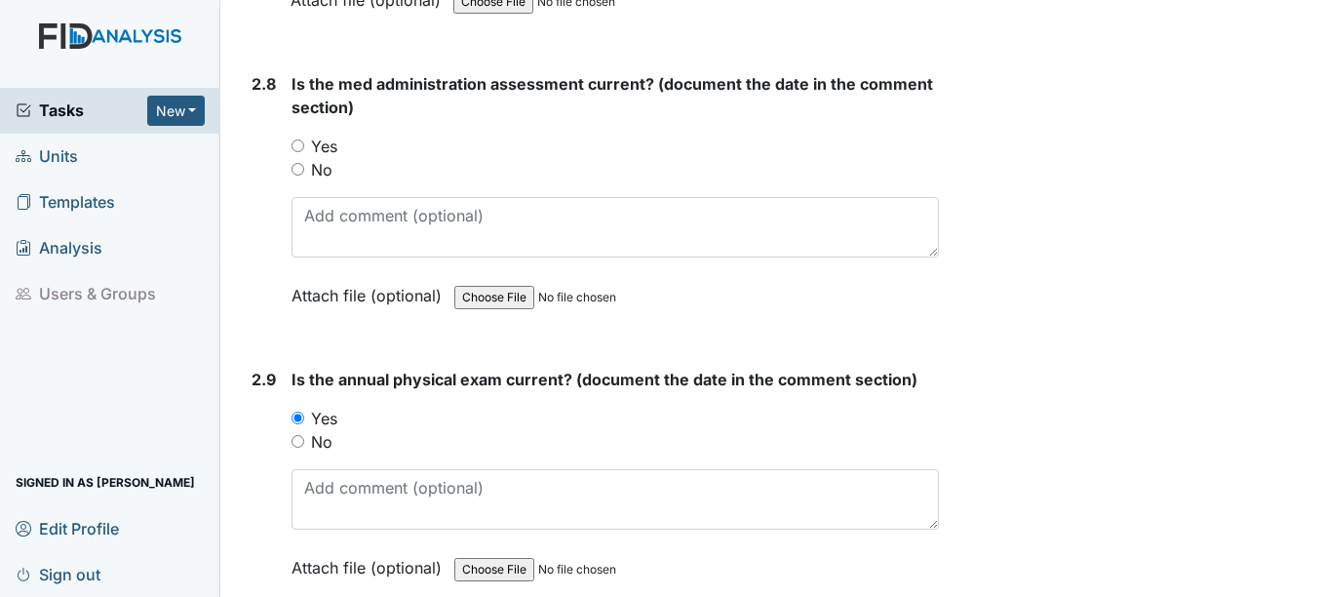
scroll to position [3997, 0]
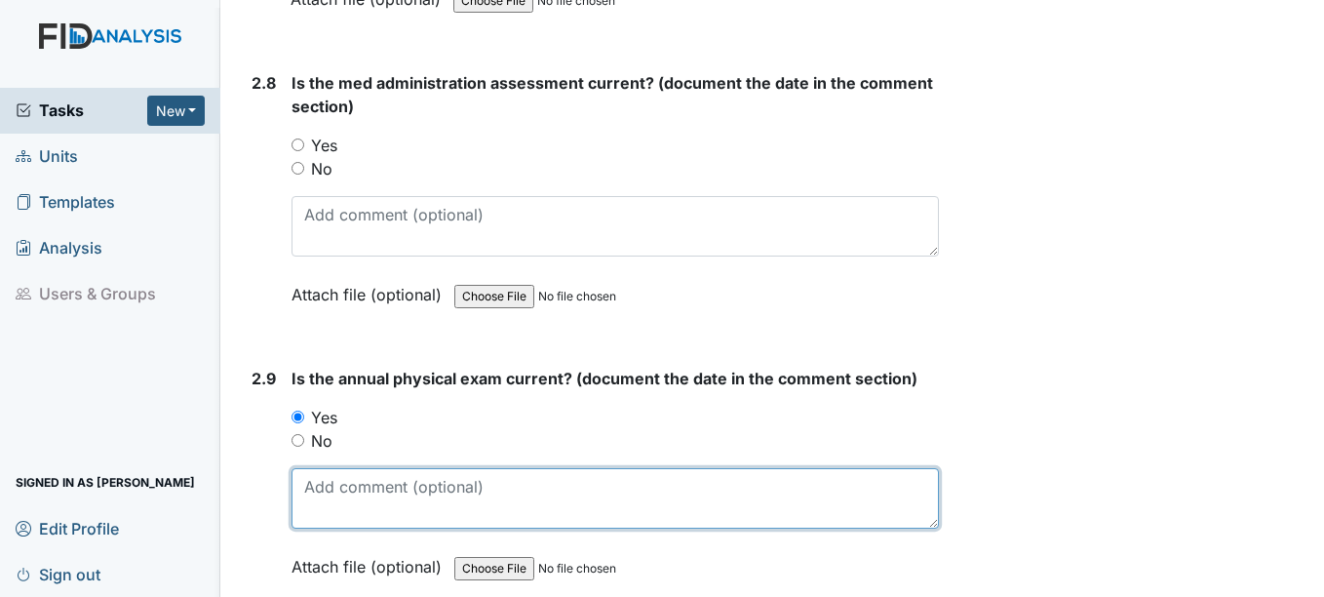
click at [323, 500] on textarea at bounding box center [615, 498] width 646 height 60
type textarea "2-13-25"
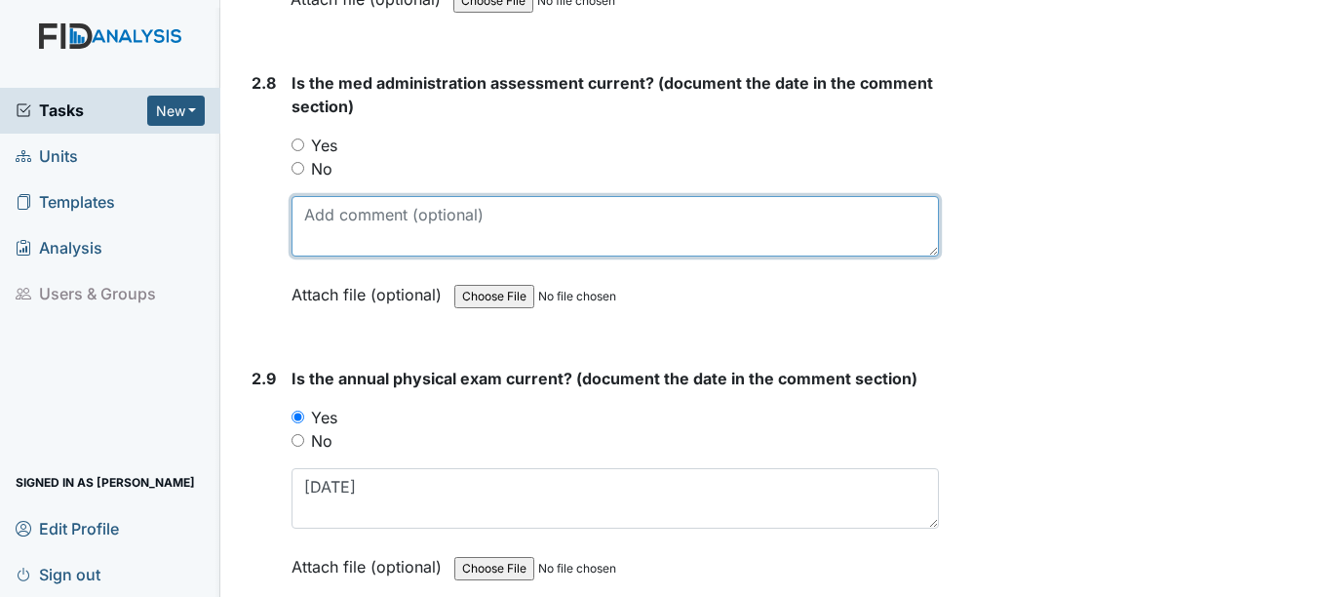
click at [336, 227] on textarea at bounding box center [615, 226] width 646 height 60
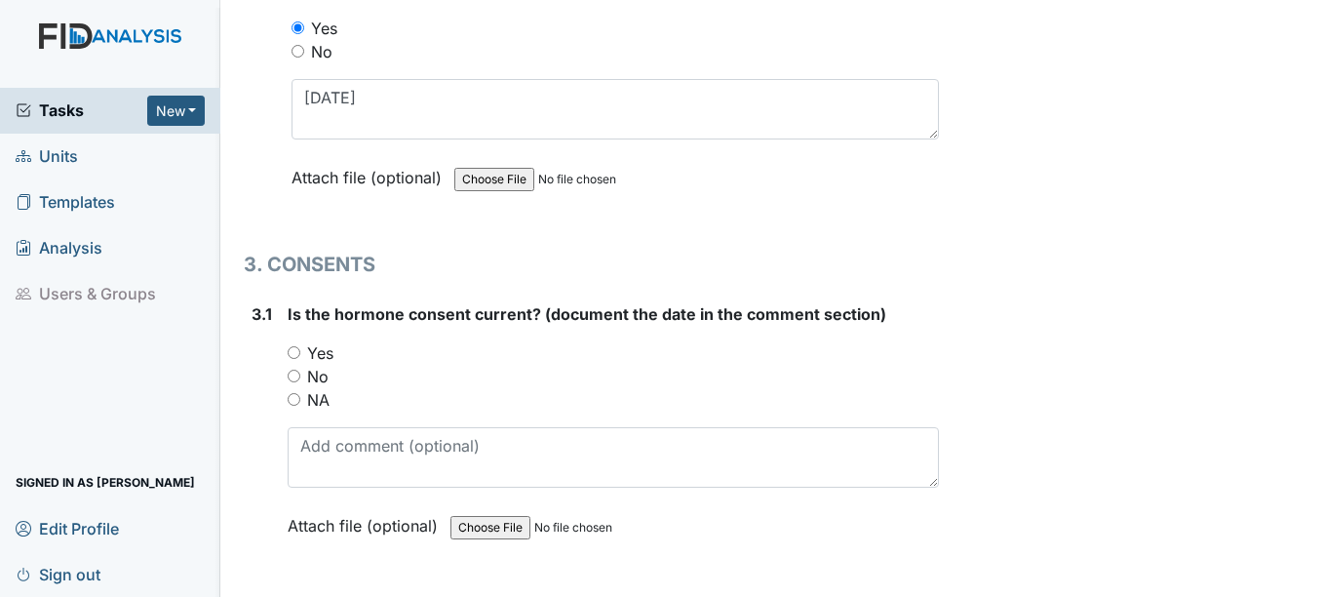
scroll to position [4387, 0]
type textarea "2-25"
click at [295, 353] on input "Yes" at bounding box center [294, 351] width 13 height 13
radio input "true"
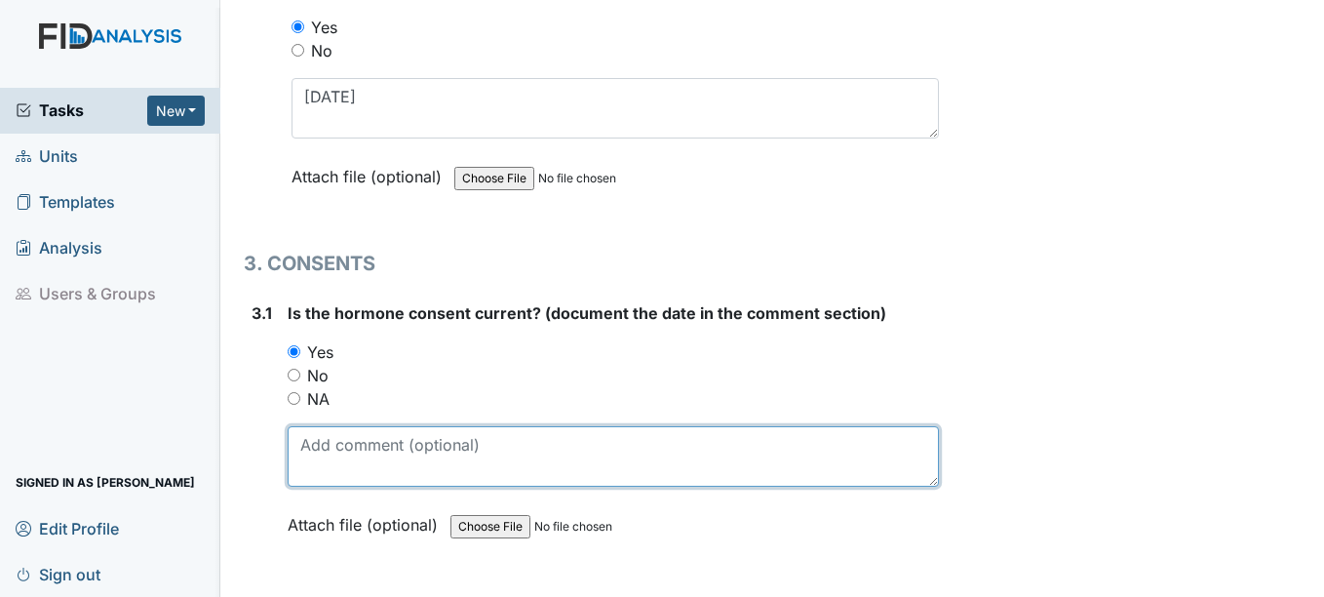
click at [323, 448] on textarea at bounding box center [613, 456] width 650 height 60
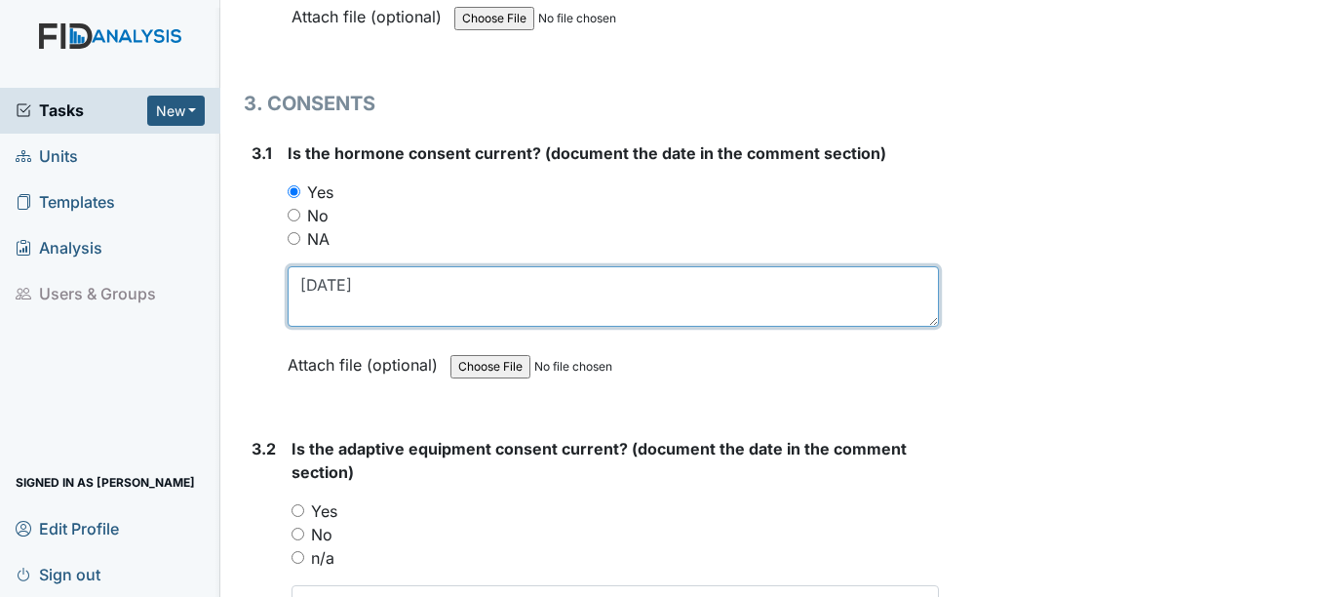
scroll to position [4582, 0]
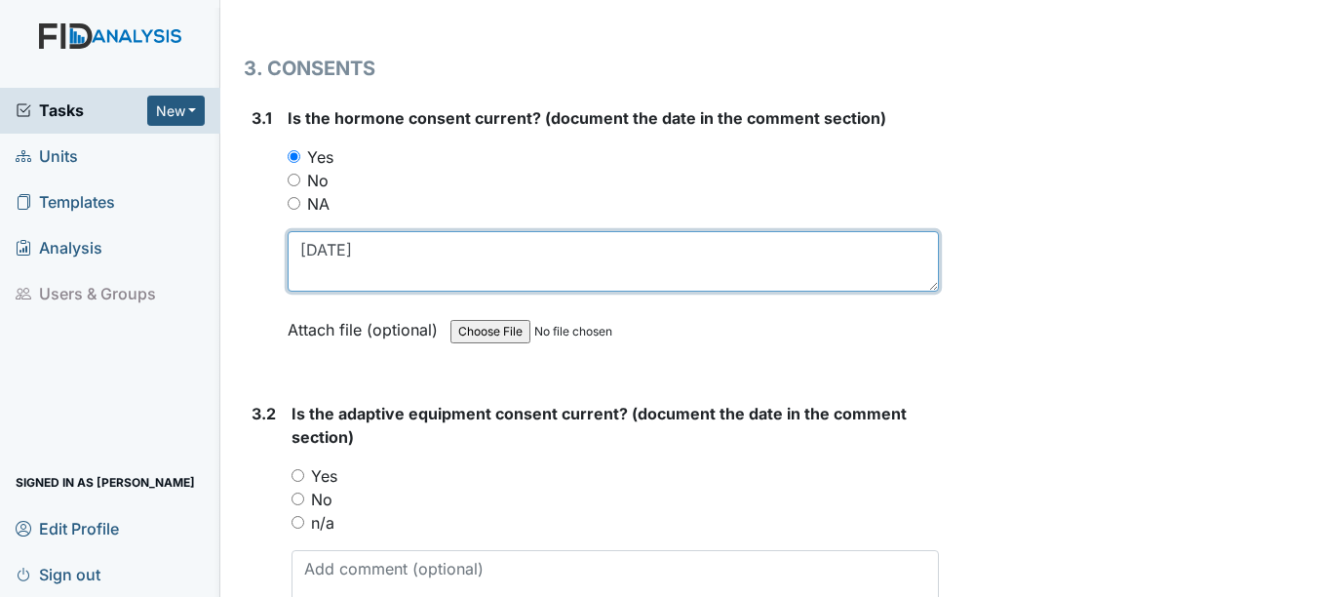
type textarea "3-7-25"
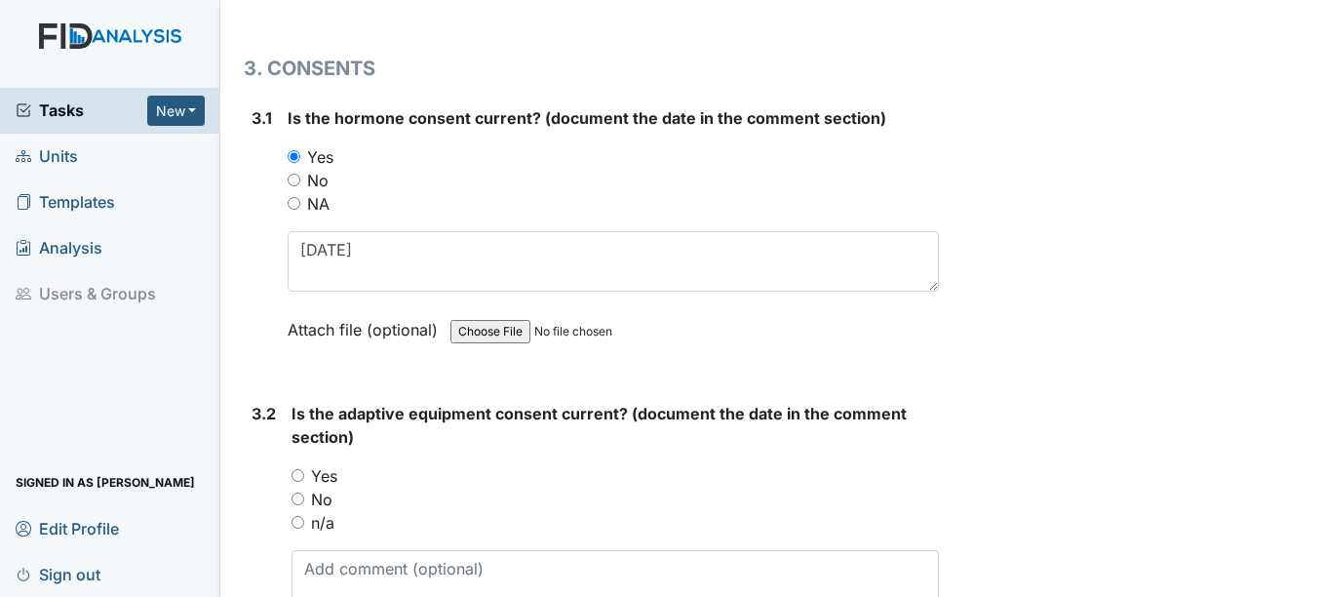
click at [299, 472] on input "Yes" at bounding box center [298, 475] width 13 height 13
radio input "true"
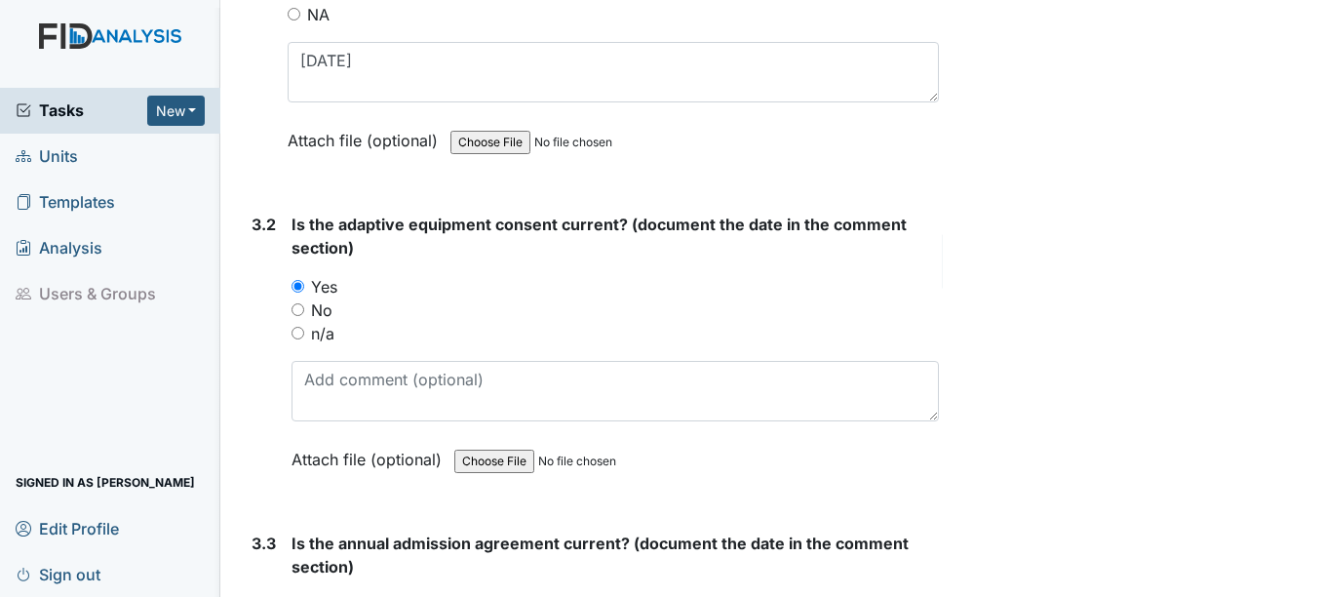
scroll to position [4777, 0]
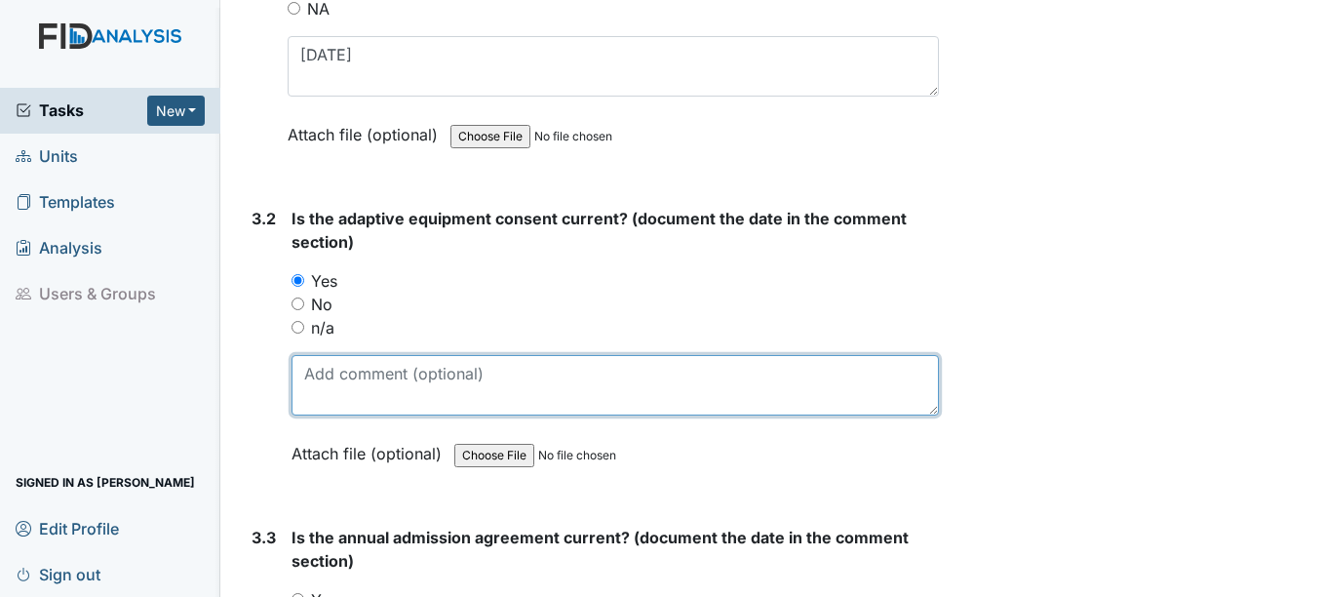
click at [342, 391] on textarea at bounding box center [615, 385] width 646 height 60
type textarea "3-20-26"
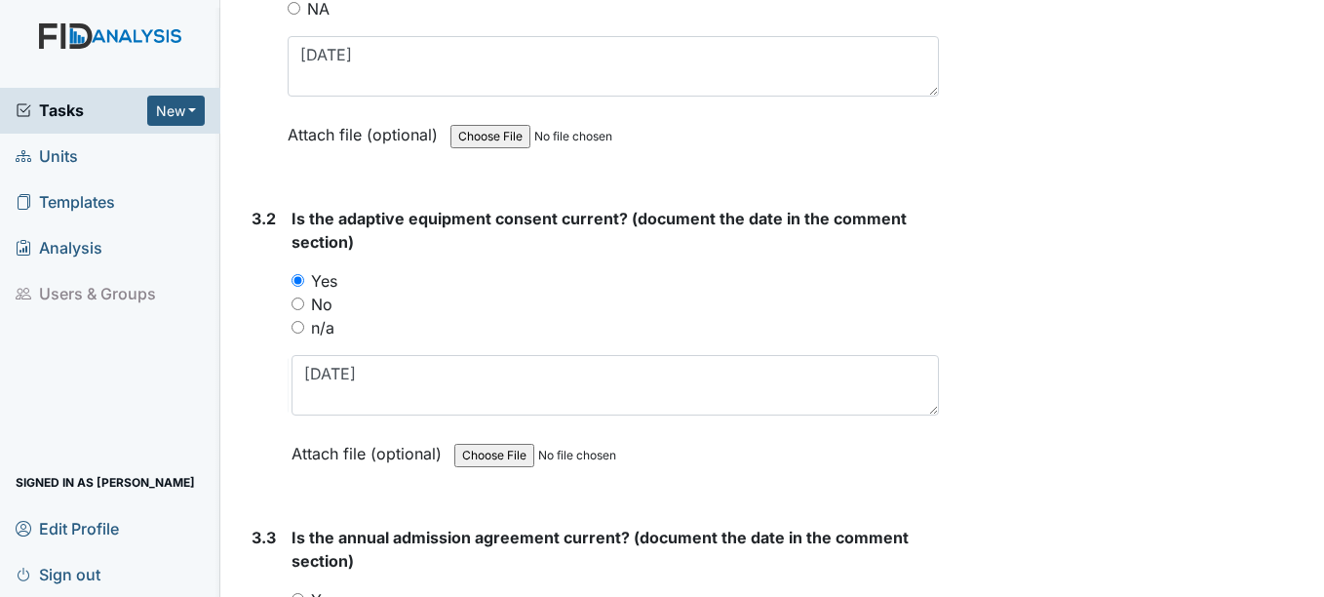
click at [302, 325] on input "n/a" at bounding box center [298, 327] width 13 height 13
radio input "true"
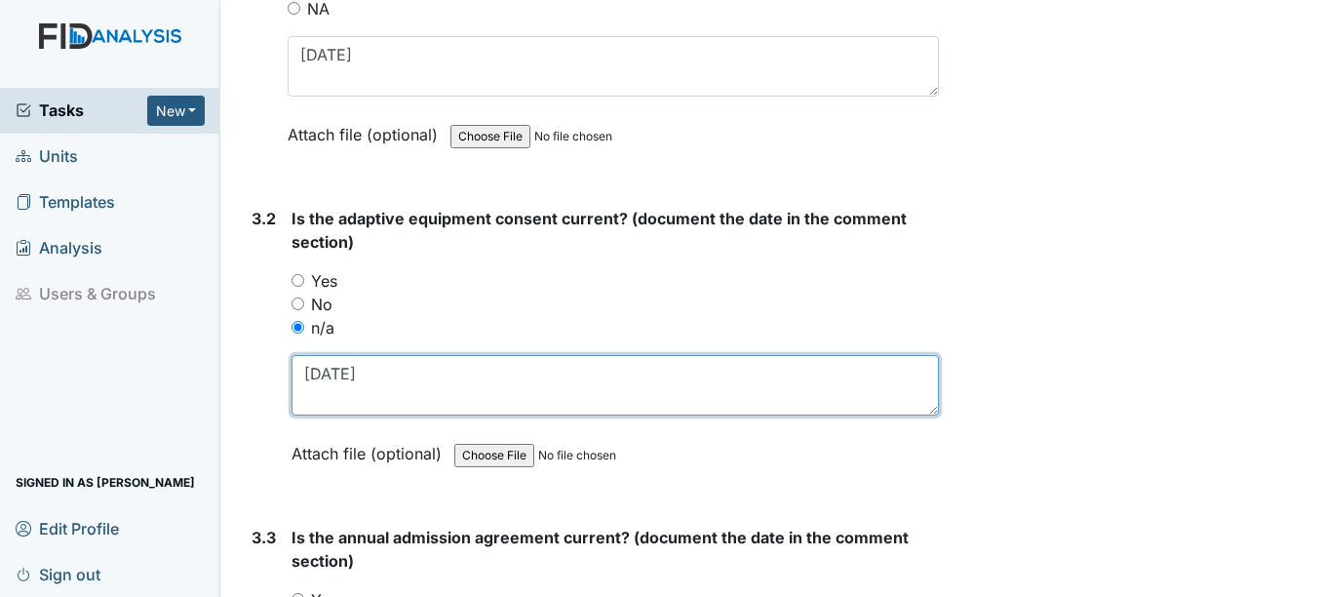
drag, startPoint x: 385, startPoint y: 373, endPoint x: 298, endPoint y: 390, distance: 88.3
click at [298, 388] on textarea "3-20-26" at bounding box center [615, 385] width 646 height 60
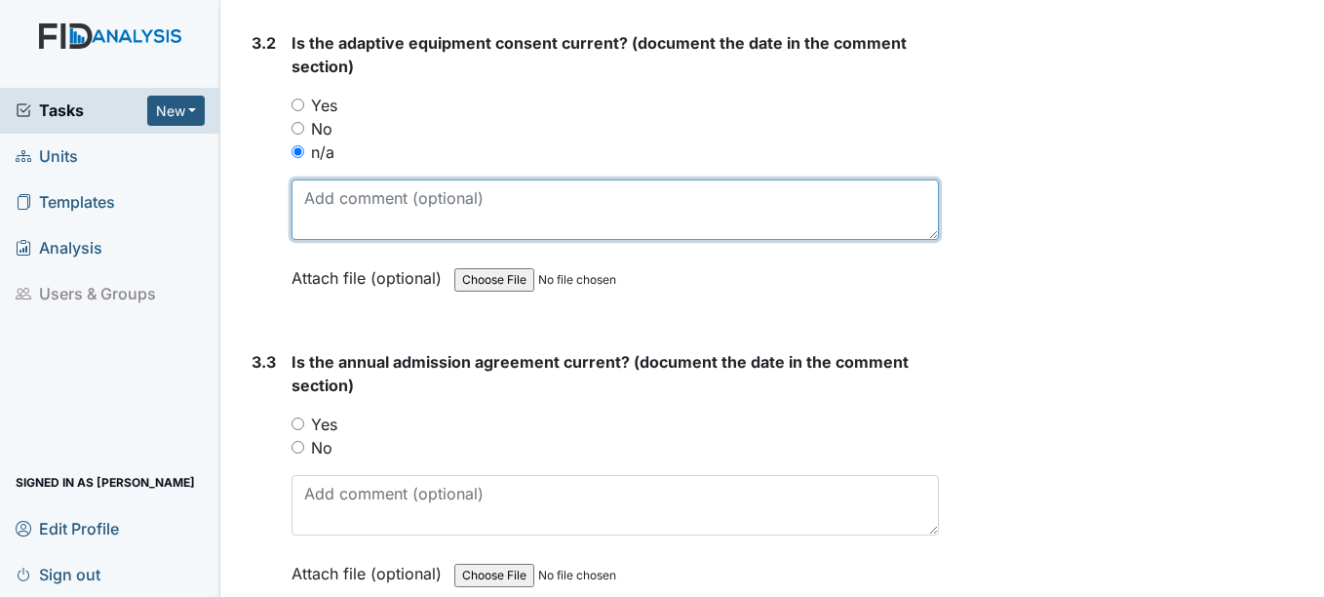
scroll to position [4972, 0]
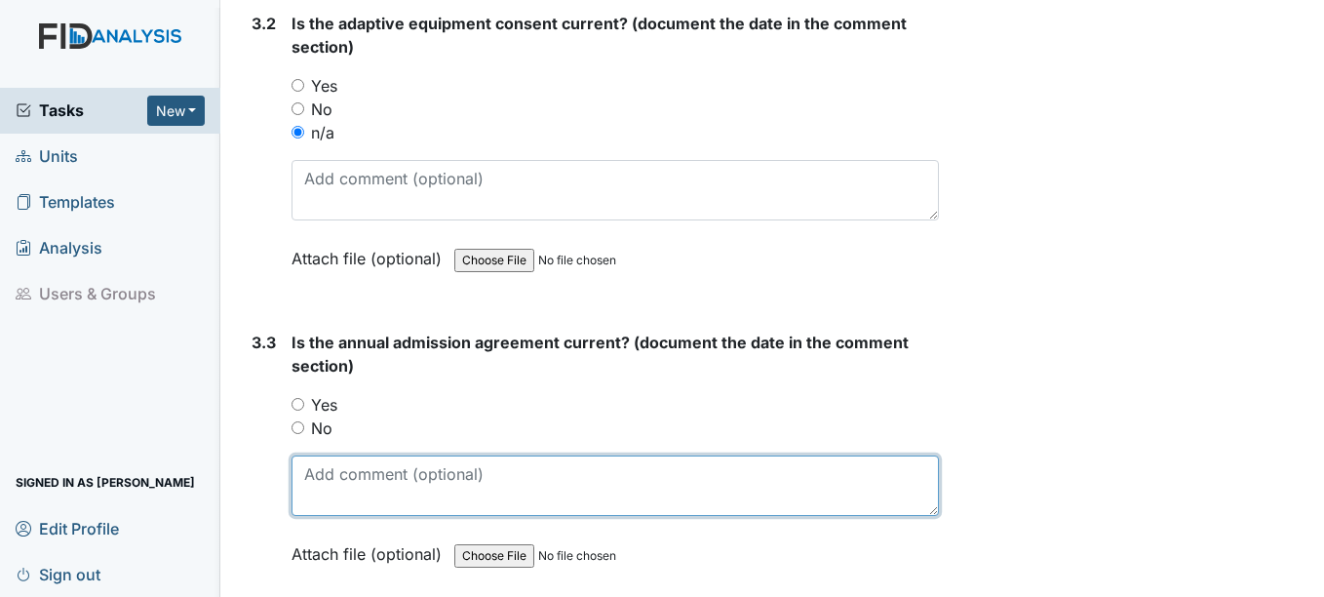
click at [328, 499] on textarea at bounding box center [615, 485] width 646 height 60
type textarea "3-26"
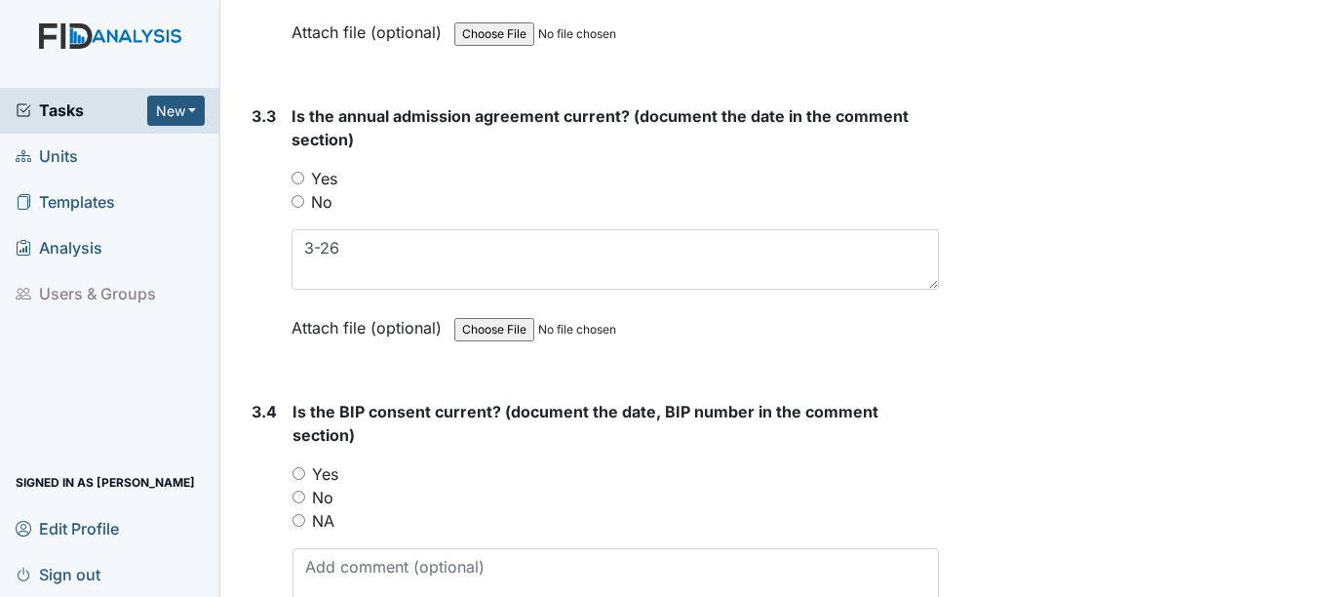
scroll to position [5265, 0]
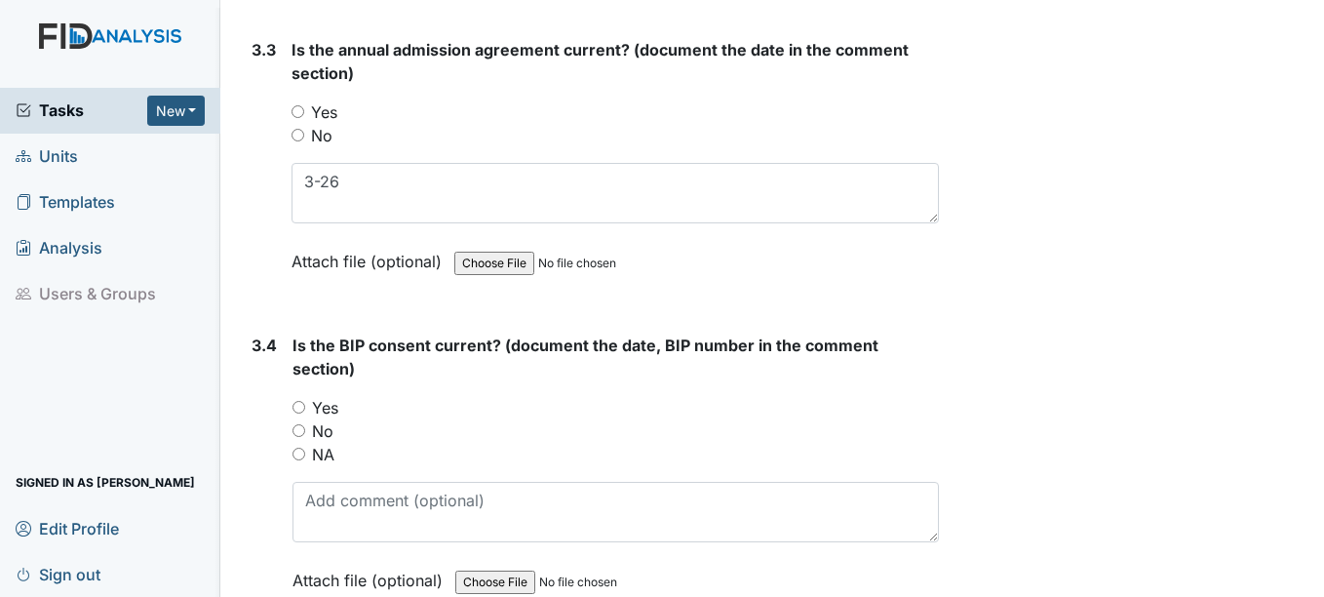
click at [302, 108] on input "Yes" at bounding box center [298, 111] width 13 height 13
radio input "true"
click at [302, 407] on input "Yes" at bounding box center [298, 407] width 13 height 13
radio input "true"
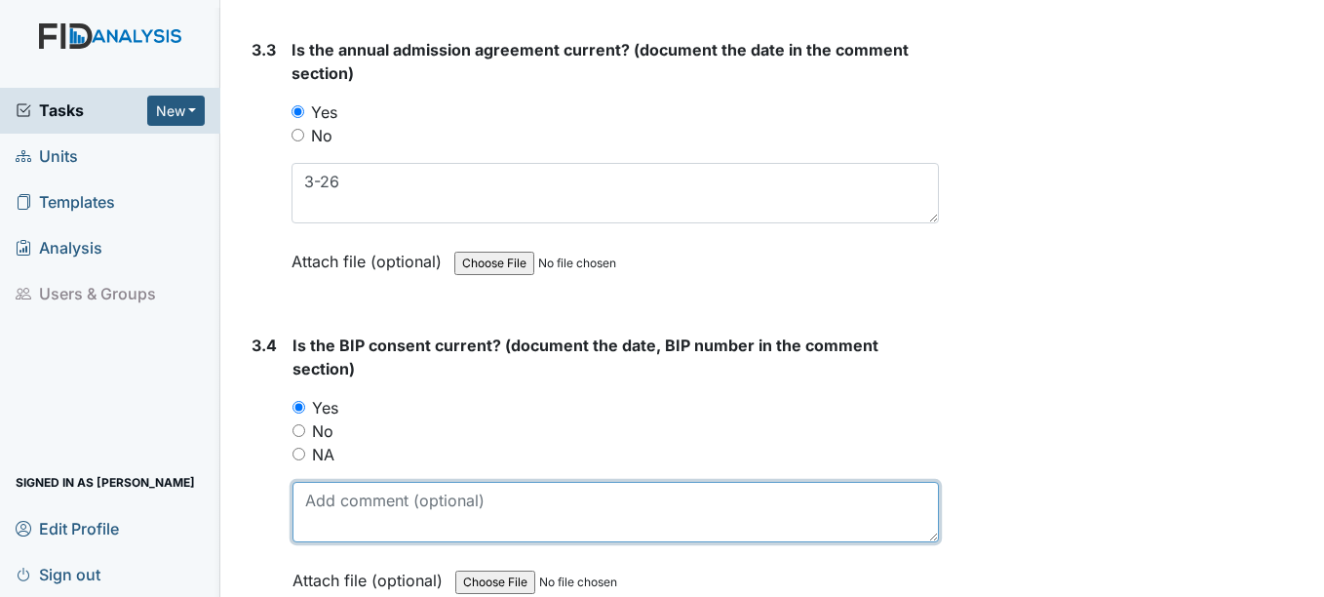
click at [312, 522] on textarea at bounding box center [614, 512] width 645 height 60
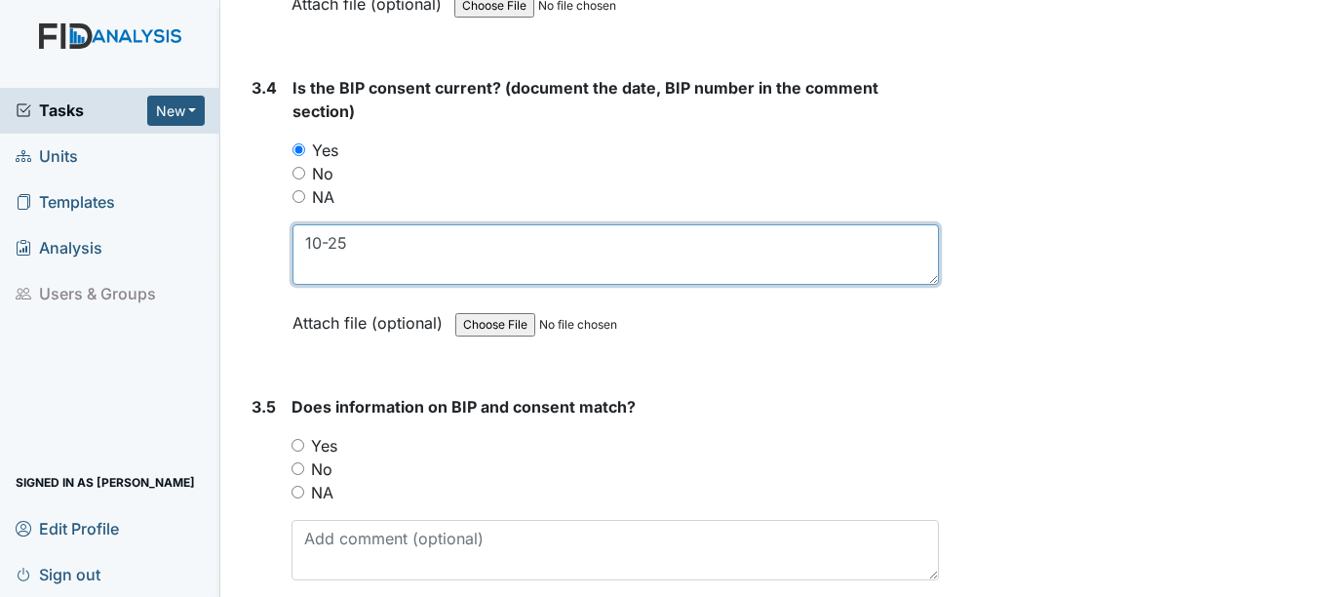
scroll to position [5557, 0]
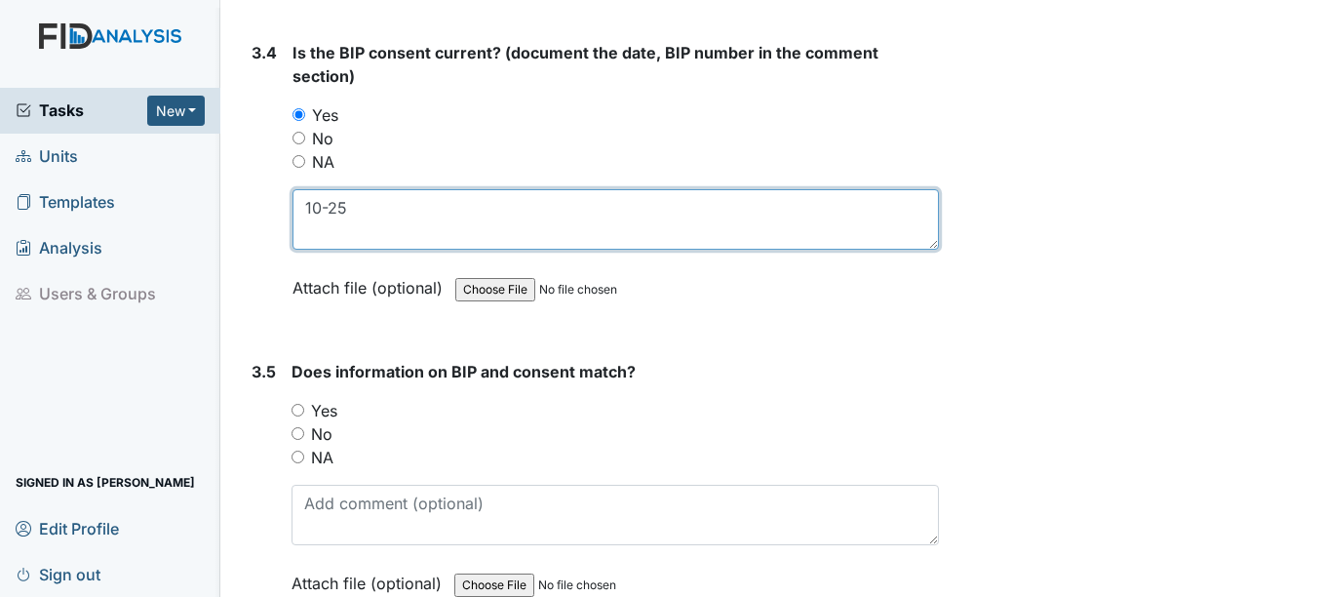
type textarea "10-25"
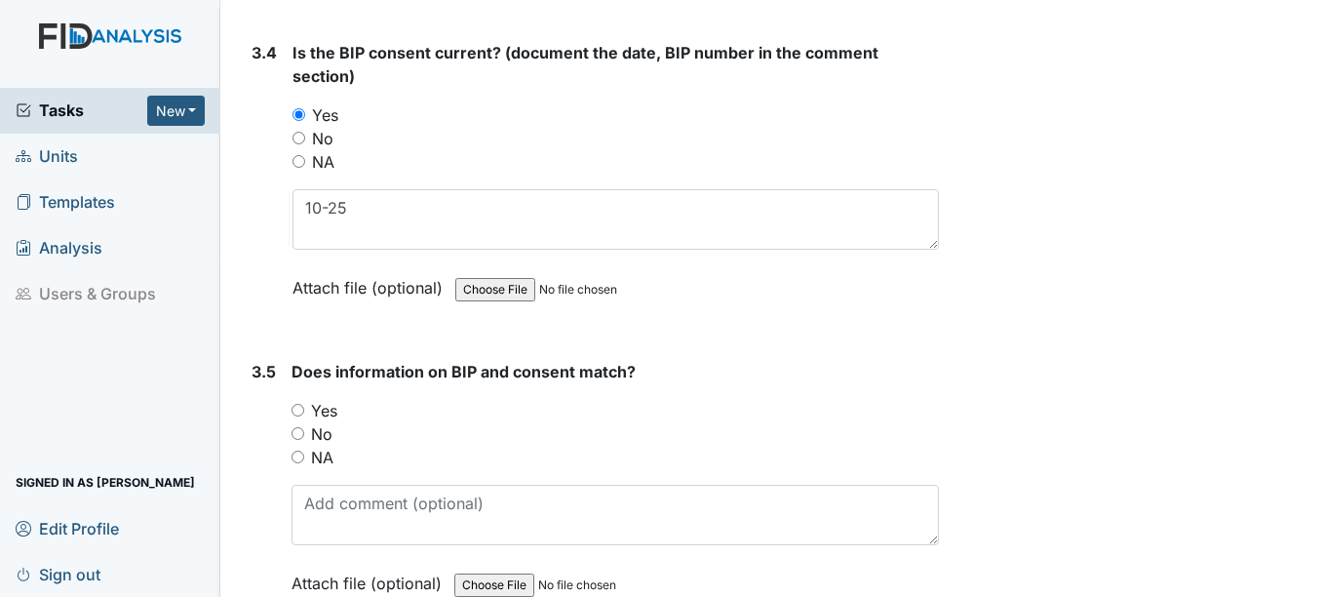
click at [297, 410] on input "Yes" at bounding box center [298, 410] width 13 height 13
radio input "true"
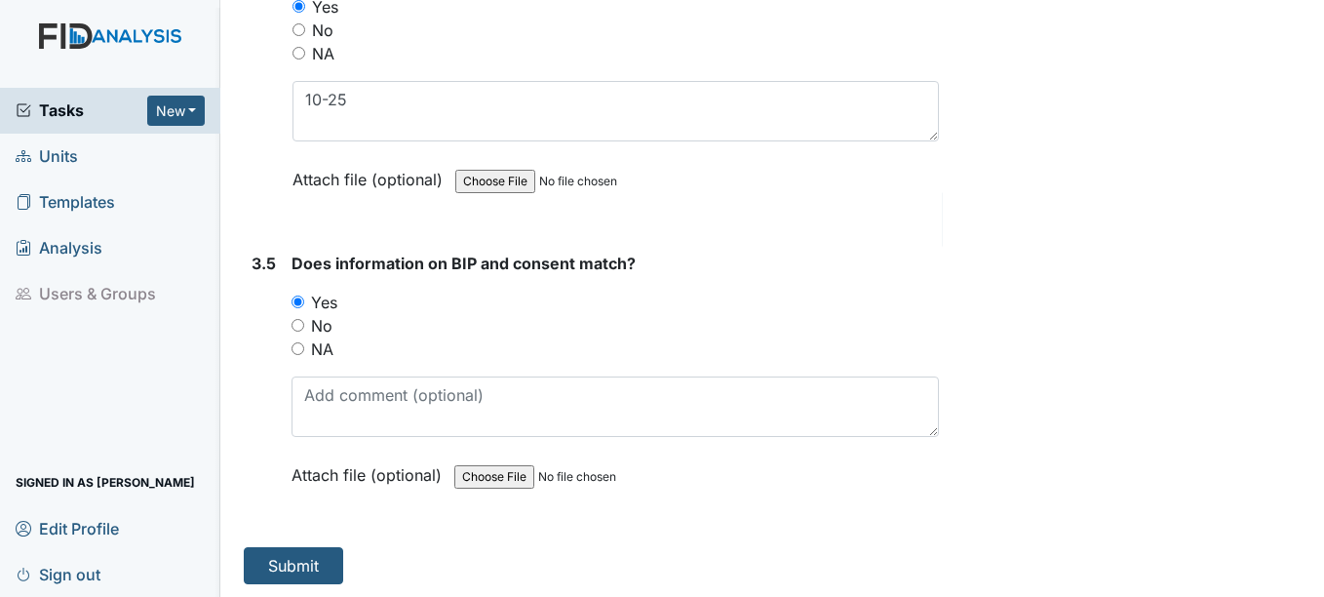
scroll to position [5669, 0]
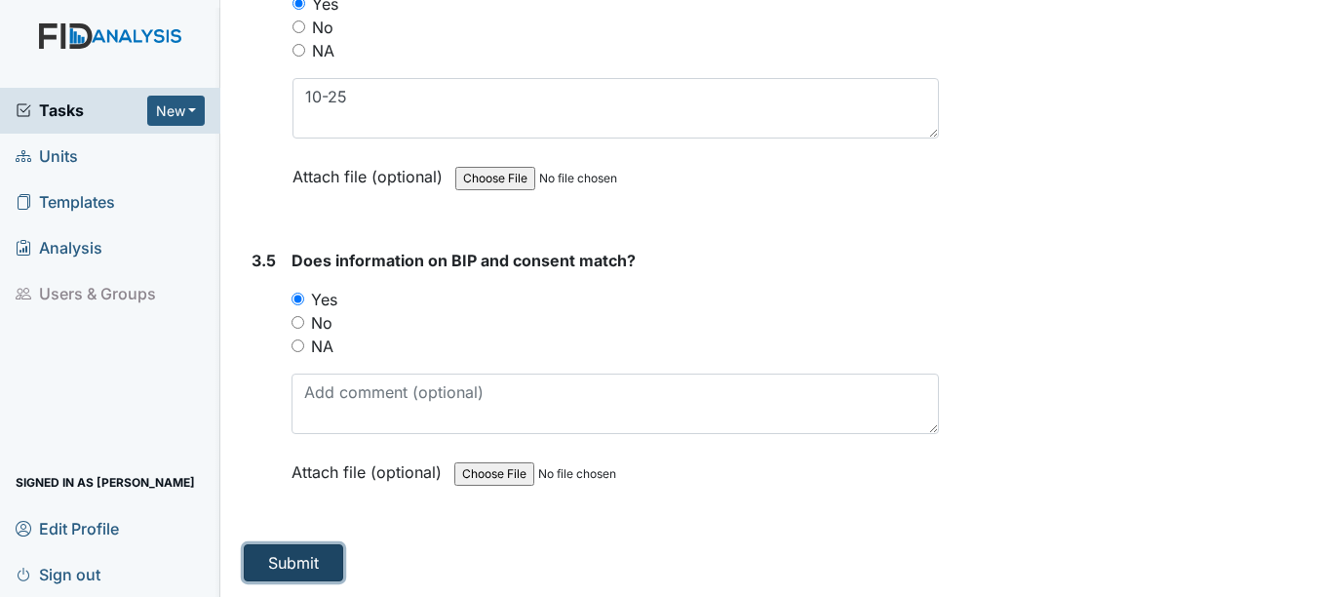
click at [291, 562] on button "Submit" at bounding box center [293, 562] width 99 height 37
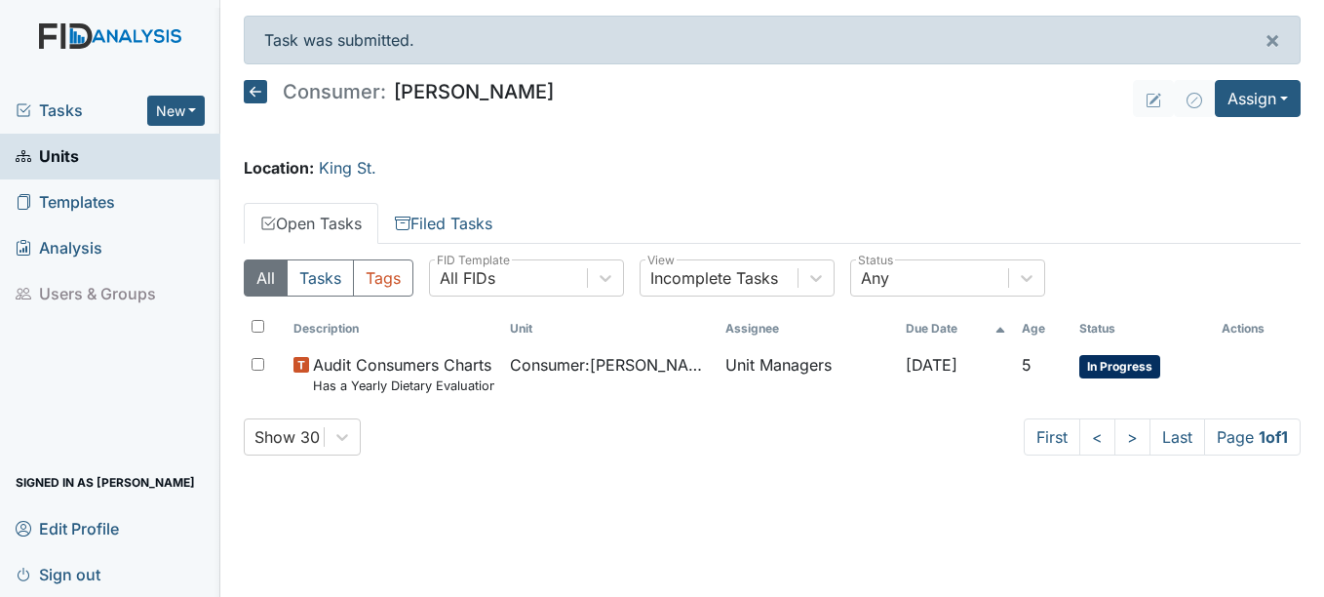
click at [59, 154] on span "Units" at bounding box center [47, 156] width 63 height 30
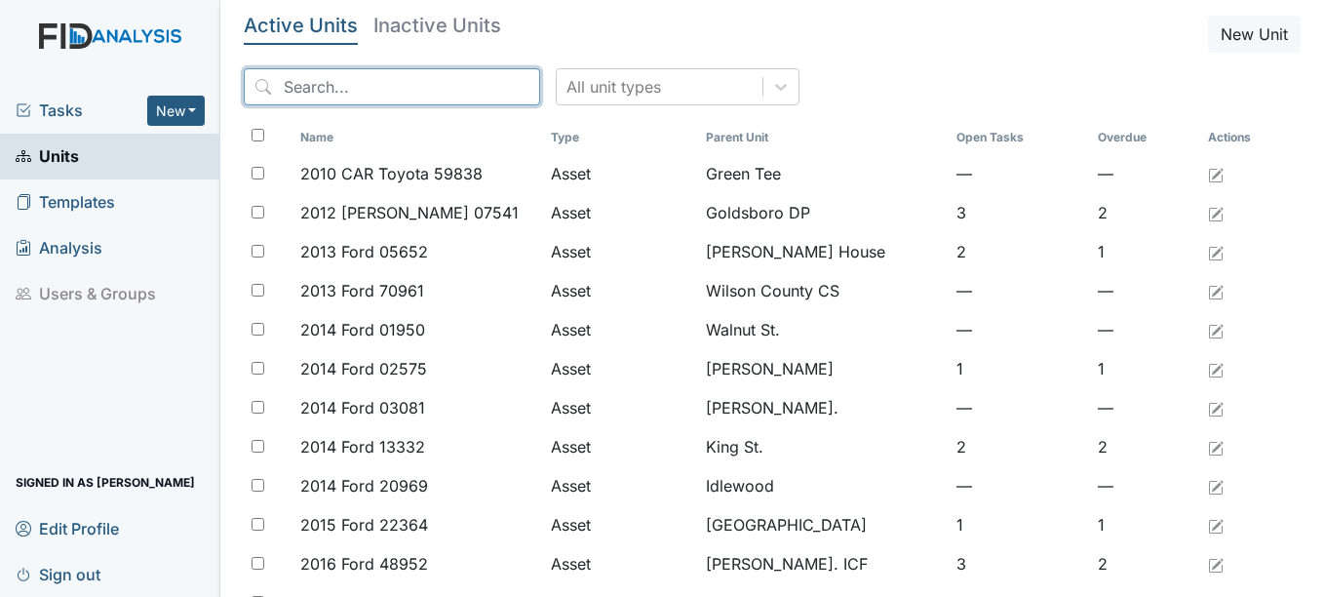
click at [382, 84] on input "search" at bounding box center [392, 86] width 296 height 37
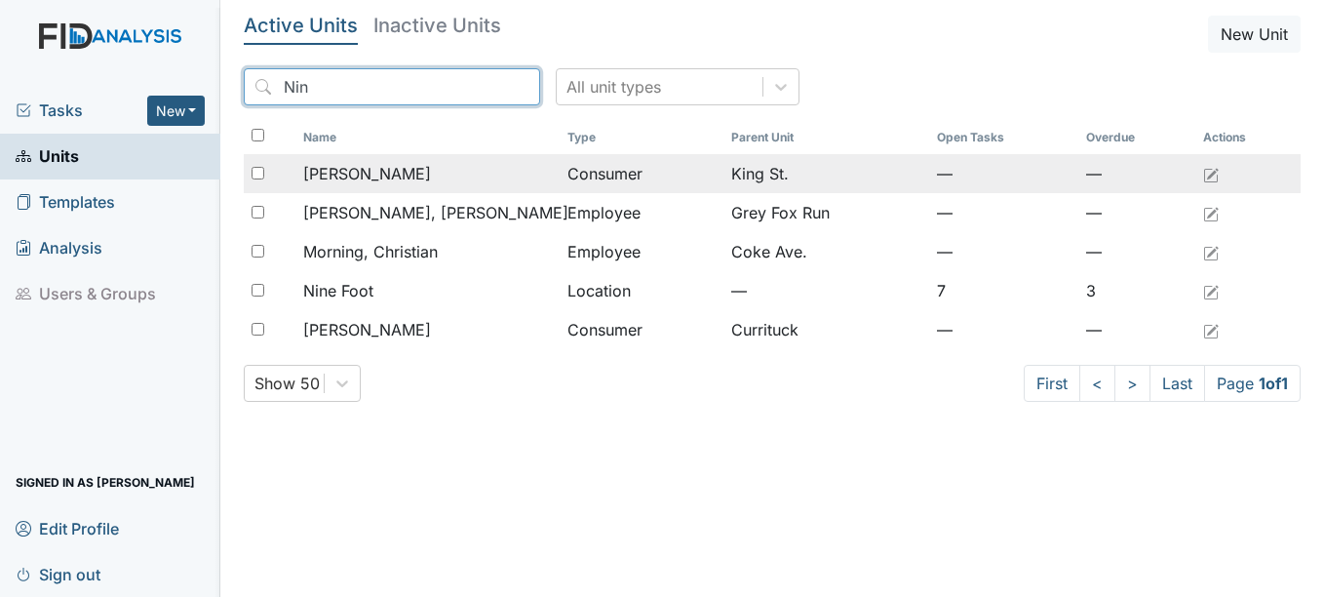
type input "Nin"
click at [370, 176] on span "[PERSON_NAME]" at bounding box center [367, 173] width 128 height 23
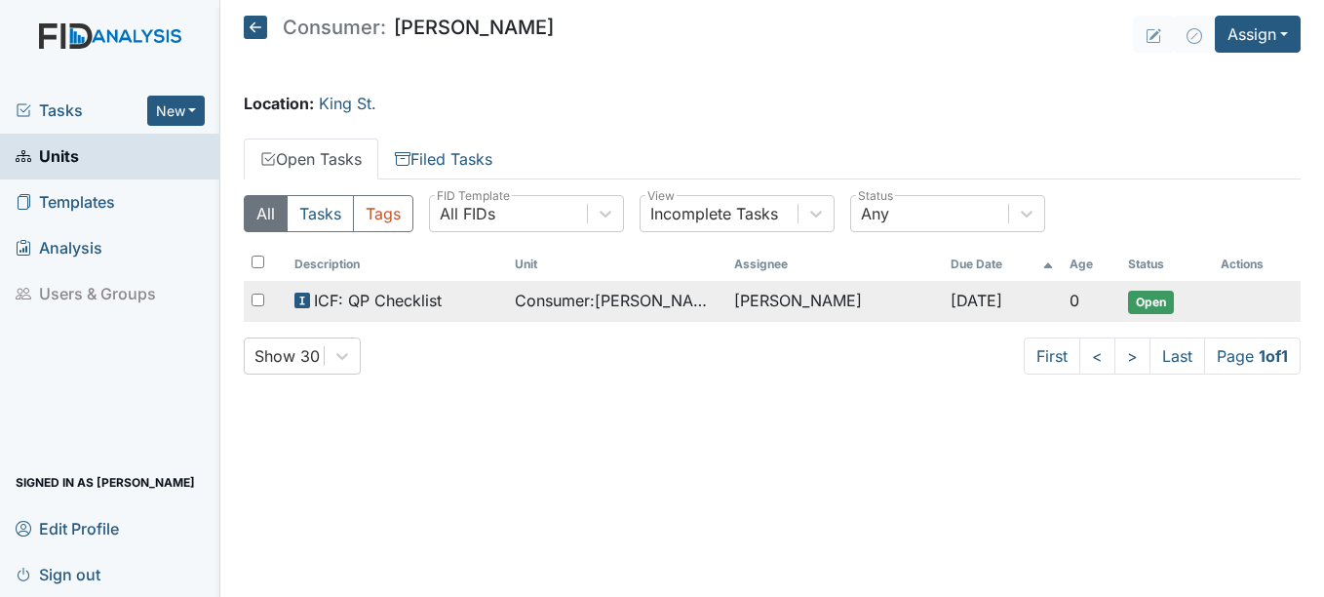
click at [385, 297] on span "ICF: QP Checklist" at bounding box center [378, 300] width 128 height 23
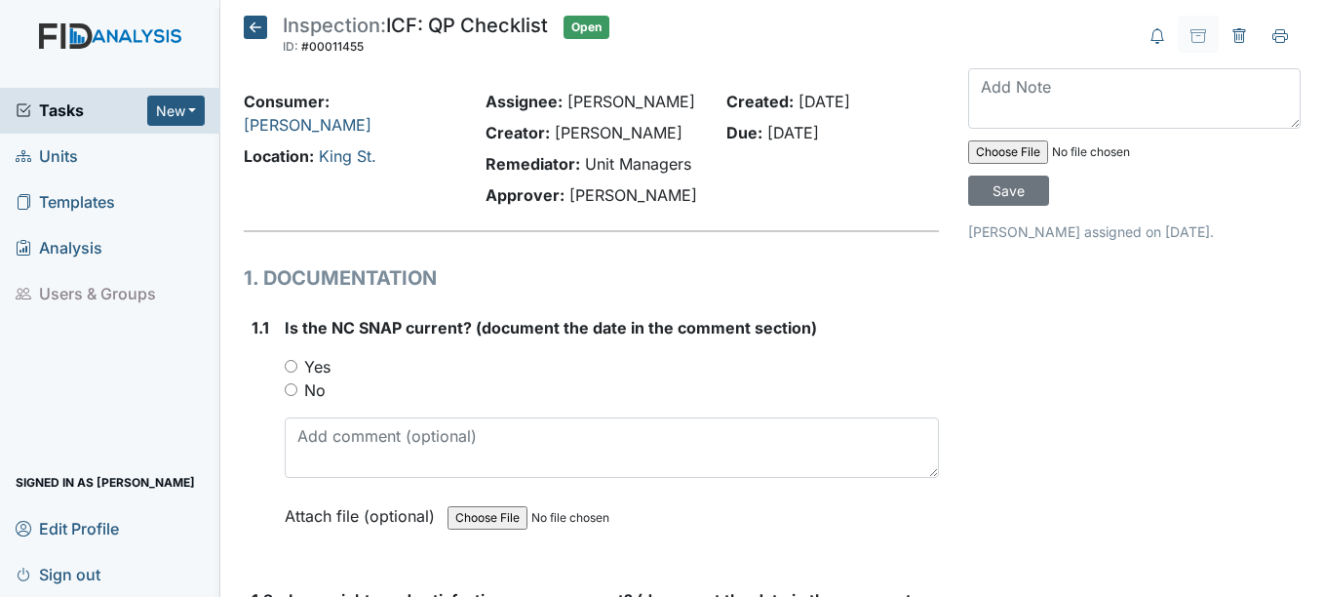
click at [292, 365] on input "Yes" at bounding box center [291, 366] width 13 height 13
radio input "true"
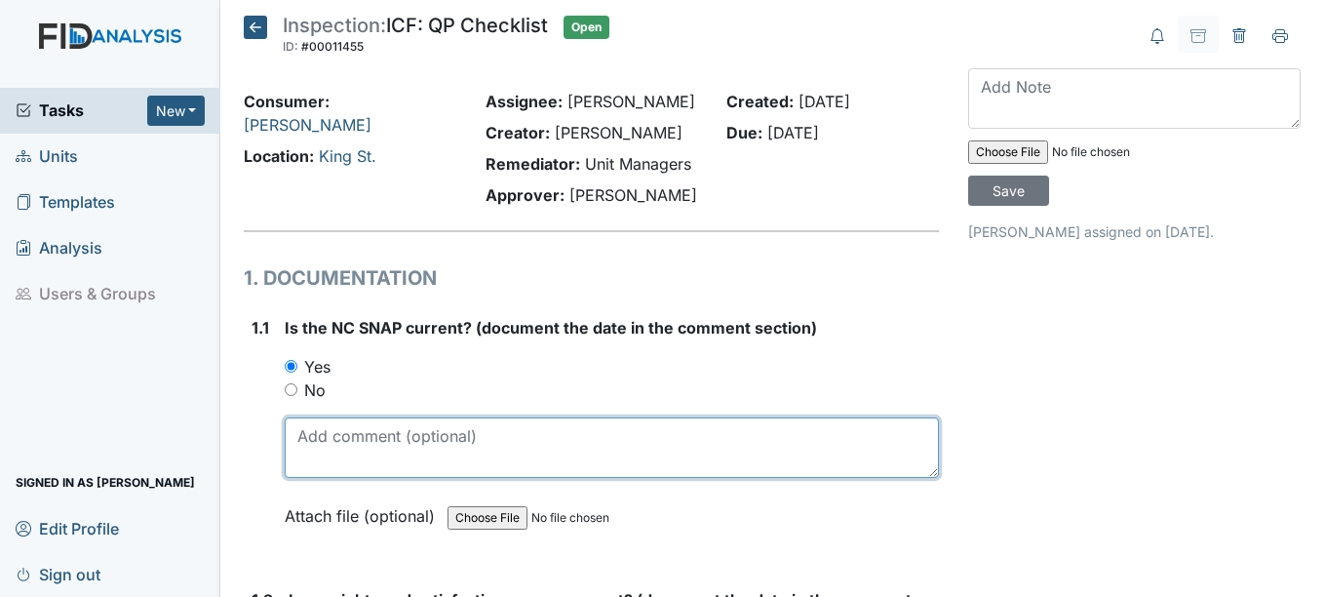
click at [296, 436] on textarea at bounding box center [611, 447] width 653 height 60
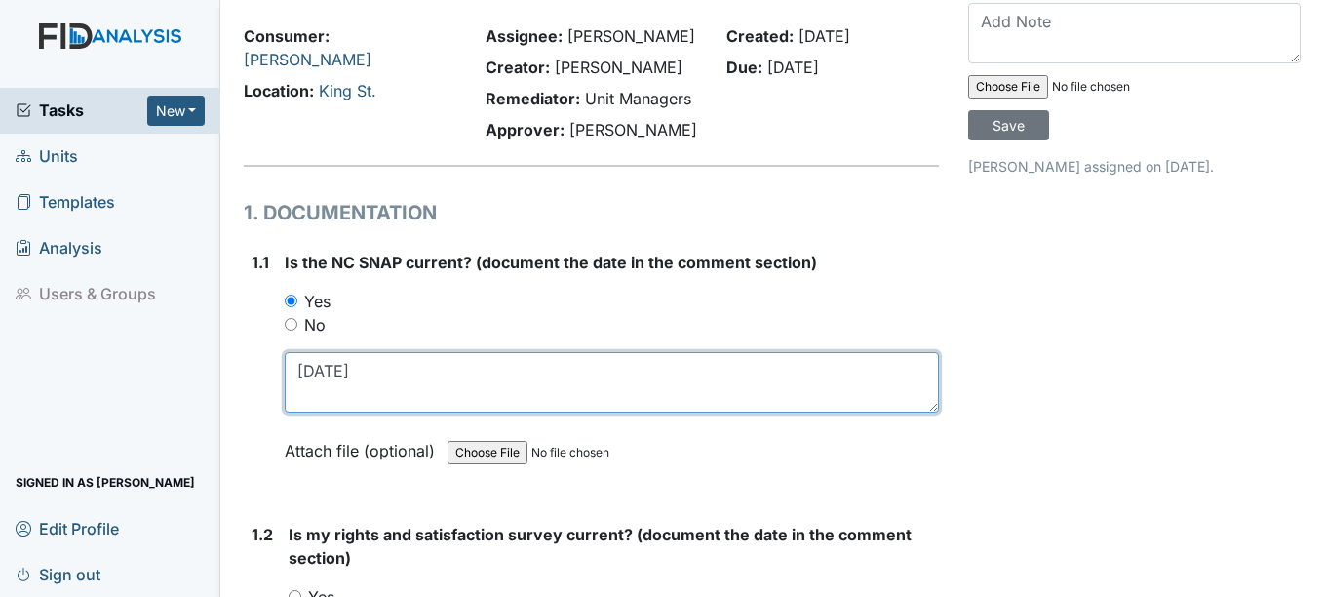
scroll to position [292, 0]
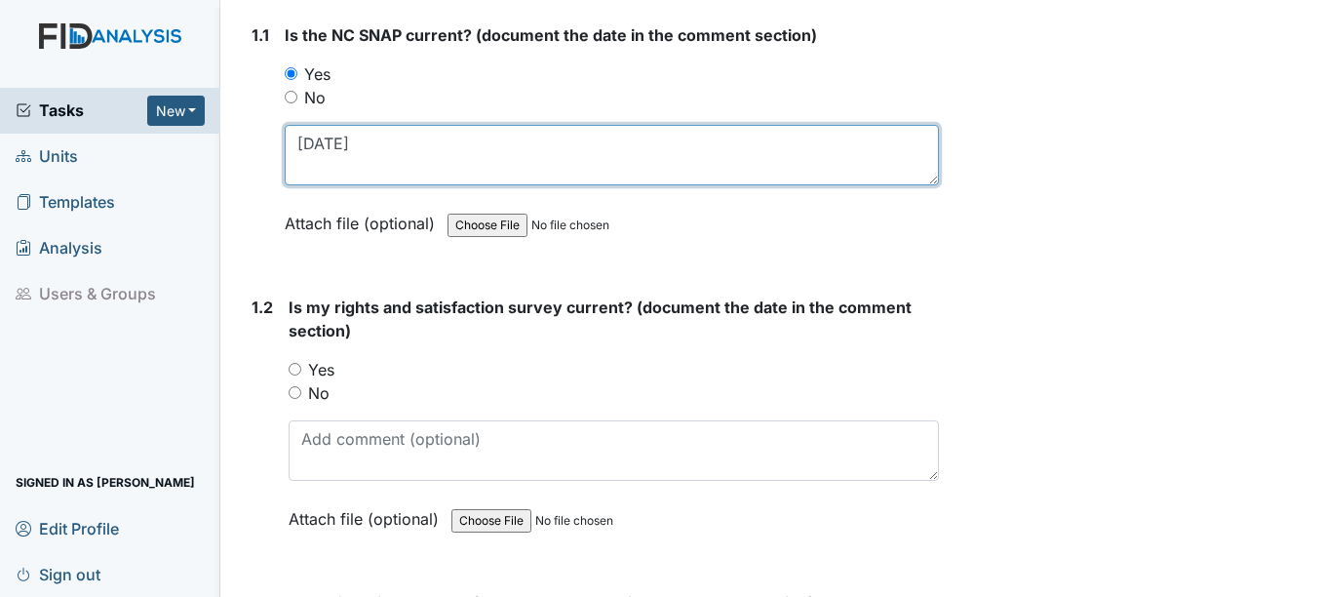
type textarea "2-21-26"
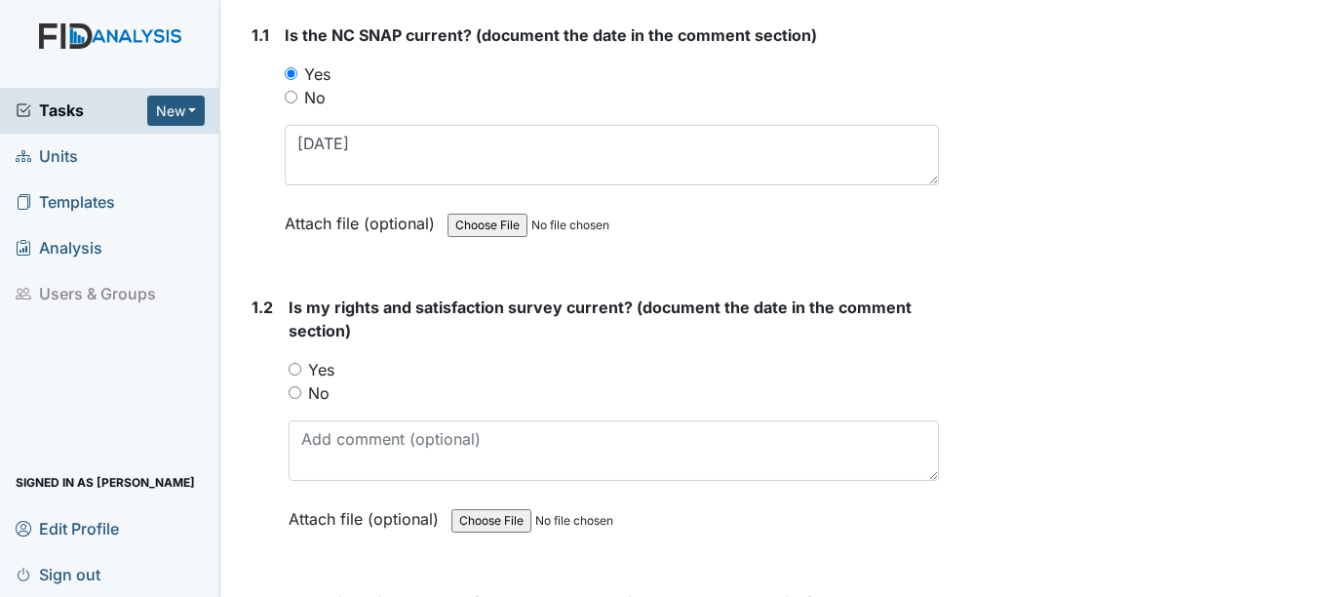
click at [298, 370] on input "Yes" at bounding box center [295, 369] width 13 height 13
radio input "true"
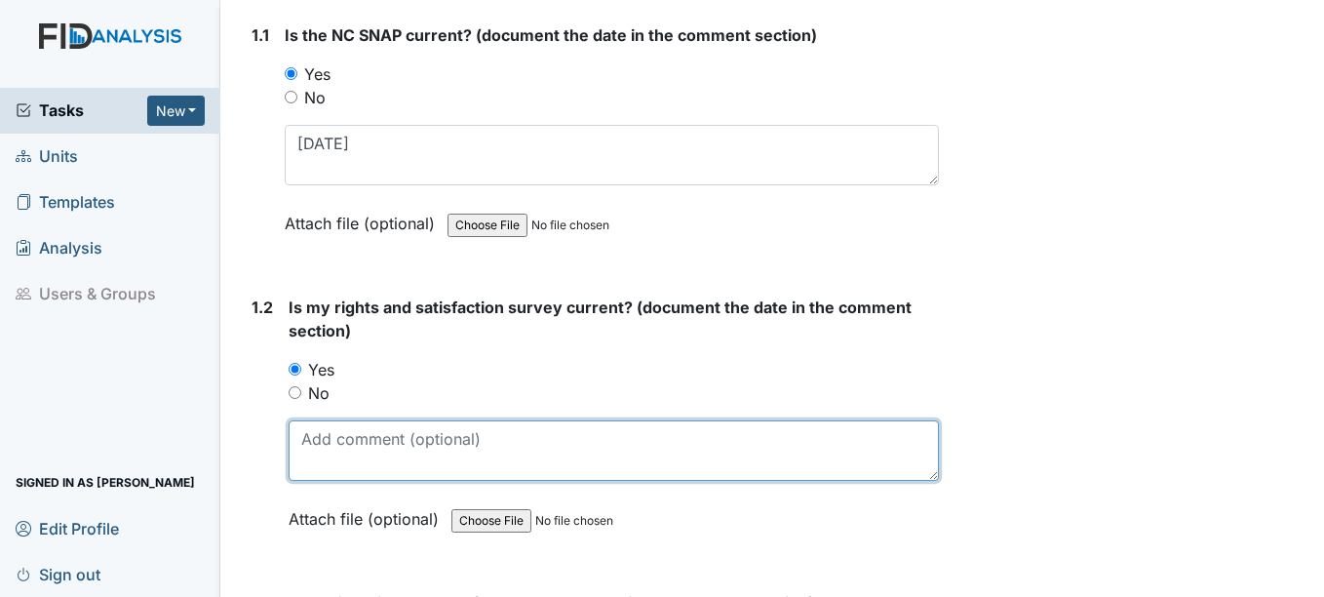
click at [364, 463] on textarea at bounding box center [613, 450] width 649 height 60
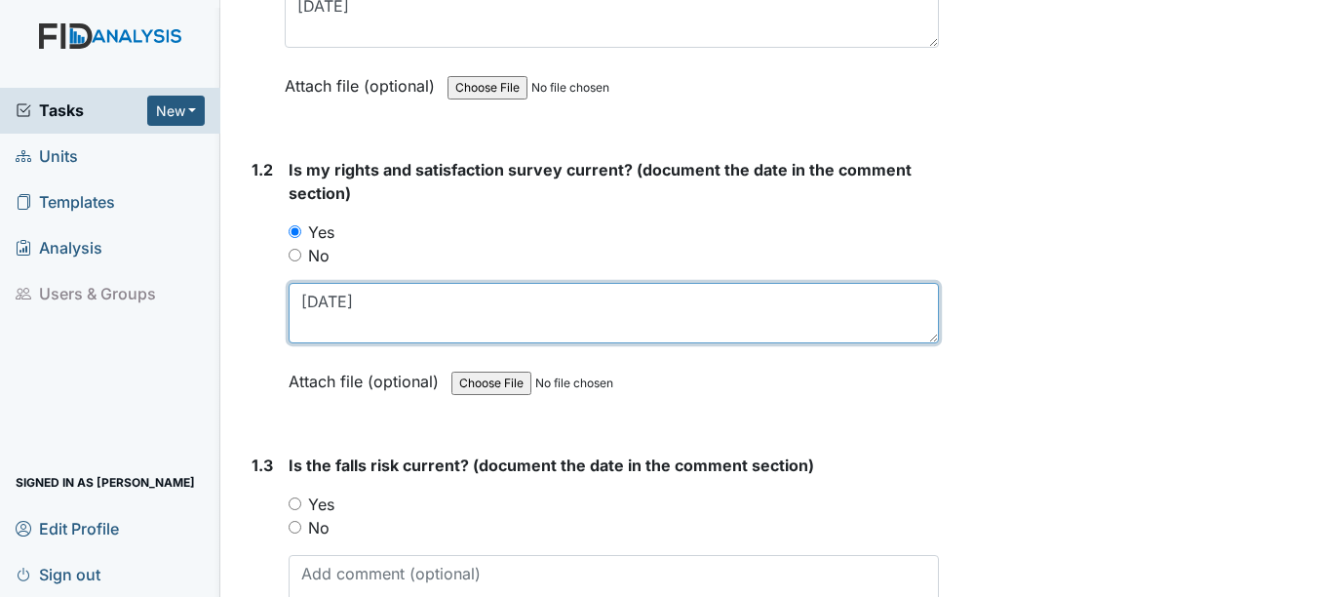
scroll to position [487, 0]
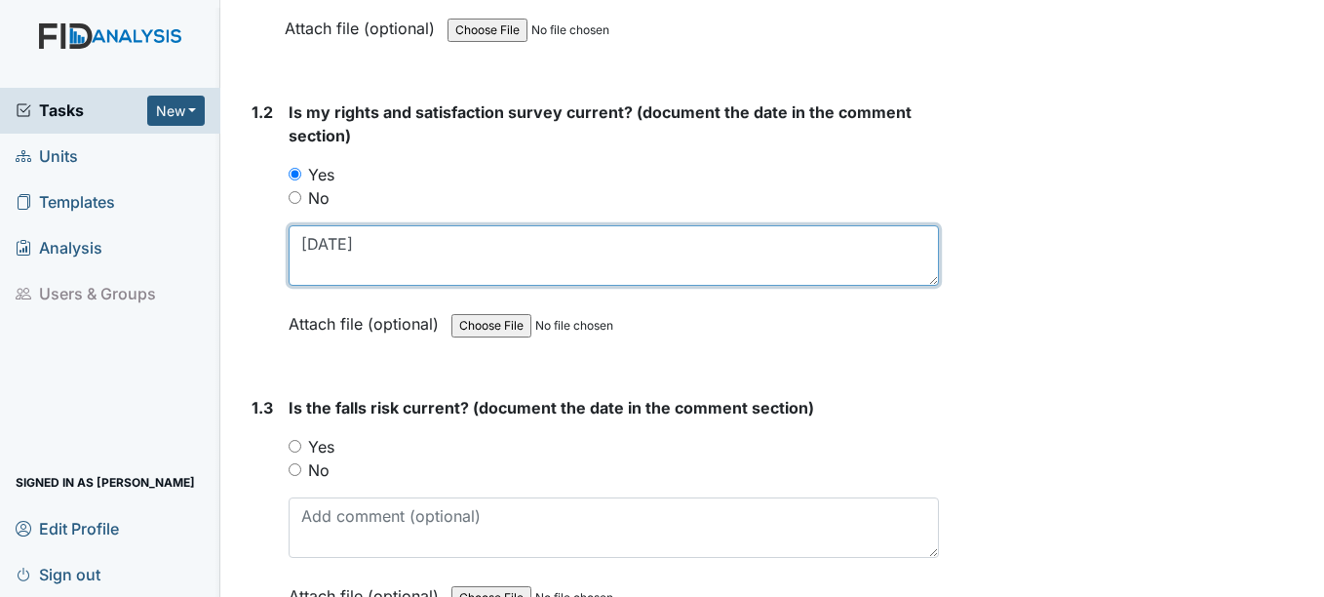
type textarea "3-5-25"
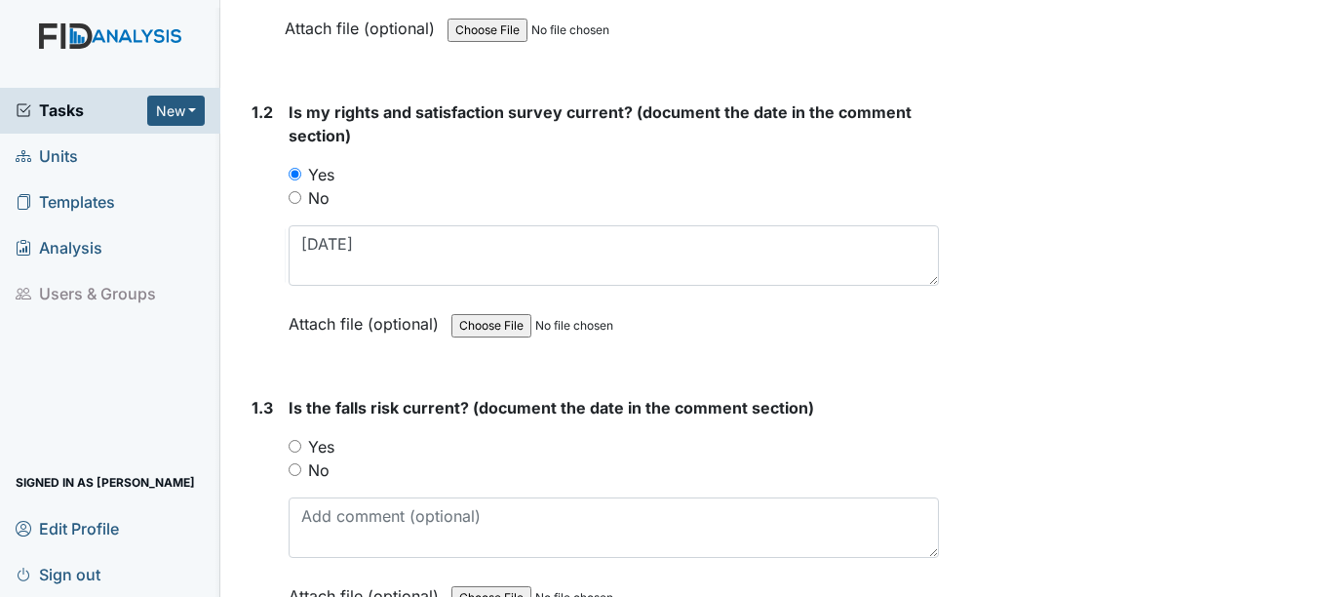
click at [302, 447] on div "Yes" at bounding box center [613, 446] width 649 height 23
click at [294, 445] on input "Yes" at bounding box center [295, 446] width 13 height 13
radio input "true"
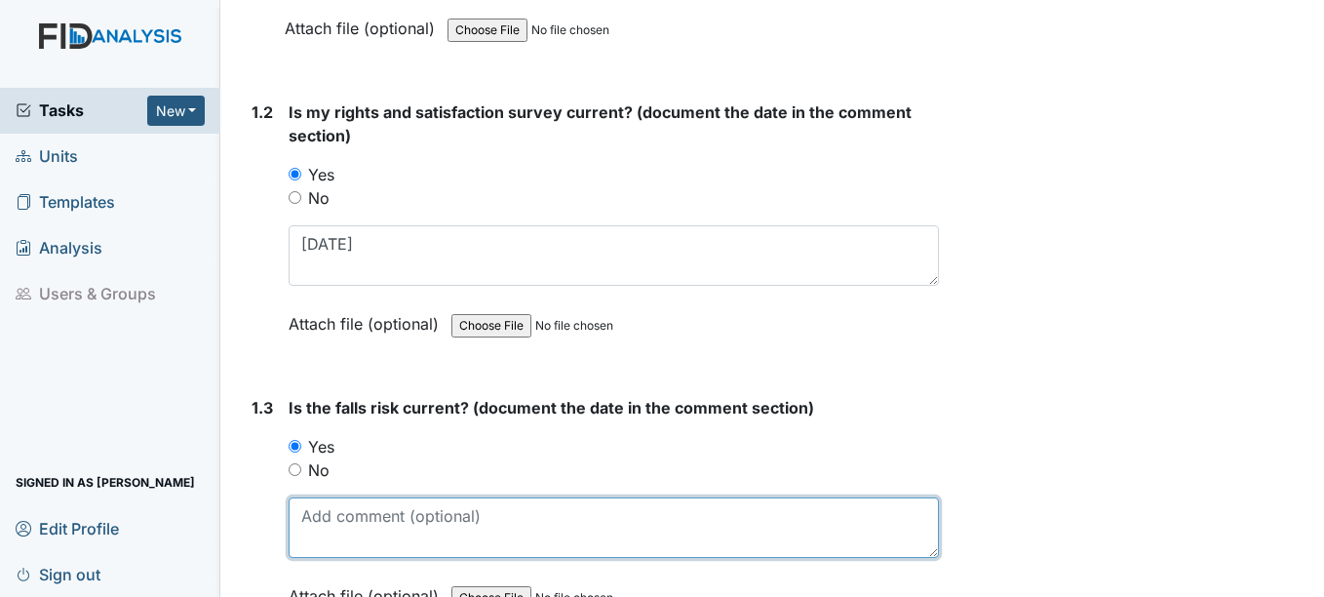
click at [325, 530] on textarea at bounding box center [613, 527] width 649 height 60
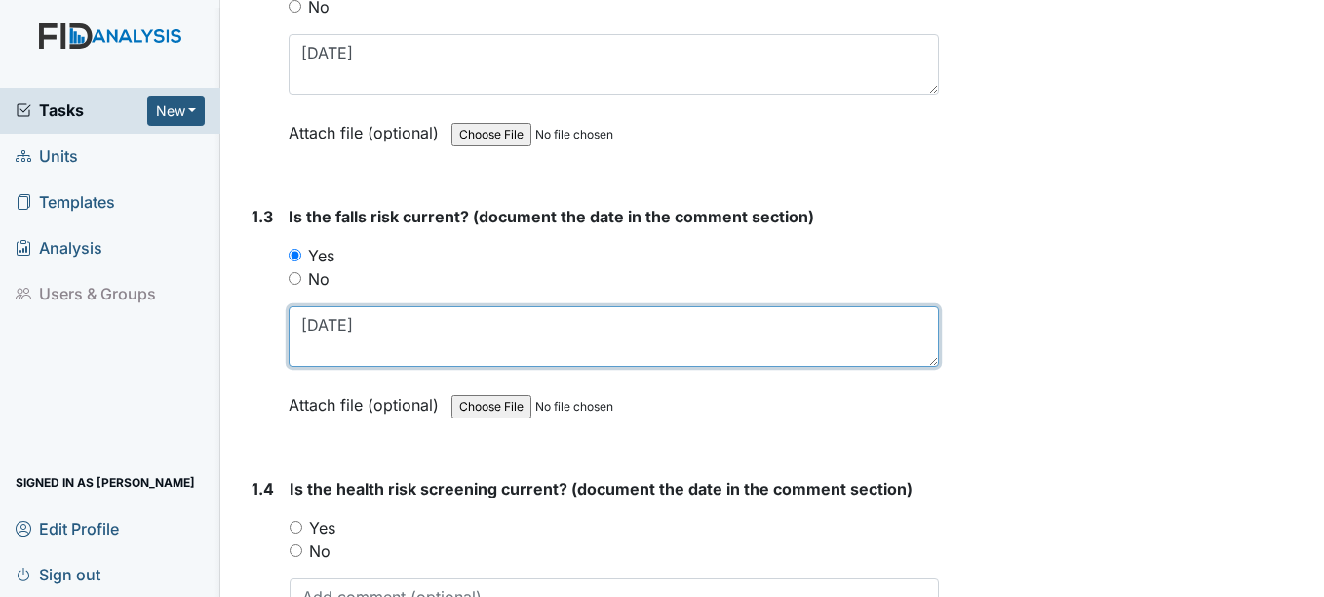
scroll to position [780, 0]
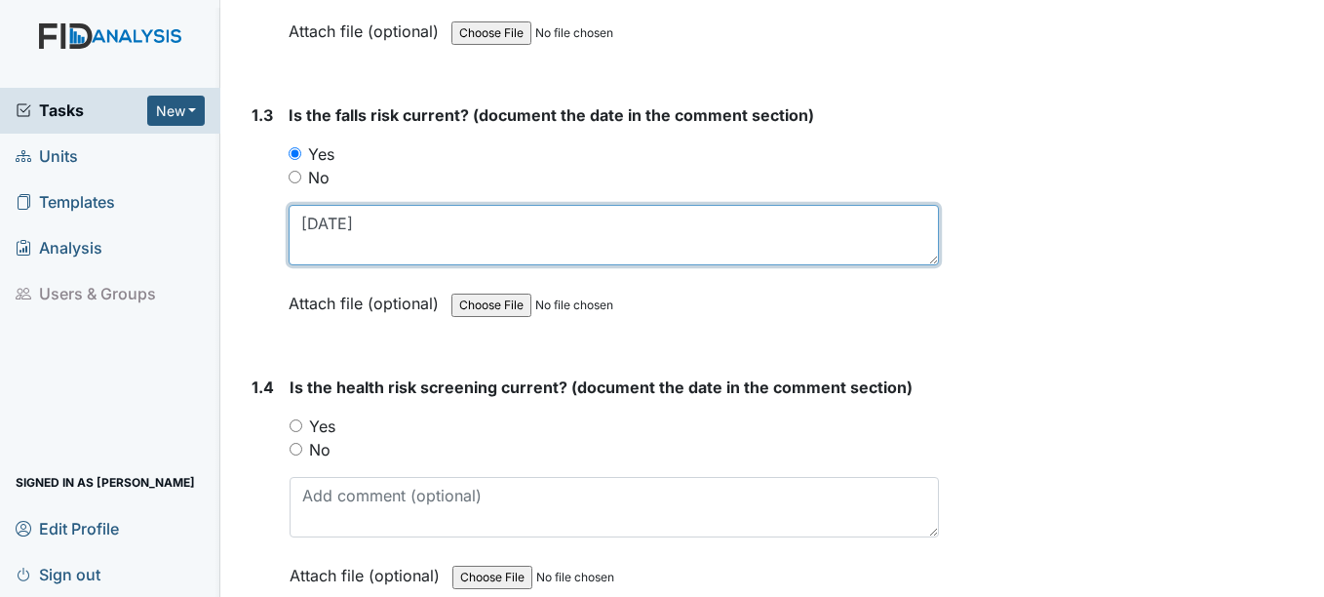
type textarea "5-15-25"
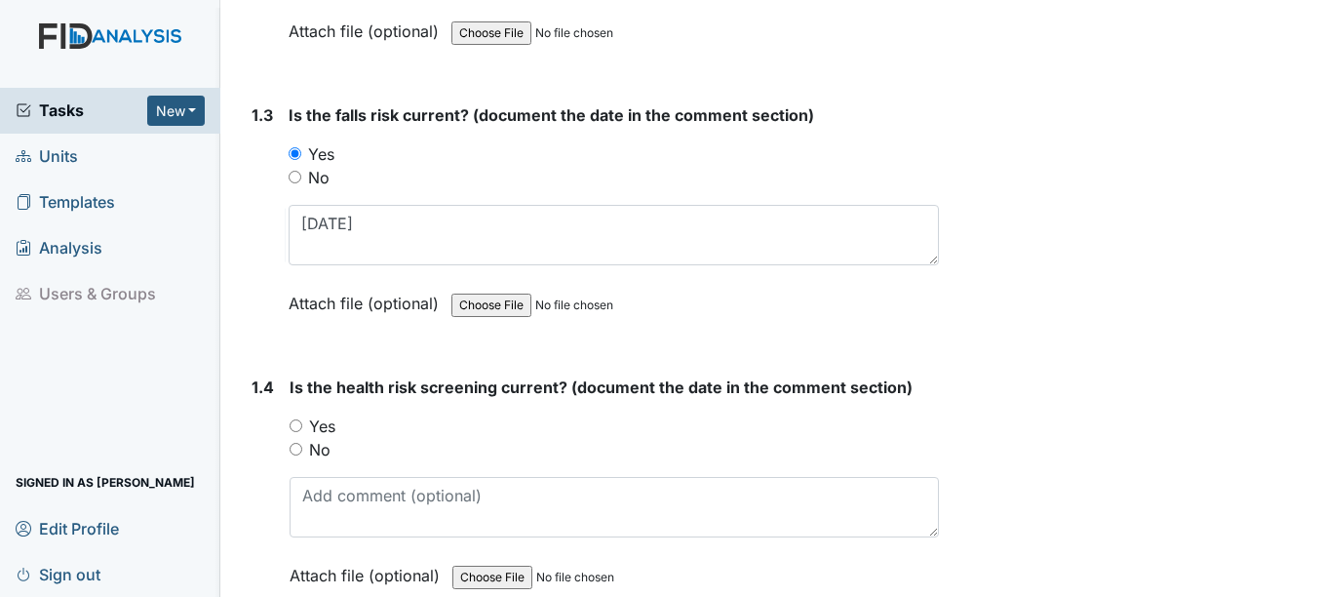
click at [302, 425] on input "Yes" at bounding box center [296, 425] width 13 height 13
radio input "true"
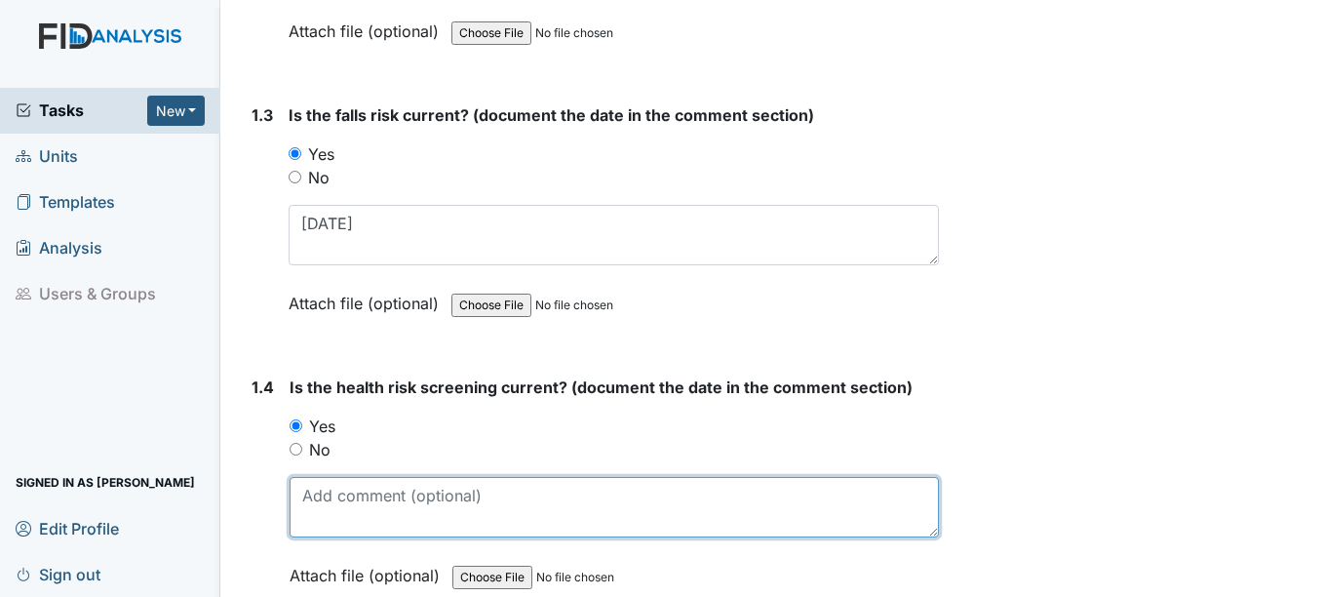
click at [360, 514] on textarea at bounding box center [614, 507] width 648 height 60
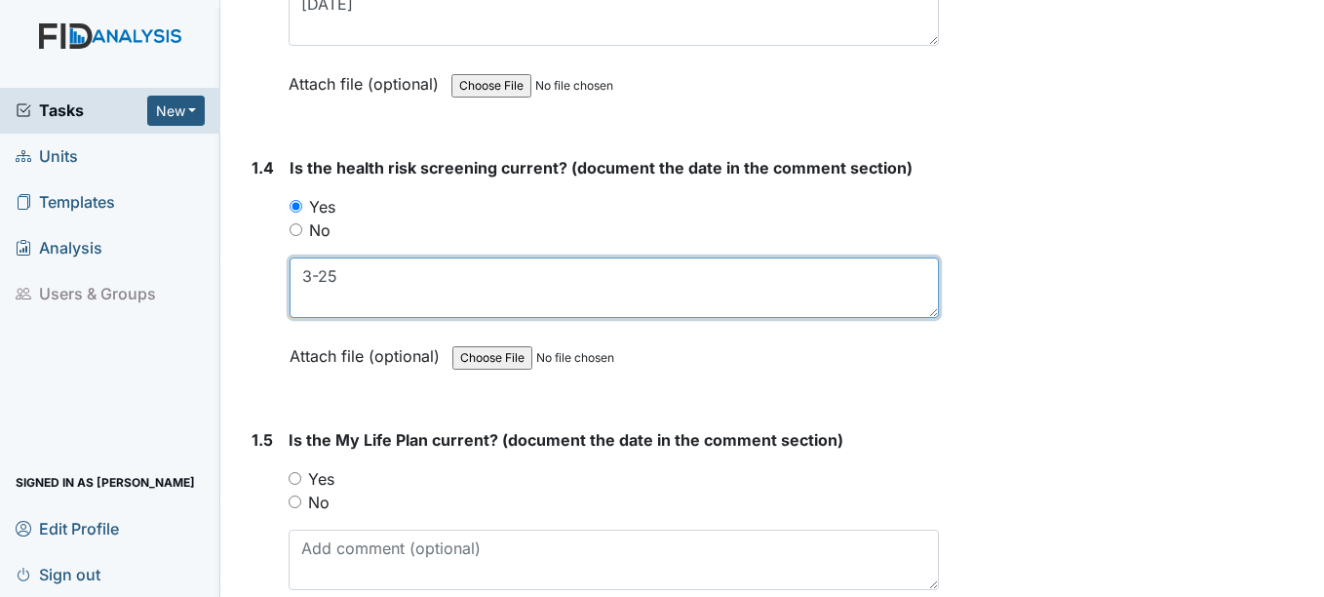
scroll to position [1170, 0]
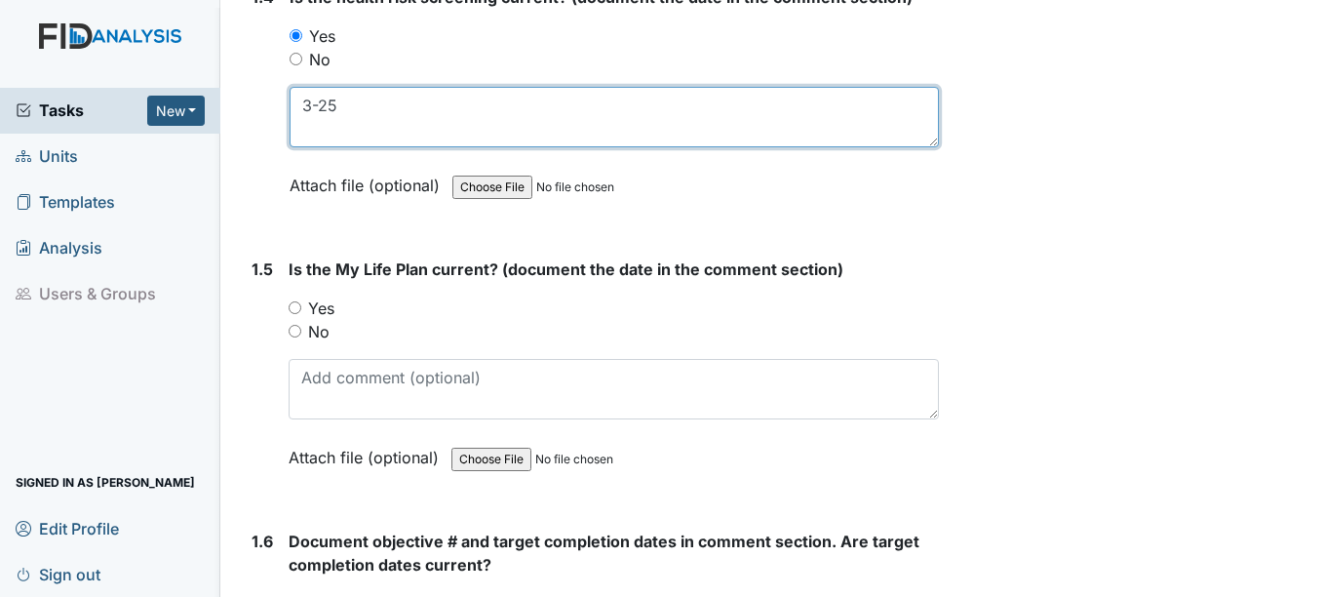
type textarea "3-25"
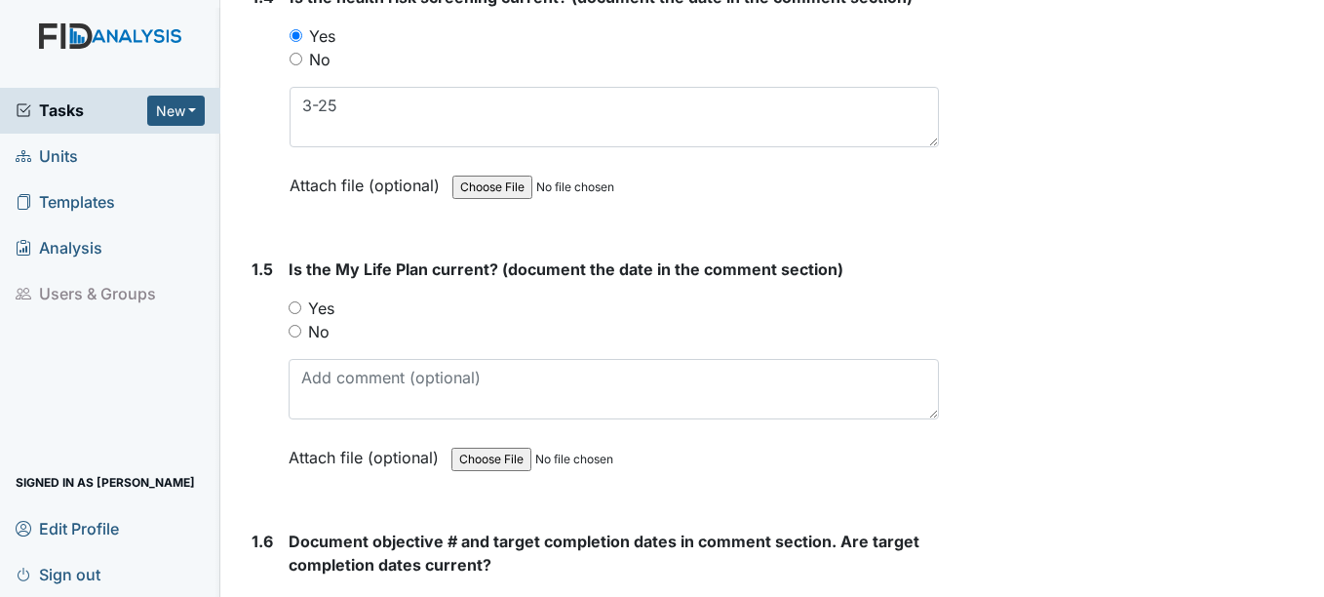
click at [296, 311] on input "Yes" at bounding box center [295, 307] width 13 height 13
radio input "true"
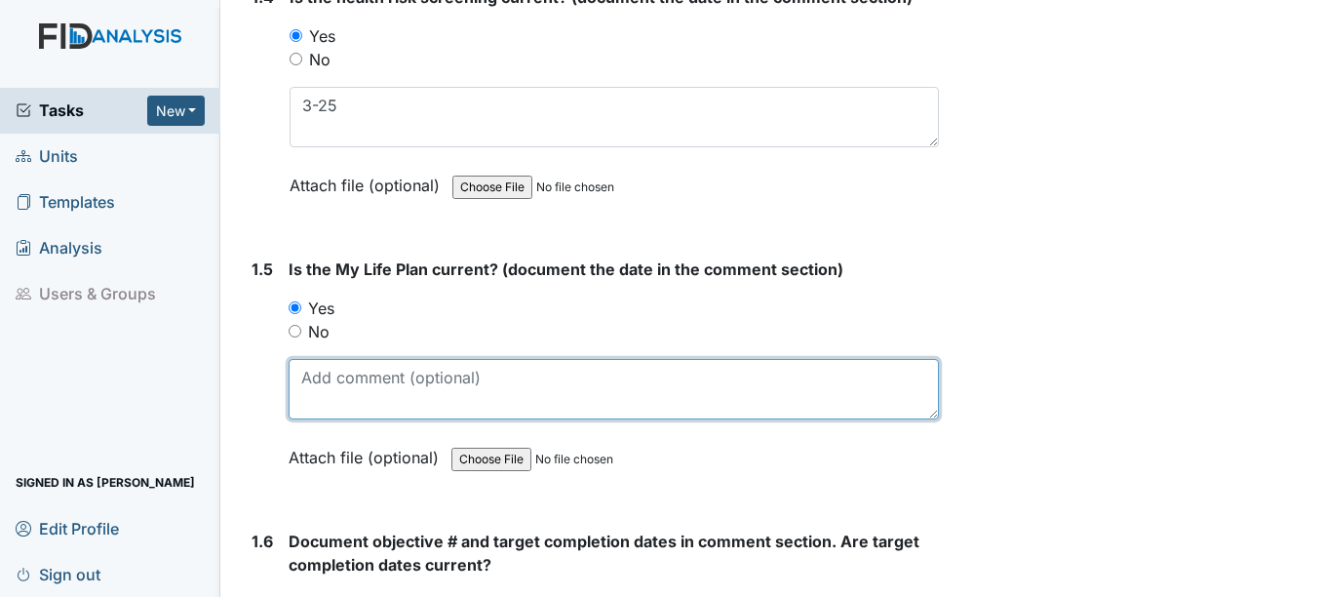
click at [334, 386] on textarea at bounding box center [613, 389] width 649 height 60
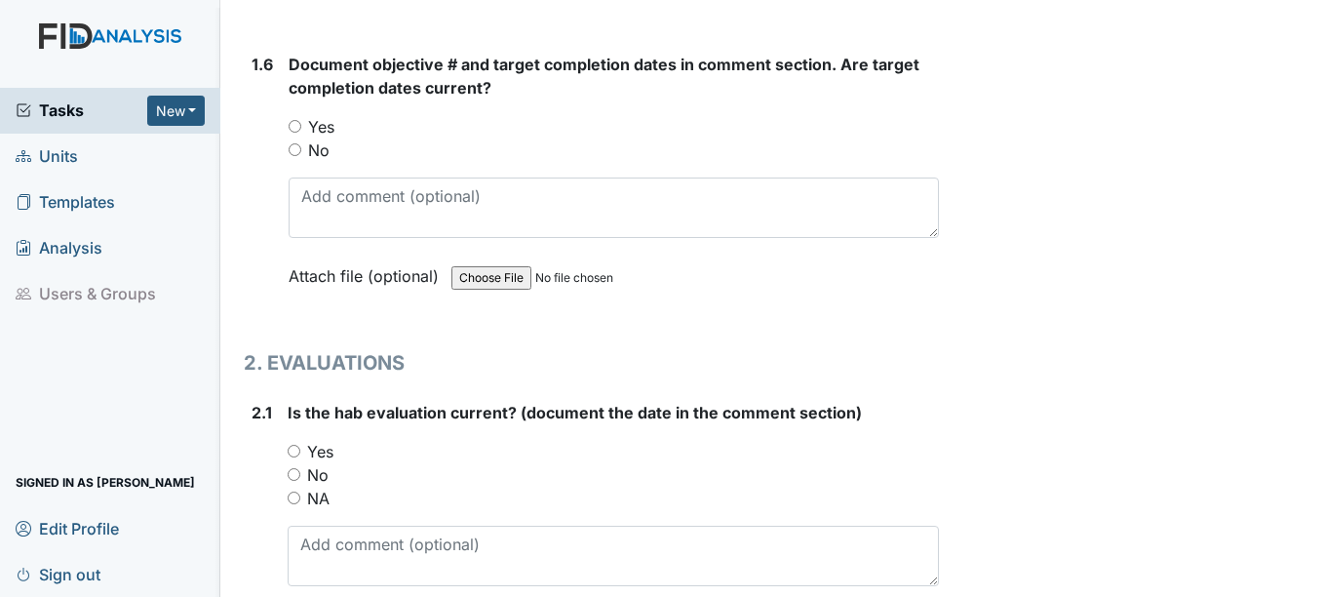
scroll to position [1657, 0]
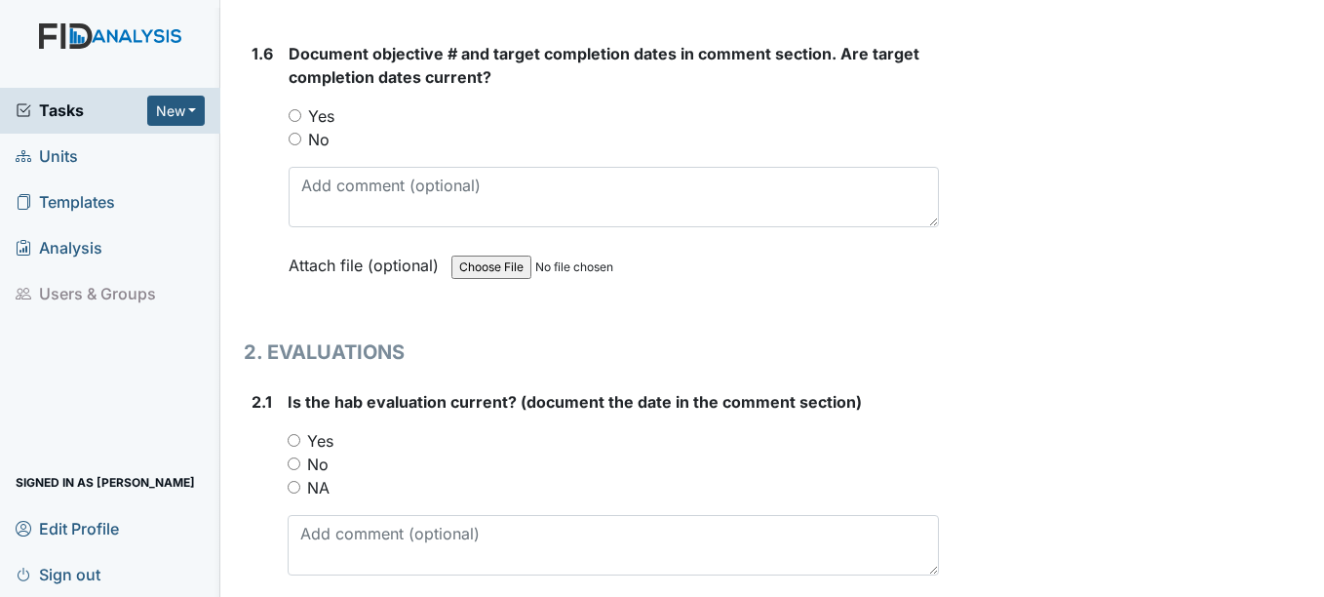
type textarea "3-25"
click at [296, 438] on input "Yes" at bounding box center [294, 440] width 13 height 13
radio input "true"
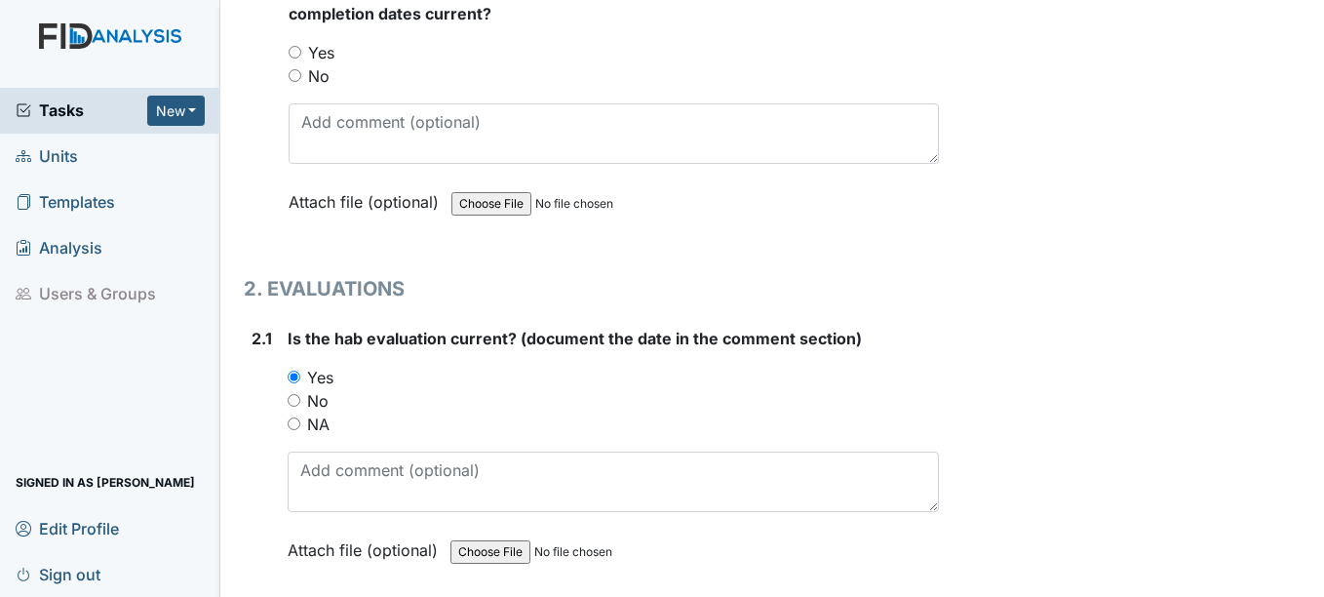
scroll to position [1755, 0]
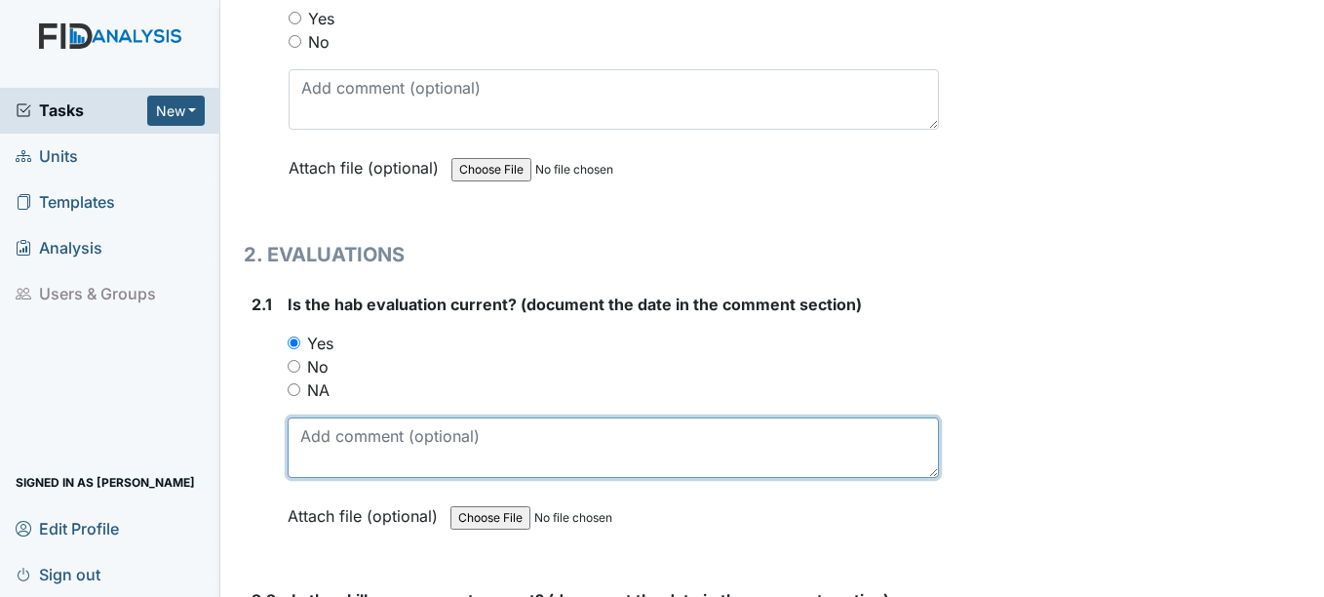
click at [348, 452] on textarea at bounding box center [613, 447] width 650 height 60
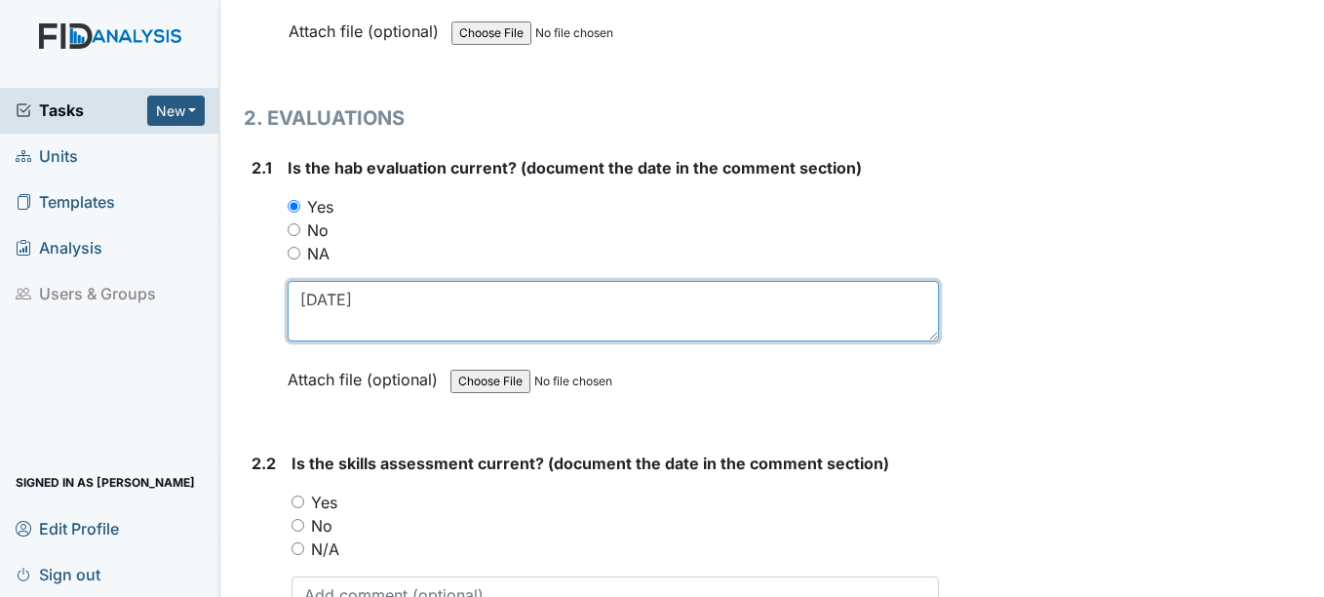
scroll to position [1950, 0]
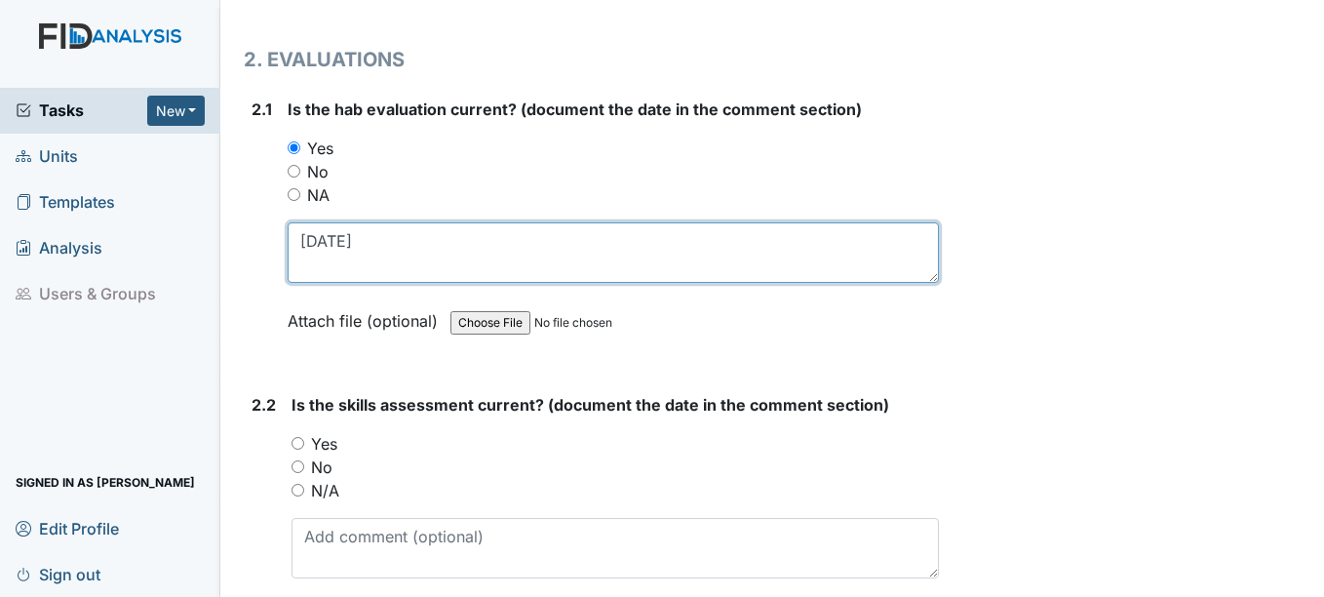
type textarea "2-3-25"
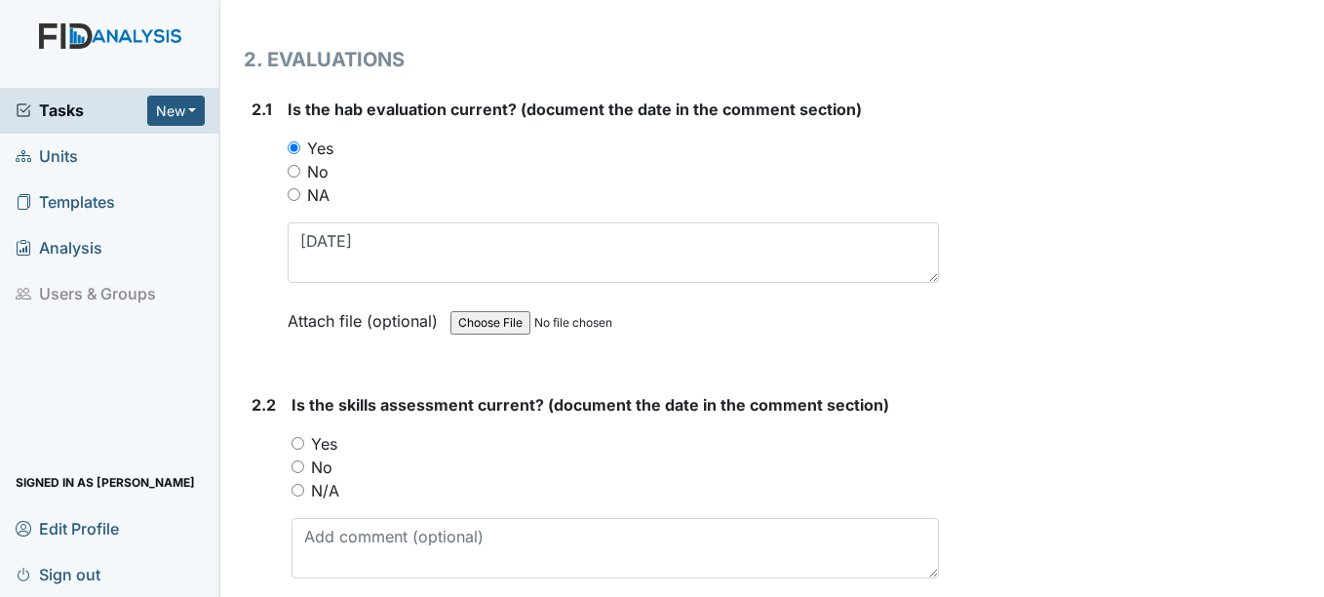
click at [297, 440] on input "Yes" at bounding box center [298, 443] width 13 height 13
radio input "true"
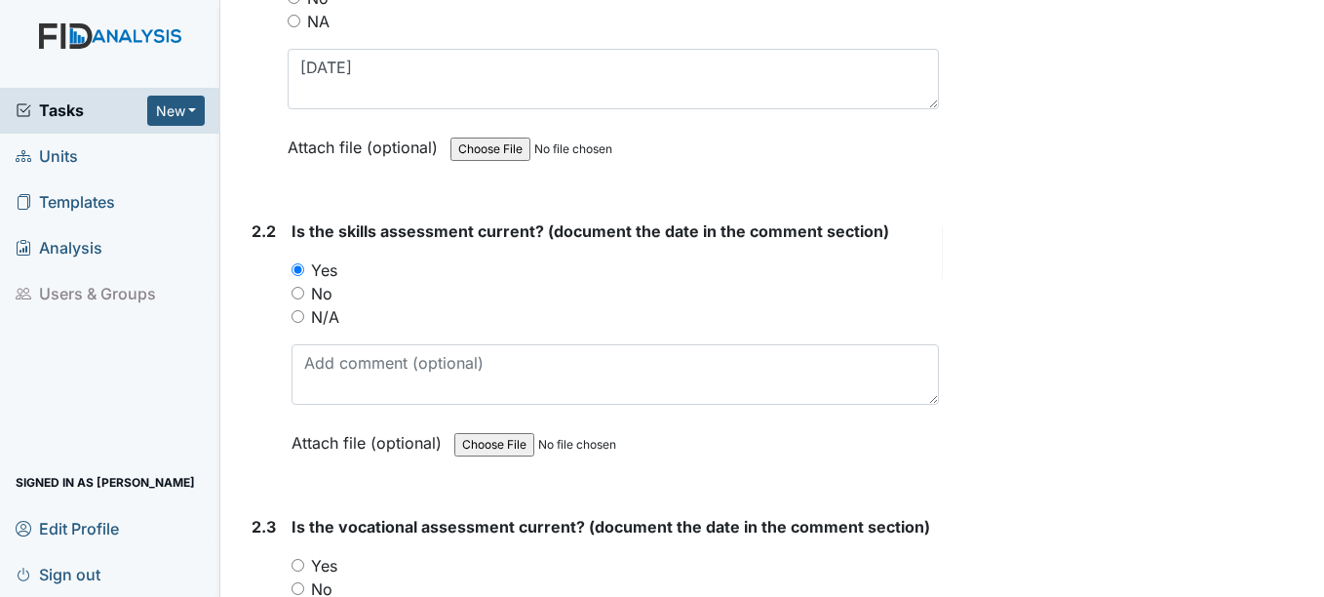
scroll to position [2145, 0]
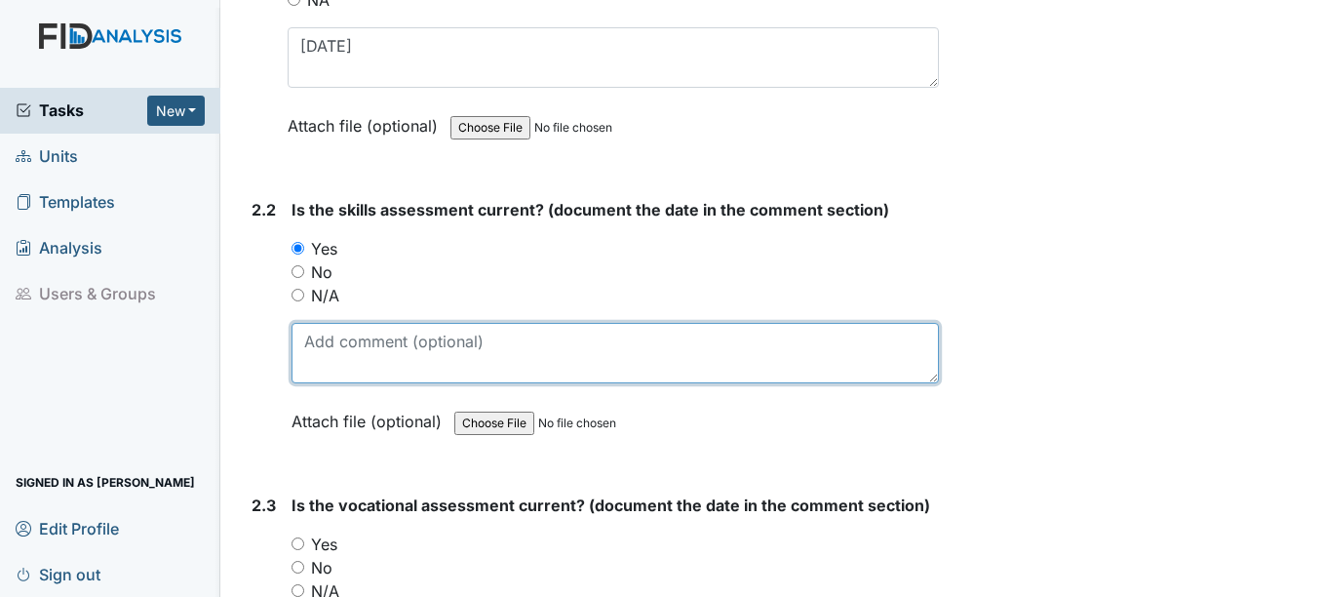
click at [383, 353] on textarea at bounding box center [615, 353] width 646 height 60
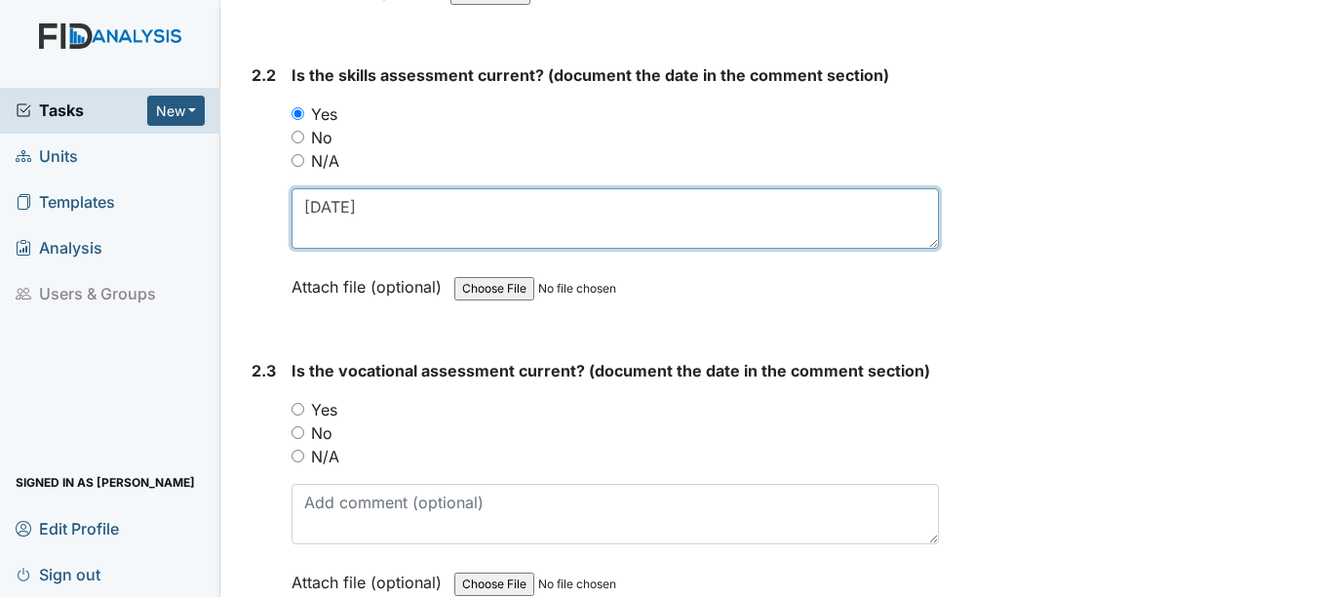
scroll to position [2340, 0]
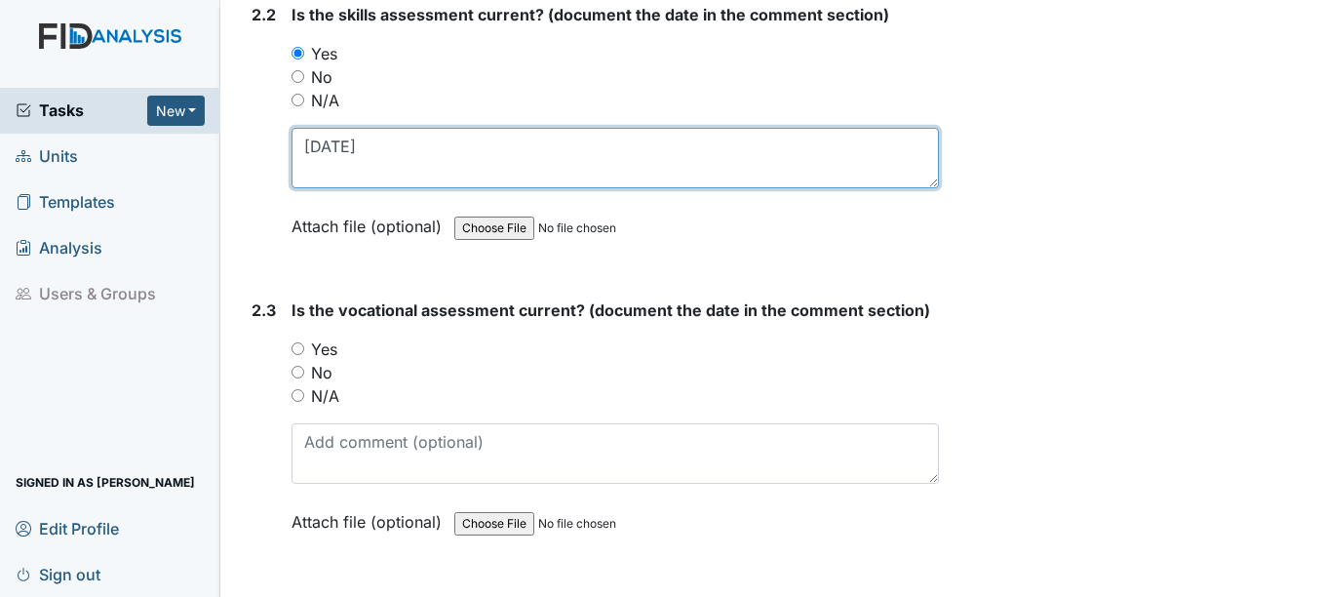
type textarea "2-3-25"
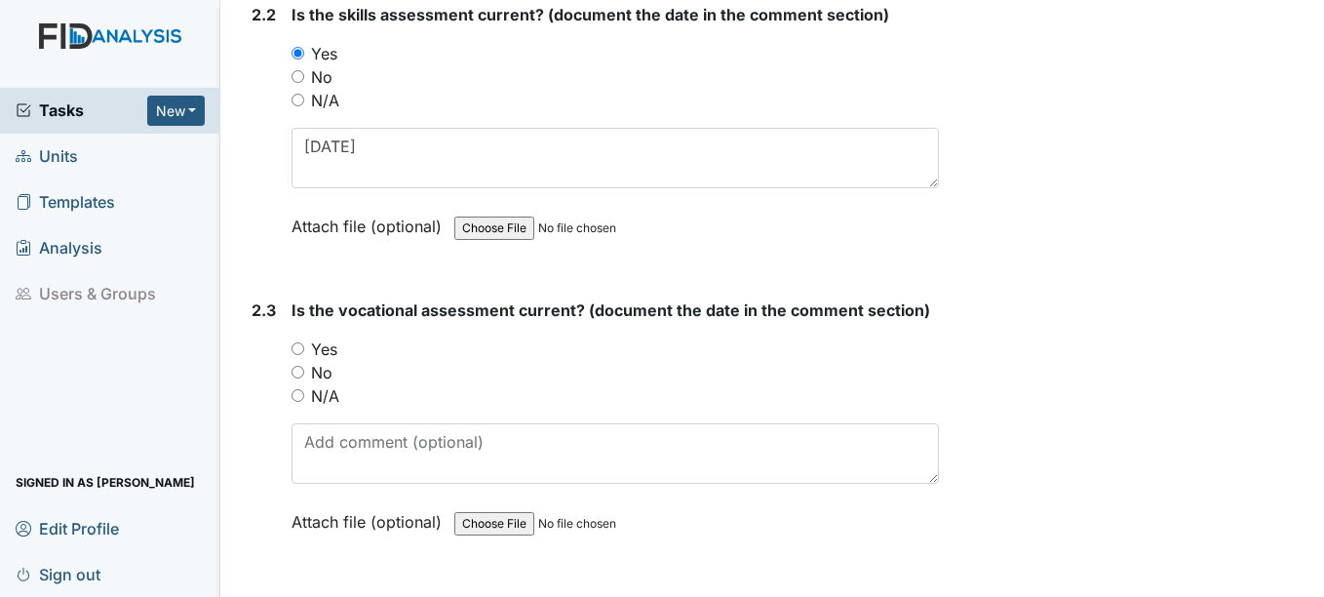
drag, startPoint x: 301, startPoint y: 345, endPoint x: 291, endPoint y: 529, distance: 184.6
click at [298, 357] on div "Yes" at bounding box center [615, 348] width 646 height 23
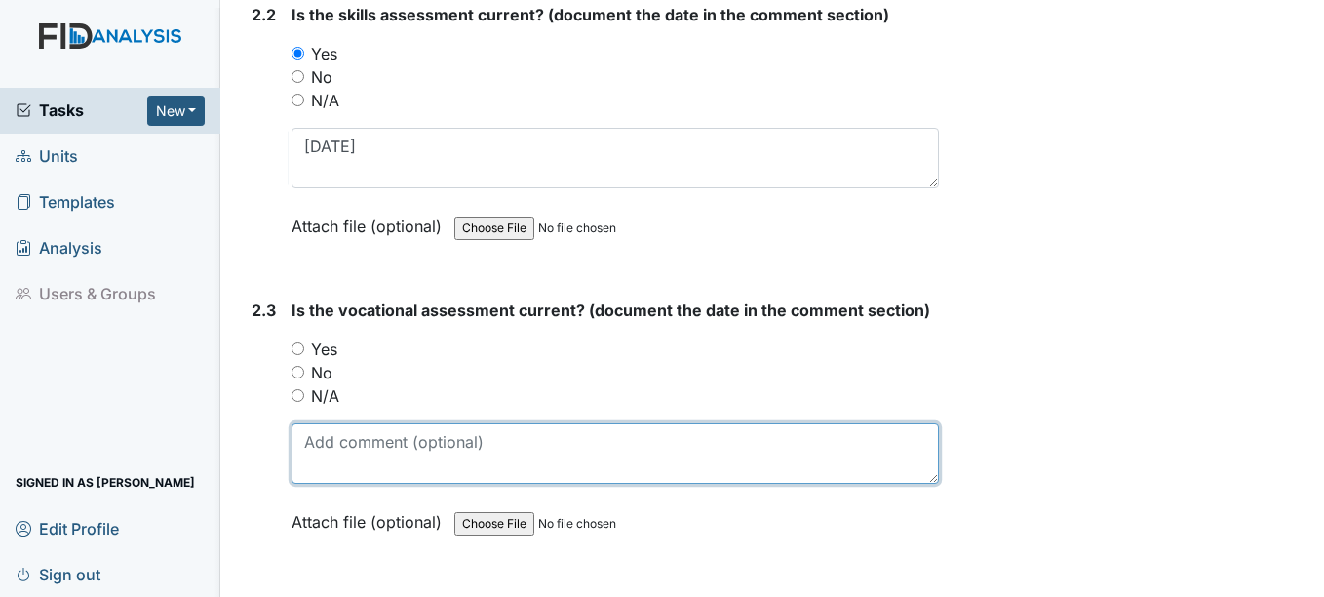
click at [331, 453] on textarea at bounding box center [615, 453] width 646 height 60
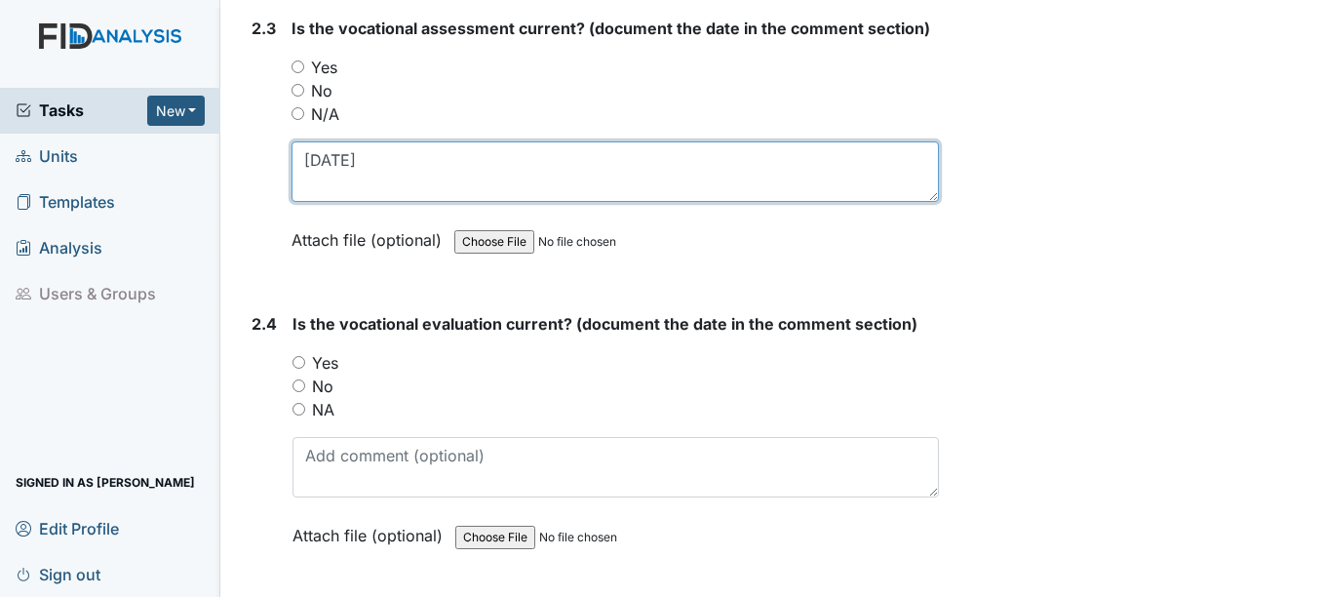
scroll to position [2632, 0]
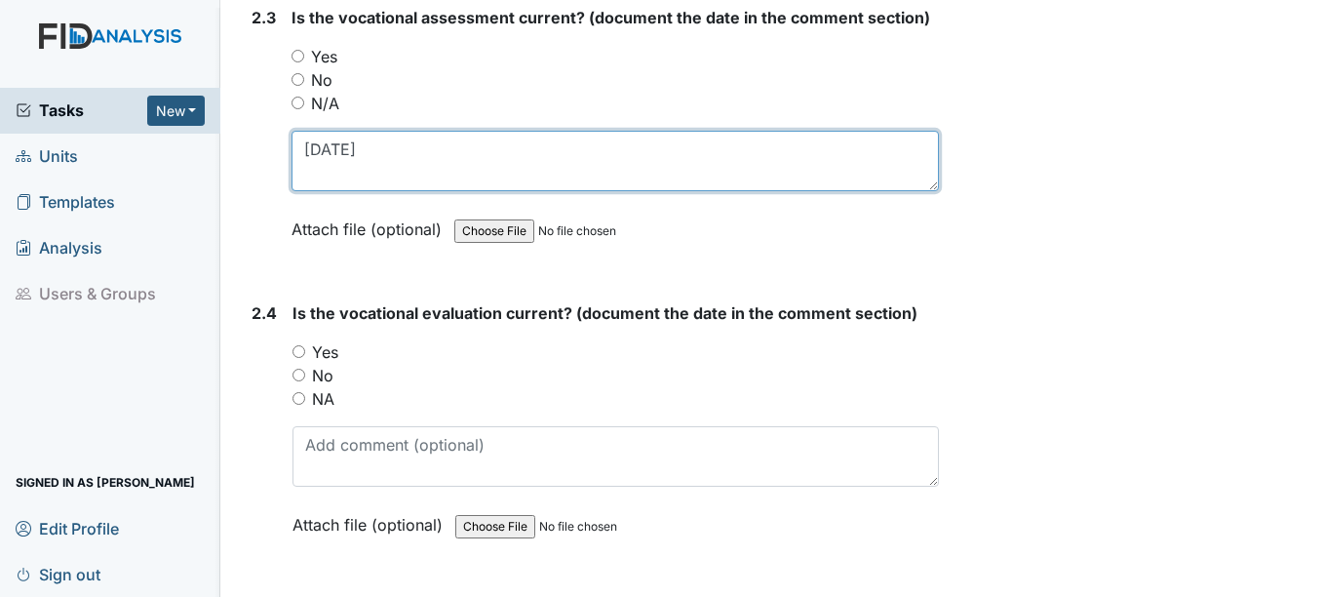
type textarea "2-3-25"
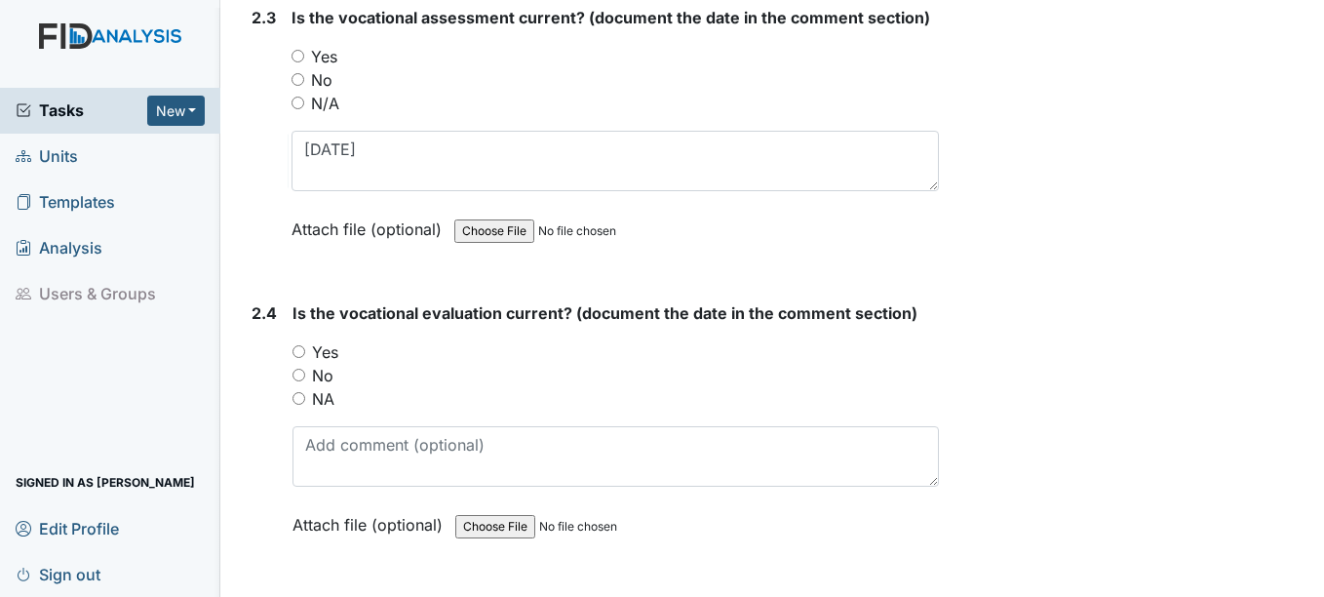
click at [298, 352] on input "Yes" at bounding box center [298, 351] width 13 height 13
radio input "true"
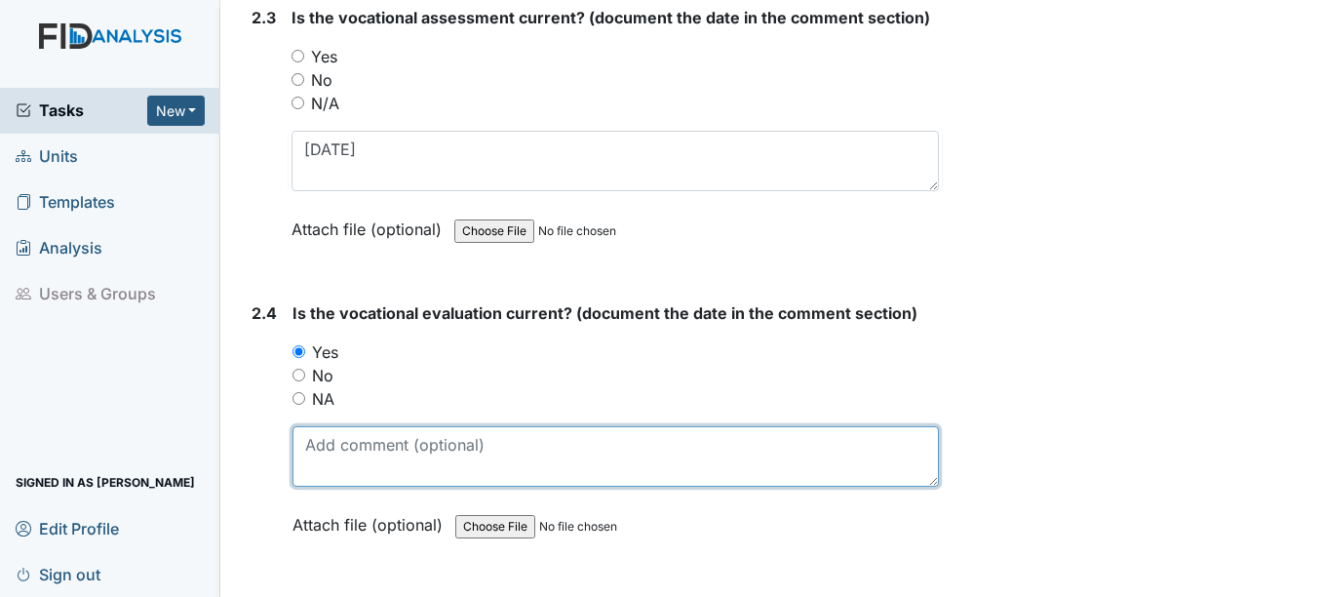
click at [356, 465] on textarea at bounding box center [614, 456] width 645 height 60
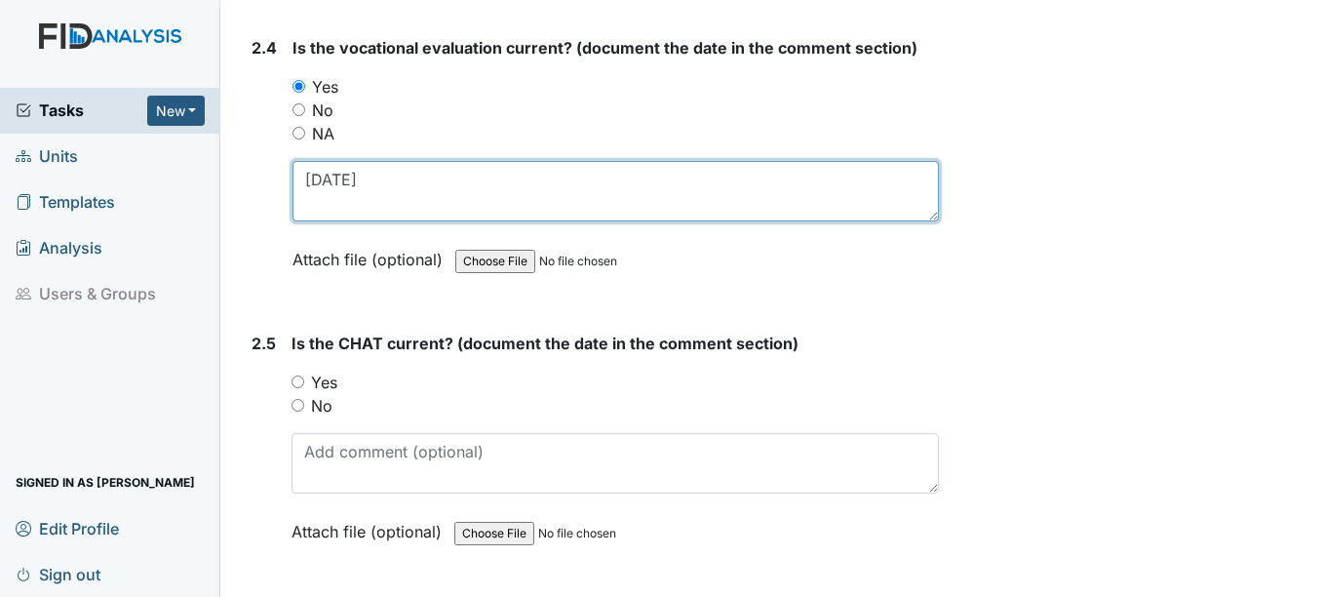
scroll to position [2925, 0]
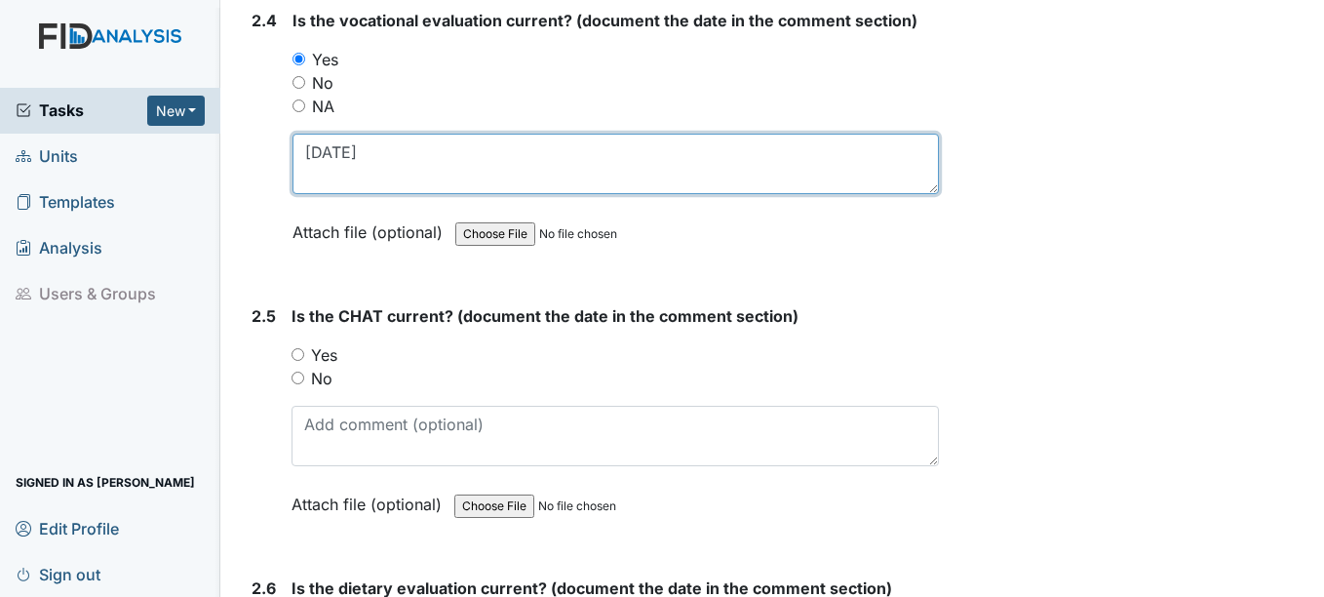
type textarea "2-5-25"
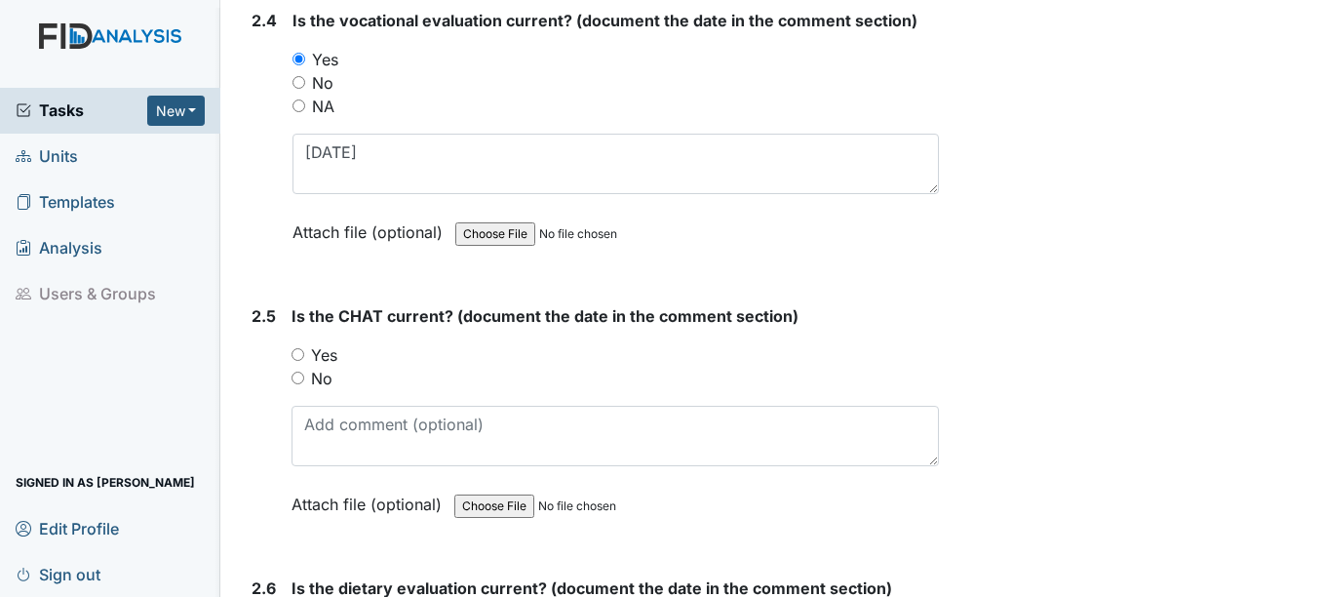
click at [300, 356] on input "Yes" at bounding box center [298, 354] width 13 height 13
radio input "true"
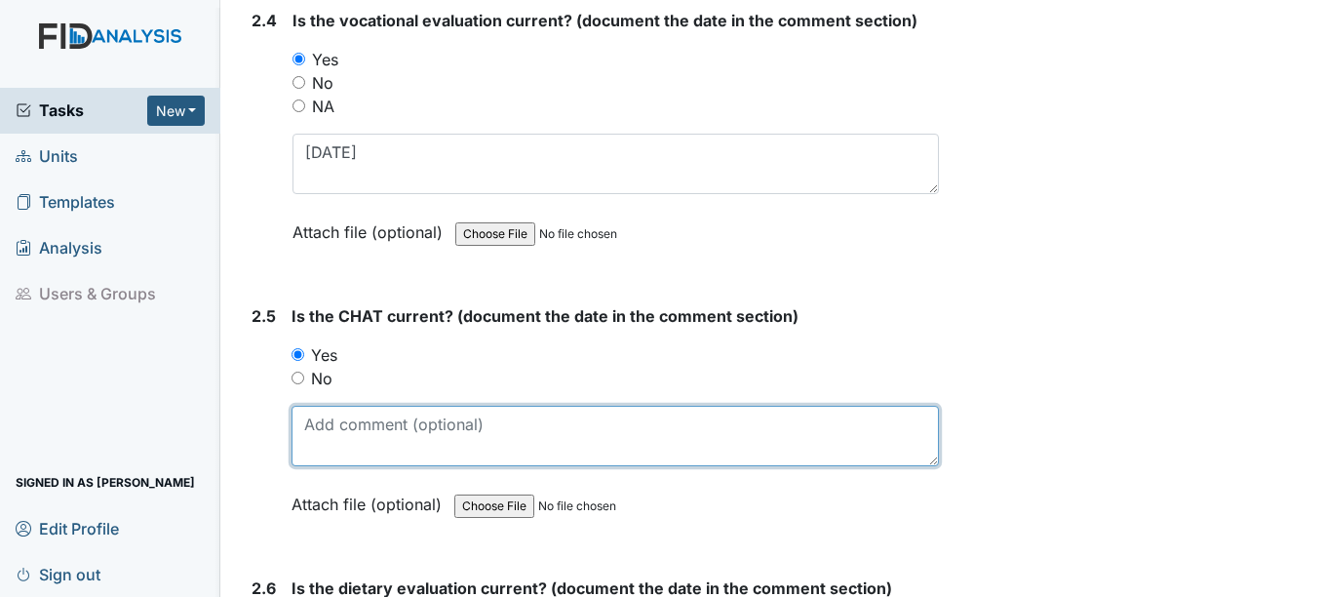
click at [338, 441] on textarea at bounding box center [615, 436] width 646 height 60
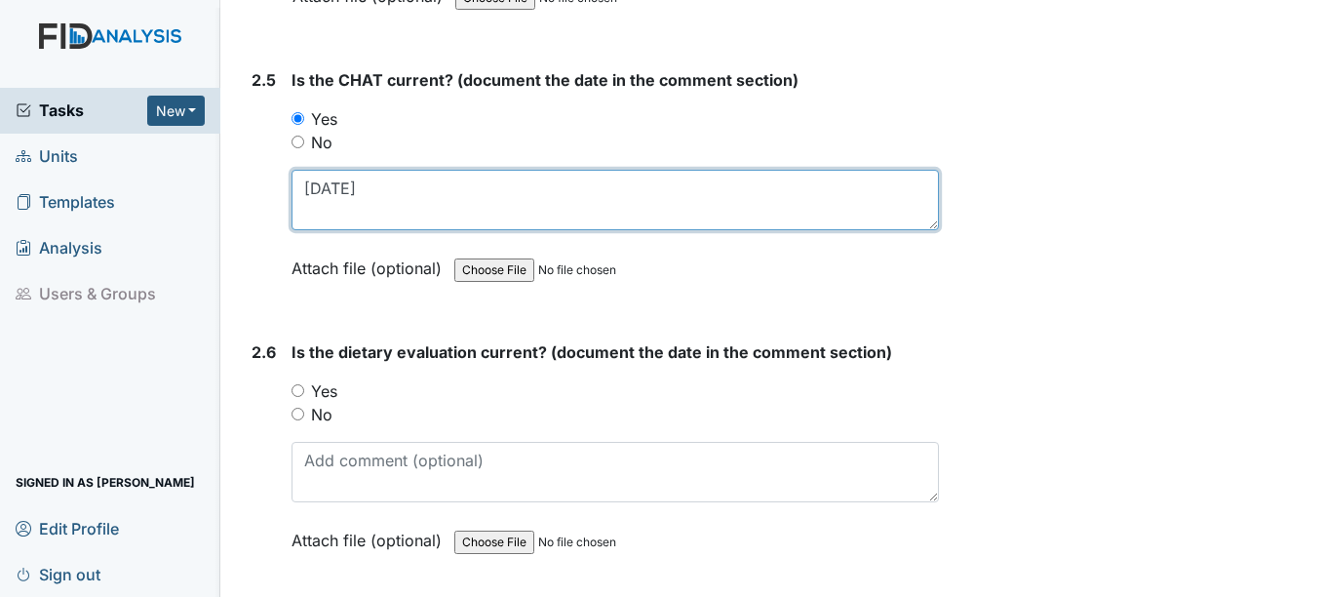
scroll to position [3217, 0]
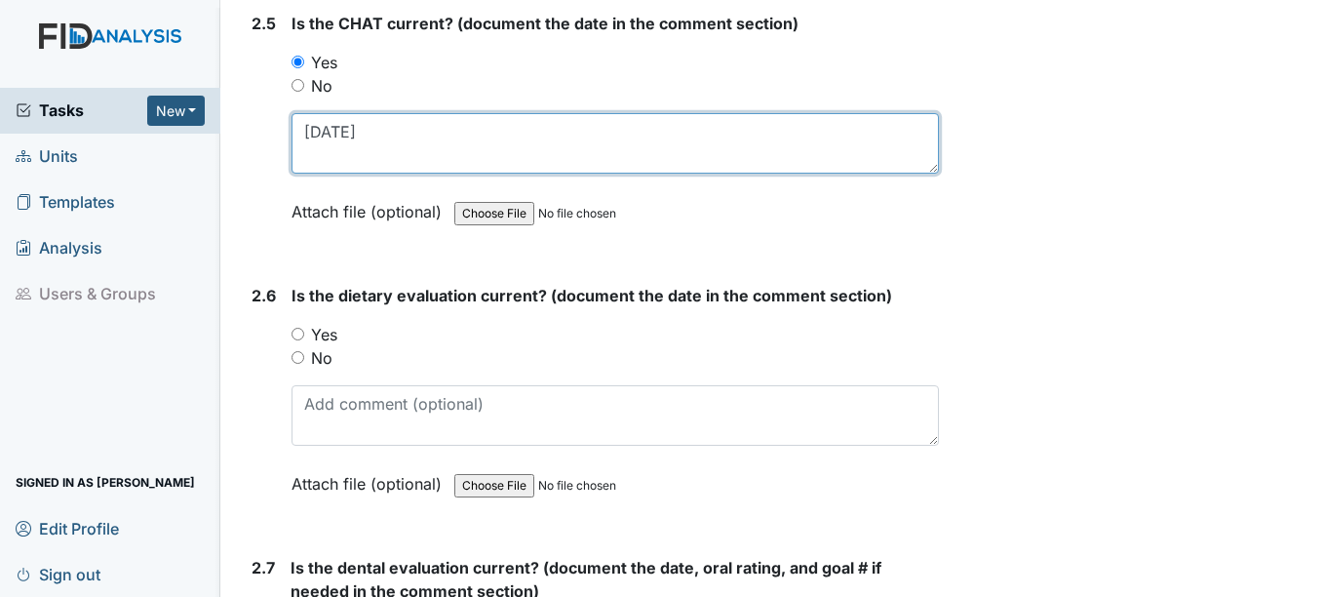
type textarea "2-17-25"
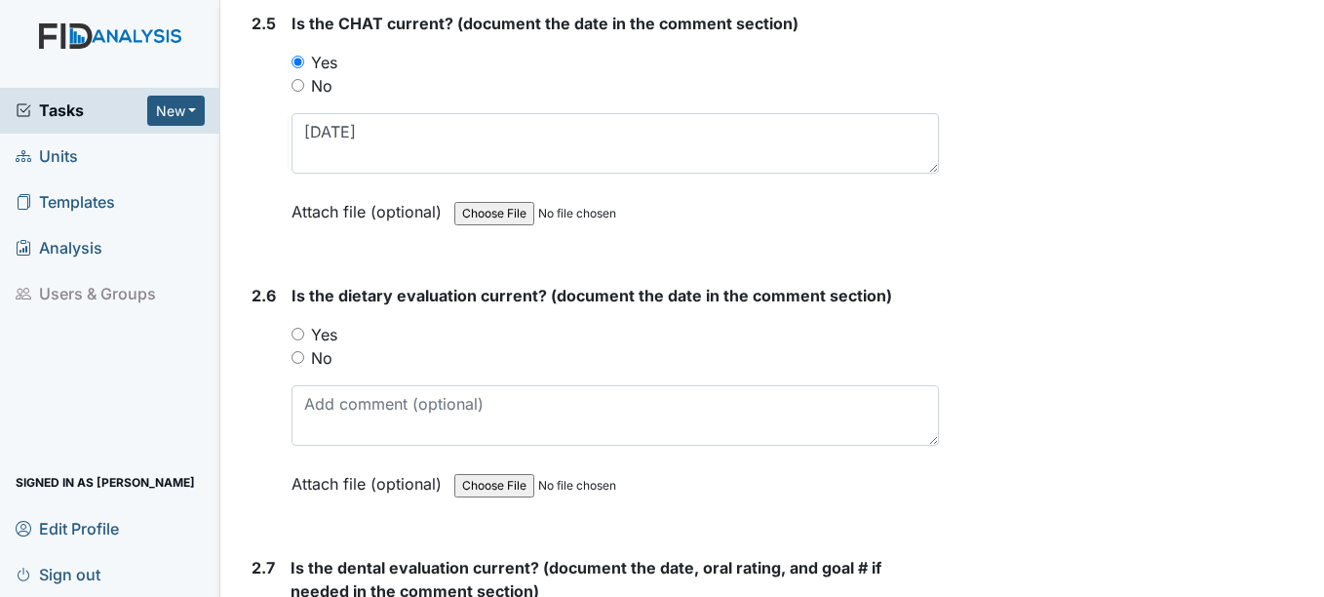
click at [298, 333] on input "Yes" at bounding box center [298, 334] width 13 height 13
radio input "true"
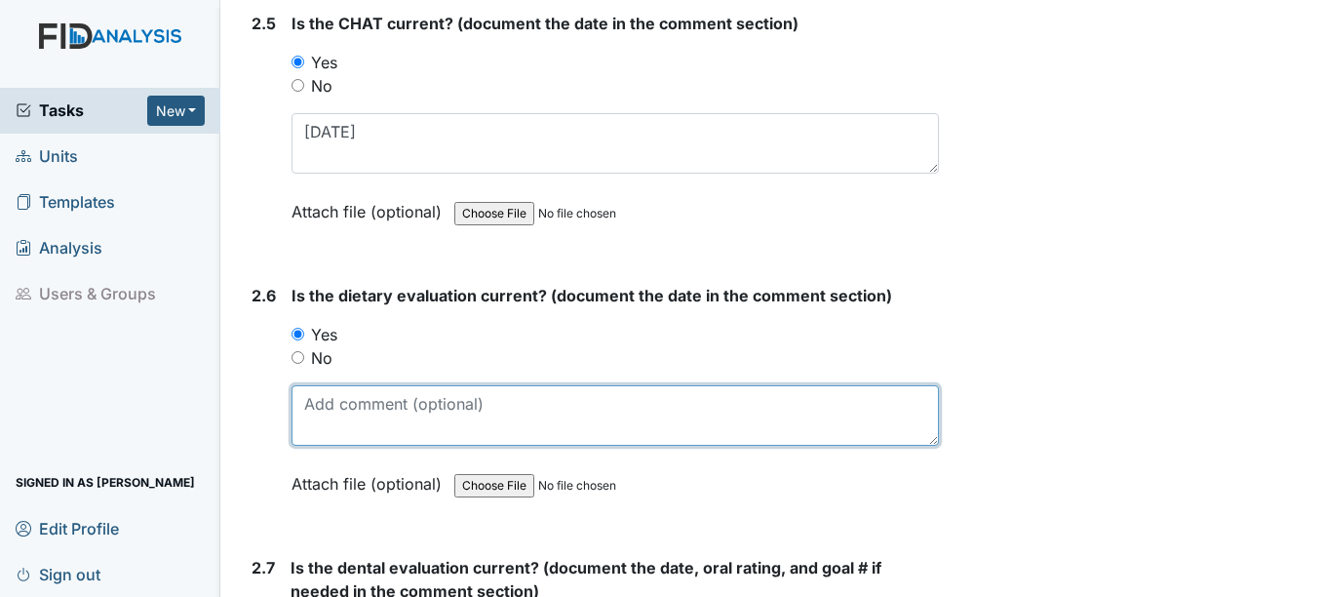
click at [319, 413] on textarea at bounding box center [615, 415] width 646 height 60
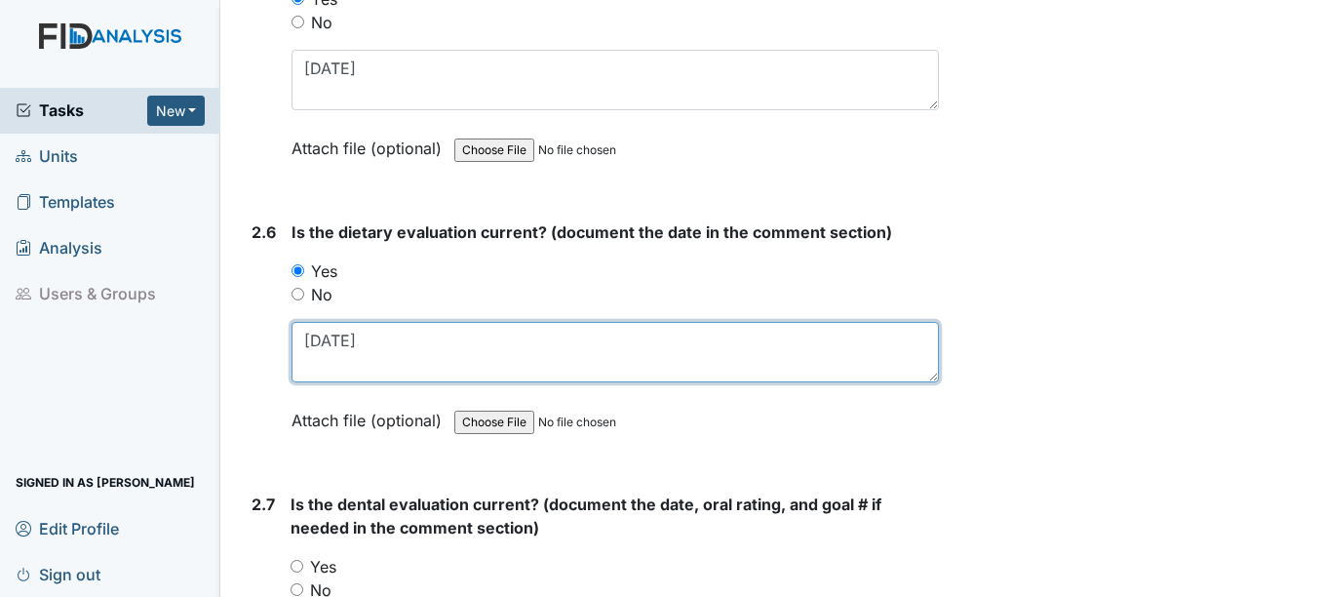
scroll to position [3315, 0]
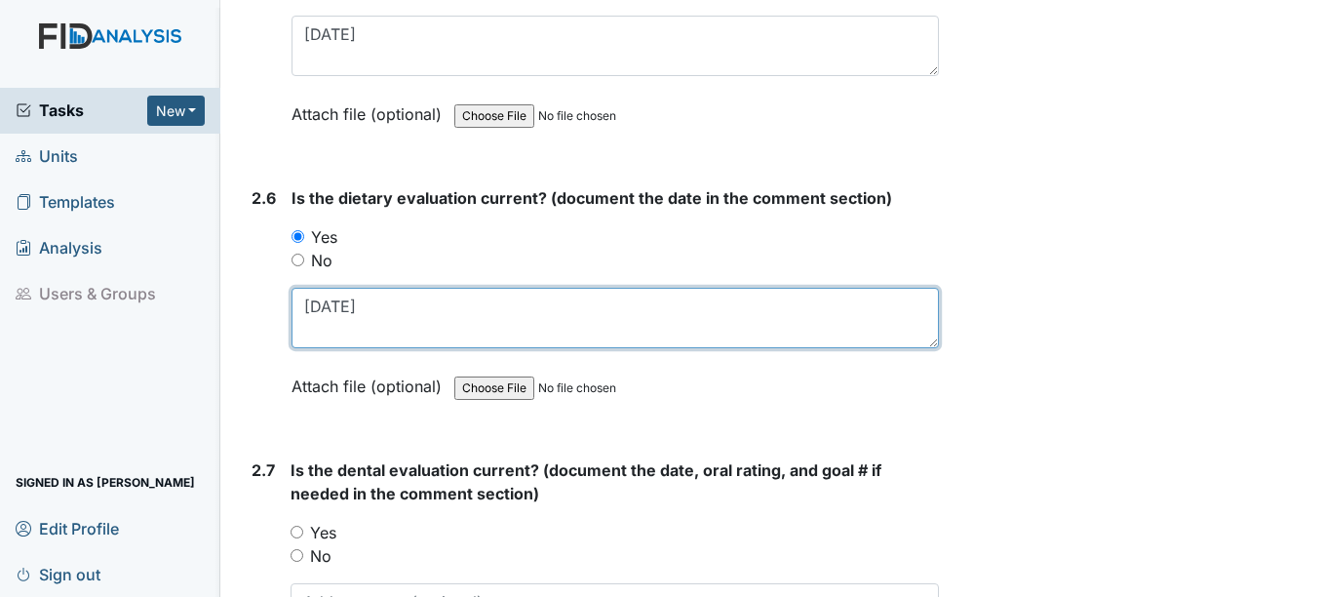
type textarea "3-20-24"
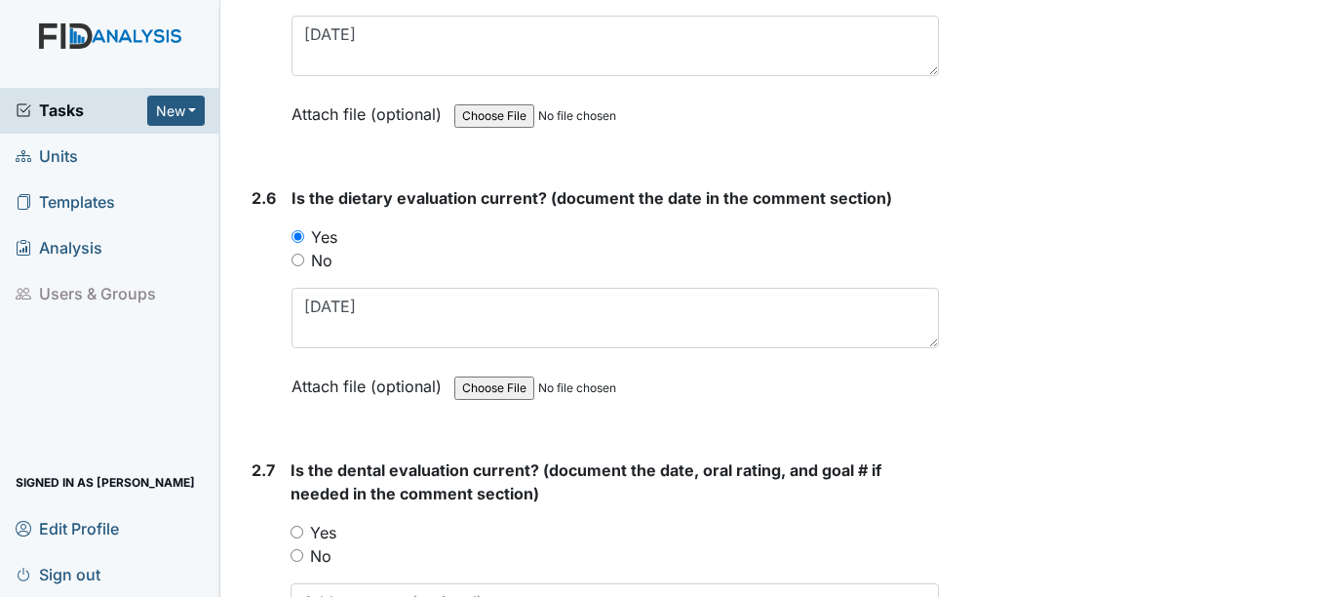
click at [300, 529] on input "Yes" at bounding box center [297, 532] width 13 height 13
radio input "true"
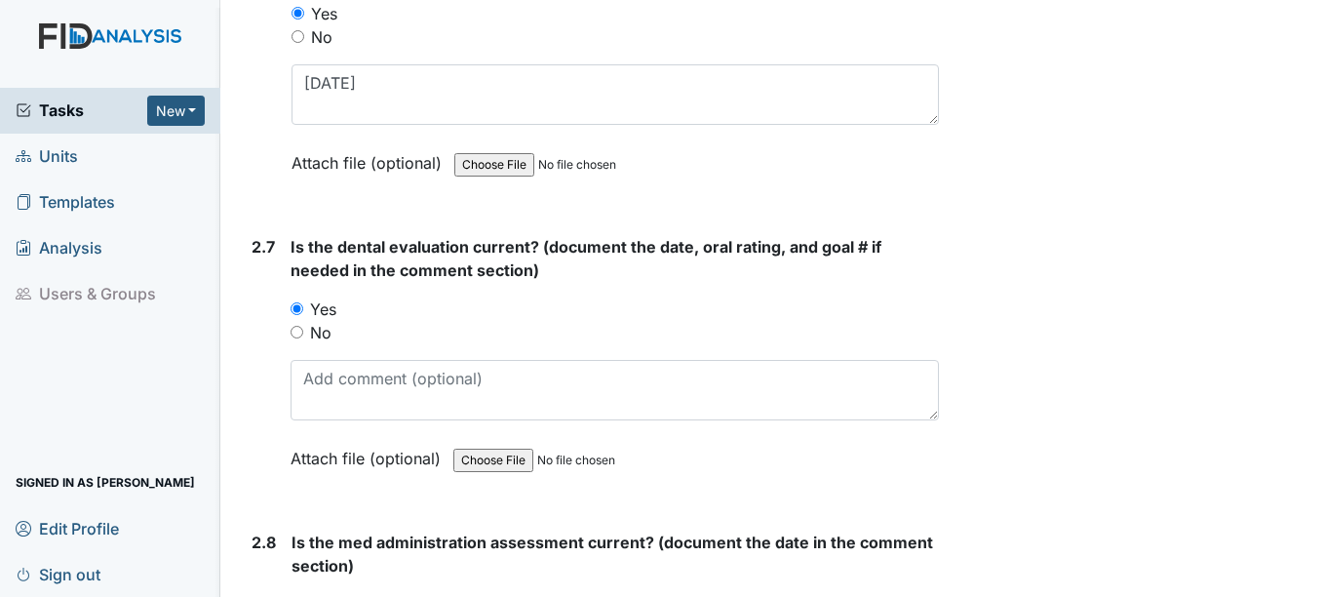
scroll to position [3607, 0]
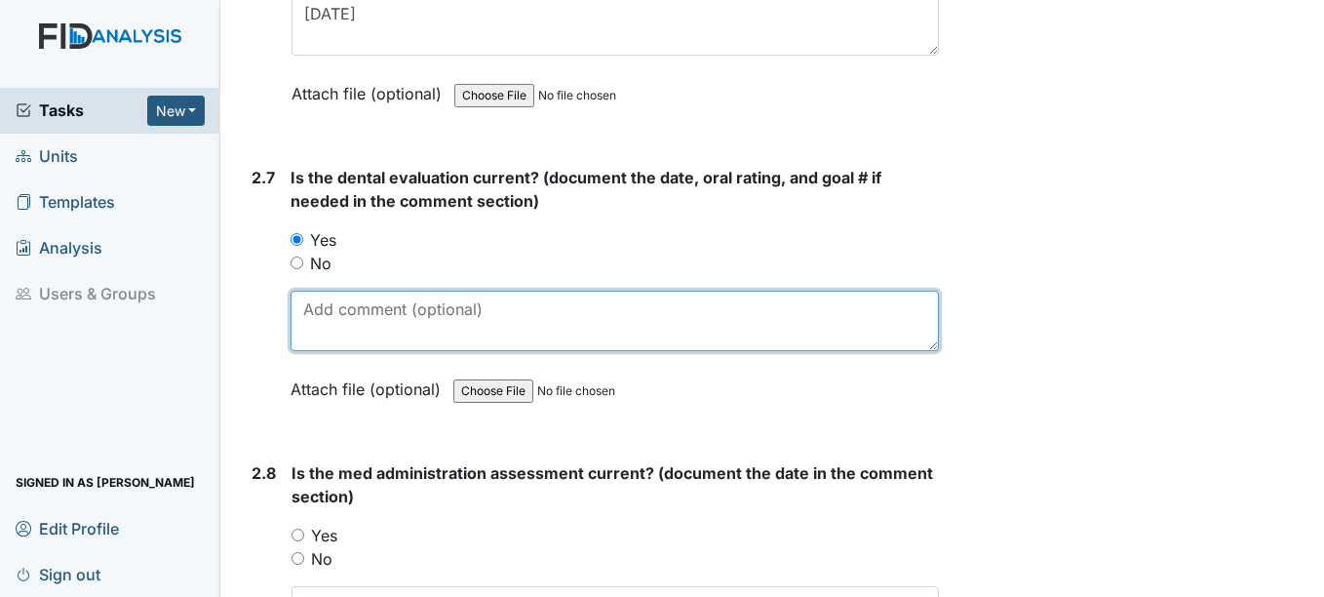
click at [348, 338] on textarea at bounding box center [614, 321] width 647 height 60
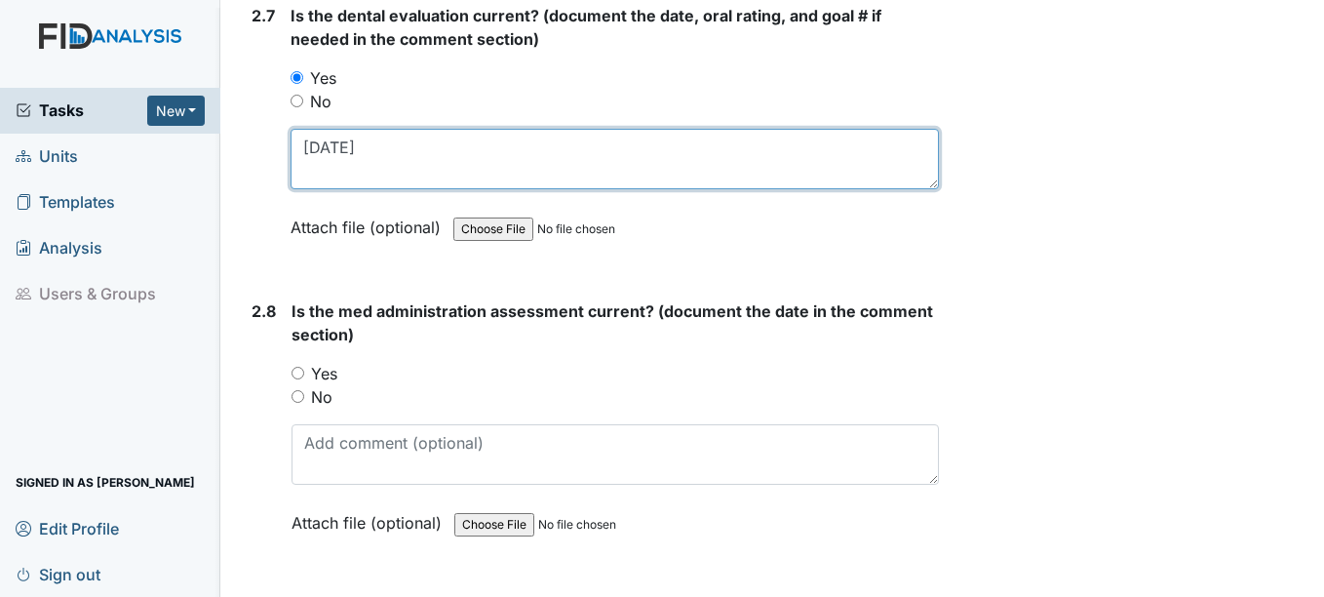
scroll to position [3802, 0]
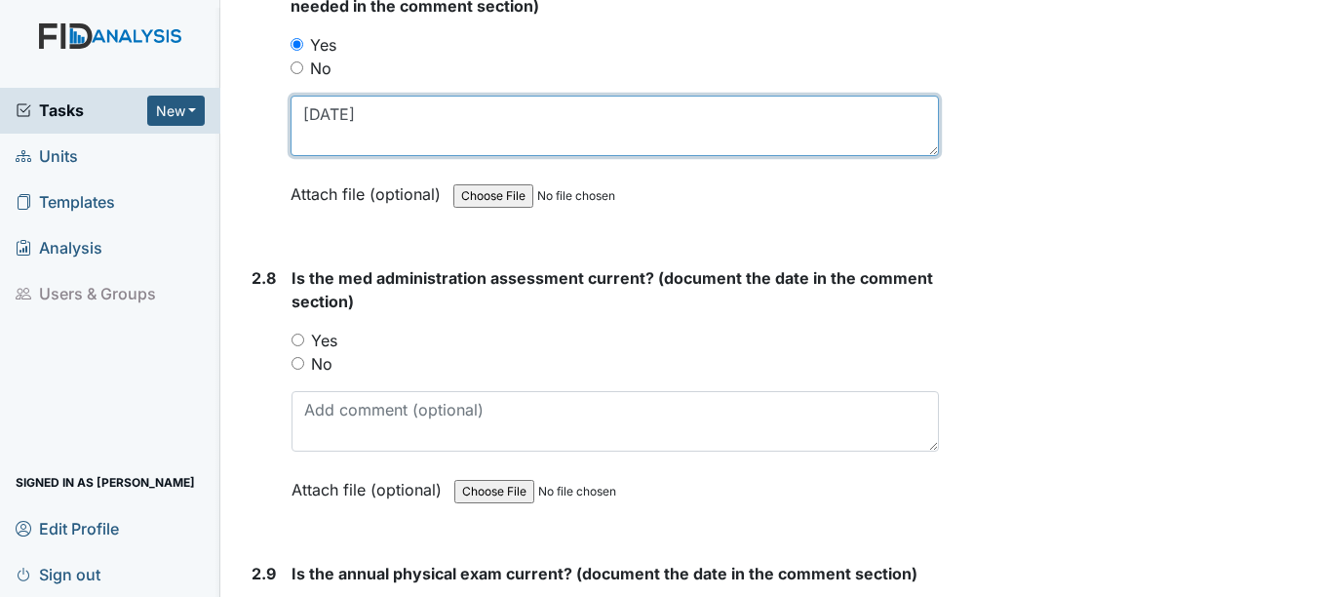
type textarea "4-7-25"
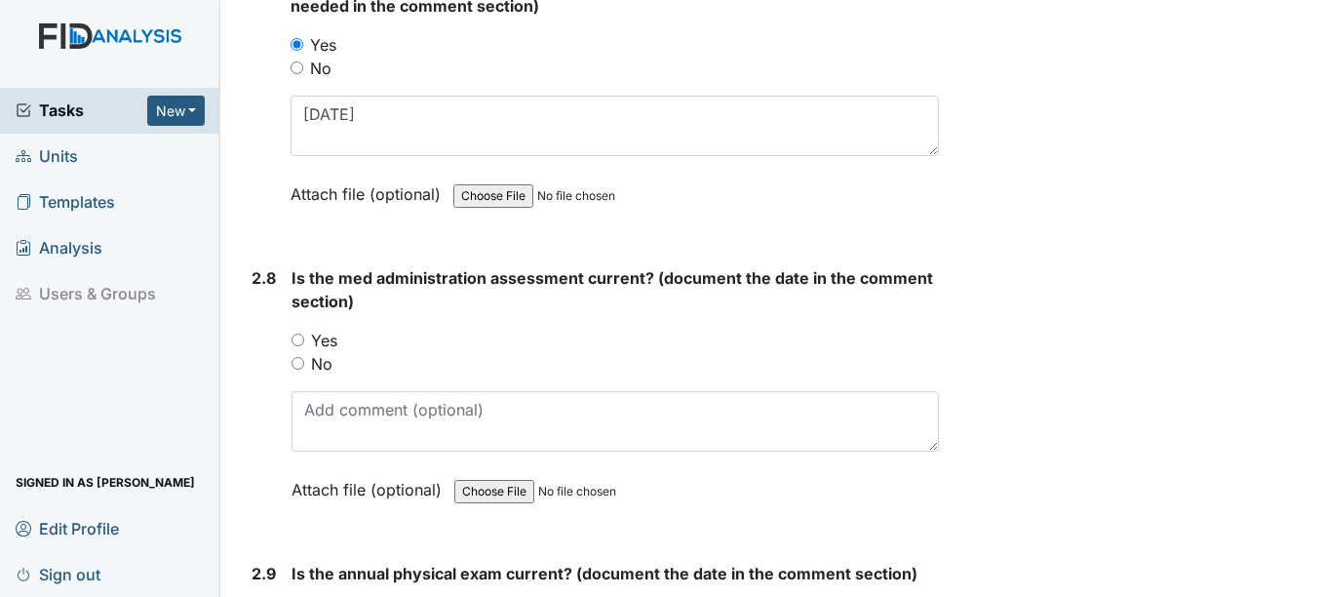
click at [301, 339] on input "Yes" at bounding box center [298, 339] width 13 height 13
radio input "true"
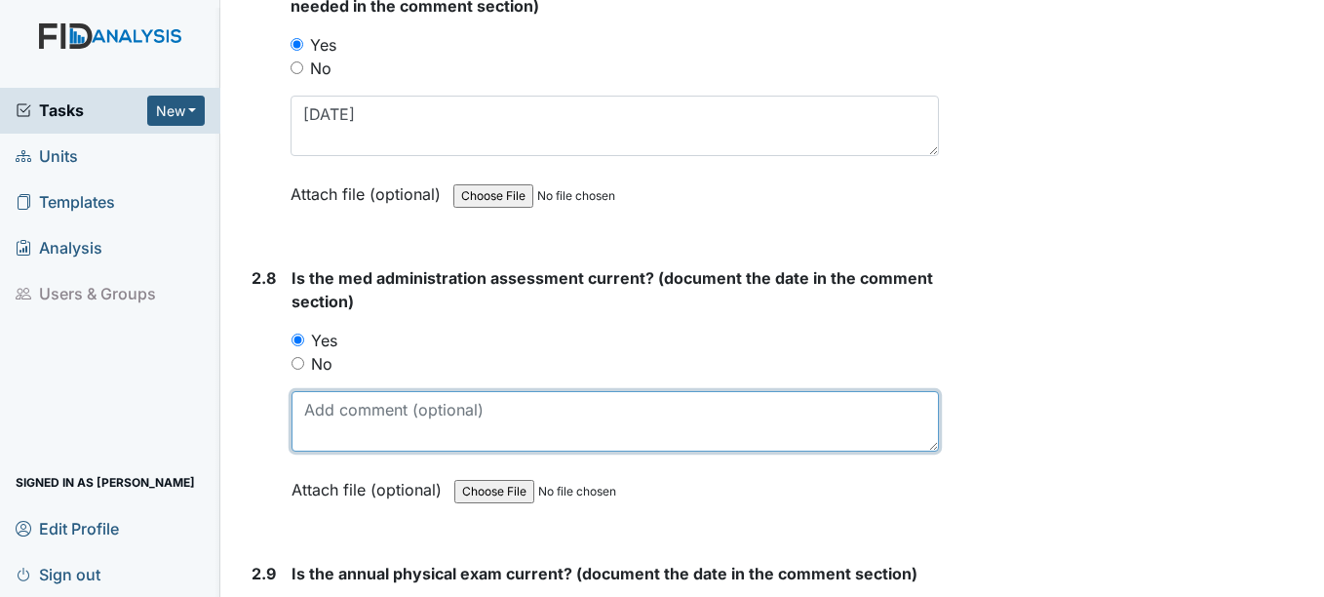
click at [340, 427] on textarea at bounding box center [615, 421] width 646 height 60
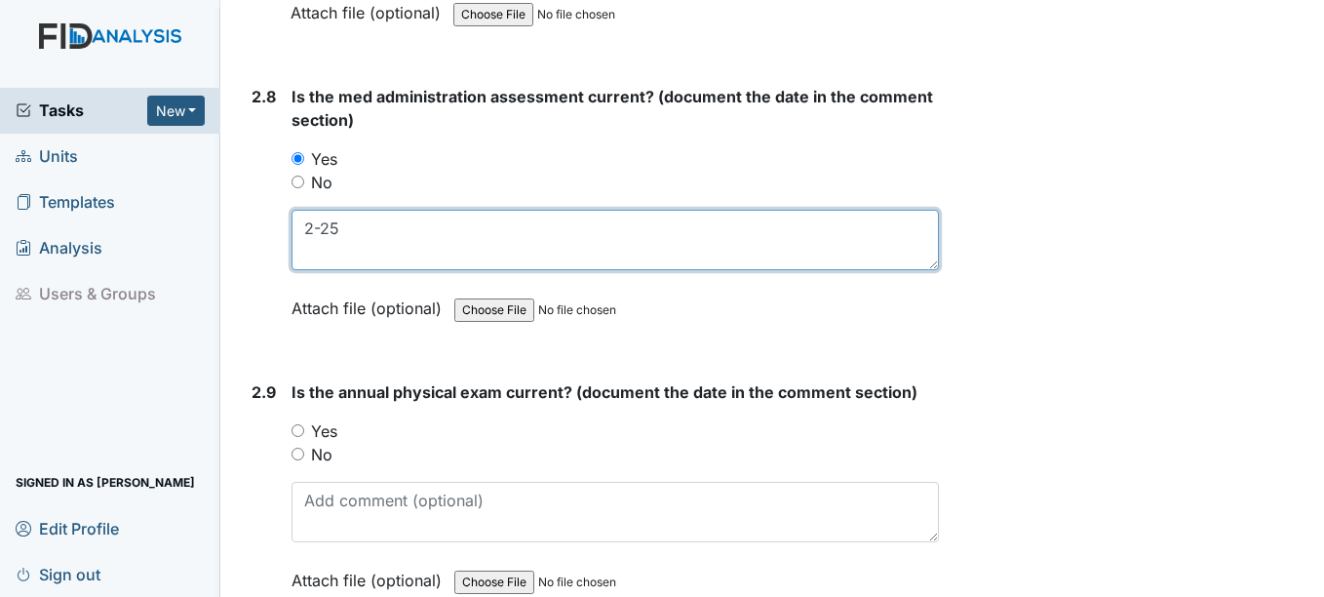
scroll to position [3997, 0]
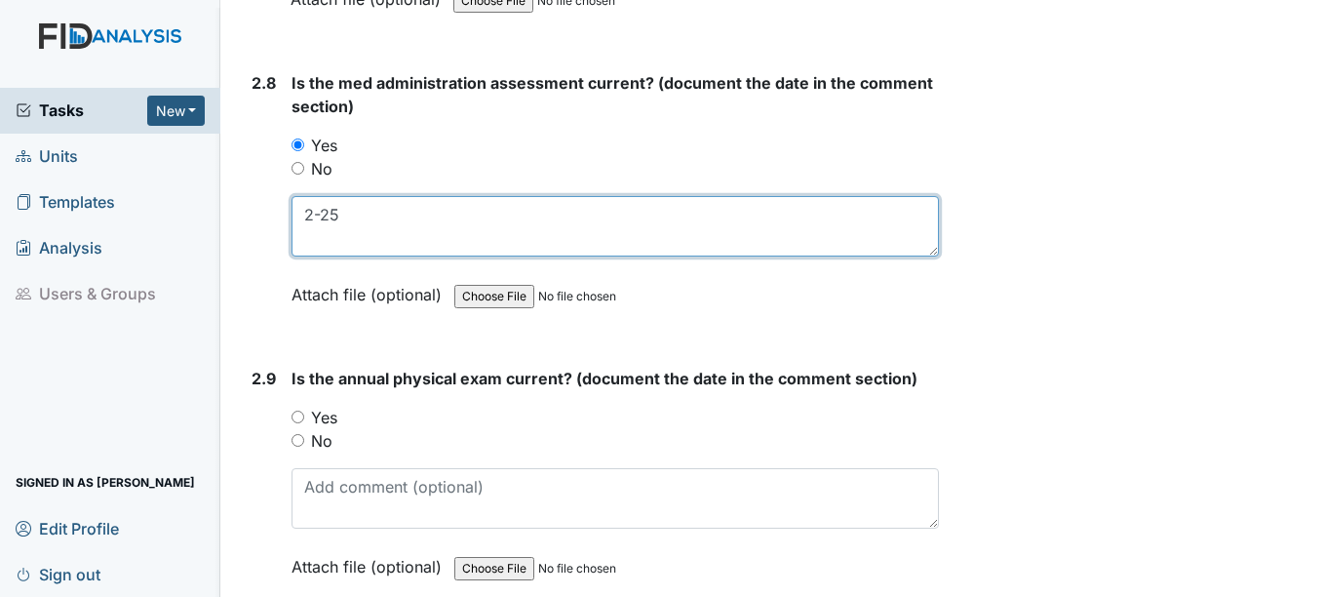
type textarea "2-25"
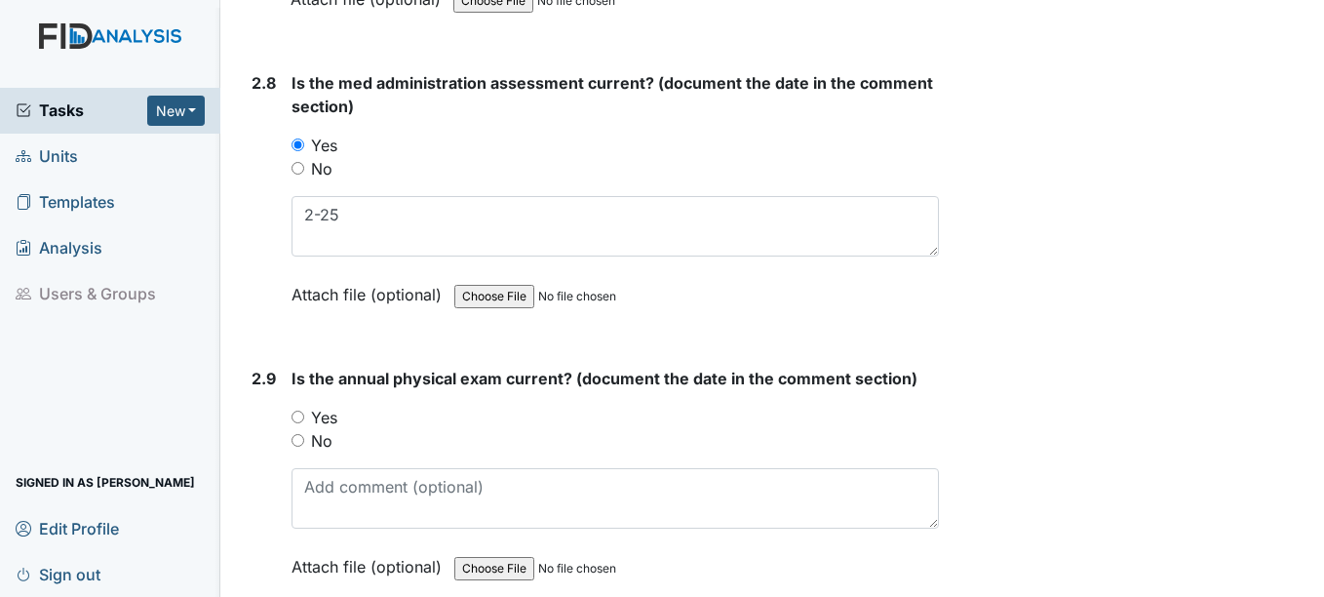
click at [303, 414] on input "Yes" at bounding box center [298, 416] width 13 height 13
radio input "true"
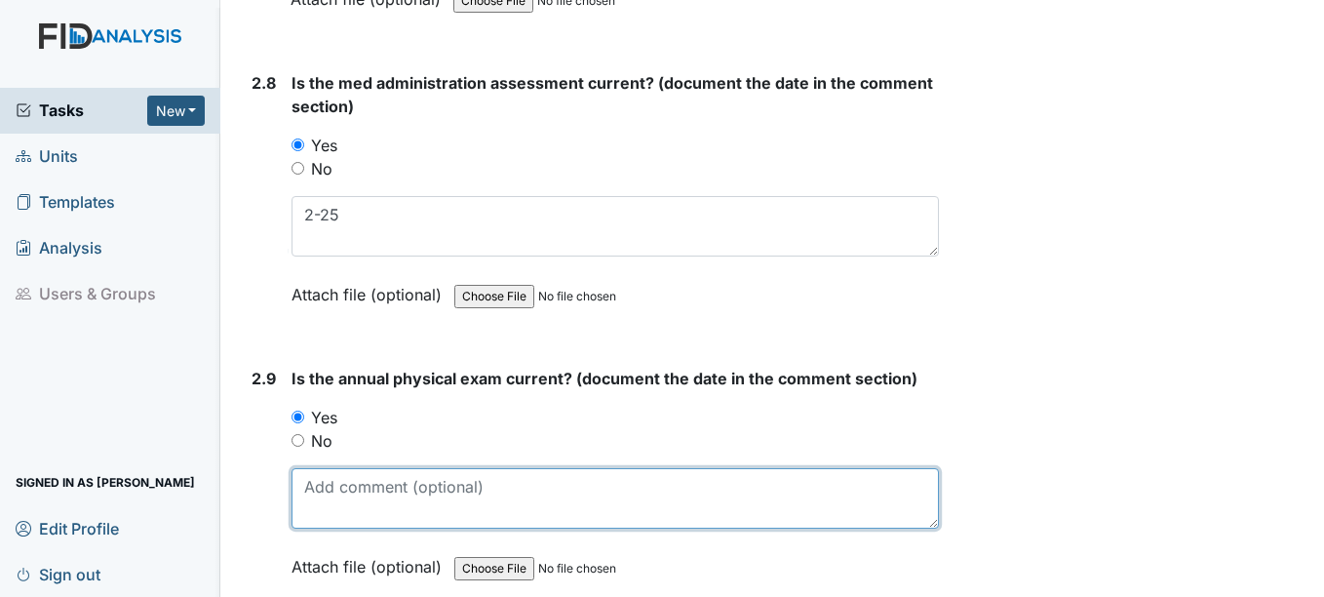
click at [322, 490] on textarea at bounding box center [615, 498] width 646 height 60
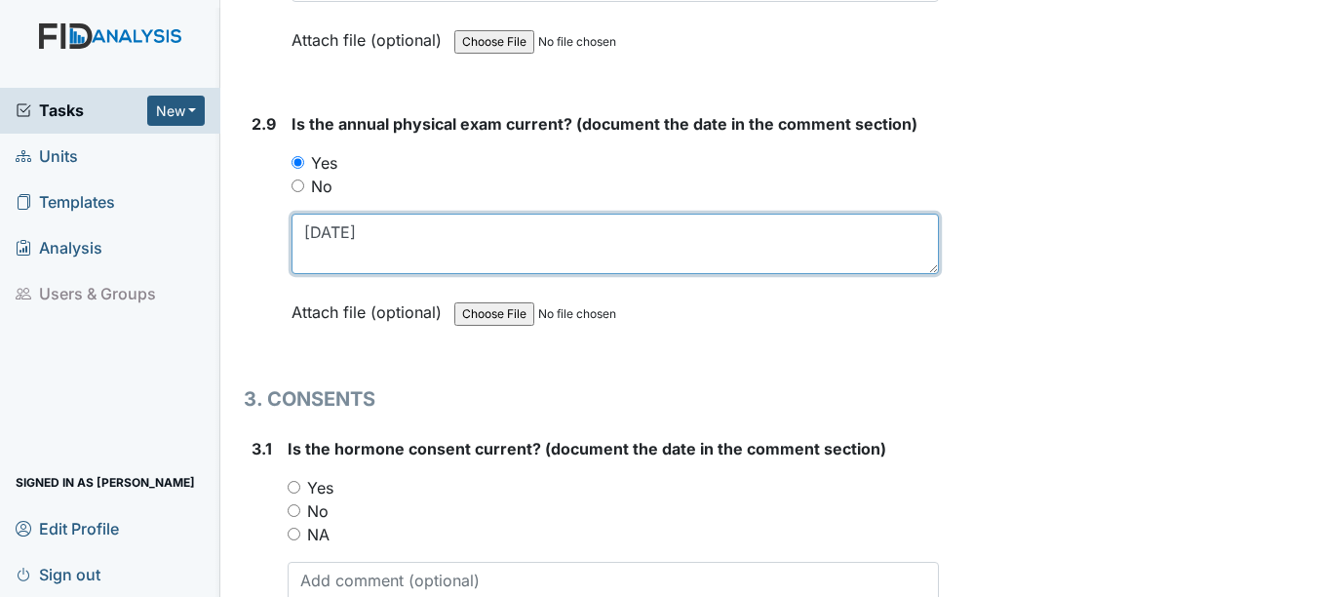
scroll to position [4290, 0]
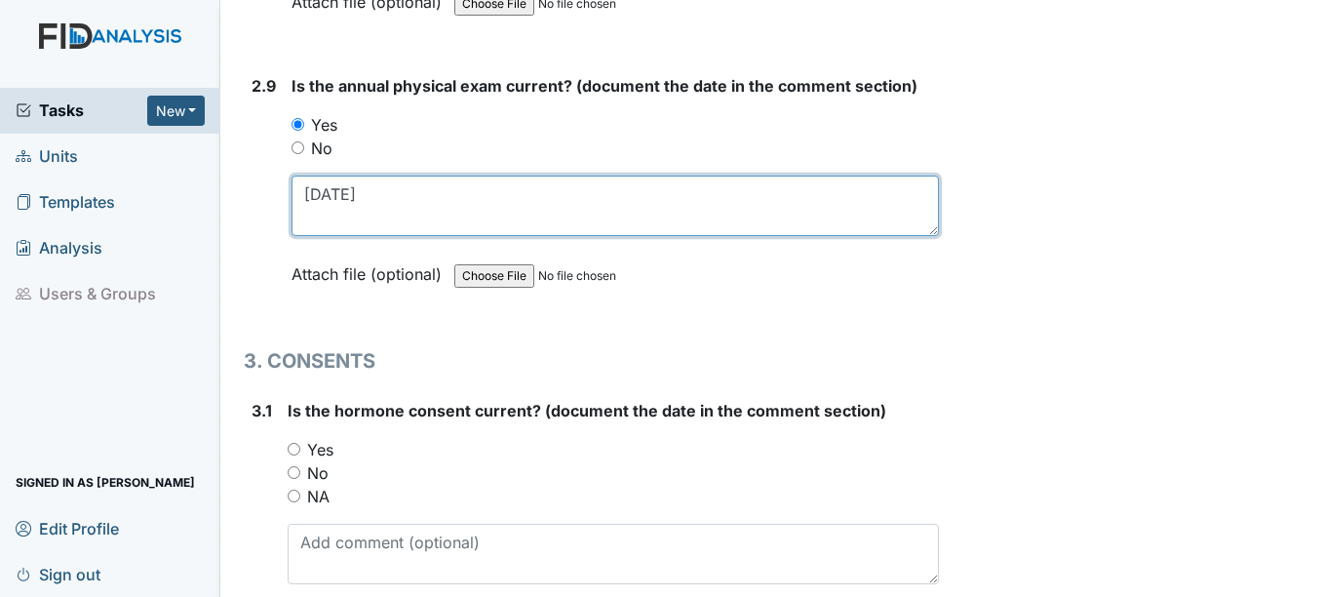
type textarea "1-3-25"
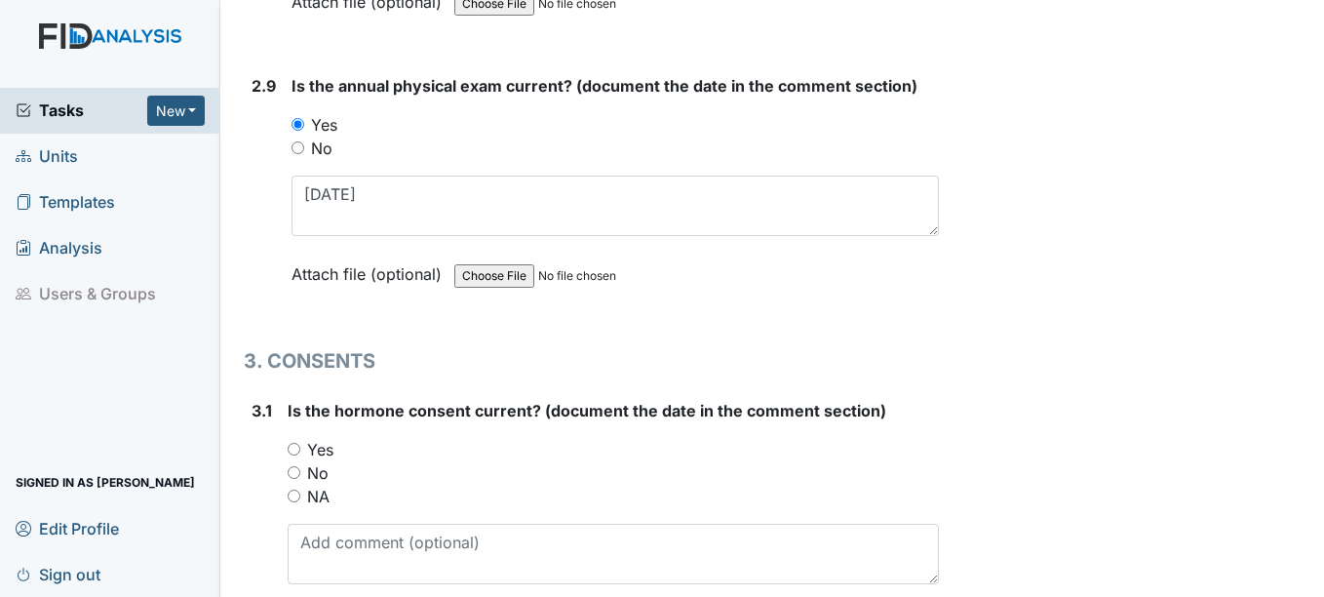
click at [292, 494] on input "NA" at bounding box center [294, 495] width 13 height 13
radio input "true"
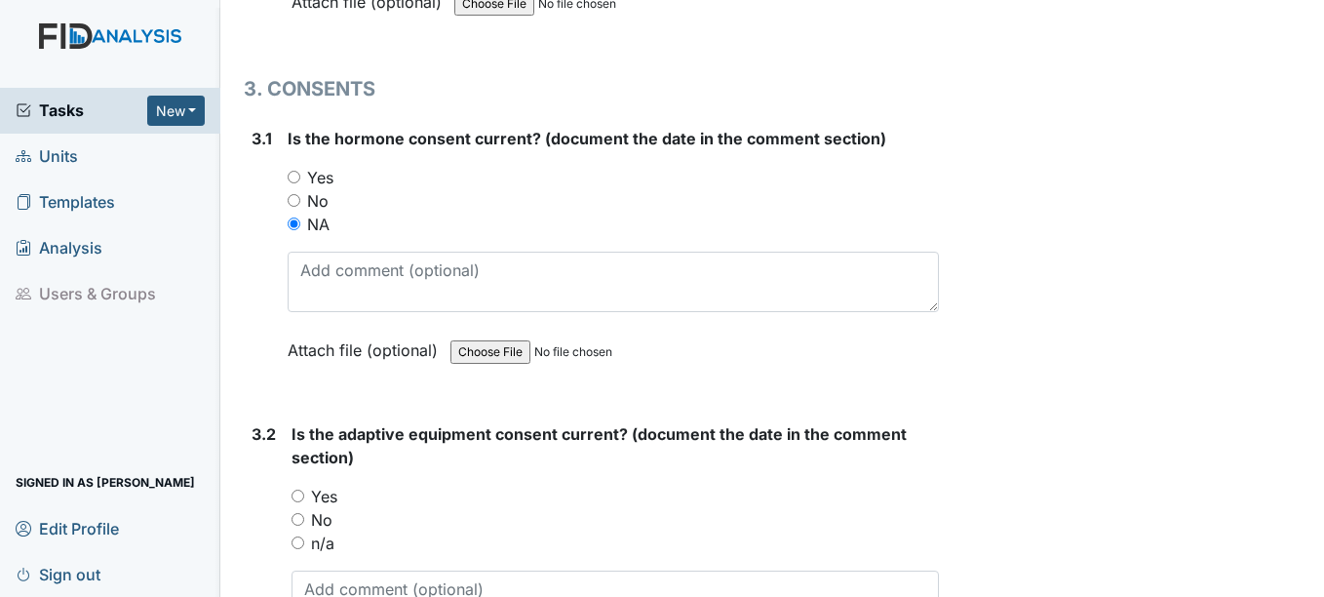
scroll to position [4582, 0]
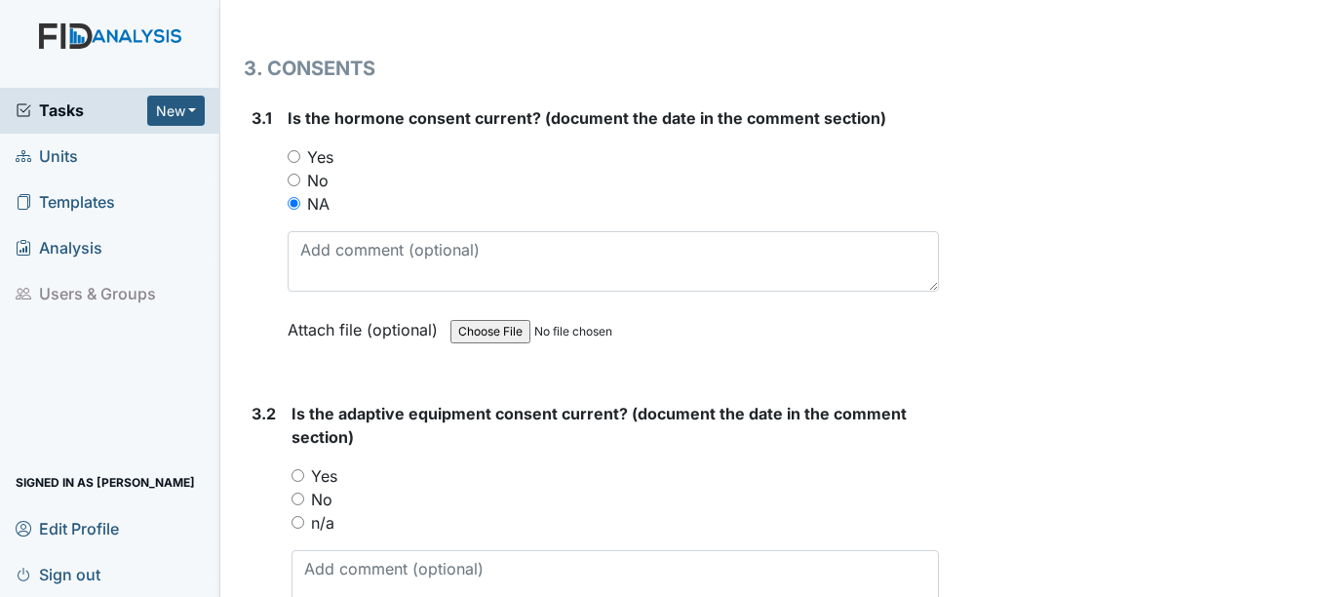
click at [299, 521] on input "n/a" at bounding box center [298, 522] width 13 height 13
radio input "true"
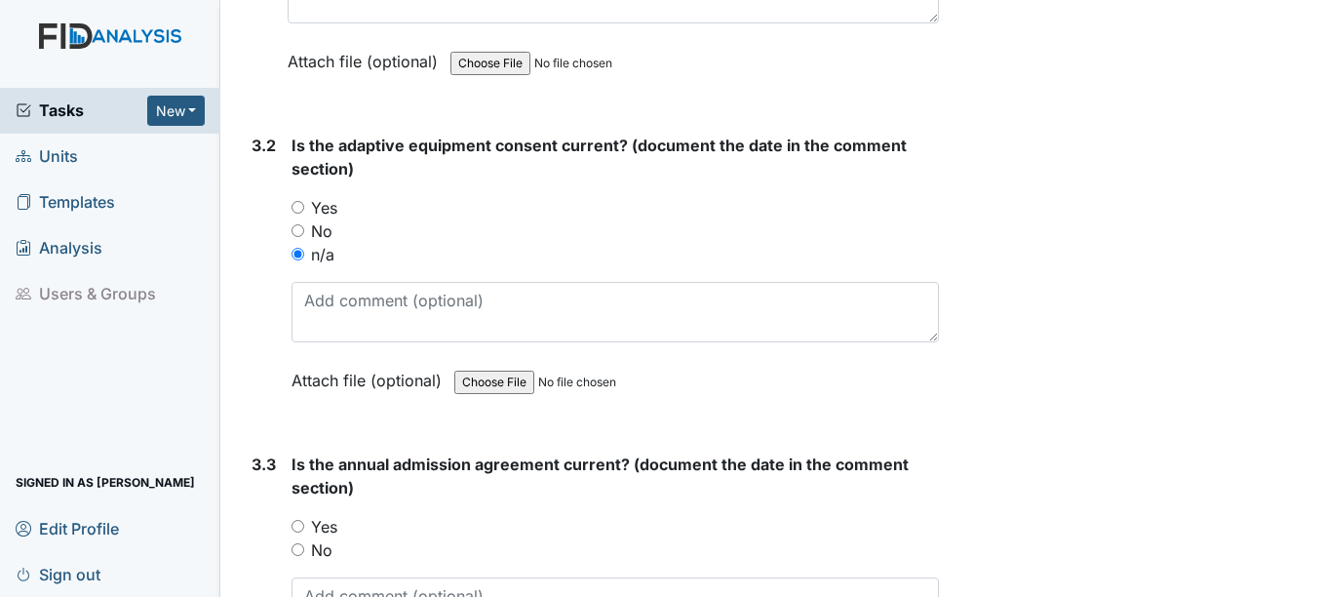
scroll to position [4875, 0]
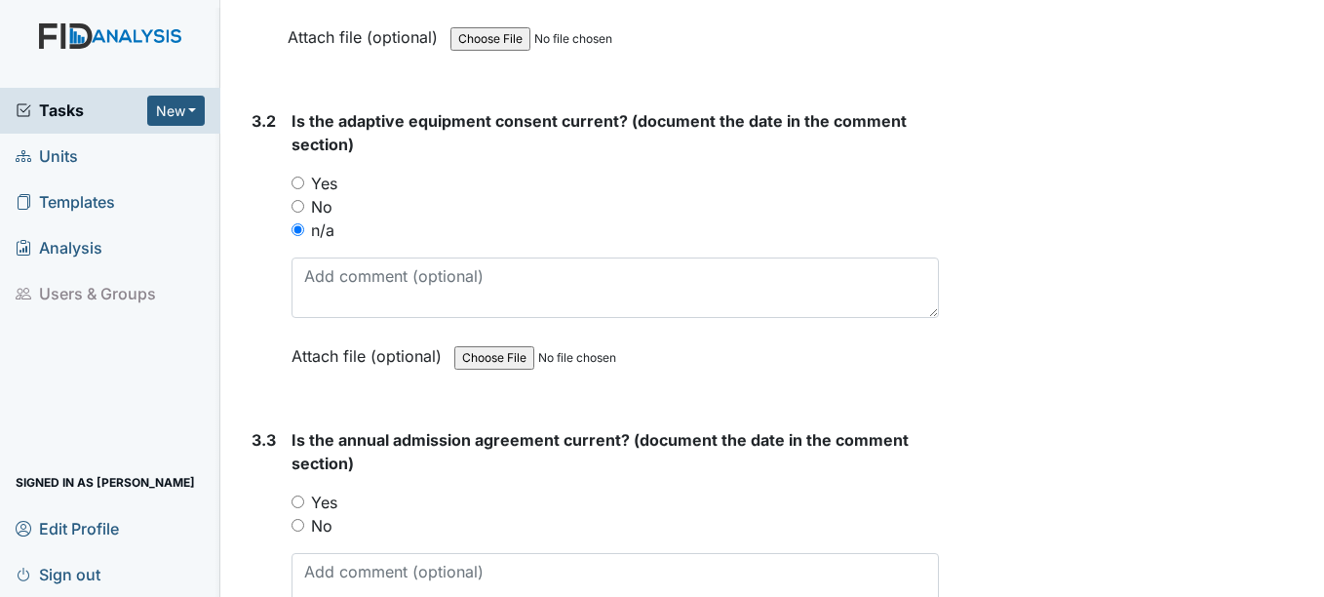
click at [297, 499] on input "Yes" at bounding box center [298, 501] width 13 height 13
radio input "true"
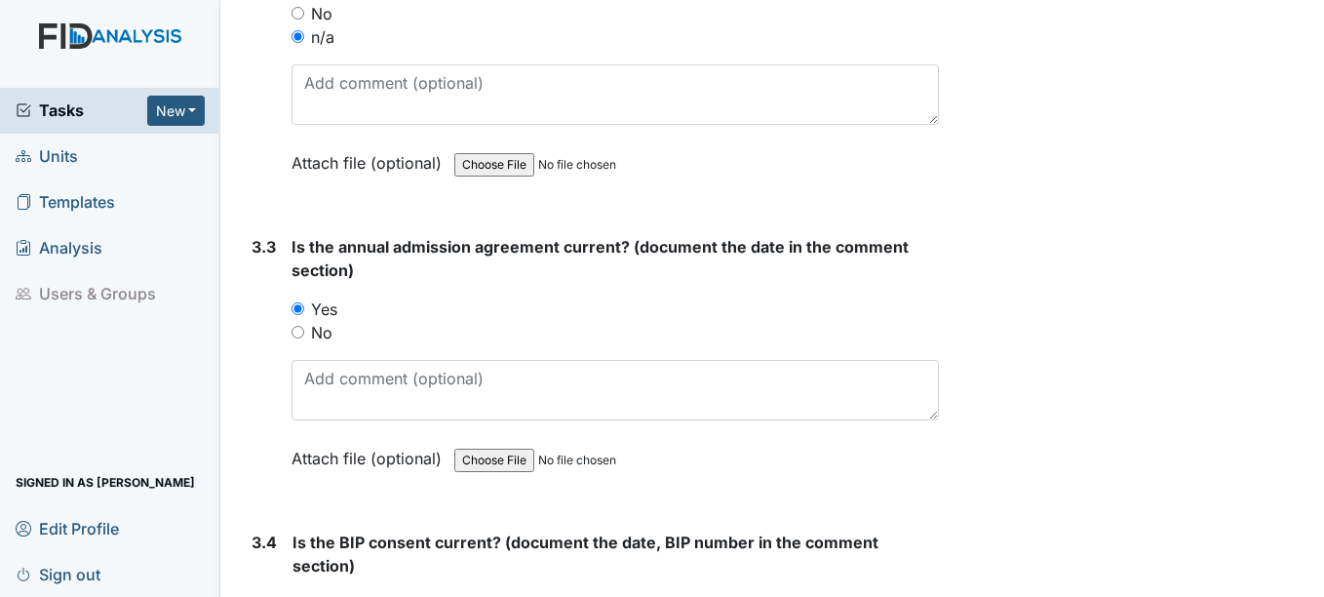
scroll to position [5070, 0]
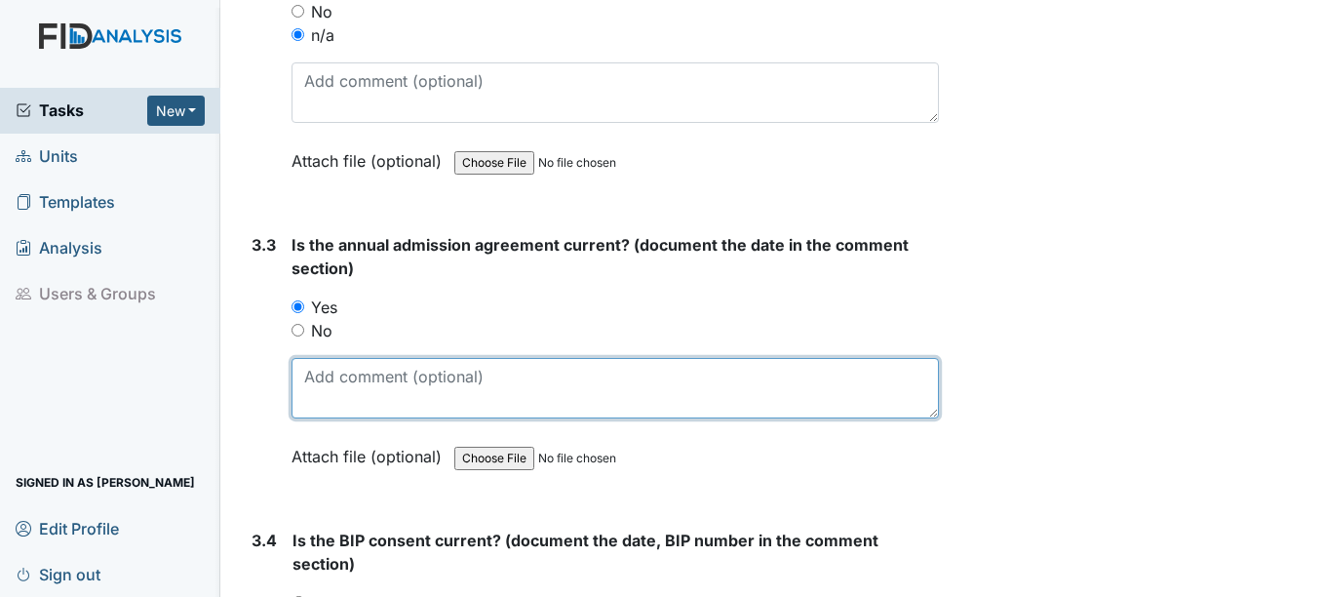
click at [385, 386] on textarea at bounding box center [615, 388] width 646 height 60
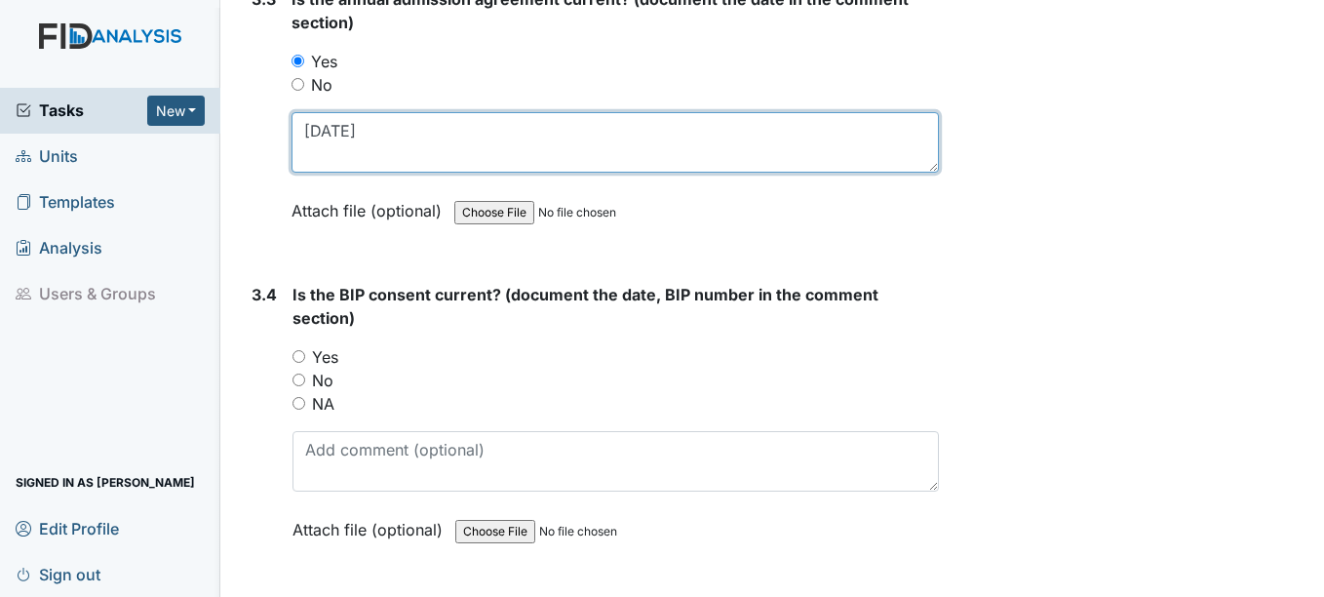
scroll to position [5362, 0]
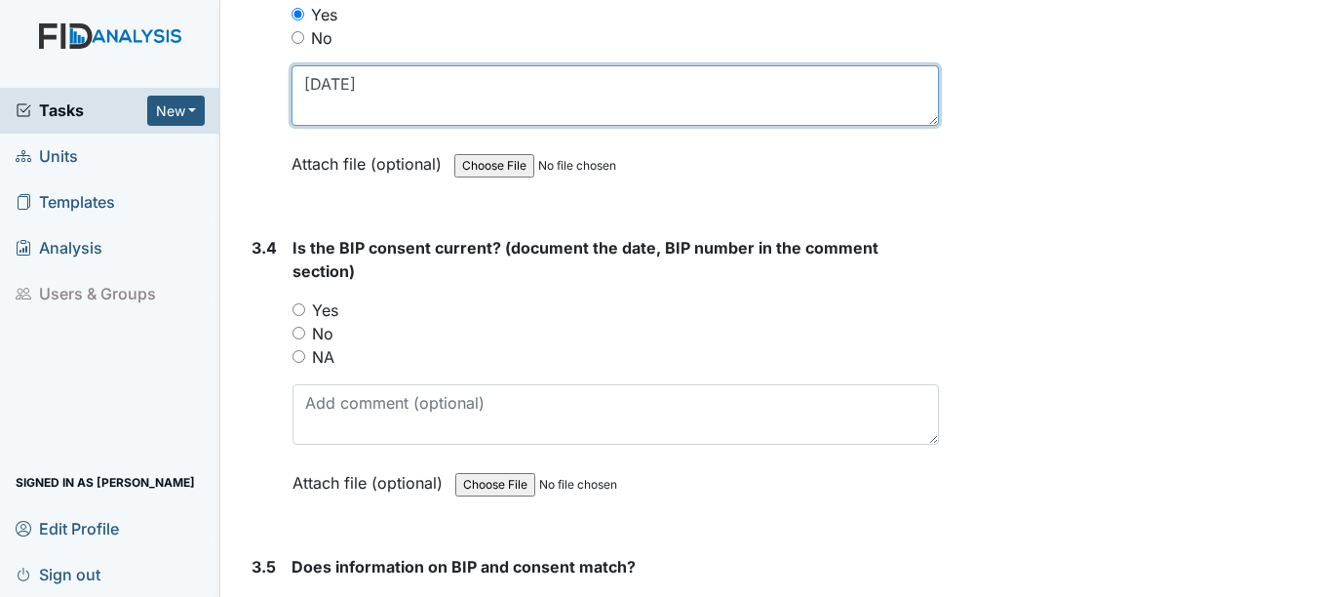
type textarea "5-5-25"
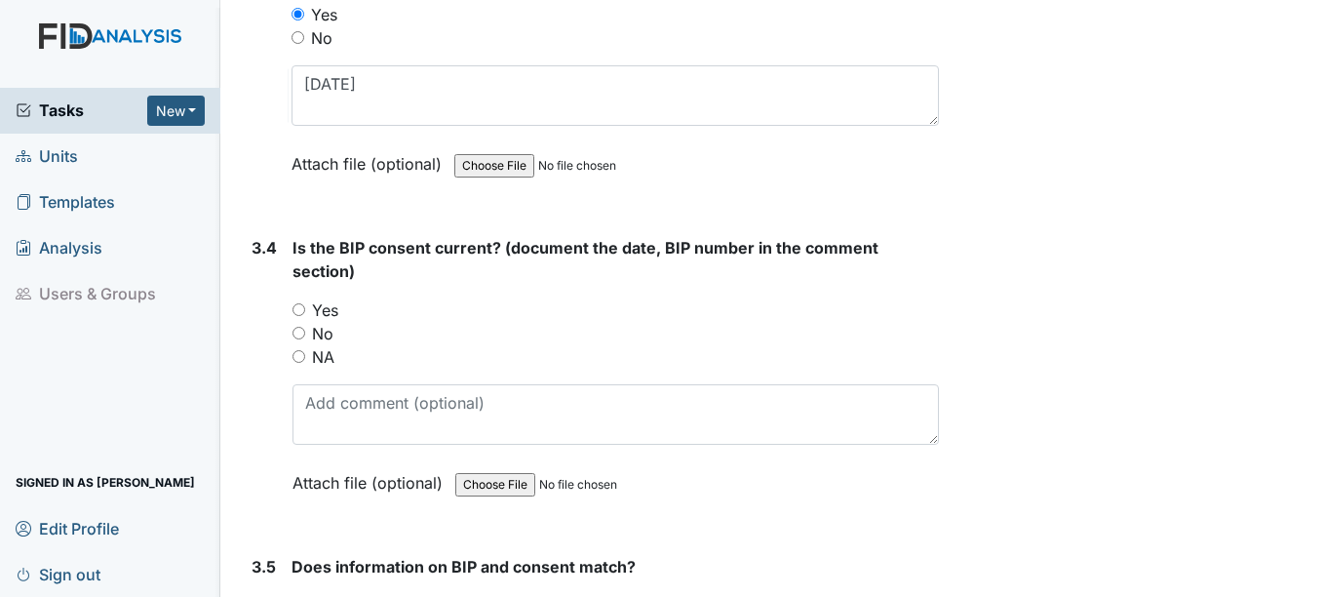
click at [299, 307] on input "Yes" at bounding box center [298, 309] width 13 height 13
radio input "true"
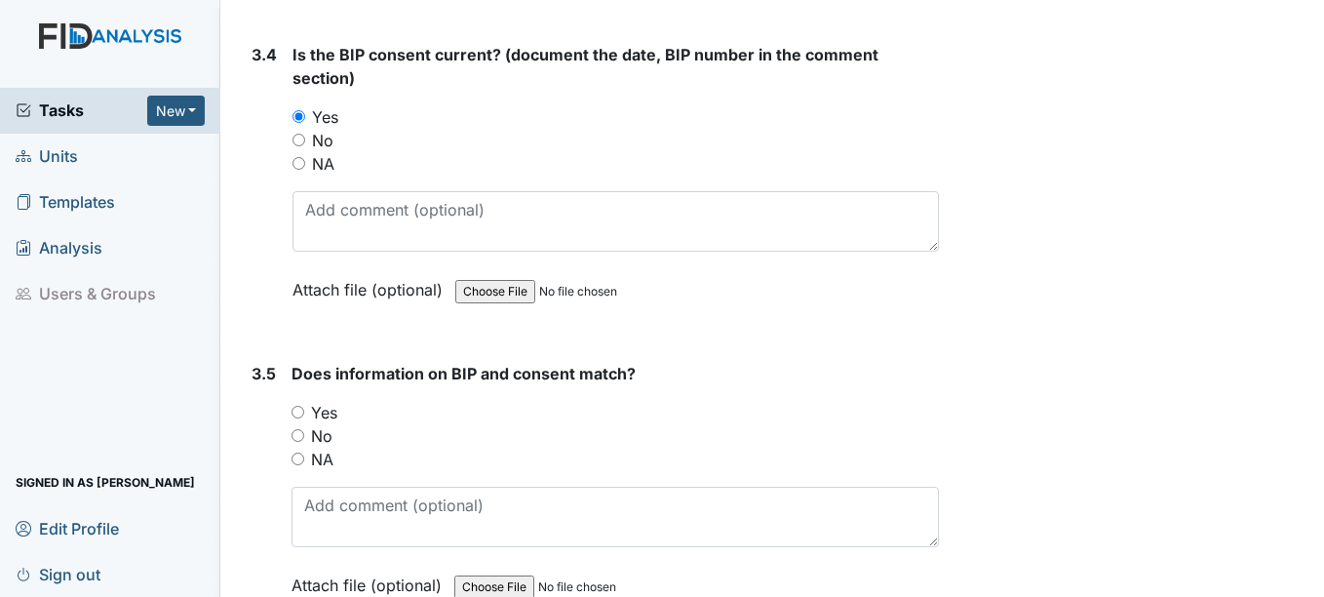
scroll to position [5557, 0]
click at [295, 410] on input "Yes" at bounding box center [298, 410] width 13 height 13
radio input "true"
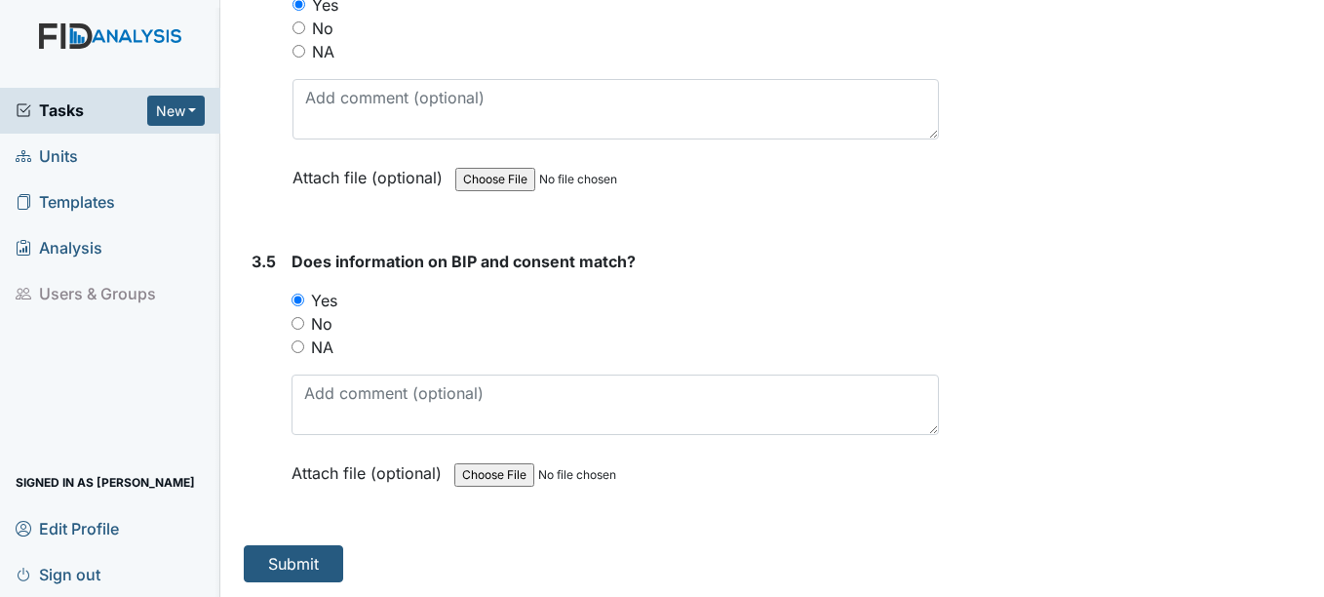
scroll to position [5669, 0]
click at [313, 561] on button "Submit" at bounding box center [293, 562] width 99 height 37
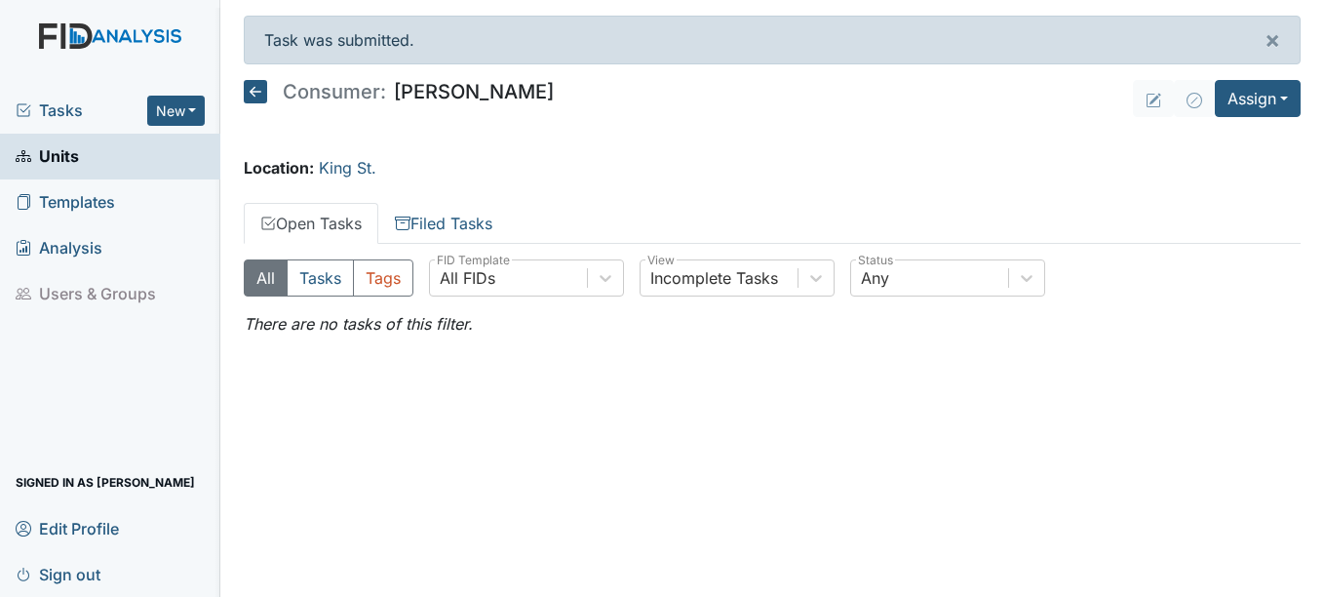
click at [62, 154] on span "Units" at bounding box center [47, 156] width 63 height 30
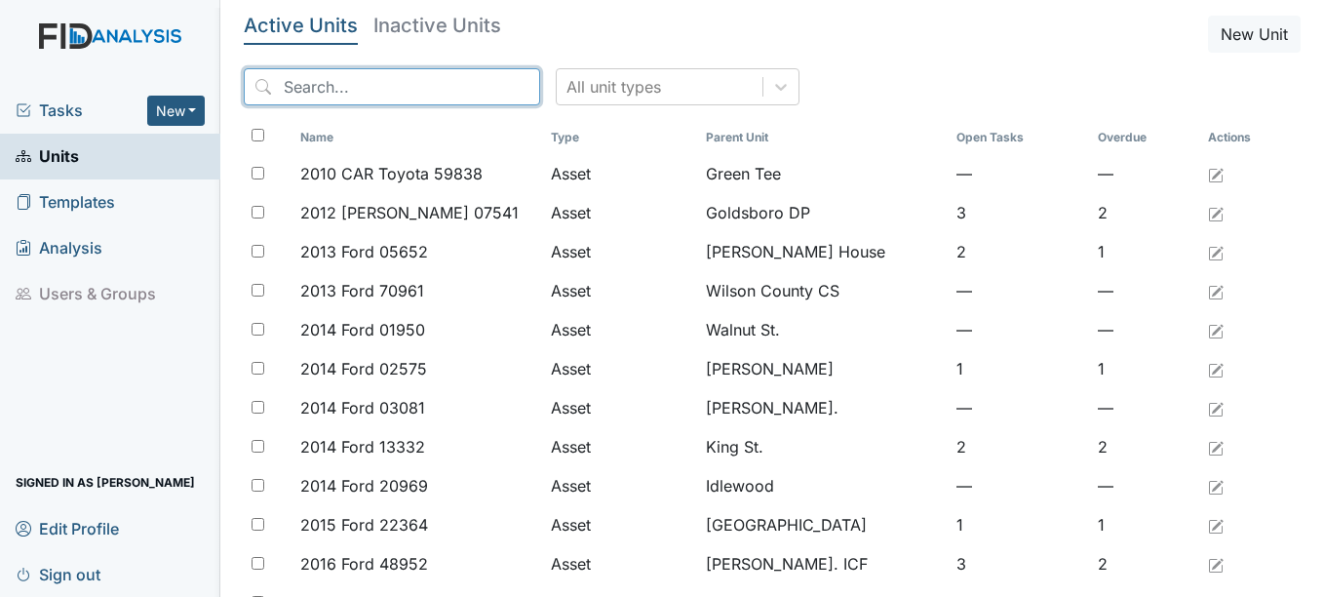
click at [377, 91] on input "search" at bounding box center [392, 86] width 296 height 37
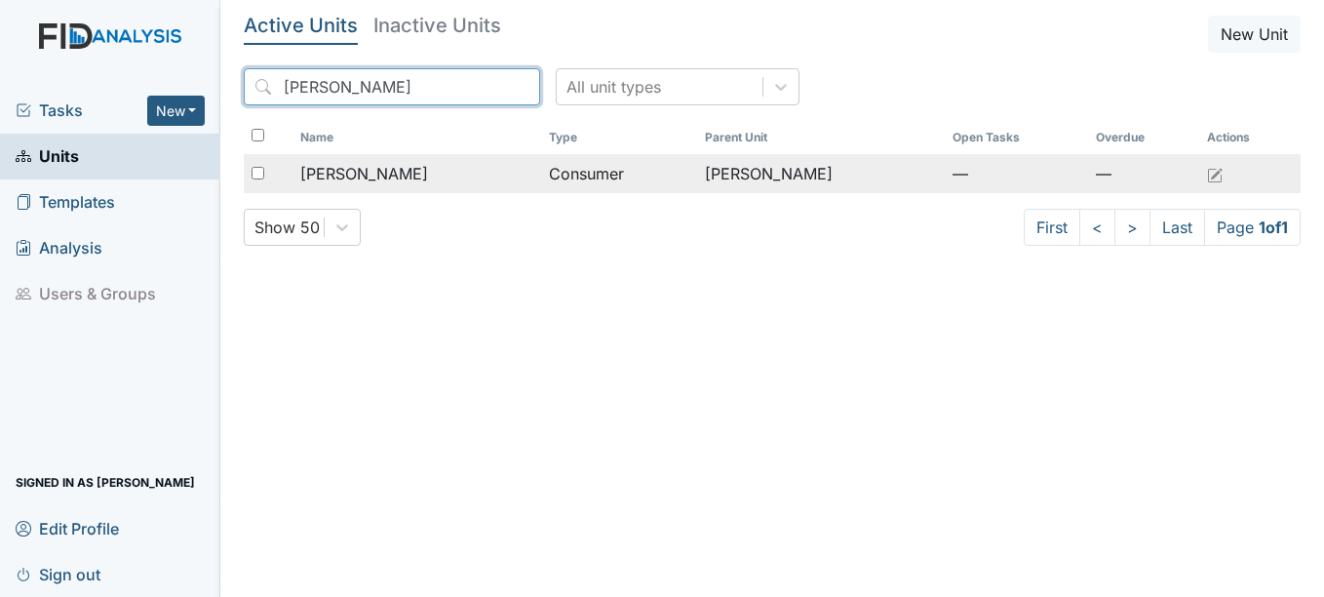
type input "[PERSON_NAME]"
click at [395, 174] on span "[PERSON_NAME]" at bounding box center [364, 173] width 128 height 23
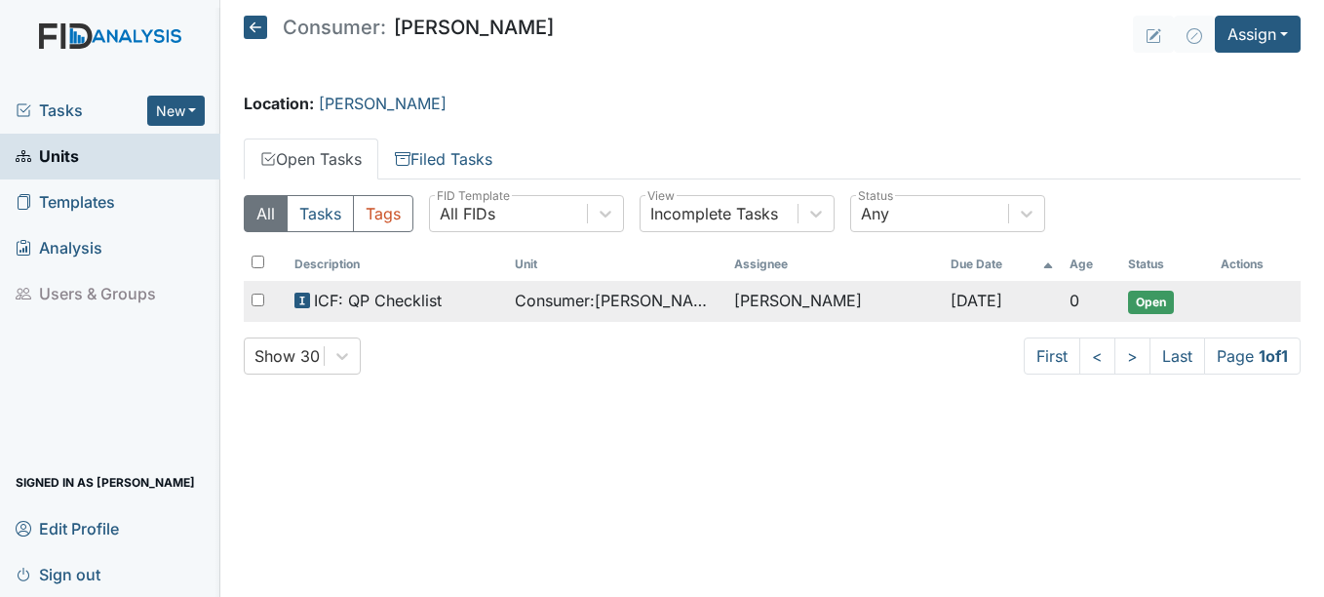
click at [407, 303] on span "ICF: QP Checklist" at bounding box center [378, 300] width 128 height 23
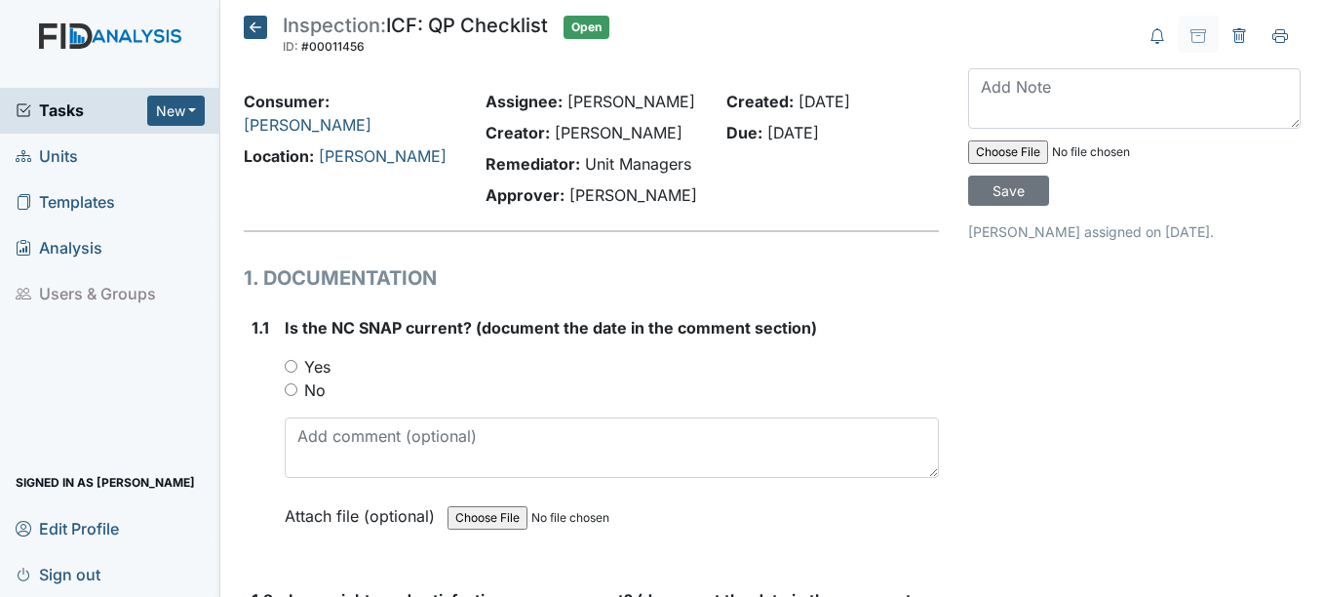
click at [291, 366] on input "Yes" at bounding box center [291, 366] width 13 height 13
radio input "true"
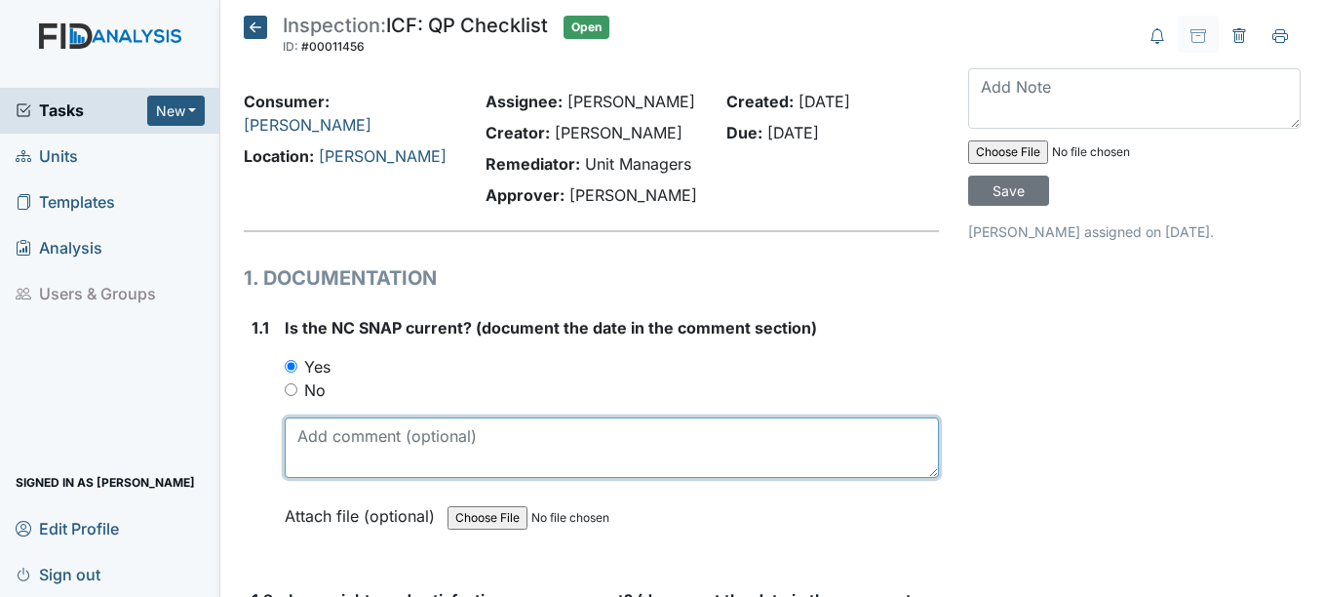
click at [306, 442] on textarea at bounding box center [611, 447] width 653 height 60
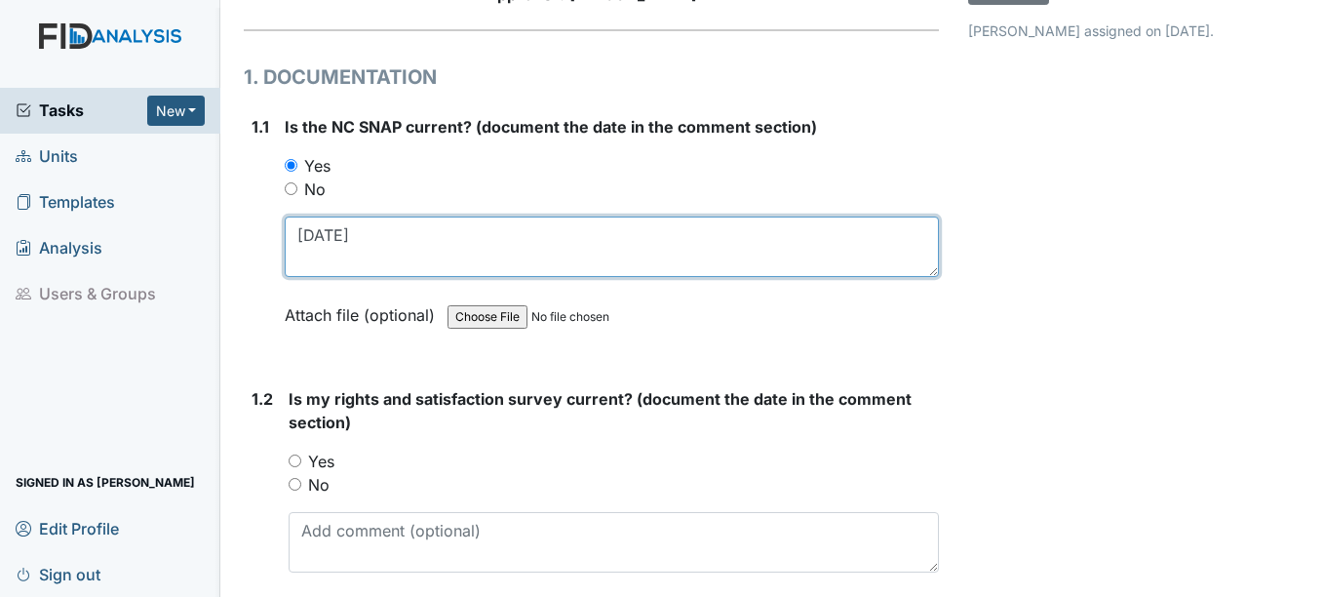
scroll to position [292, 0]
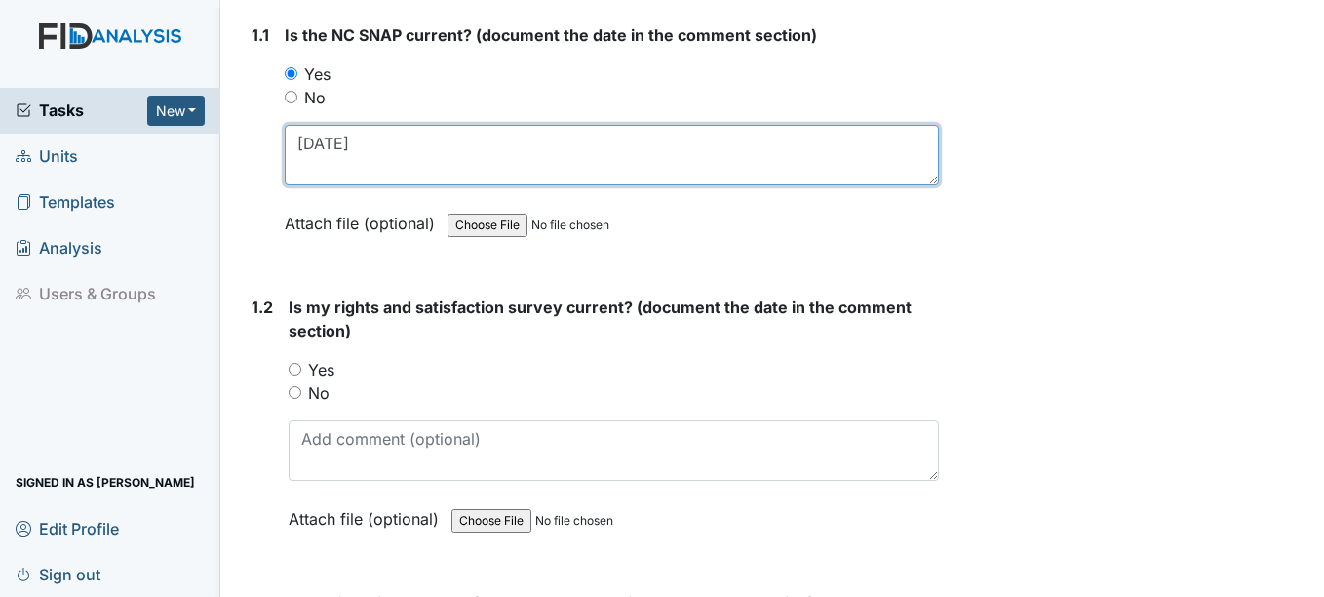
type textarea "[DATE]"
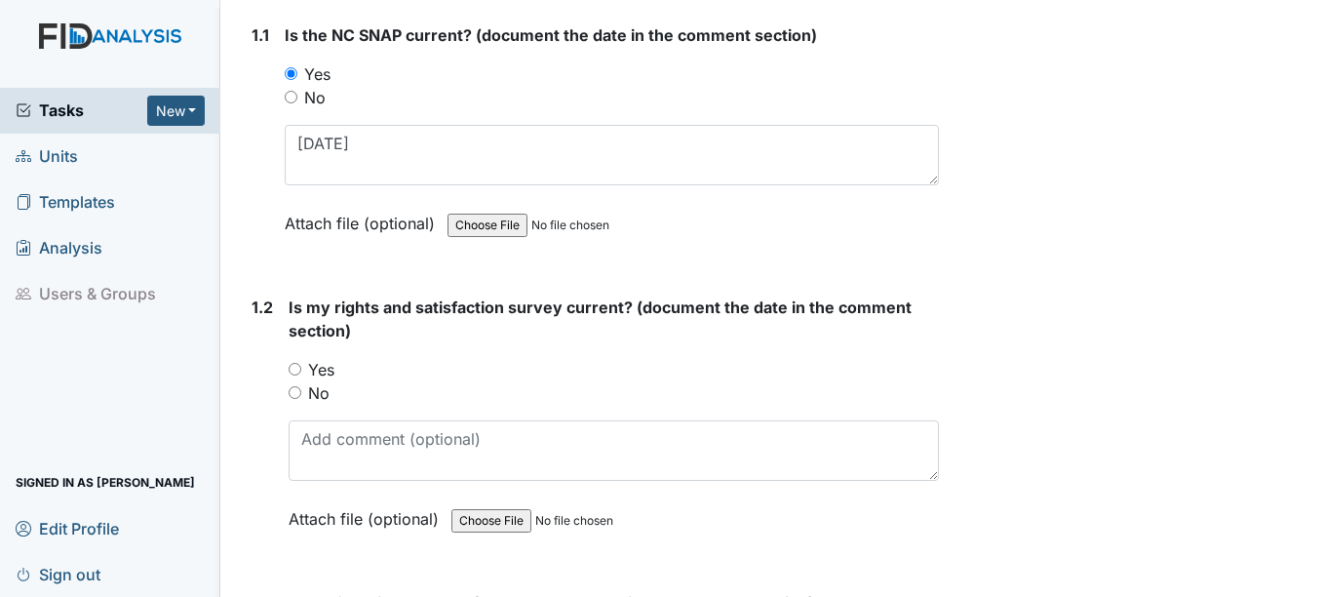
drag, startPoint x: 293, startPoint y: 366, endPoint x: 296, endPoint y: 376, distance: 11.1
click at [294, 370] on input "Yes" at bounding box center [295, 369] width 13 height 13
radio input "true"
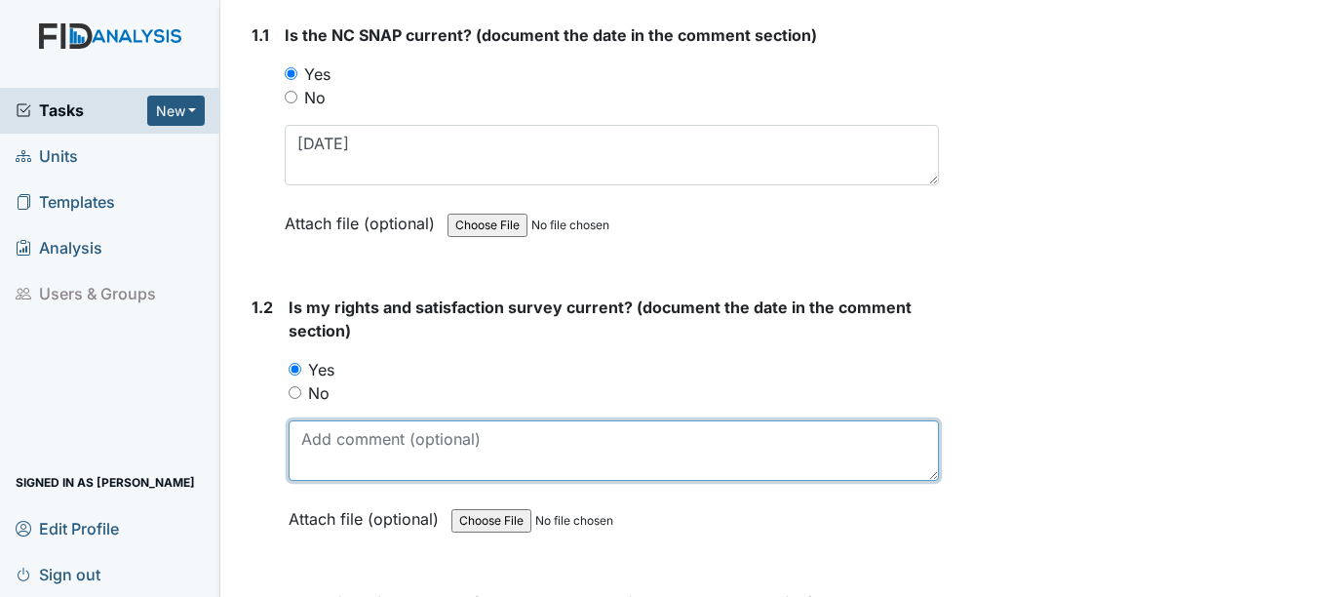
click at [331, 449] on textarea at bounding box center [613, 450] width 649 height 60
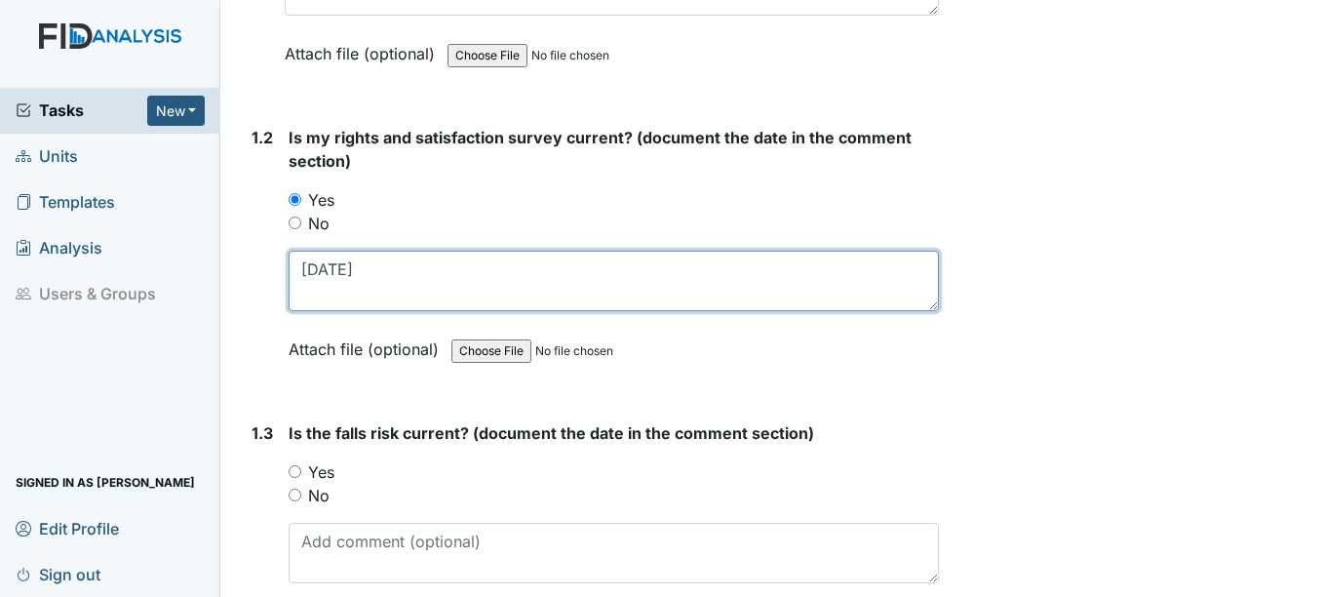
scroll to position [585, 0]
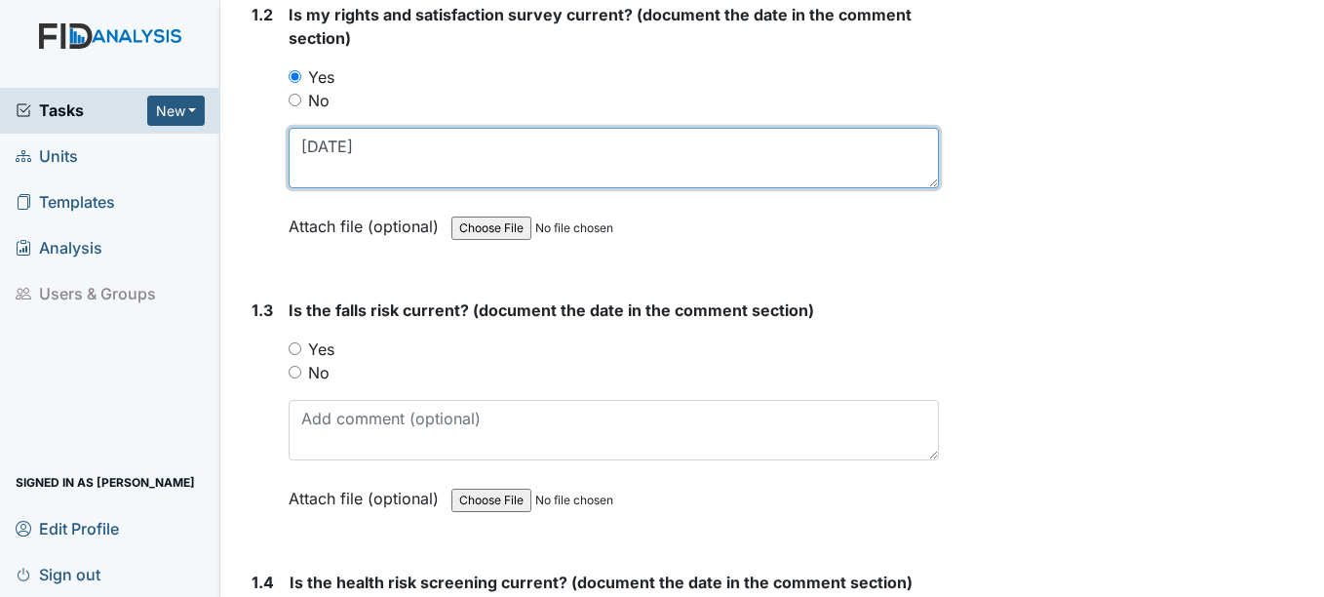
type textarea "[DATE]"
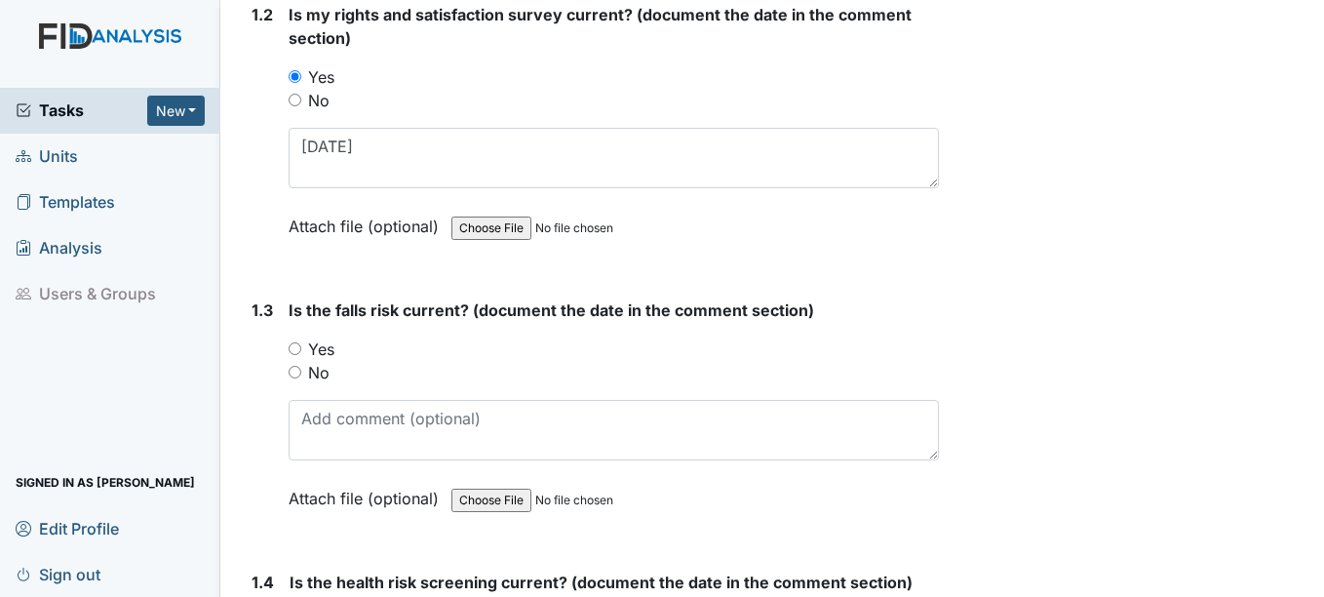
click at [293, 345] on input "Yes" at bounding box center [295, 348] width 13 height 13
radio input "true"
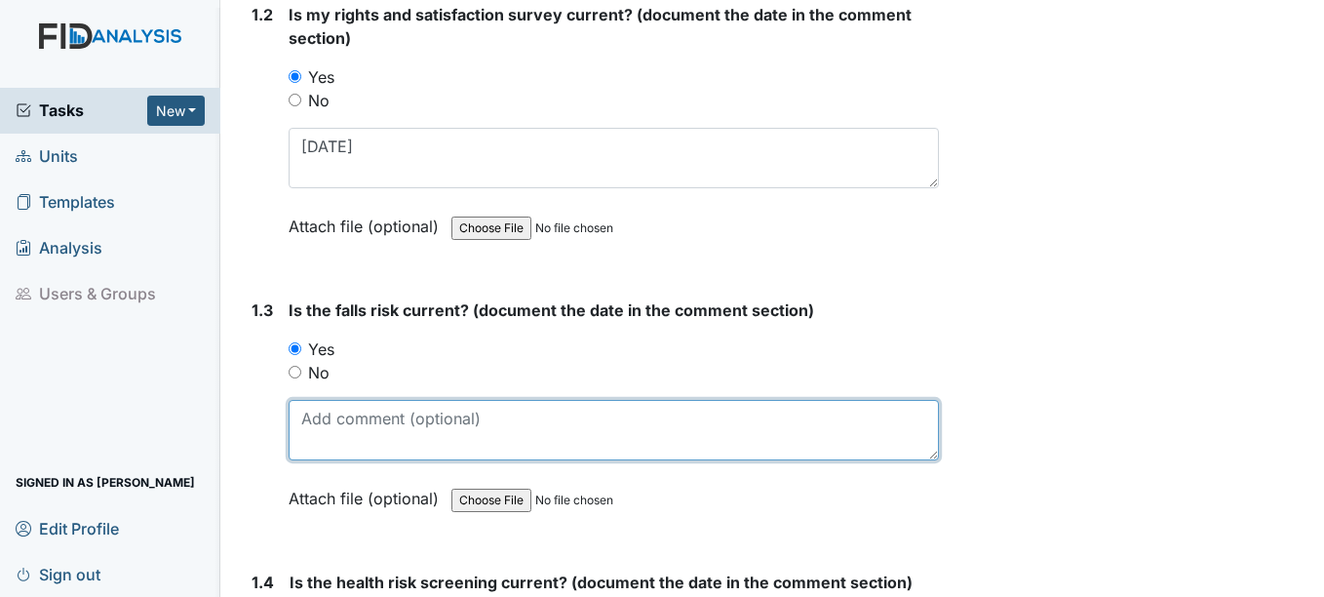
click at [321, 409] on textarea at bounding box center [613, 430] width 649 height 60
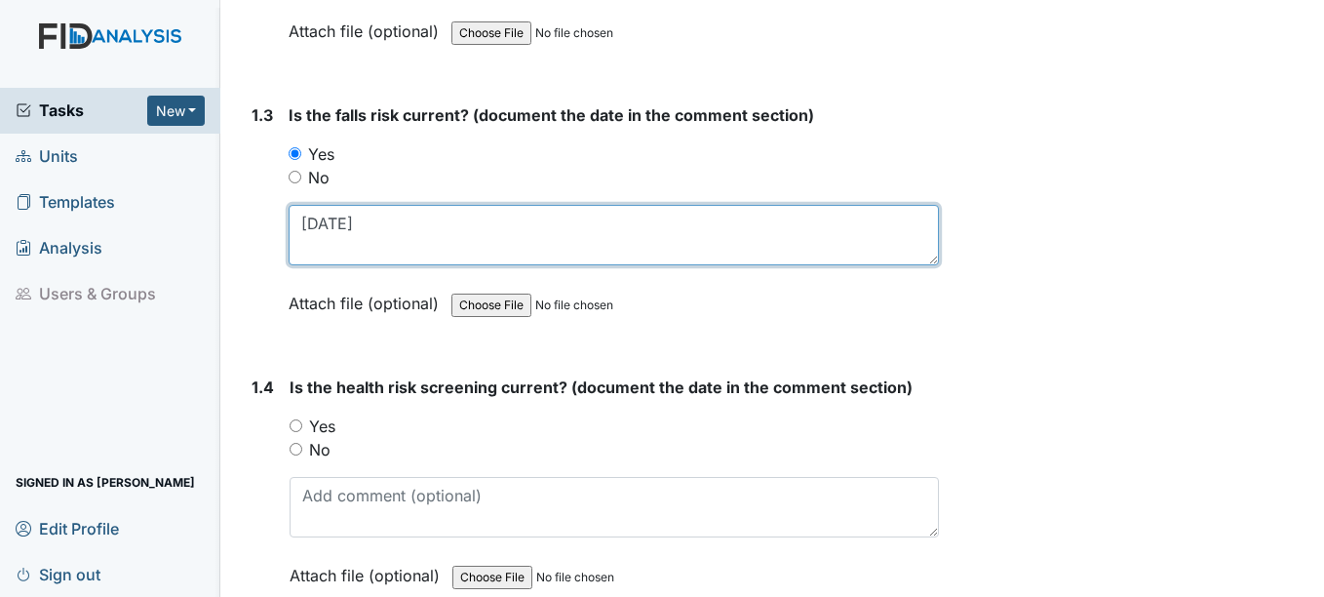
scroll to position [877, 0]
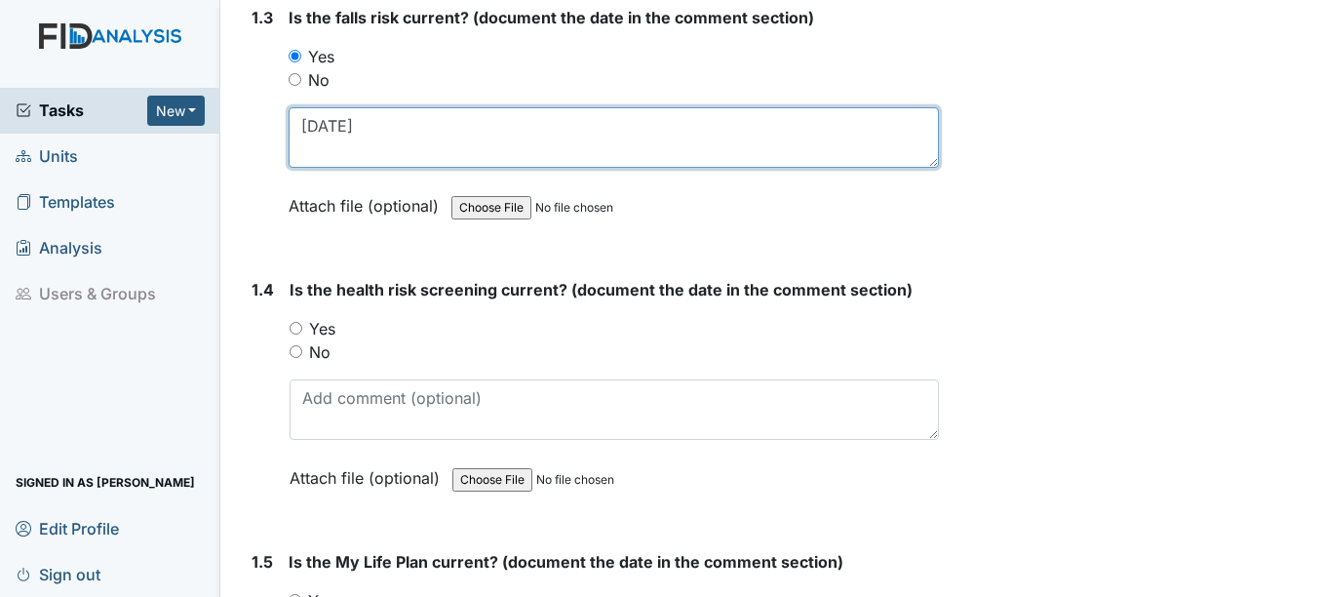
type textarea "[DATE]"
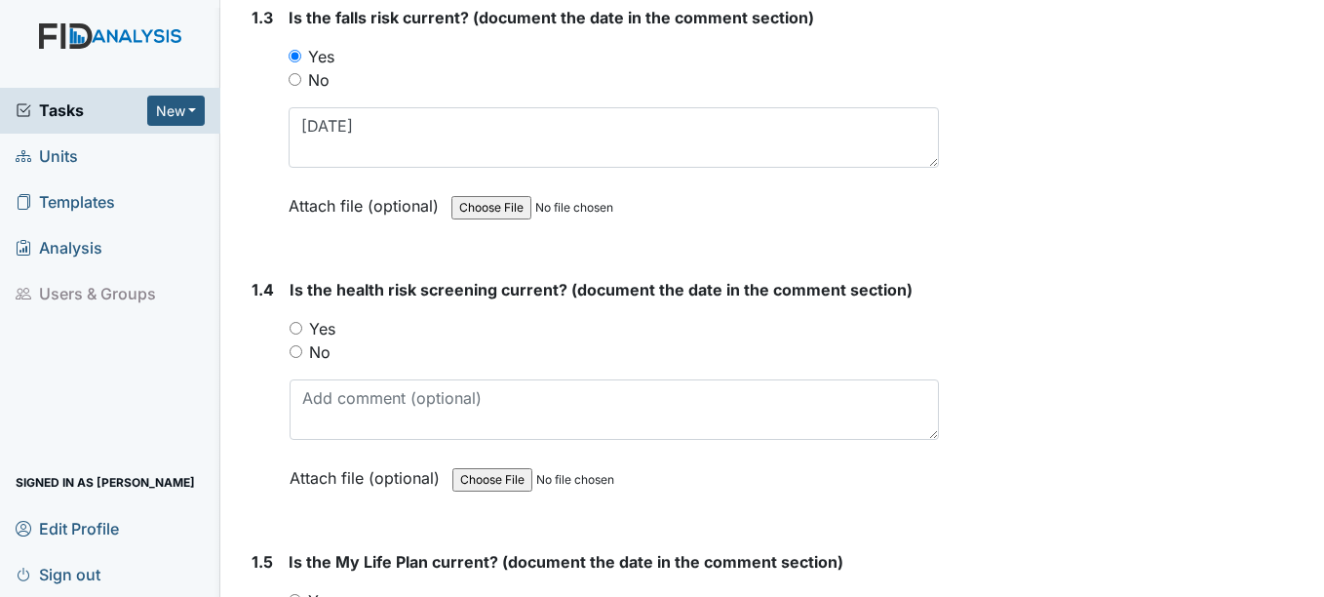
click at [294, 330] on input "Yes" at bounding box center [296, 328] width 13 height 13
radio input "true"
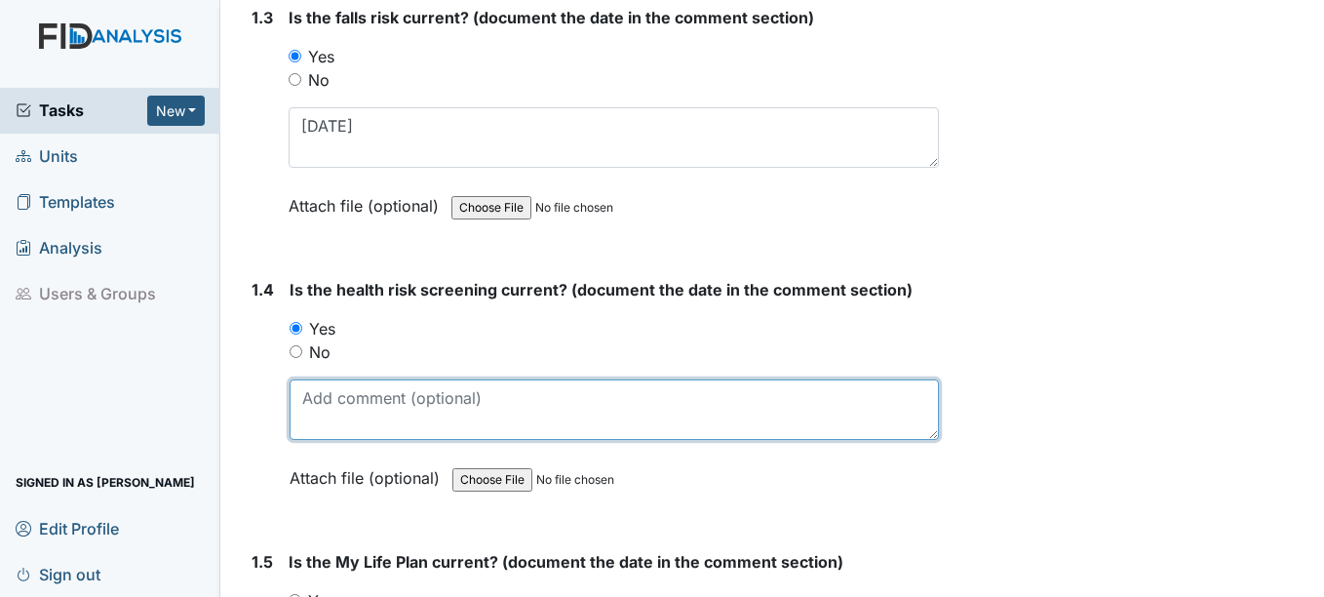
click at [321, 427] on textarea at bounding box center [614, 409] width 648 height 60
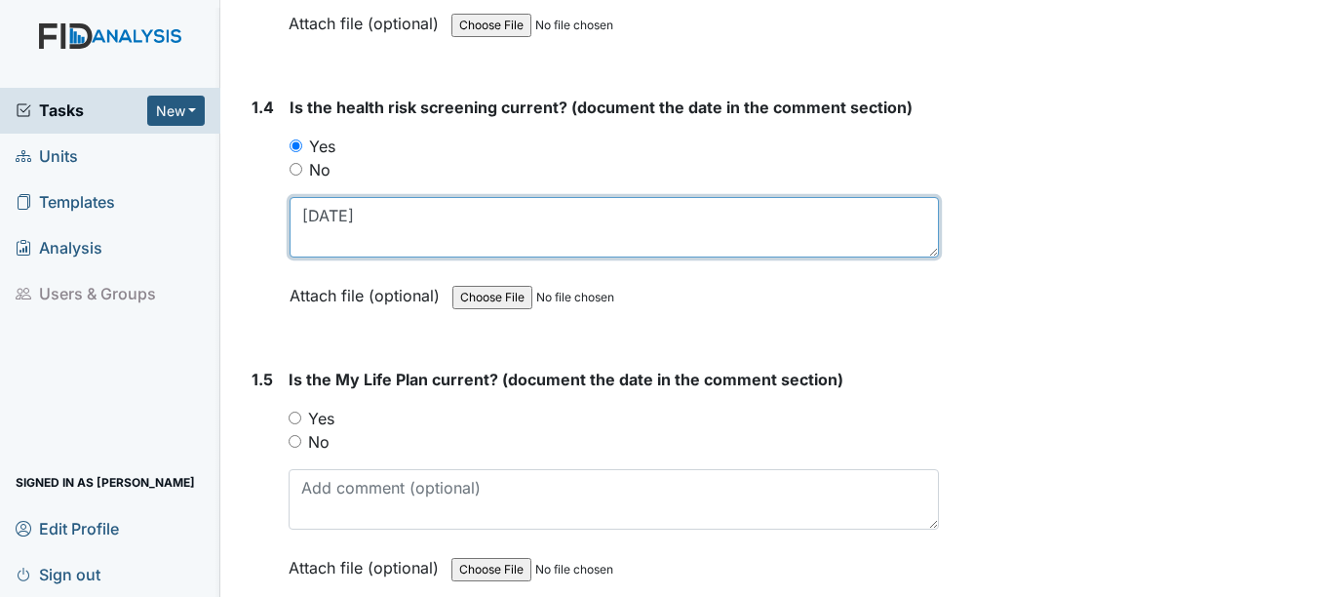
scroll to position [1072, 0]
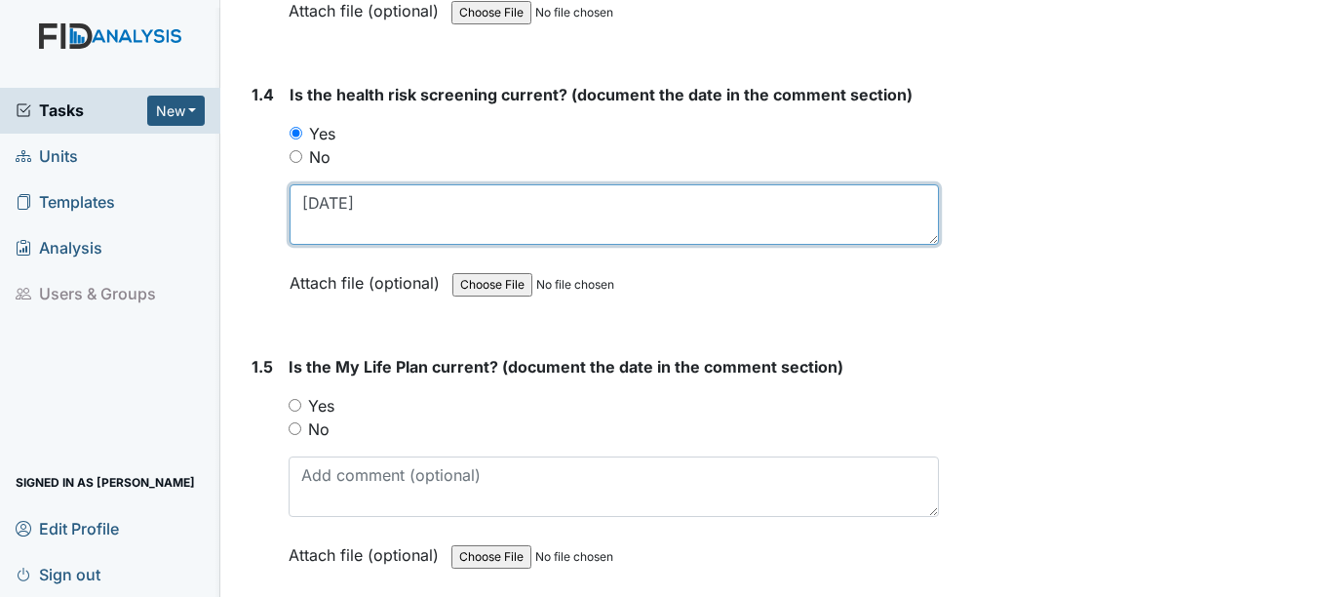
type textarea "[DATE]"
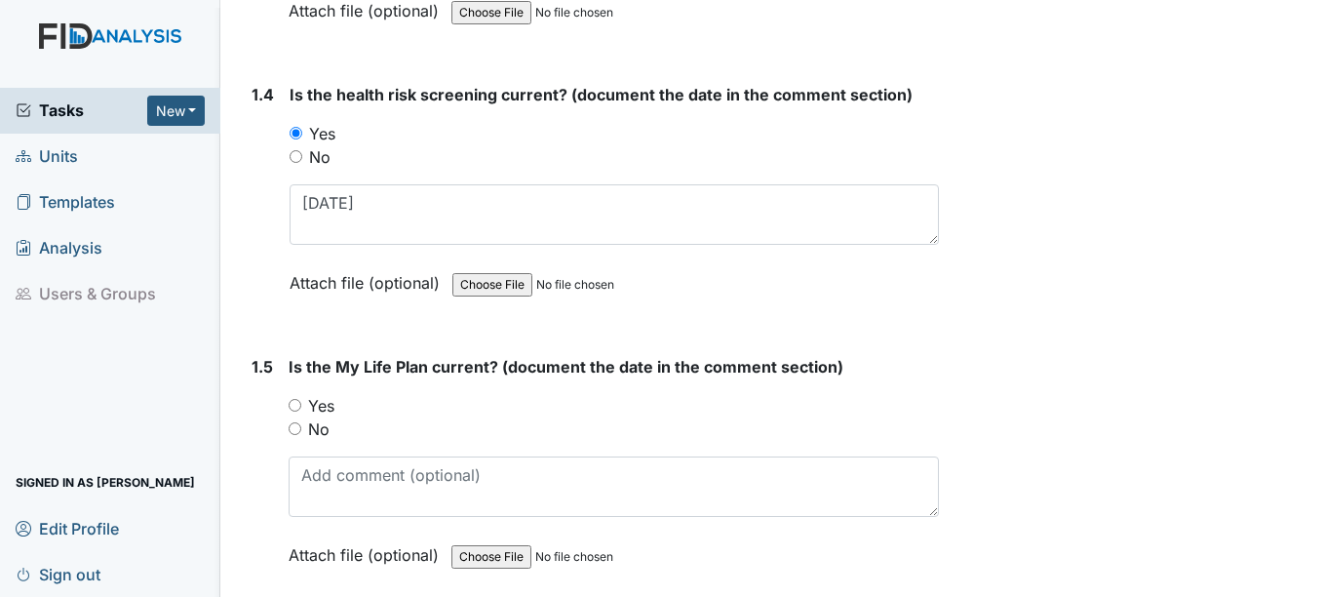
click at [294, 409] on input "Yes" at bounding box center [295, 405] width 13 height 13
radio input "true"
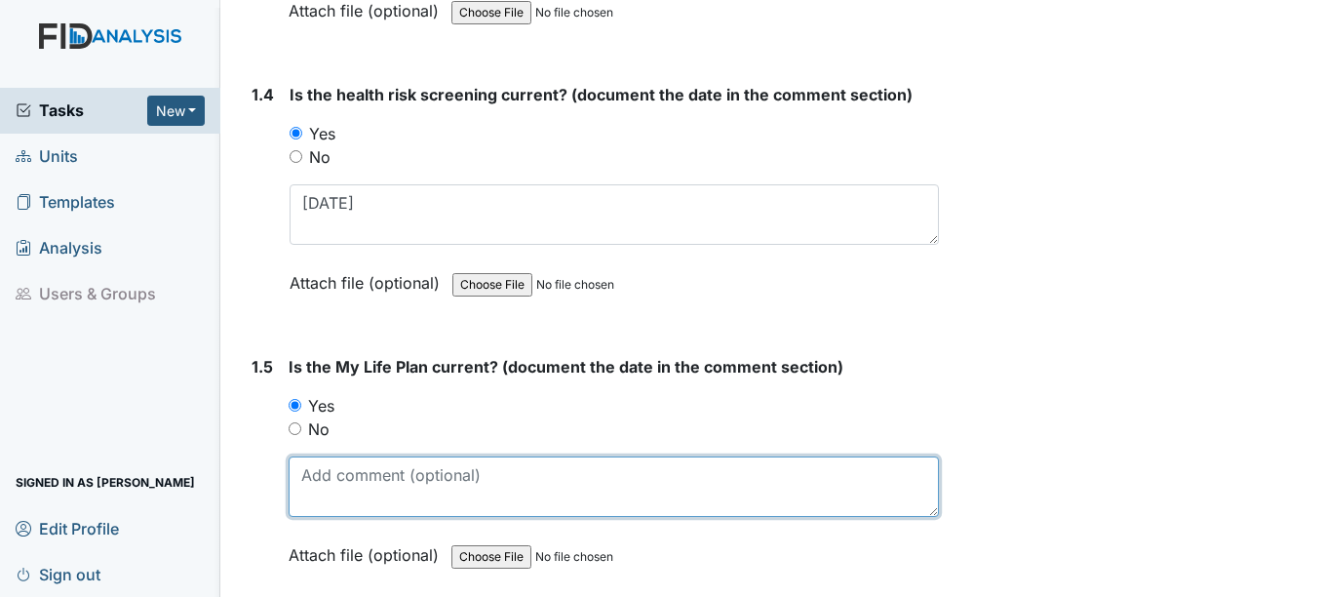
click at [315, 480] on textarea at bounding box center [613, 486] width 649 height 60
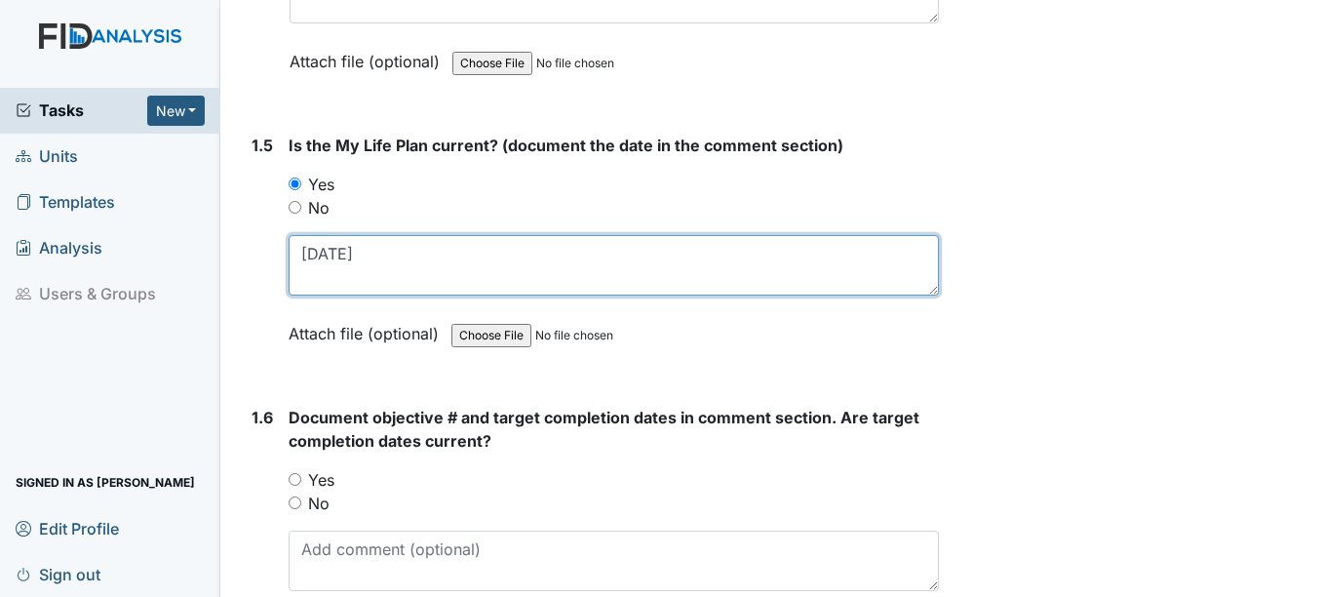
scroll to position [1365, 0]
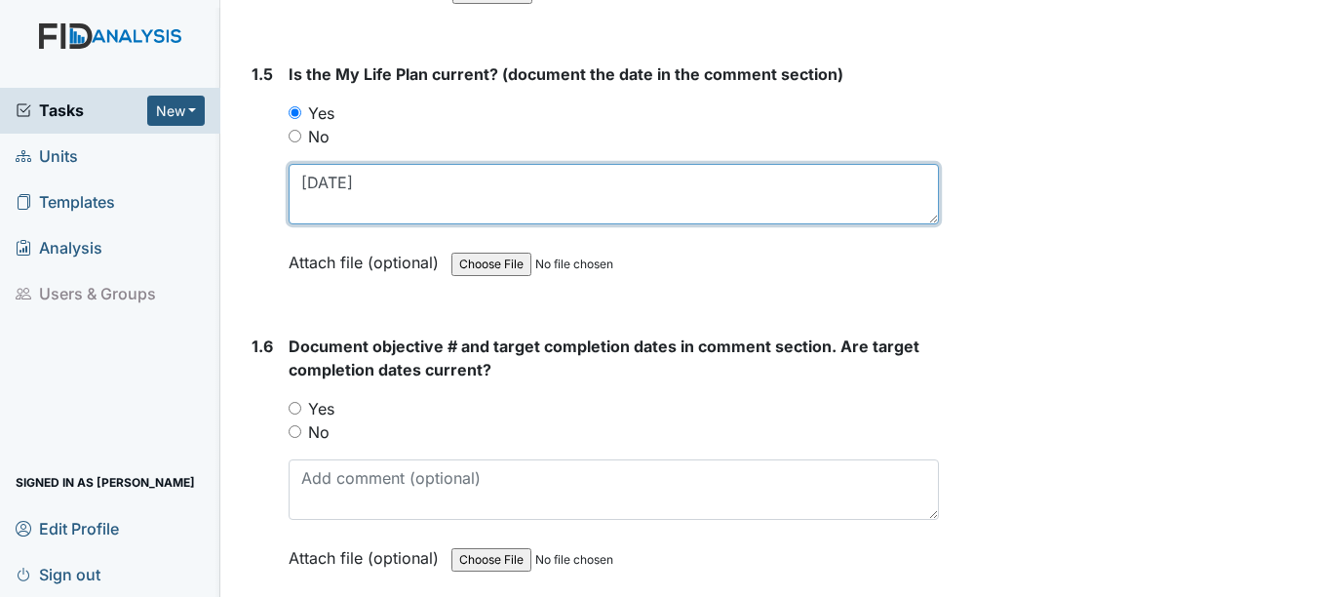
type textarea "[DATE]"
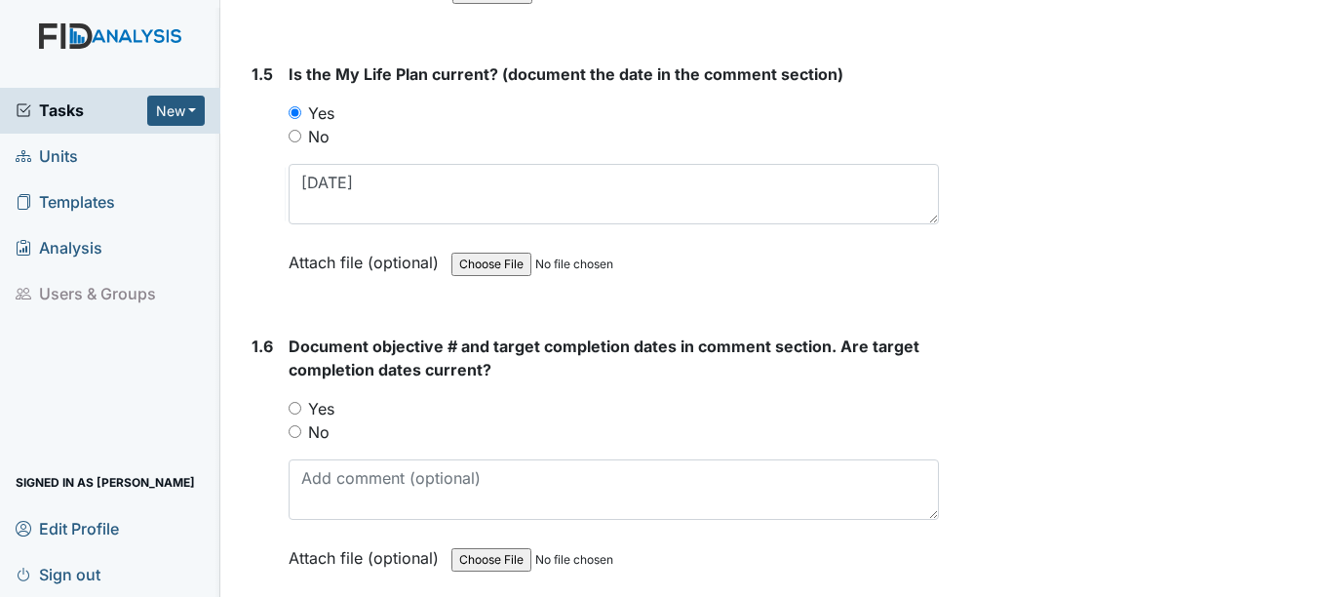
click at [298, 409] on input "Yes" at bounding box center [295, 408] width 13 height 13
radio input "true"
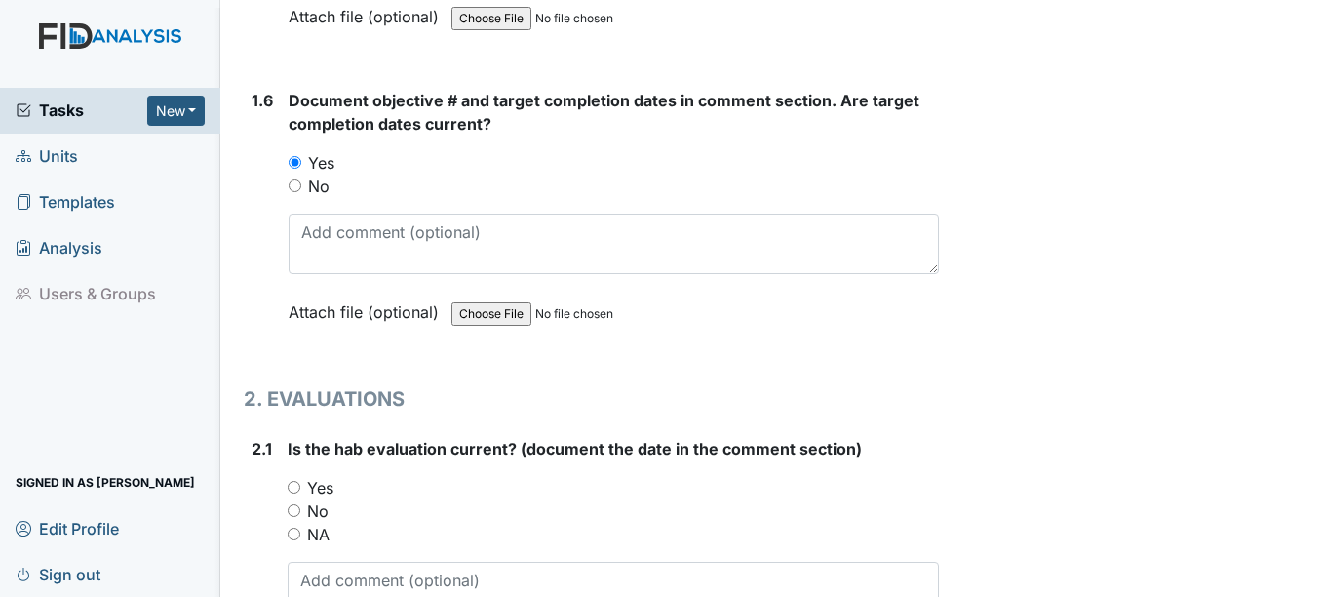
scroll to position [1657, 0]
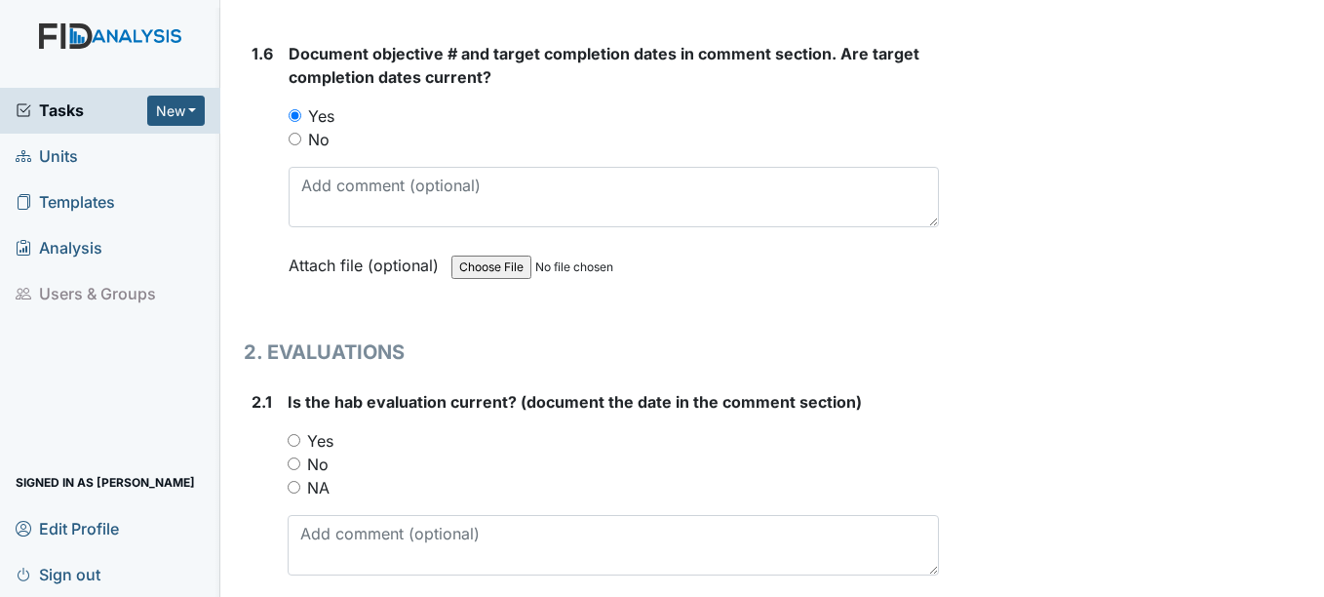
click at [297, 438] on input "Yes" at bounding box center [294, 440] width 13 height 13
radio input "true"
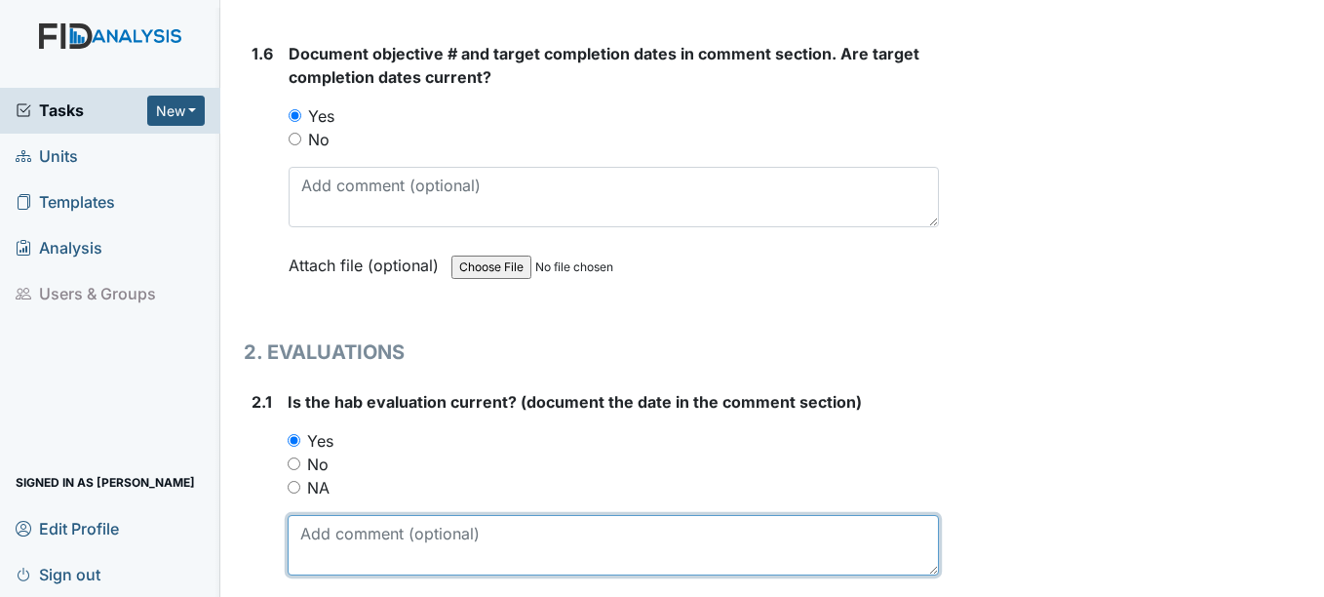
click at [321, 520] on textarea at bounding box center [613, 545] width 650 height 60
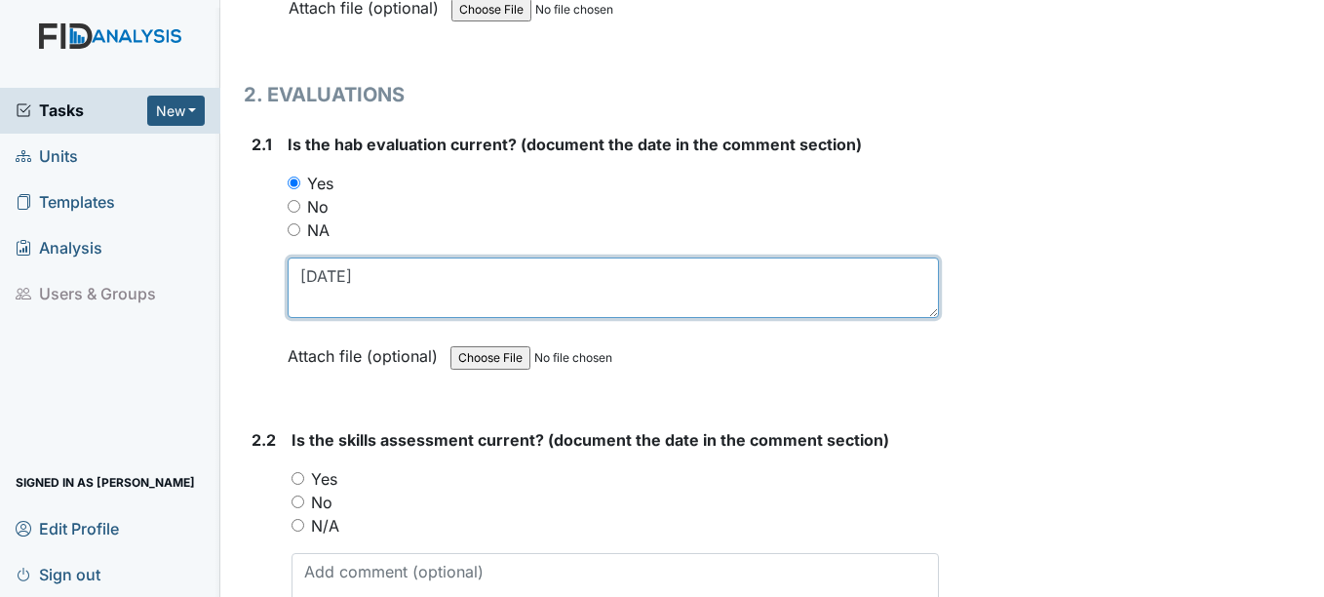
scroll to position [1950, 0]
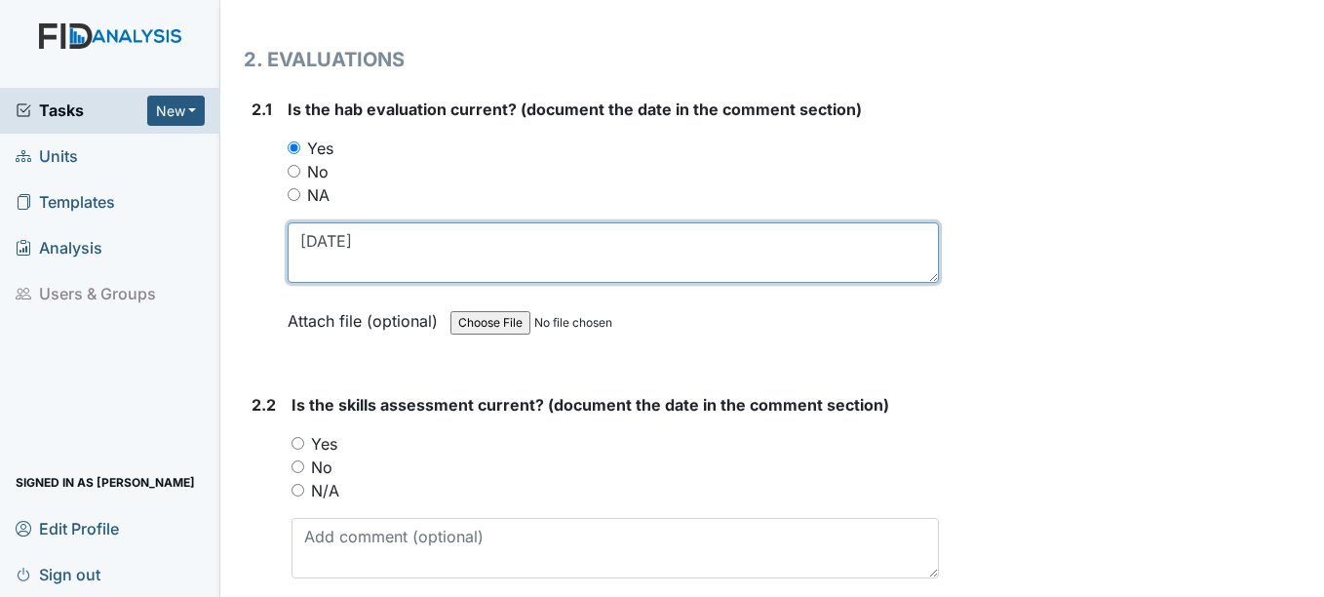
type textarea "[DATE]"
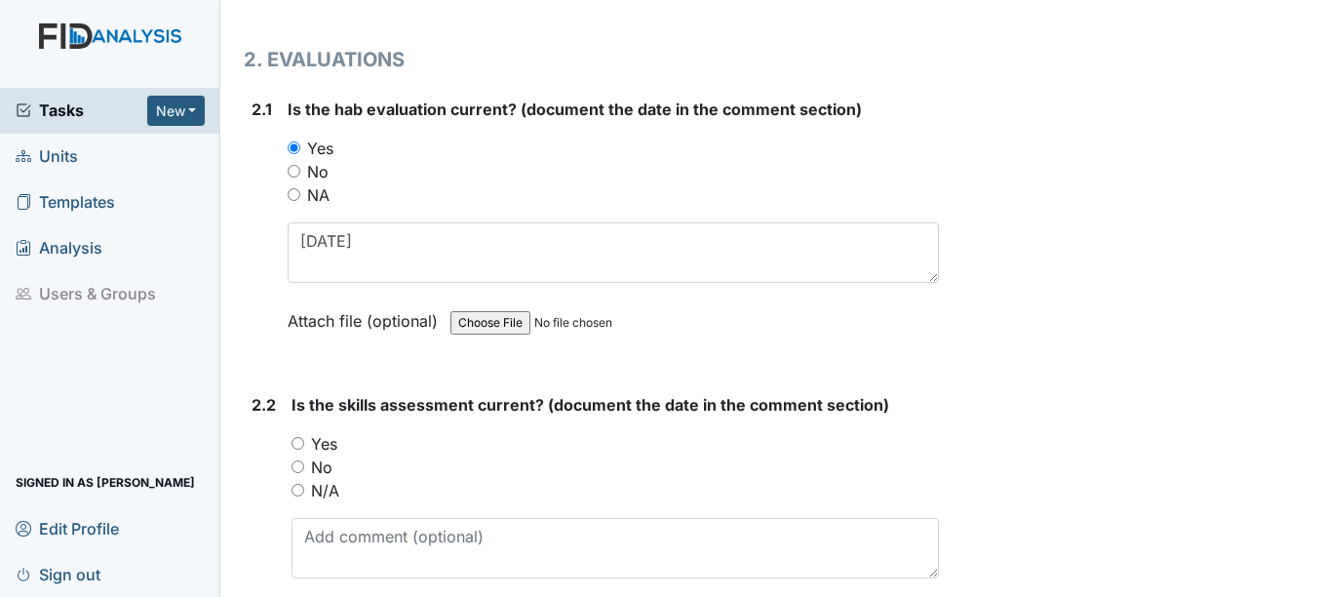
click at [296, 443] on input "Yes" at bounding box center [298, 443] width 13 height 13
radio input "true"
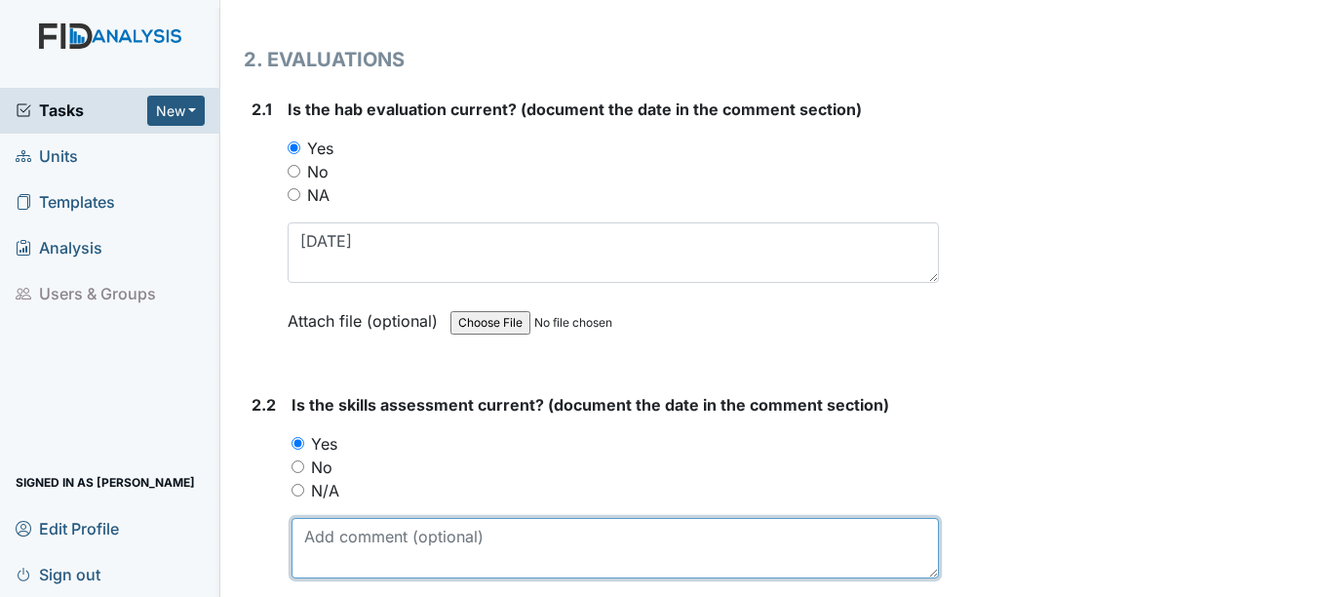
click at [312, 544] on textarea at bounding box center [615, 548] width 646 height 60
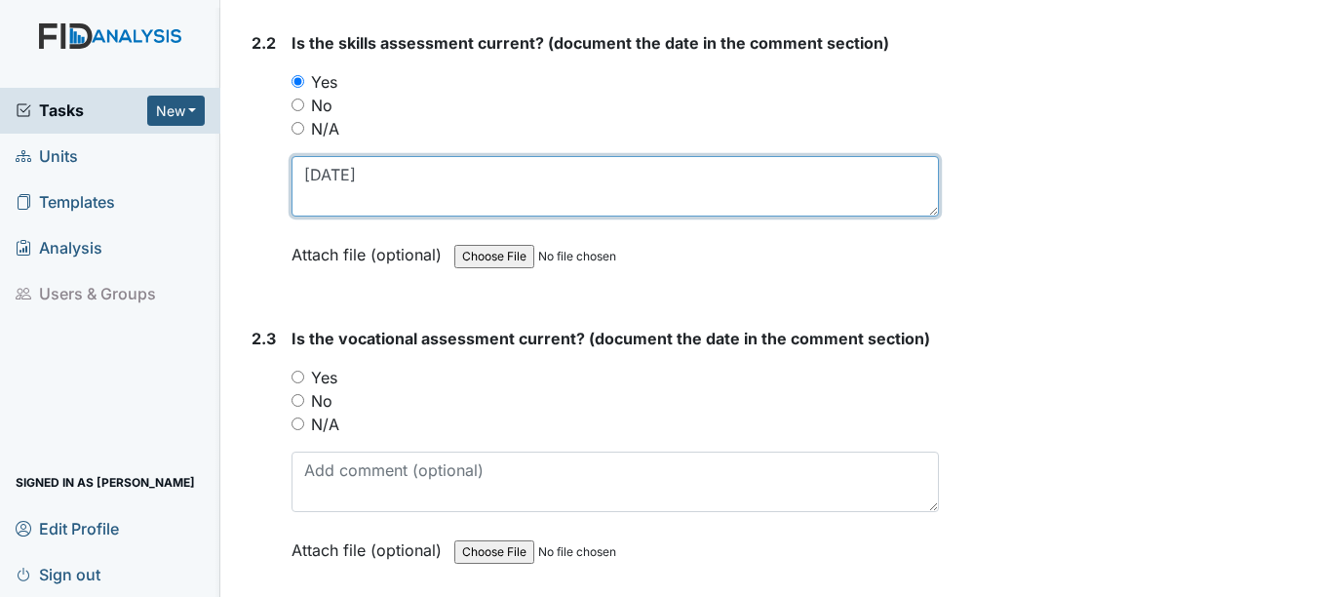
scroll to position [2340, 0]
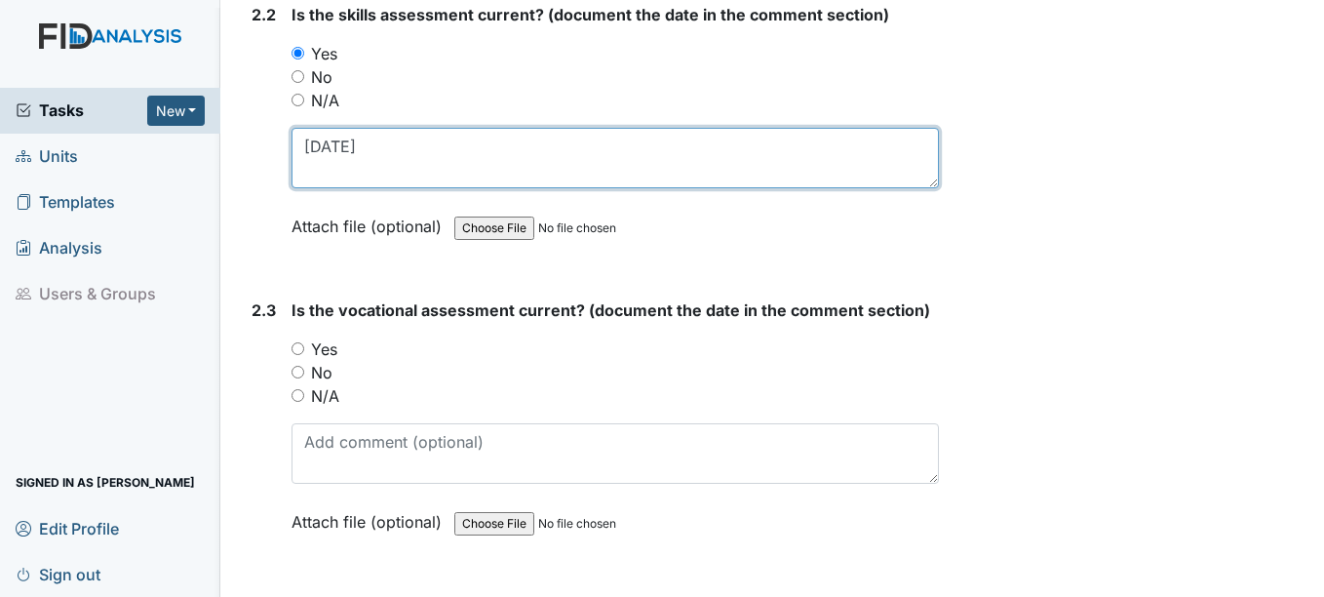
type textarea "4-14-25"
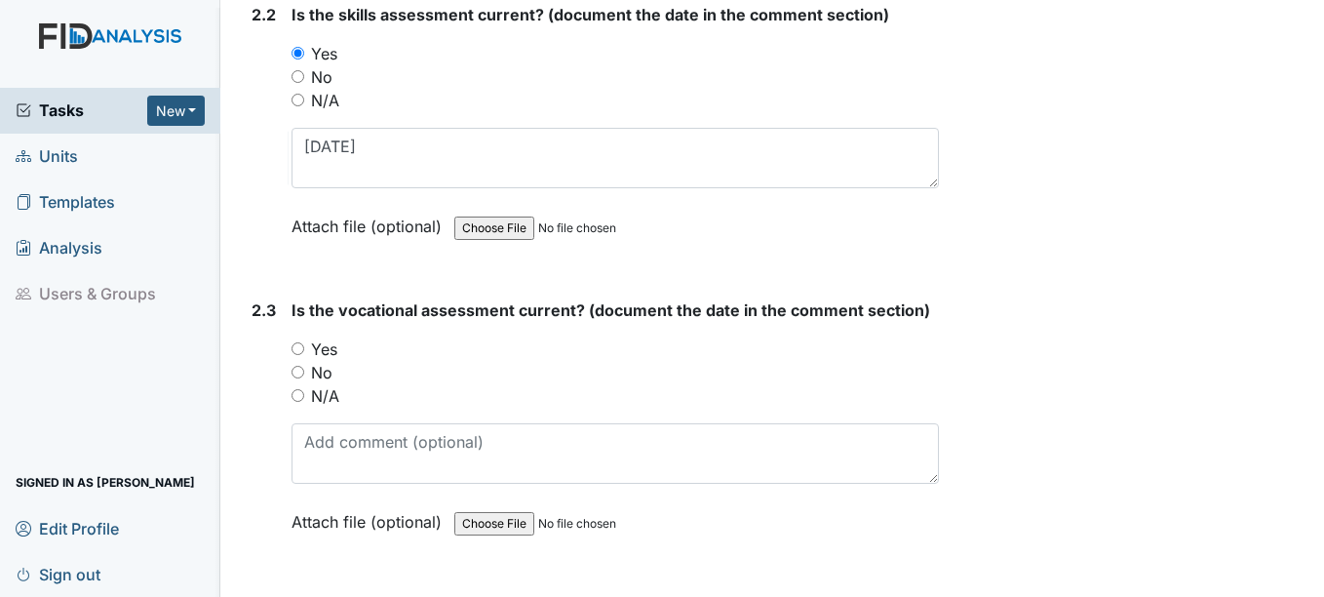
click at [299, 353] on input "Yes" at bounding box center [298, 348] width 13 height 13
radio input "true"
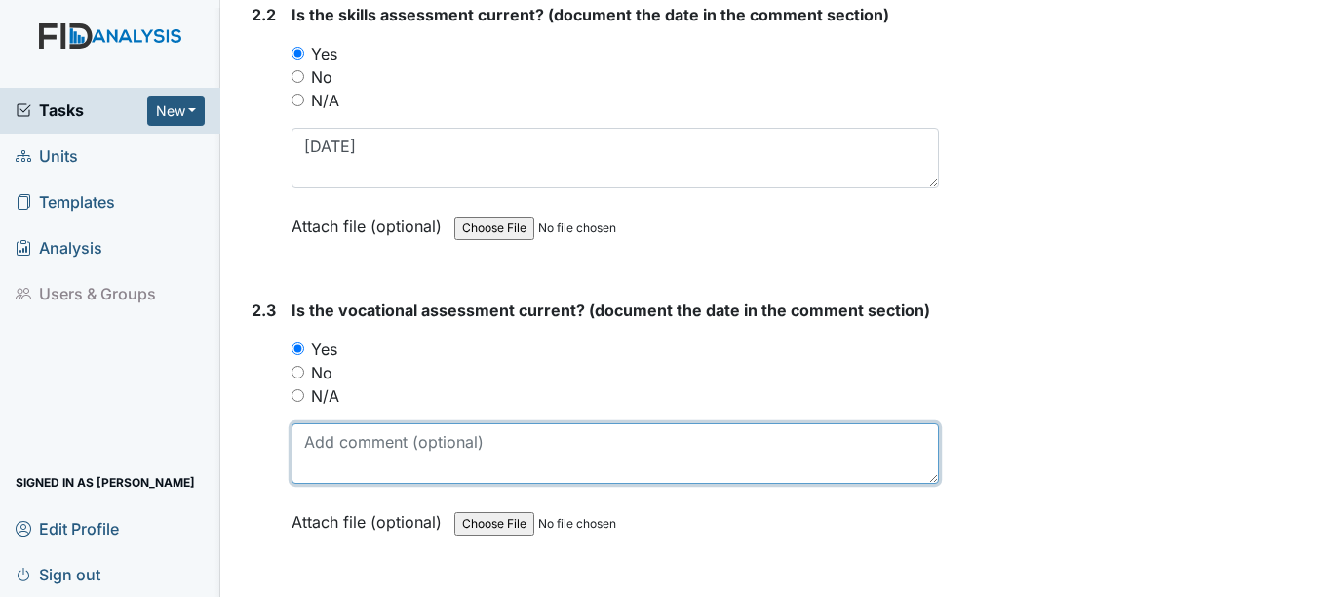
click at [323, 453] on textarea at bounding box center [615, 453] width 646 height 60
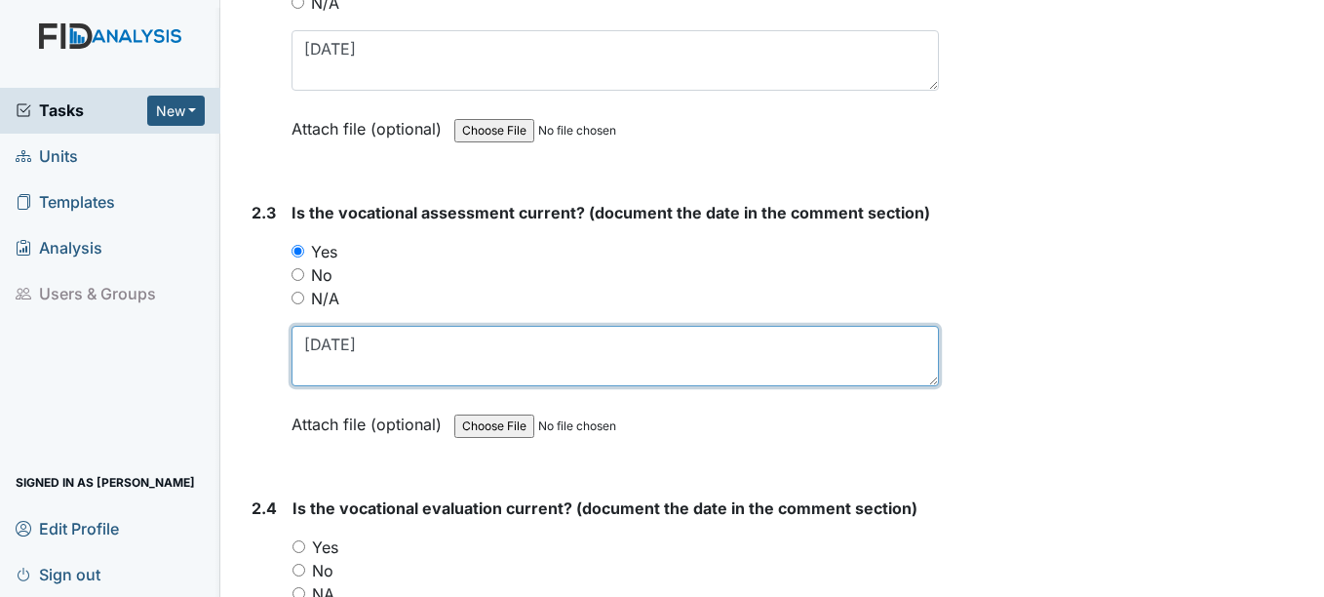
type textarea "4-14-25"
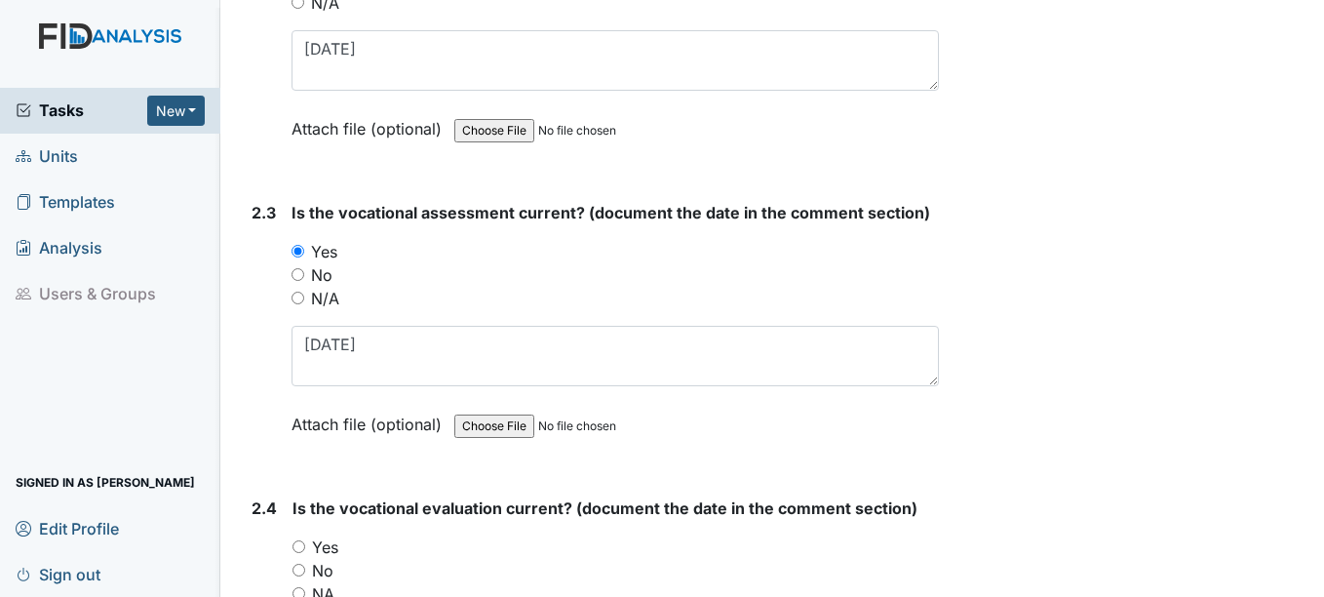
click at [300, 544] on input "Yes" at bounding box center [298, 546] width 13 height 13
radio input "true"
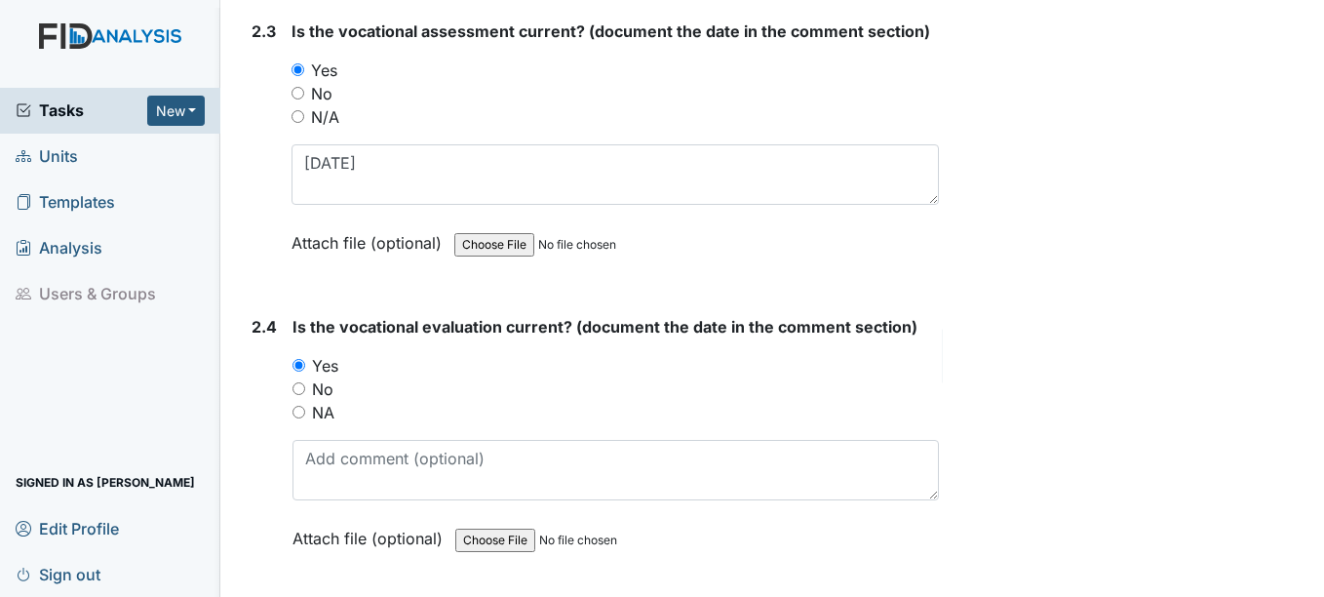
scroll to position [2632, 0]
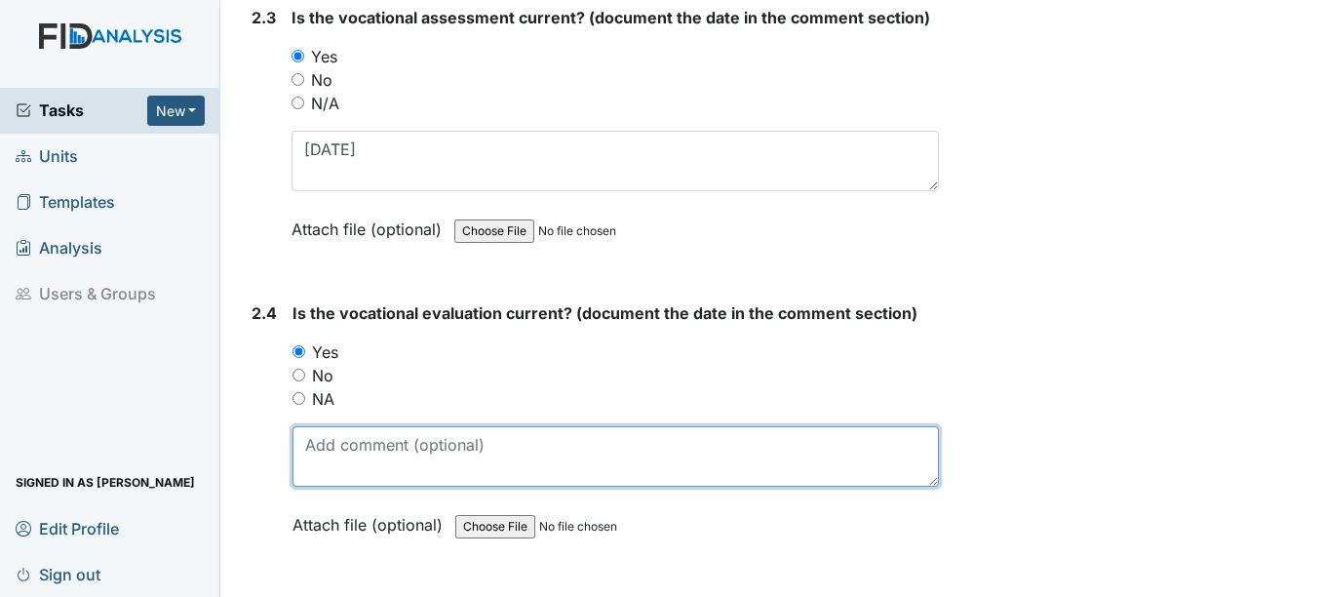
click at [388, 460] on textarea at bounding box center [614, 456] width 645 height 60
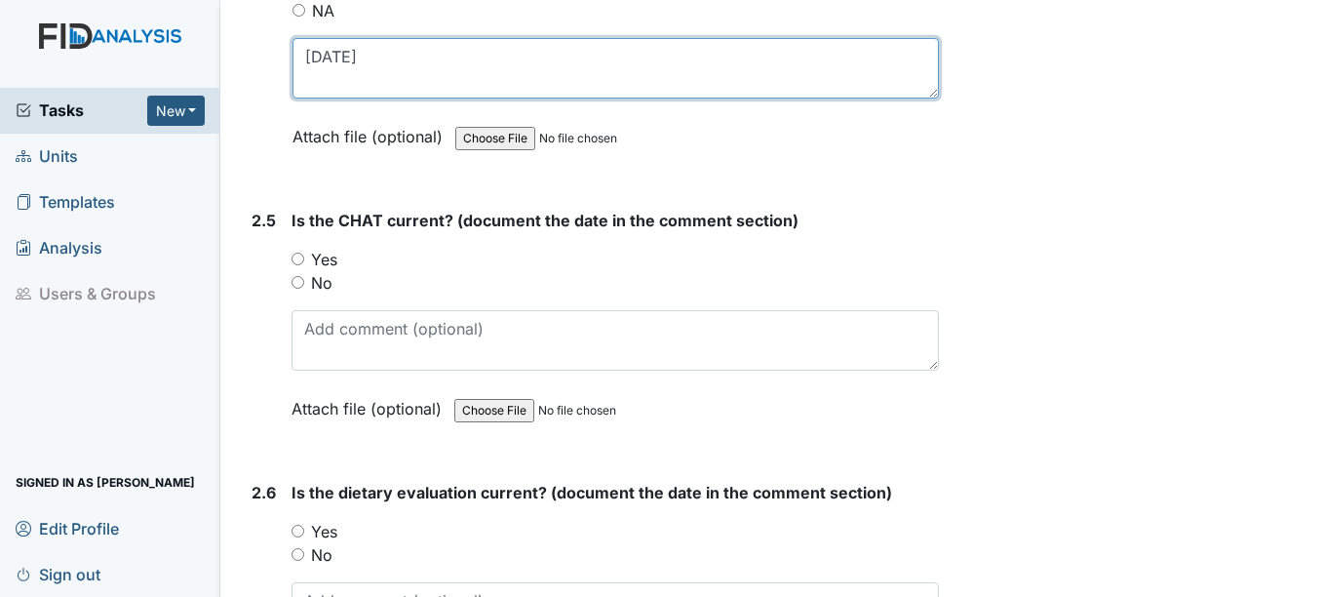
scroll to position [3022, 0]
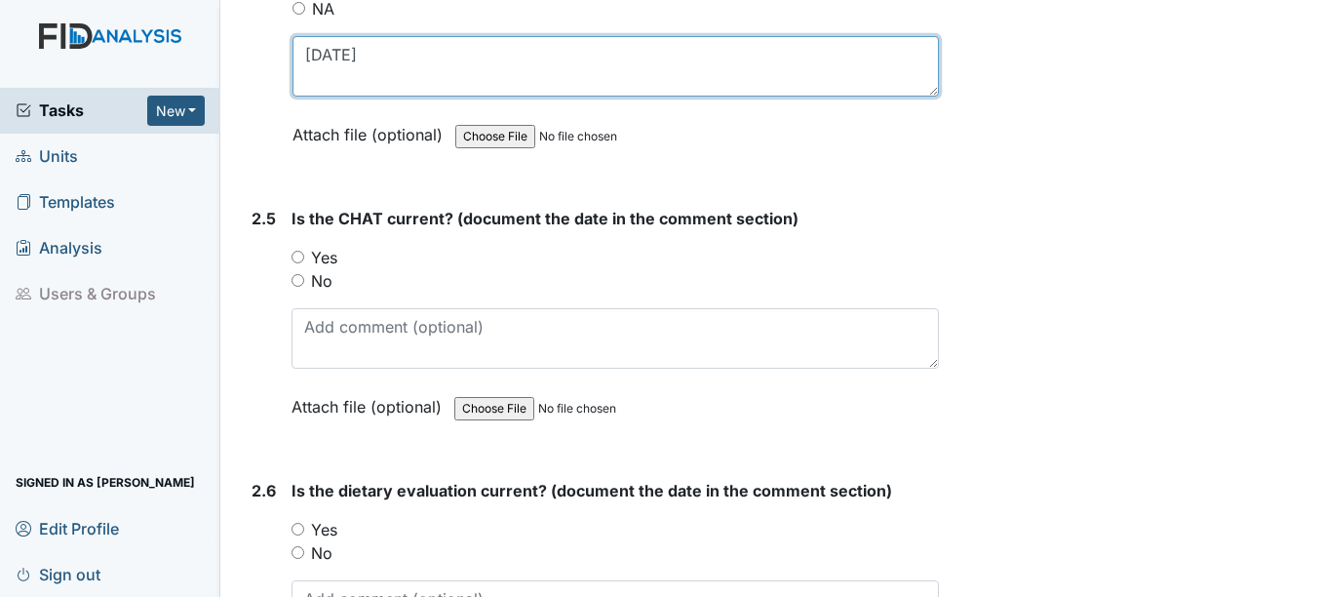
type textarea "4-14-25"
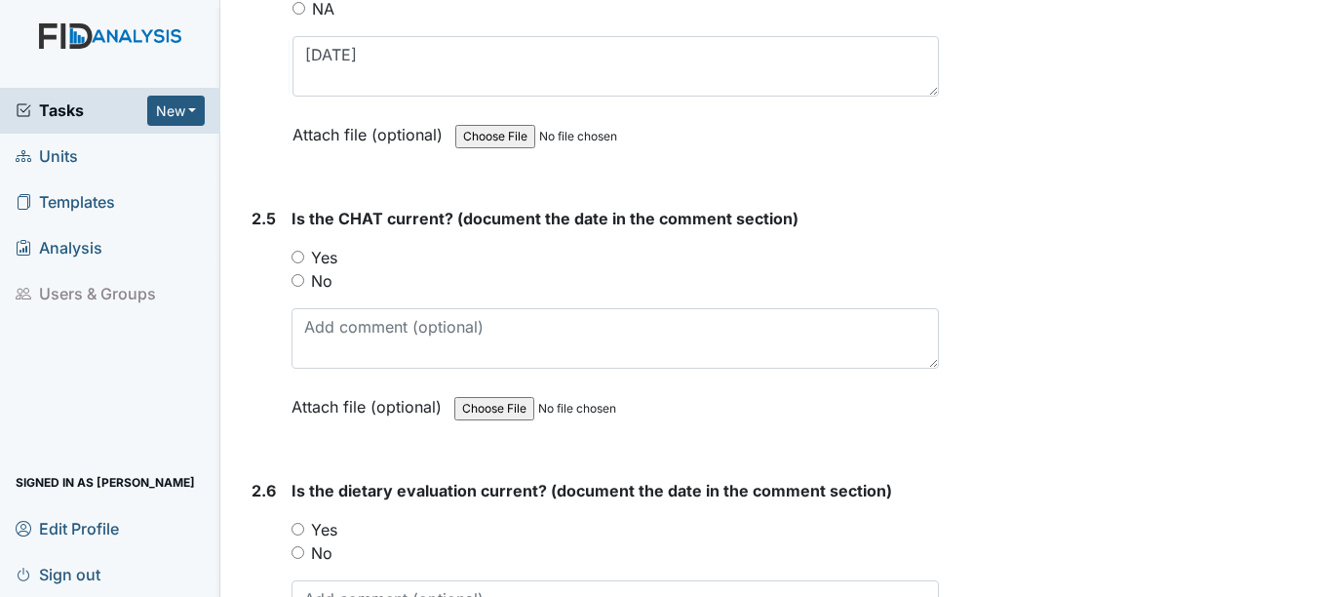
click at [299, 257] on input "Yes" at bounding box center [298, 257] width 13 height 13
radio input "true"
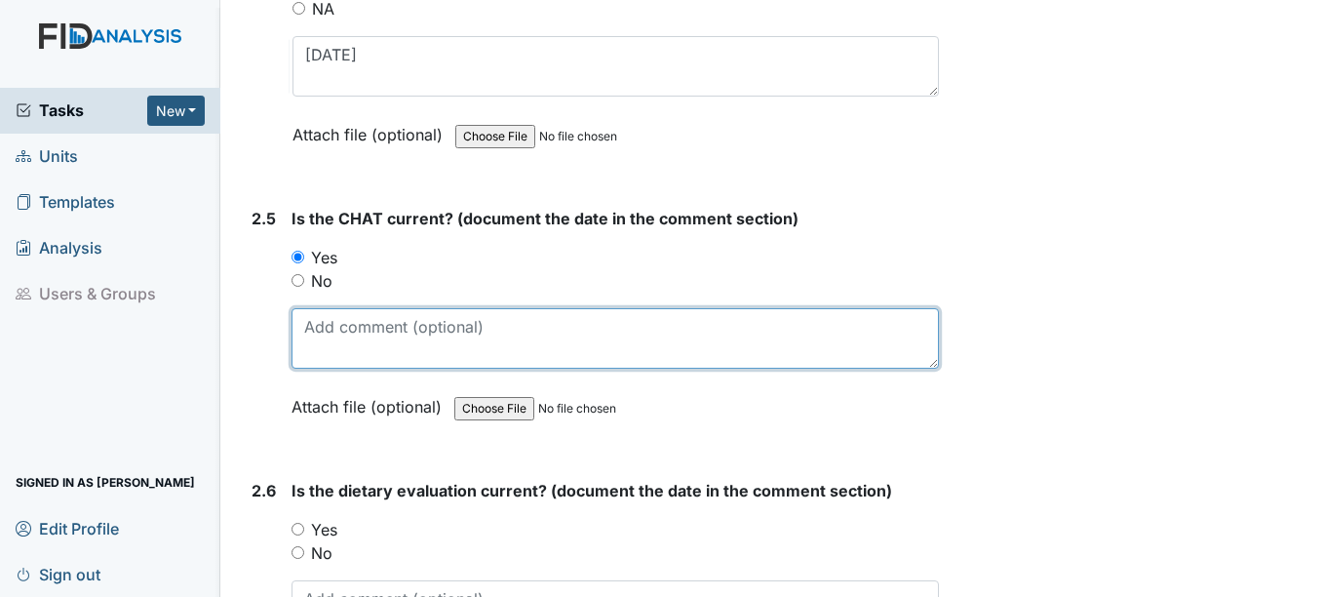
click at [307, 350] on textarea at bounding box center [615, 338] width 646 height 60
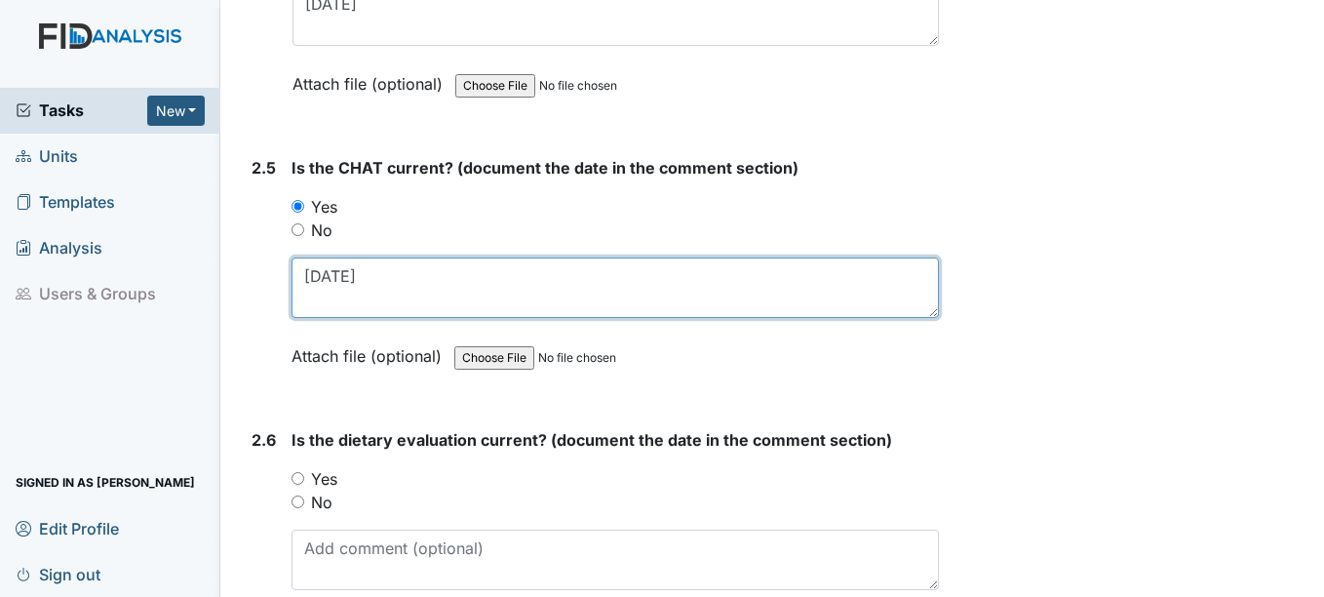
scroll to position [3120, 0]
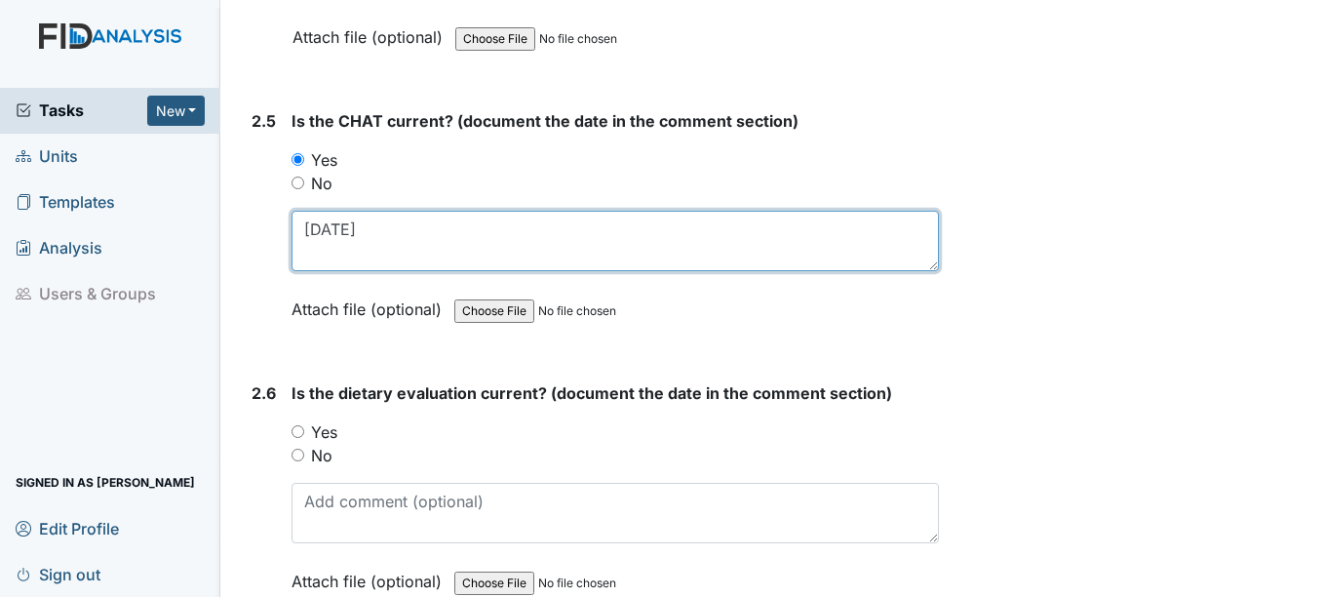
type textarea "4-1-25"
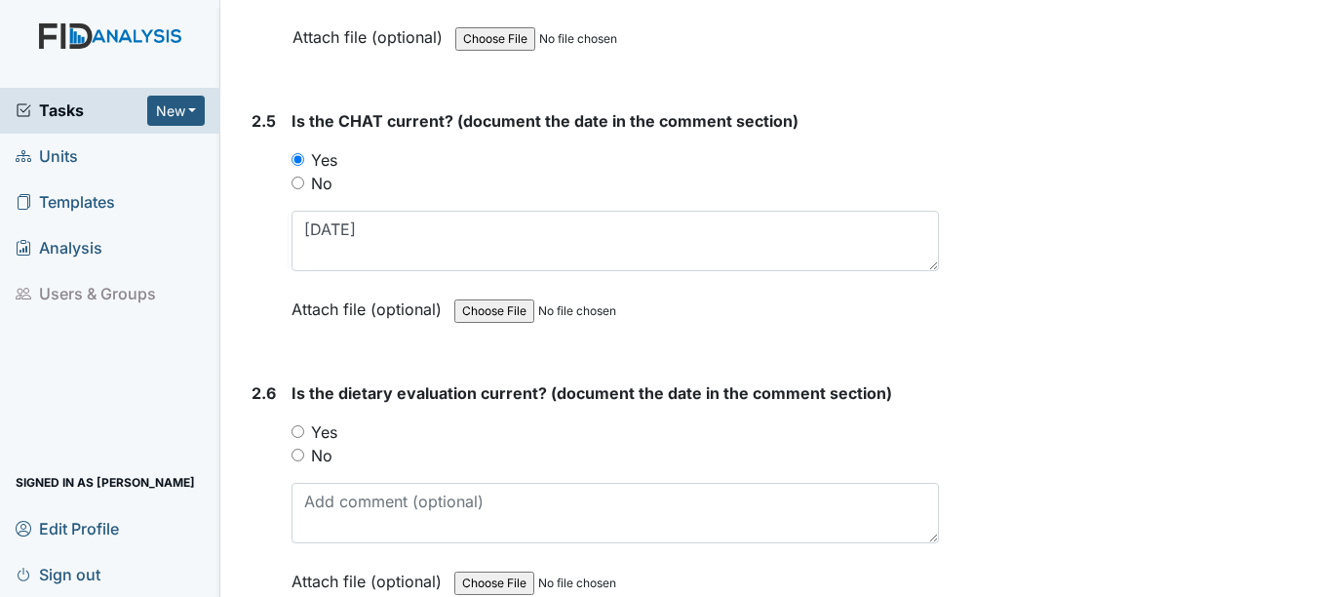
click at [302, 432] on input "Yes" at bounding box center [298, 431] width 13 height 13
radio input "true"
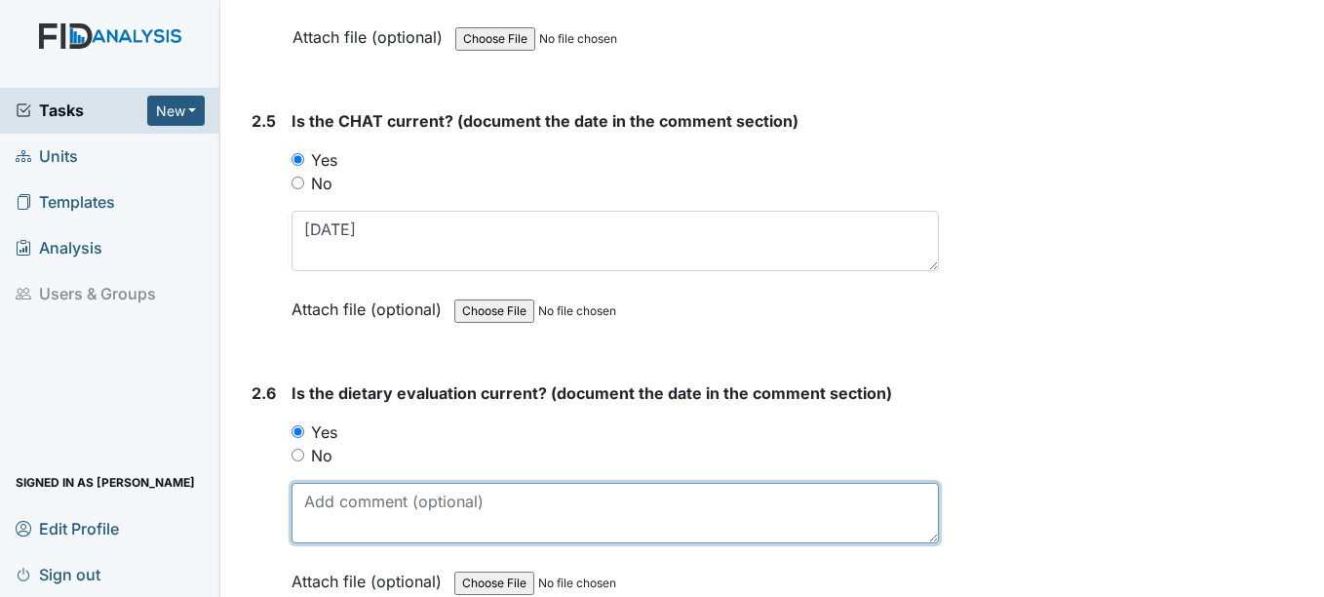
click at [332, 524] on textarea at bounding box center [615, 513] width 646 height 60
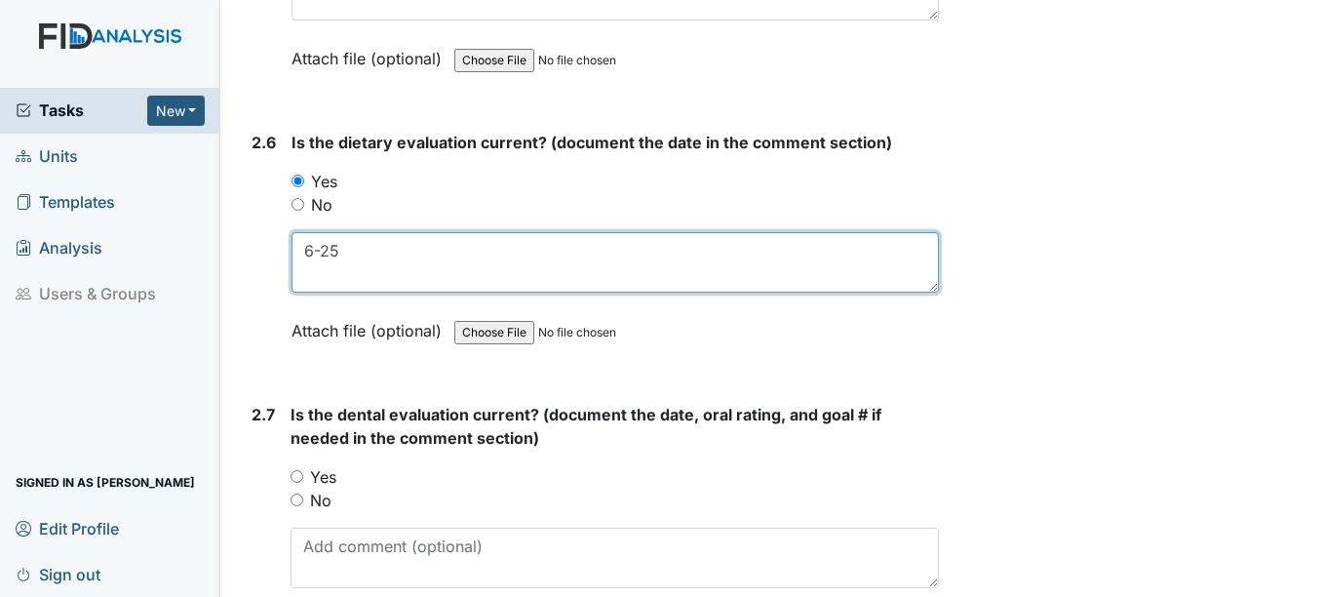
scroll to position [3412, 0]
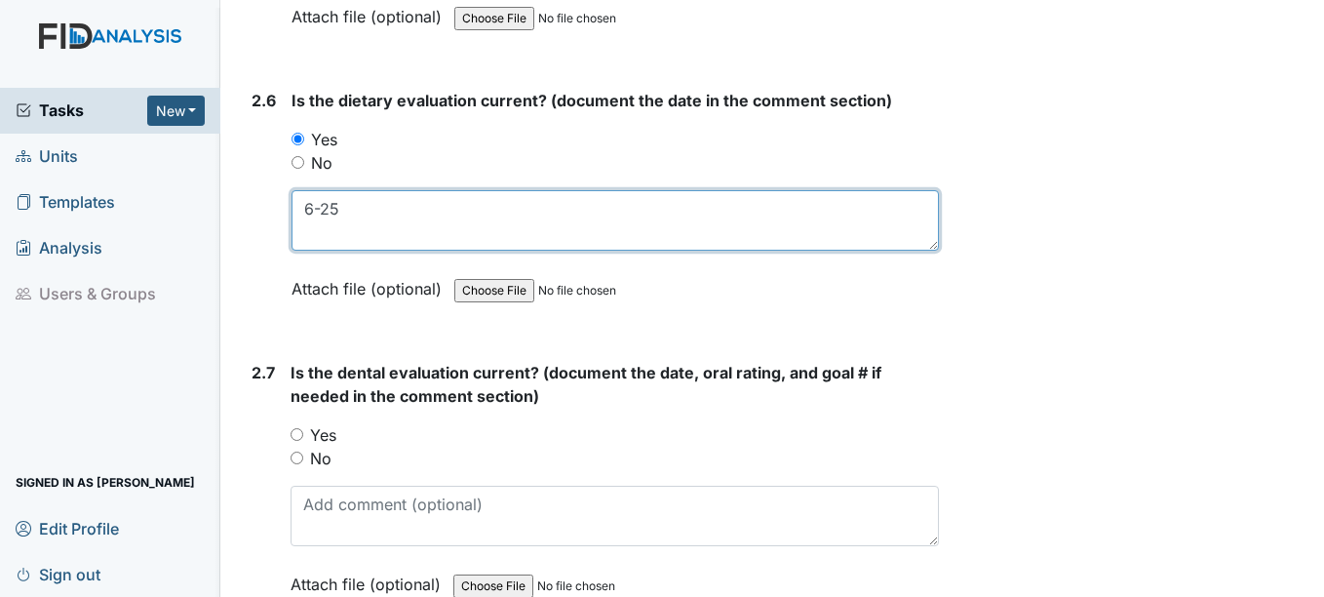
type textarea "6-25"
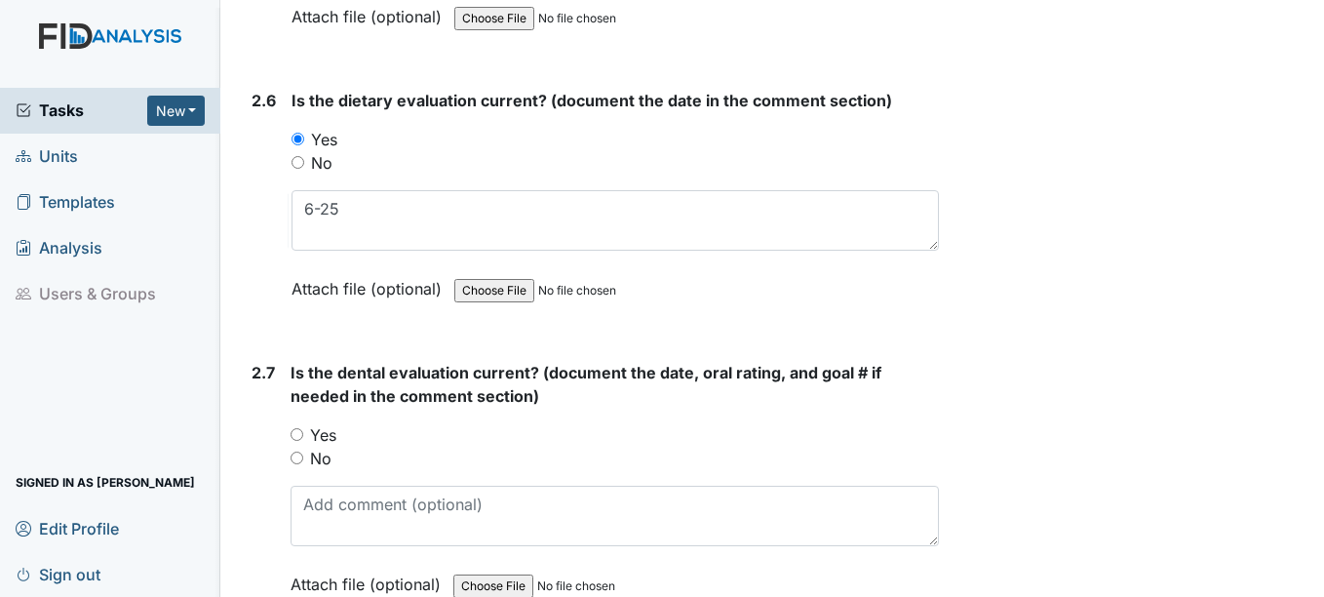
click at [300, 444] on div "Yes" at bounding box center [614, 434] width 647 height 23
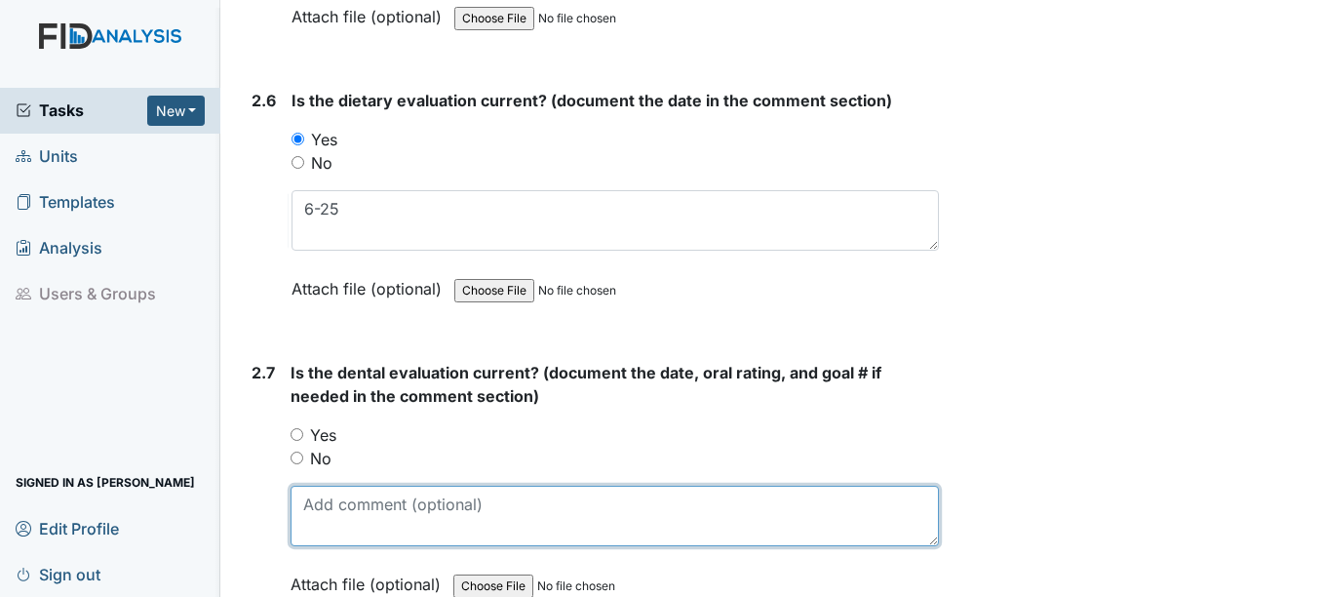
click at [346, 517] on textarea at bounding box center [614, 516] width 647 height 60
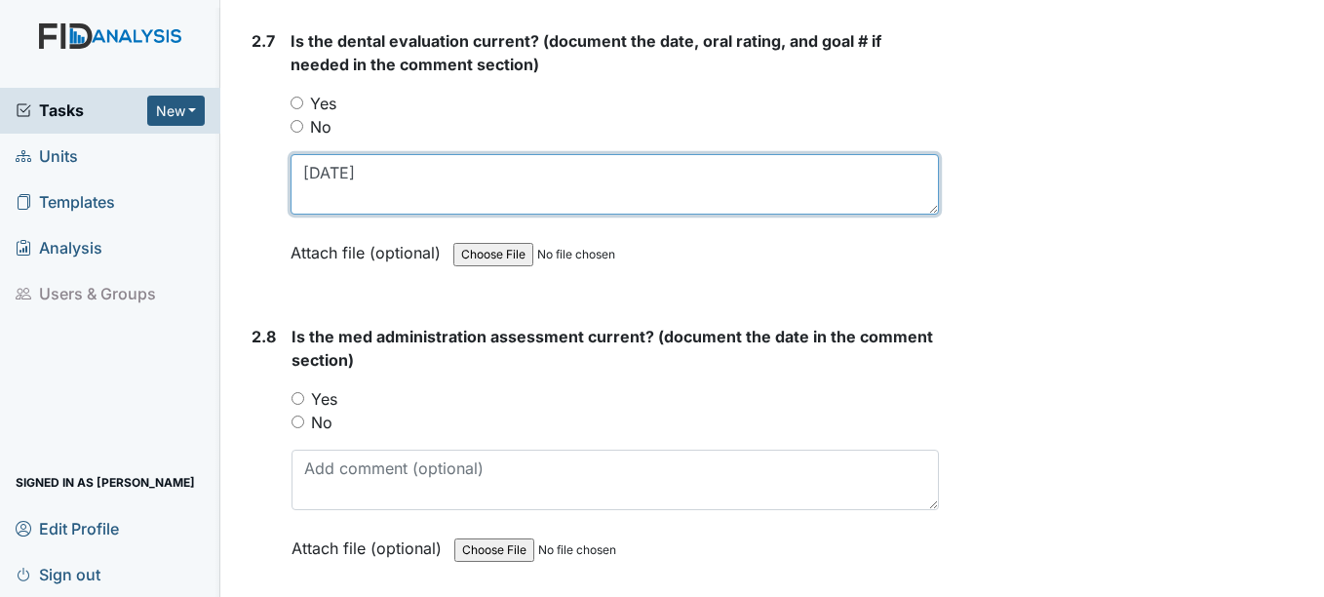
scroll to position [3802, 0]
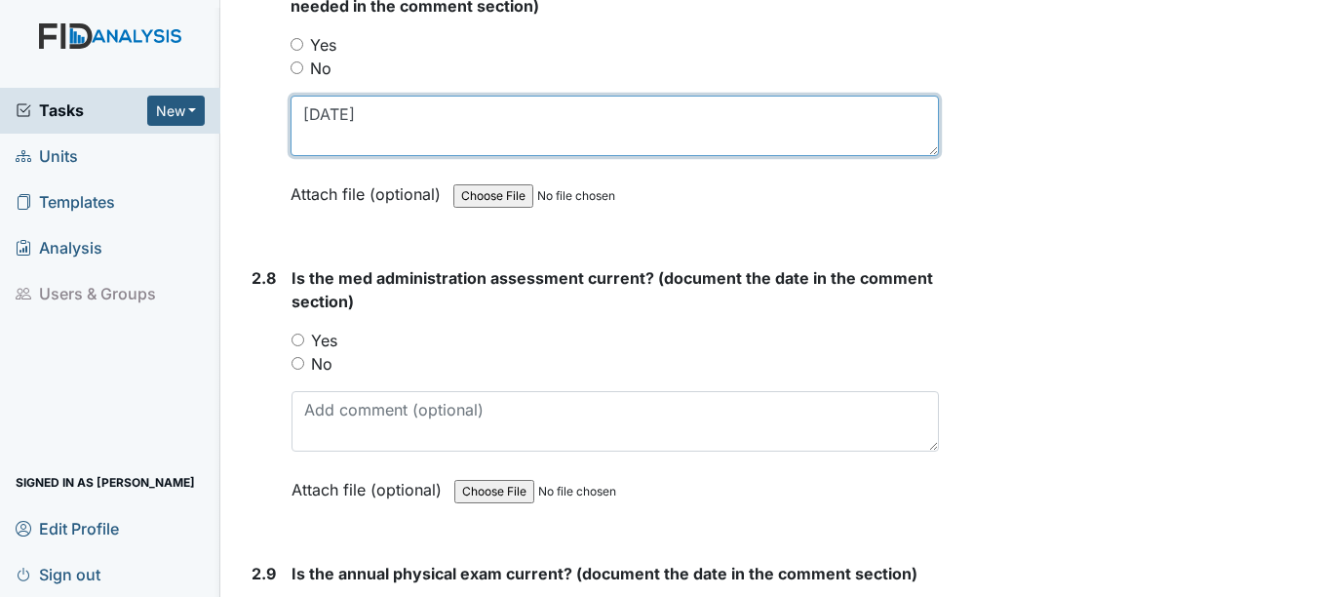
type textarea "4-7-25"
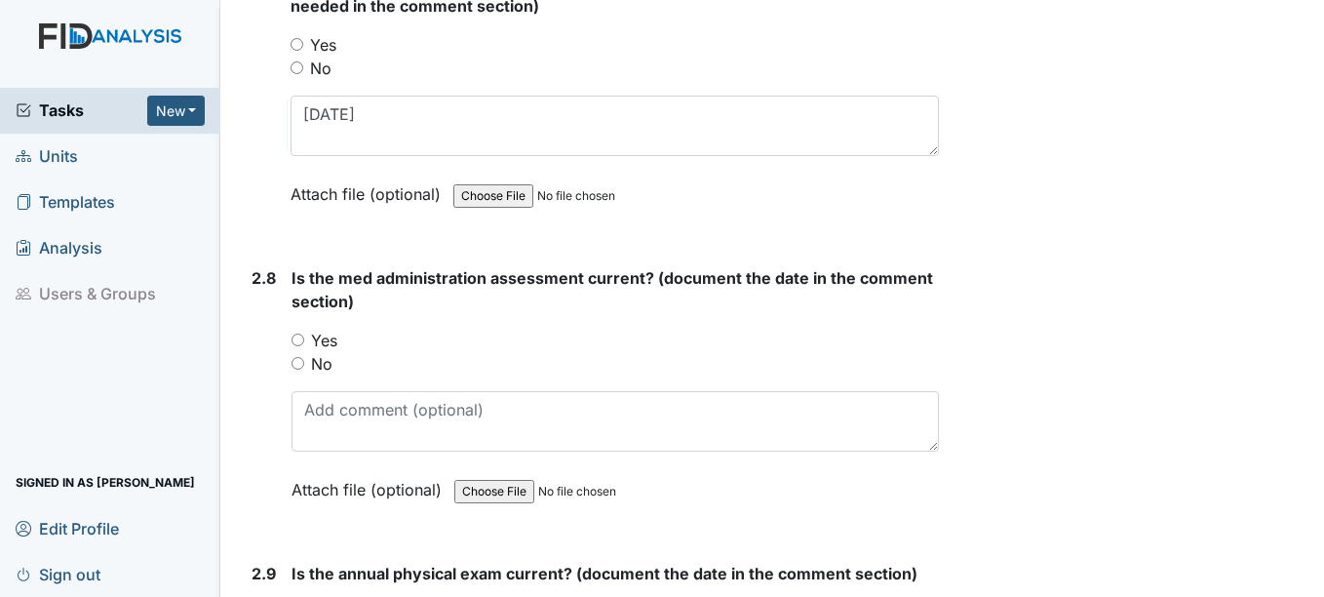
click at [297, 339] on input "Yes" at bounding box center [298, 339] width 13 height 13
radio input "true"
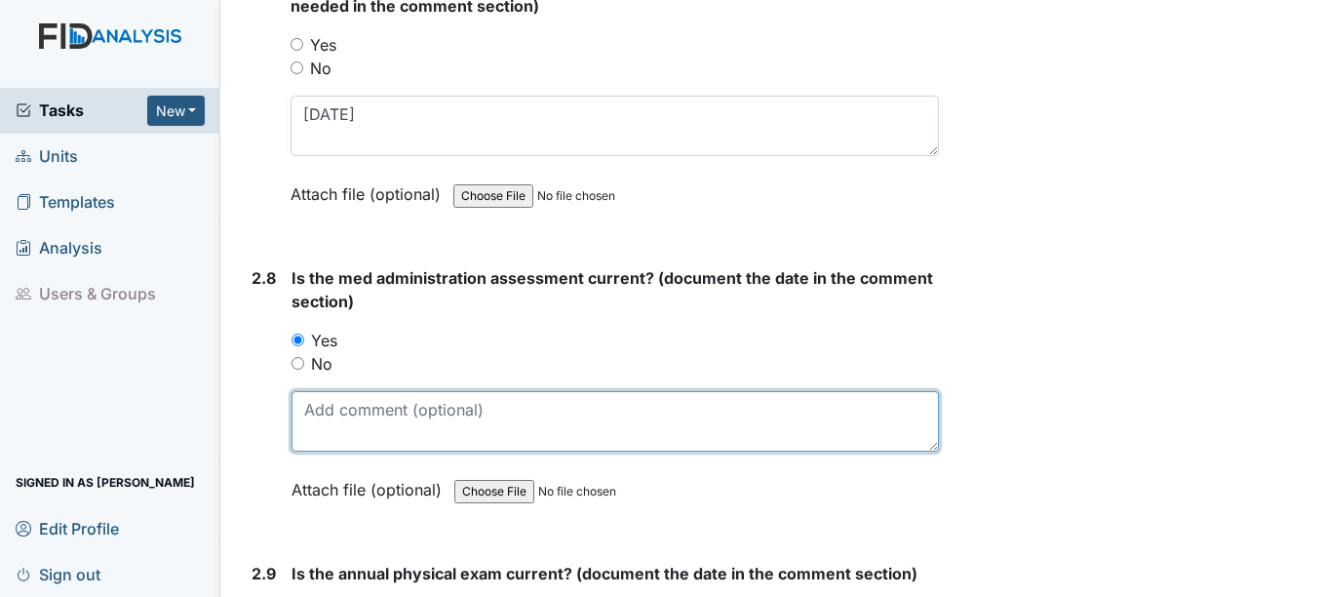
click at [370, 407] on textarea at bounding box center [615, 421] width 646 height 60
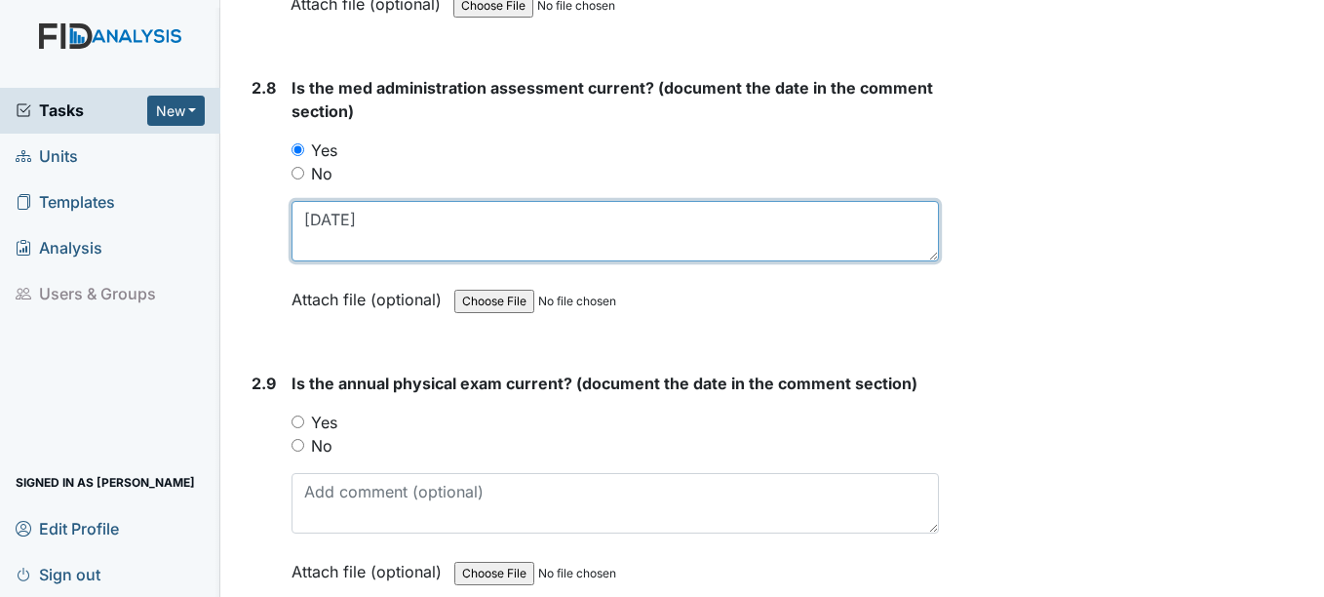
scroll to position [3997, 0]
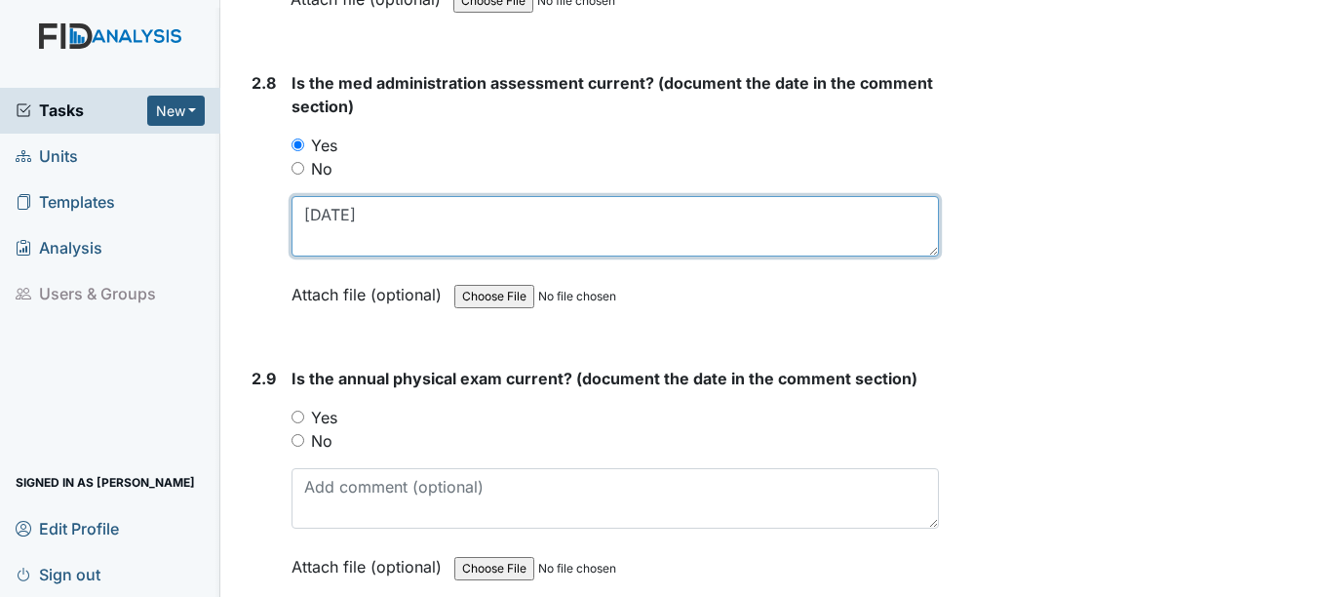
type textarea "2-7-25"
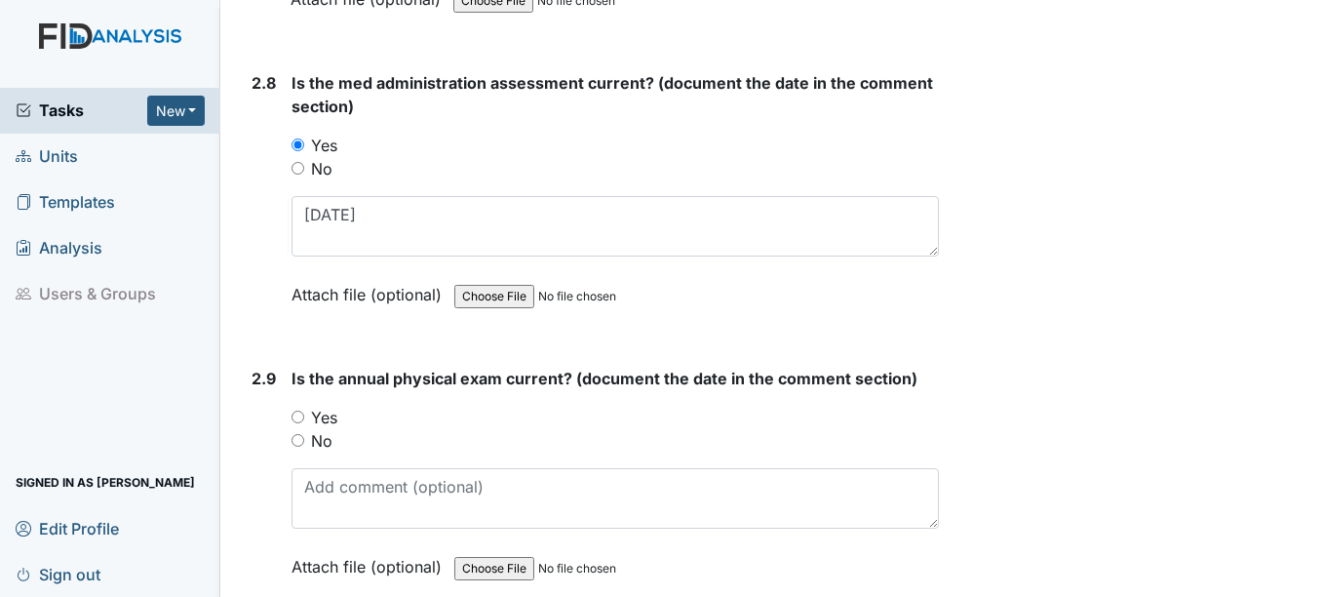
click at [297, 413] on input "Yes" at bounding box center [298, 416] width 13 height 13
radio input "true"
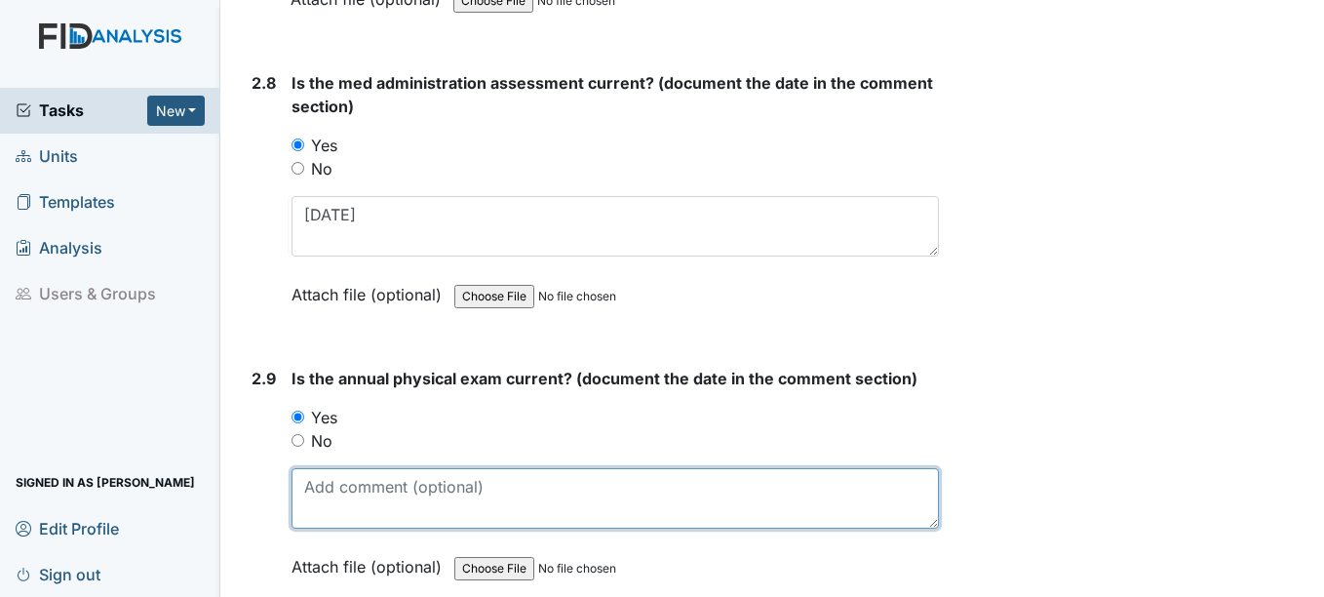
click at [339, 497] on textarea at bounding box center [615, 498] width 646 height 60
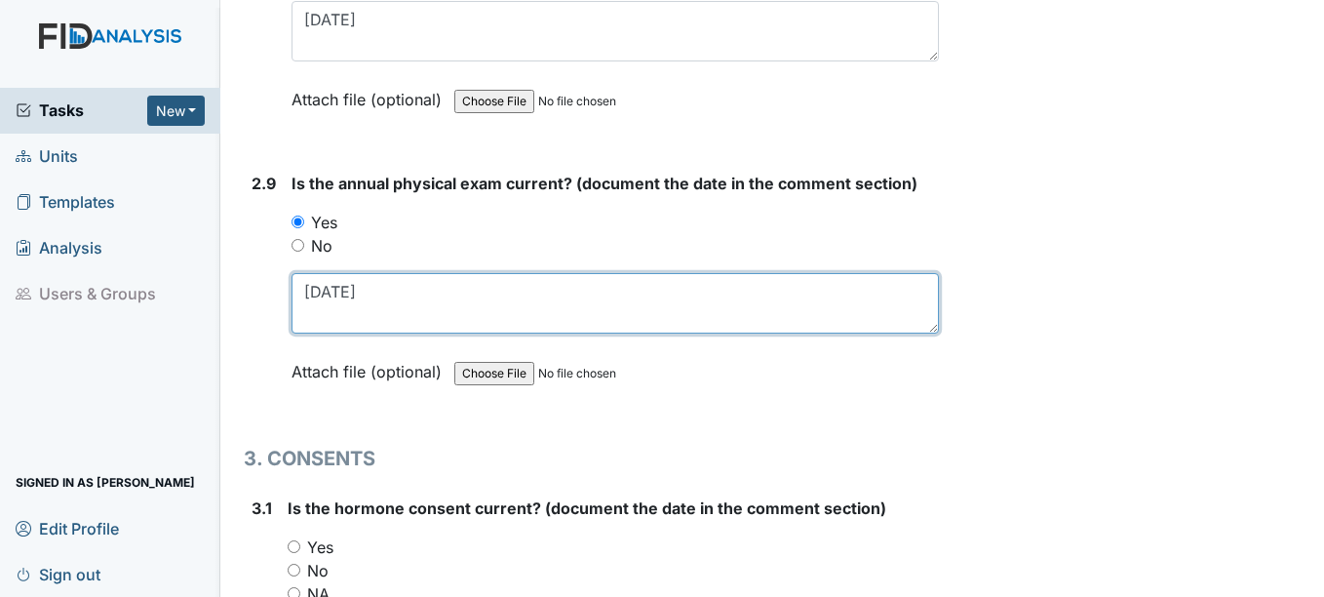
scroll to position [4290, 0]
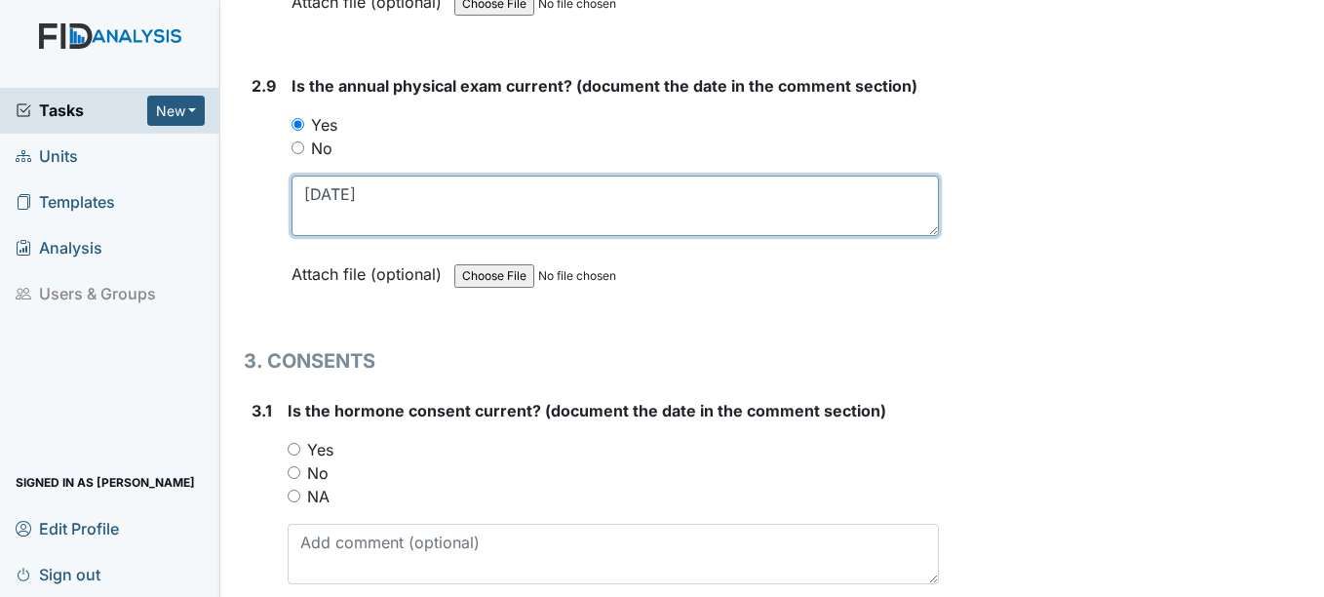
type textarea "2-6-25"
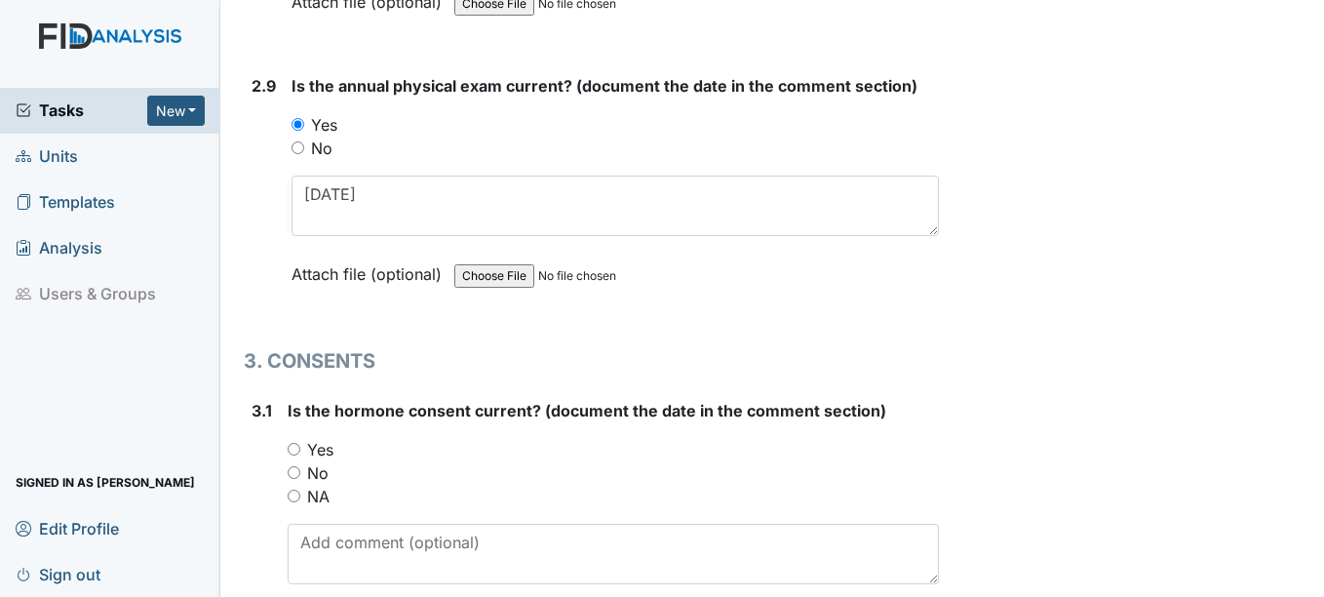
click at [298, 495] on input "NA" at bounding box center [294, 495] width 13 height 13
radio input "true"
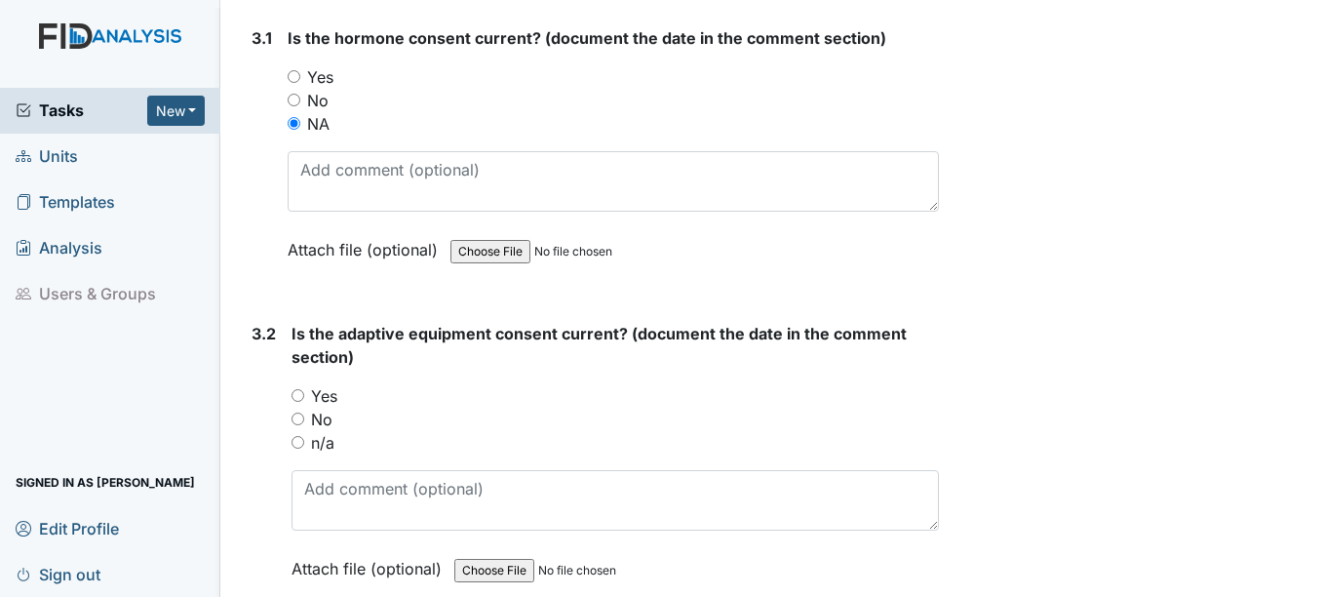
scroll to position [4680, 0]
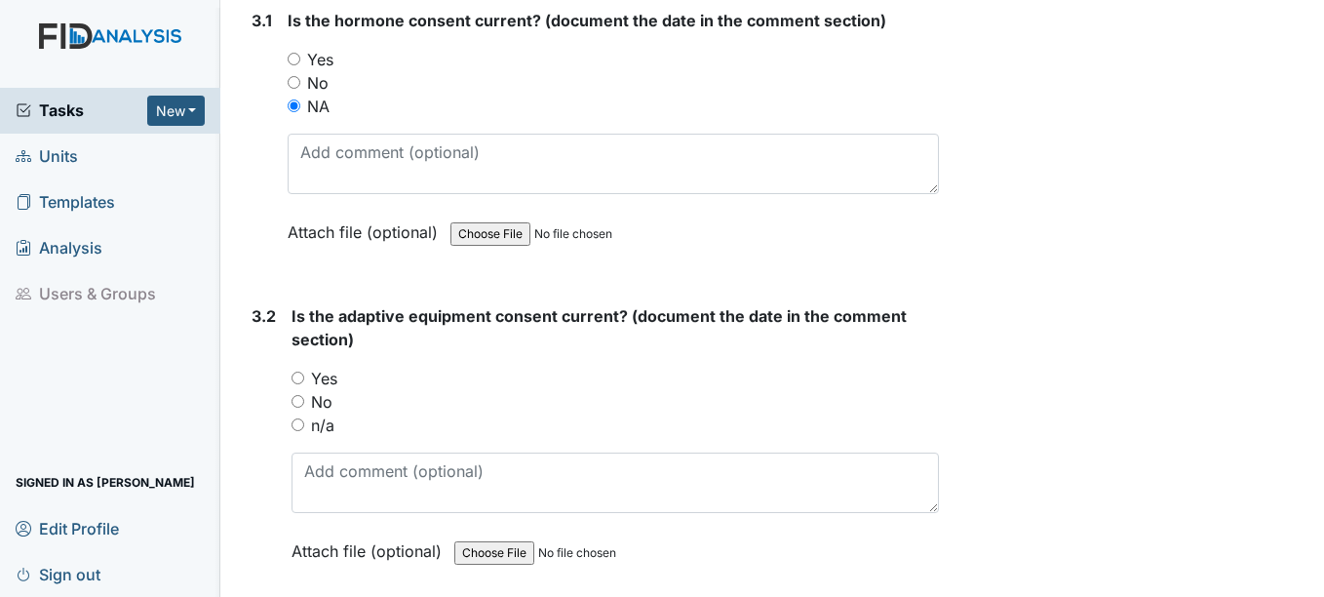
click at [302, 426] on input "n/a" at bounding box center [298, 424] width 13 height 13
radio input "true"
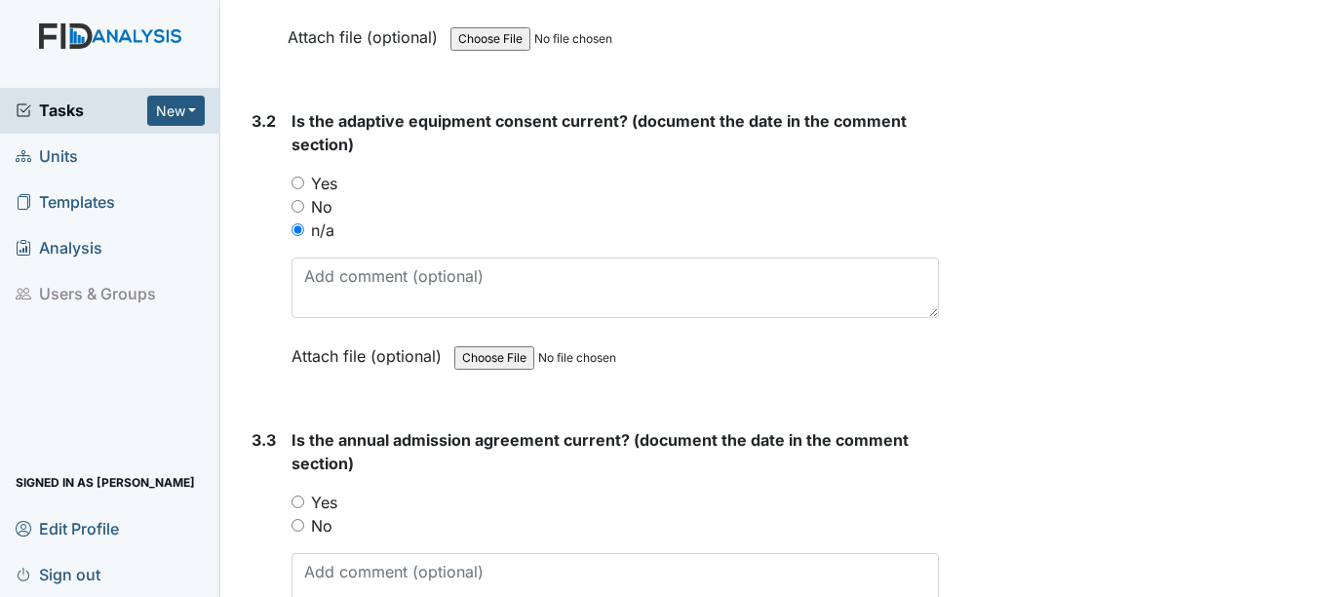
scroll to position [4972, 0]
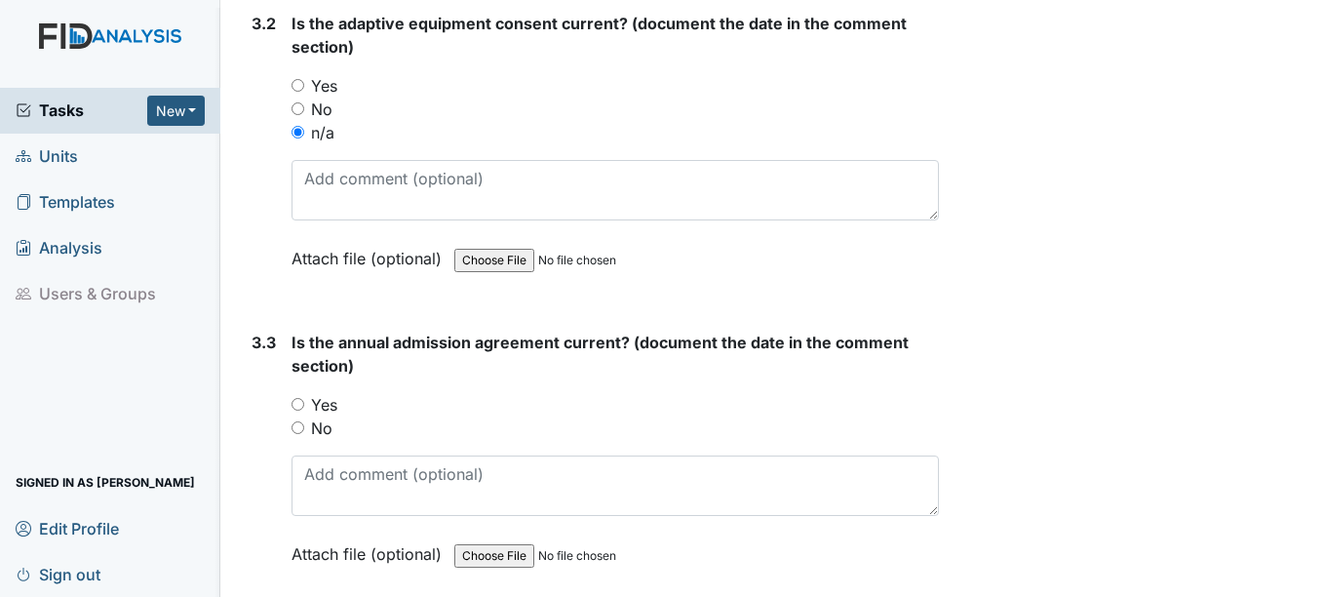
click at [299, 404] on input "Yes" at bounding box center [298, 404] width 13 height 13
radio input "true"
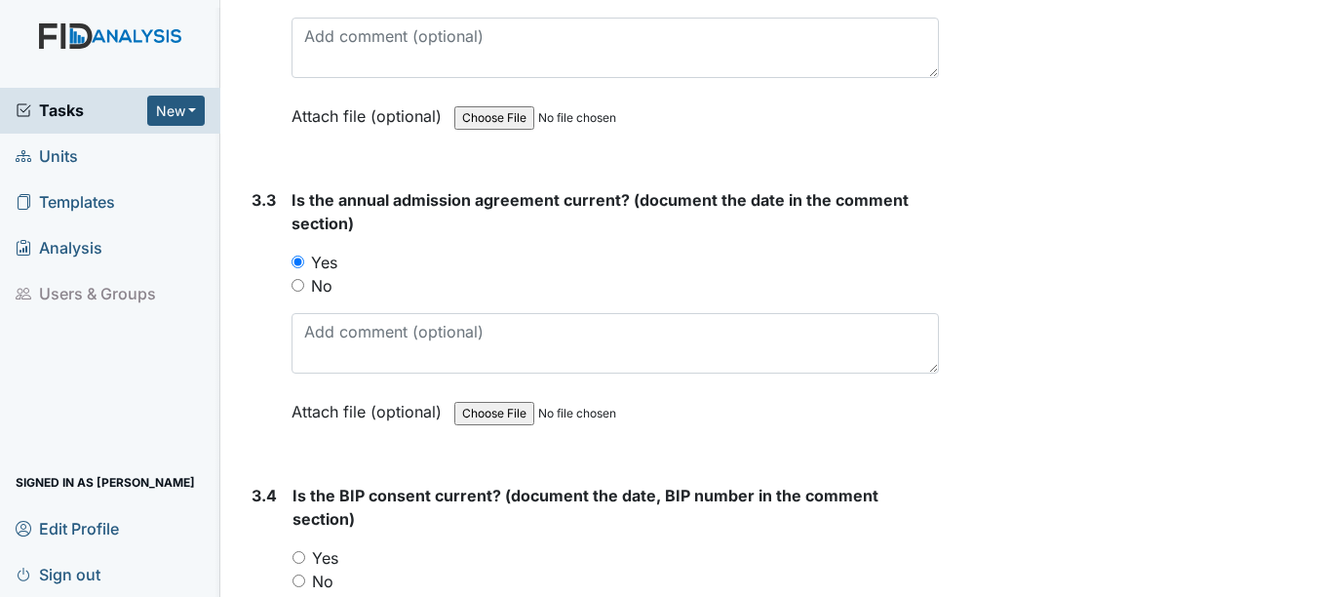
scroll to position [5167, 0]
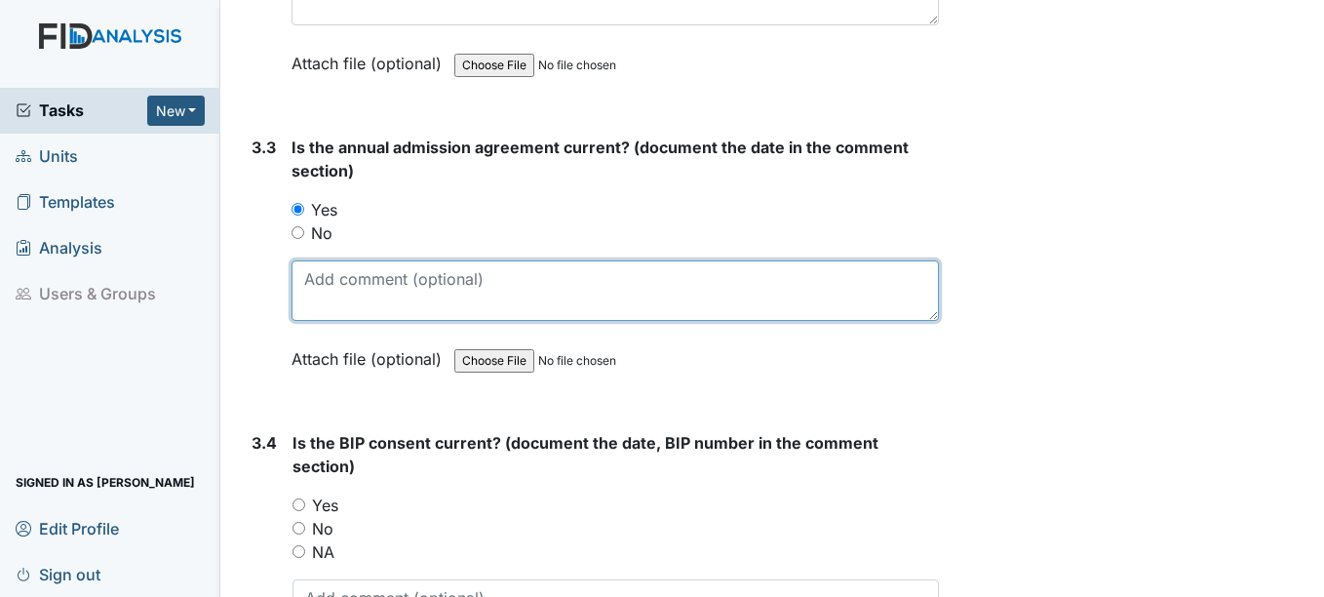
click at [369, 298] on textarea at bounding box center [615, 290] width 646 height 60
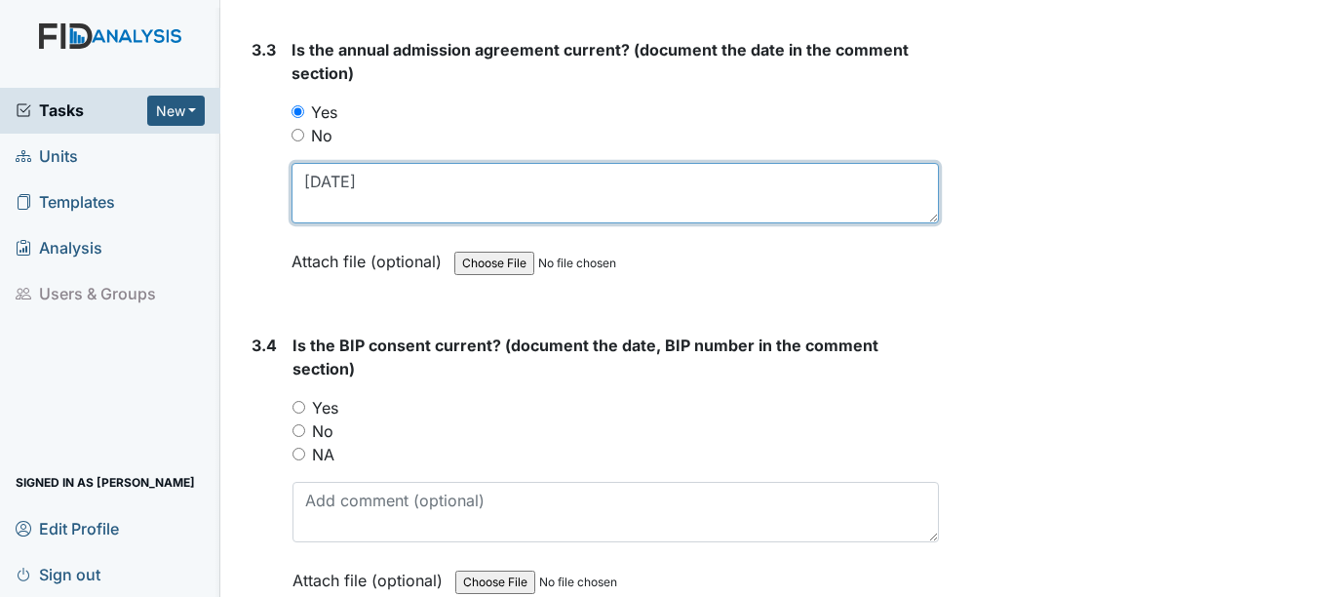
type textarea "9-20-26"
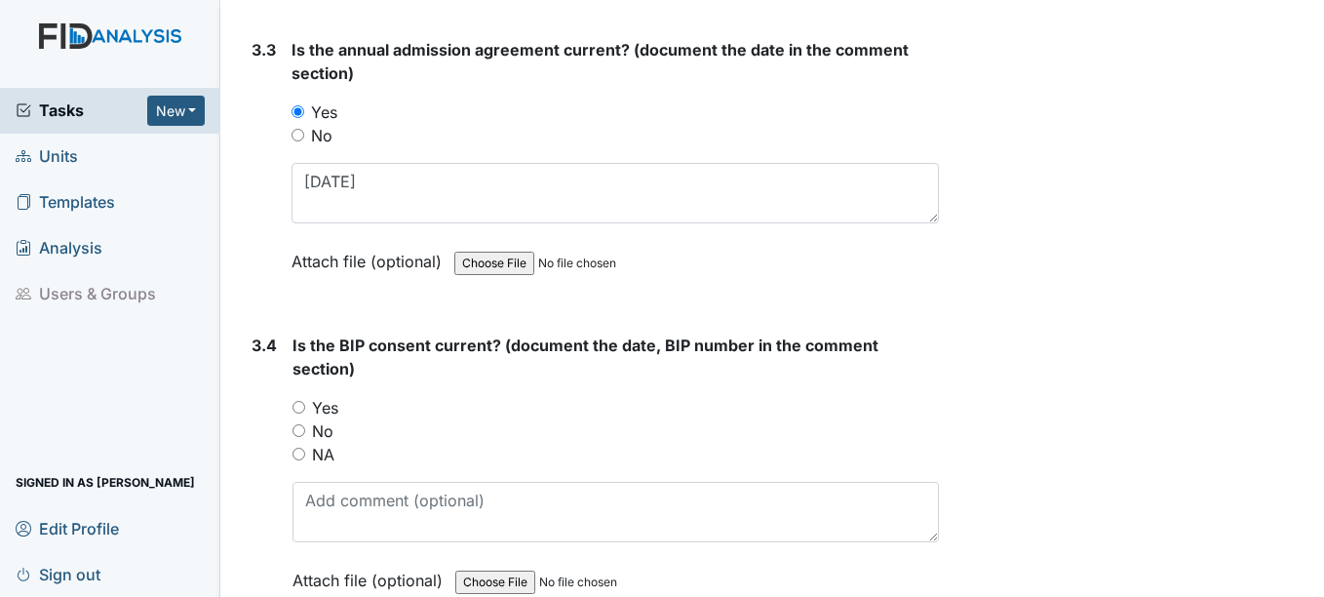
click at [299, 453] on input "NA" at bounding box center [298, 454] width 13 height 13
radio input "true"
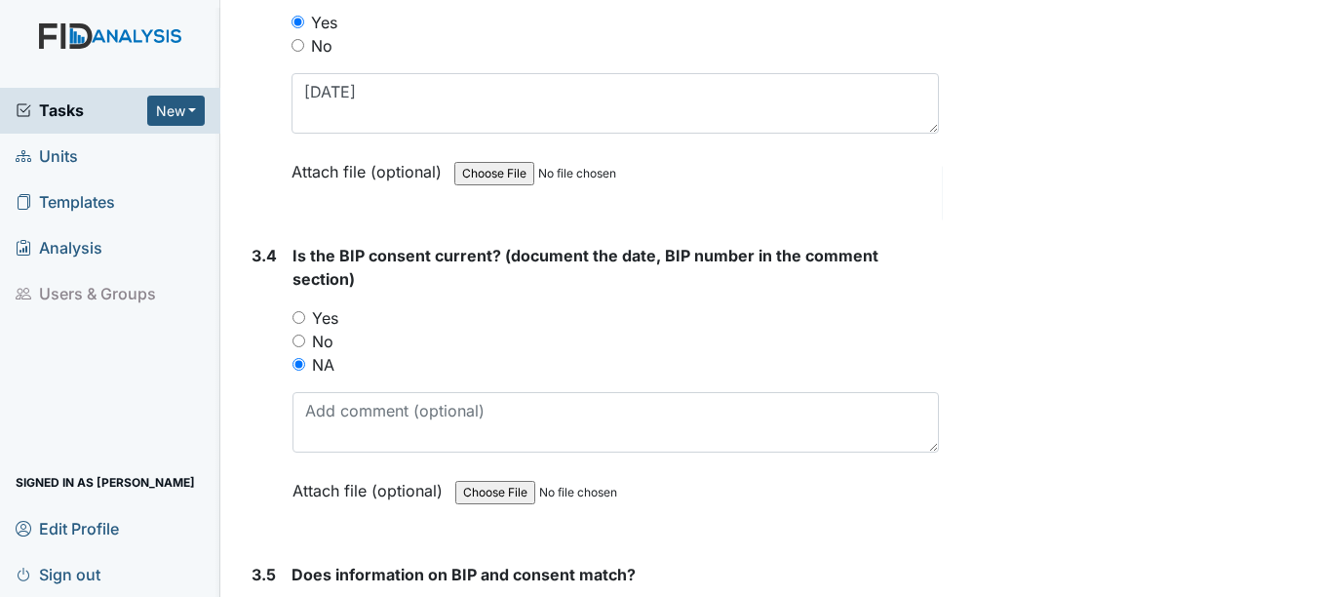
scroll to position [5557, 0]
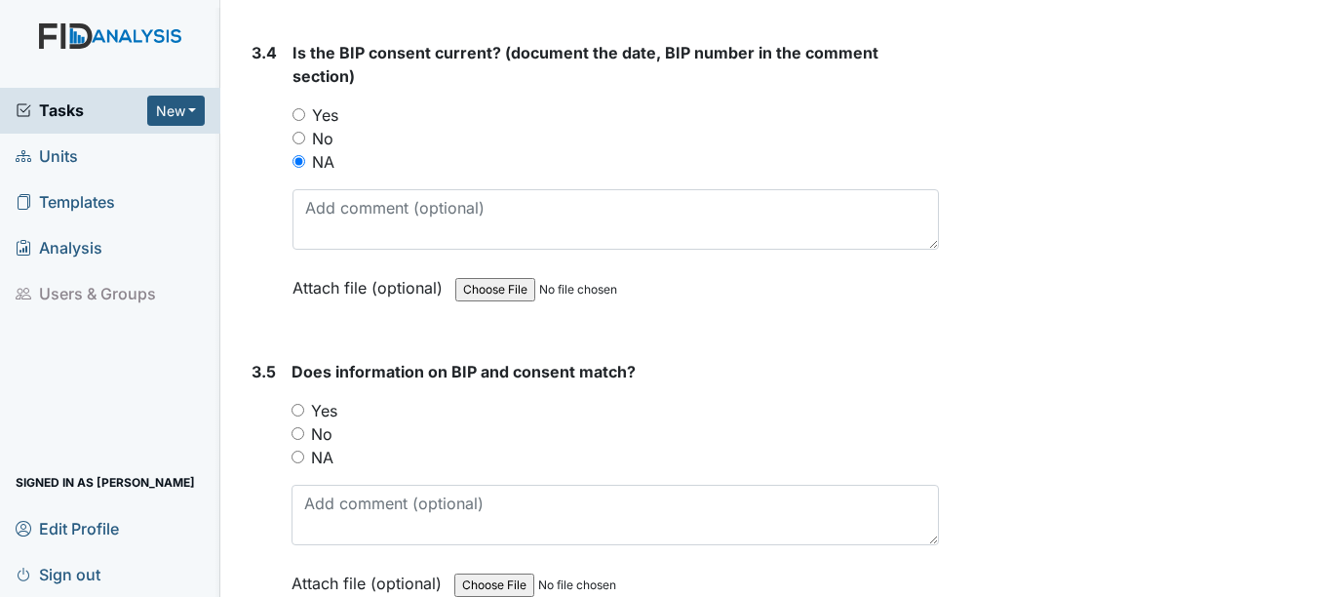
click at [297, 455] on input "NA" at bounding box center [298, 456] width 13 height 13
radio input "true"
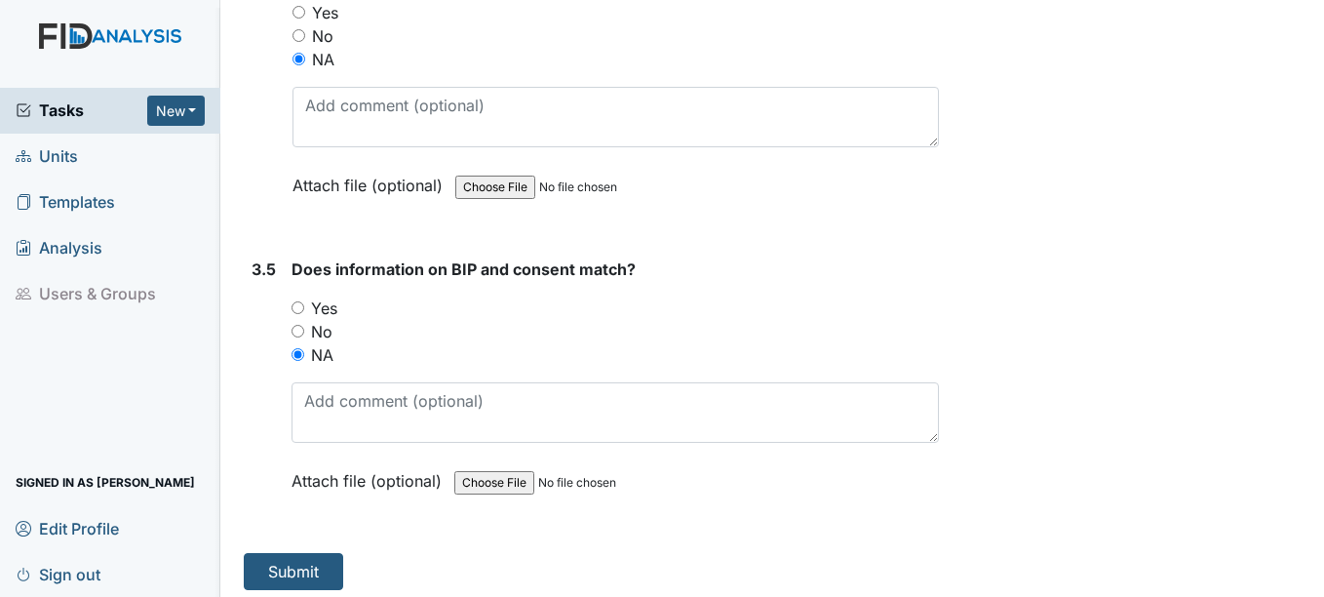
scroll to position [5669, 0]
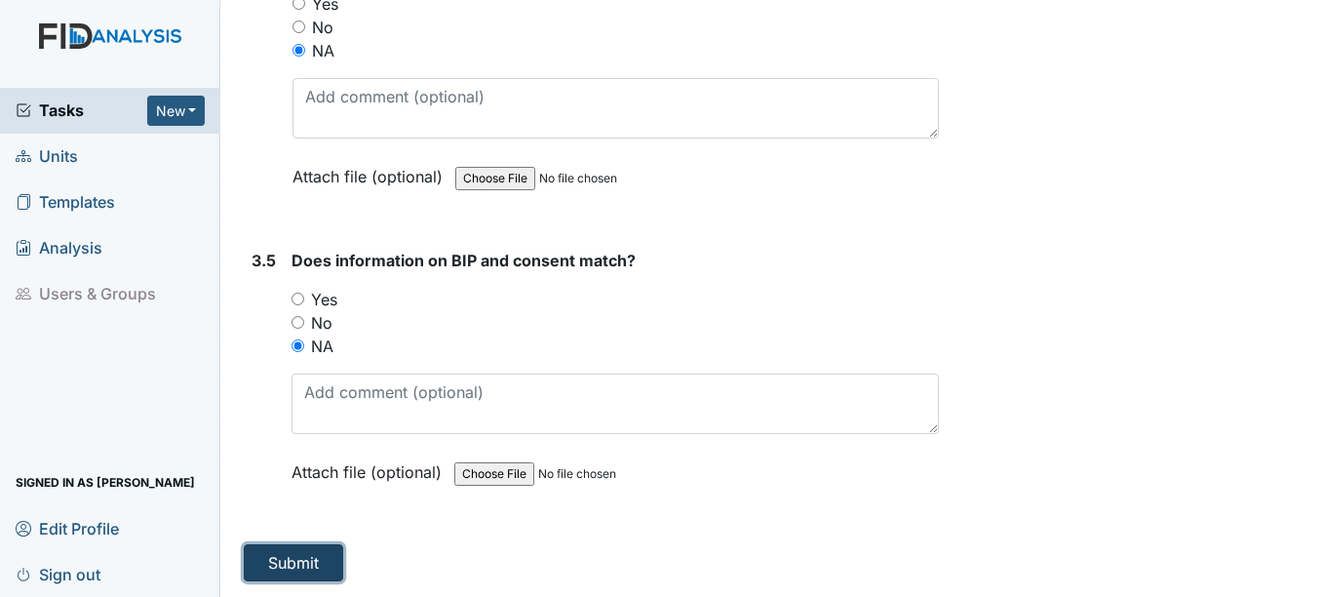
click at [320, 565] on button "Submit" at bounding box center [293, 562] width 99 height 37
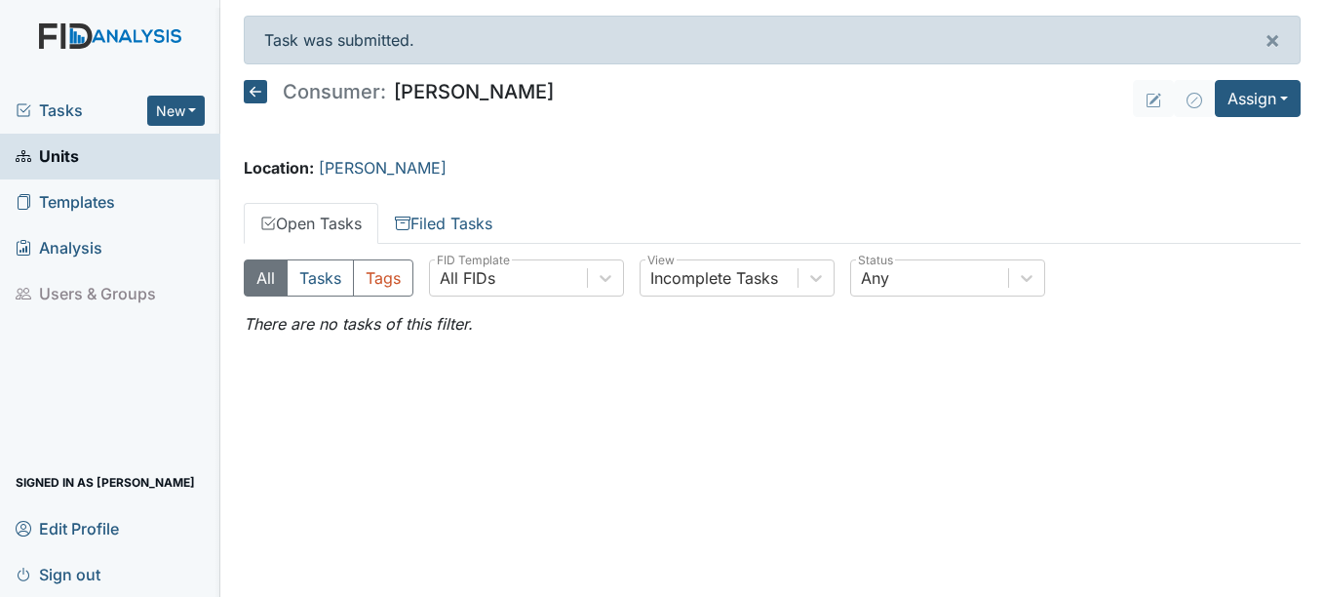
click at [67, 153] on span "Units" at bounding box center [47, 156] width 63 height 30
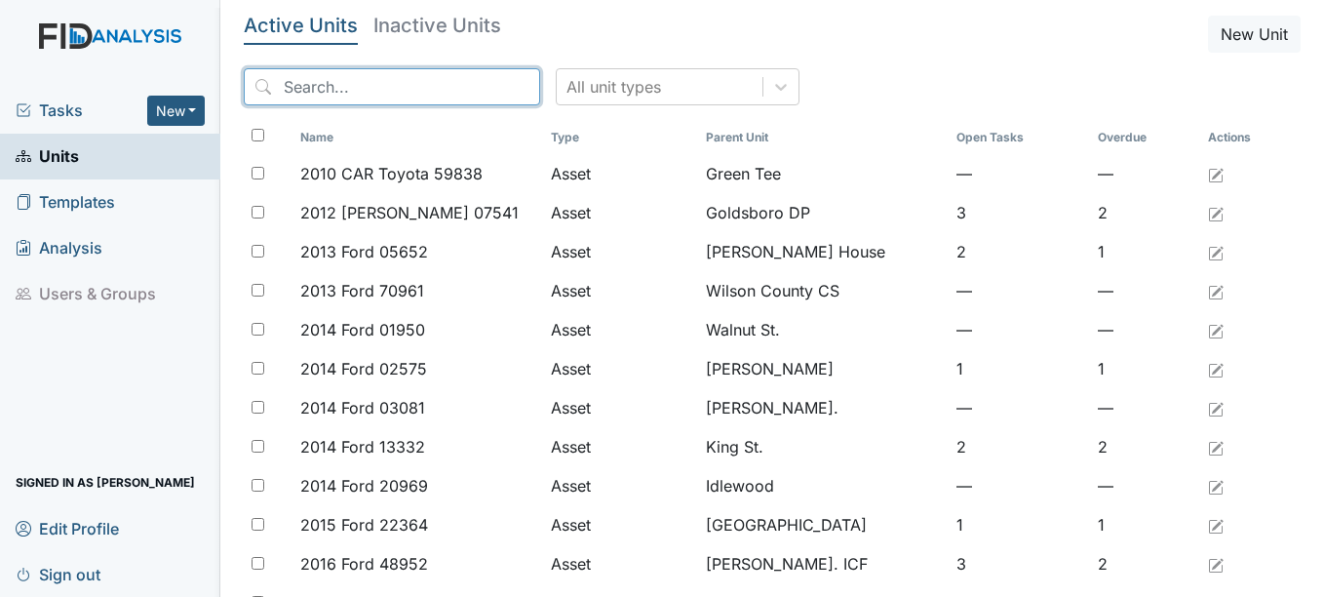
click at [365, 83] on input "search" at bounding box center [392, 86] width 296 height 37
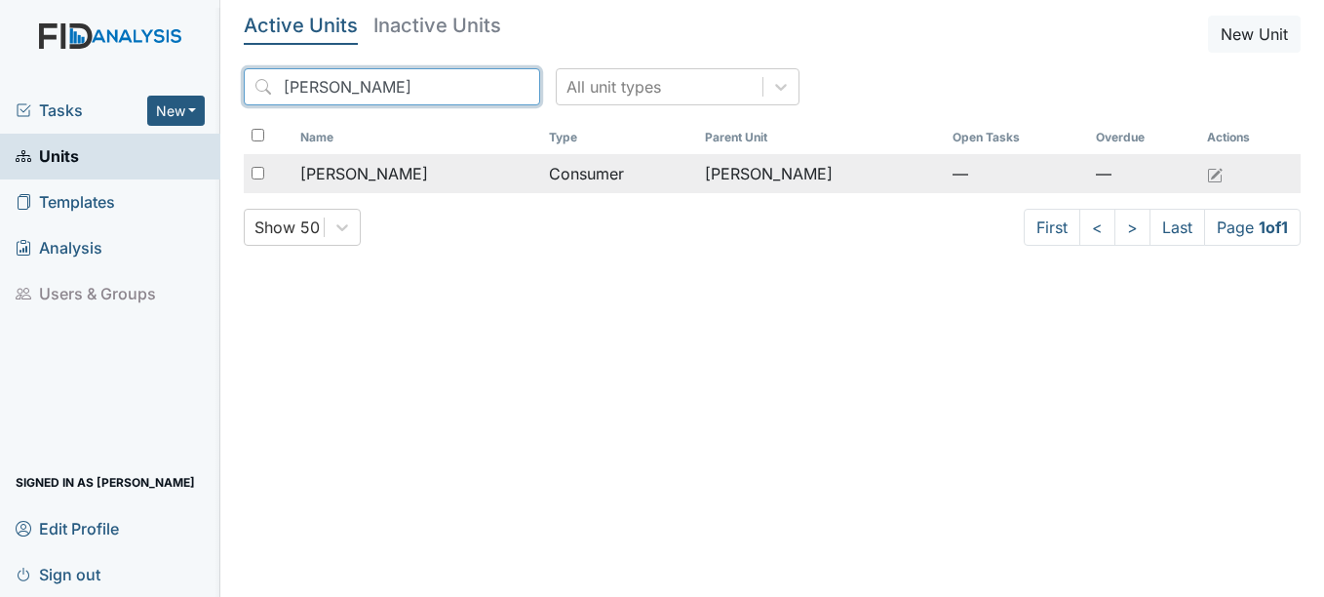
type input "[PERSON_NAME]"
click at [396, 172] on span "[PERSON_NAME]" at bounding box center [364, 173] width 128 height 23
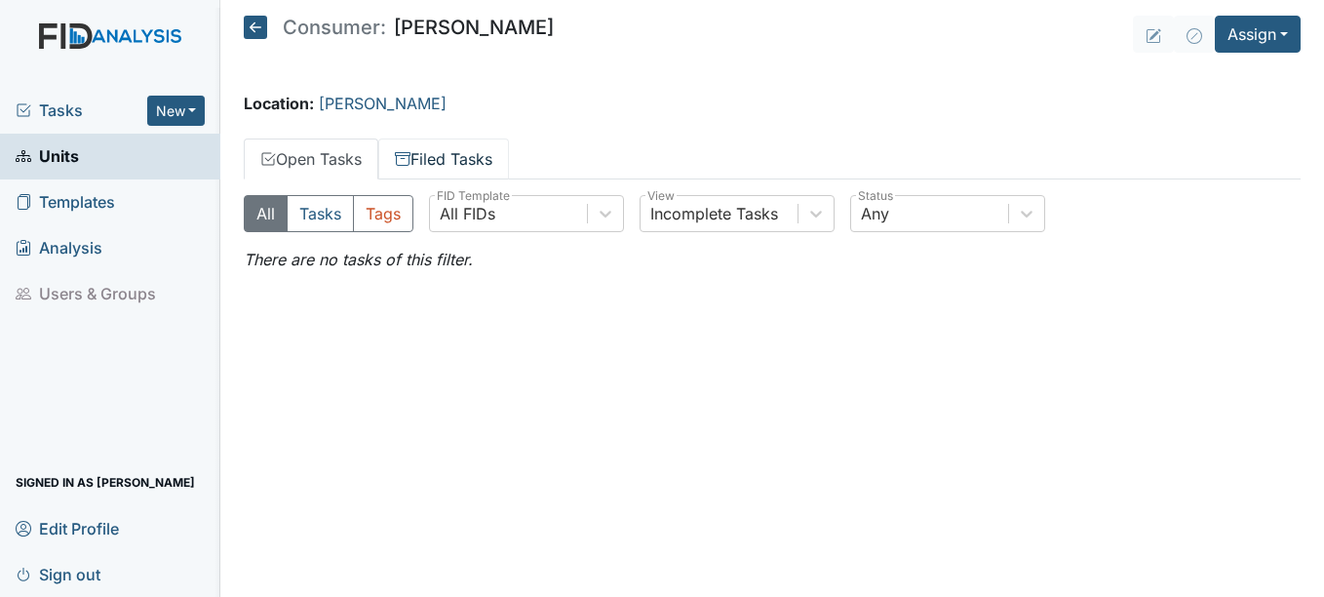
click at [497, 164] on link "Filed Tasks" at bounding box center [443, 158] width 131 height 41
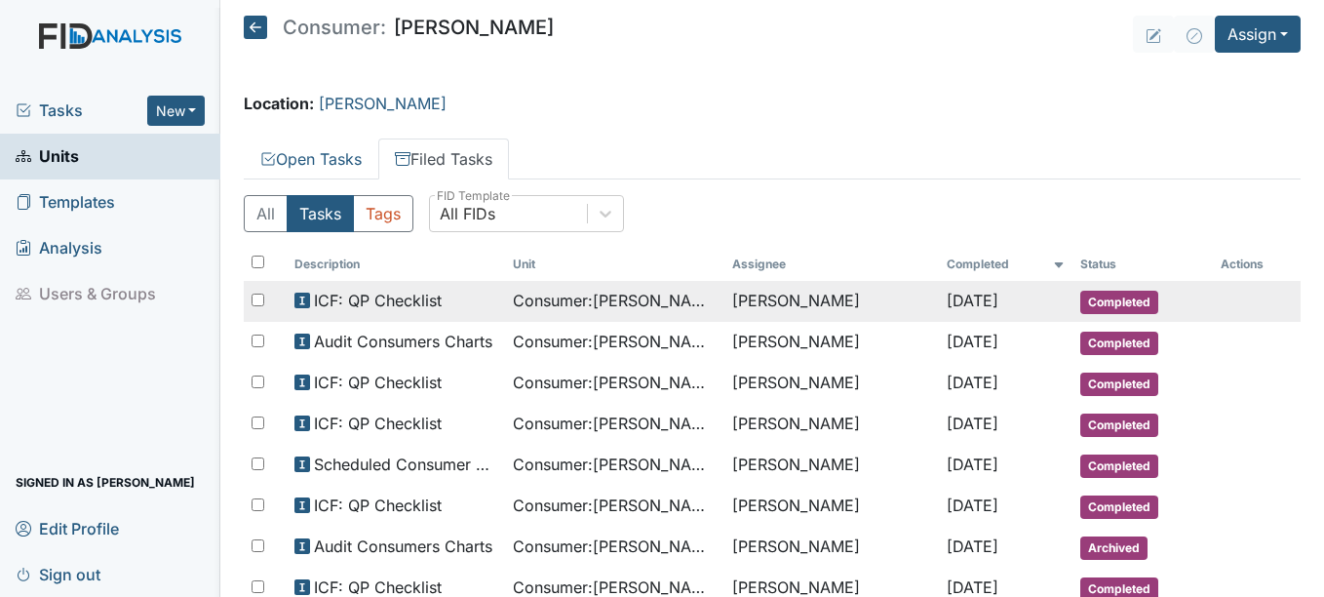
click at [1108, 302] on span "Completed" at bounding box center [1119, 302] width 78 height 23
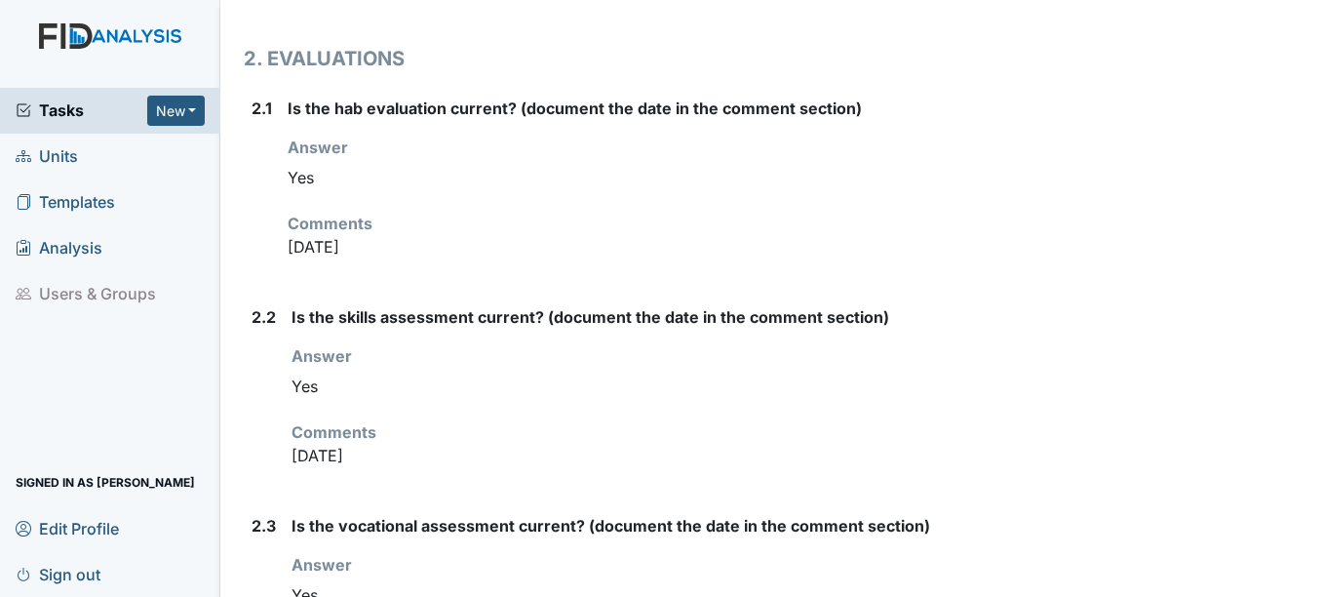
scroll to position [1849, 0]
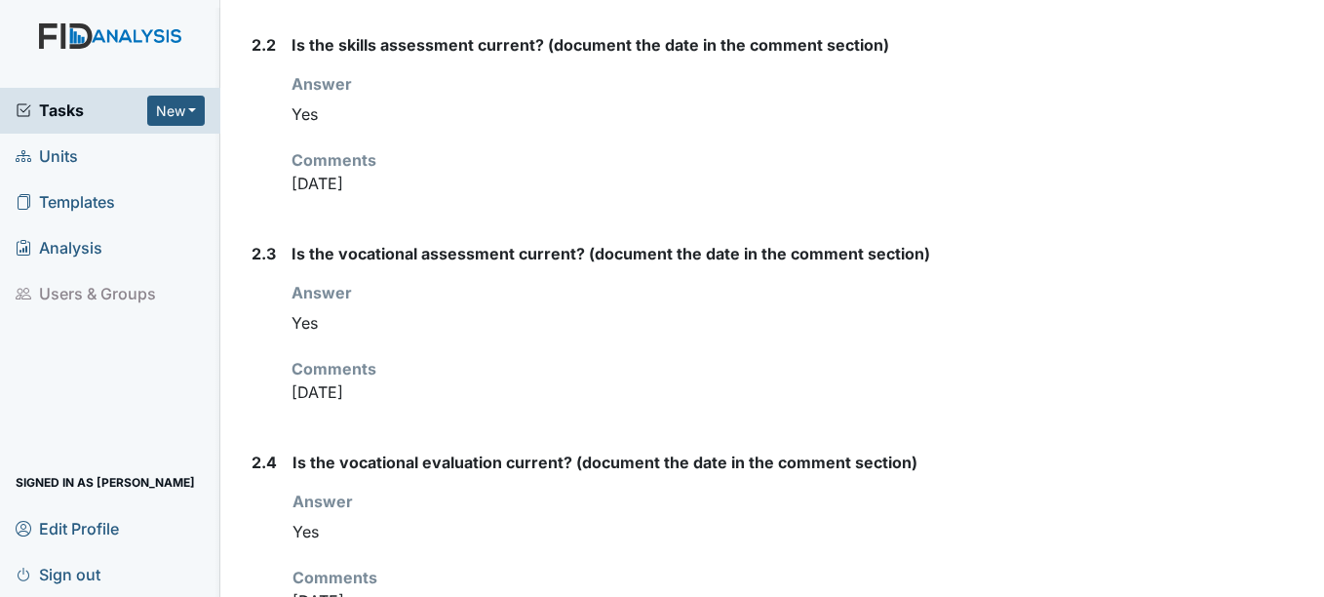
click at [65, 154] on span "Units" at bounding box center [47, 156] width 62 height 30
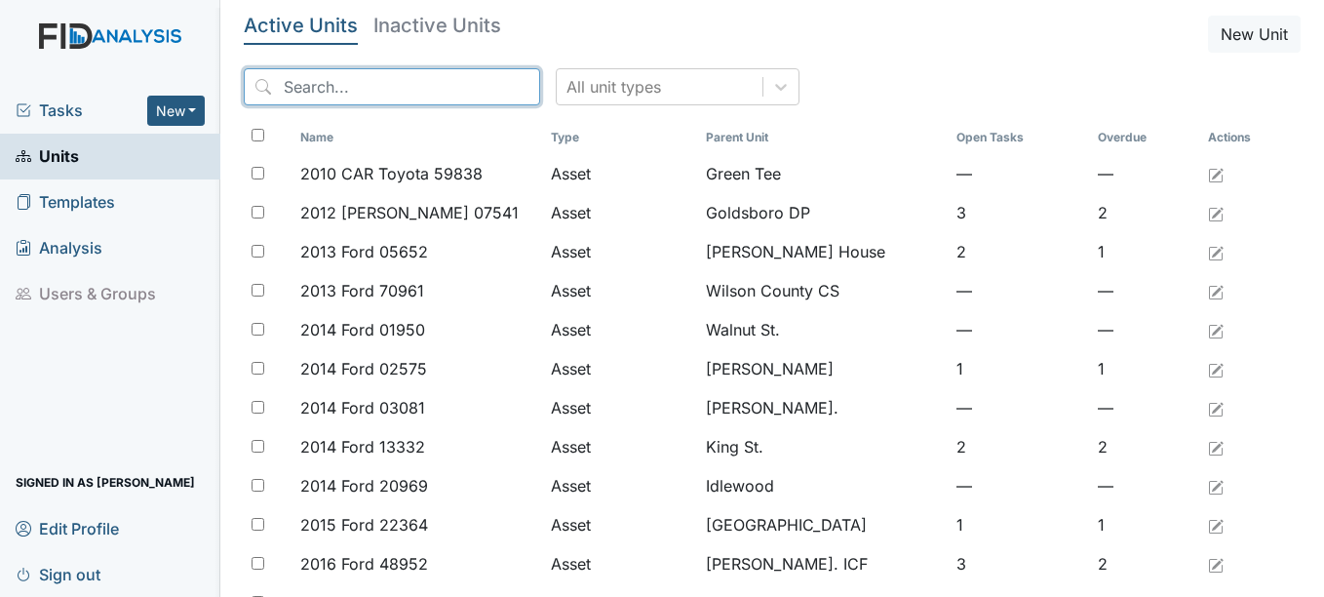
click at [367, 86] on input "search" at bounding box center [392, 86] width 296 height 37
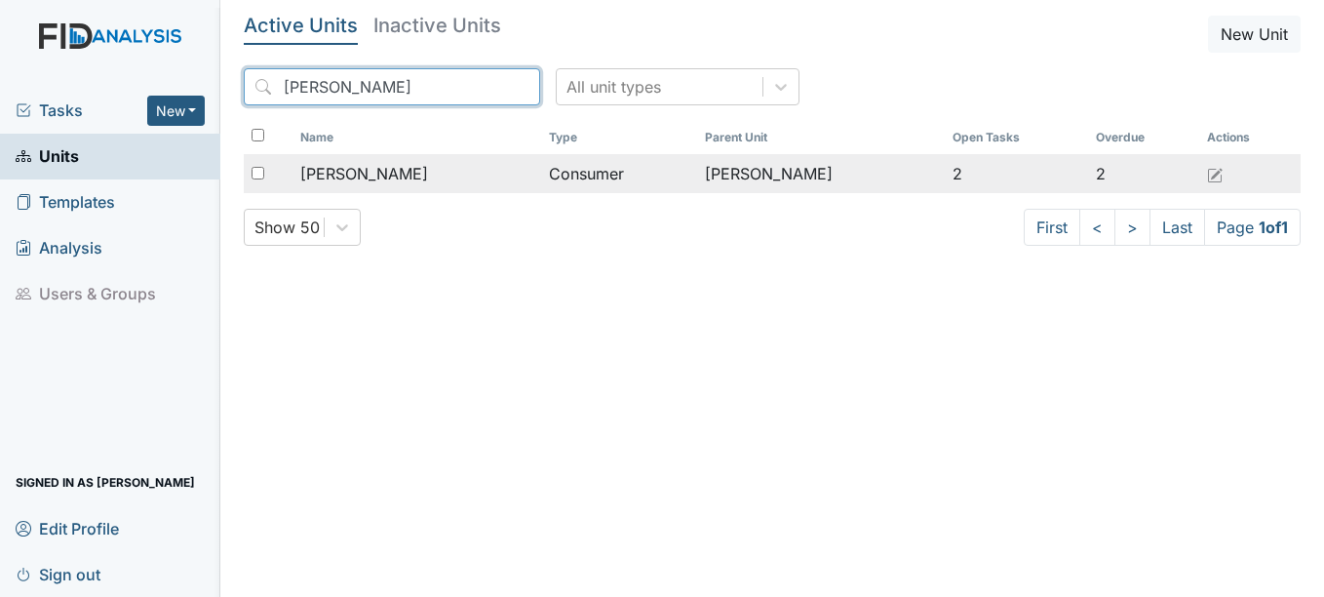
type input "martez"
click at [394, 174] on span "[PERSON_NAME]" at bounding box center [364, 173] width 128 height 23
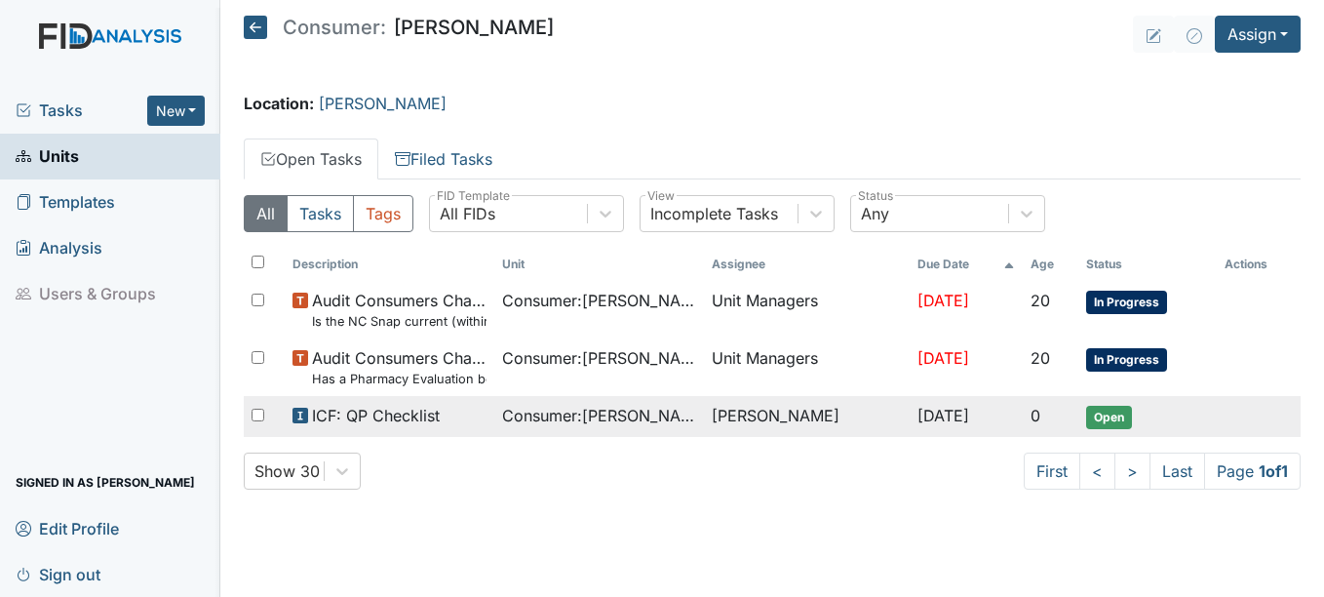
click at [413, 412] on span "ICF: QP Checklist" at bounding box center [376, 415] width 128 height 23
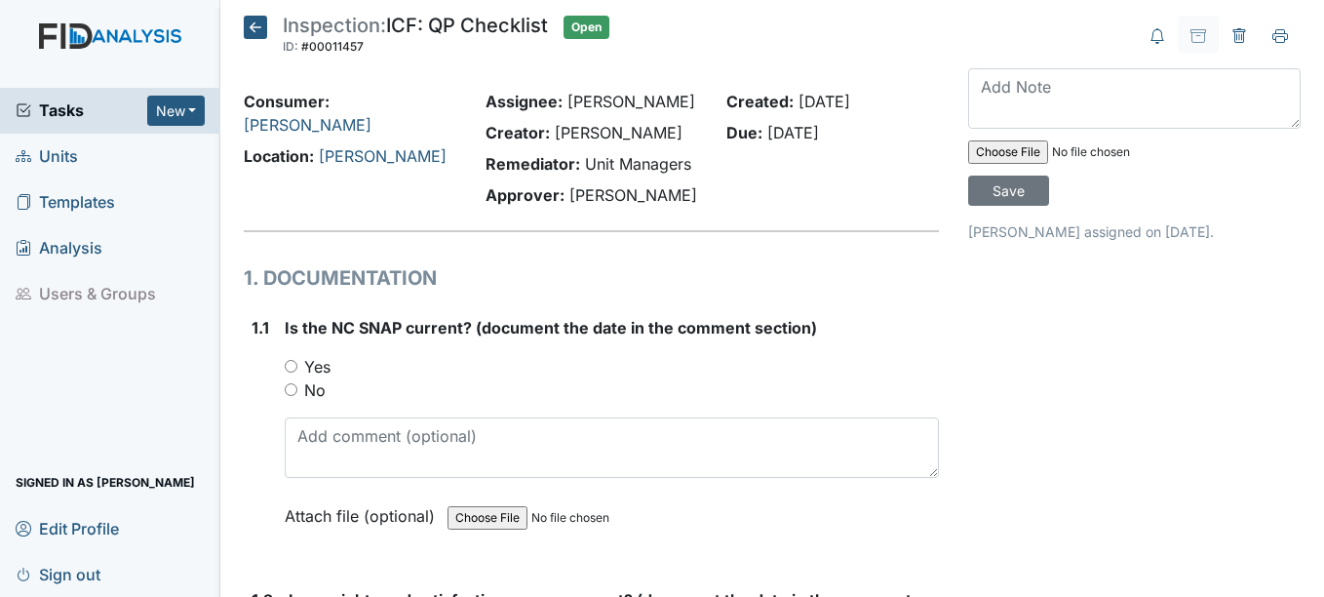
click at [295, 367] on input "Yes" at bounding box center [291, 366] width 13 height 13
radio input "true"
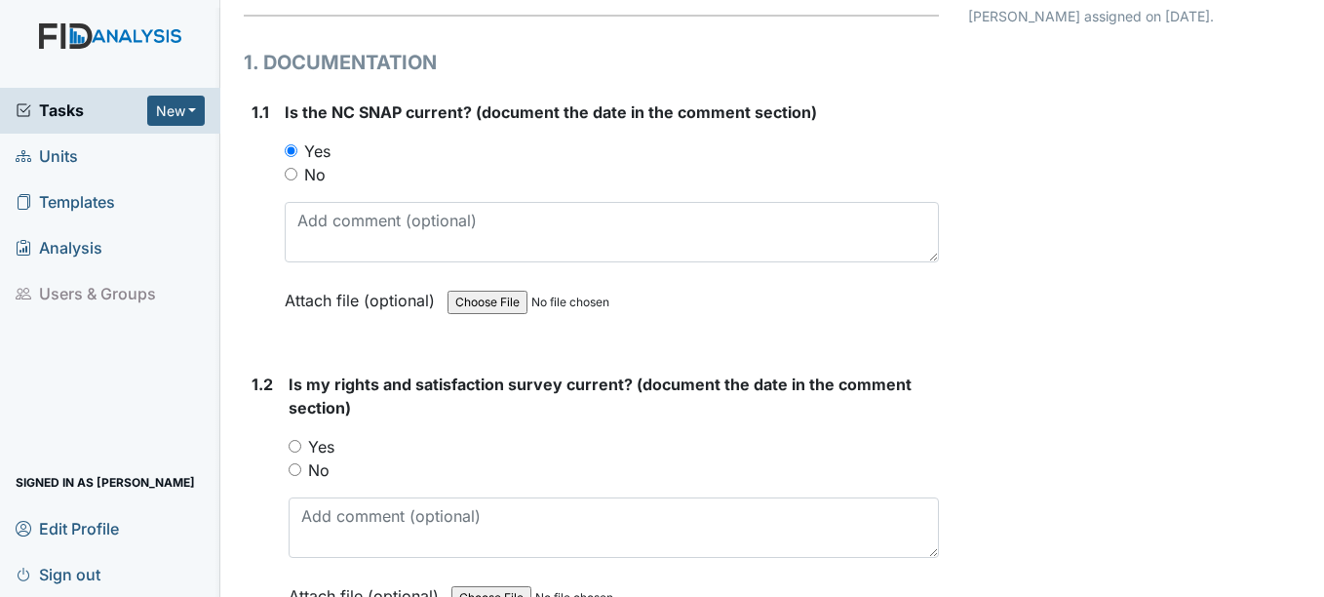
scroll to position [292, 0]
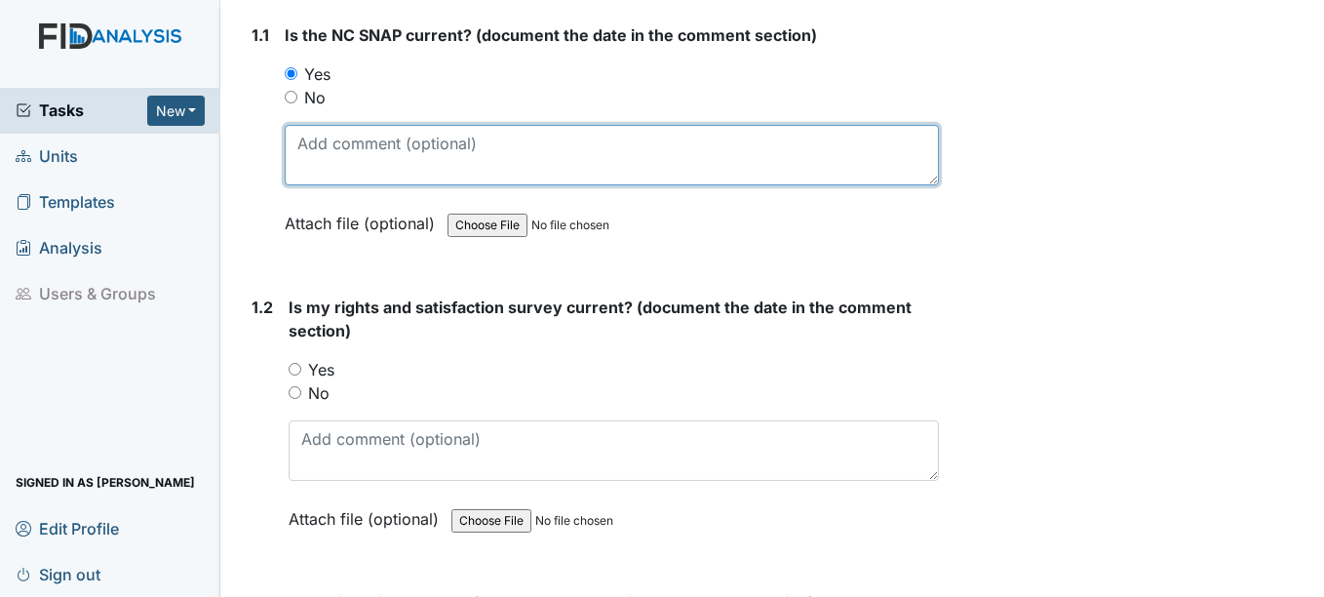
click at [344, 163] on textarea at bounding box center [611, 155] width 653 height 60
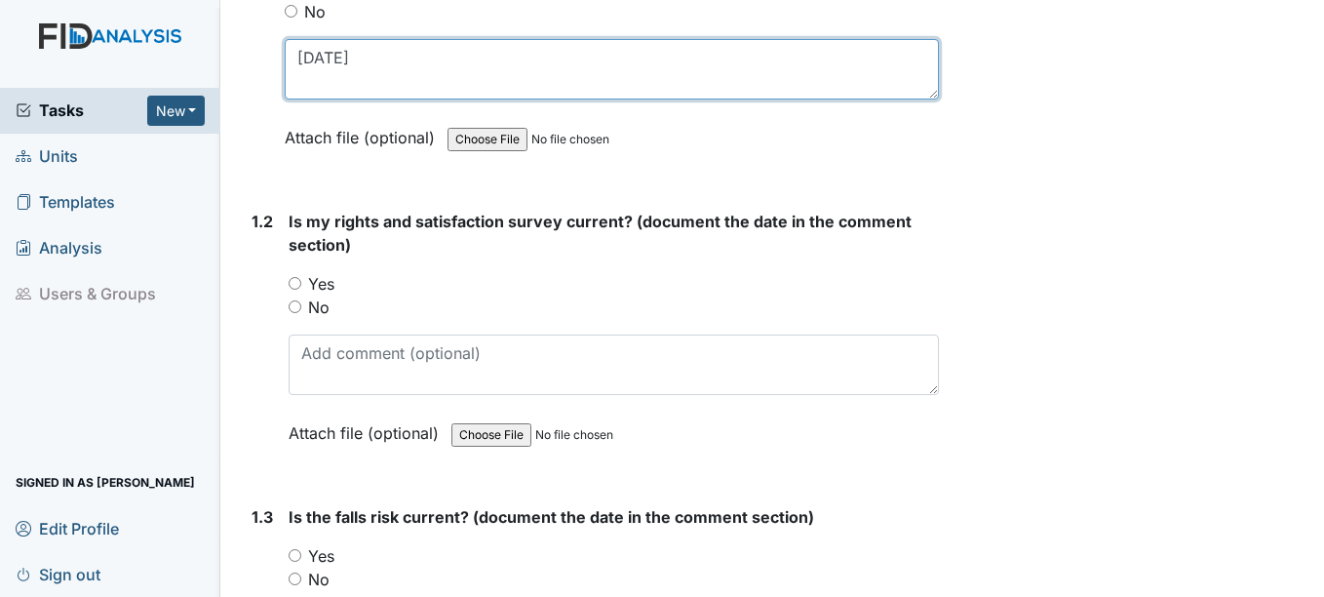
scroll to position [487, 0]
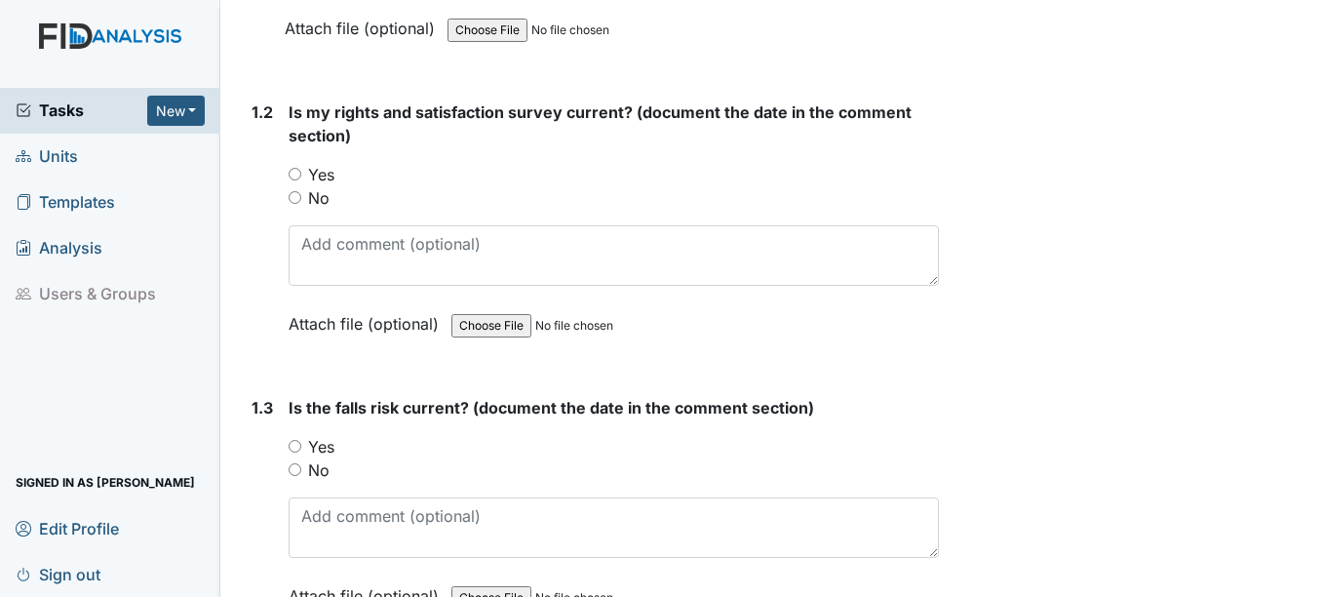
type textarea "6-24-25"
click at [296, 174] on input "Yes" at bounding box center [295, 174] width 13 height 13
radio input "true"
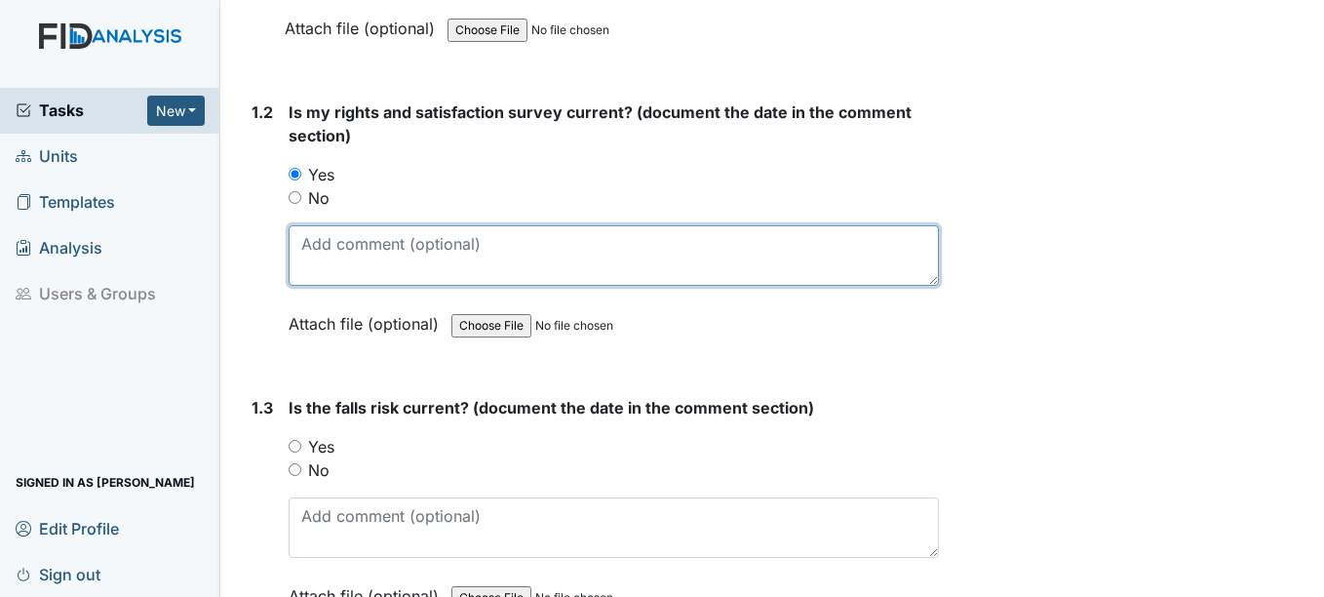
click at [327, 254] on textarea at bounding box center [613, 255] width 649 height 60
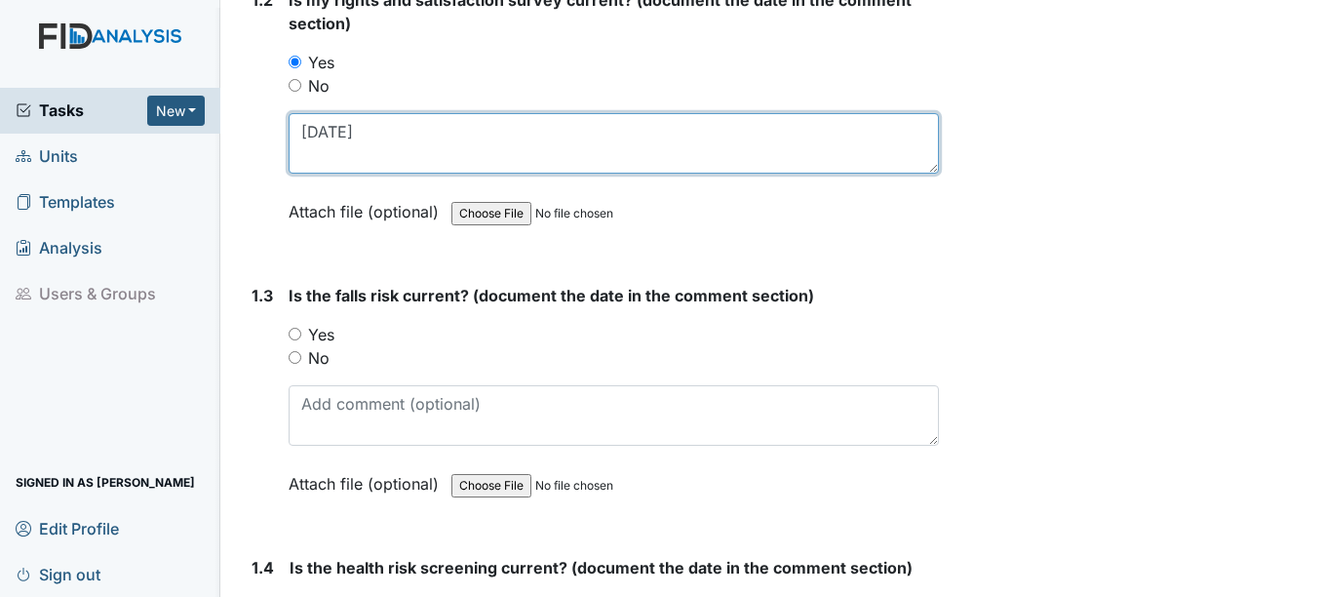
scroll to position [682, 0]
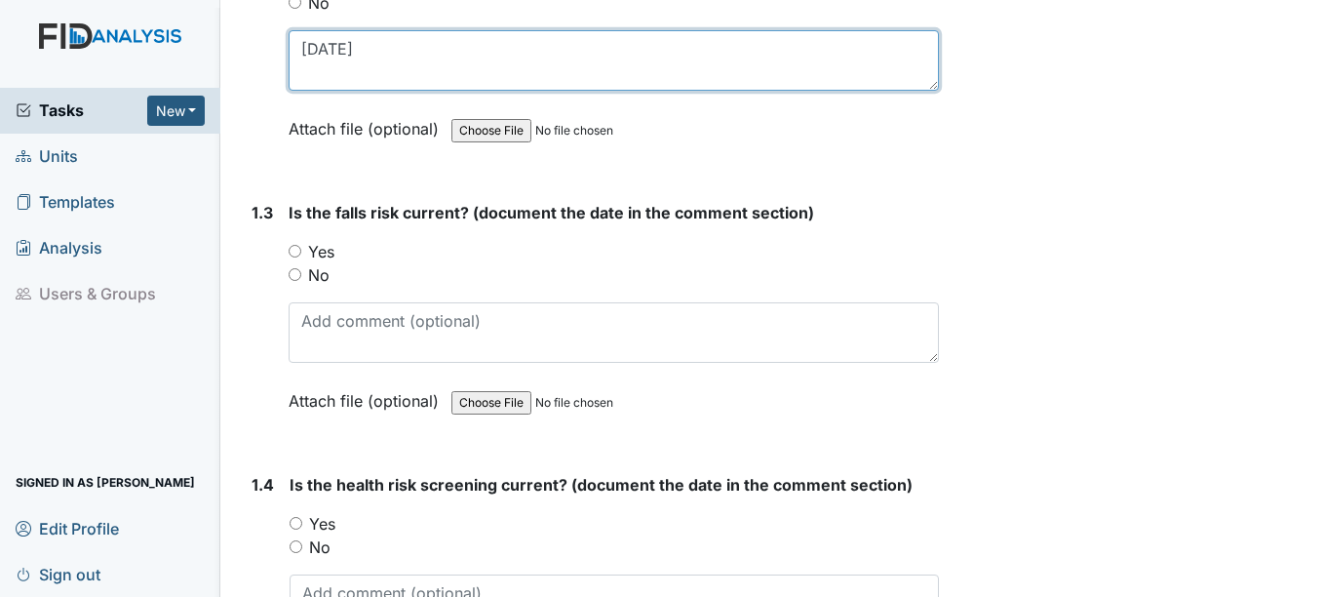
type textarea "12-16-24"
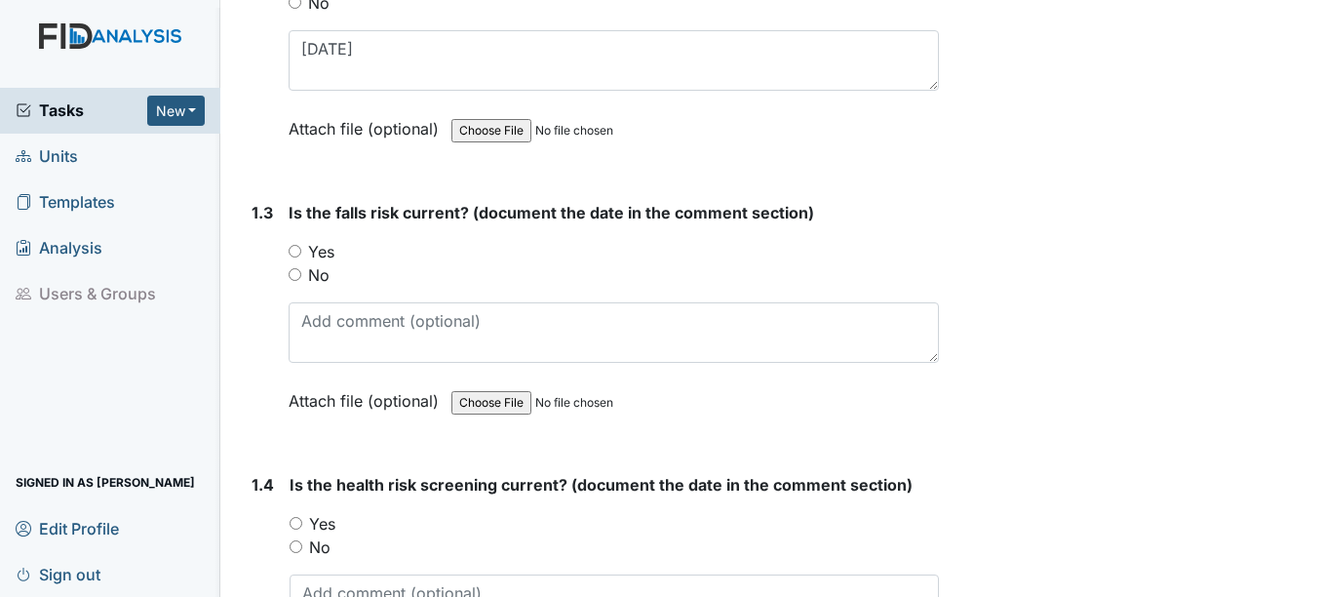
click at [297, 252] on input "Yes" at bounding box center [295, 251] width 13 height 13
radio input "true"
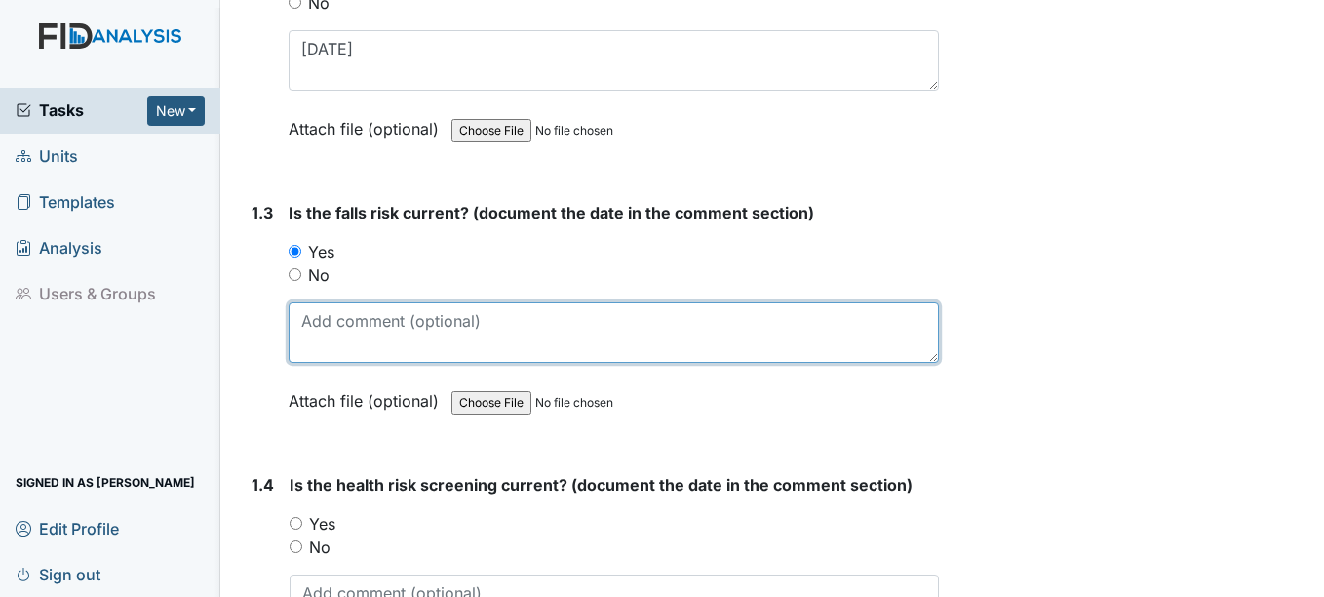
click at [357, 335] on textarea at bounding box center [613, 332] width 649 height 60
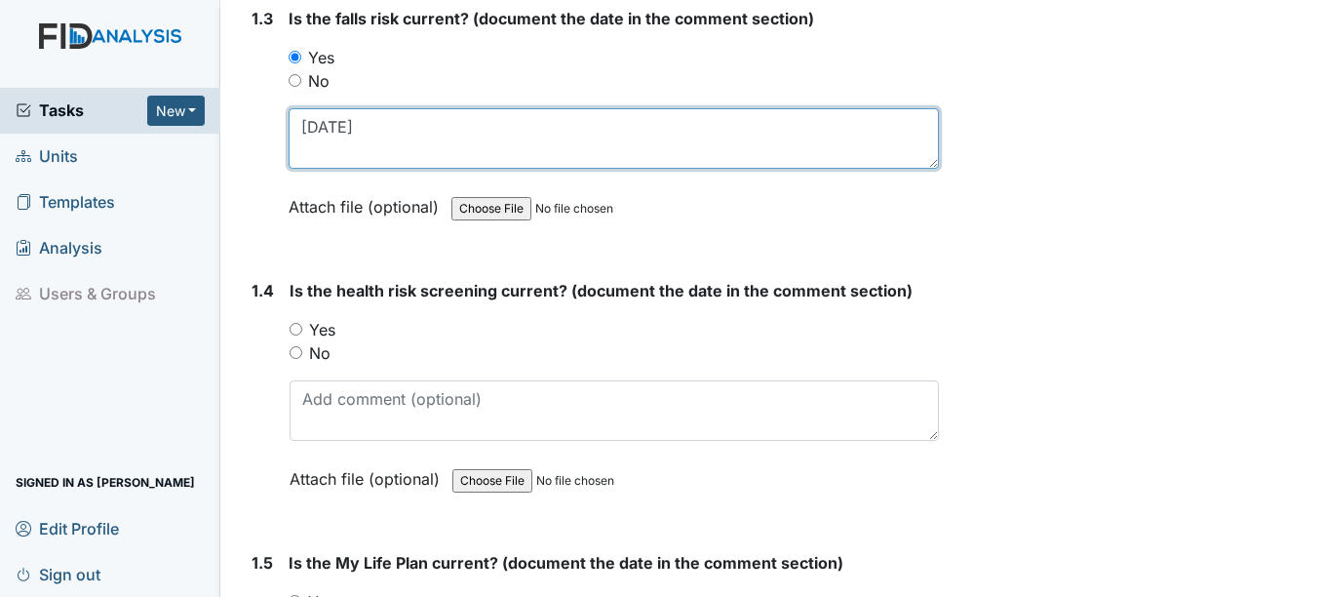
scroll to position [877, 0]
type textarea "12-16-24"
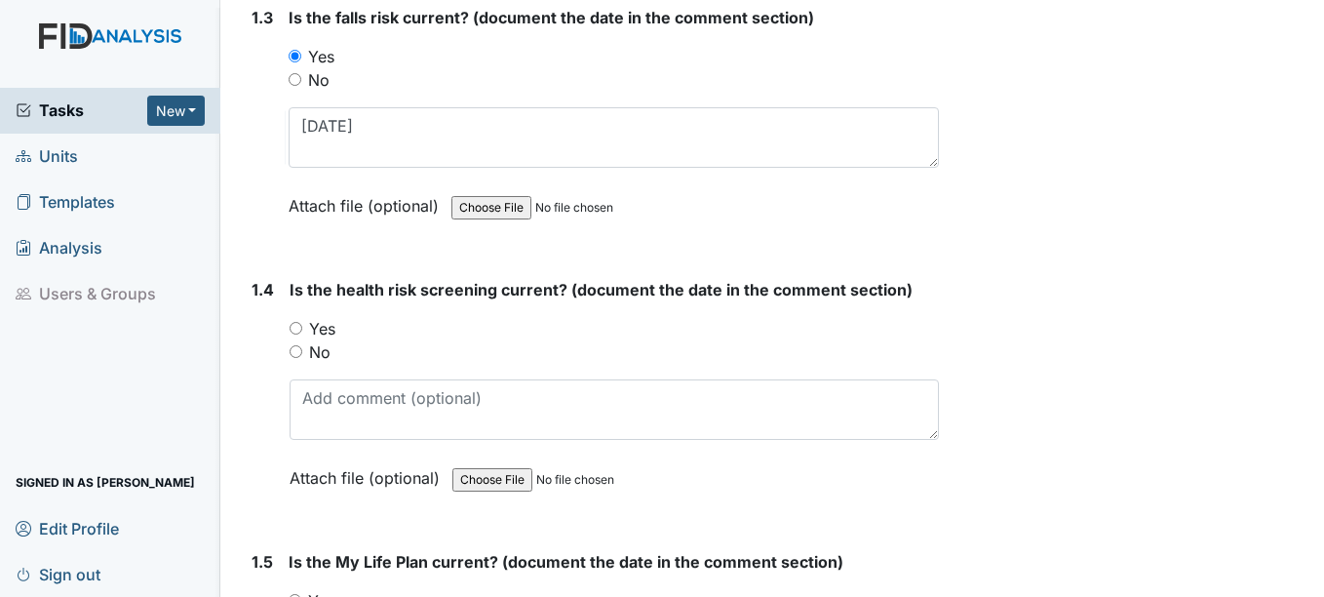
click at [296, 331] on input "Yes" at bounding box center [296, 328] width 13 height 13
radio input "true"
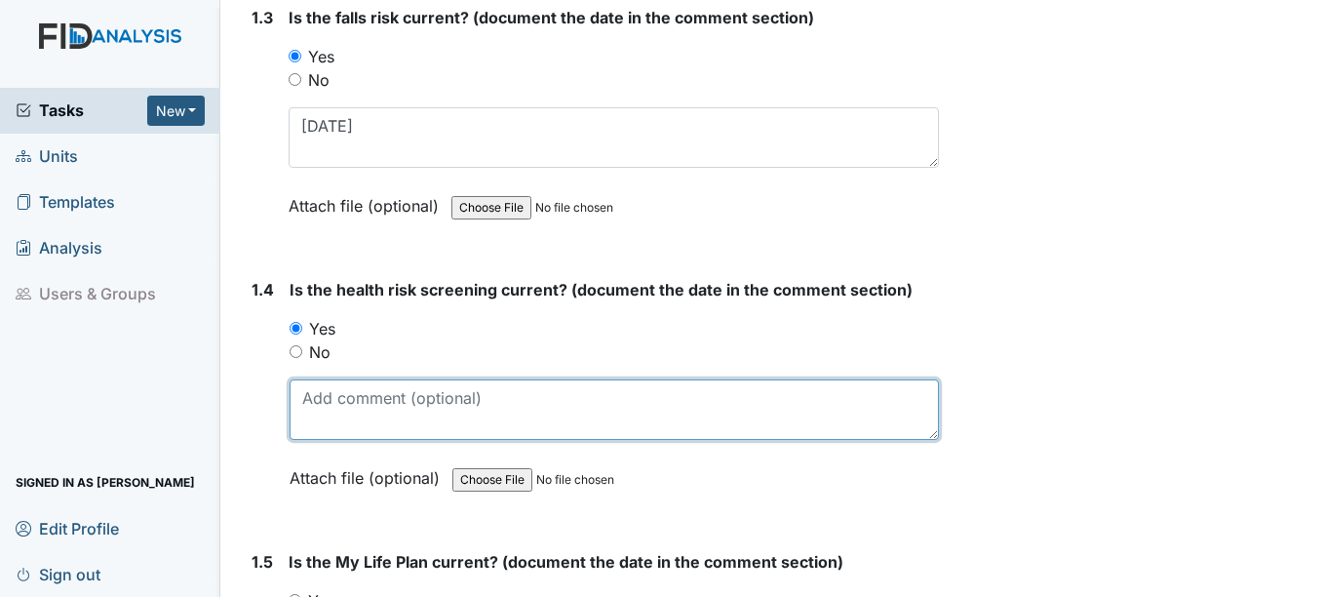
click at [316, 410] on textarea at bounding box center [614, 409] width 648 height 60
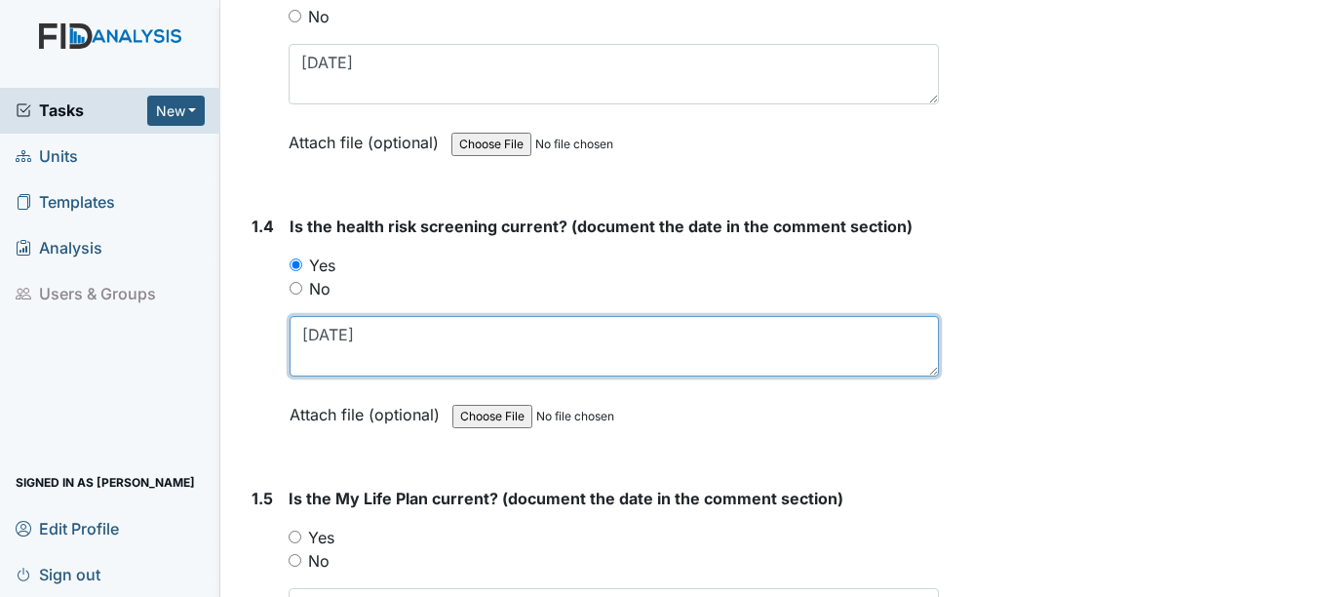
scroll to position [975, 0]
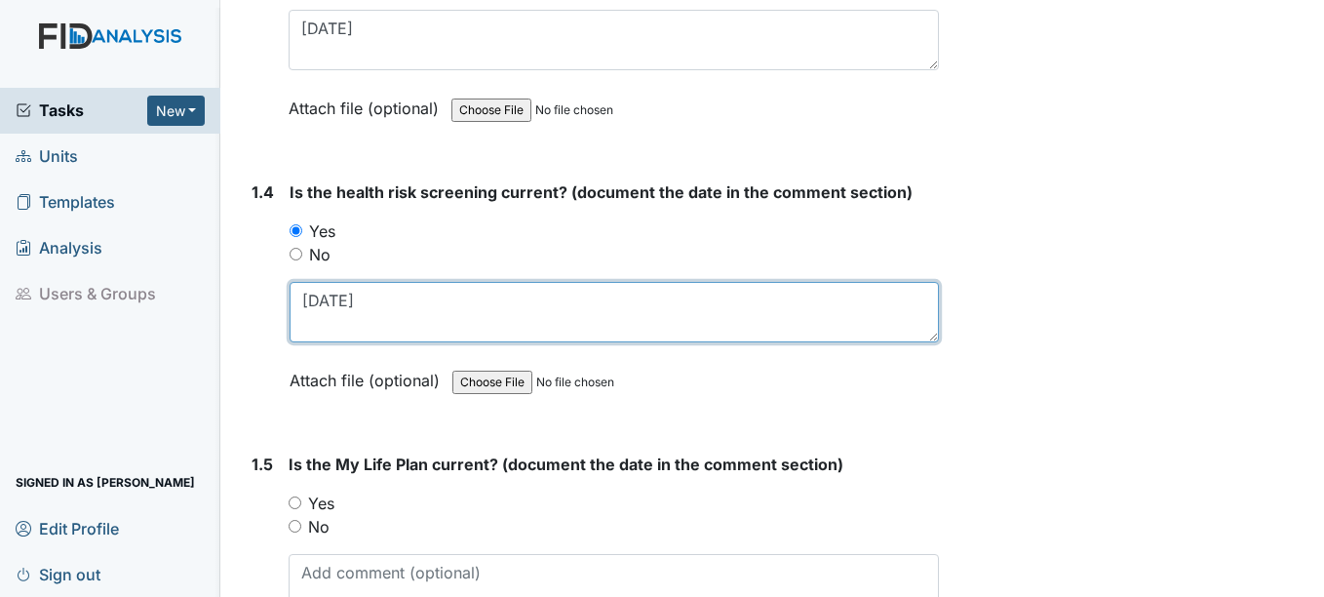
type textarea "12-16-24"
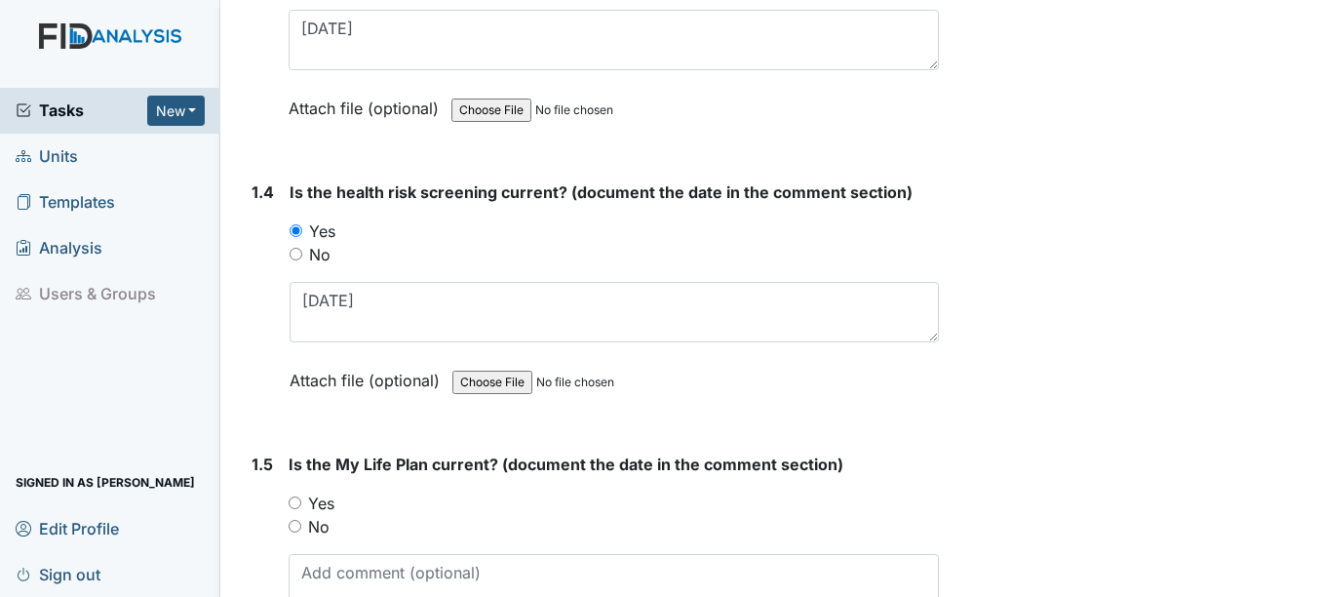
click at [298, 500] on input "Yes" at bounding box center [295, 502] width 13 height 13
radio input "true"
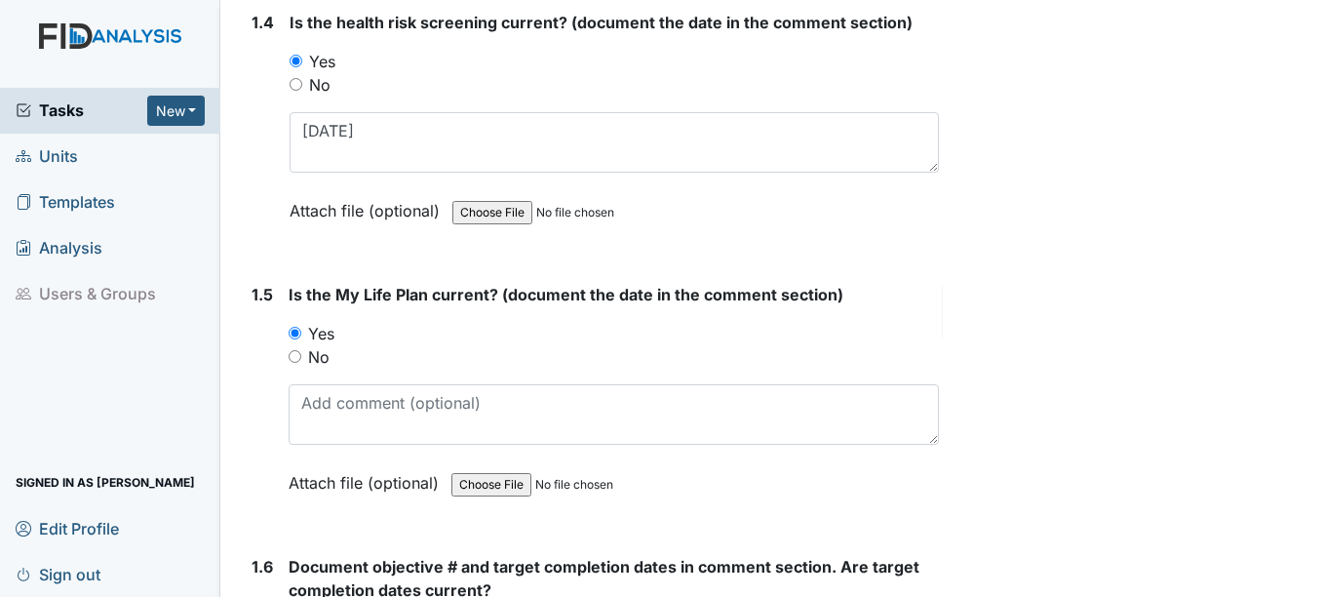
scroll to position [1170, 0]
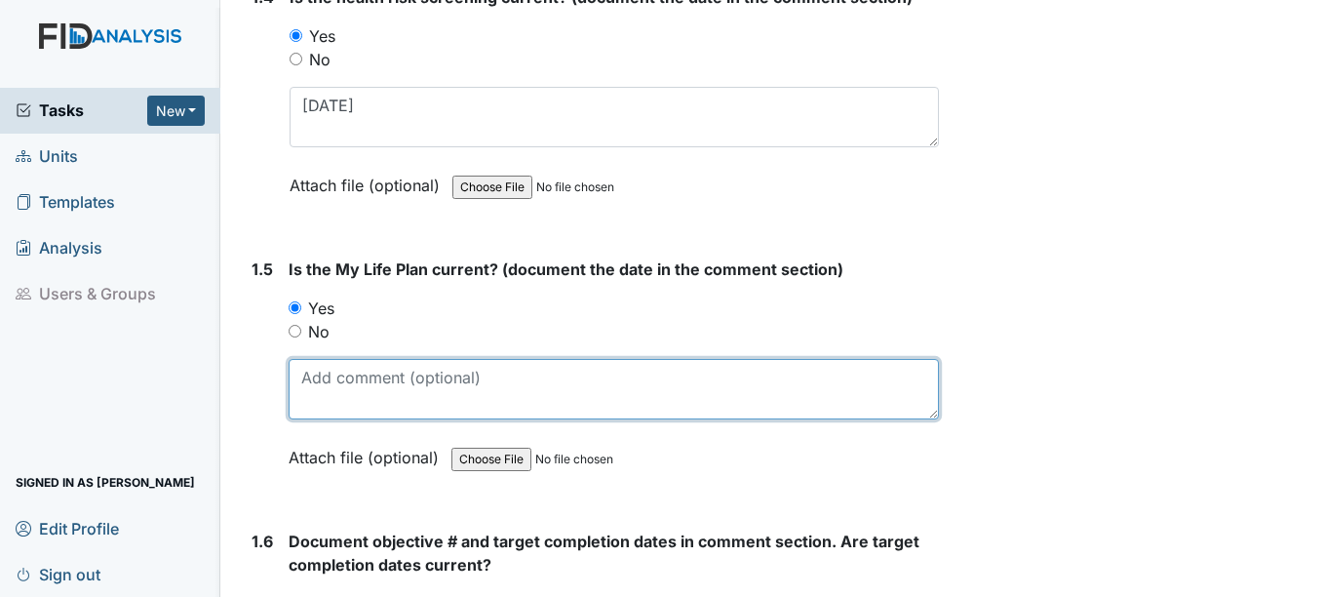
click at [311, 398] on textarea at bounding box center [613, 389] width 649 height 60
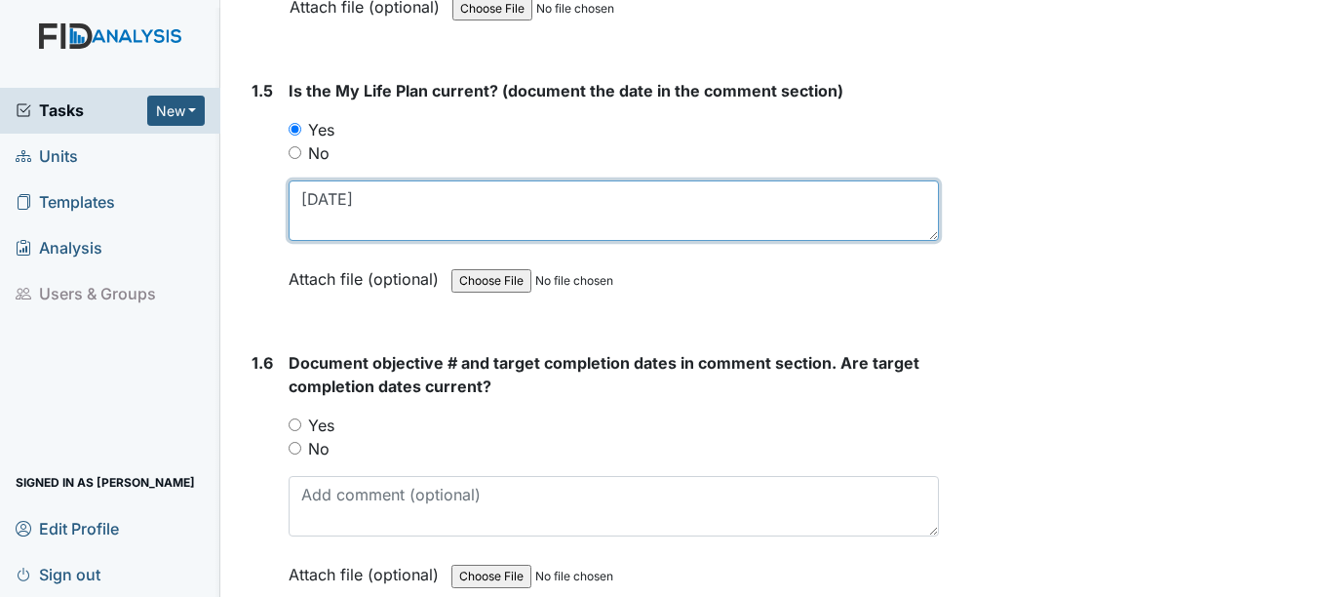
scroll to position [1365, 0]
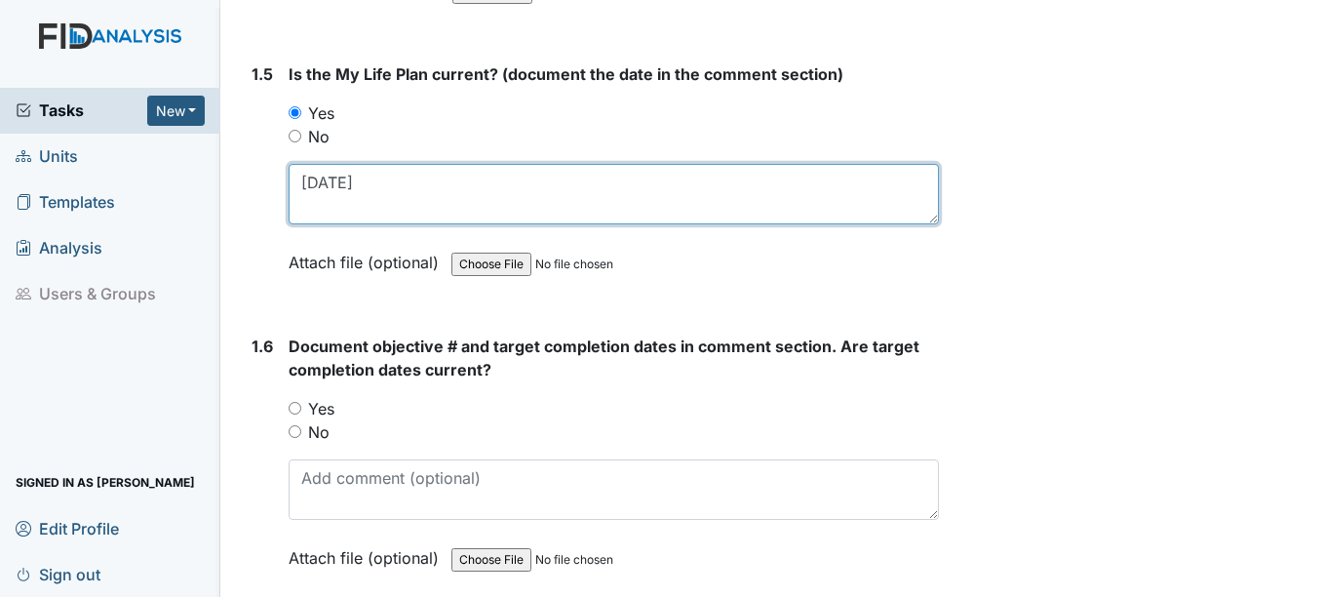
type textarea "12-16-24"
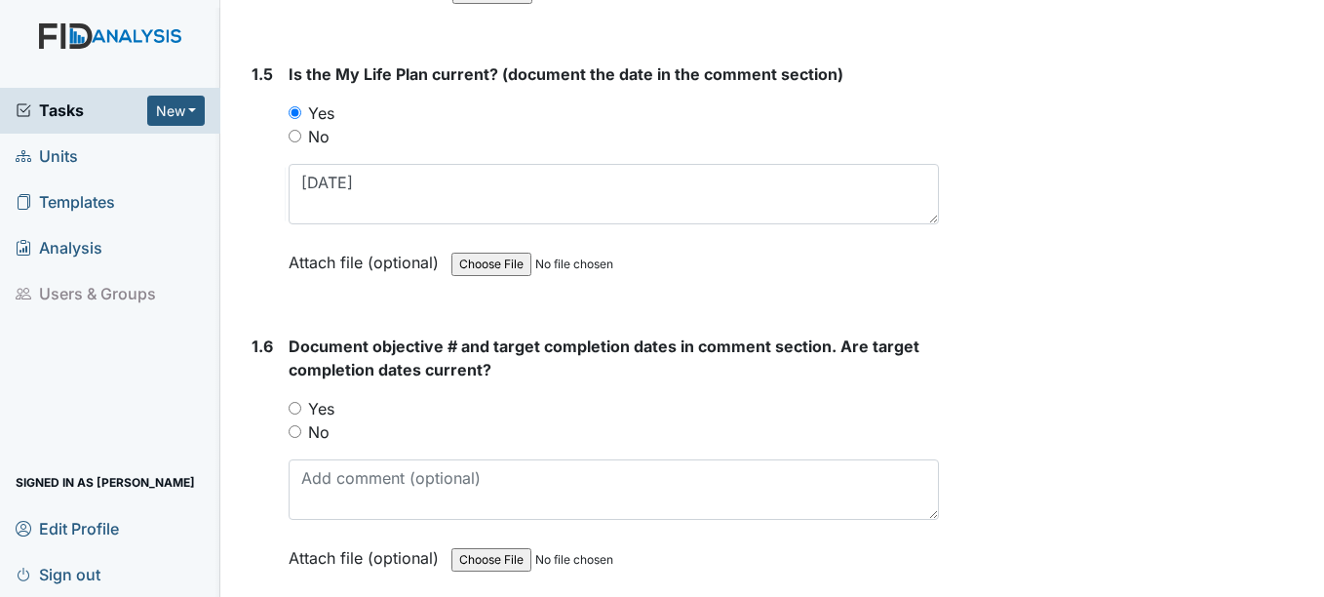
click at [301, 409] on input "Yes" at bounding box center [295, 408] width 13 height 13
radio input "true"
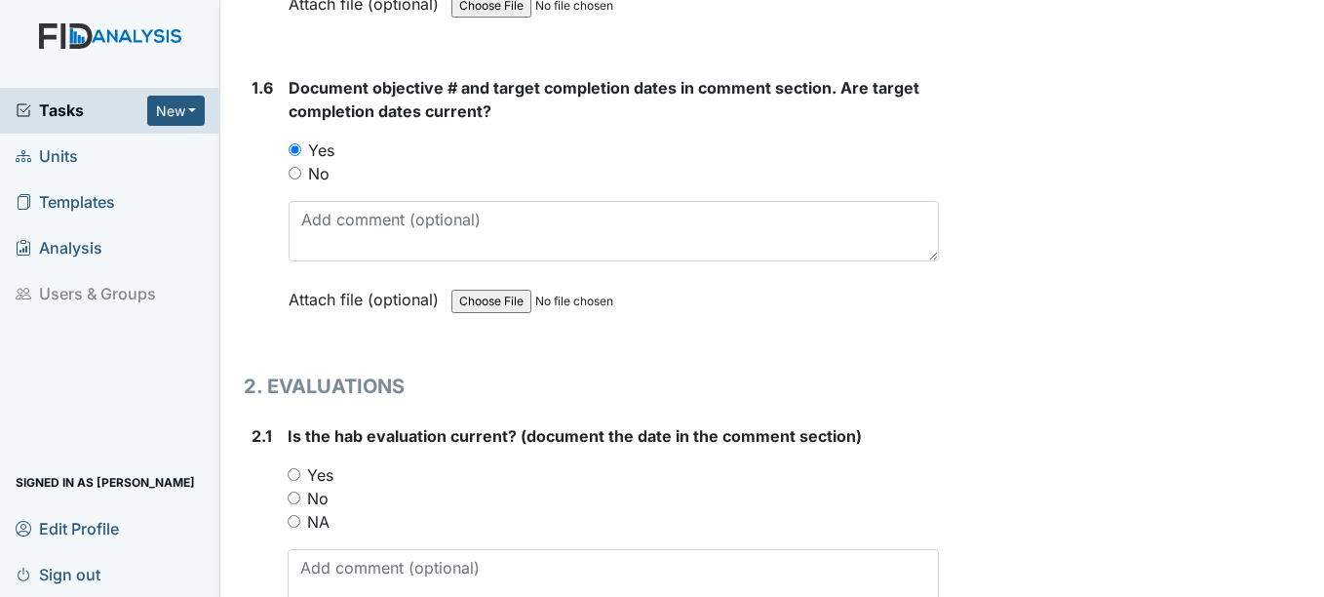
scroll to position [1657, 0]
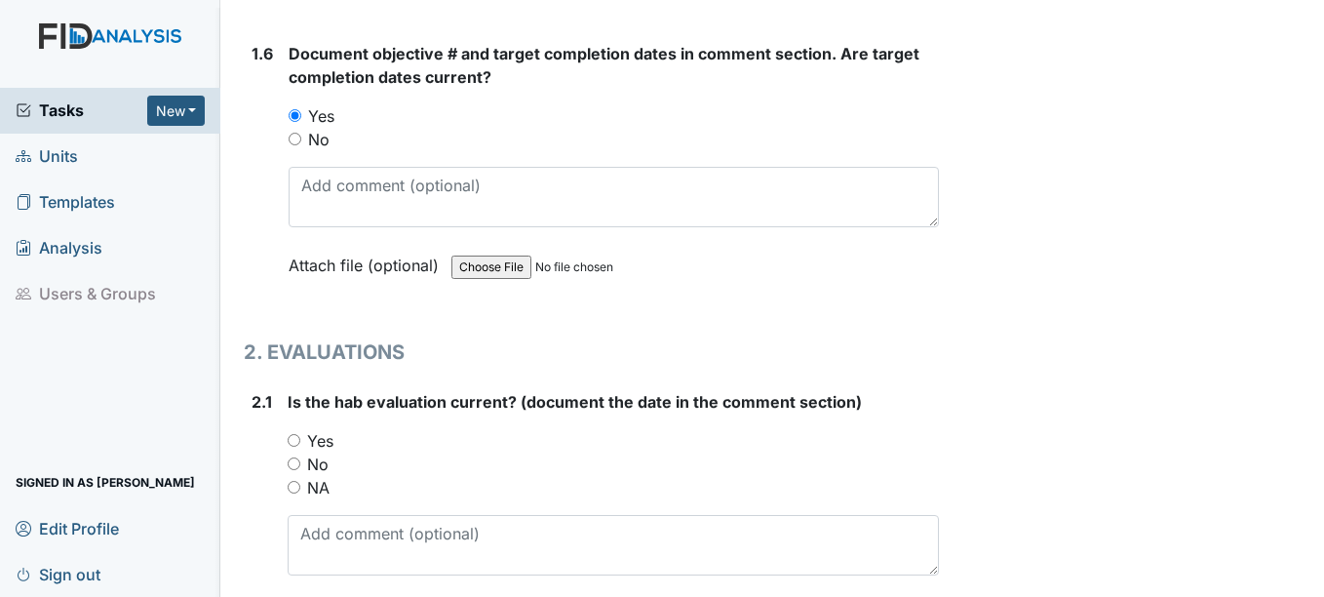
click at [294, 441] on input "Yes" at bounding box center [294, 440] width 13 height 13
radio input "true"
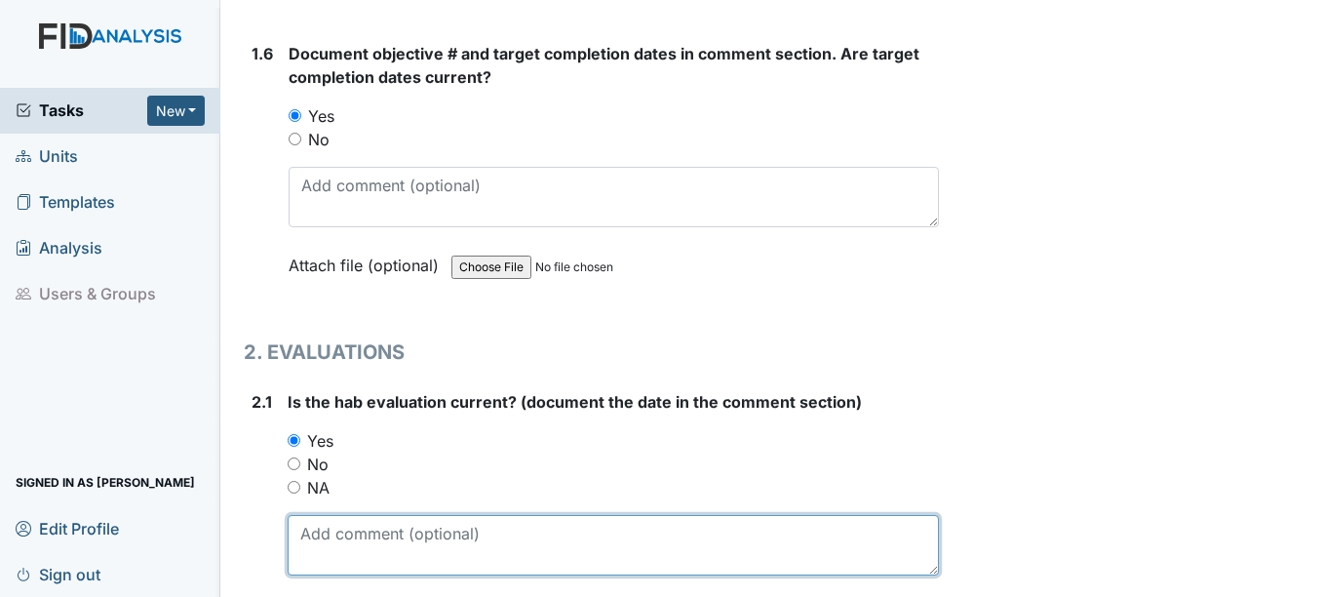
click at [313, 538] on textarea at bounding box center [613, 545] width 650 height 60
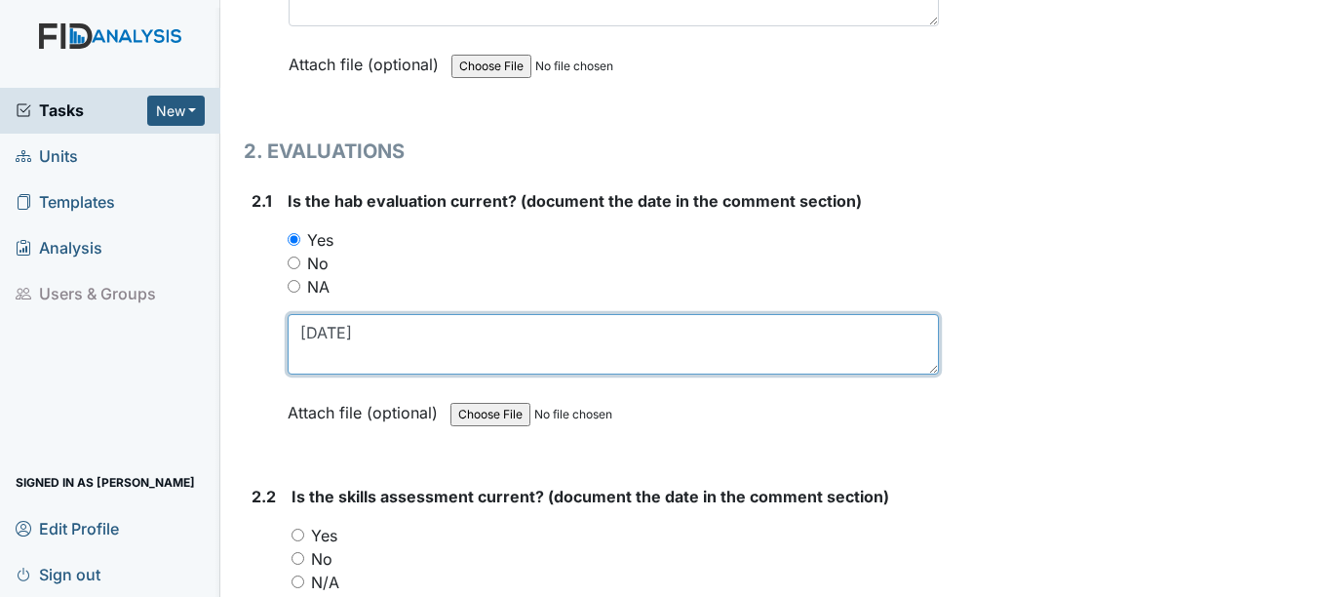
scroll to position [1950, 0]
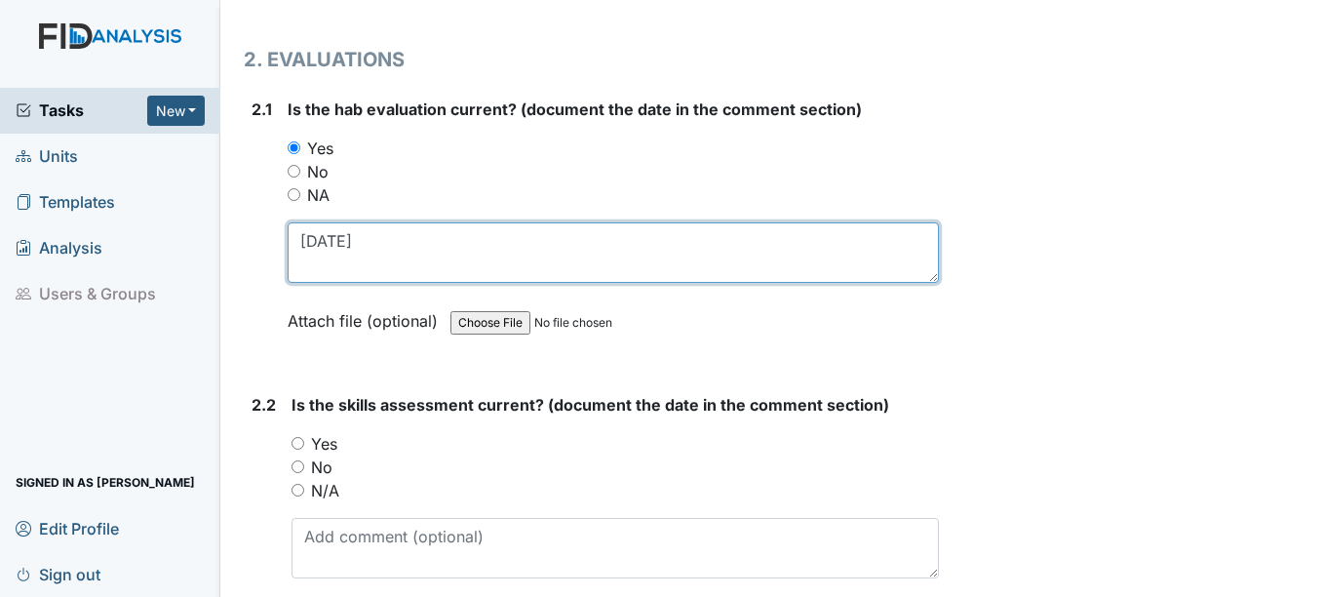
type textarea "12-2-24"
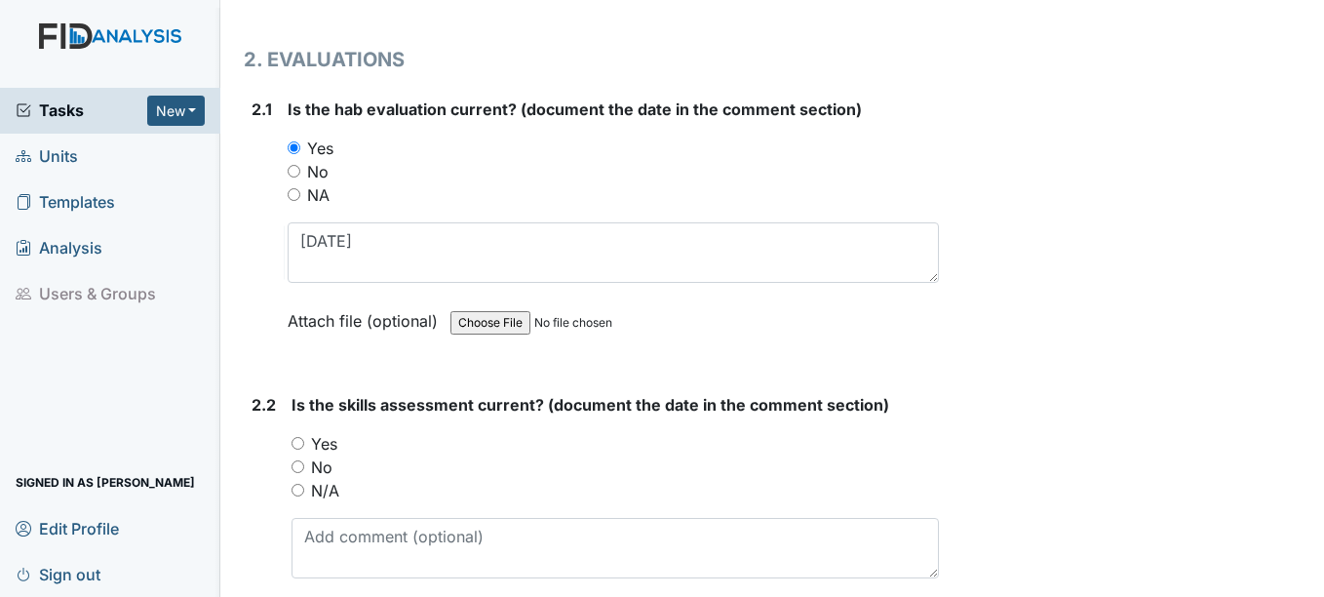
click at [297, 439] on input "Yes" at bounding box center [298, 443] width 13 height 13
radio input "true"
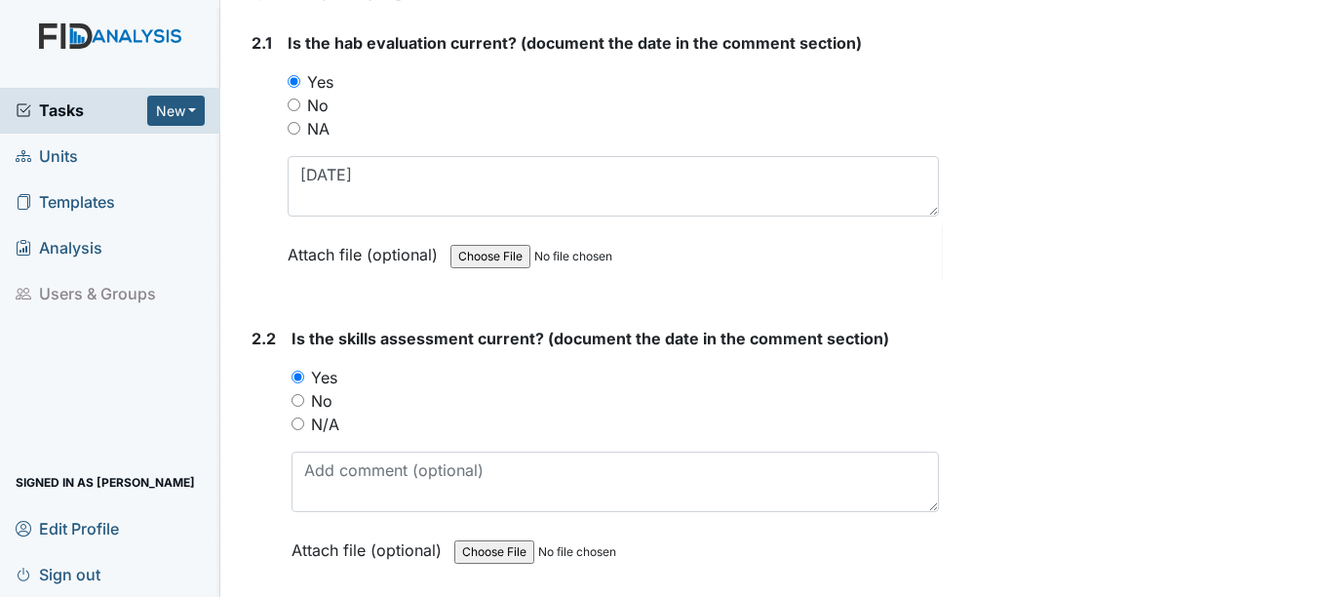
scroll to position [2047, 0]
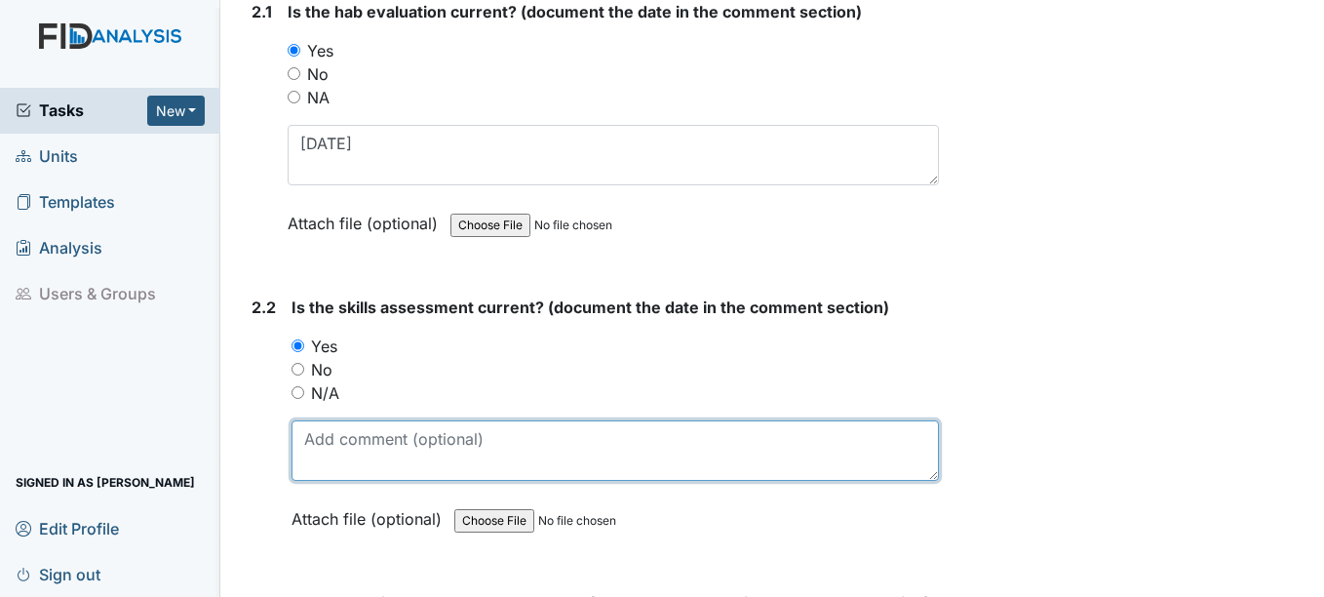
click at [331, 446] on textarea at bounding box center [615, 450] width 646 height 60
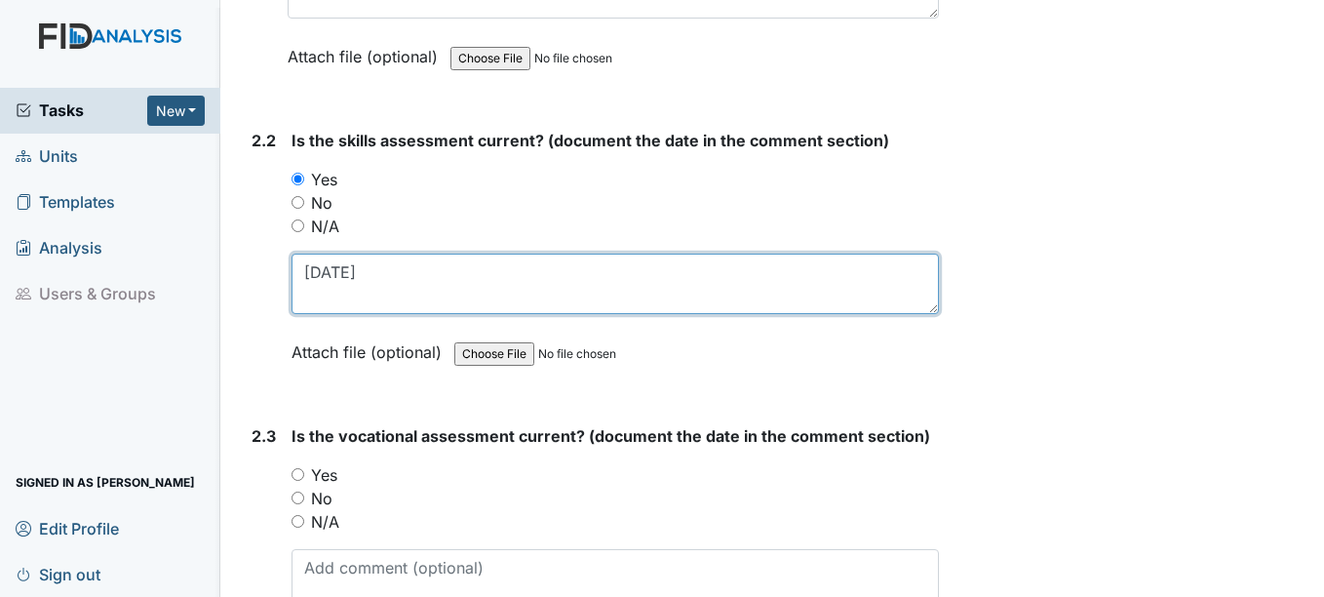
scroll to position [2242, 0]
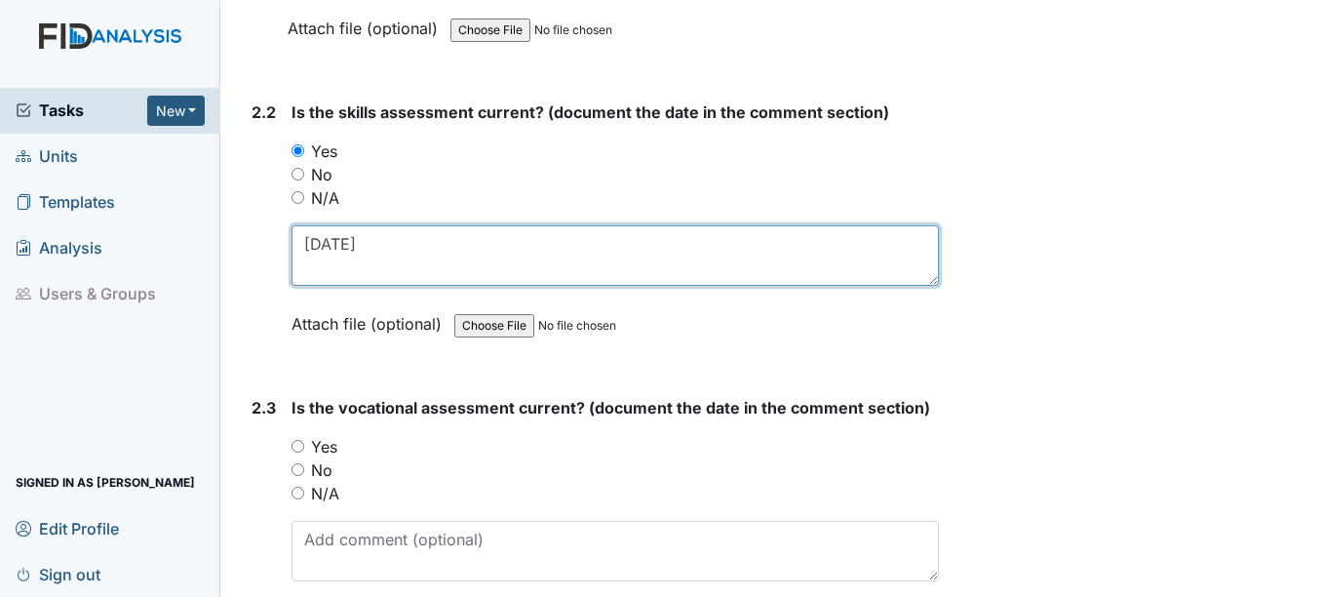
type textarea "12-1-24"
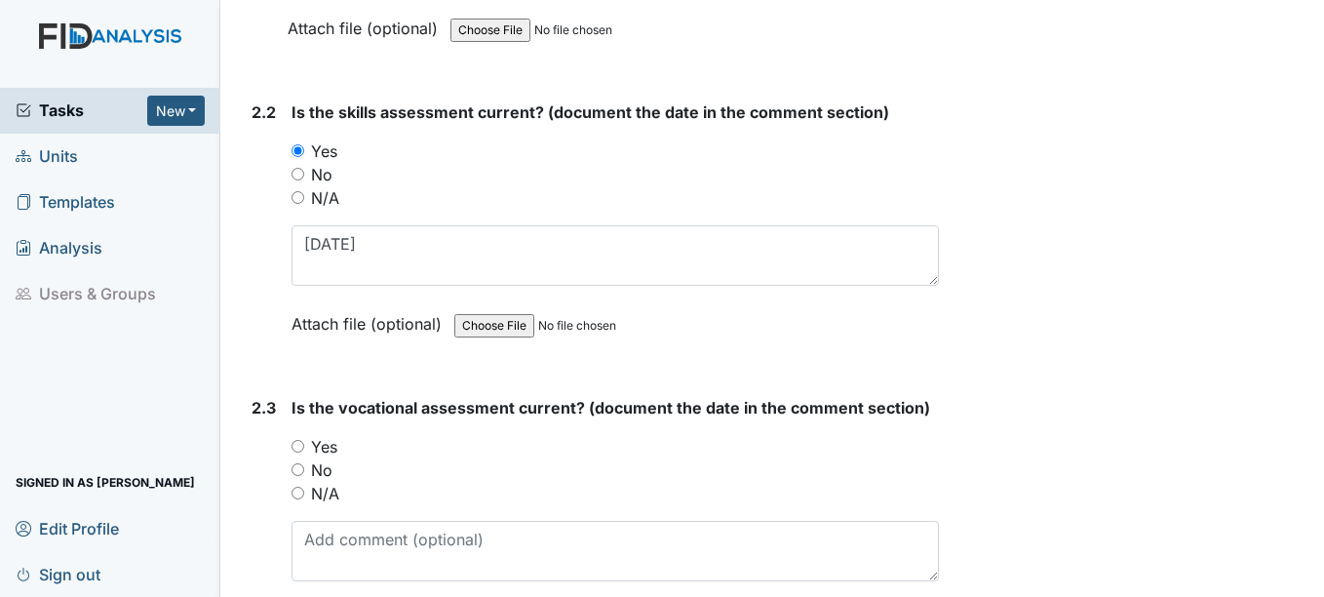
click at [298, 448] on input "Yes" at bounding box center [298, 446] width 13 height 13
radio input "true"
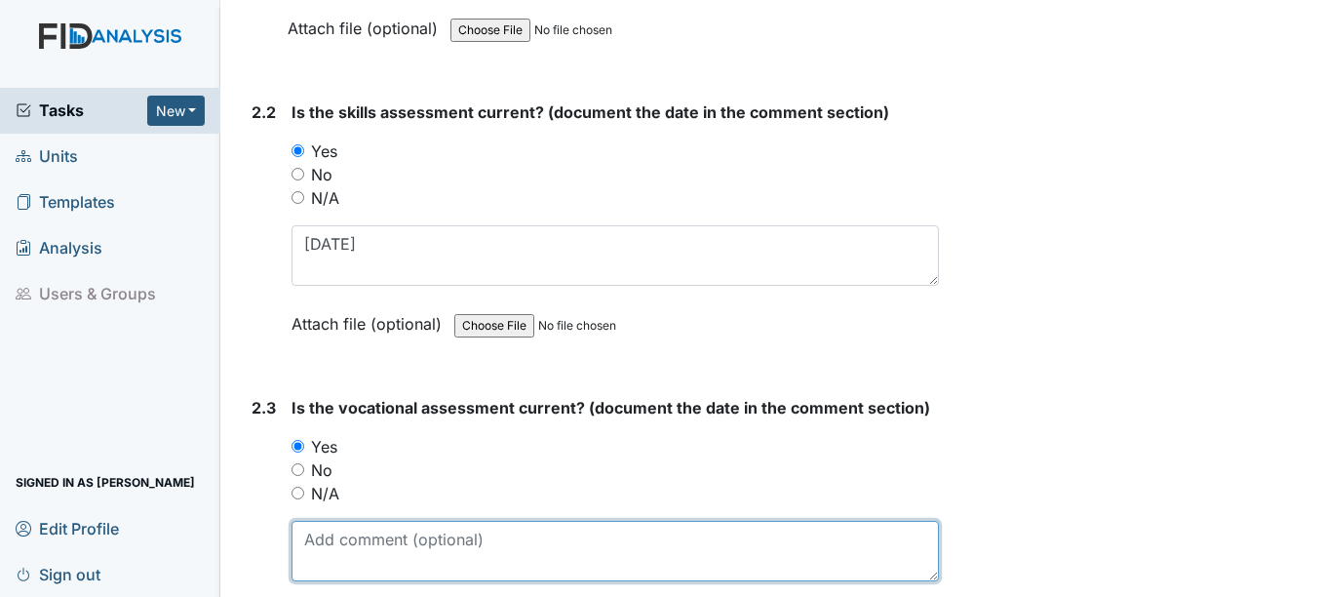
click at [372, 542] on textarea at bounding box center [615, 551] width 646 height 60
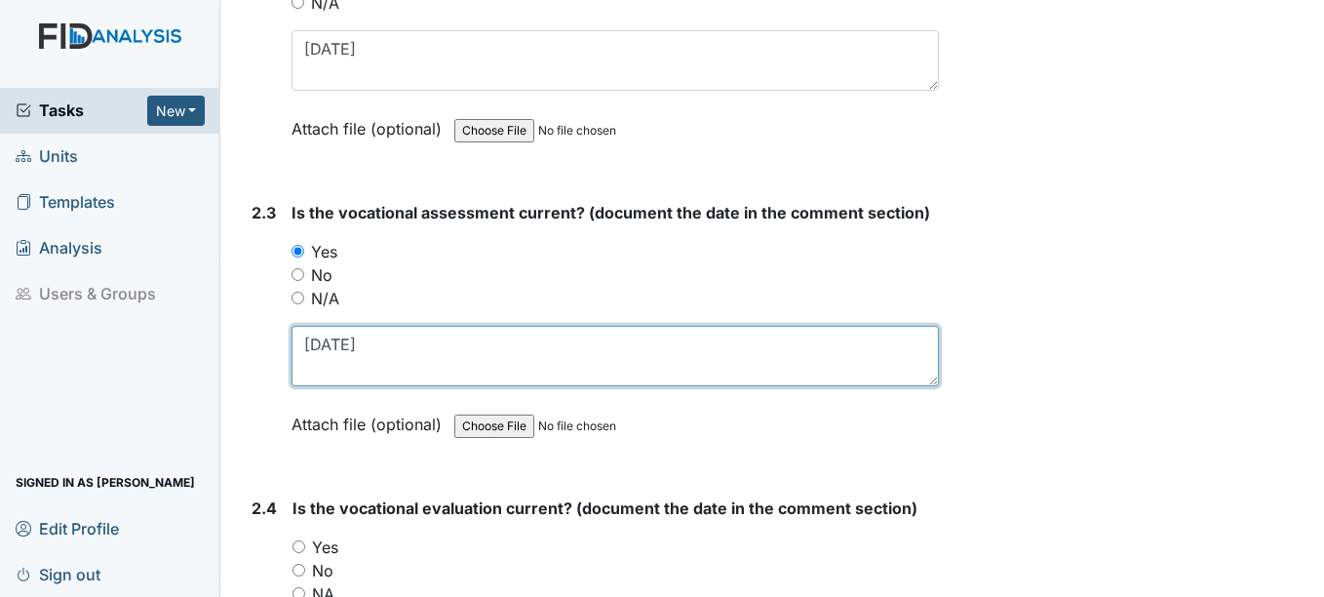
scroll to position [2535, 0]
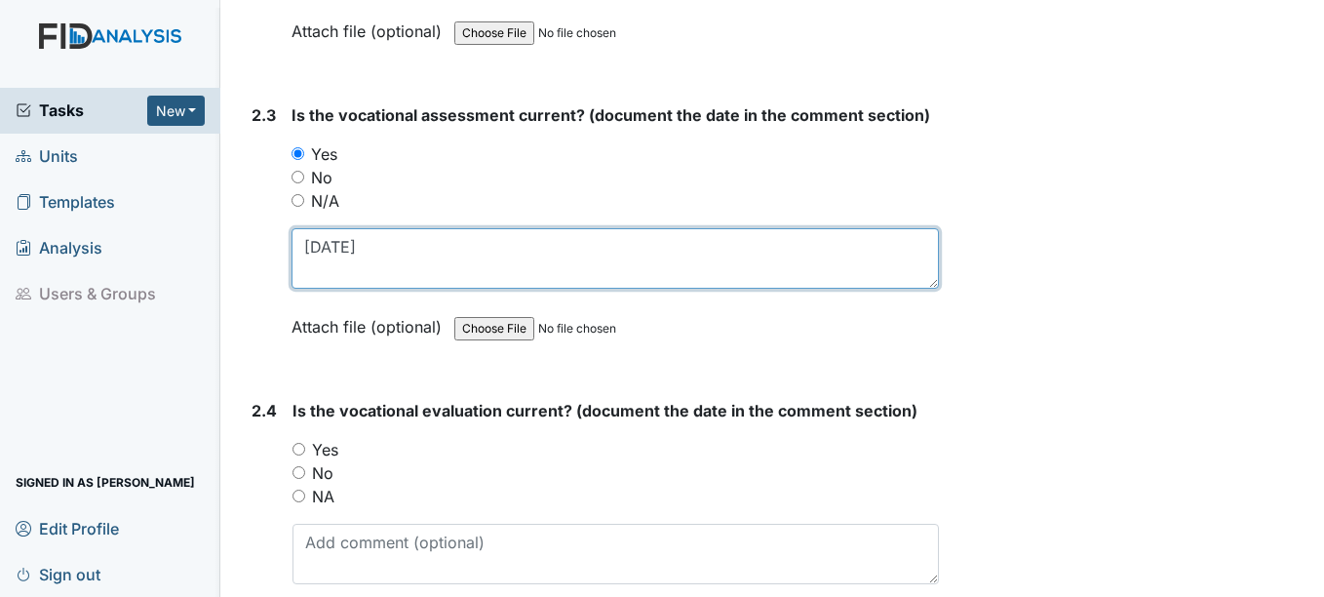
type textarea "12-2-24"
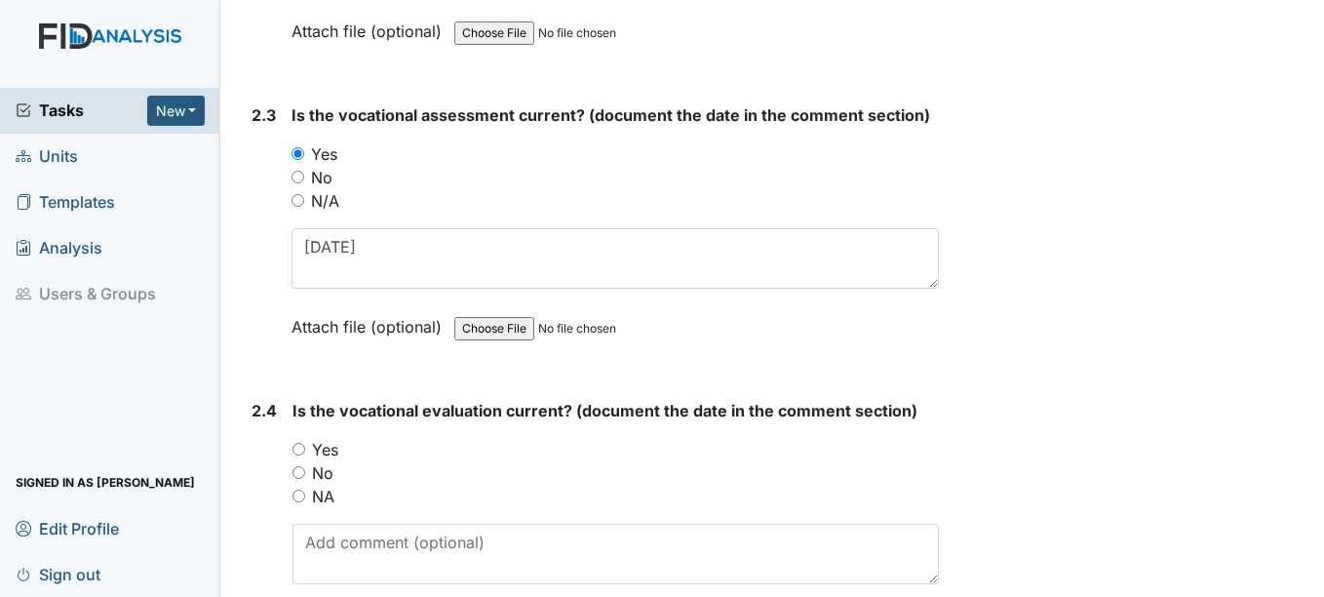
click at [302, 448] on input "Yes" at bounding box center [298, 449] width 13 height 13
radio input "true"
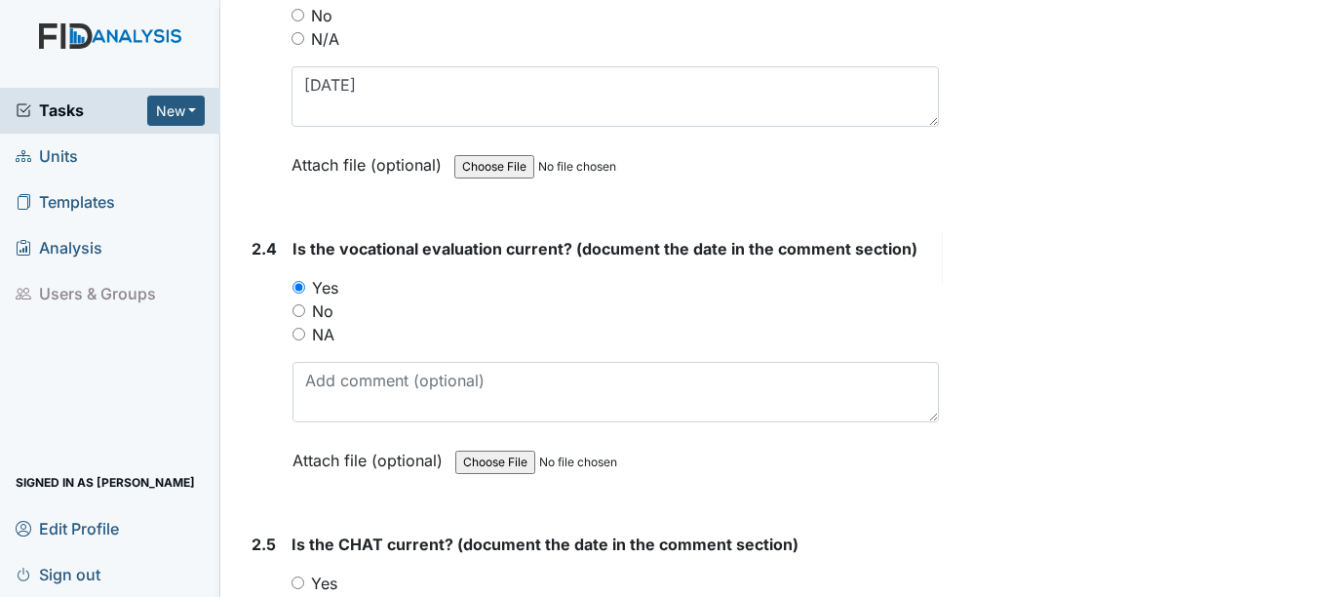
scroll to position [2730, 0]
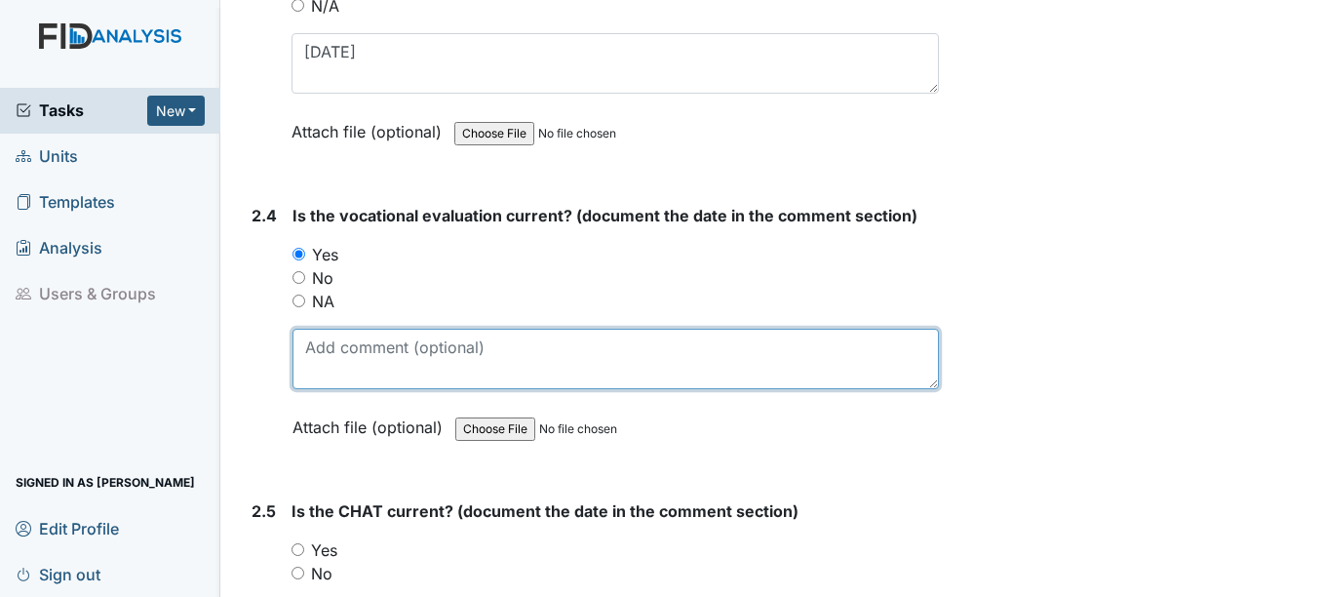
click at [329, 370] on textarea at bounding box center [614, 359] width 645 height 60
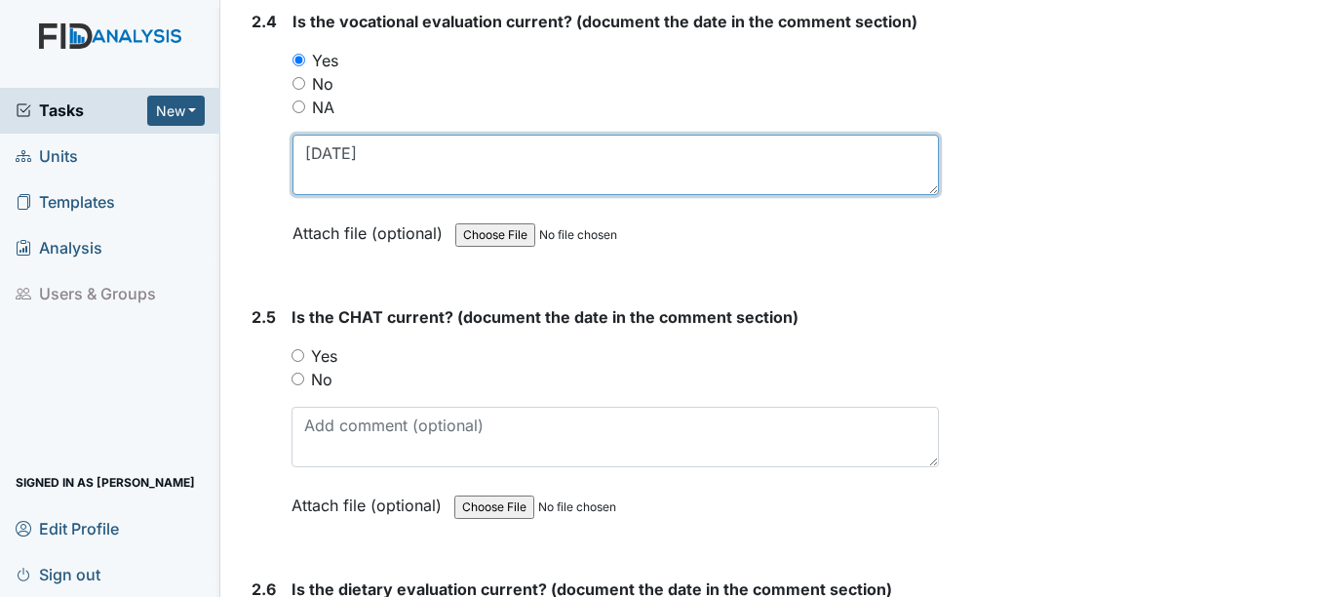
scroll to position [2925, 0]
type textarea "12-2-24"
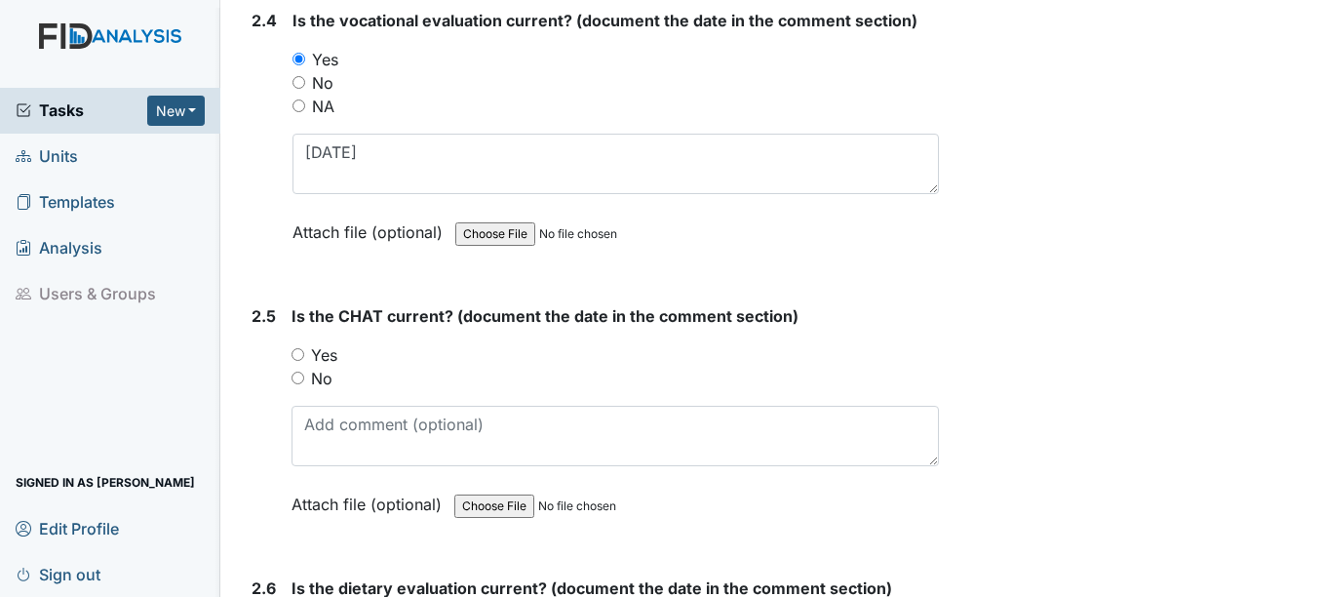
drag, startPoint x: 297, startPoint y: 350, endPoint x: 292, endPoint y: 414, distance: 64.6
click at [297, 351] on input "Yes" at bounding box center [298, 354] width 13 height 13
radio input "true"
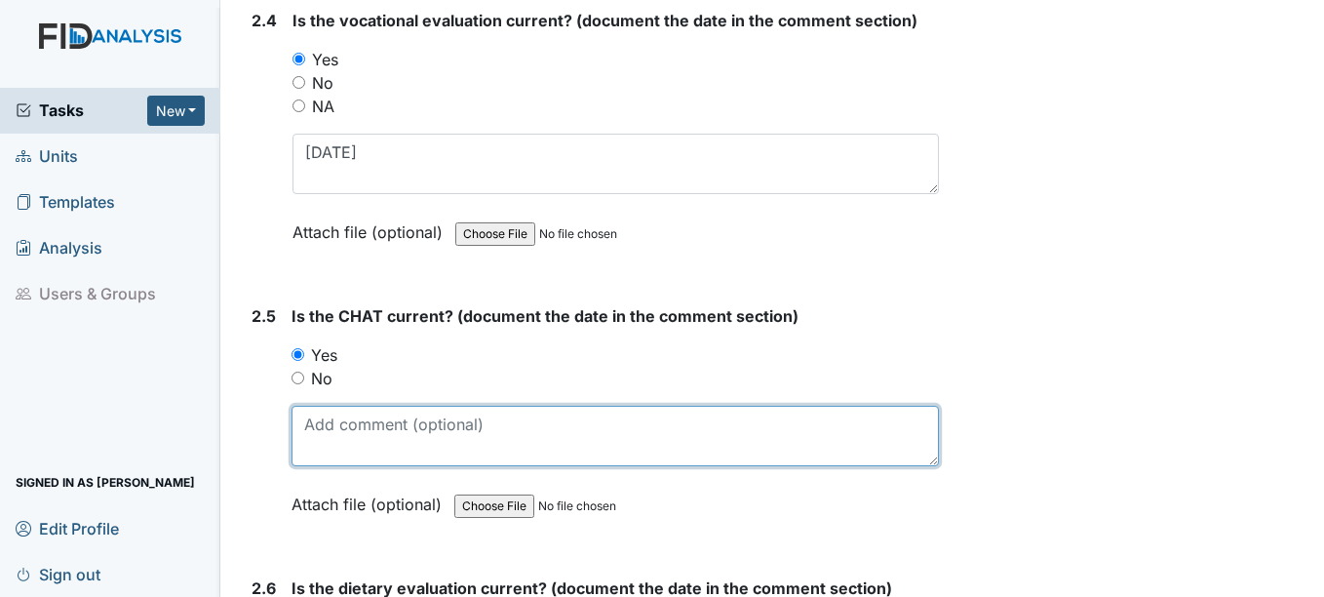
click at [309, 436] on textarea at bounding box center [615, 436] width 646 height 60
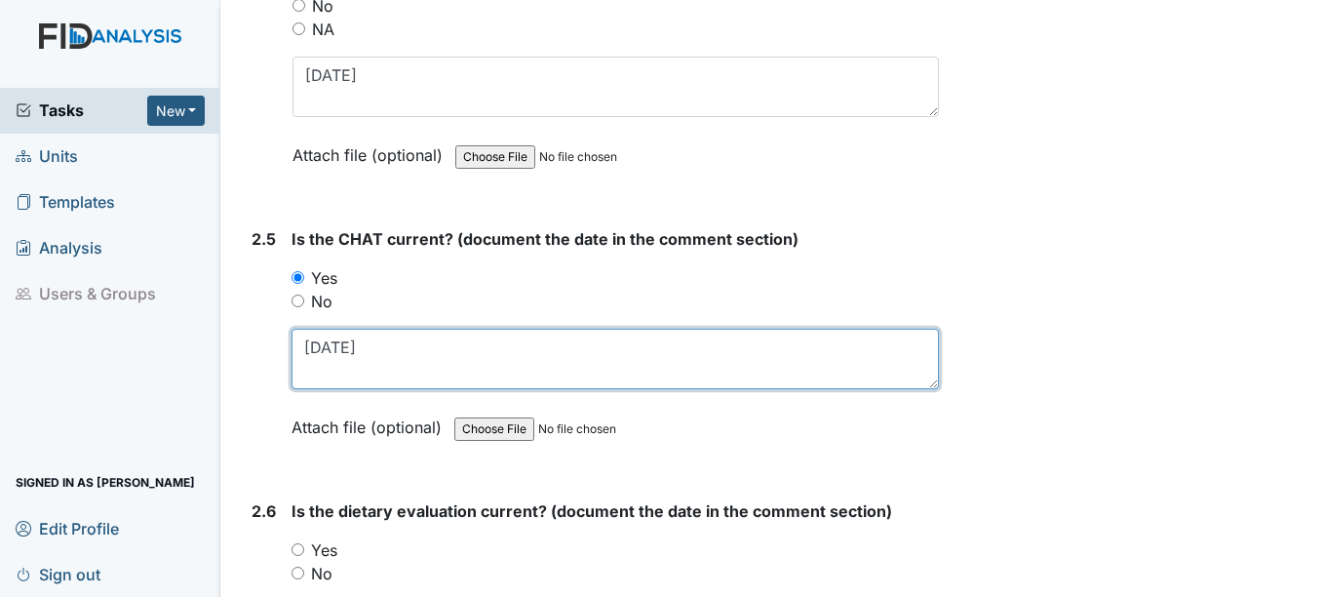
scroll to position [3120, 0]
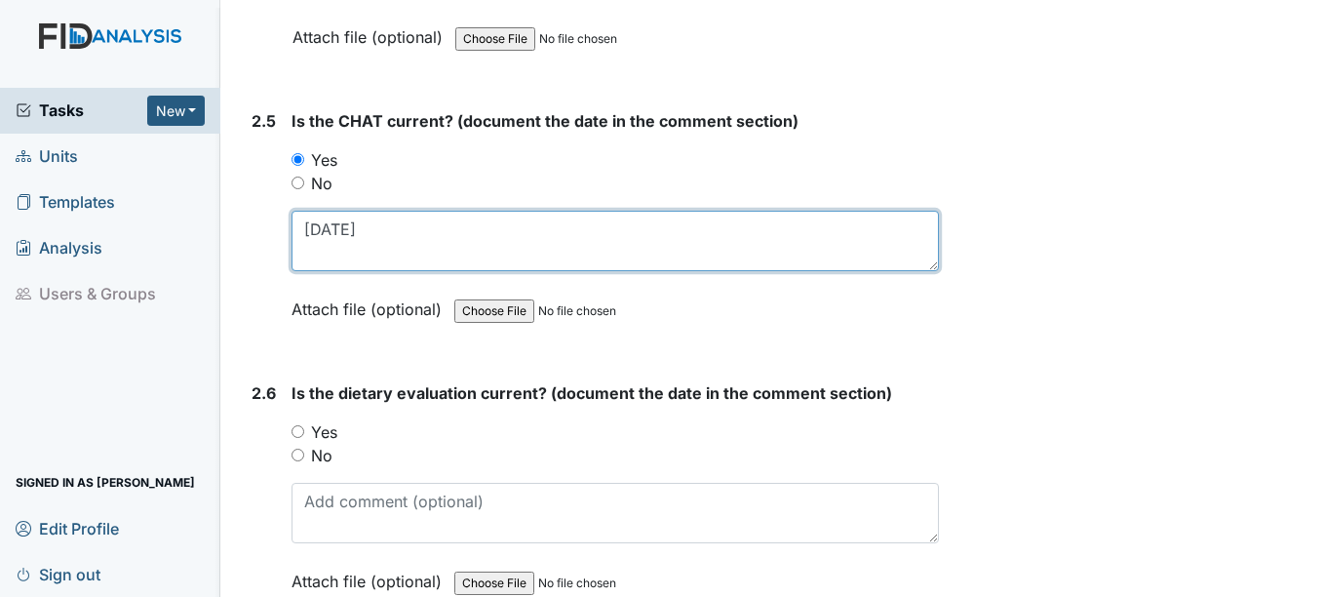
type textarea "12-1-24"
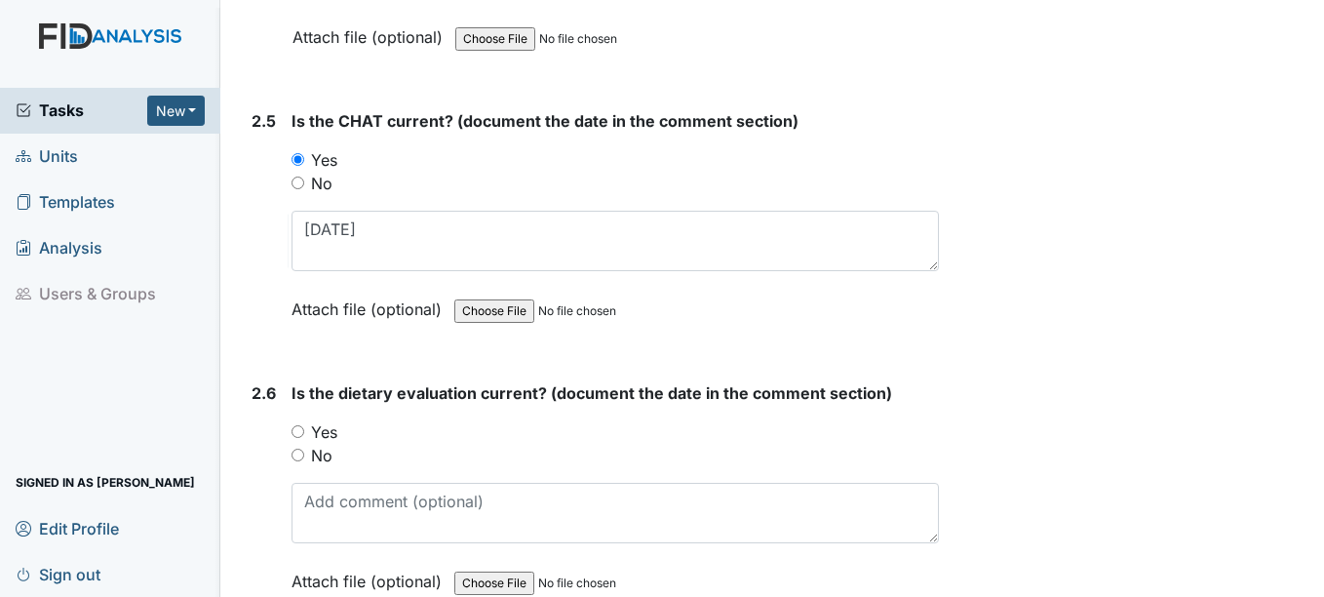
click at [300, 432] on input "Yes" at bounding box center [298, 431] width 13 height 13
radio input "true"
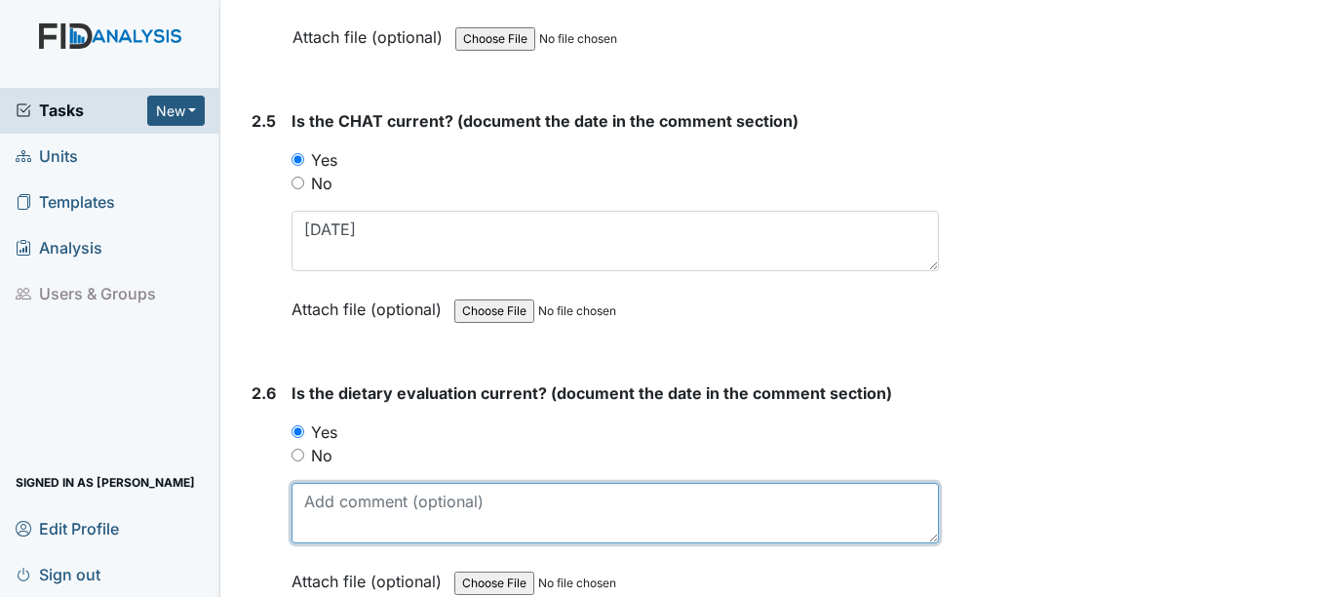
click at [339, 510] on textarea at bounding box center [615, 513] width 646 height 60
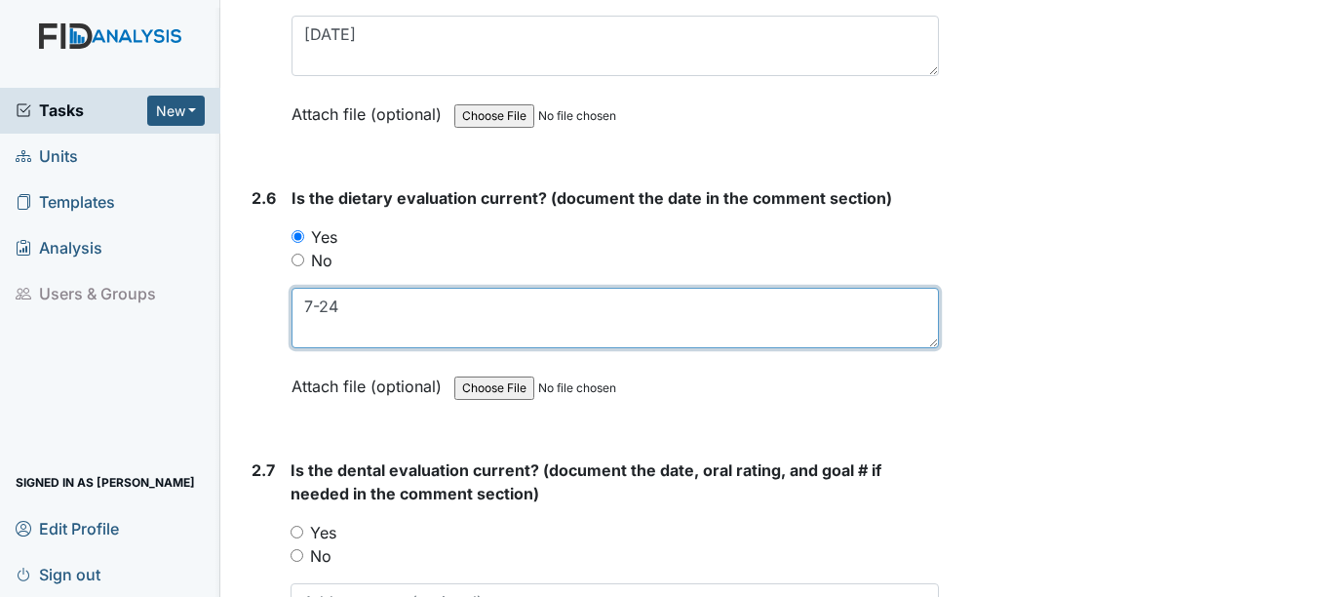
scroll to position [3412, 0]
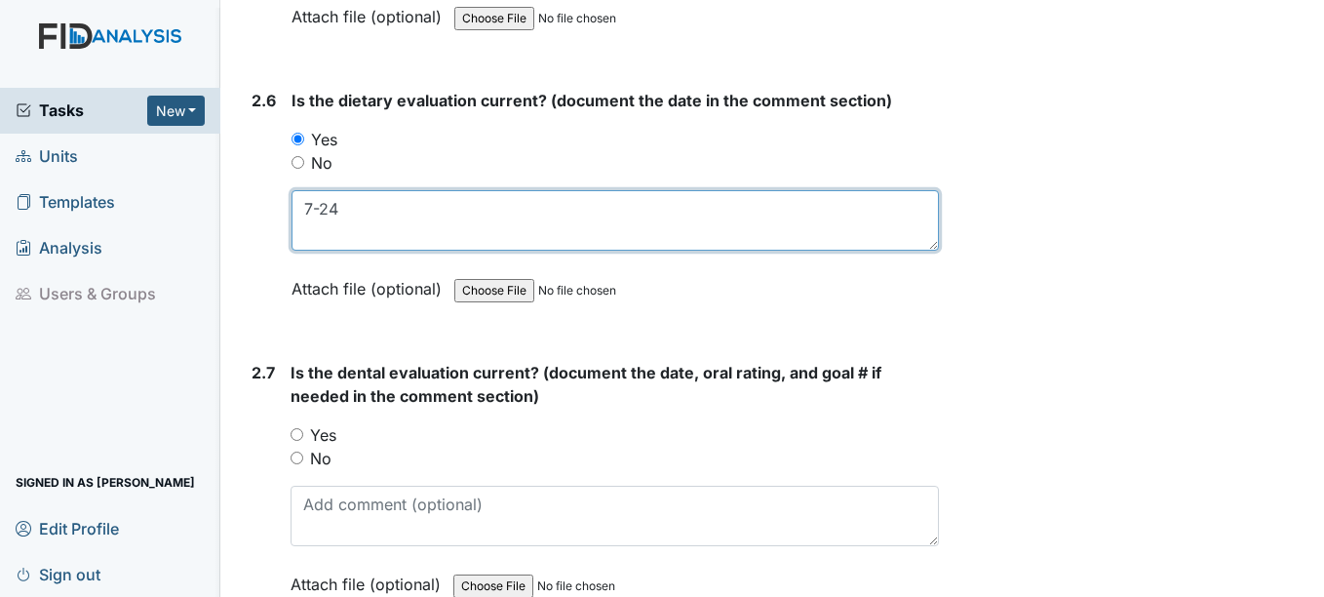
type textarea "7-24"
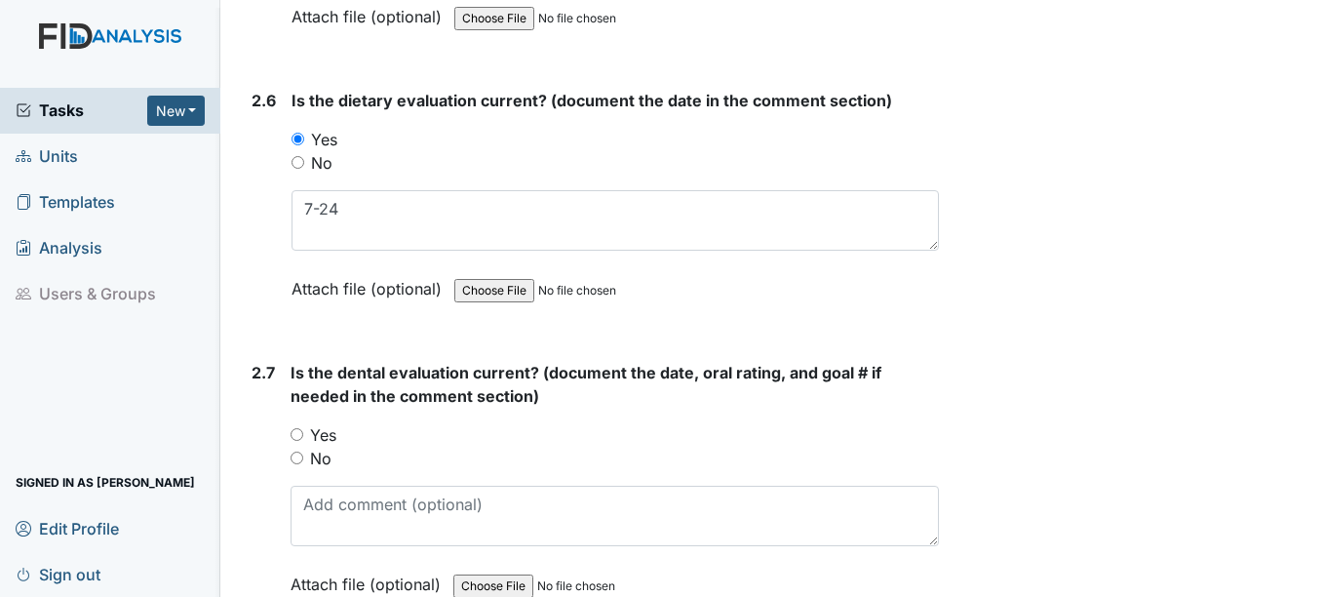
drag, startPoint x: 295, startPoint y: 434, endPoint x: 325, endPoint y: 501, distance: 73.4
click at [296, 437] on input "Yes" at bounding box center [297, 434] width 13 height 13
radio input "true"
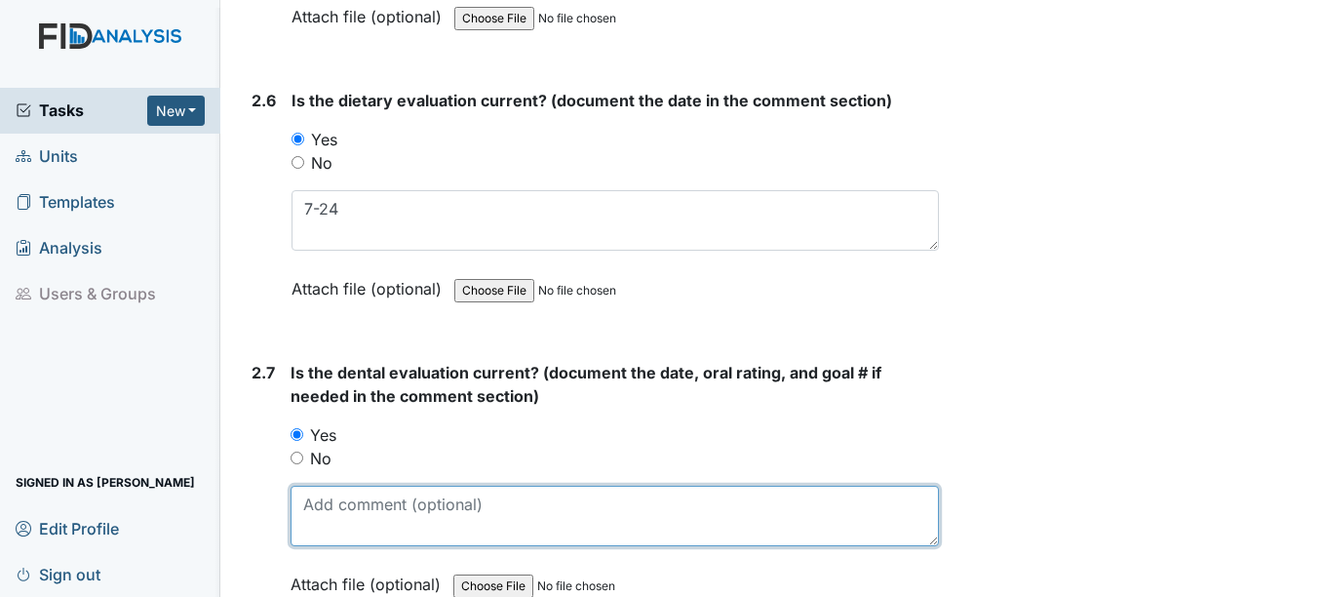
click at [340, 520] on textarea at bounding box center [614, 516] width 647 height 60
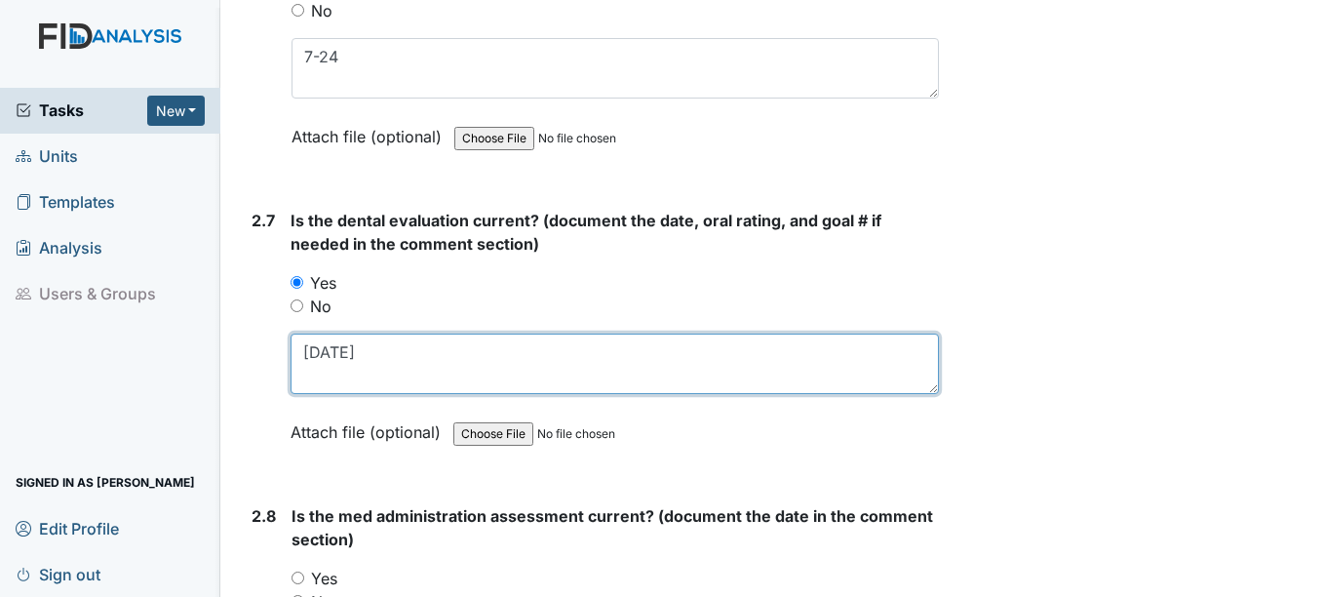
scroll to position [3607, 0]
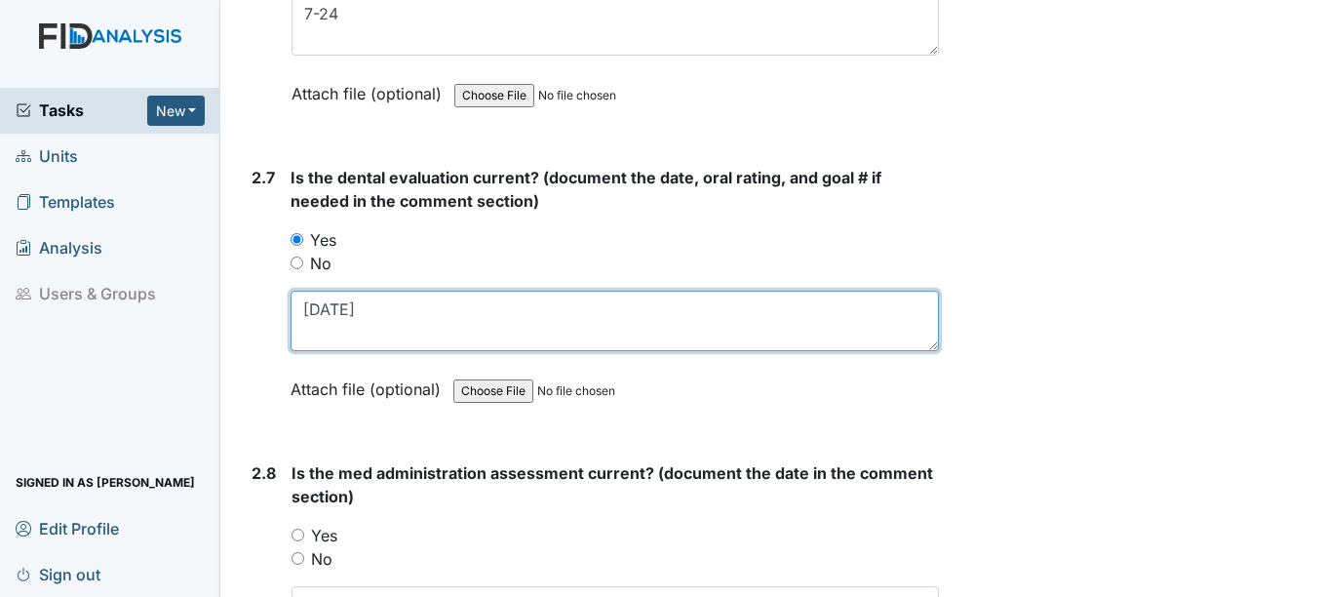
type textarea "4-7-25"
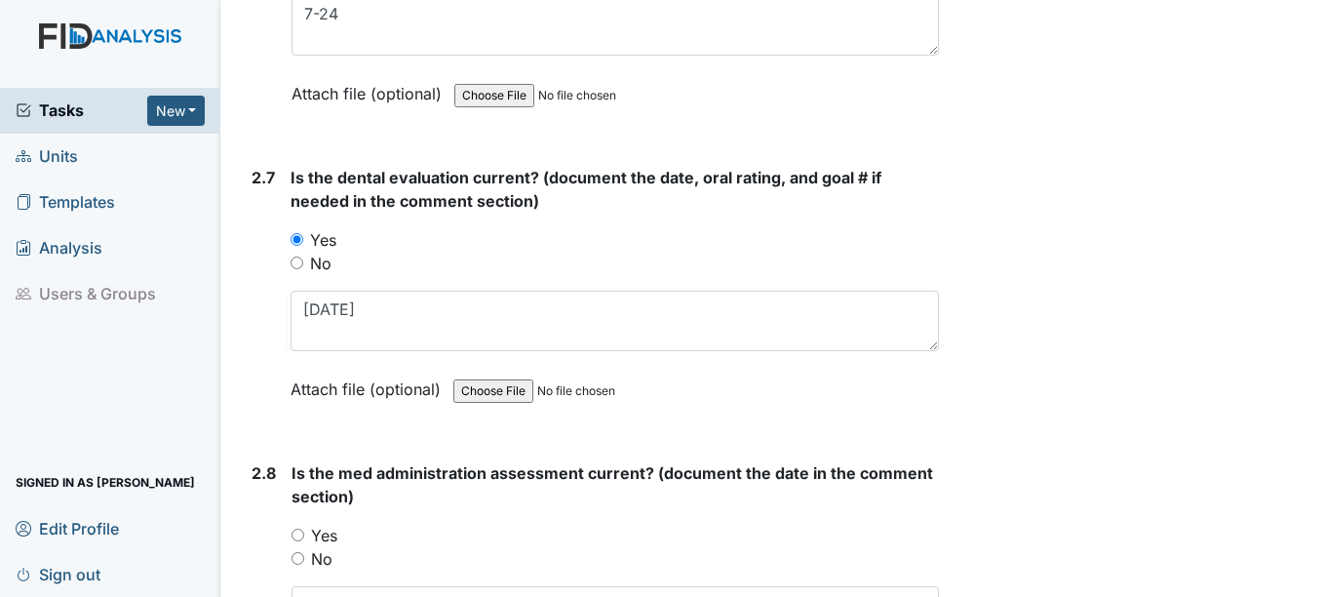
click at [302, 535] on input "Yes" at bounding box center [298, 534] width 13 height 13
radio input "true"
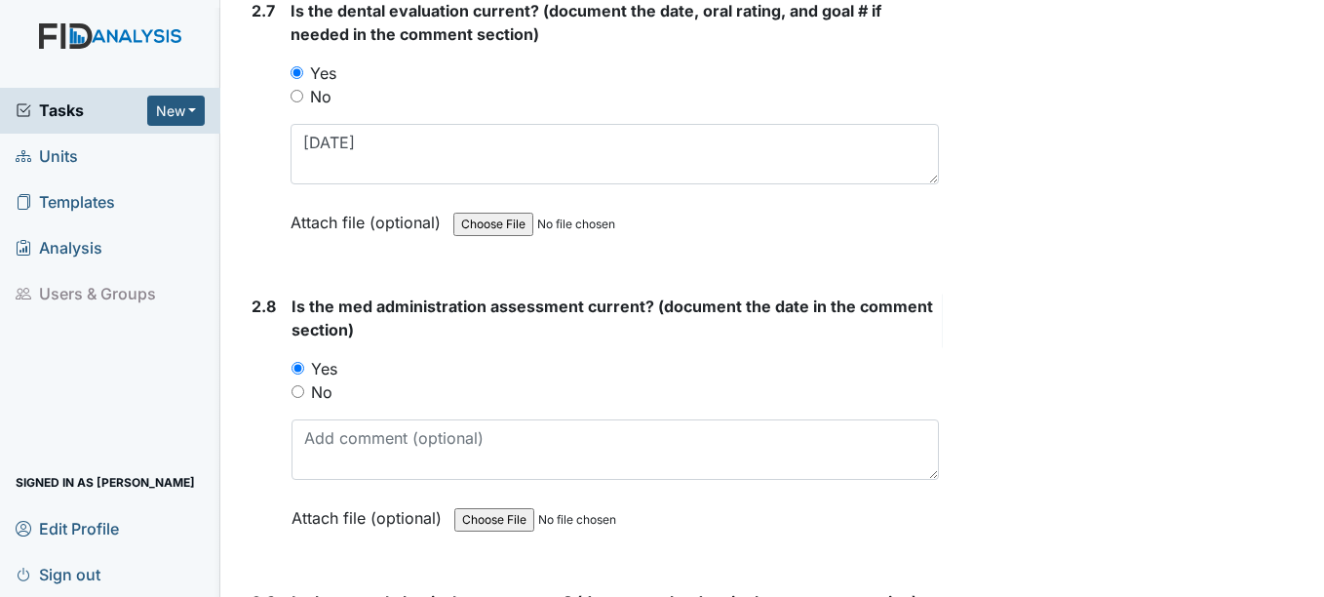
scroll to position [3802, 0]
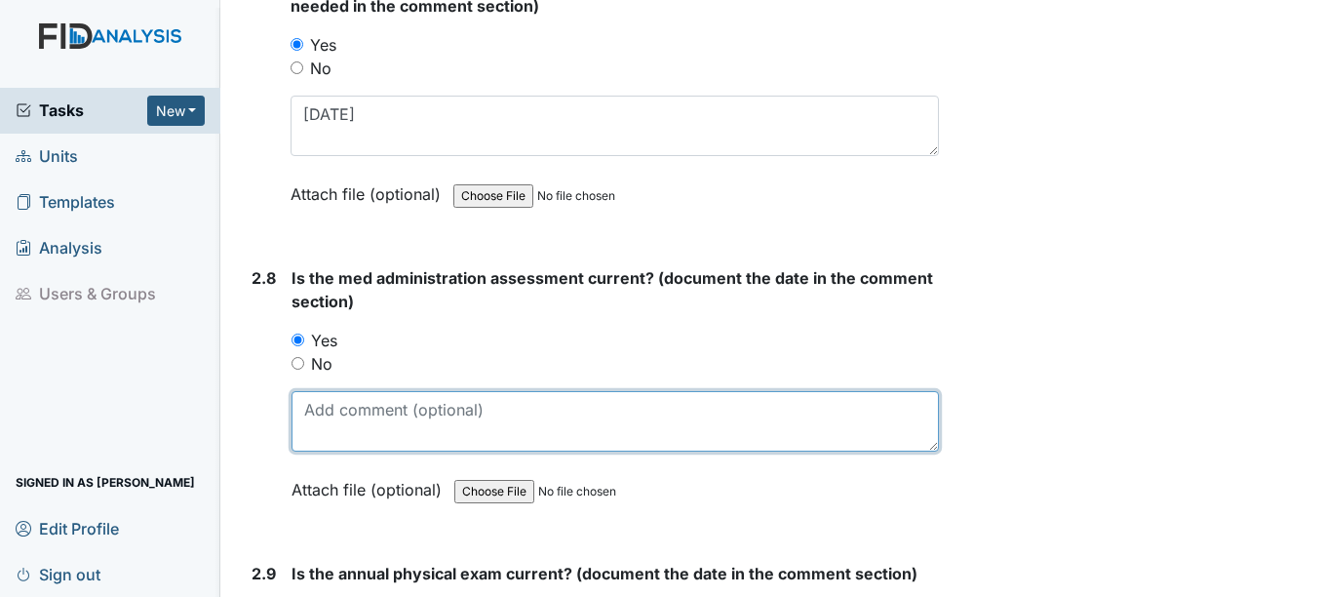
click at [428, 431] on textarea at bounding box center [615, 421] width 646 height 60
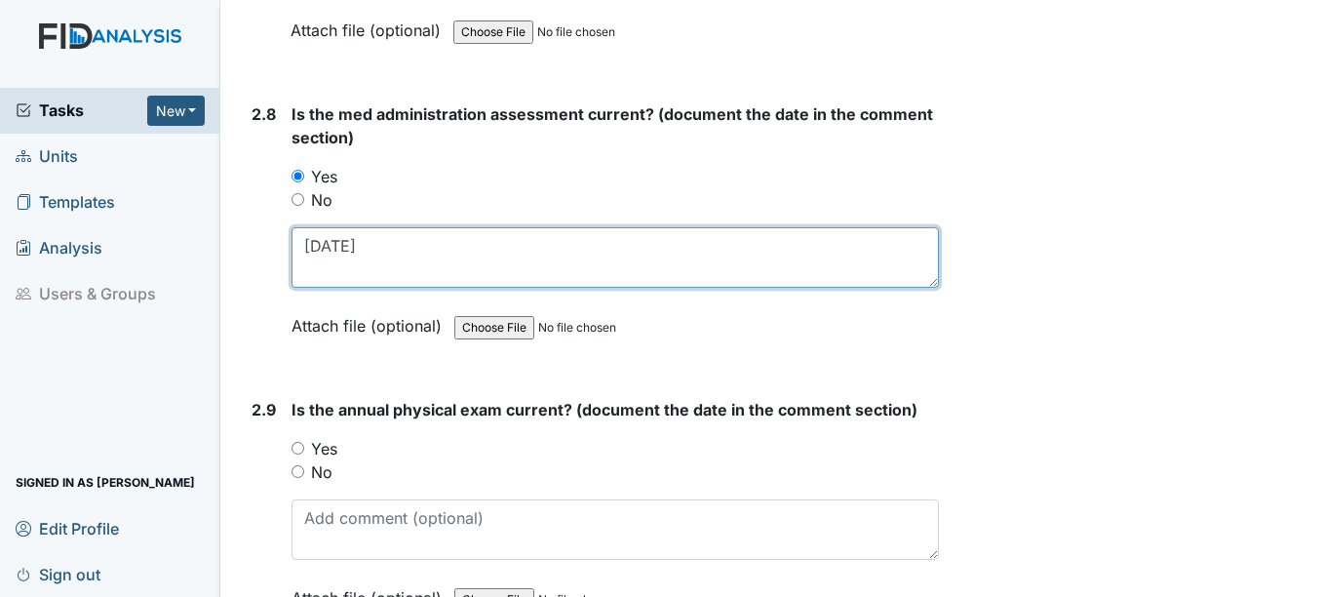
scroll to position [3997, 0]
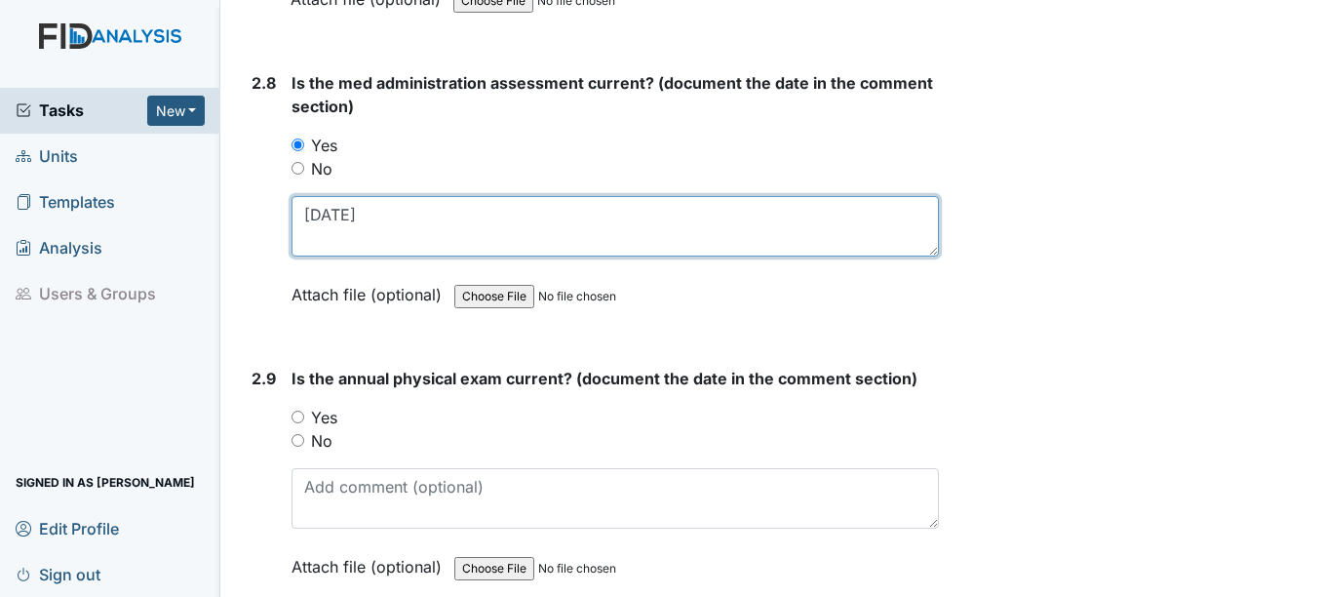
type textarea "2-3-25"
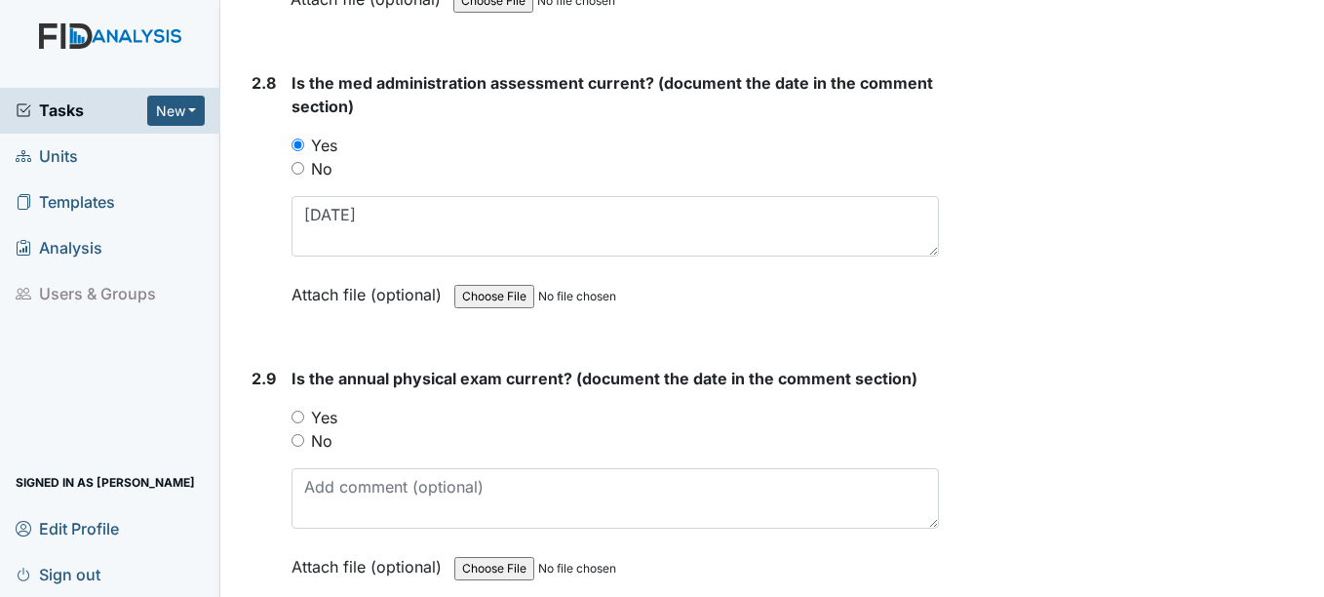
drag, startPoint x: 298, startPoint y: 413, endPoint x: 303, endPoint y: 548, distance: 134.6
click at [295, 437] on div "You must select one of the below options. Yes No" at bounding box center [615, 429] width 646 height 47
click at [303, 417] on input "Yes" at bounding box center [298, 416] width 13 height 13
radio input "true"
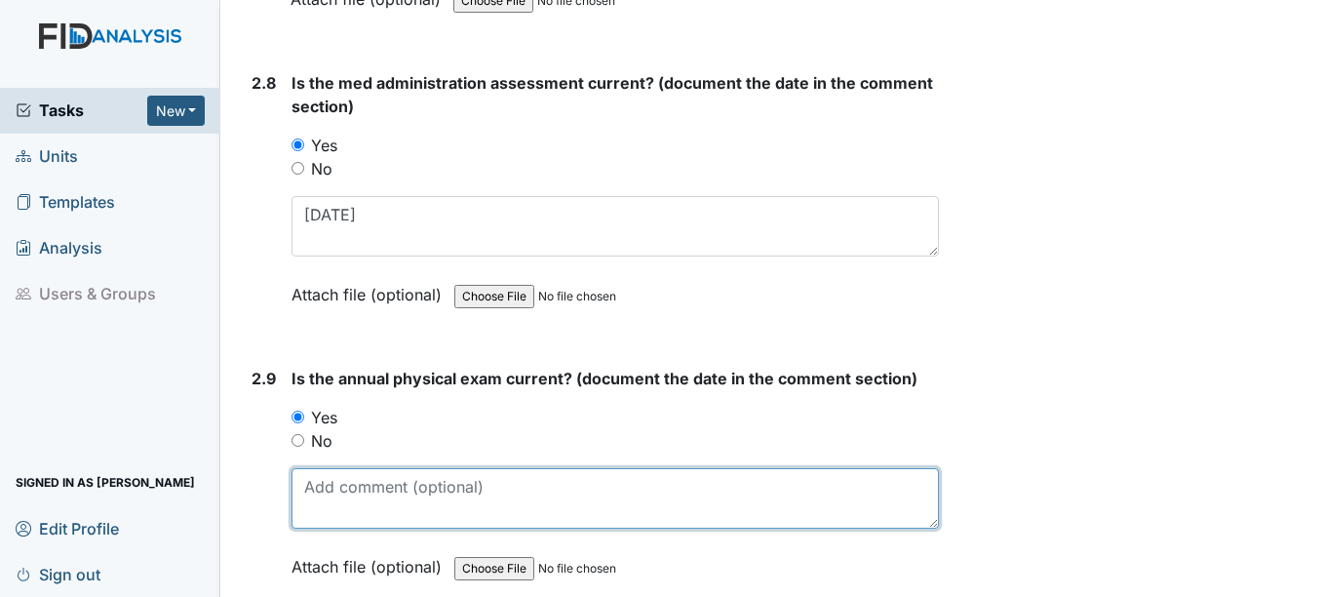
click at [319, 512] on textarea at bounding box center [615, 498] width 646 height 60
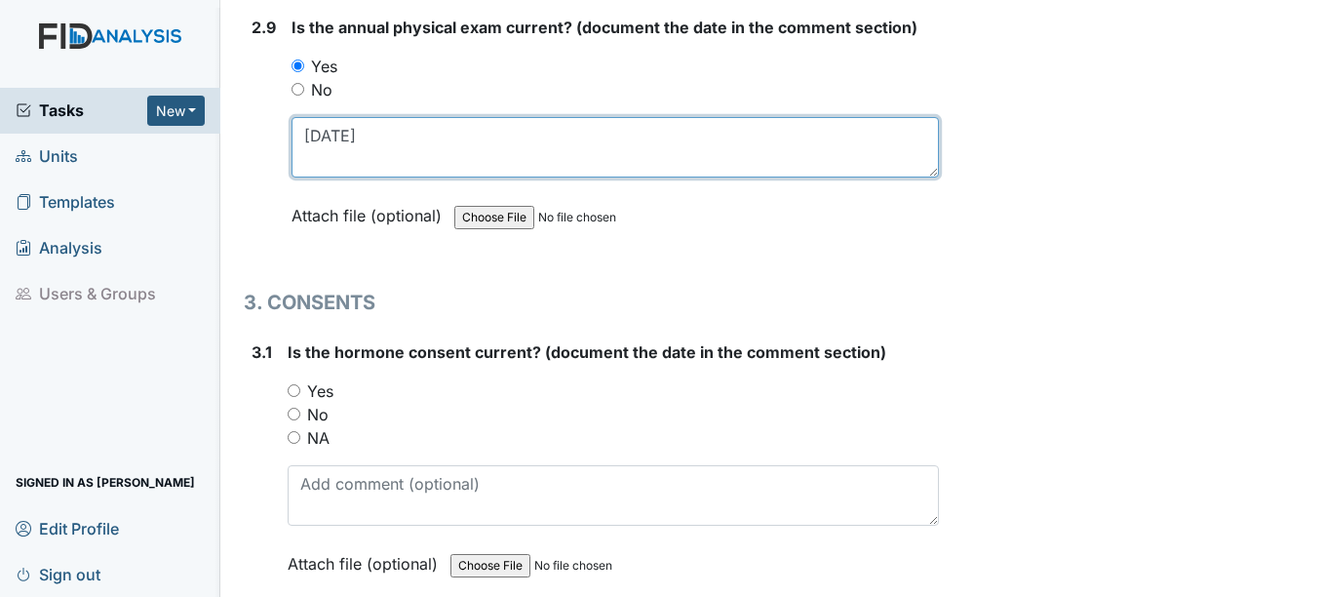
scroll to position [4387, 0]
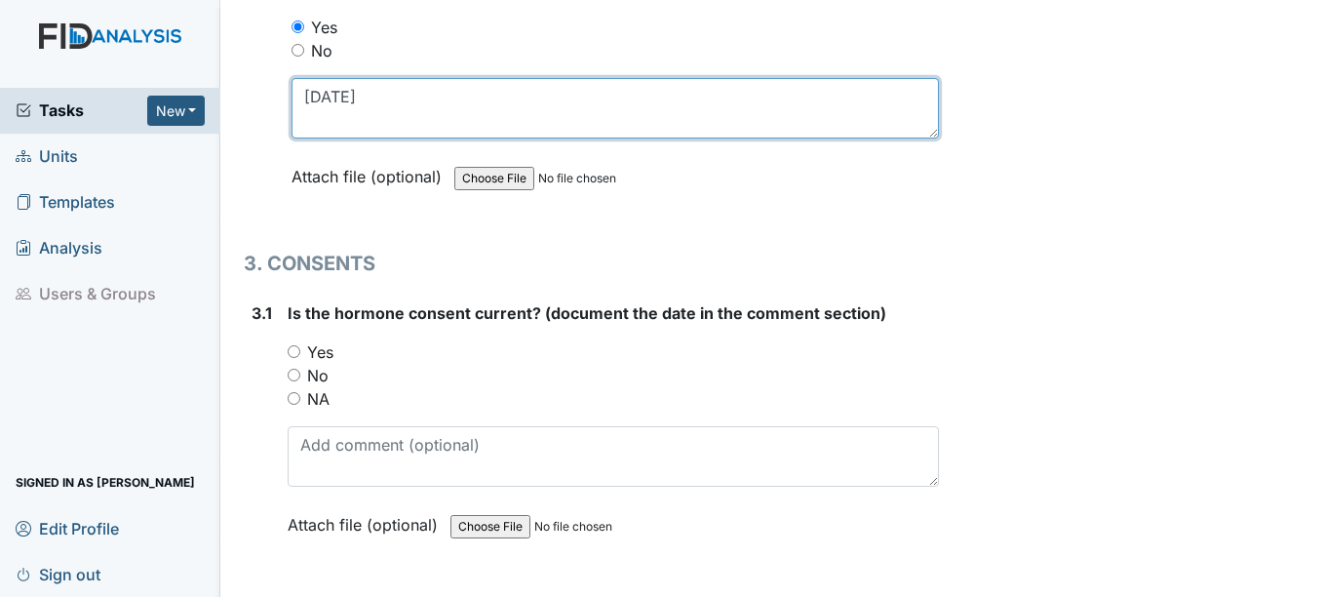
type textarea "1-3-25"
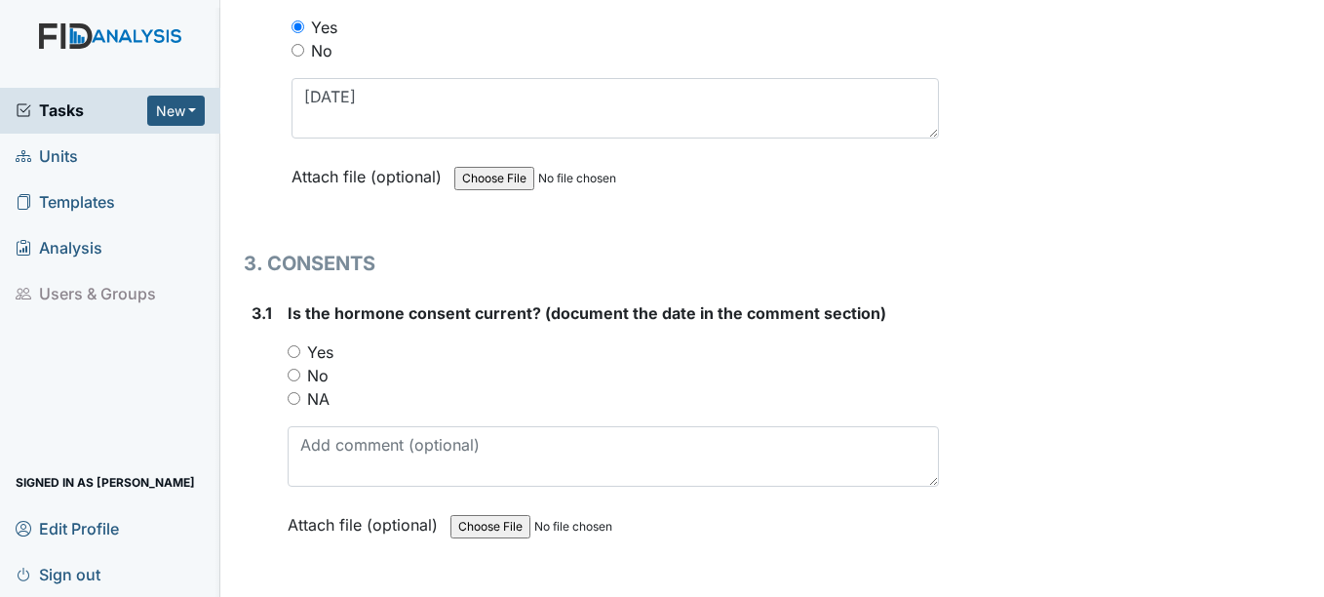
click at [293, 401] on input "NA" at bounding box center [294, 398] width 13 height 13
radio input "true"
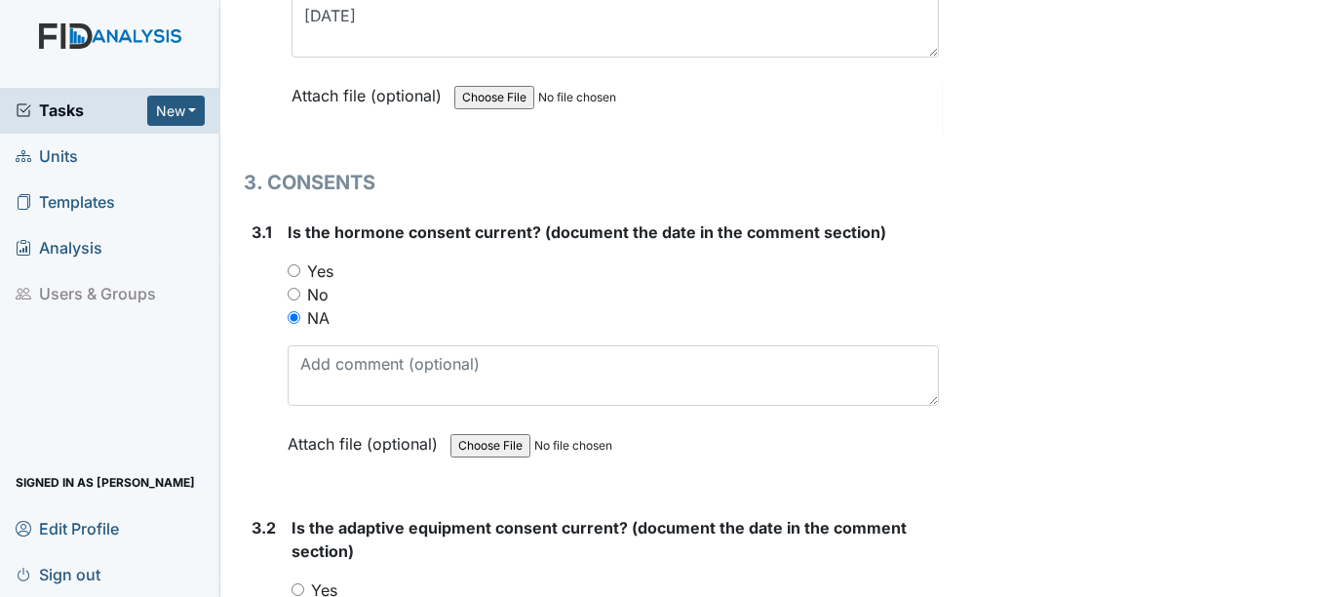
scroll to position [4582, 0]
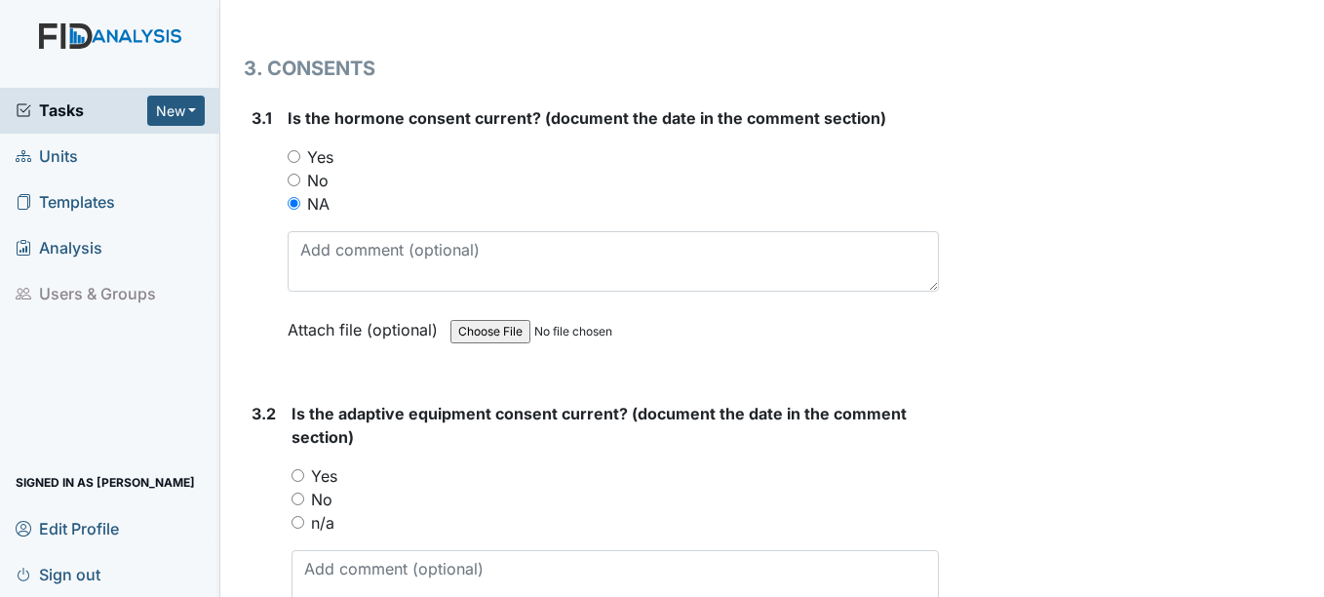
click at [297, 525] on input "n/a" at bounding box center [298, 522] width 13 height 13
radio input "true"
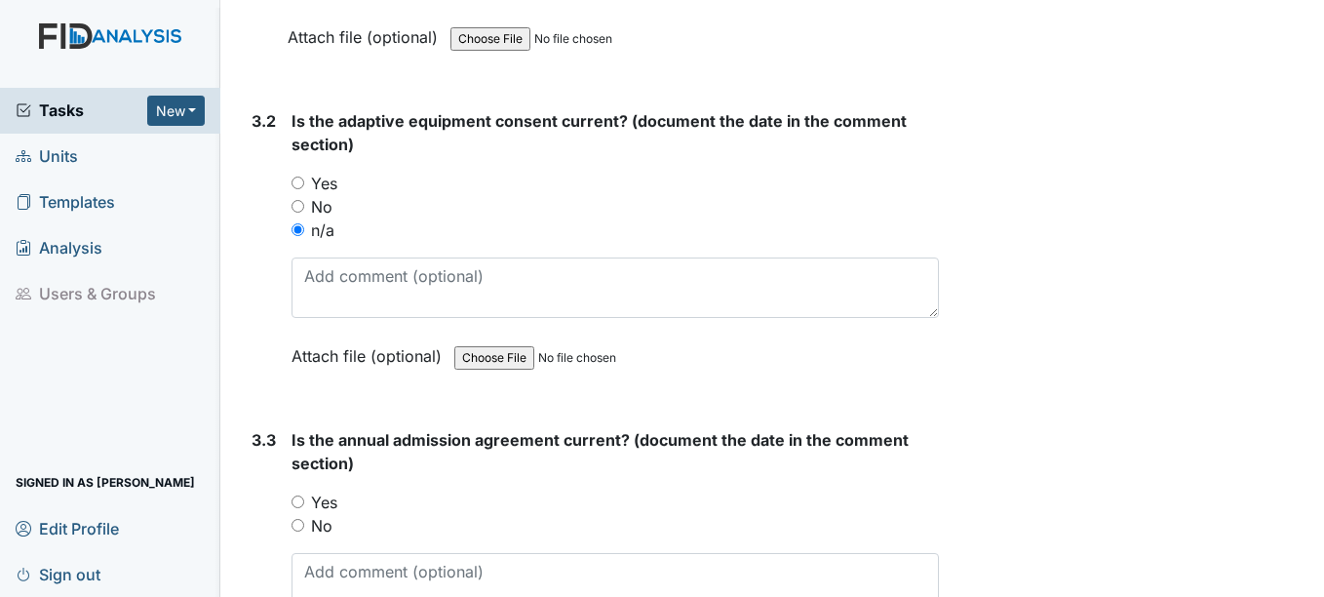
scroll to position [4972, 0]
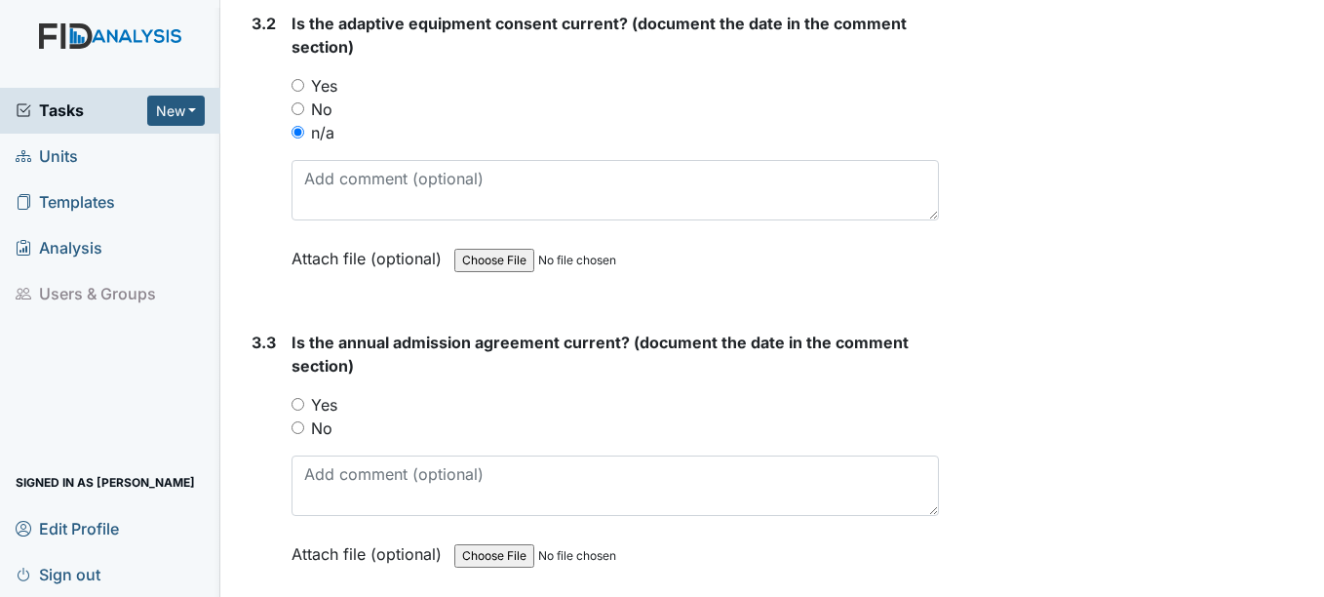
click at [299, 400] on input "Yes" at bounding box center [298, 404] width 13 height 13
radio input "true"
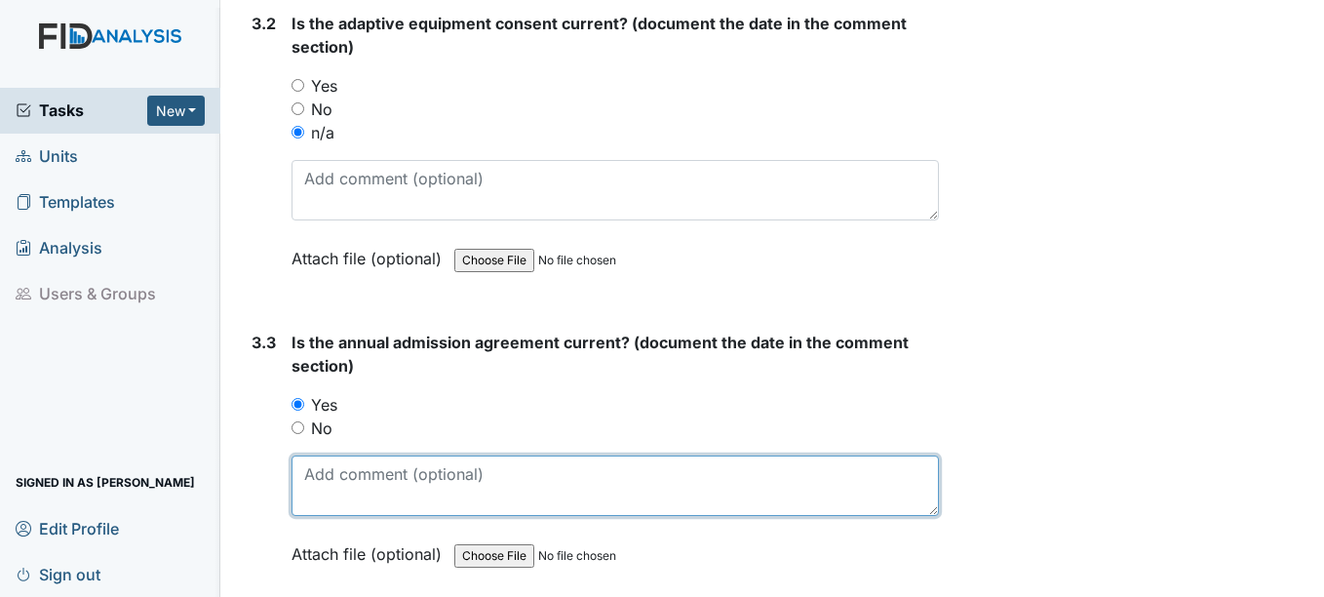
click at [331, 480] on textarea at bounding box center [615, 485] width 646 height 60
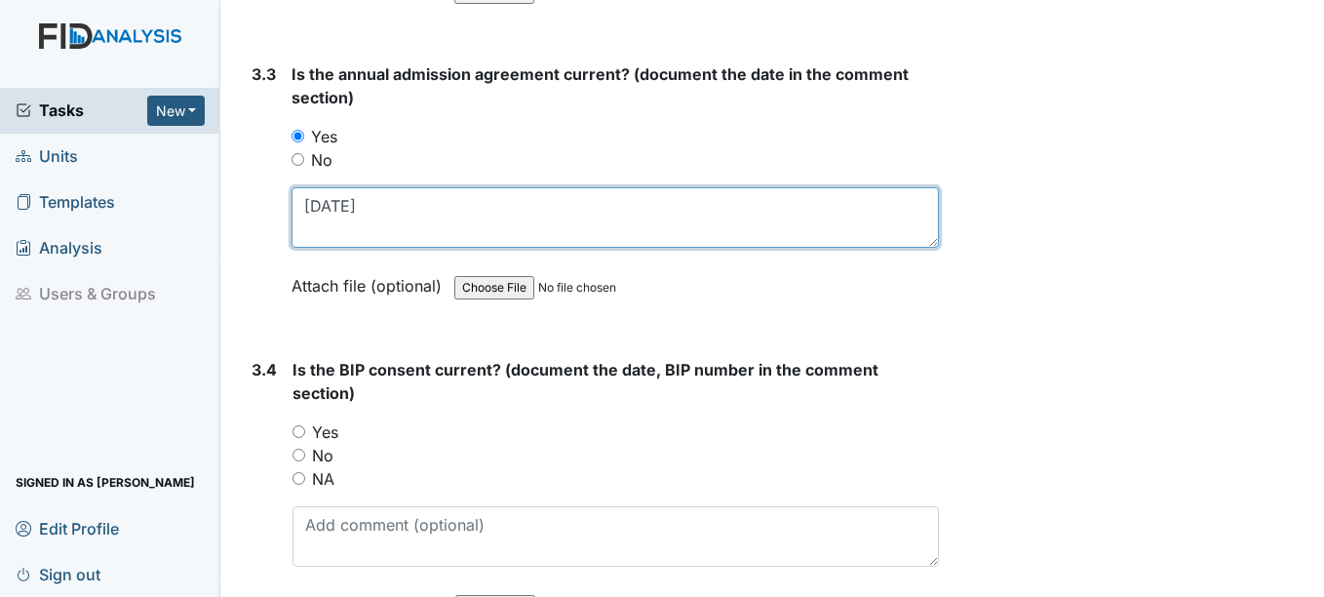
scroll to position [5265, 0]
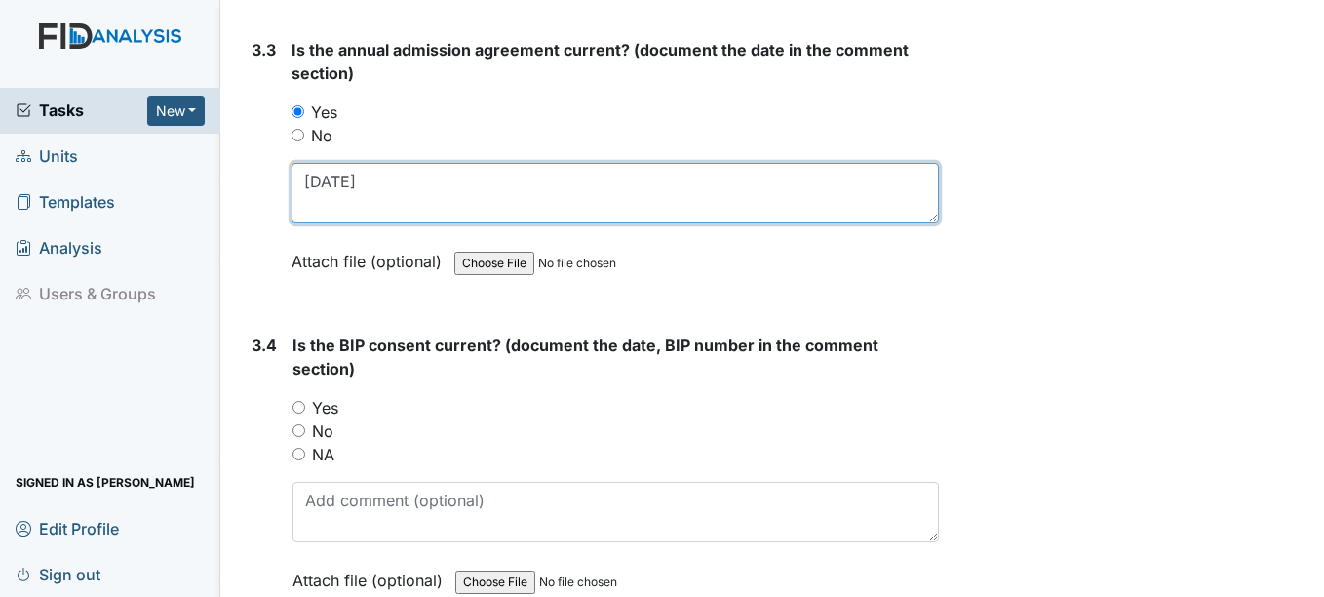
type textarea "10-4-25"
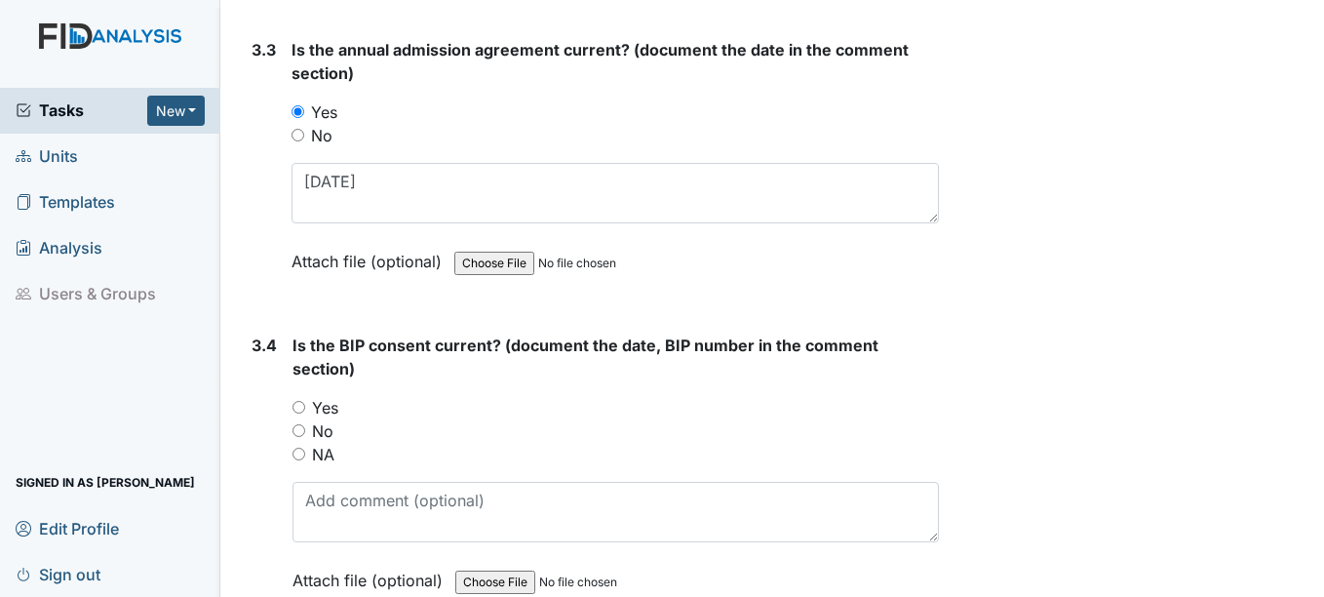
click at [305, 450] on input "NA" at bounding box center [298, 454] width 13 height 13
radio input "true"
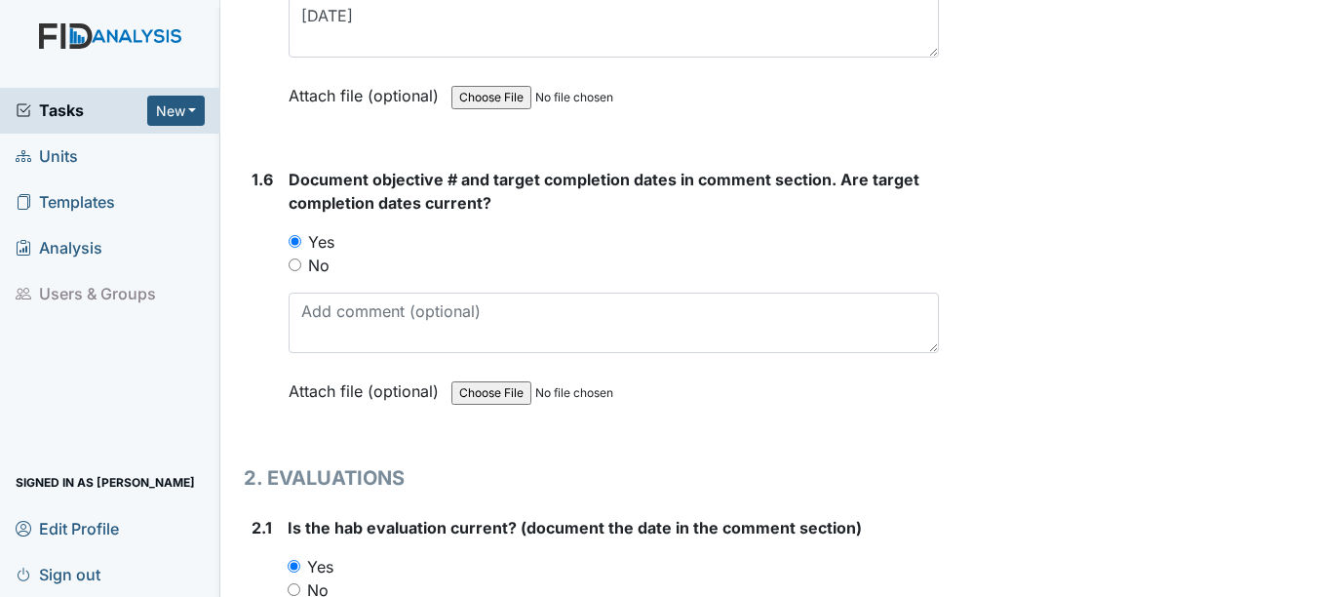
scroll to position [1462, 0]
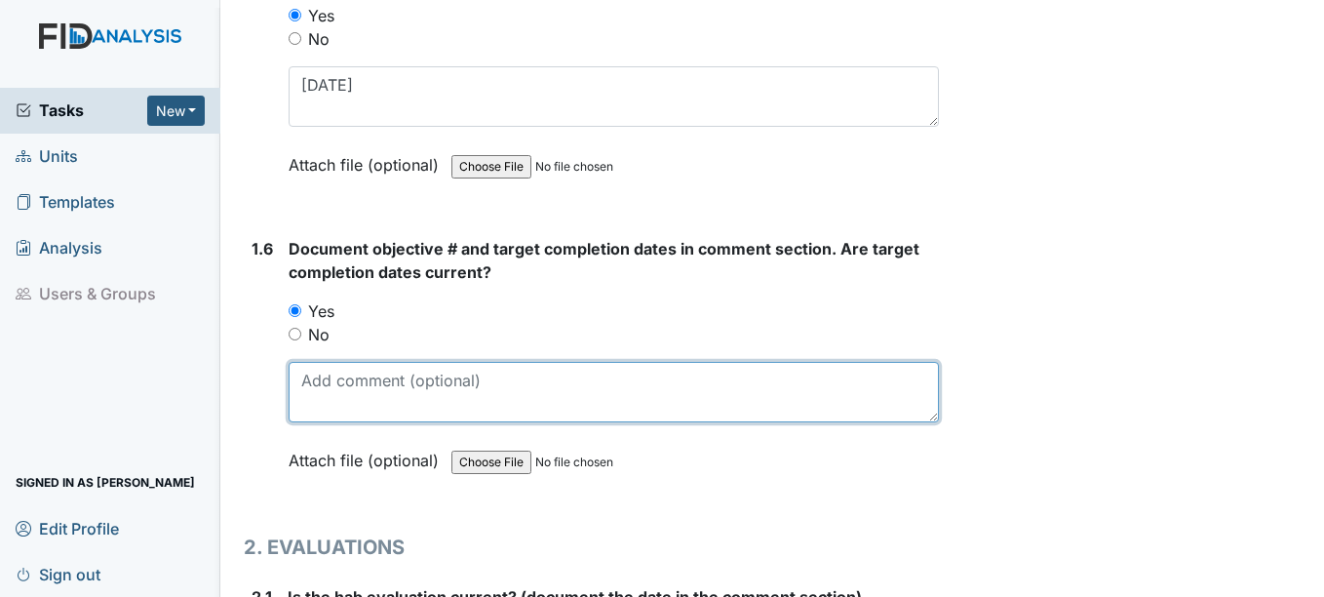
click at [323, 384] on textarea at bounding box center [613, 392] width 649 height 60
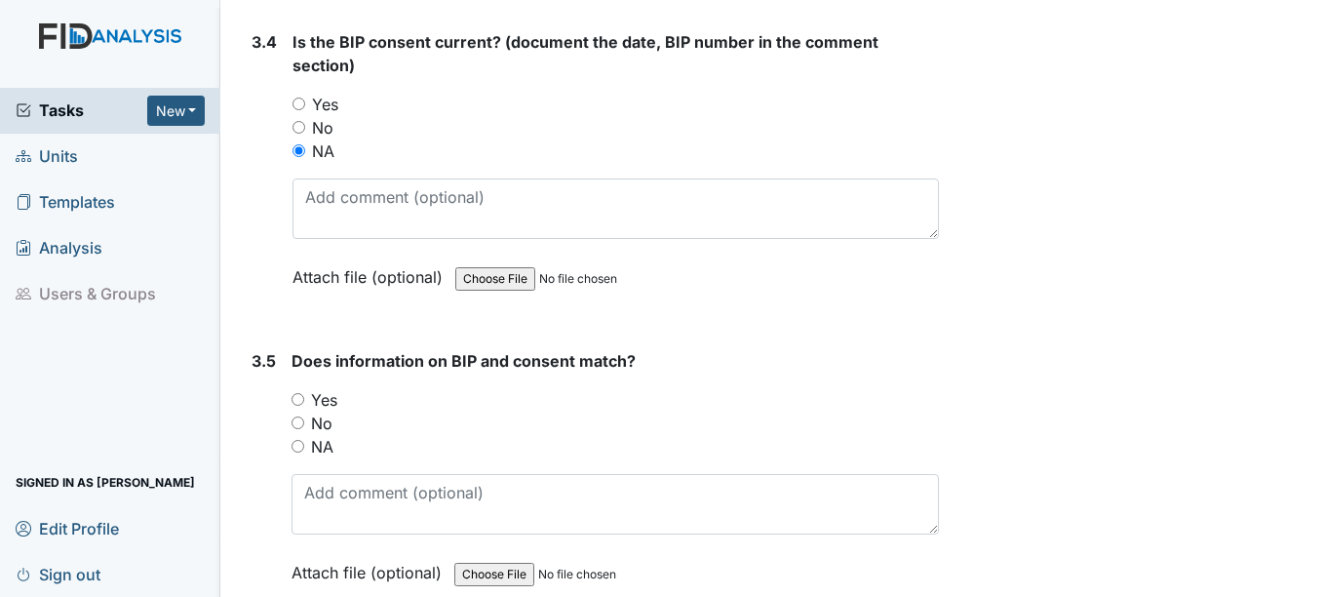
scroll to position [5669, 0]
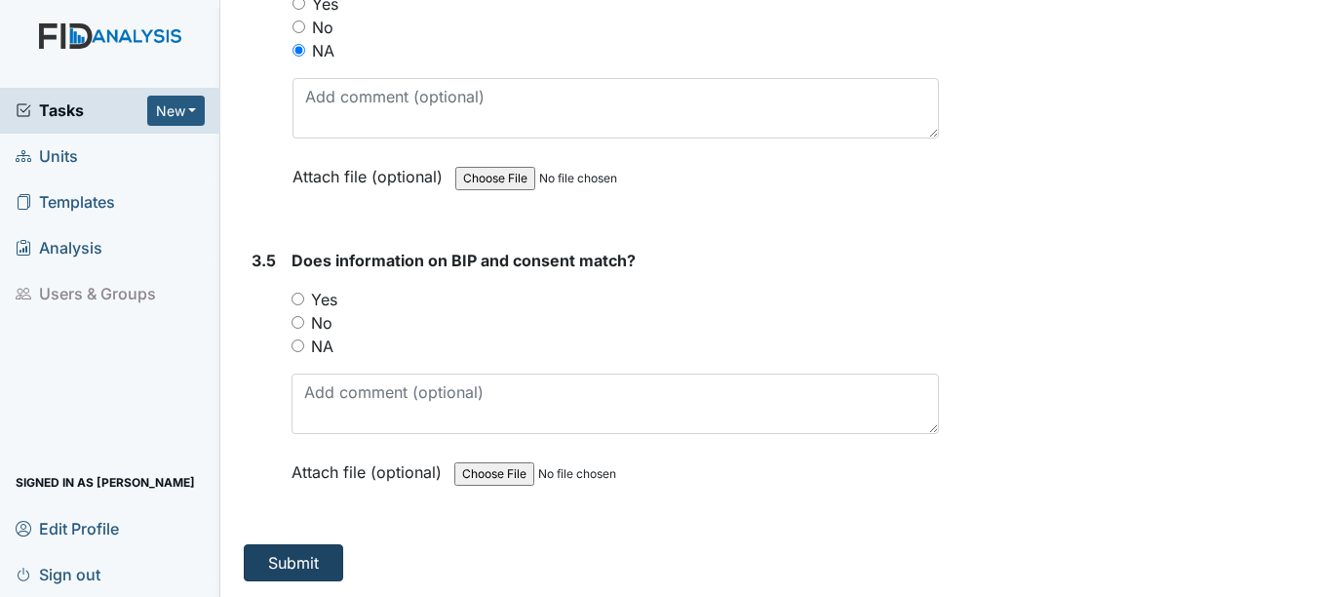
type textarea "SC073 3-15-26, HS014 3-15-26, COM023 3-15-26, FA032 9-15-25"
drag, startPoint x: 300, startPoint y: 559, endPoint x: 287, endPoint y: 561, distance: 13.8
click at [289, 561] on button "Submit" at bounding box center [293, 562] width 99 height 37
